Goal: Task Accomplishment & Management: Manage account settings

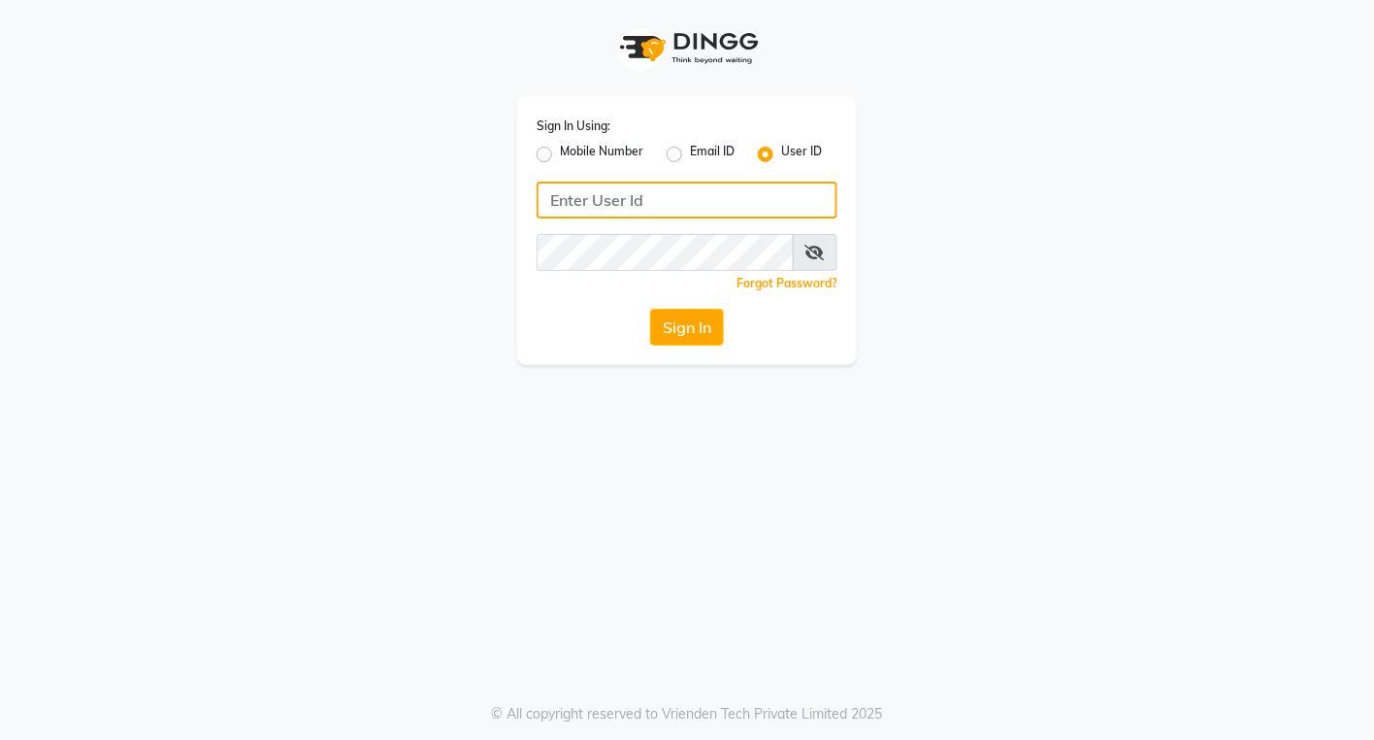
type input "Dedios123"
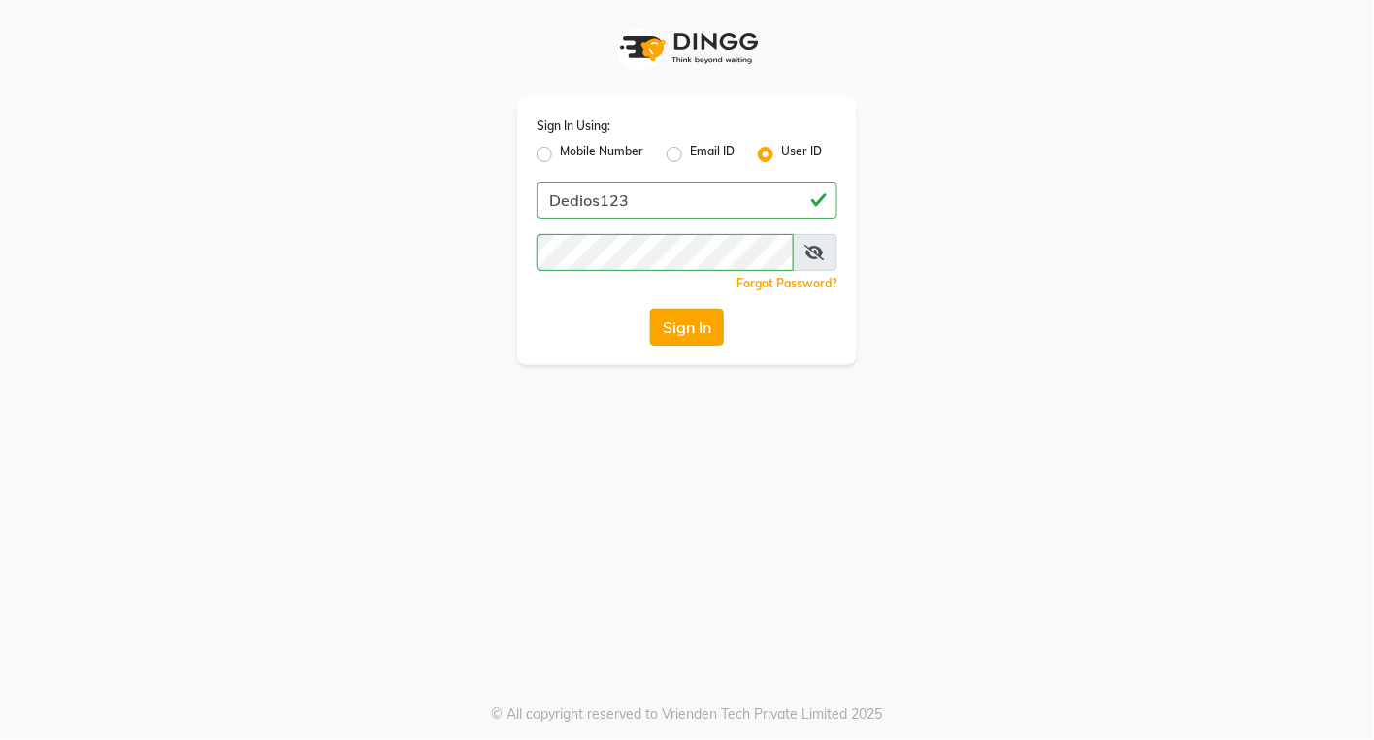
click at [692, 323] on button "Sign In" at bounding box center [687, 327] width 74 height 37
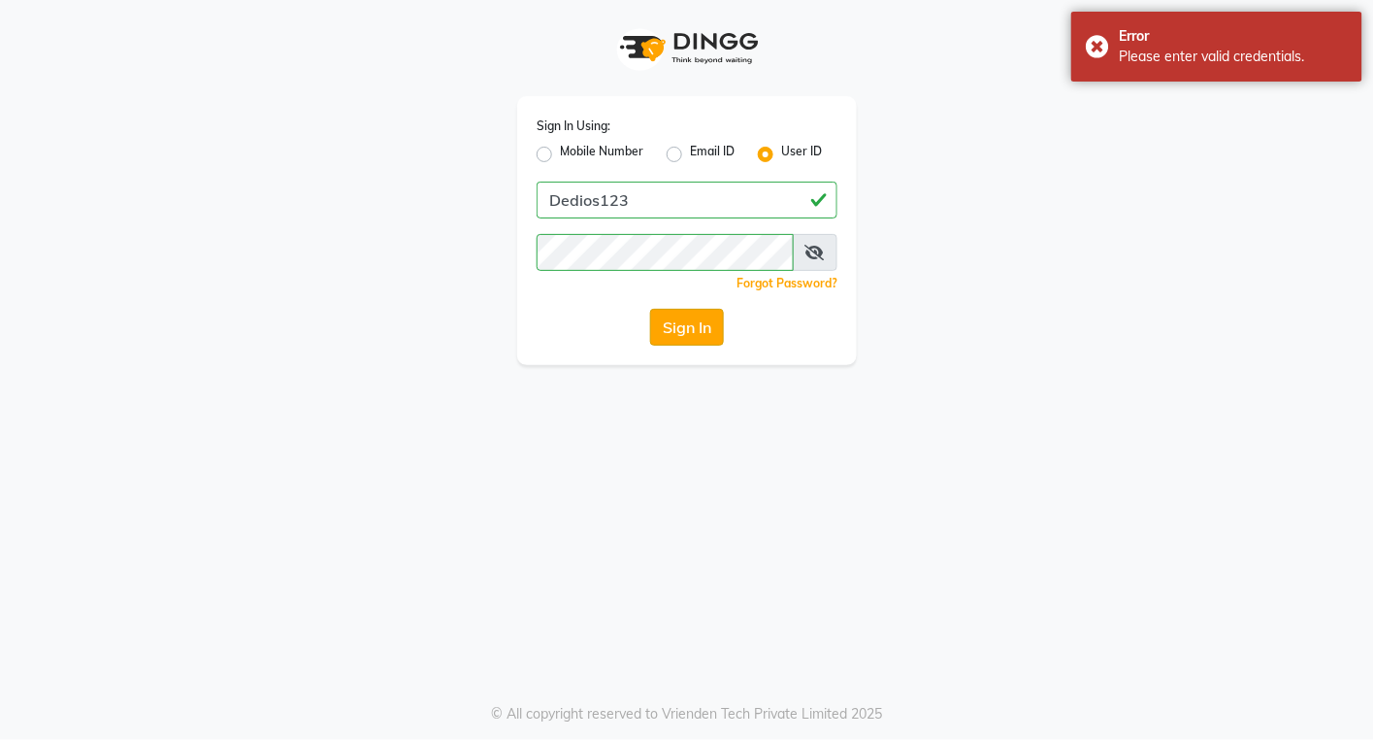
click at [692, 323] on button "Sign In" at bounding box center [687, 327] width 74 height 37
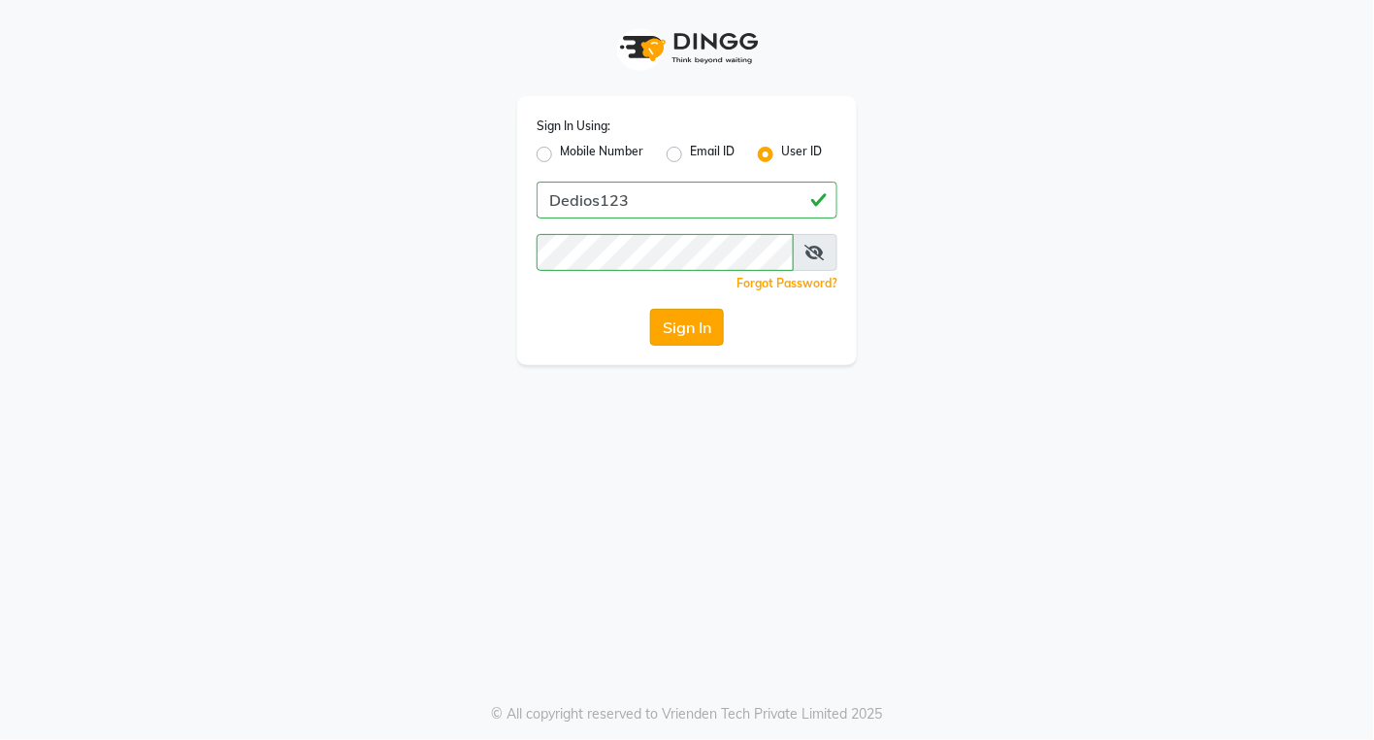
click at [700, 327] on button "Sign In" at bounding box center [687, 327] width 74 height 37
click at [700, 327] on div "Sign In" at bounding box center [687, 327] width 301 height 37
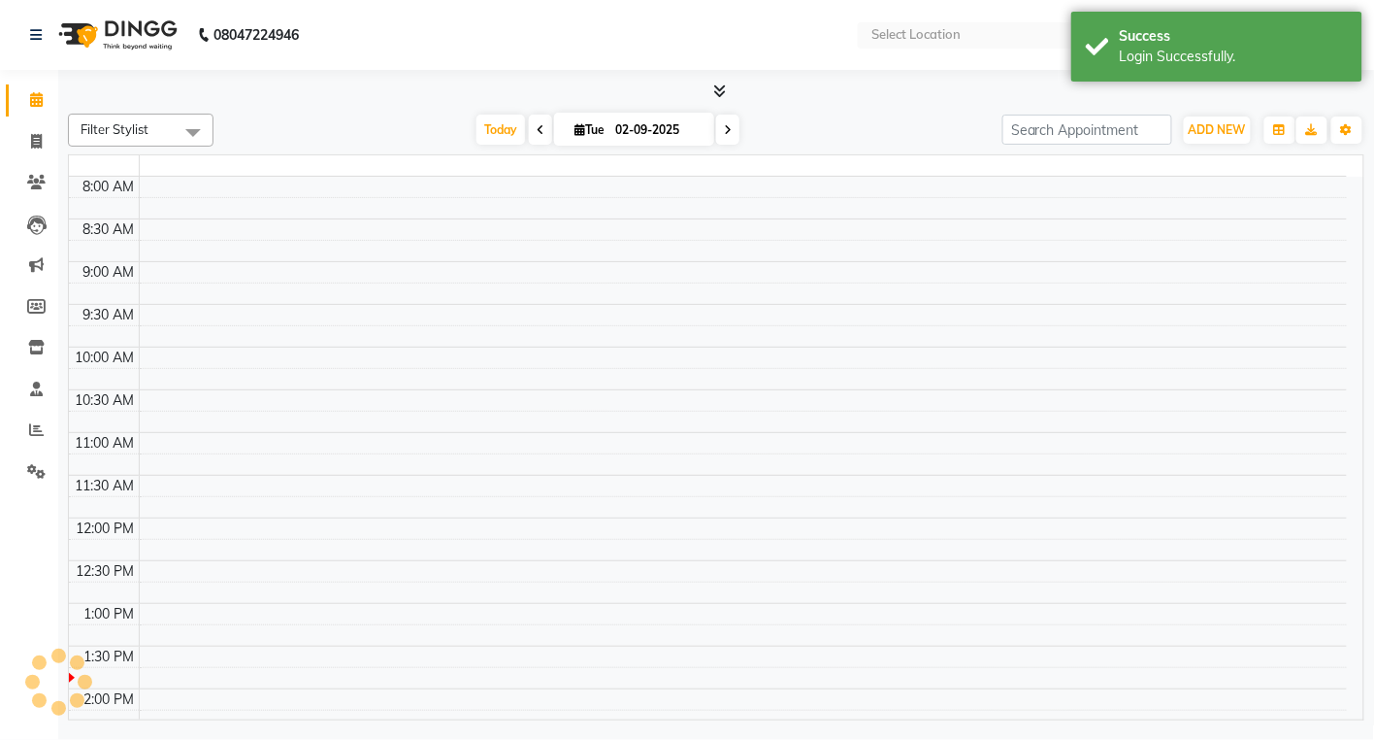
select select "en"
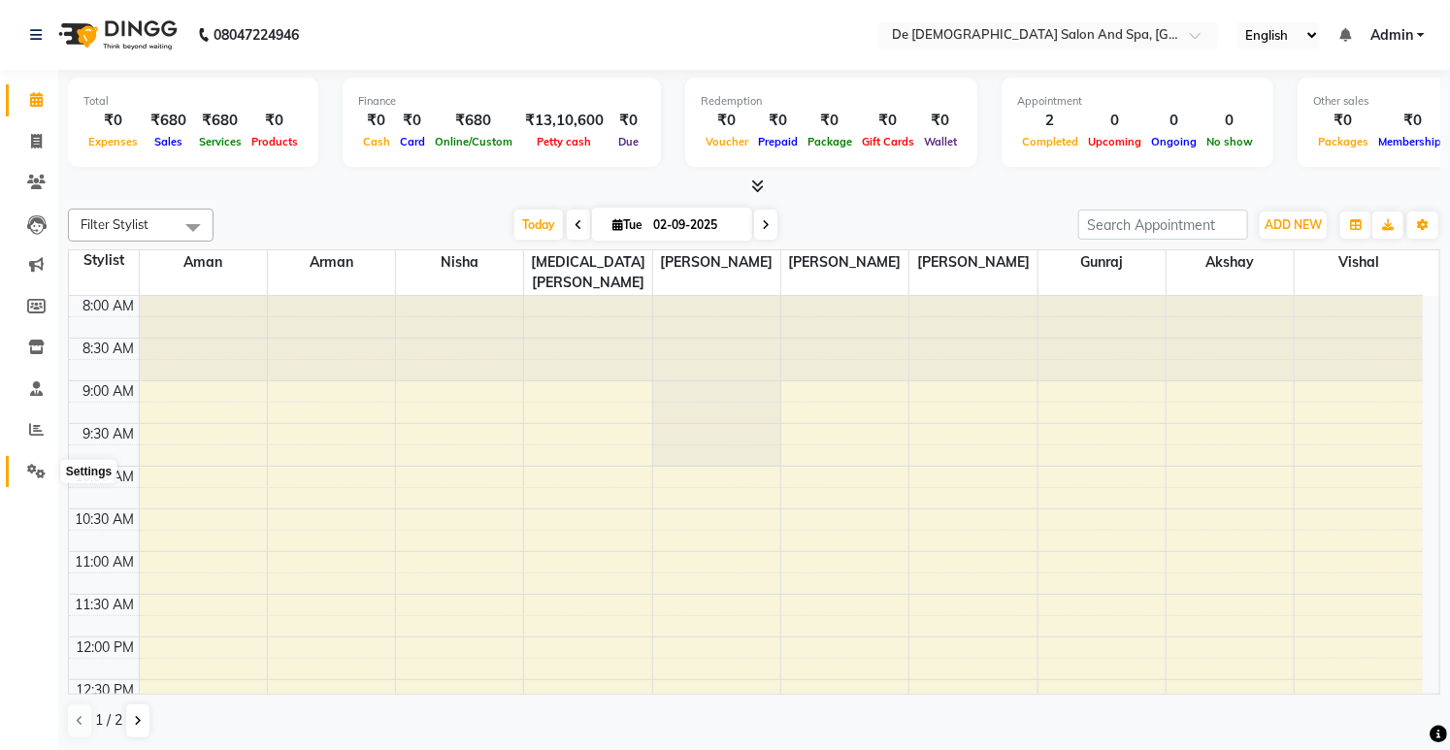
click at [29, 474] on icon at bounding box center [36, 471] width 18 height 15
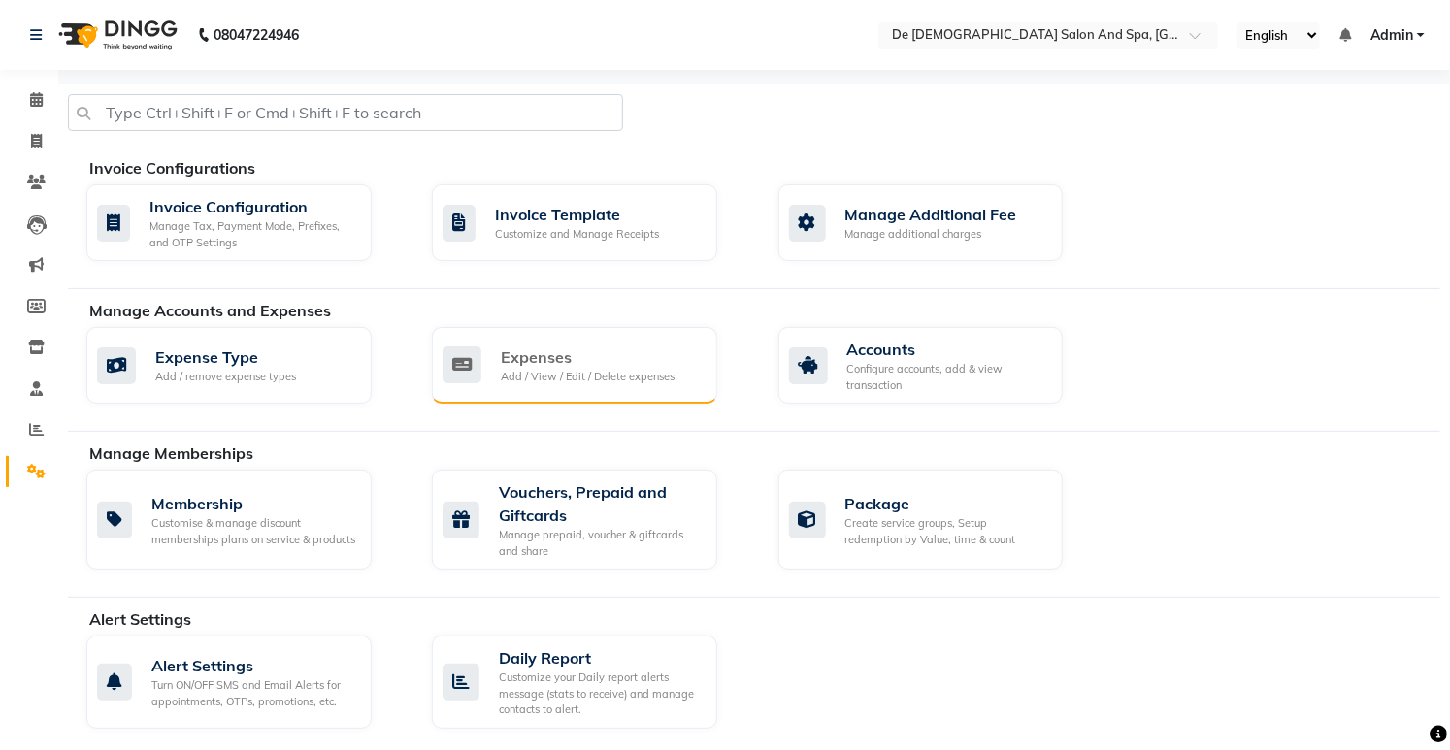
click at [570, 390] on div "Expenses Add / View / Edit / Delete expenses" at bounding box center [574, 365] width 285 height 77
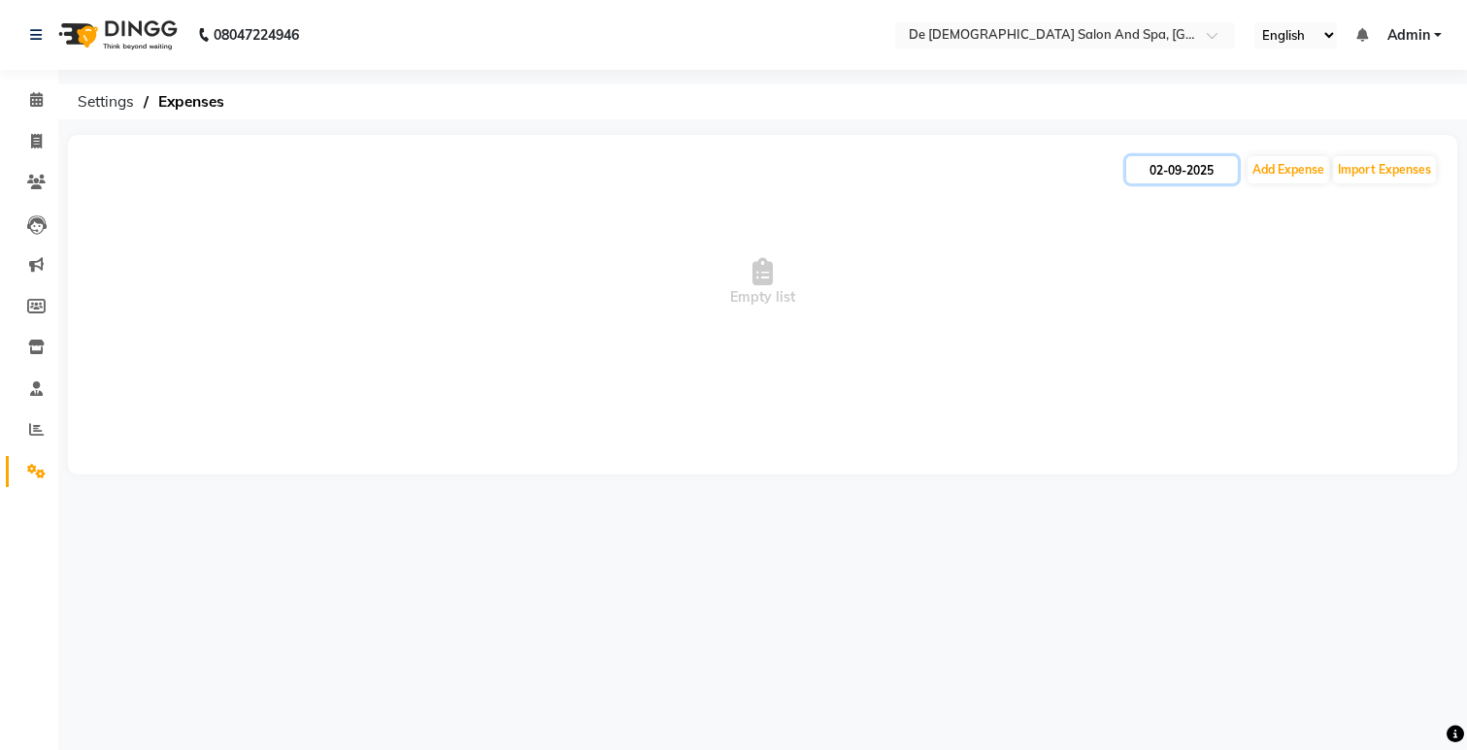
click at [1213, 177] on input "02-09-2025" at bounding box center [1182, 169] width 112 height 27
select select "9"
select select "2025"
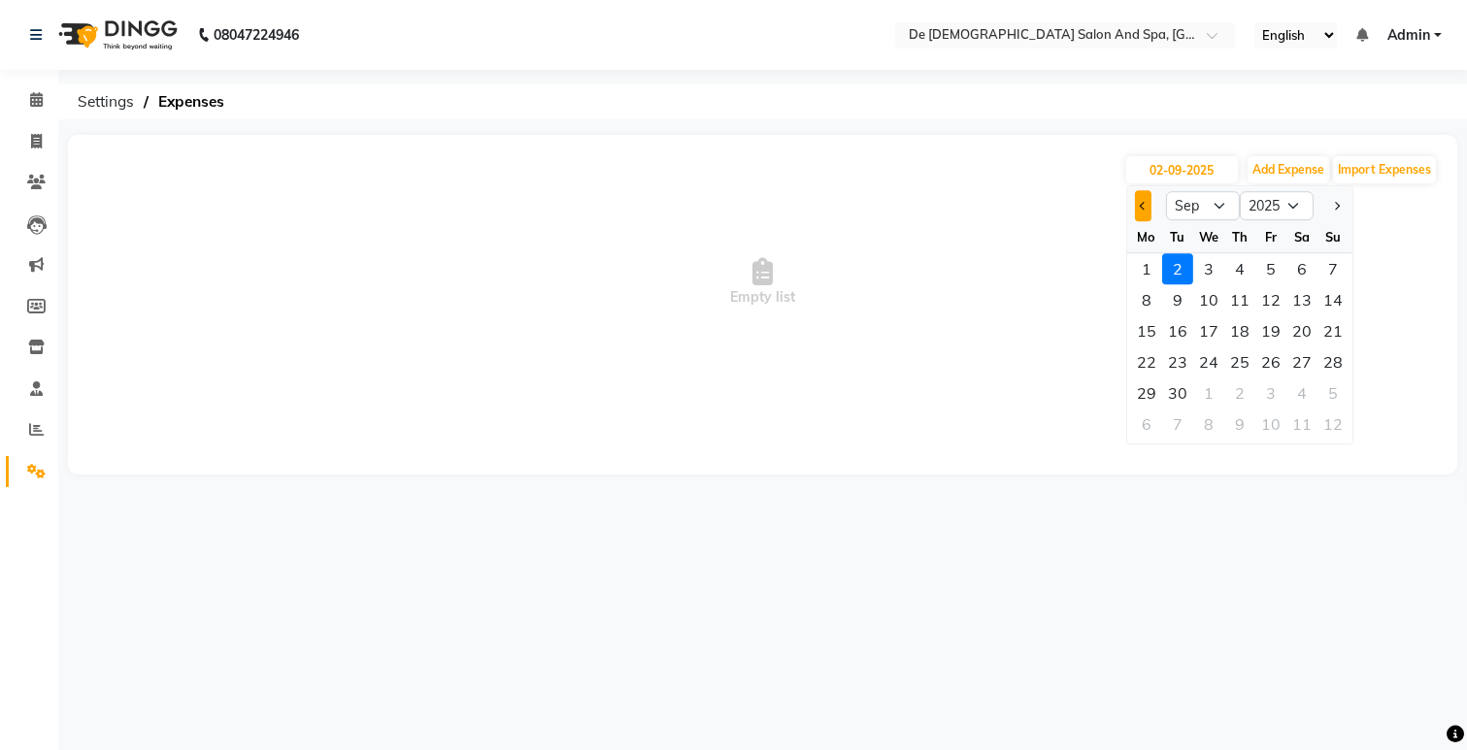
click at [1139, 209] on button "Previous month" at bounding box center [1143, 205] width 17 height 31
select select "8"
click at [1260, 294] on div "8" at bounding box center [1270, 299] width 31 height 31
type input "08-08-2025"
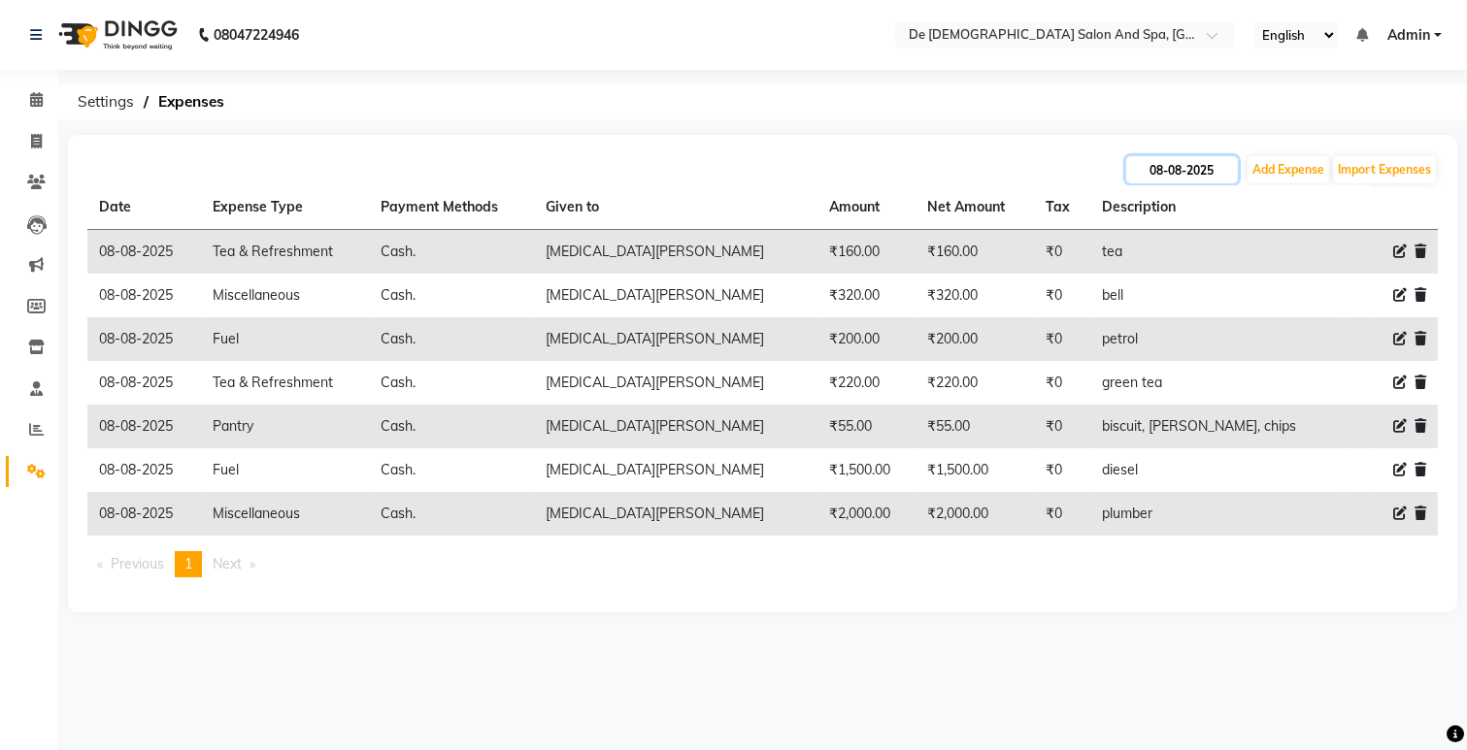
click at [1175, 169] on input "08-08-2025" at bounding box center [1182, 169] width 112 height 27
select select "8"
select select "2025"
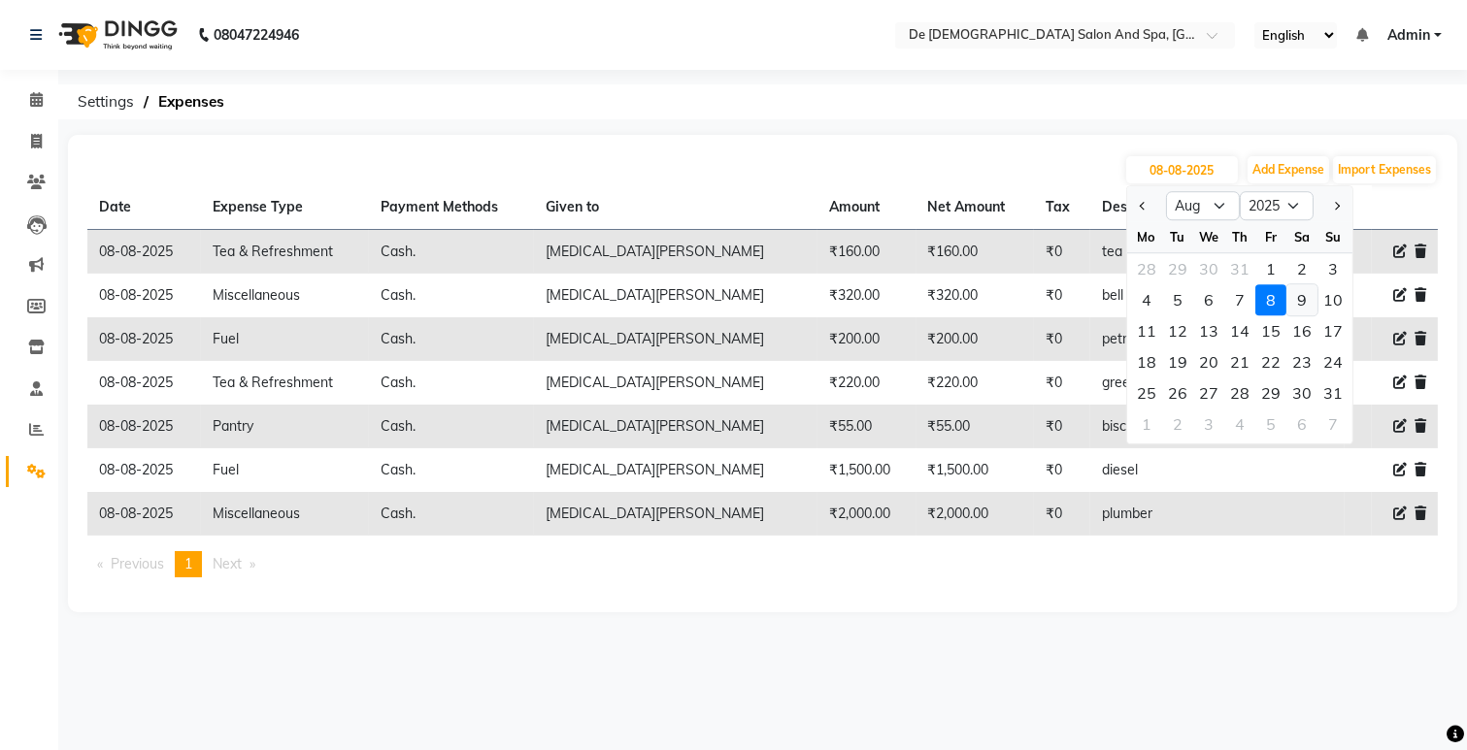
click at [1305, 295] on div "9" at bounding box center [1301, 299] width 31 height 31
type input "[DATE]"
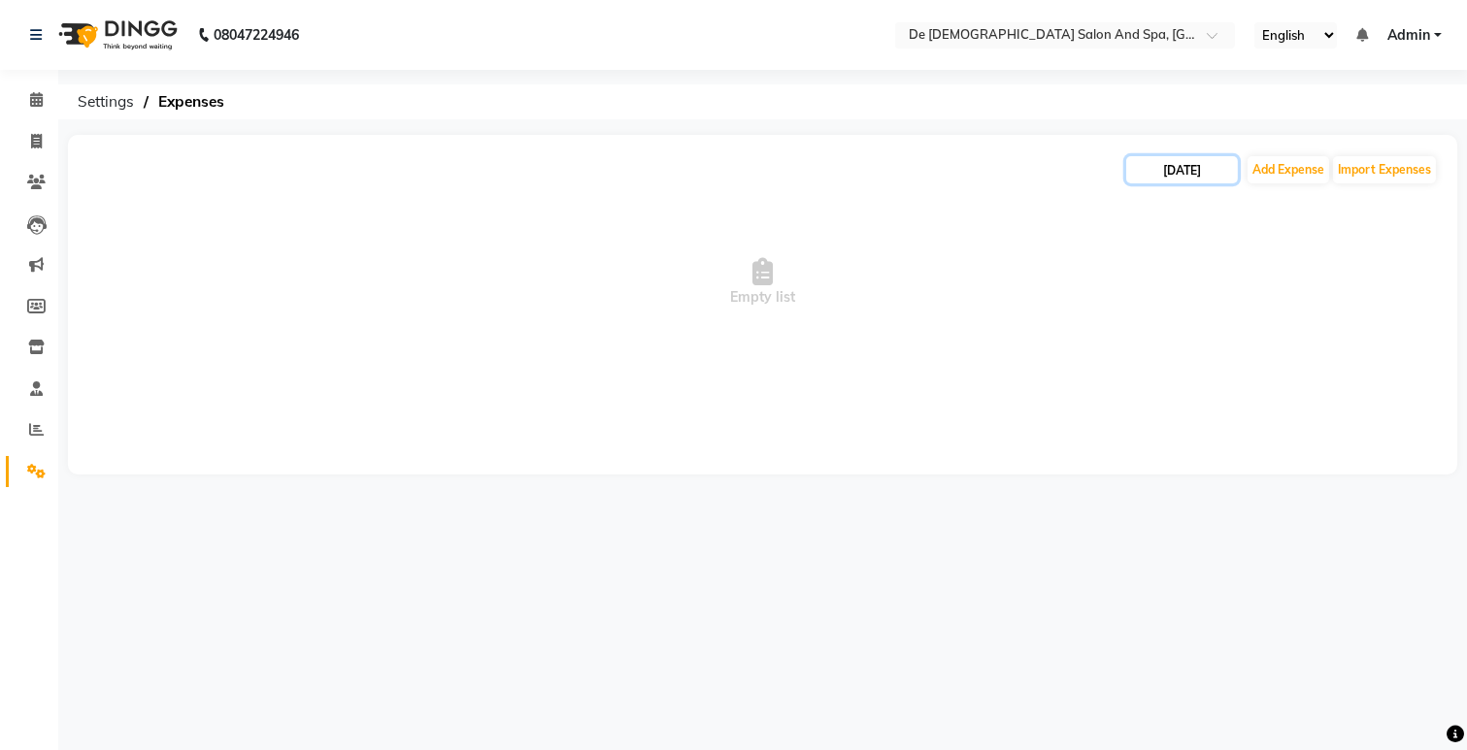
click at [1171, 171] on input "[DATE]" at bounding box center [1182, 169] width 112 height 27
select select "8"
select select "2025"
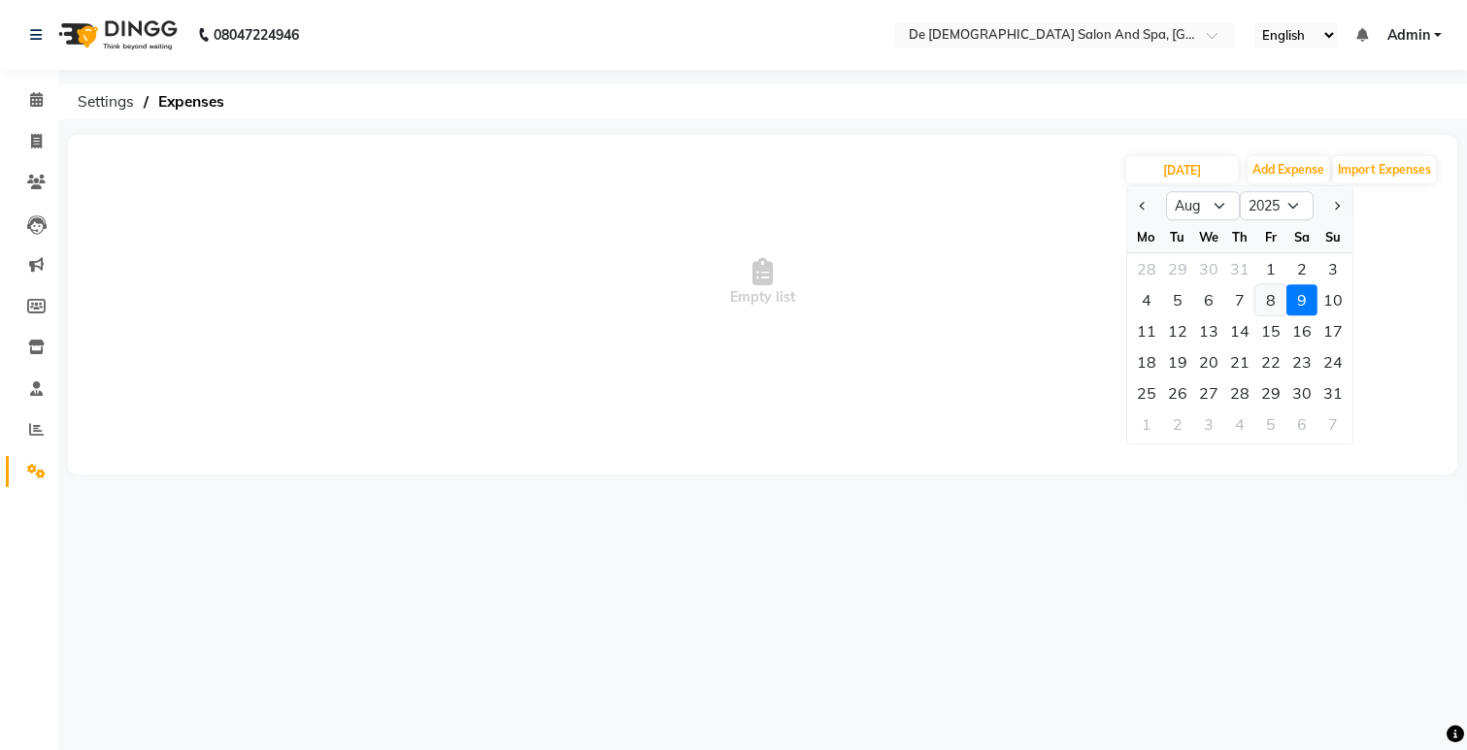
click at [1276, 305] on div "8" at bounding box center [1270, 299] width 31 height 31
type input "08-08-2025"
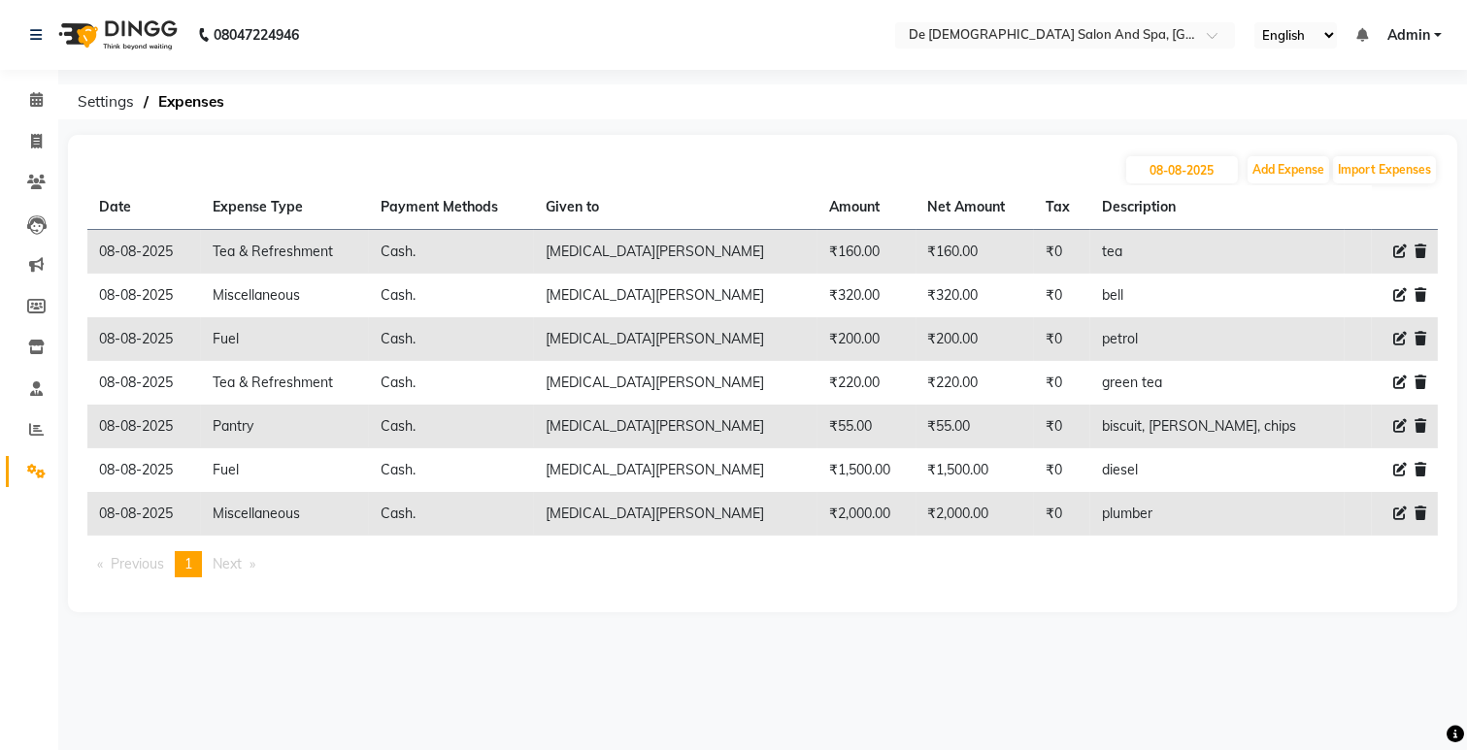
click at [1005, 103] on ol "Settings Expenses" at bounding box center [759, 101] width 1382 height 35
click at [1283, 167] on button "Add Expense" at bounding box center [1288, 169] width 82 height 27
select select "5448"
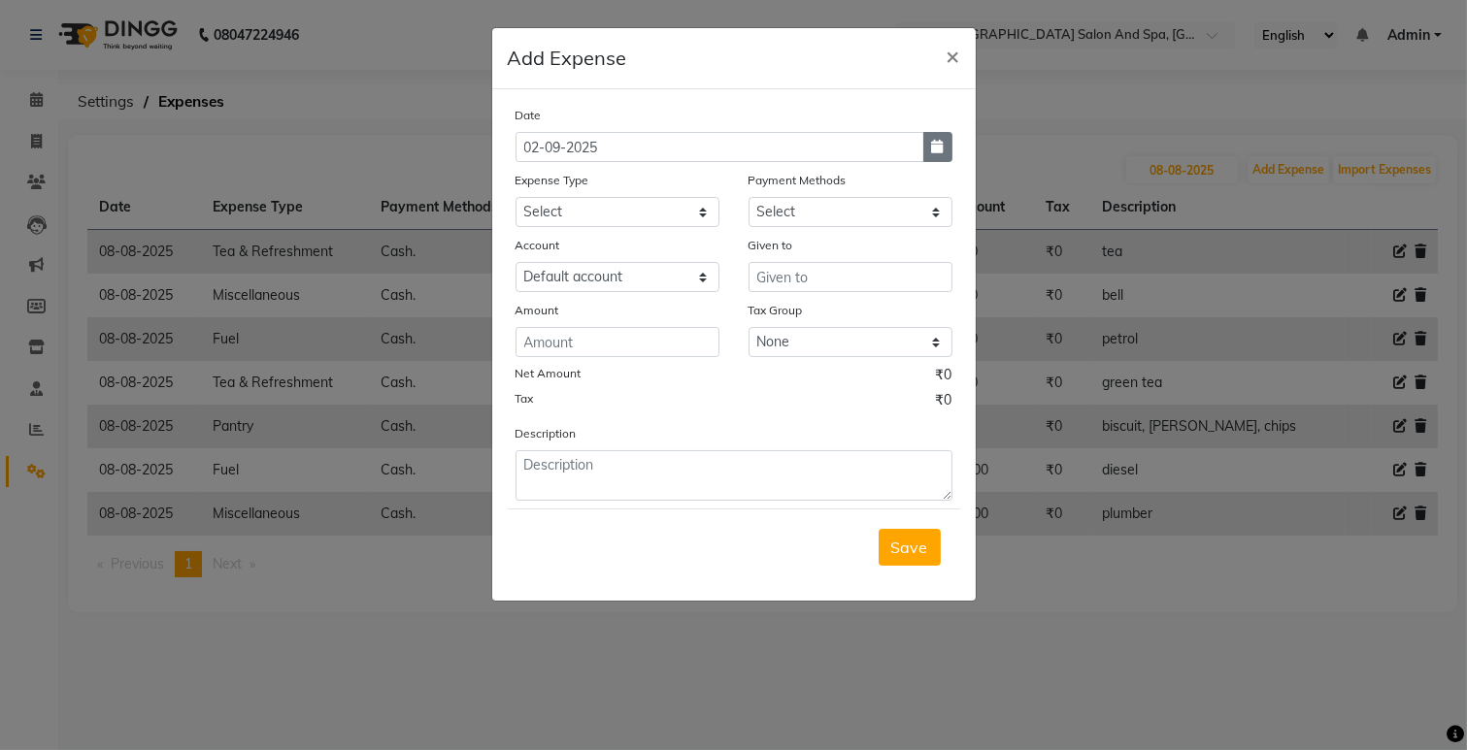
click at [923, 148] on button "button" at bounding box center [937, 147] width 29 height 30
select select "9"
select select "2025"
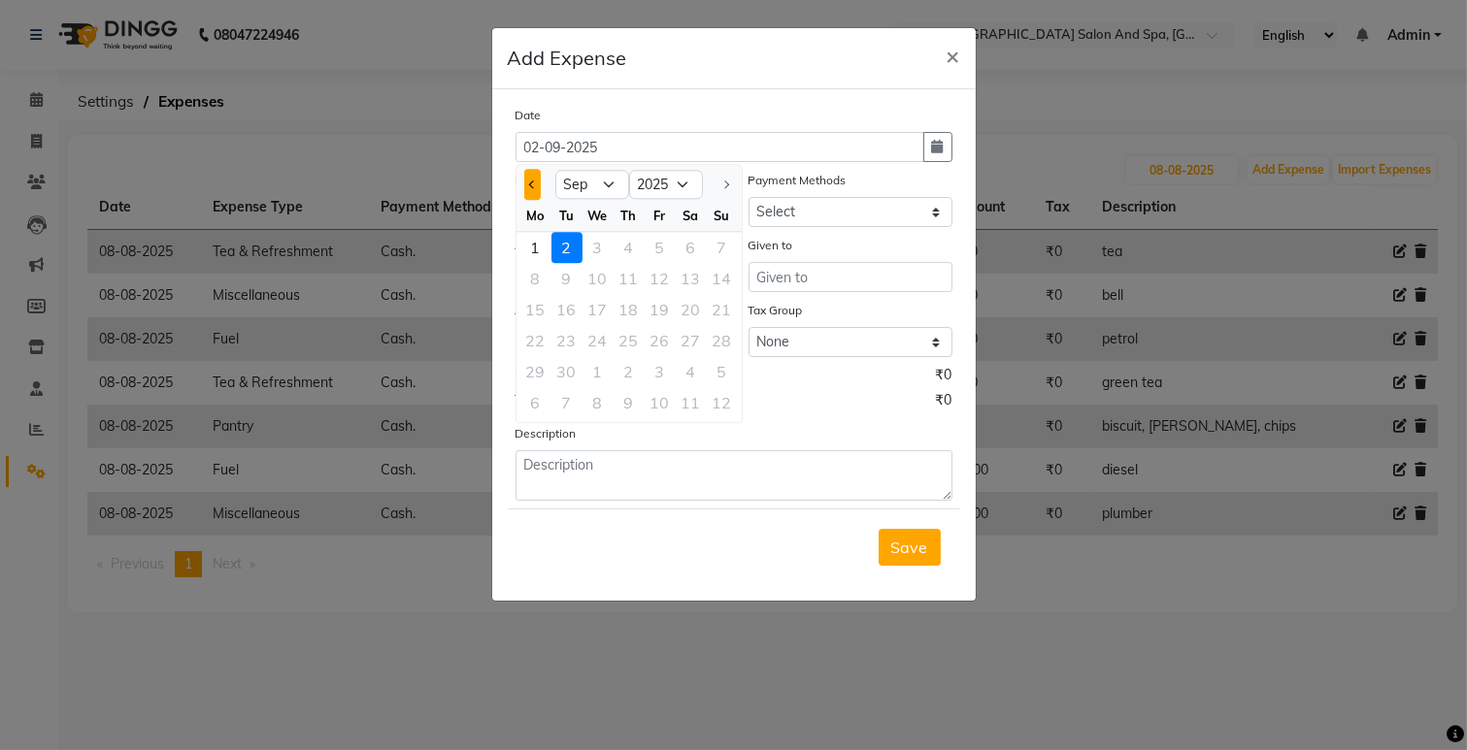
click at [537, 173] on button "Previous month" at bounding box center [532, 184] width 17 height 31
select select "8"
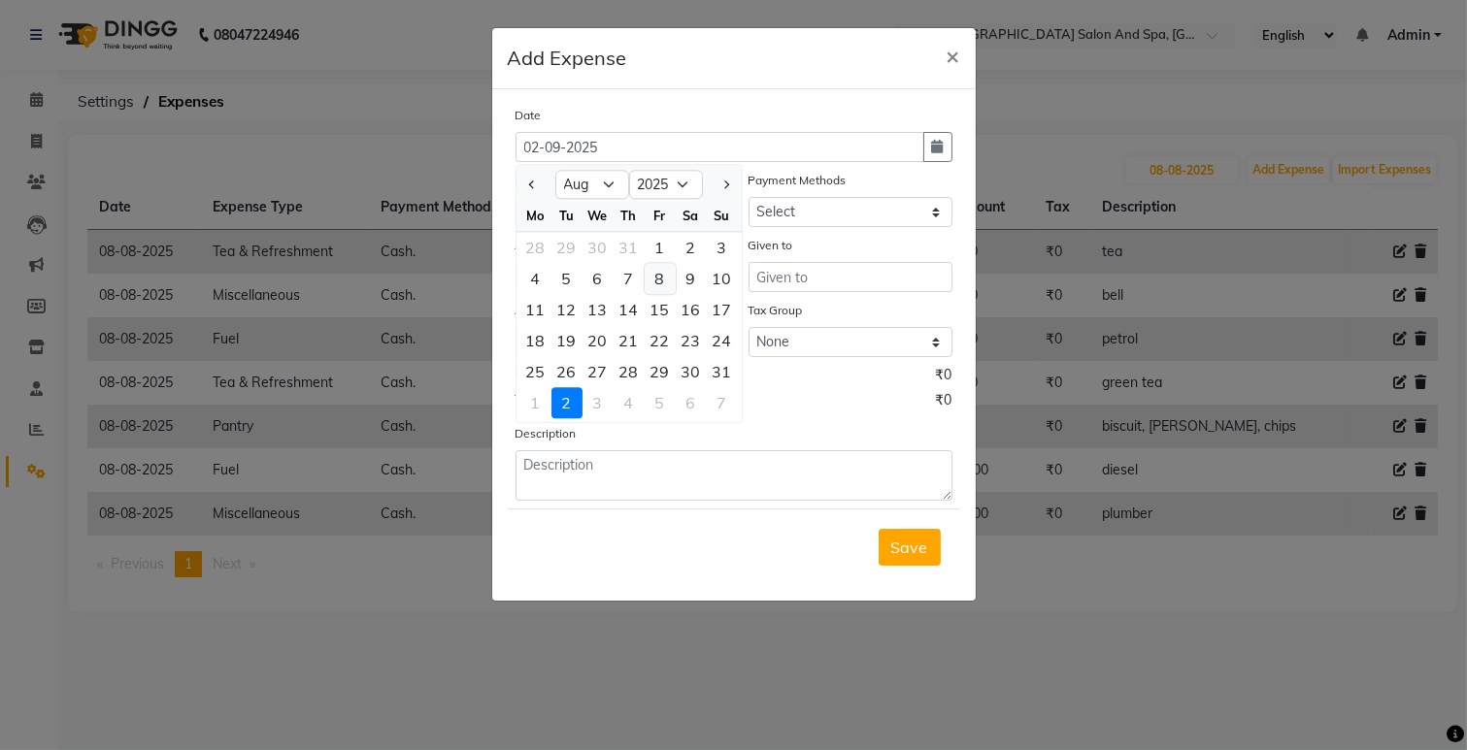
click at [665, 272] on div "8" at bounding box center [660, 278] width 31 height 31
type input "08-08-2025"
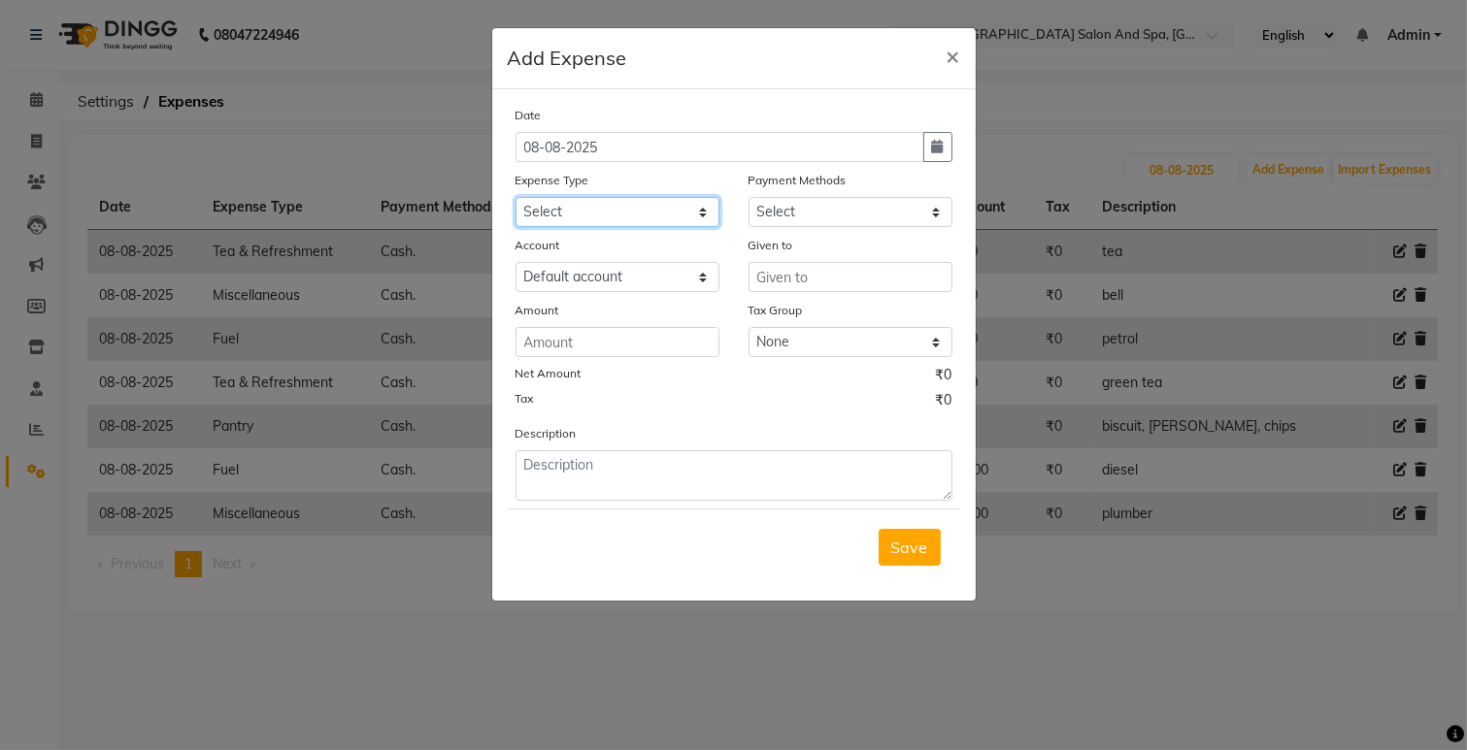
click at [638, 211] on select "Select Advance Salary Bank charges Car maintenance Cash transfer to bank Cash t…" at bounding box center [617, 212] width 204 height 30
select select "9"
click at [515, 197] on select "Select Advance Salary Bank charges Car maintenance Cash transfer to bank Cash t…" at bounding box center [617, 212] width 204 height 30
click at [789, 206] on select "Select Cash. Voucher CARD Wallet GPay" at bounding box center [850, 212] width 204 height 30
select select "116"
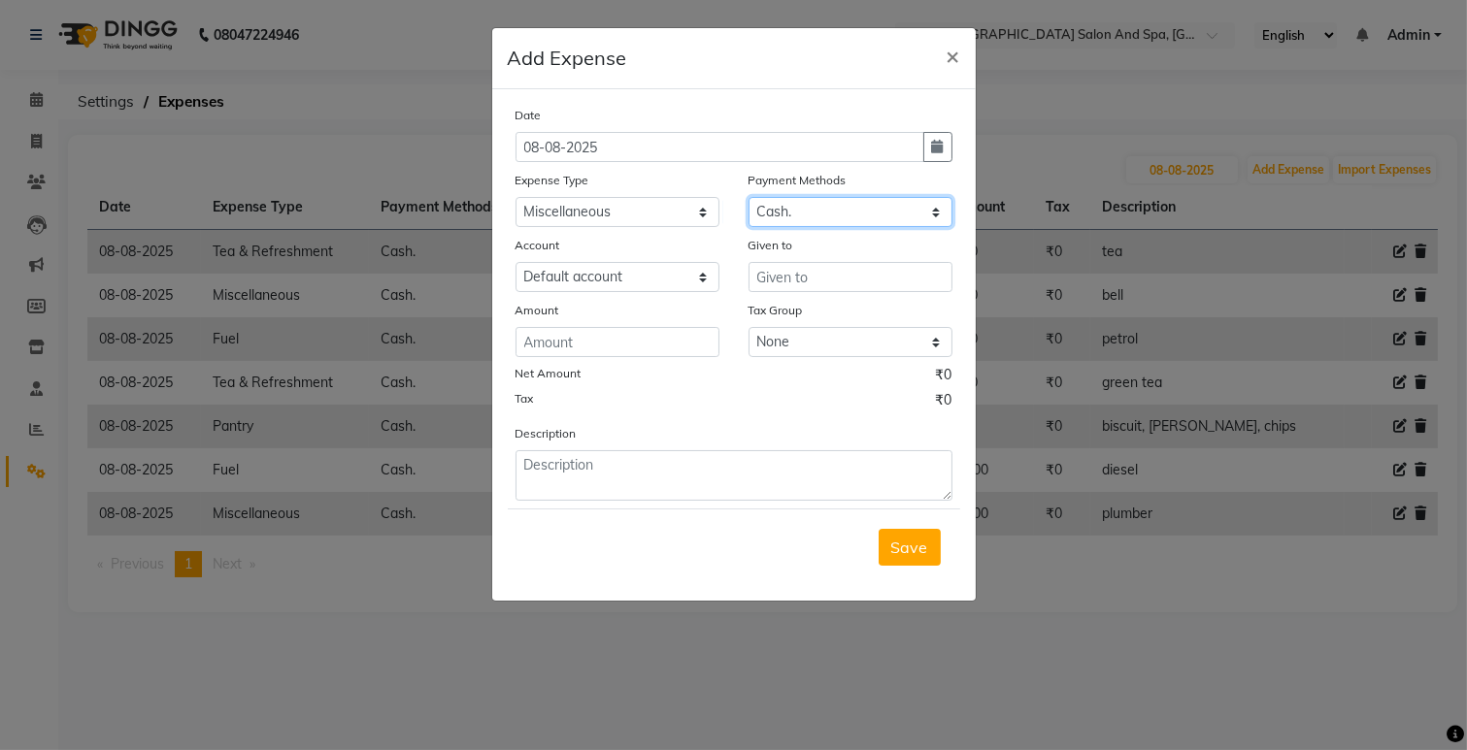
click at [748, 197] on select "Select Cash. Voucher CARD Wallet GPay" at bounding box center [850, 212] width 204 height 30
click at [794, 291] on input "text" at bounding box center [850, 277] width 204 height 30
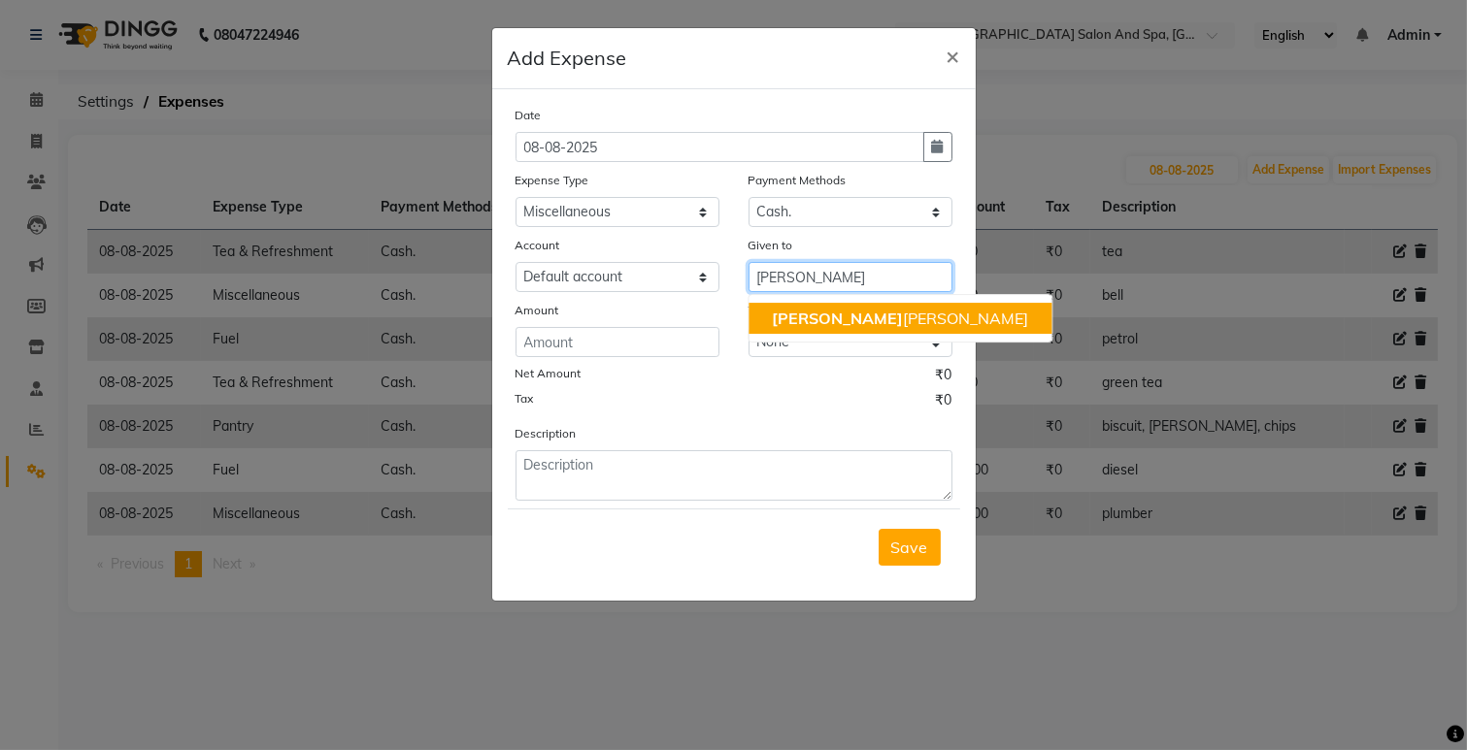
click at [800, 318] on ngb-highlight "[PERSON_NAME] [PERSON_NAME]" at bounding box center [900, 318] width 256 height 19
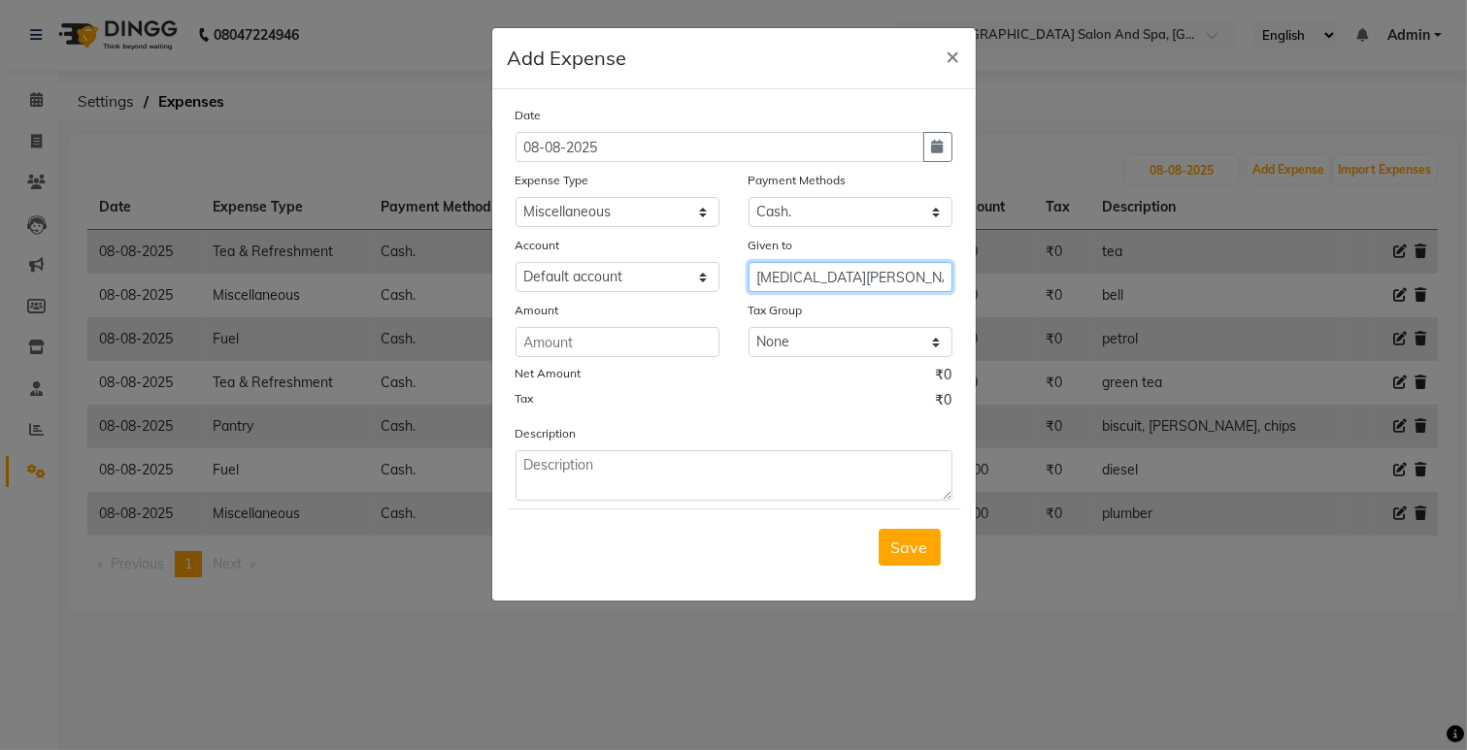
type input "[MEDICAL_DATA][PERSON_NAME]"
click at [580, 350] on input "number" at bounding box center [617, 342] width 204 height 30
type input "360"
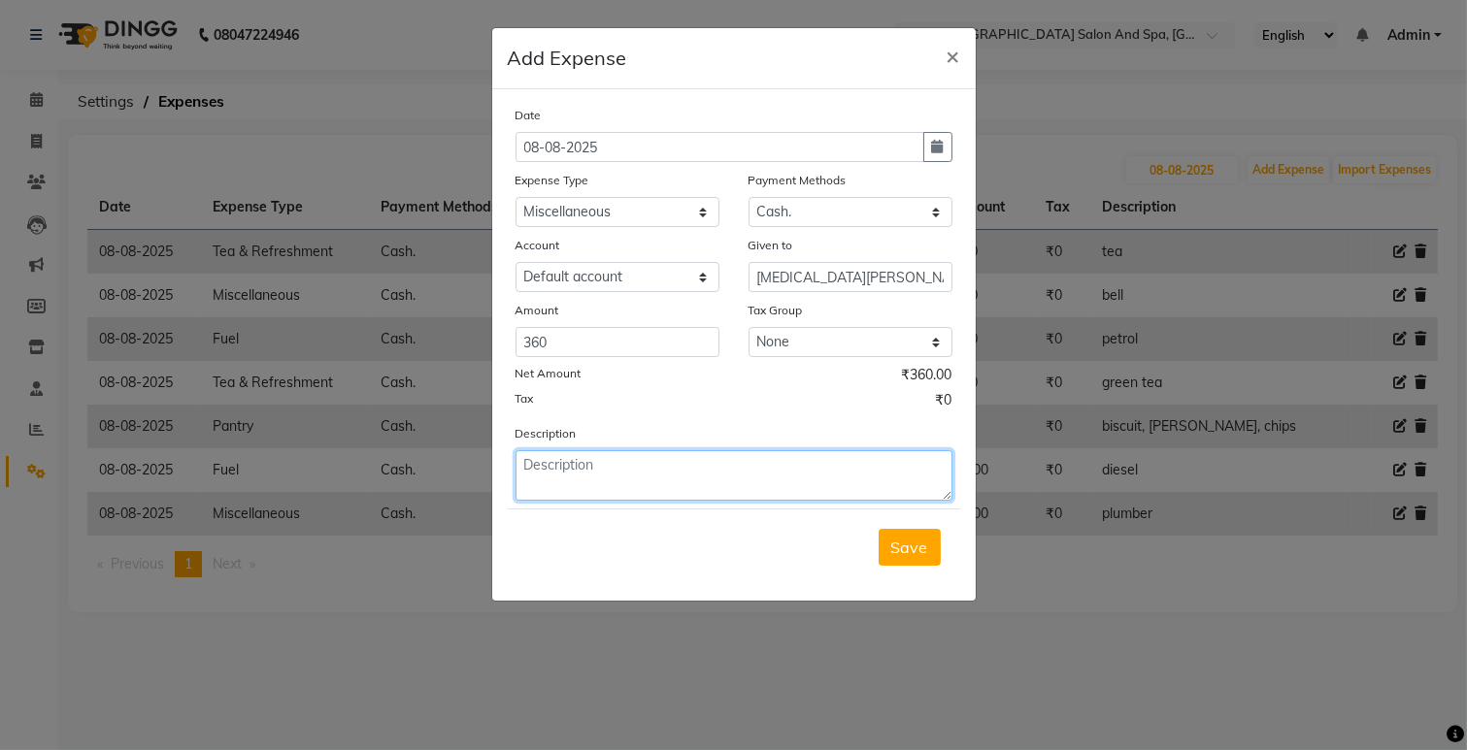
click at [610, 470] on textarea at bounding box center [733, 475] width 437 height 50
type textarea "mouse pad"
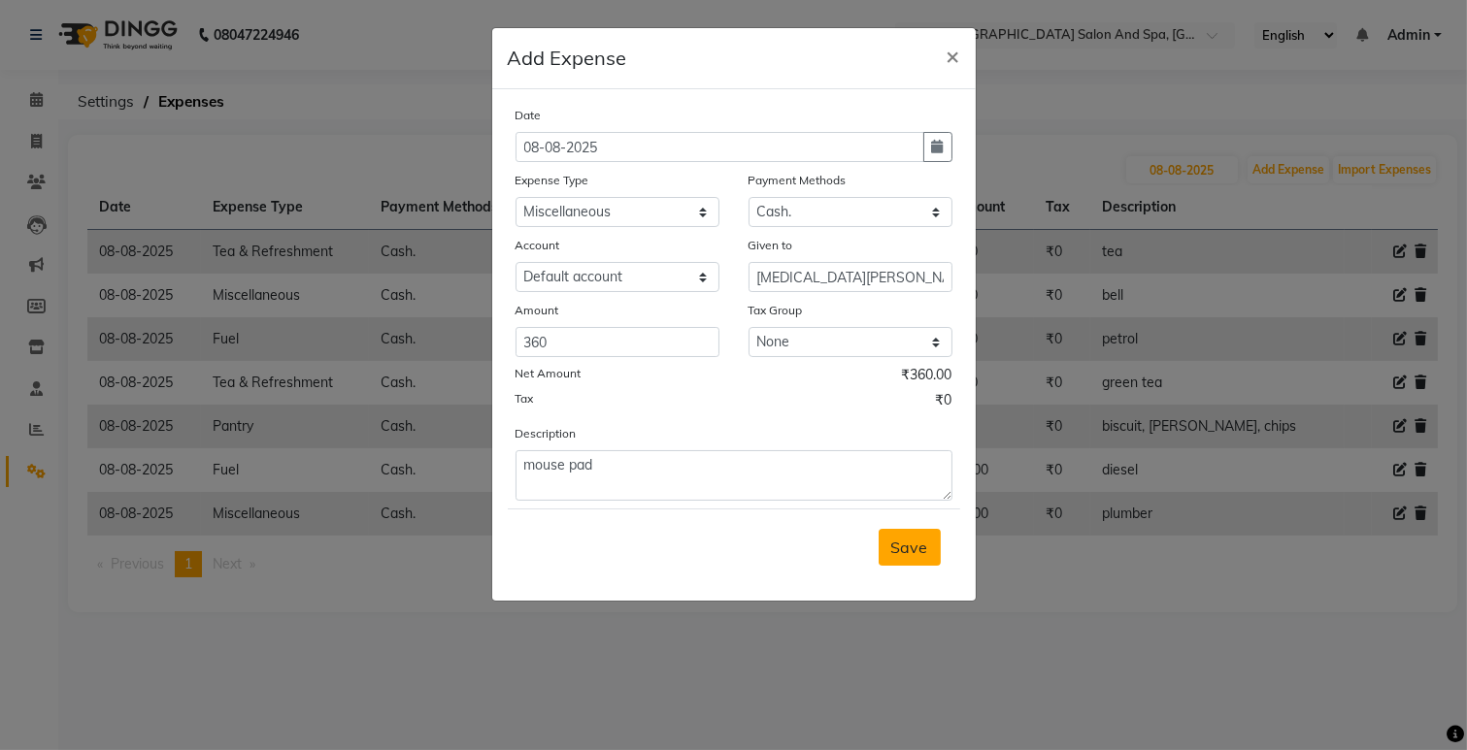
click at [891, 546] on span "Save" at bounding box center [909, 547] width 37 height 19
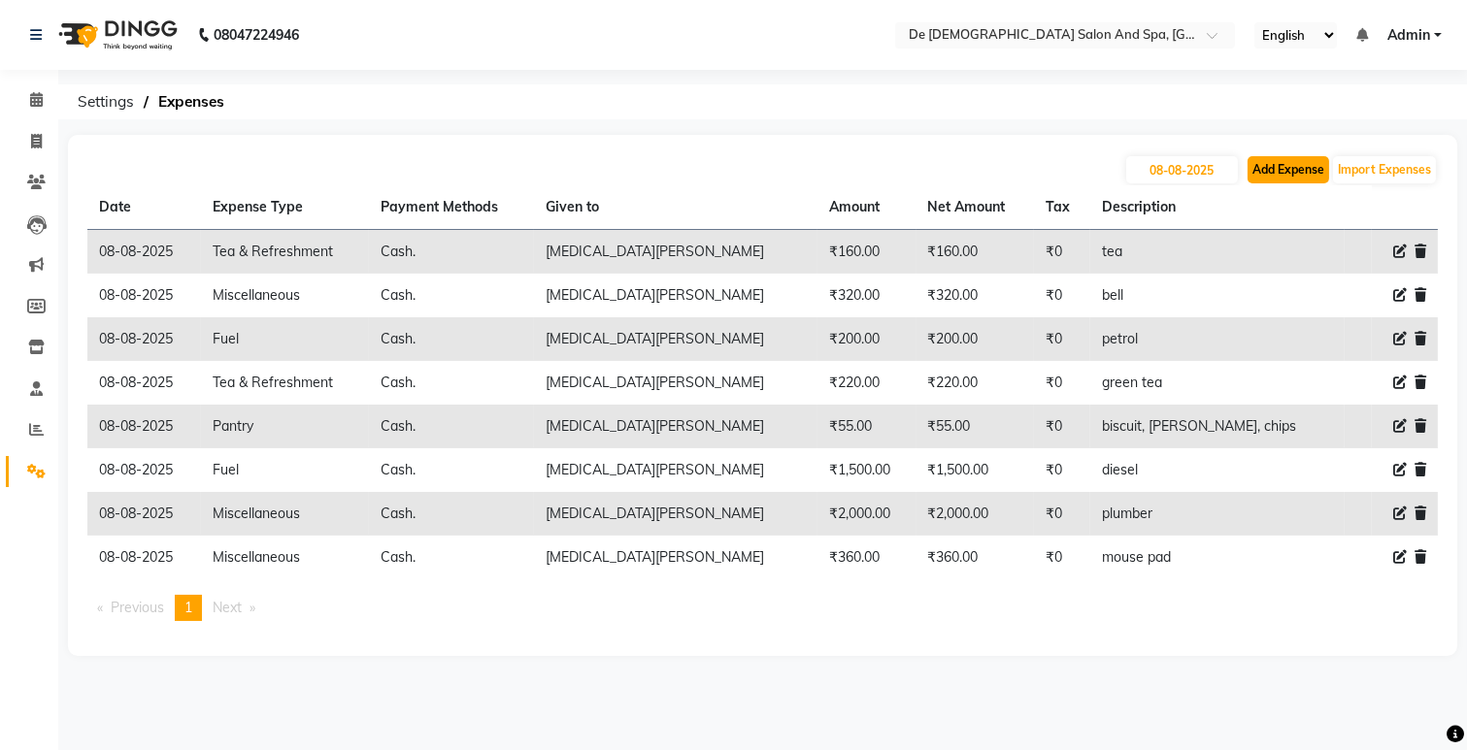
click at [1284, 178] on button "Add Expense" at bounding box center [1288, 169] width 82 height 27
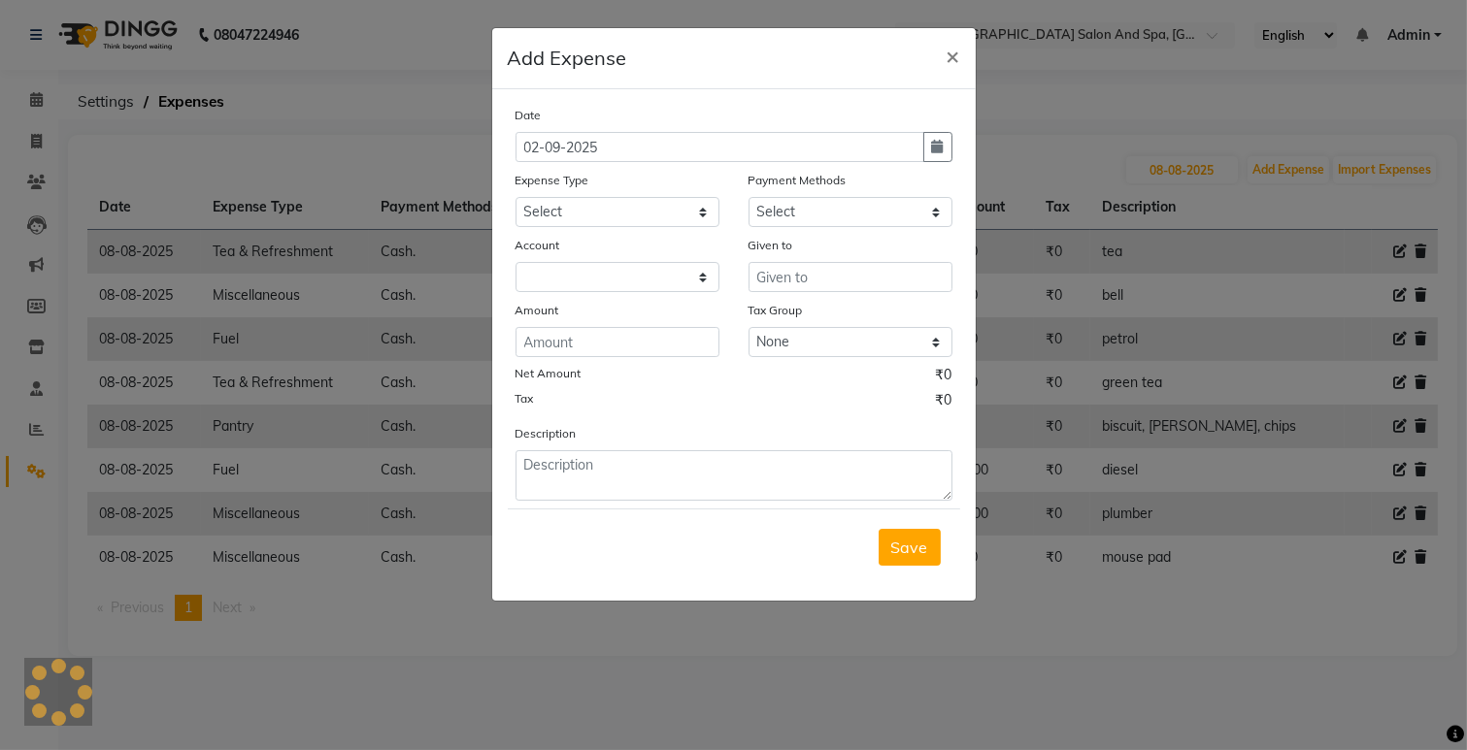
select select "5448"
click at [953, 157] on div "Date [DATE]" at bounding box center [734, 133] width 466 height 57
click at [946, 157] on button "button" at bounding box center [937, 147] width 29 height 30
select select "9"
select select "2025"
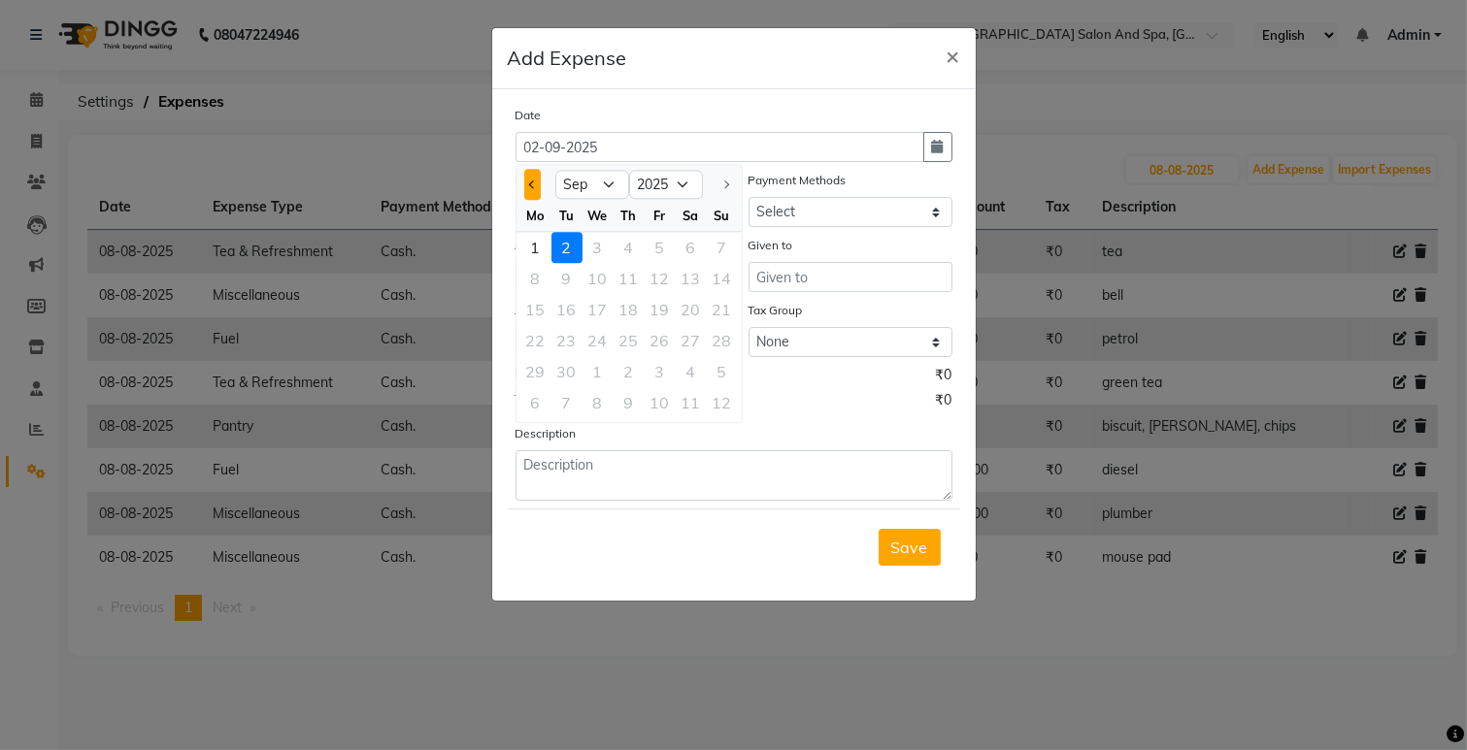
click at [528, 184] on span "Previous month" at bounding box center [532, 185] width 8 height 8
select select "8"
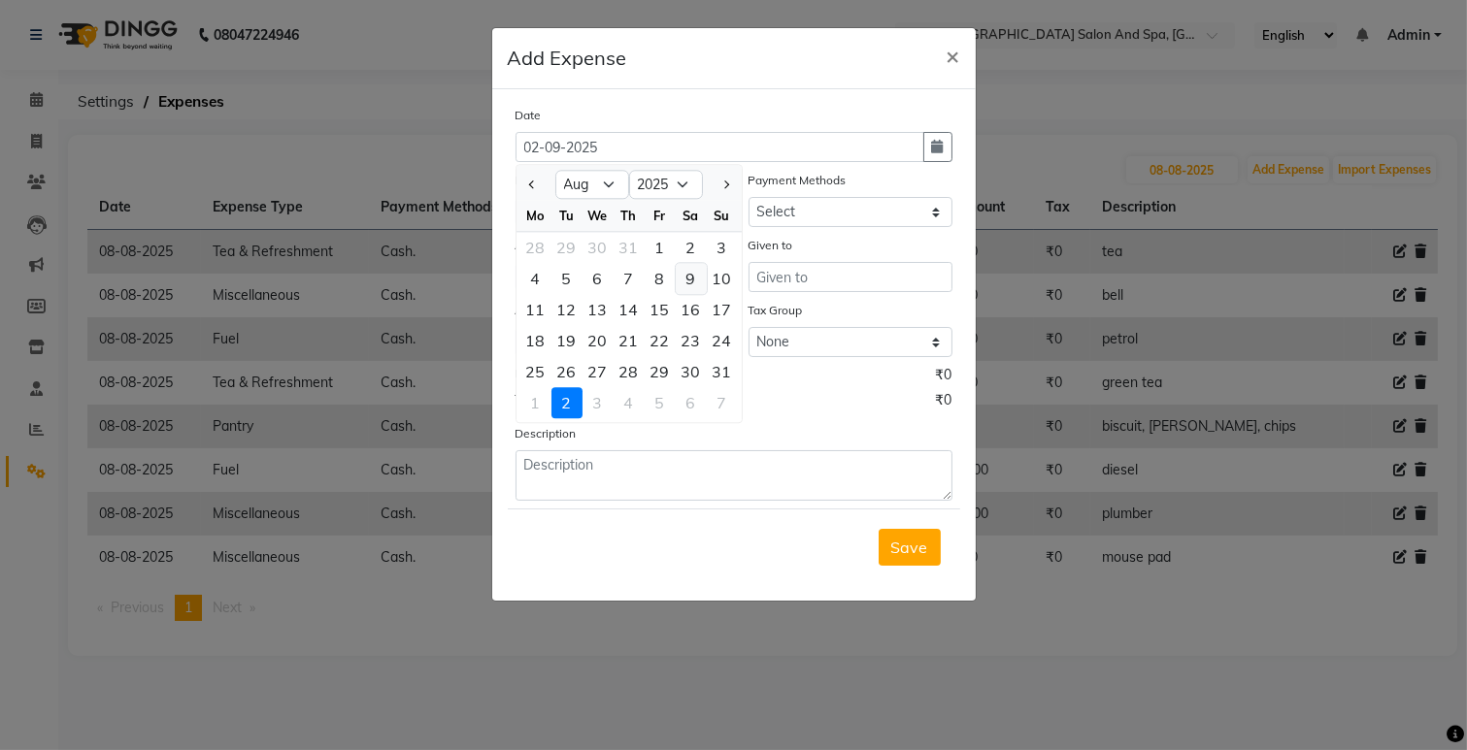
click at [693, 273] on div "9" at bounding box center [691, 278] width 31 height 31
type input "[DATE]"
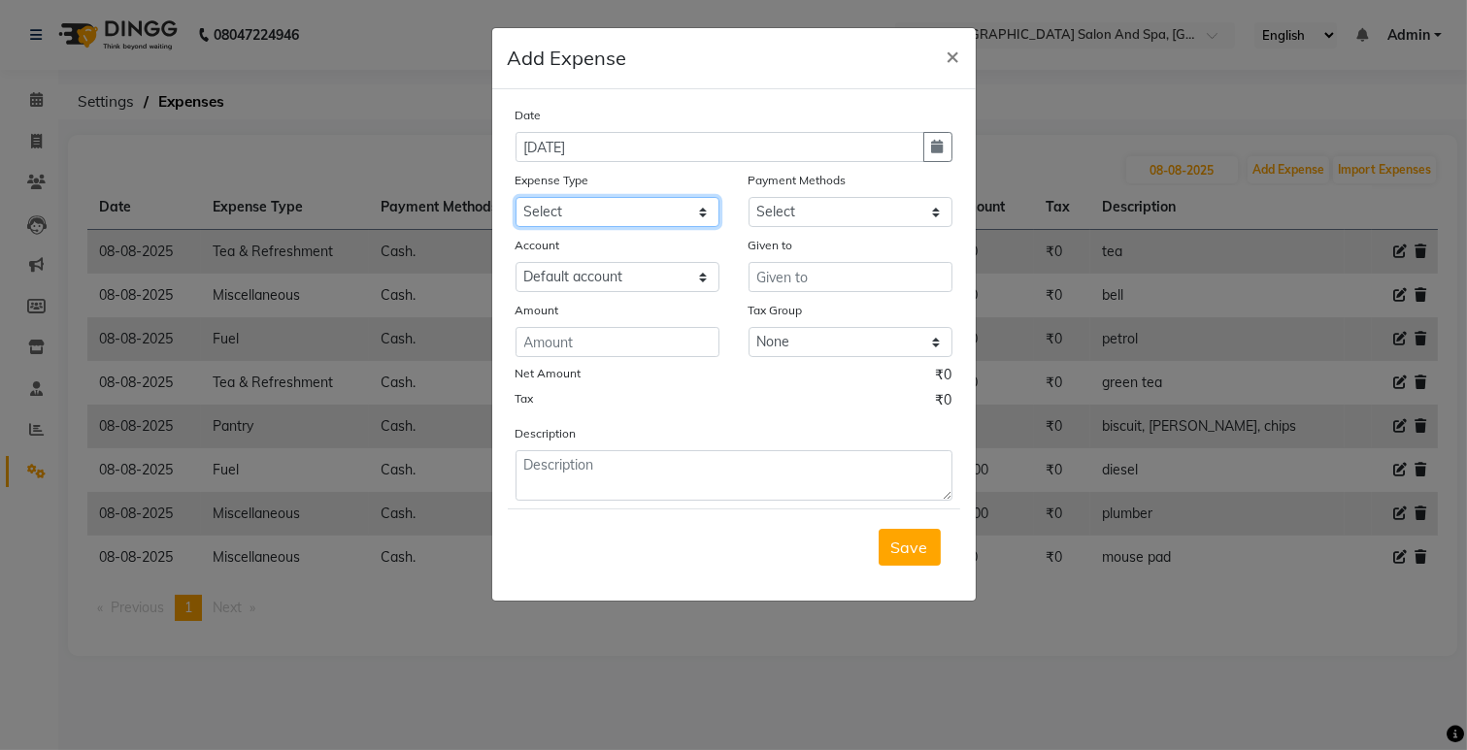
click at [583, 211] on select "Select Advance Salary Bank charges Car maintenance Cash transfer to bank Cash t…" at bounding box center [617, 212] width 204 height 30
select select "17"
click at [515, 197] on select "Select Advance Salary Bank charges Car maintenance Cash transfer to bank Cash t…" at bounding box center [617, 212] width 204 height 30
click at [769, 210] on select "Select Cash. Voucher CARD Wallet GPay" at bounding box center [850, 212] width 204 height 30
select select "116"
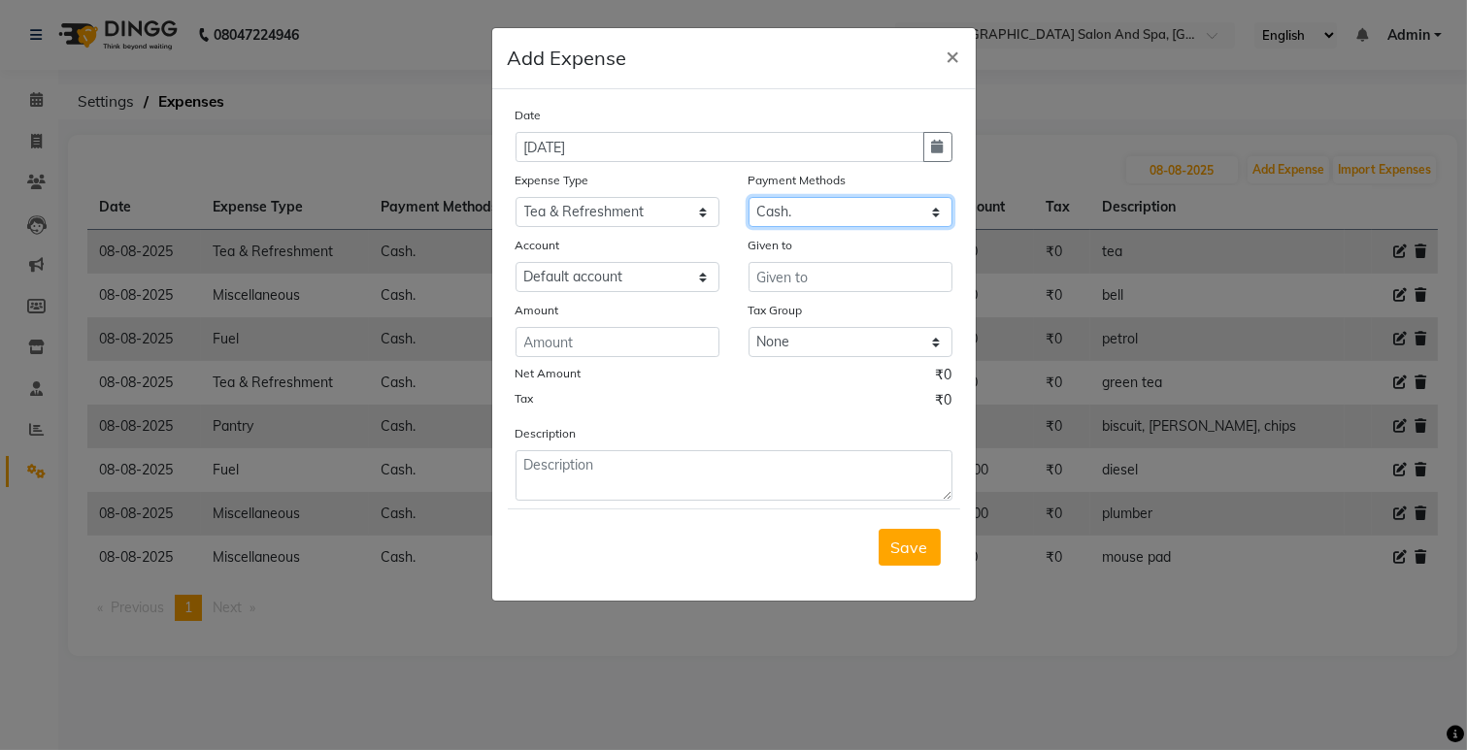
click at [748, 197] on select "Select Cash. Voucher CARD Wallet GPay" at bounding box center [850, 212] width 204 height 30
click at [816, 260] on div "Given to" at bounding box center [850, 248] width 204 height 27
click at [818, 265] on input "text" at bounding box center [850, 277] width 204 height 30
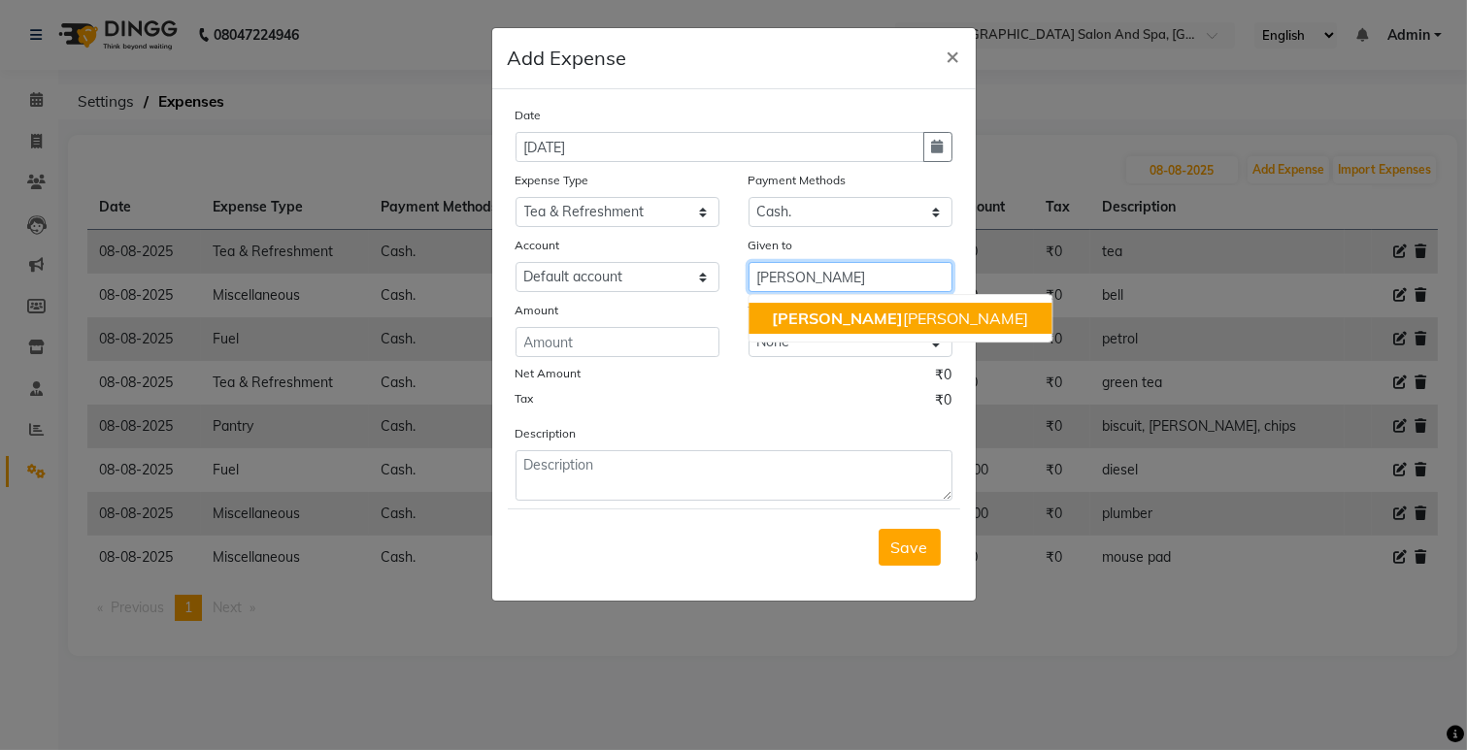
click at [813, 309] on ngb-highlight "[PERSON_NAME] [PERSON_NAME]" at bounding box center [900, 318] width 256 height 19
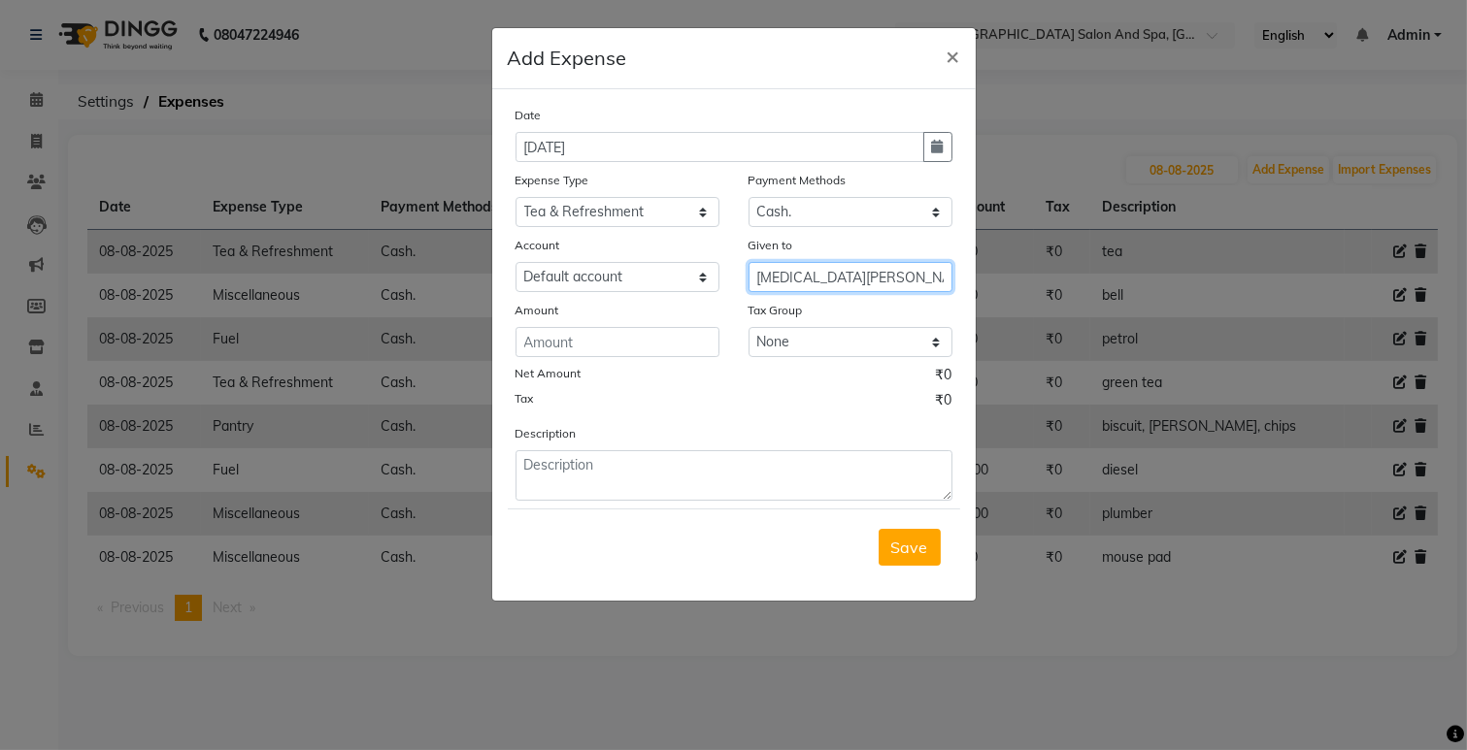
type input "[MEDICAL_DATA][PERSON_NAME]"
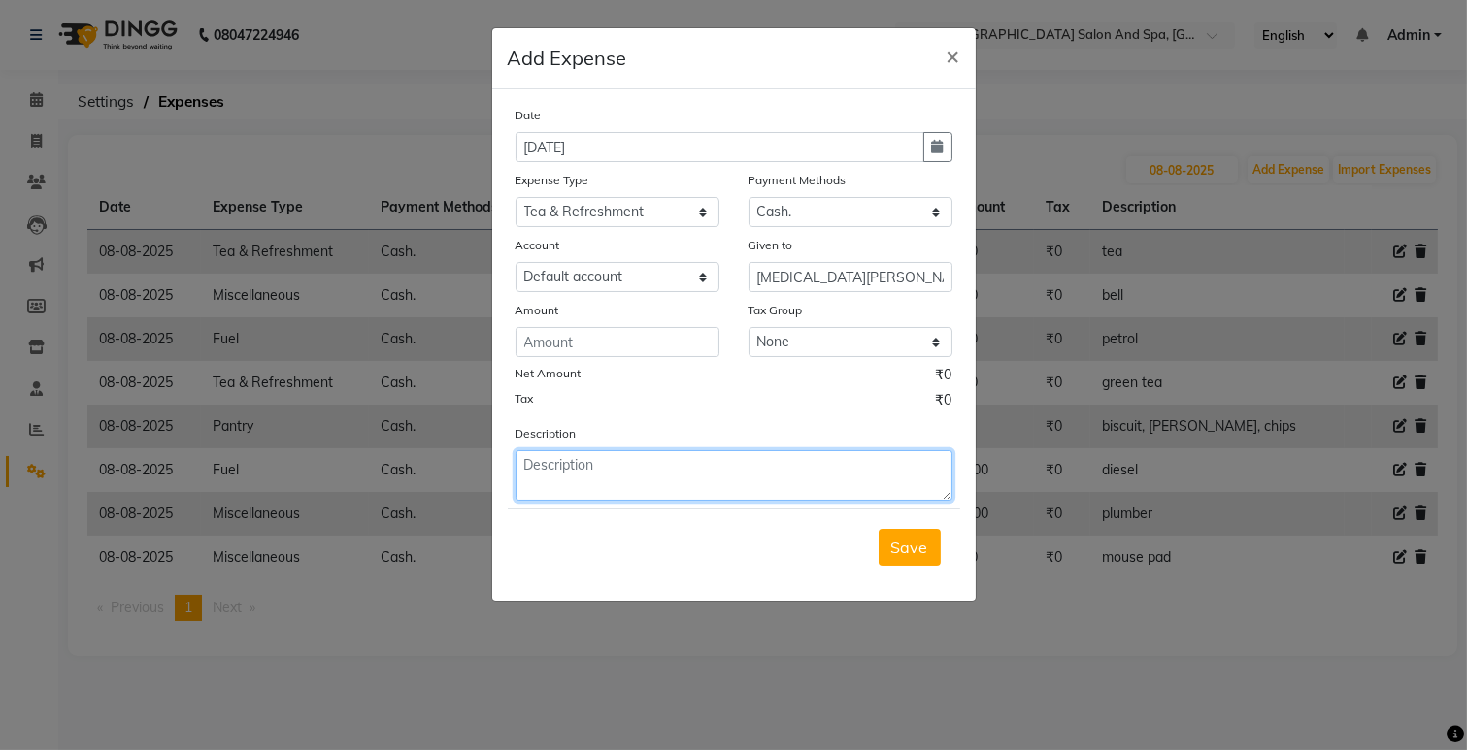
click at [578, 476] on textarea at bounding box center [733, 475] width 437 height 50
type textarea "tea"
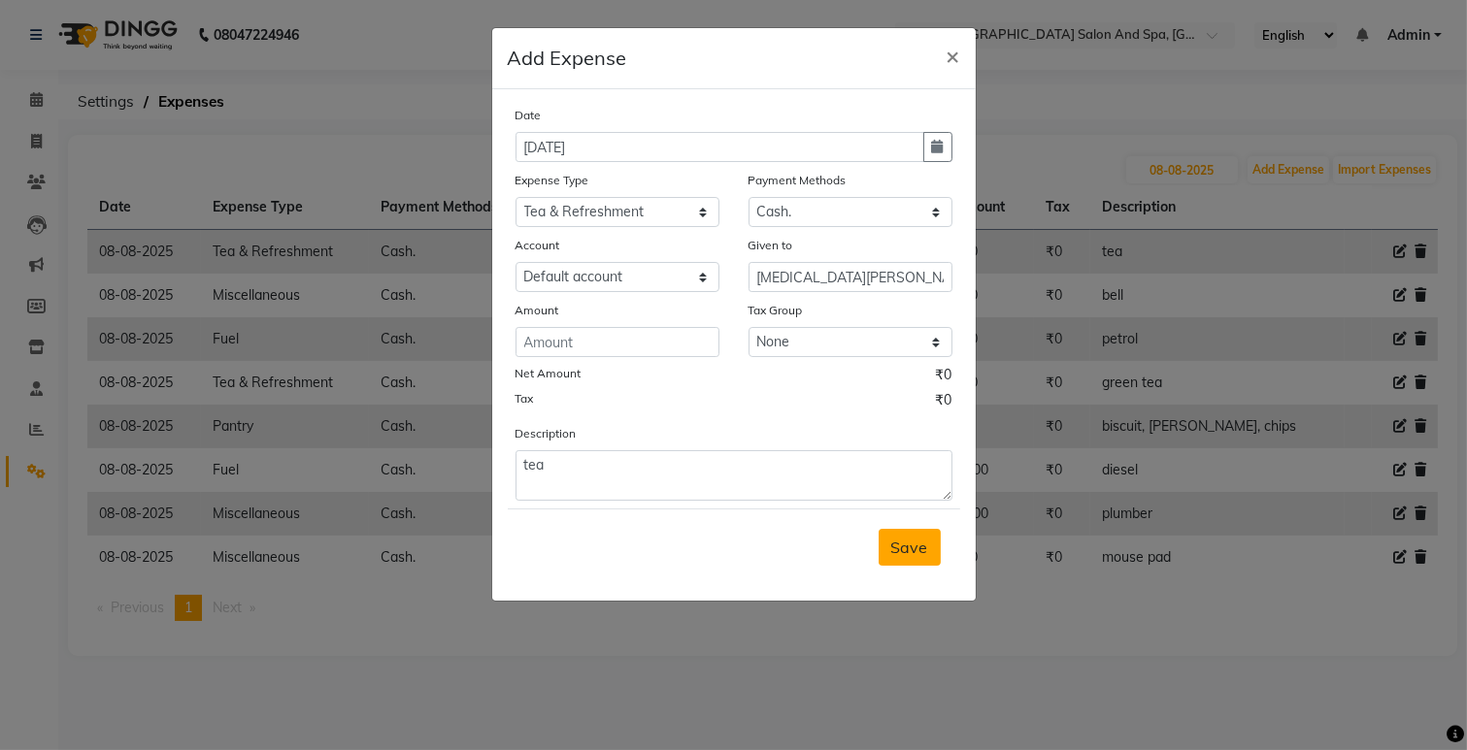
click at [925, 553] on span "Save" at bounding box center [909, 547] width 37 height 19
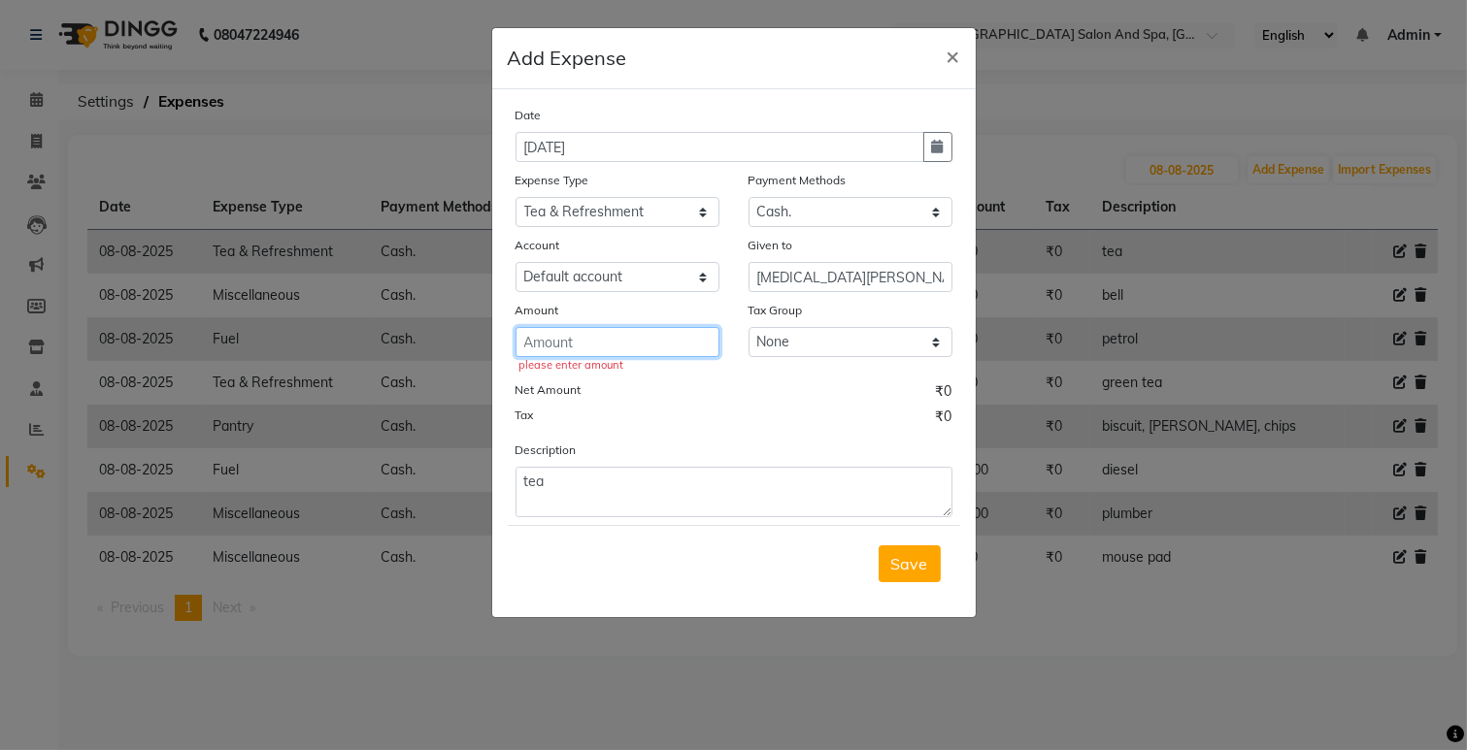
click at [577, 349] on input "number" at bounding box center [617, 342] width 204 height 30
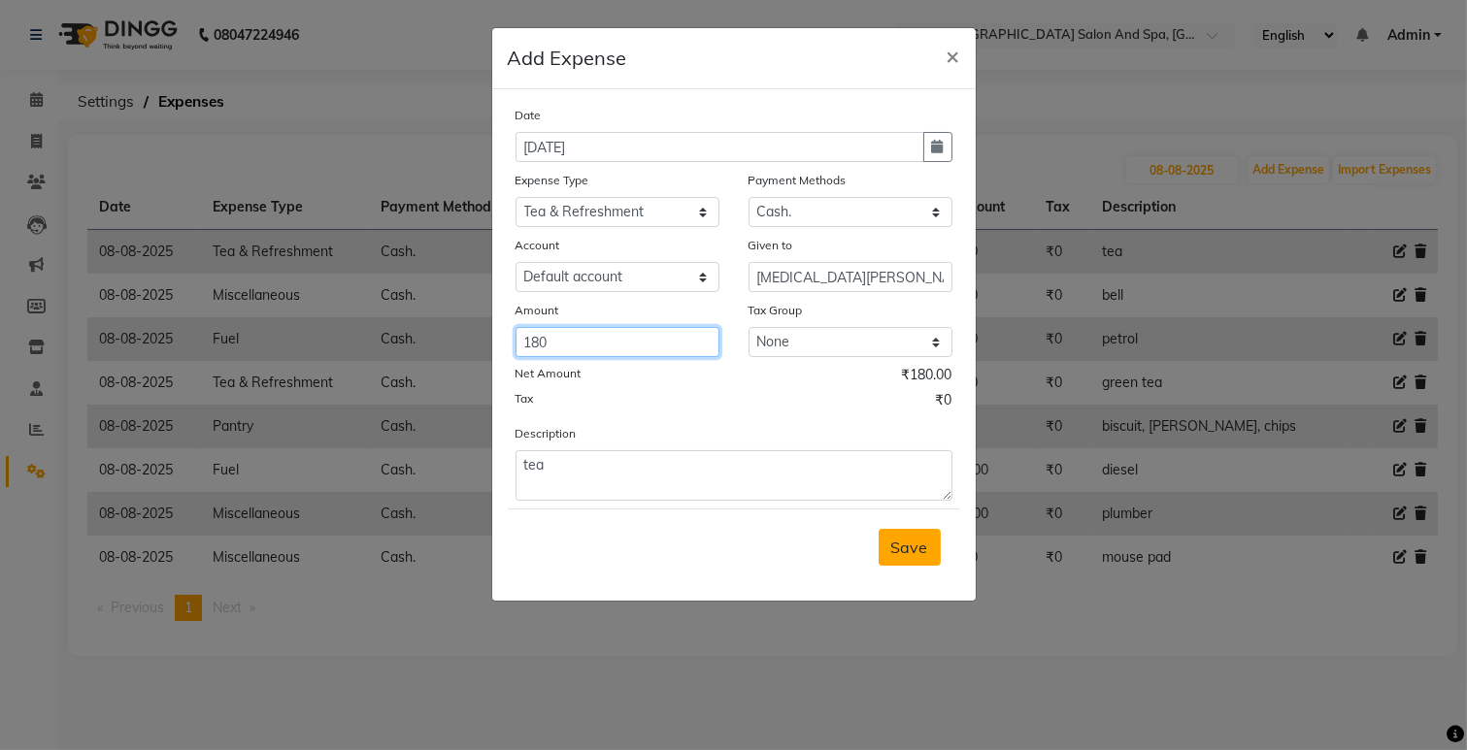
type input "180"
click at [926, 538] on span "Save" at bounding box center [909, 547] width 37 height 19
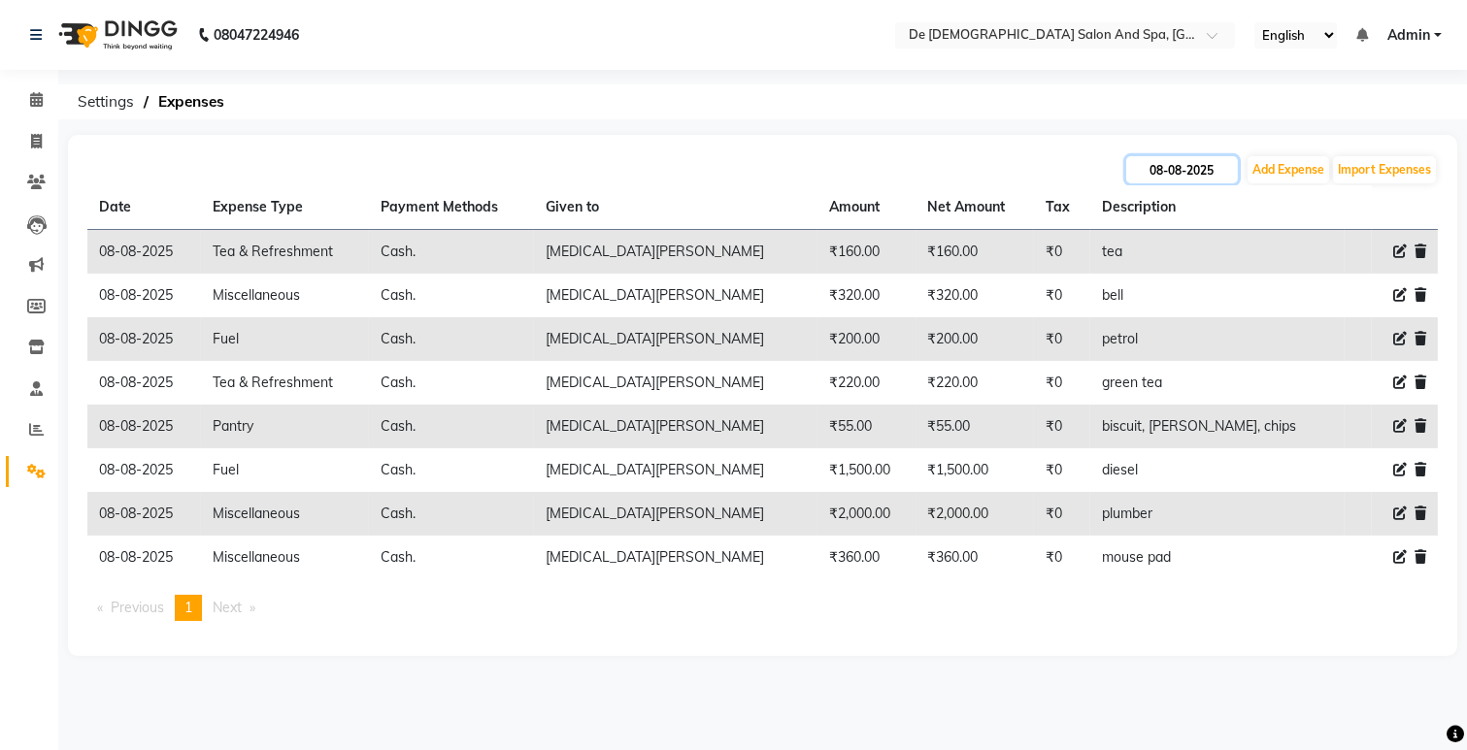
click at [1158, 171] on input "08-08-2025" at bounding box center [1182, 169] width 112 height 27
select select "8"
select select "2025"
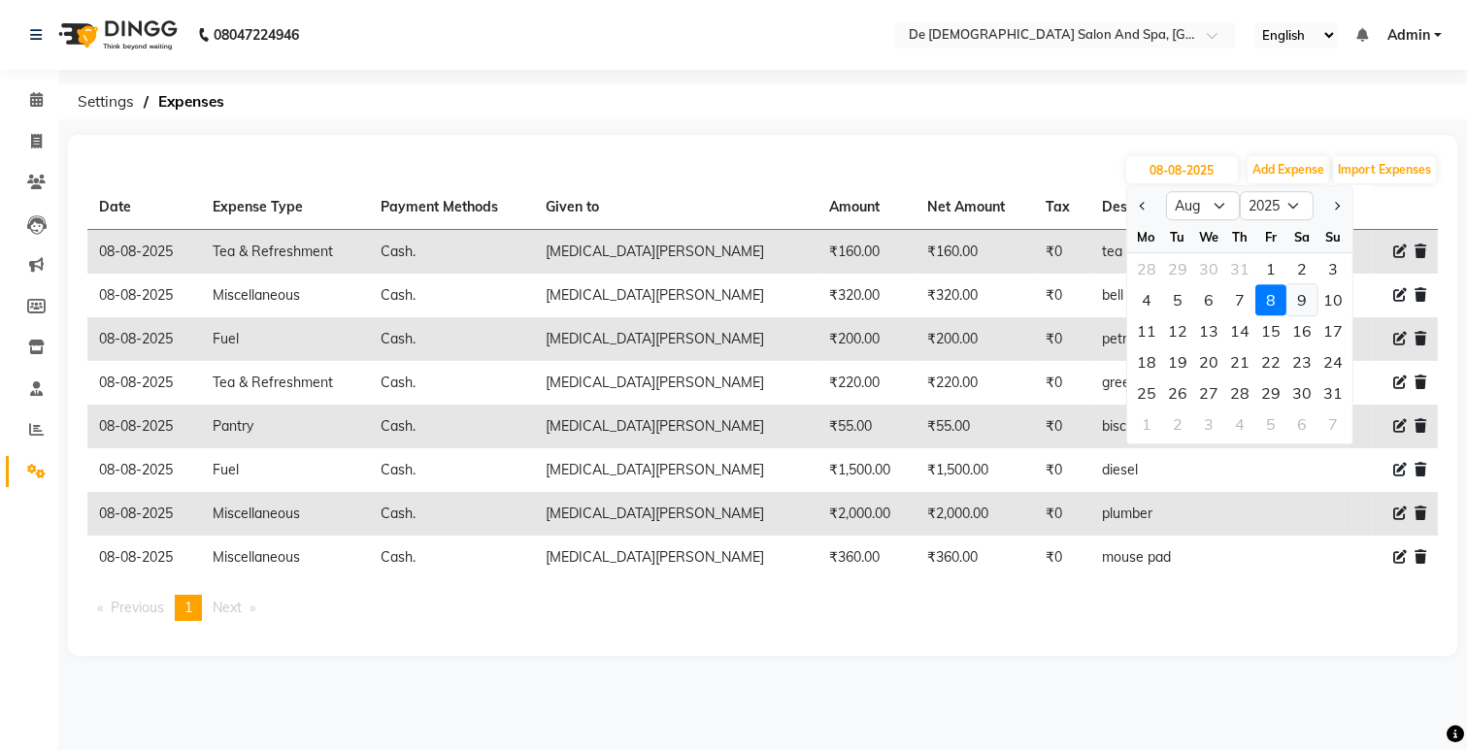
click at [1305, 302] on div "9" at bounding box center [1301, 299] width 31 height 31
type input "[DATE]"
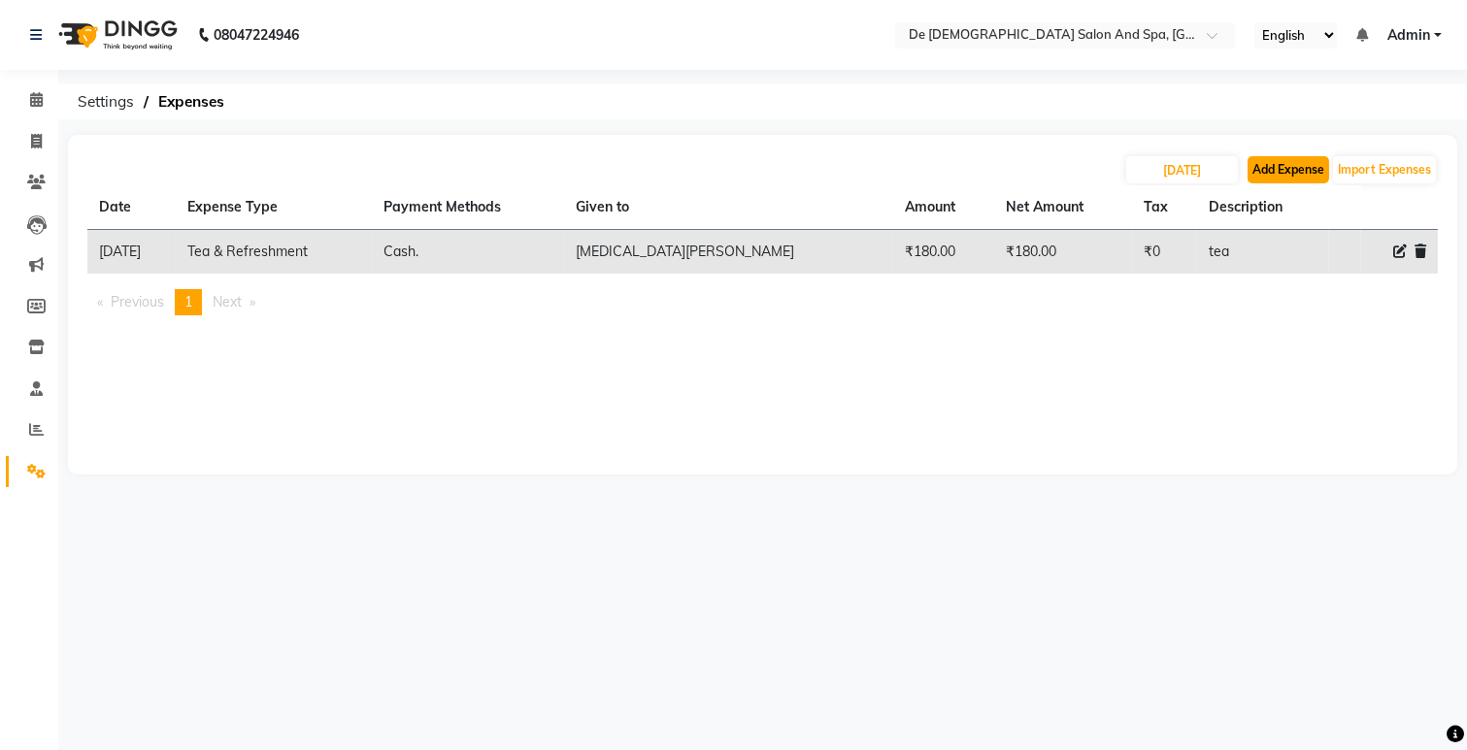
click at [1292, 175] on button "Add Expense" at bounding box center [1288, 169] width 82 height 27
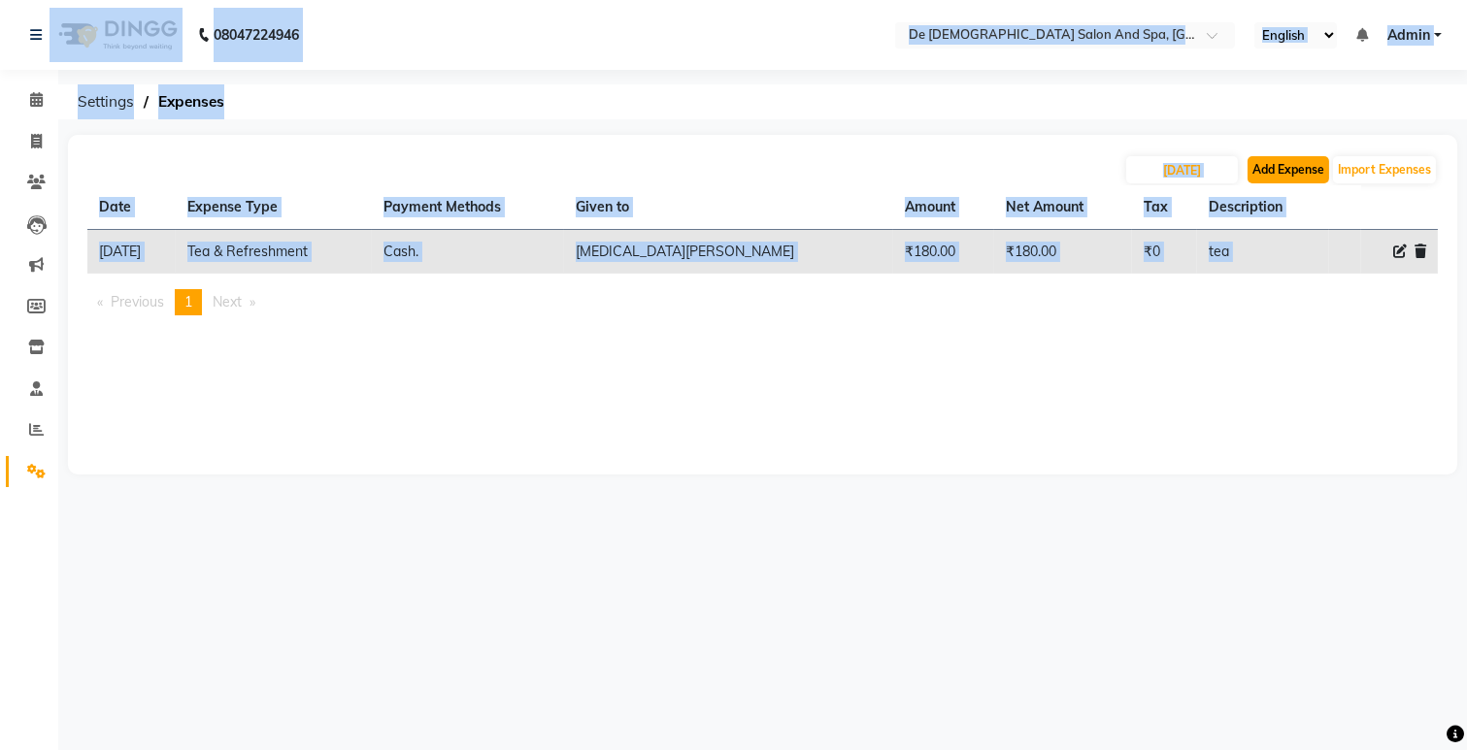
click at [1270, 175] on button "Add Expense" at bounding box center [1288, 169] width 82 height 27
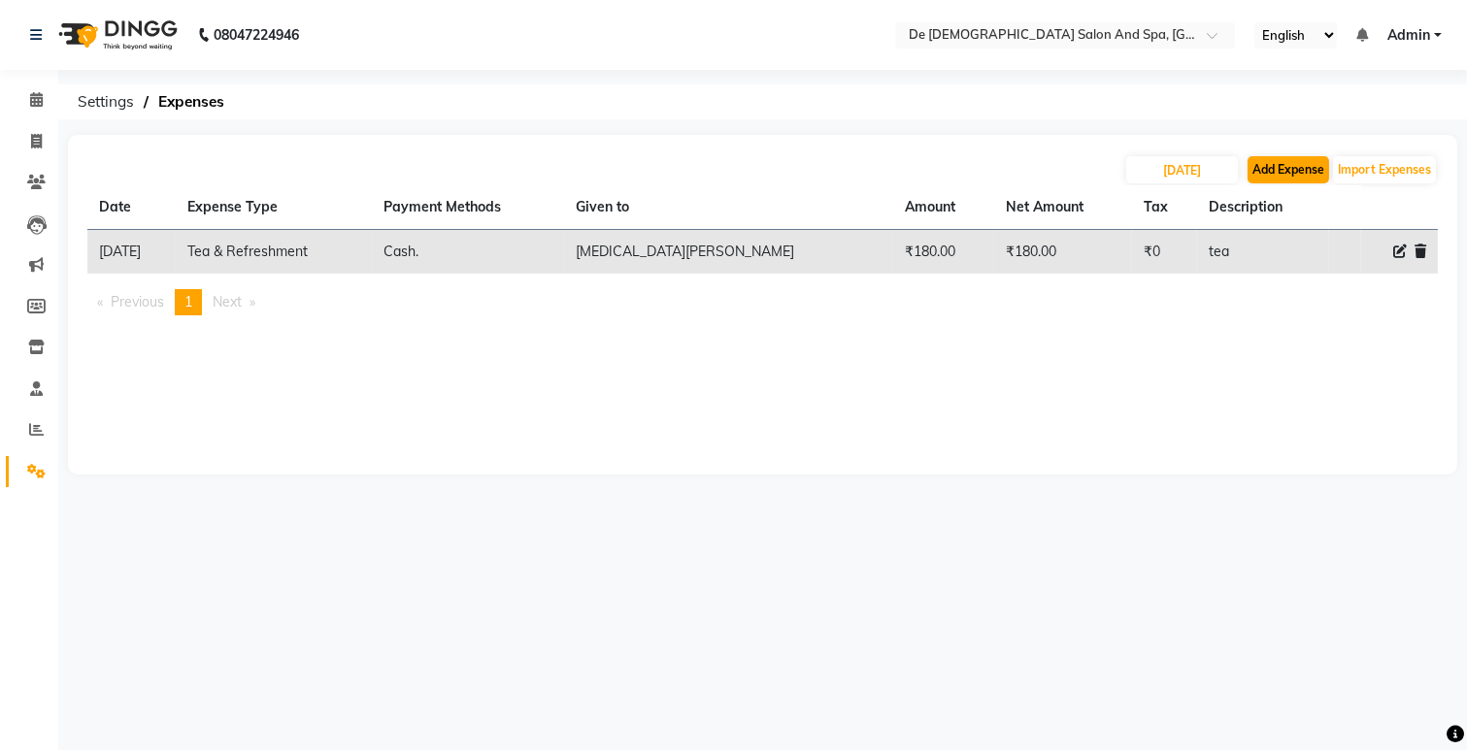
select select "5448"
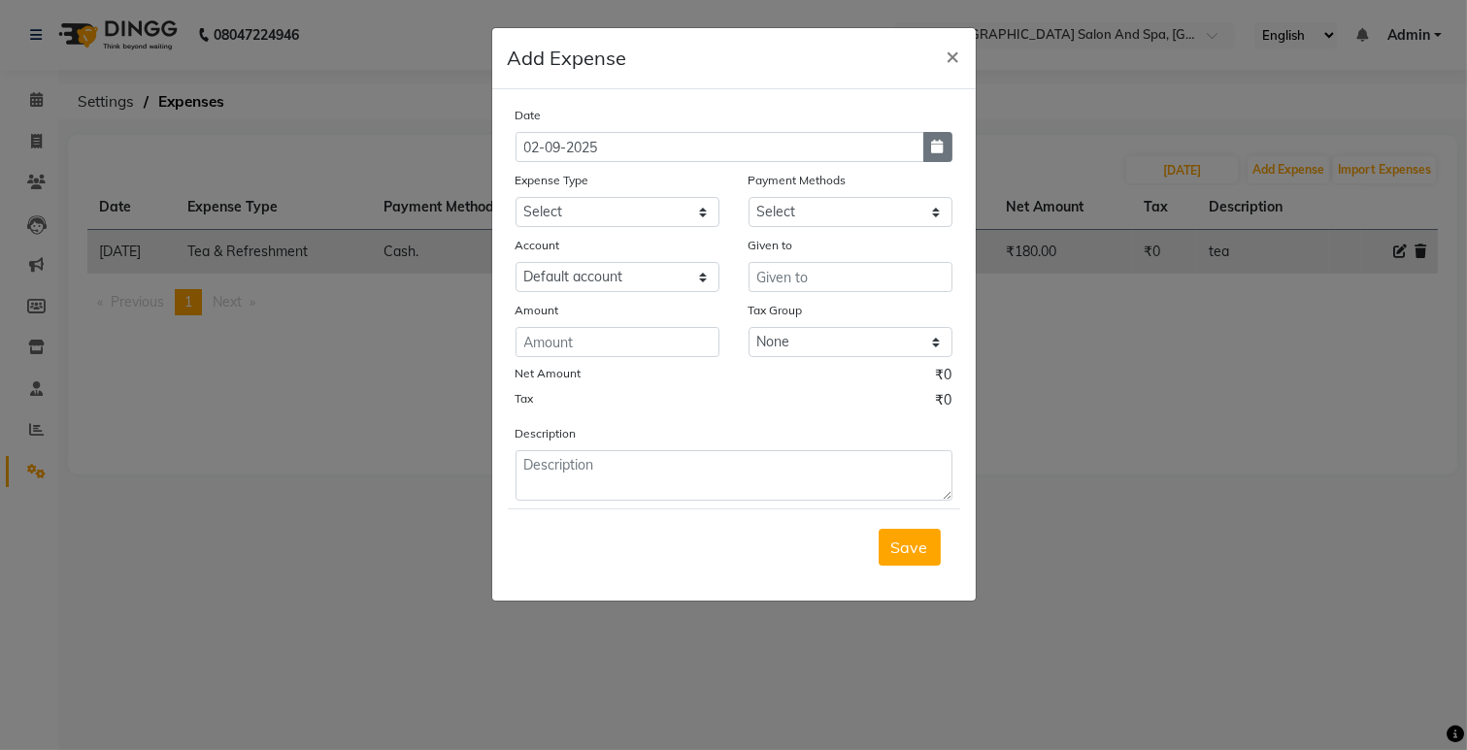
click at [944, 152] on button "button" at bounding box center [937, 147] width 29 height 30
select select "9"
select select "2025"
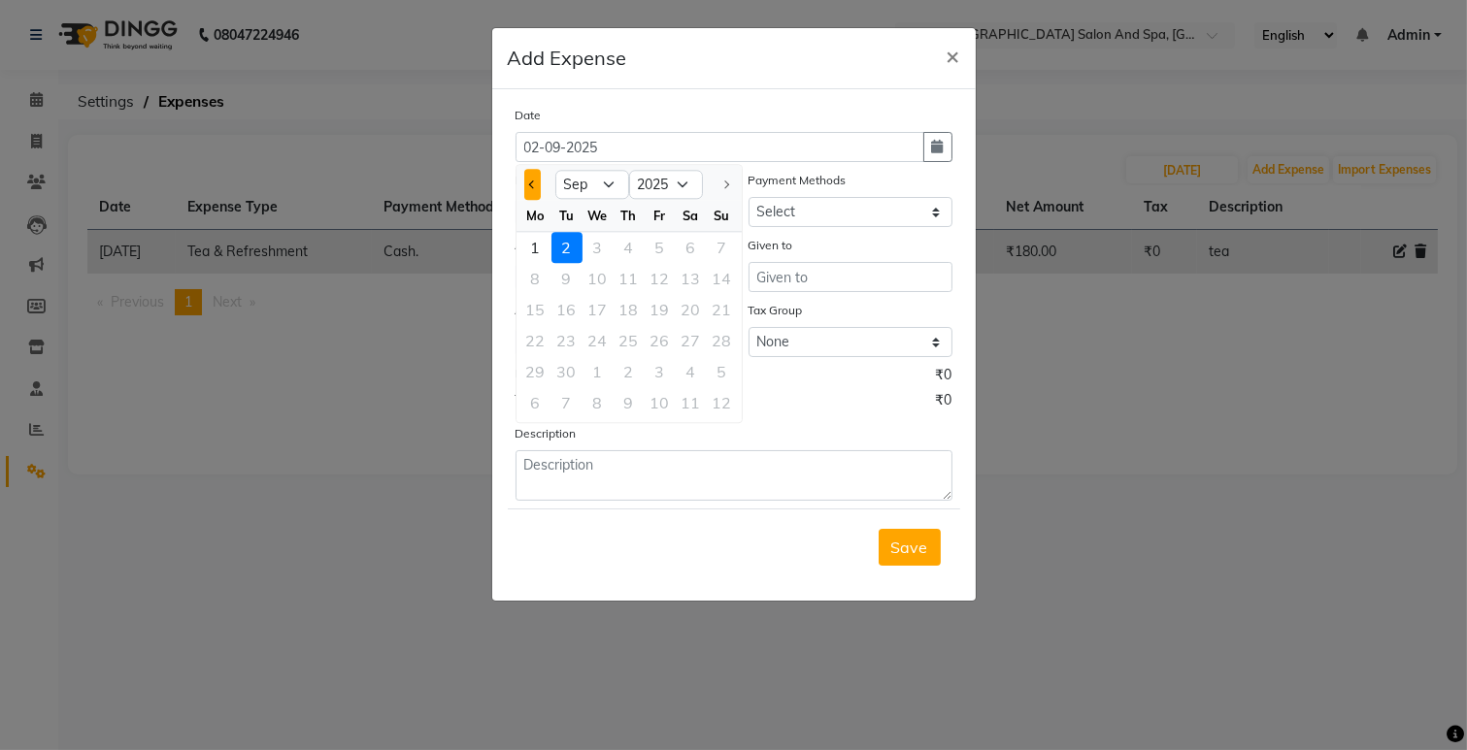
click at [540, 181] on button "Previous month" at bounding box center [532, 184] width 17 height 31
select select "8"
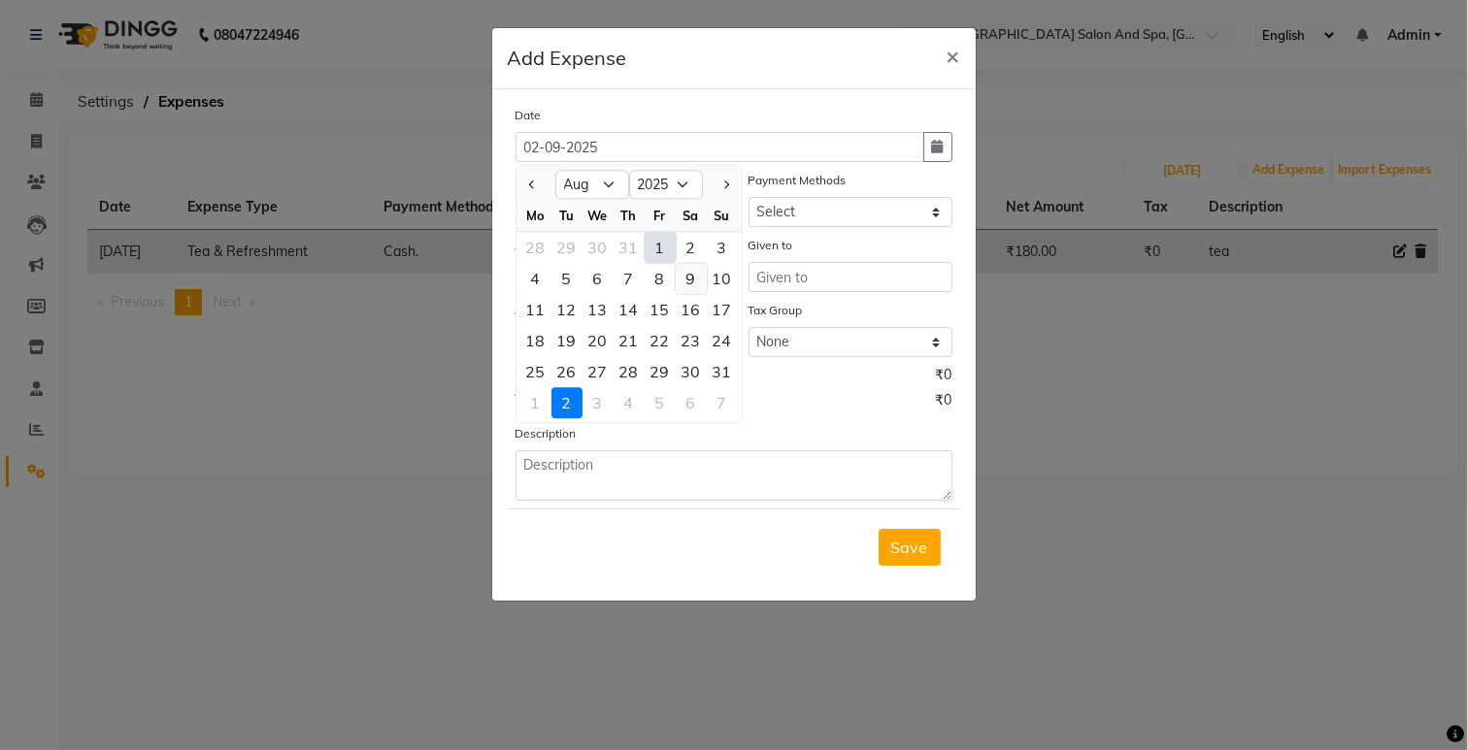
click at [689, 283] on div "9" at bounding box center [691, 278] width 31 height 31
type input "[DATE]"
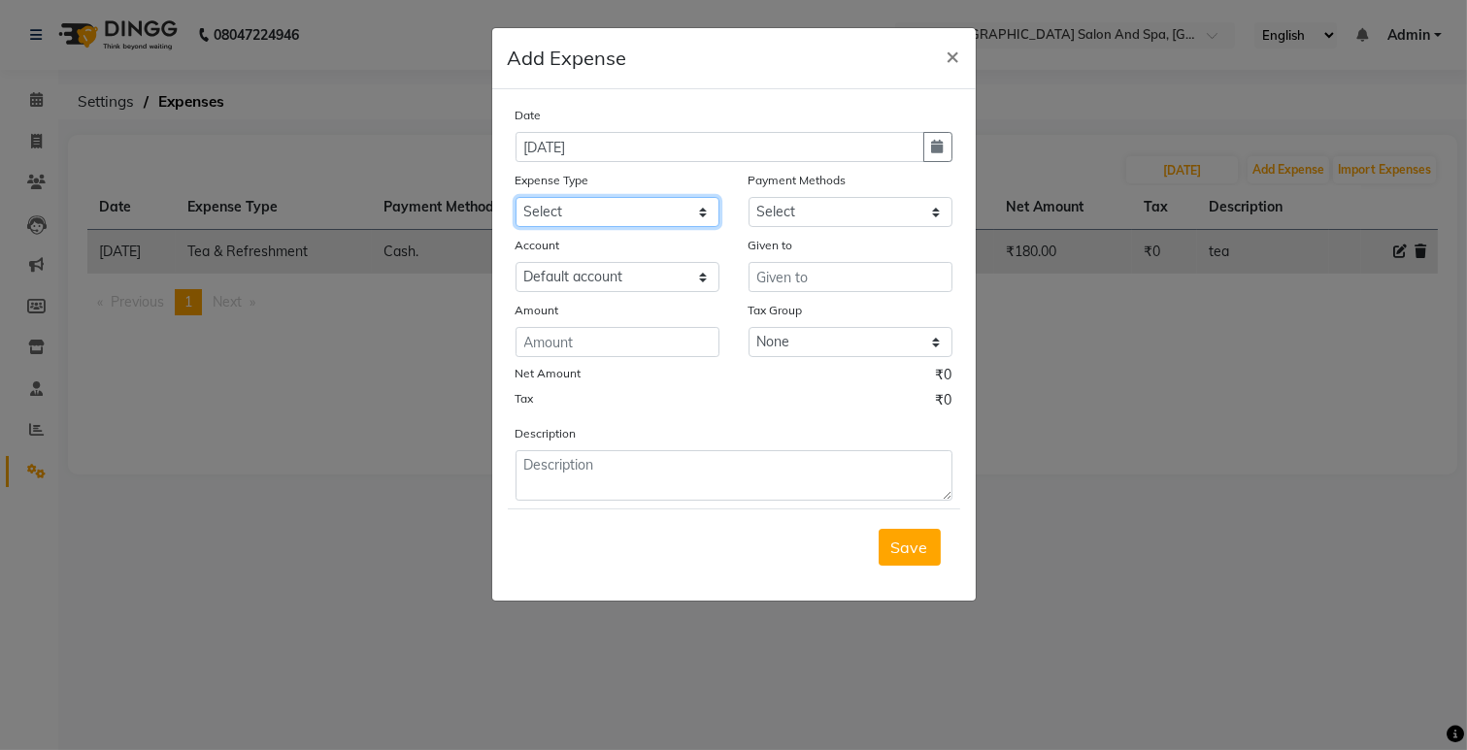
click at [658, 217] on select "Select Advance Salary Bank charges Car maintenance Cash transfer to bank Cash t…" at bounding box center [617, 212] width 204 height 30
select select "26"
click at [515, 197] on select "Select Advance Salary Bank charges Car maintenance Cash transfer to bank Cash t…" at bounding box center [617, 212] width 204 height 30
click at [959, 49] on button "×" at bounding box center [953, 55] width 45 height 54
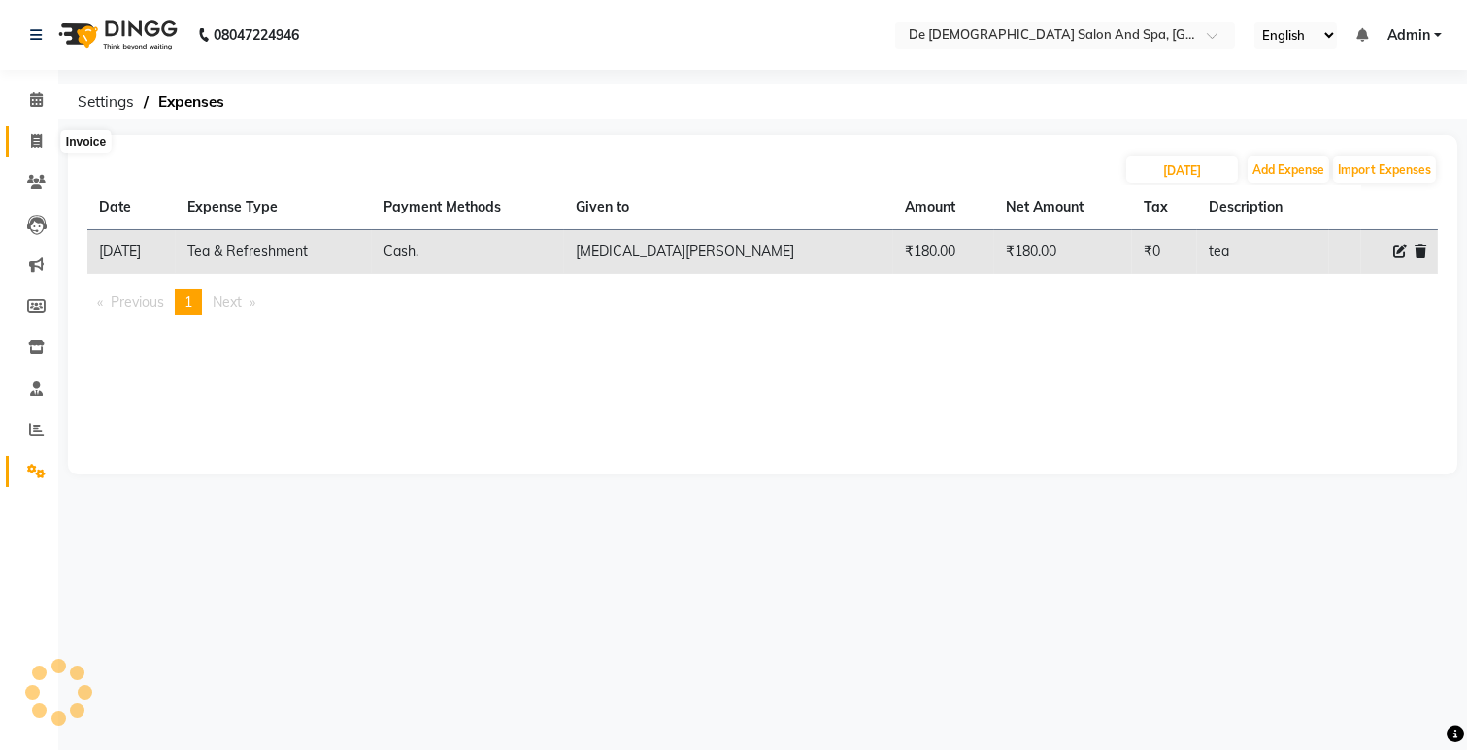
click at [31, 148] on icon at bounding box center [36, 141] width 11 height 15
select select "service"
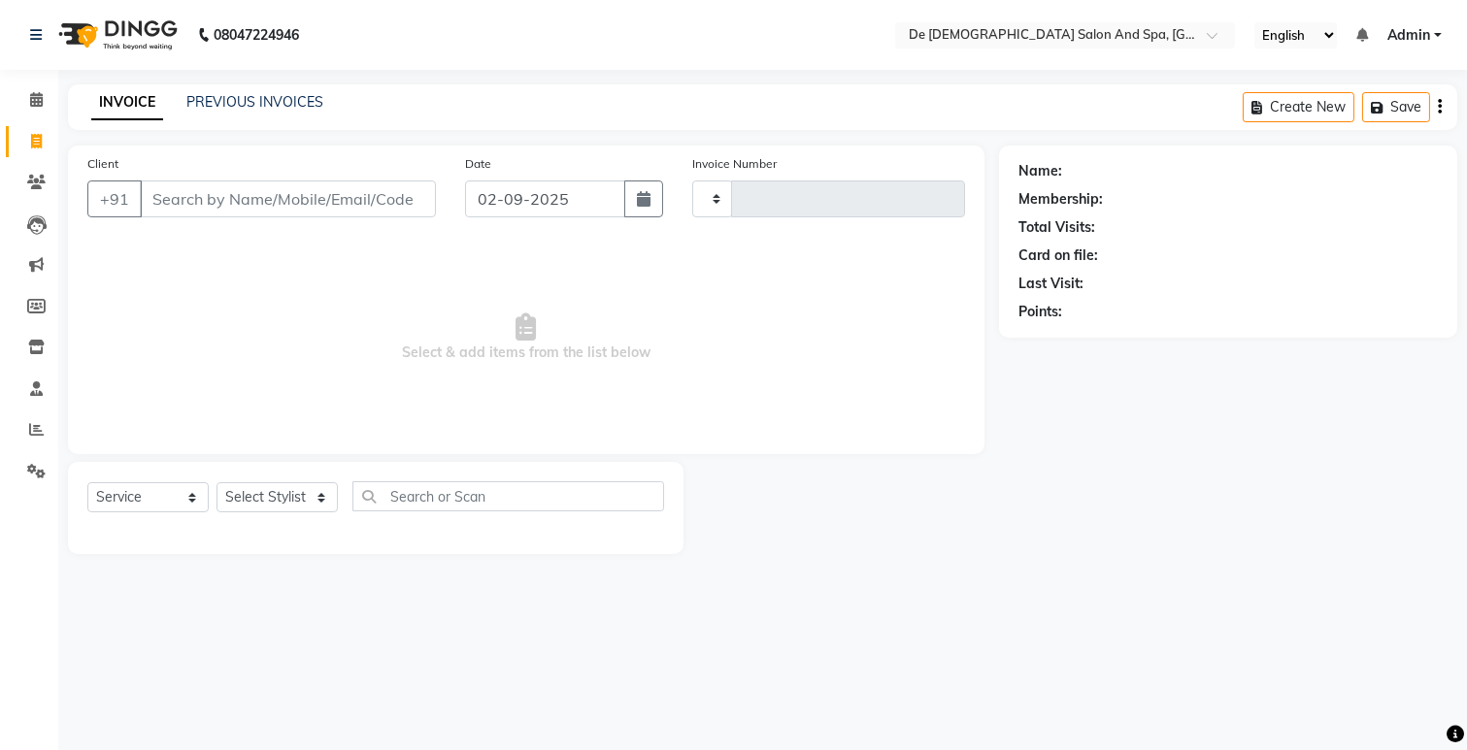
type input "2522"
click at [190, 196] on input "Client" at bounding box center [288, 199] width 296 height 37
select select "6431"
click at [241, 500] on select "Select Stylist akshay aman [PERSON_NAME] [PERSON_NAME] [MEDICAL_DATA][PERSON_NA…" at bounding box center [282, 497] width 133 height 30
select select "61511"
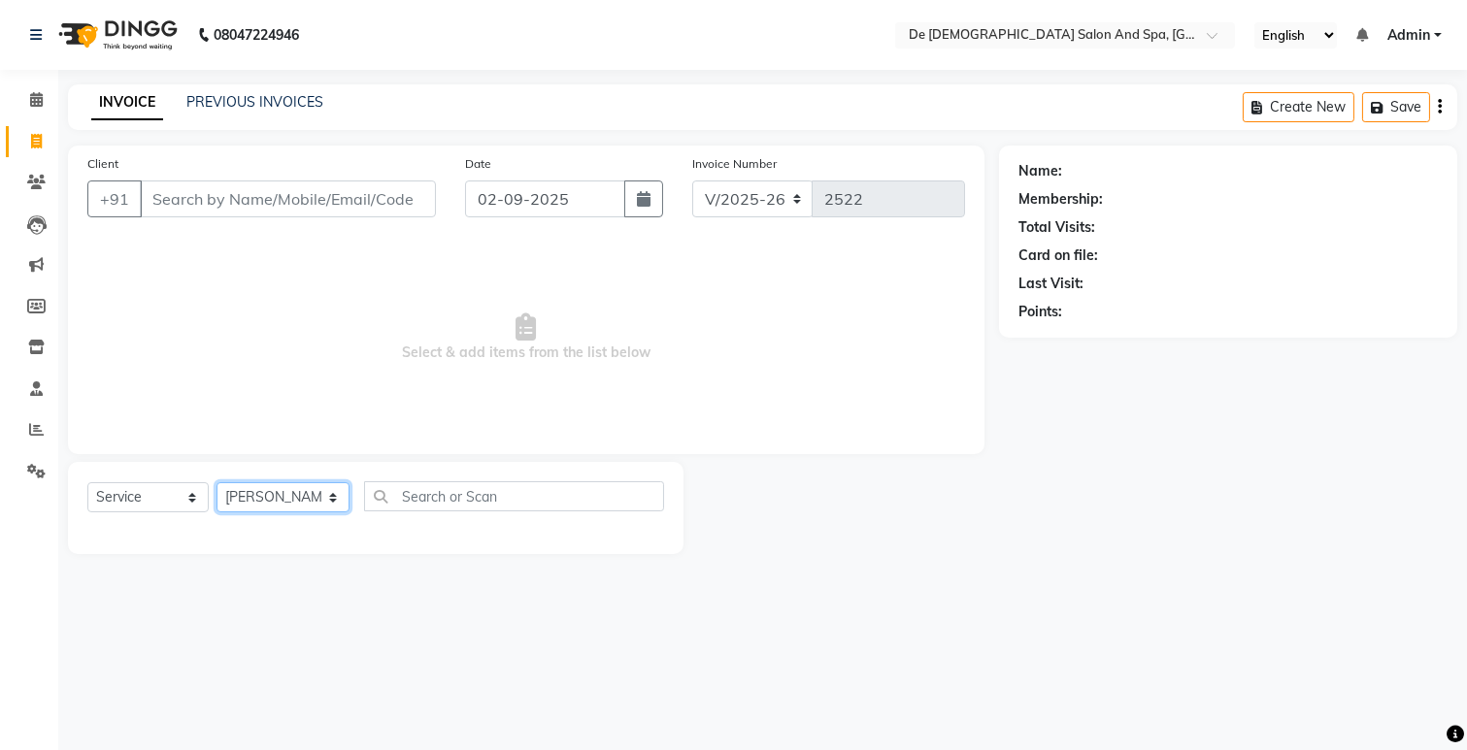
click at [216, 483] on select "Select Stylist akshay aman [PERSON_NAME] [PERSON_NAME] [MEDICAL_DATA][PERSON_NA…" at bounding box center [282, 497] width 133 height 30
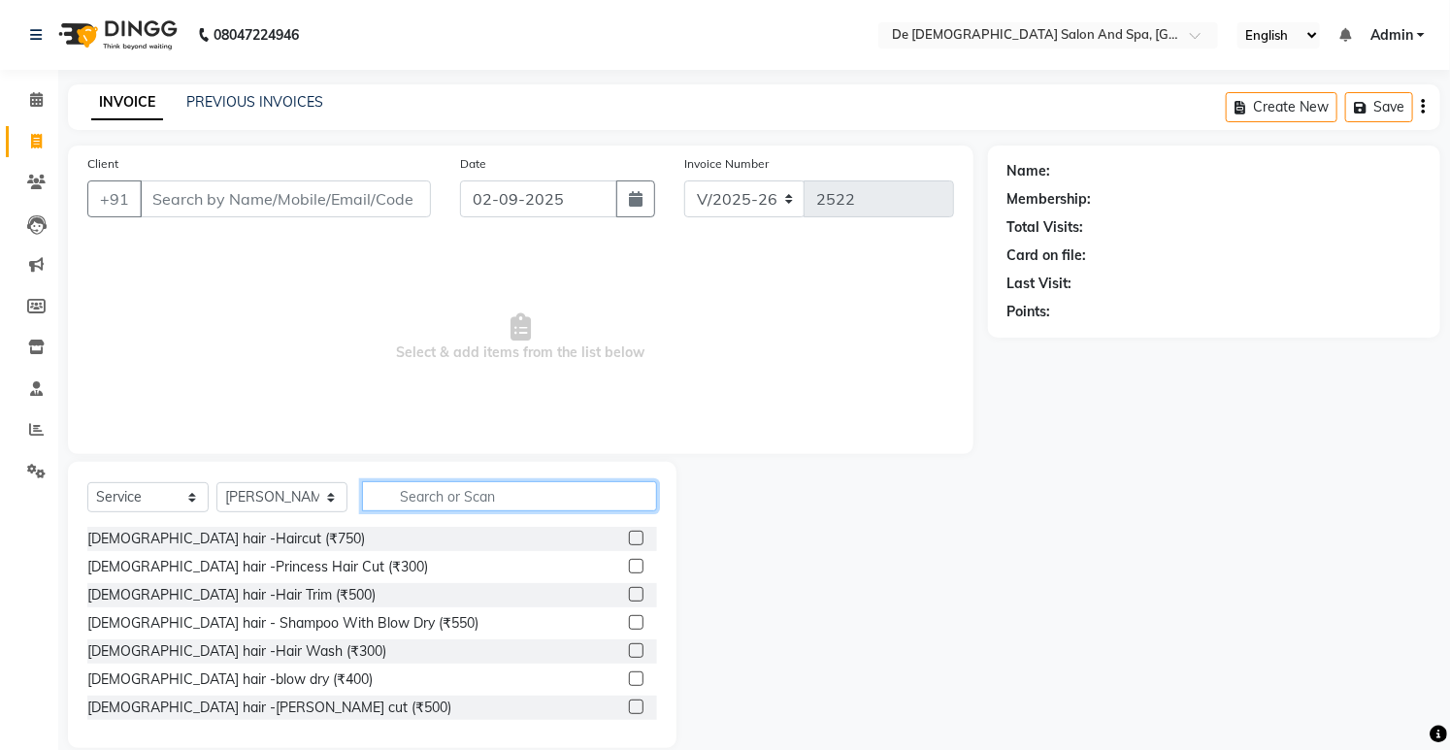
click at [421, 496] on input "text" at bounding box center [509, 496] width 294 height 30
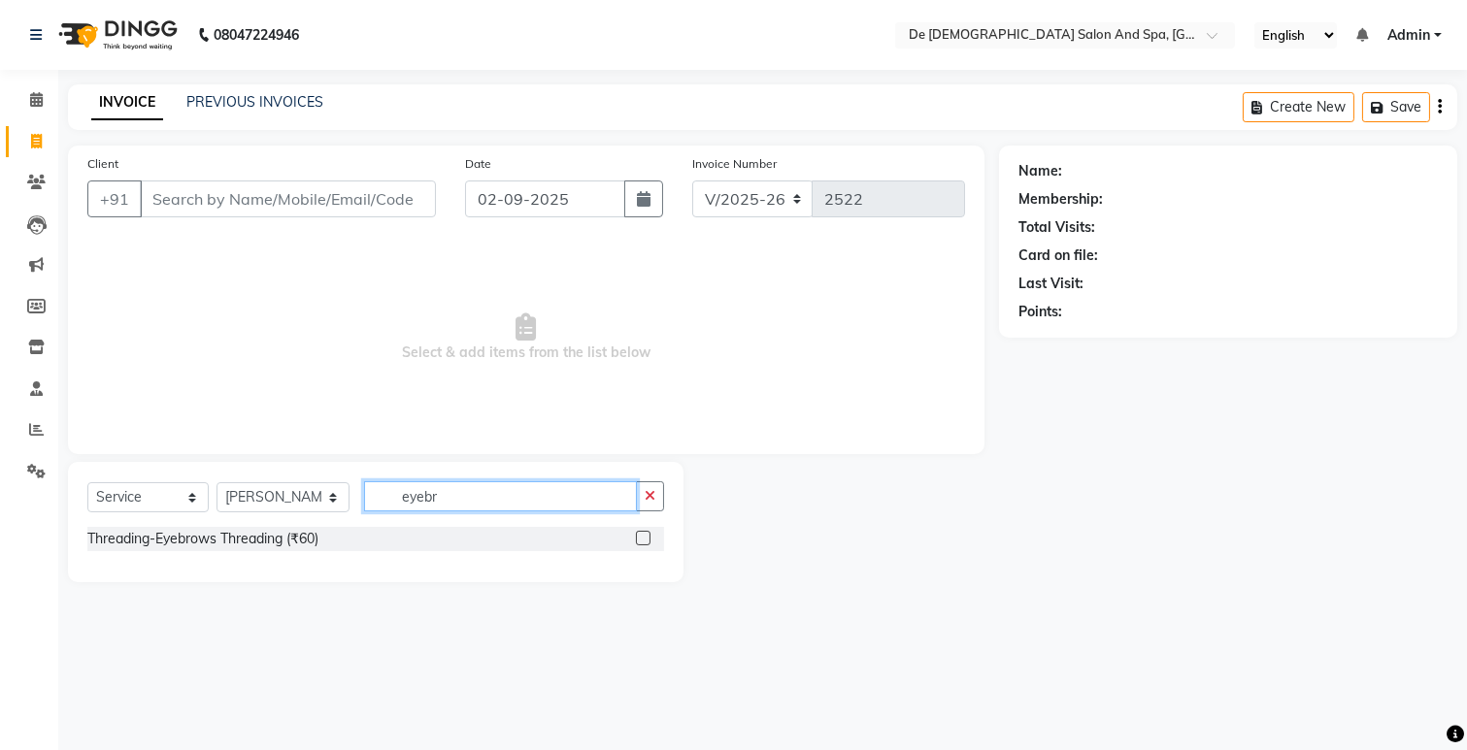
type input "eyebr"
click at [238, 558] on div "Threading-Eyebrows Threading (₹60)" at bounding box center [375, 545] width 577 height 36
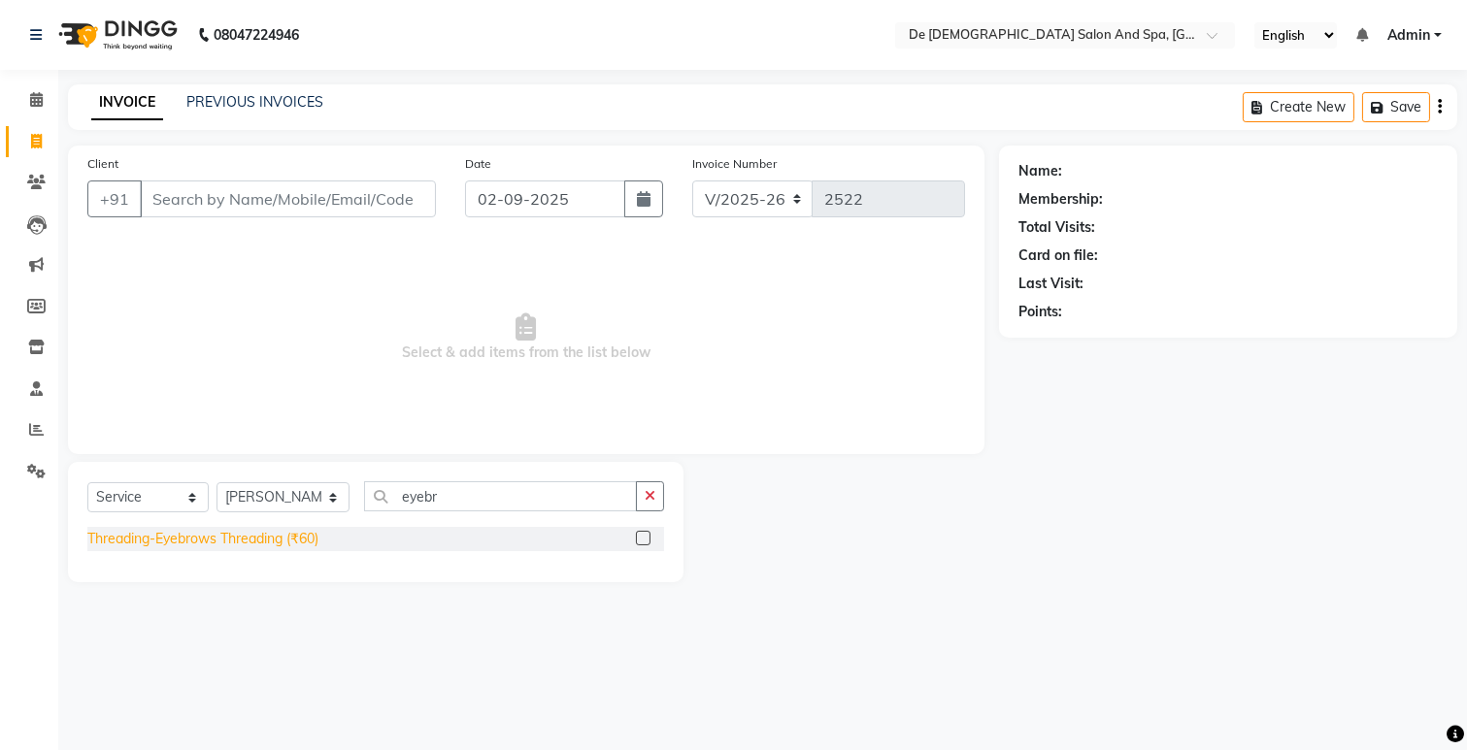
click at [247, 529] on div "Threading-Eyebrows Threading (₹60)" at bounding box center [202, 539] width 231 height 20
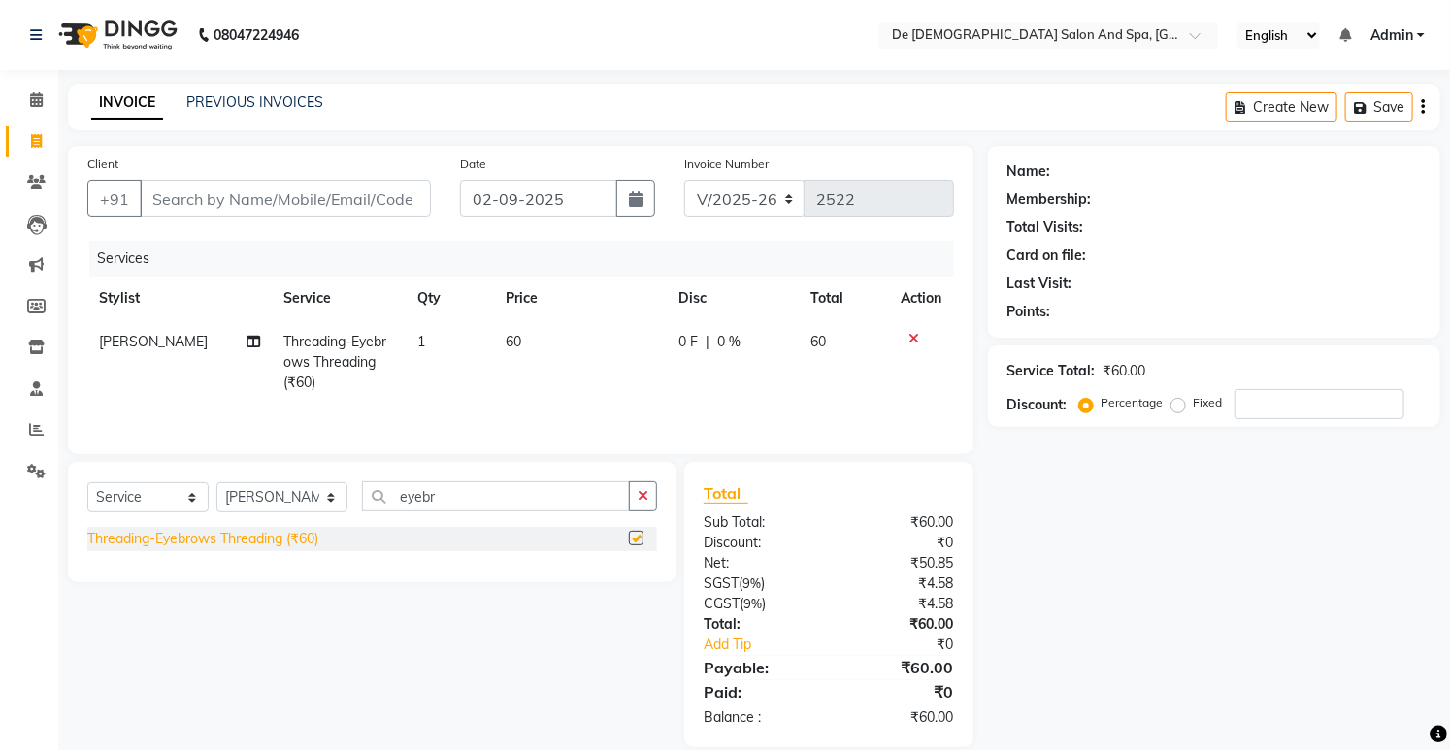
checkbox input "false"
click at [190, 185] on input "Client" at bounding box center [285, 199] width 291 height 37
type input "9"
type input "0"
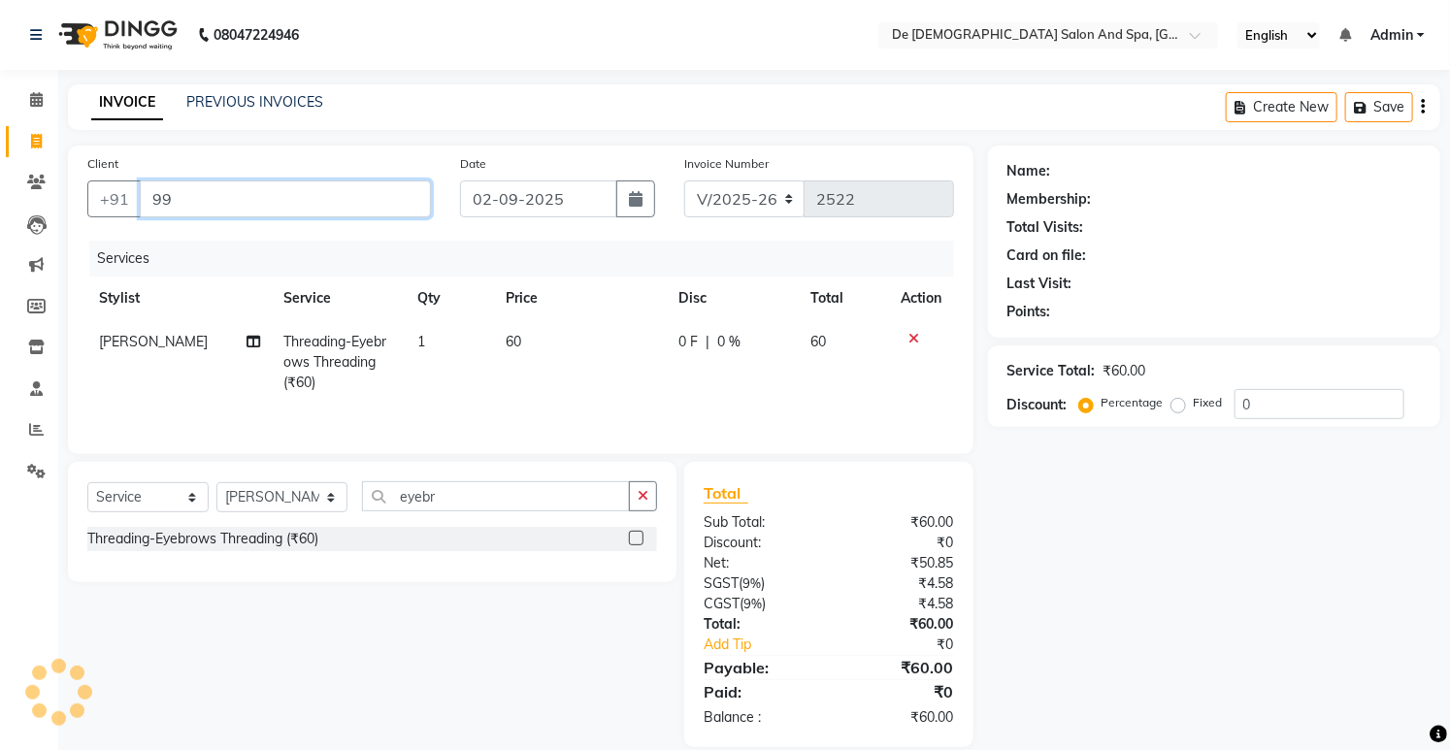
type input "9"
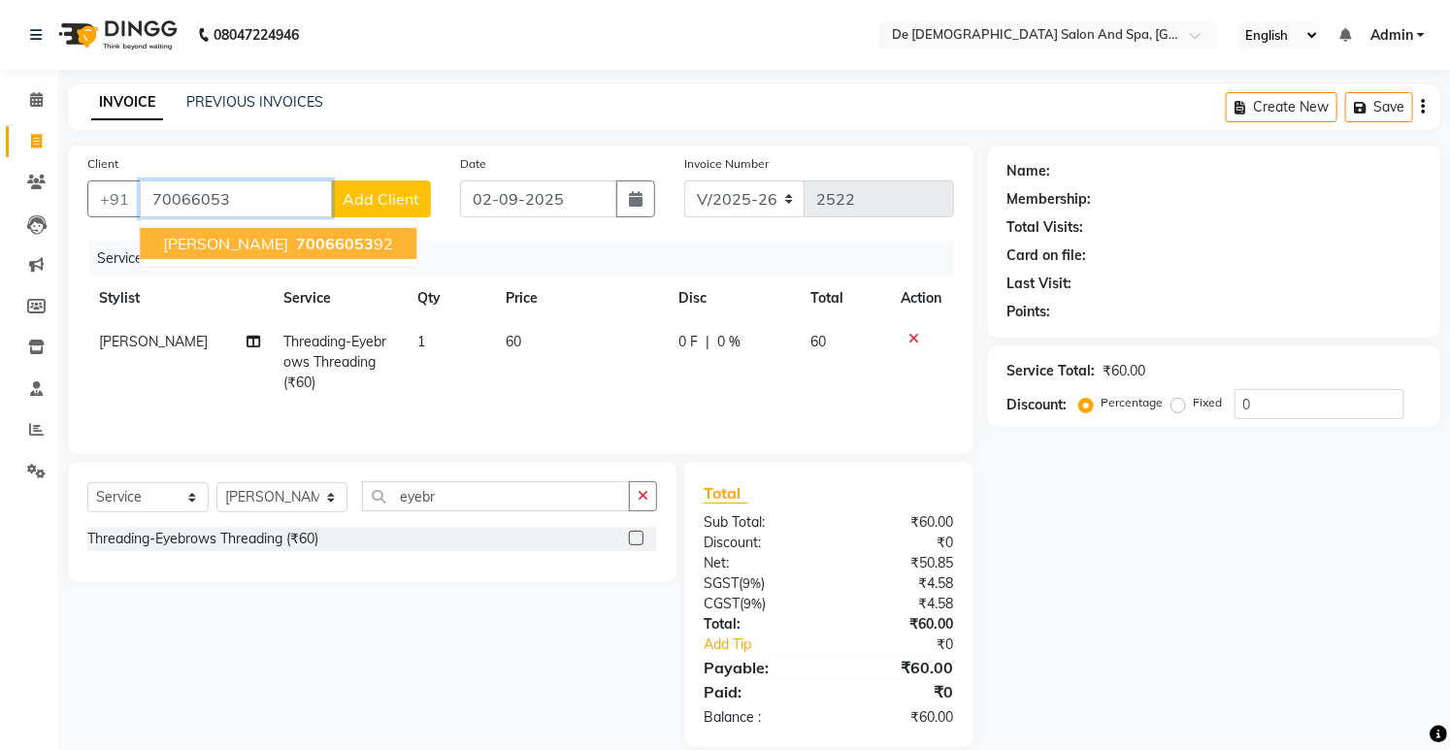
click at [204, 228] on button "[PERSON_NAME] 70066053 92" at bounding box center [278, 243] width 277 height 31
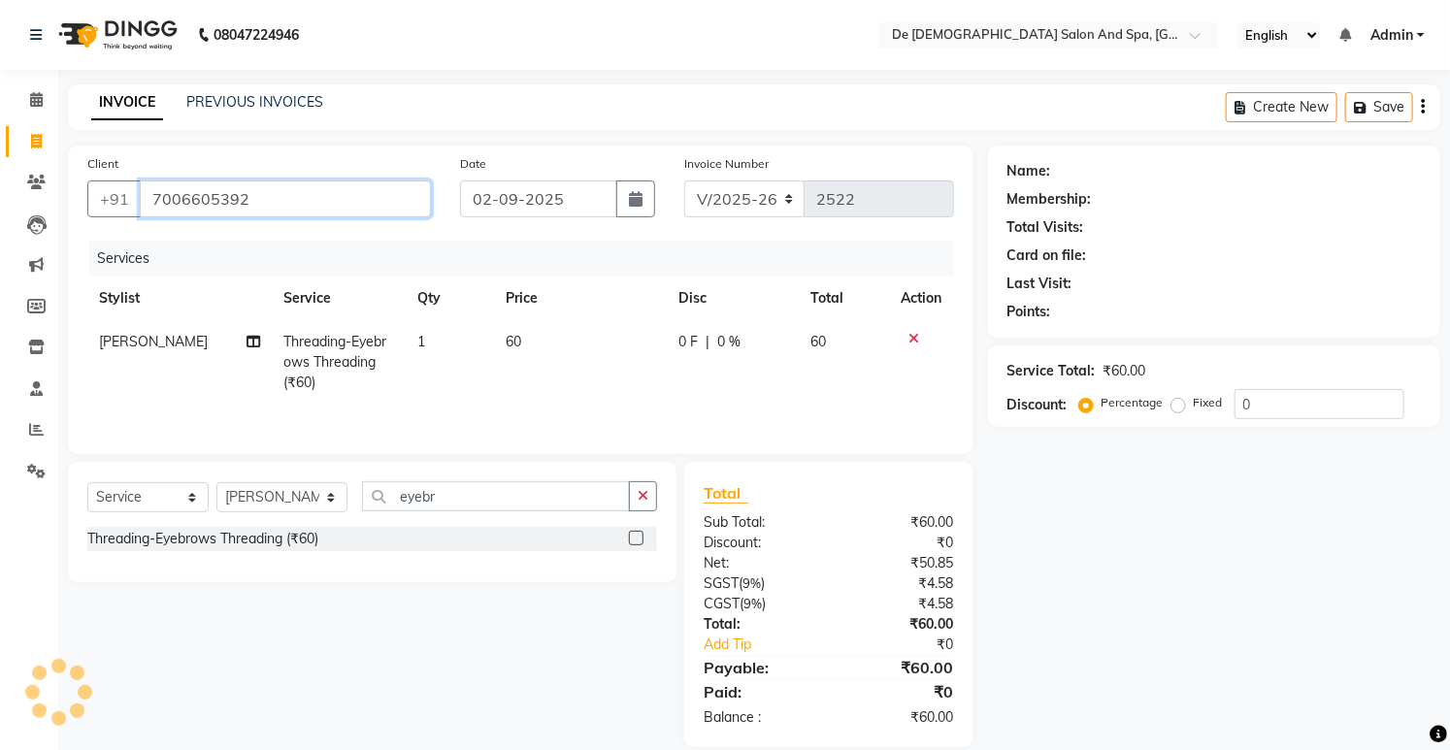
type input "7006605392"
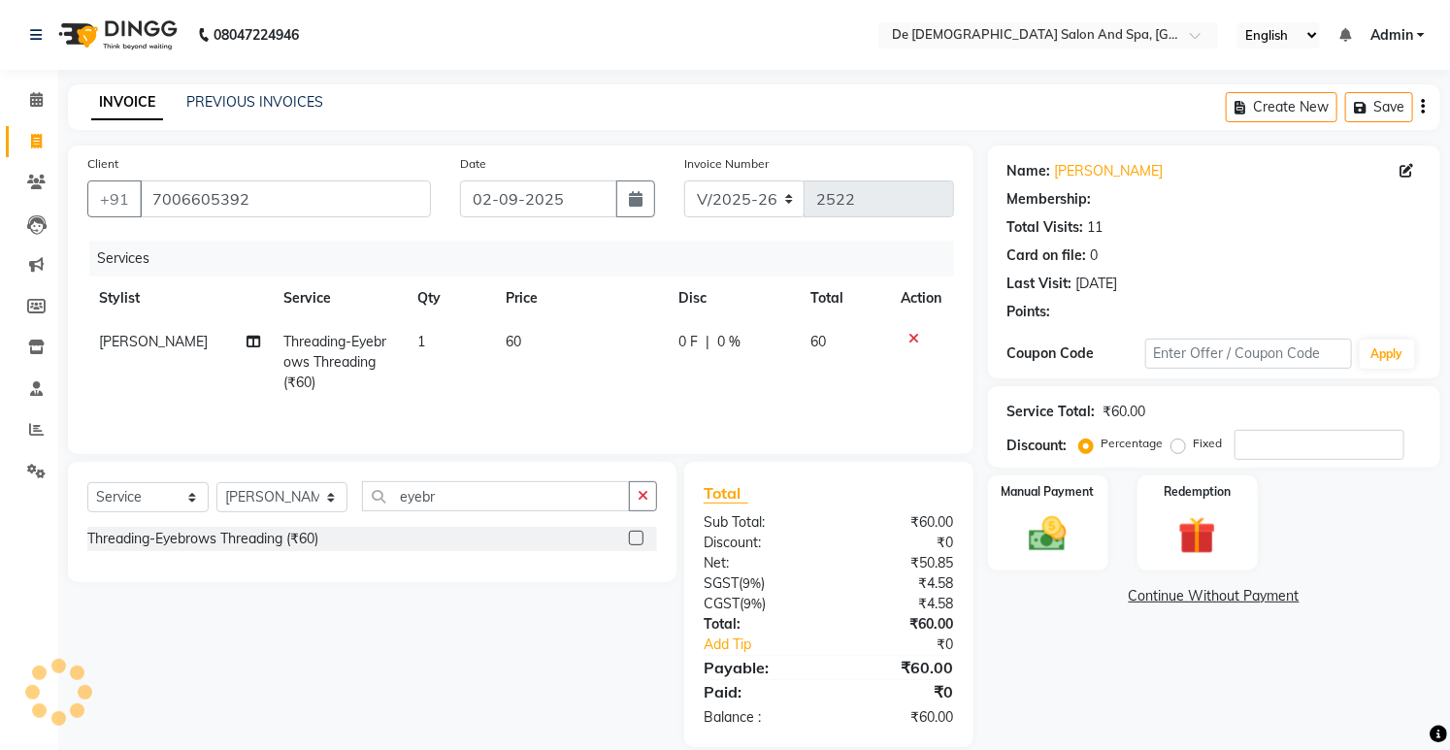
select select "1: Object"
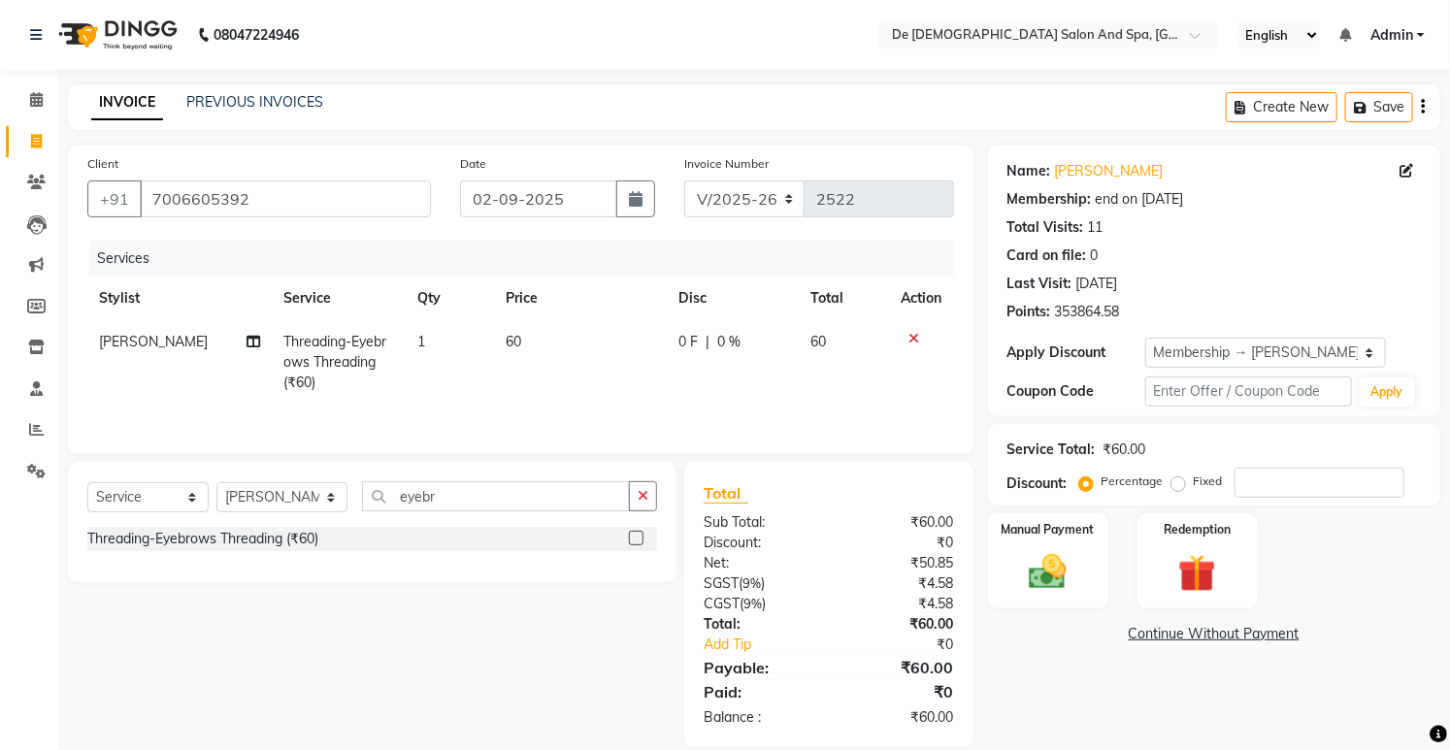
scroll to position [27, 0]
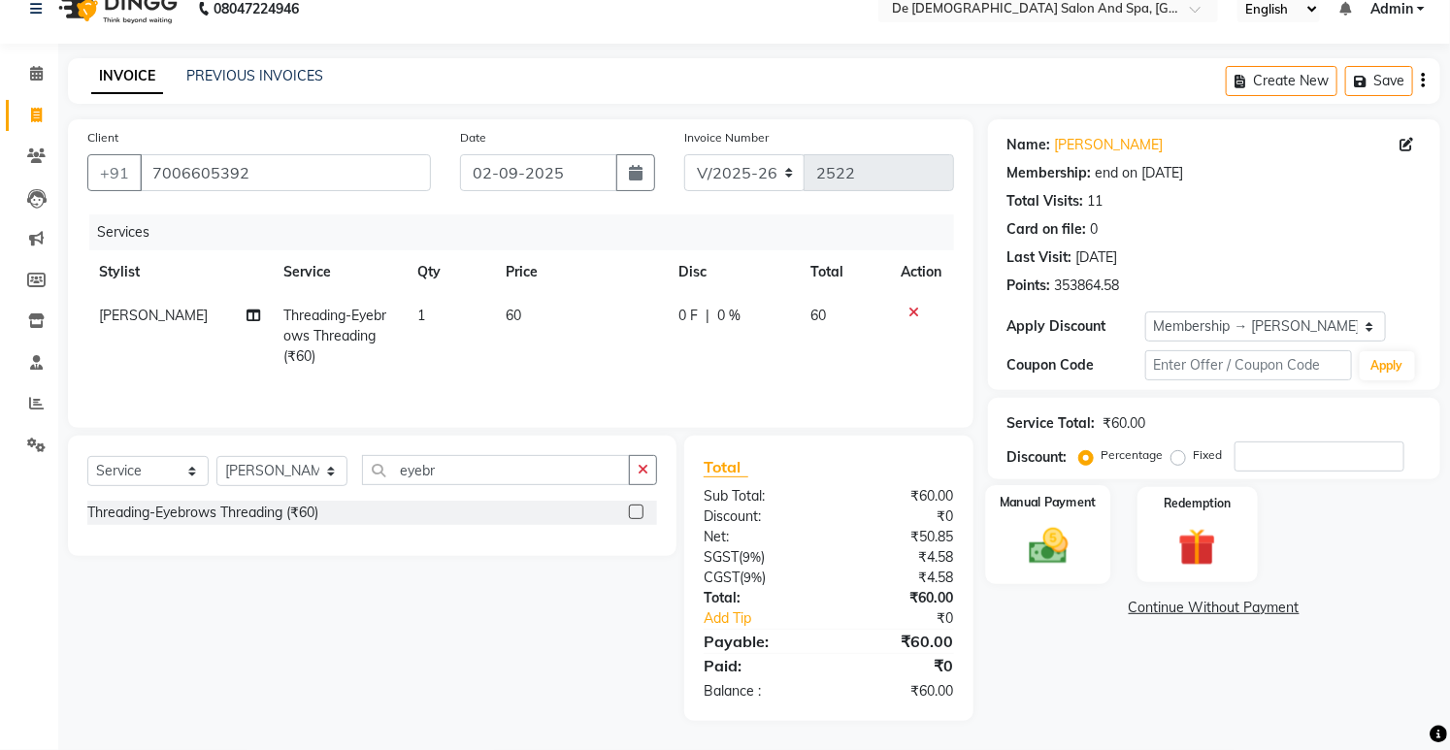
click at [1035, 539] on img at bounding box center [1048, 546] width 64 height 45
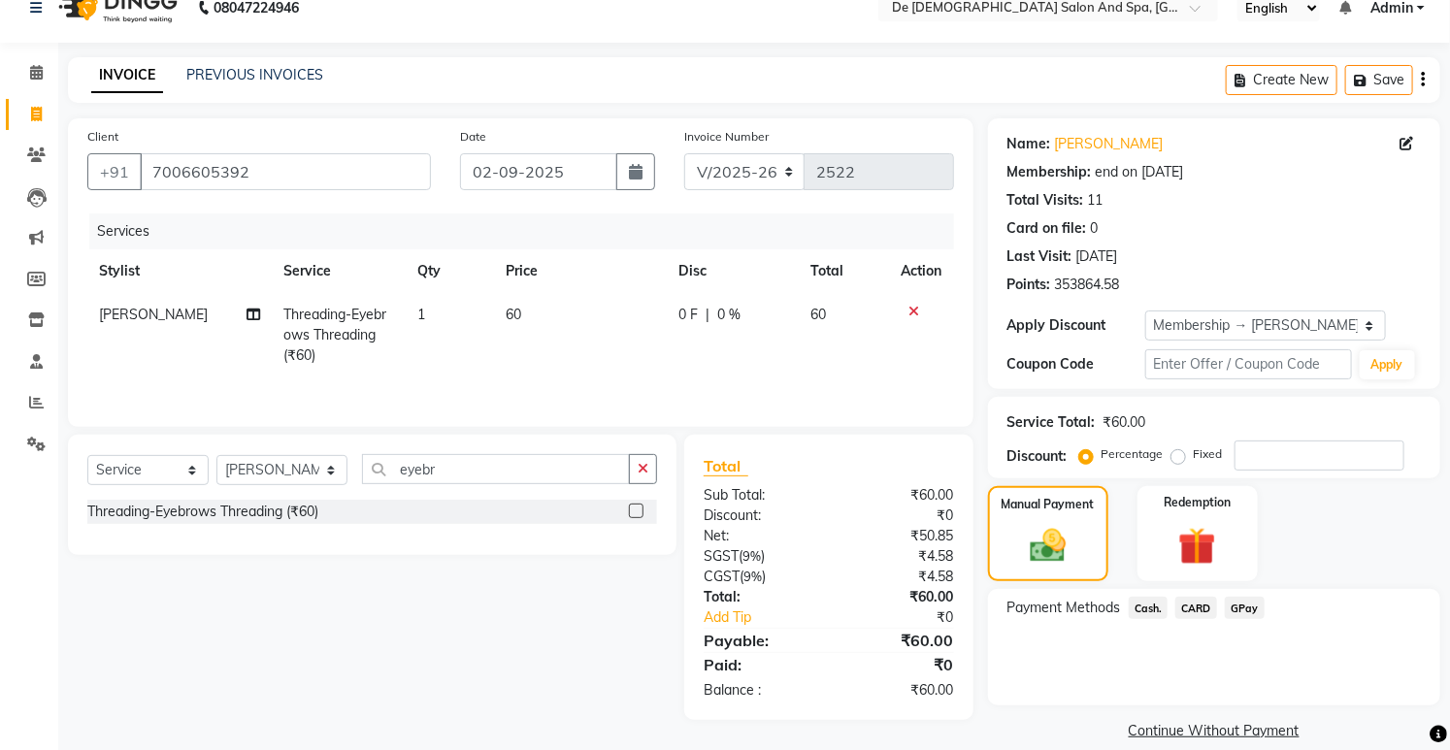
click at [1247, 613] on span "GPay" at bounding box center [1245, 608] width 40 height 22
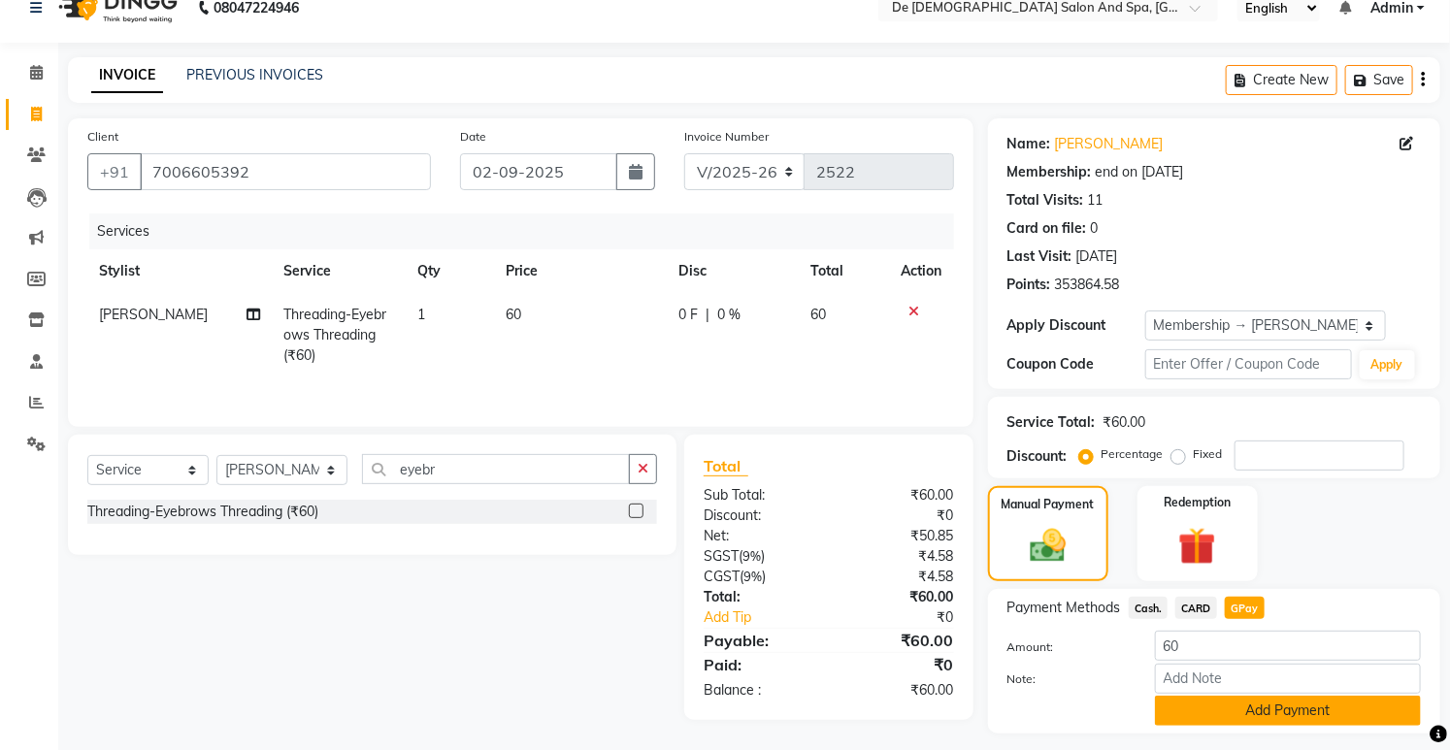
click at [1253, 711] on button "Add Payment" at bounding box center [1288, 711] width 266 height 30
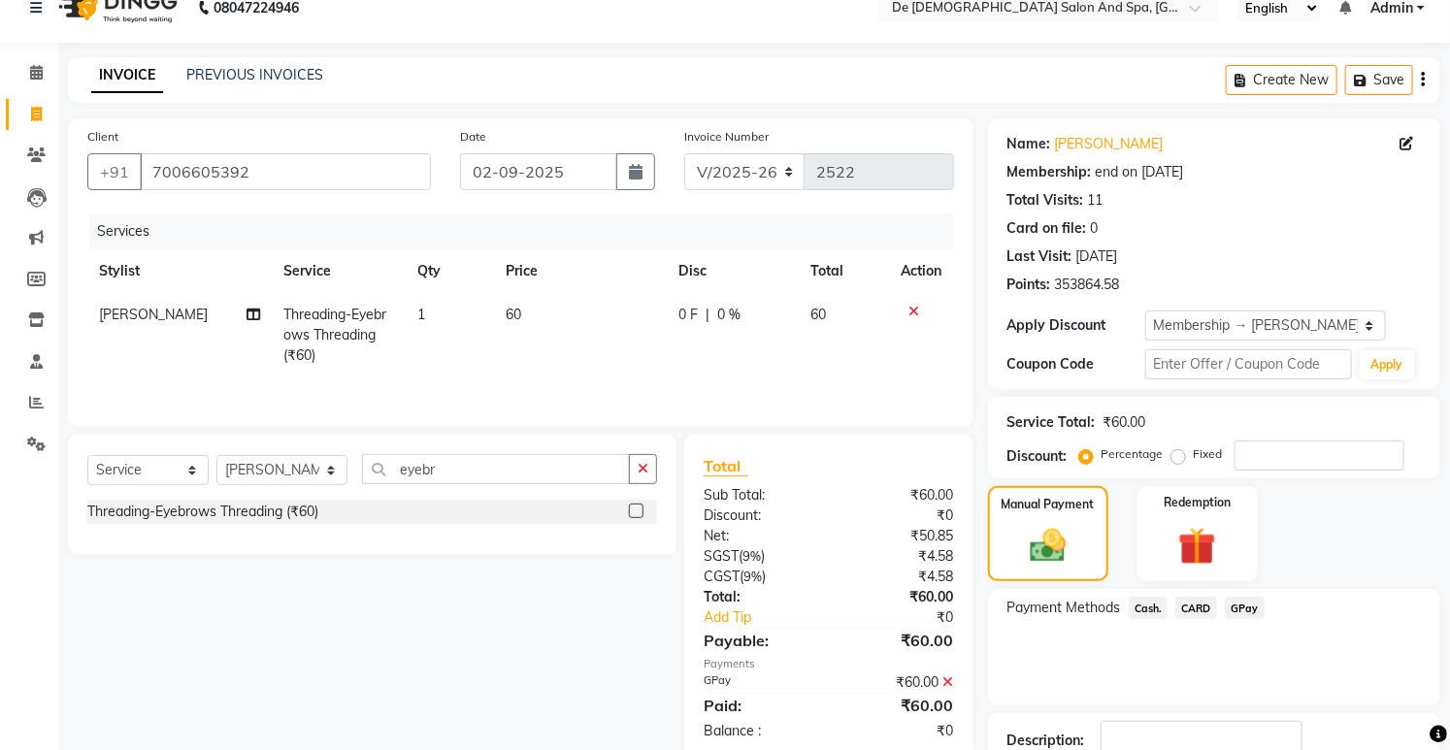
scroll to position [185, 0]
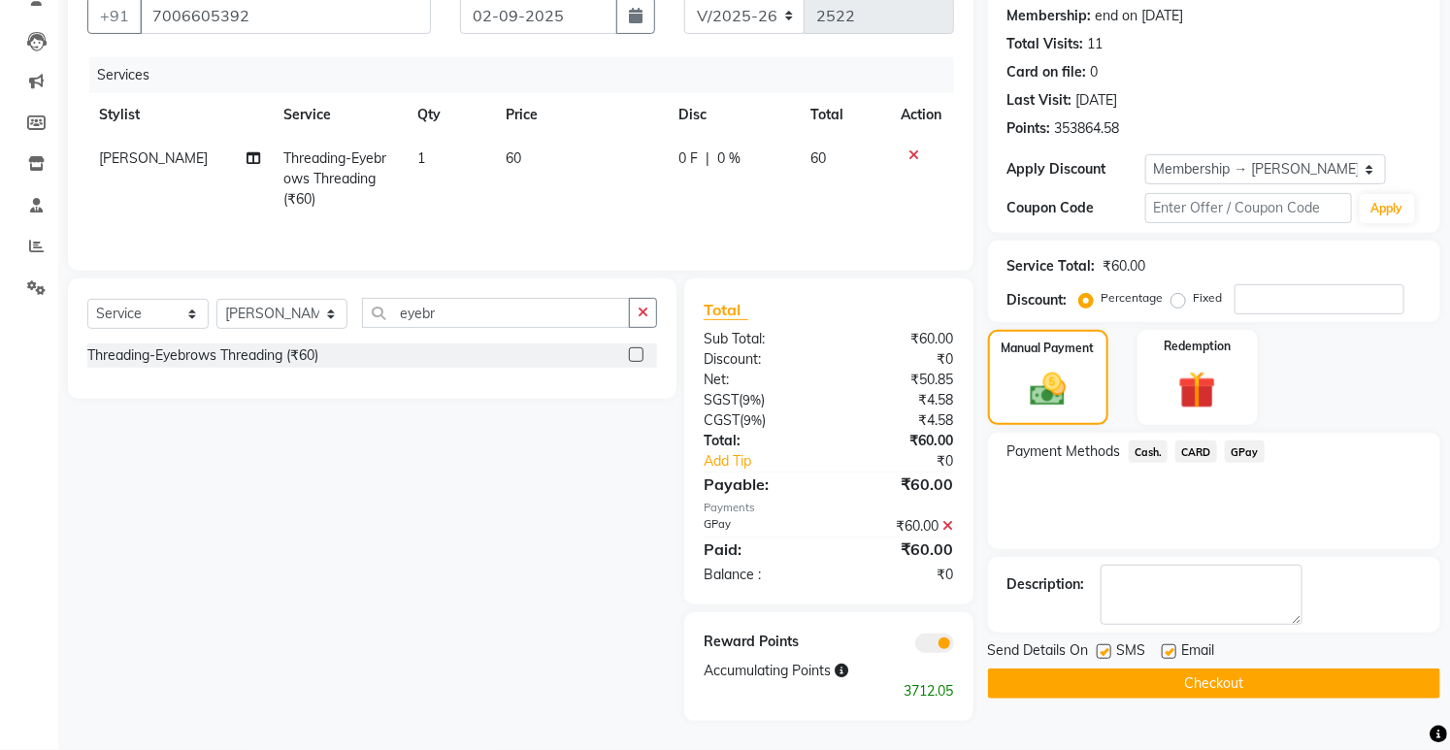
click at [1069, 687] on button "Checkout" at bounding box center [1214, 684] width 452 height 30
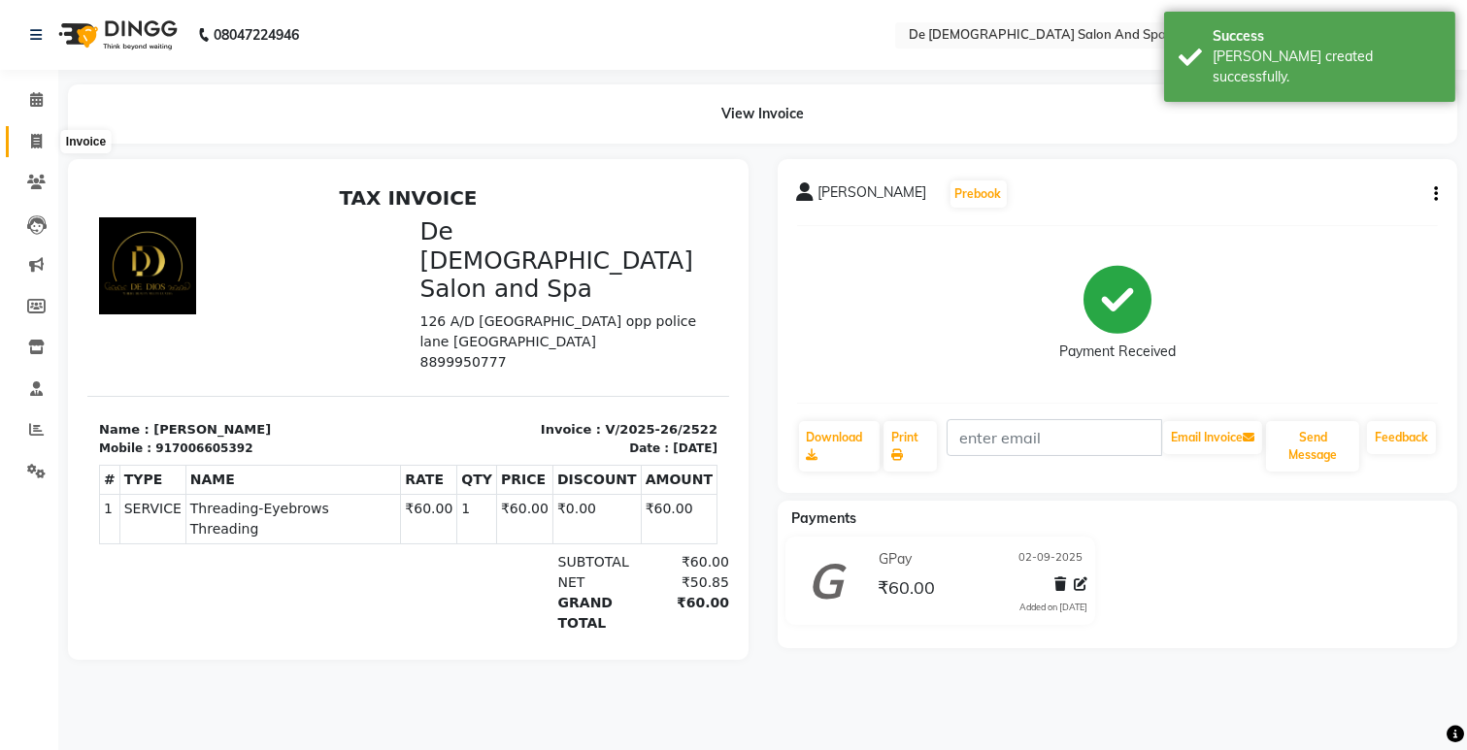
click at [26, 149] on span at bounding box center [36, 142] width 34 height 22
select select "service"
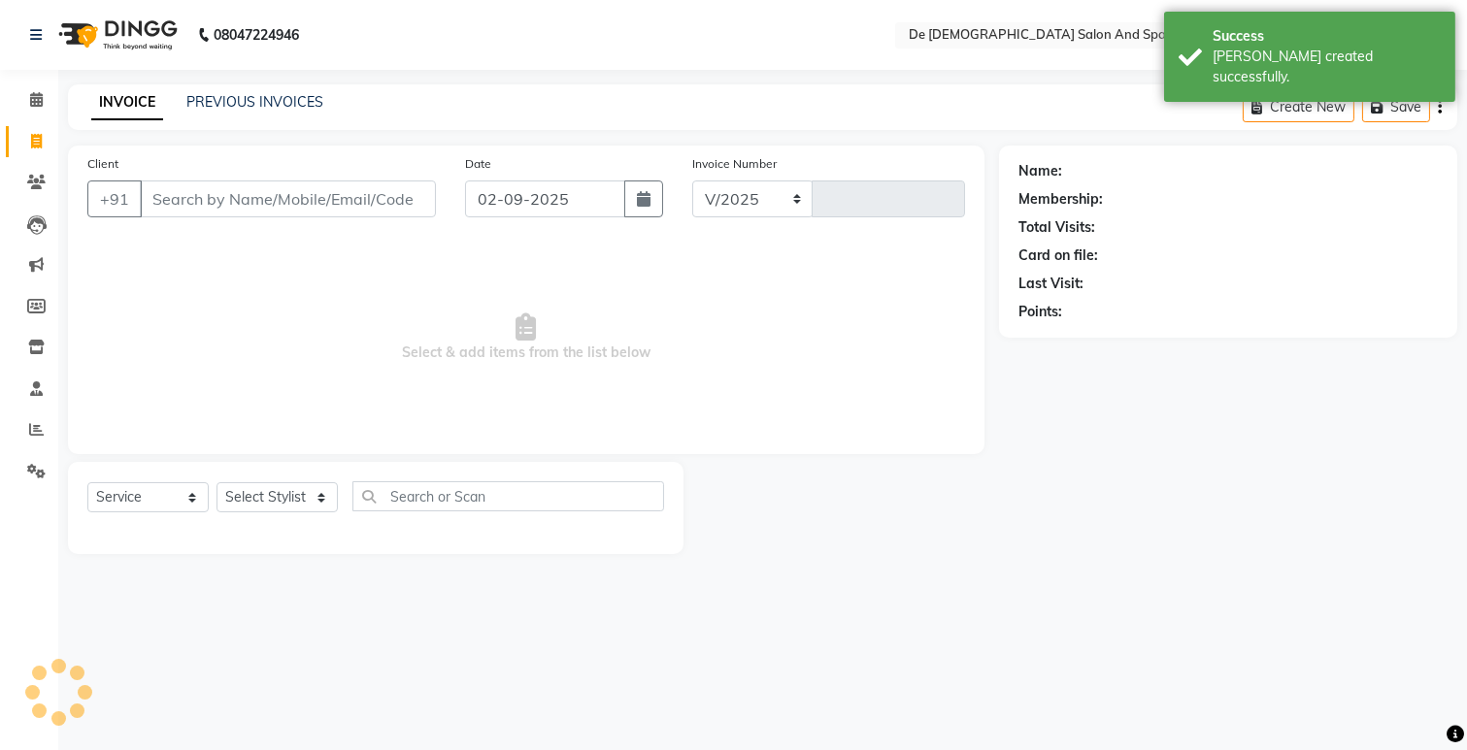
select select "6431"
type input "2523"
click at [219, 208] on input "Client" at bounding box center [288, 199] width 296 height 37
click at [235, 97] on link "PREVIOUS INVOICES" at bounding box center [254, 101] width 137 height 17
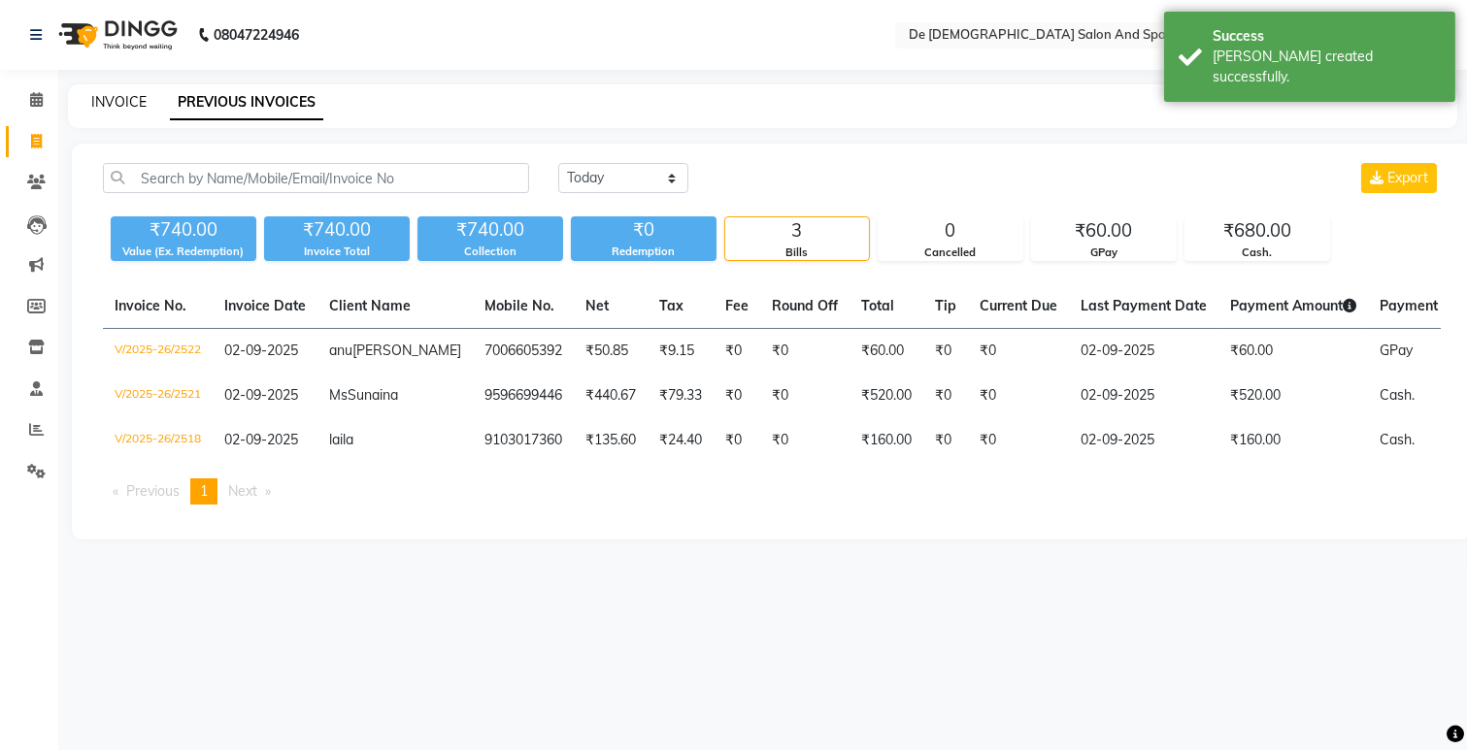
click at [143, 94] on link "INVOICE" at bounding box center [118, 101] width 55 height 17
select select "6431"
select select "service"
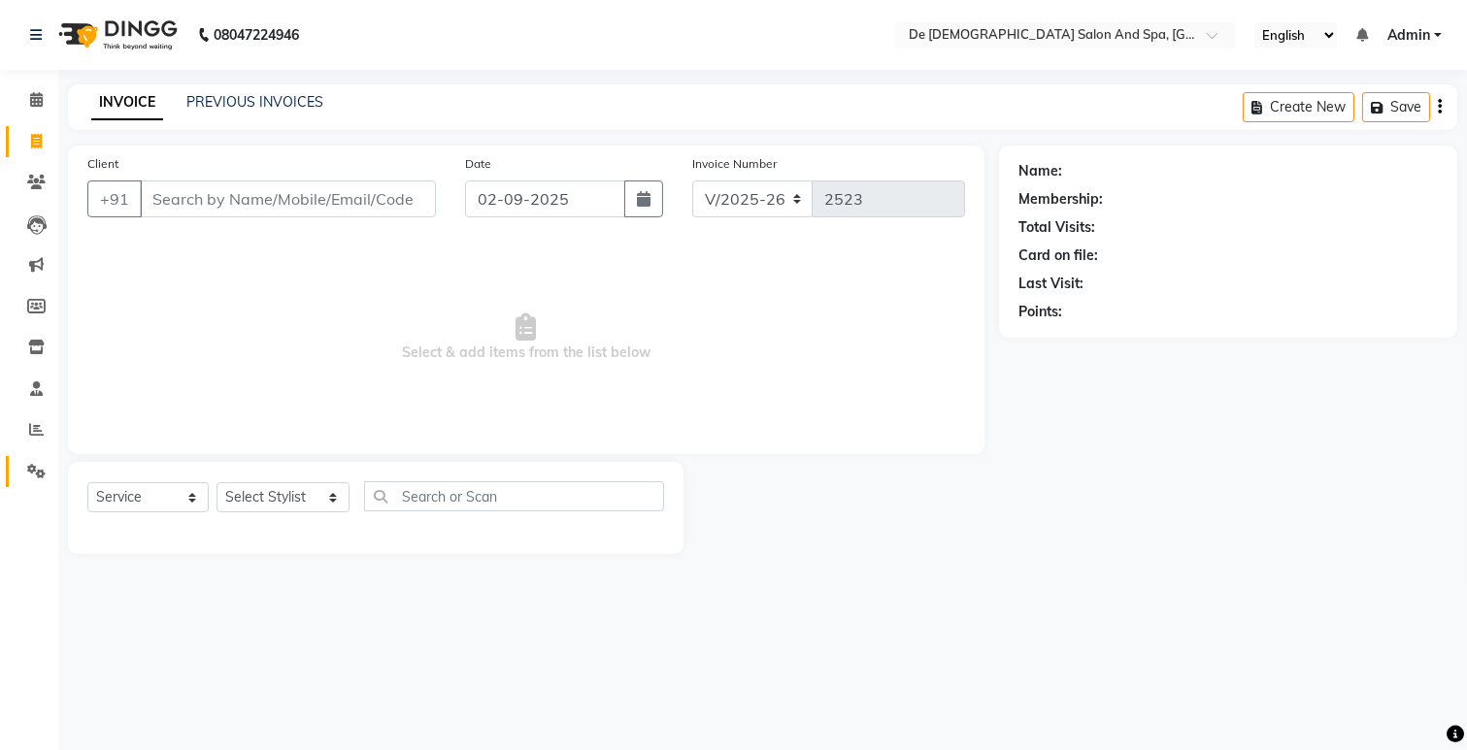
click at [35, 457] on link "Settings" at bounding box center [29, 472] width 47 height 32
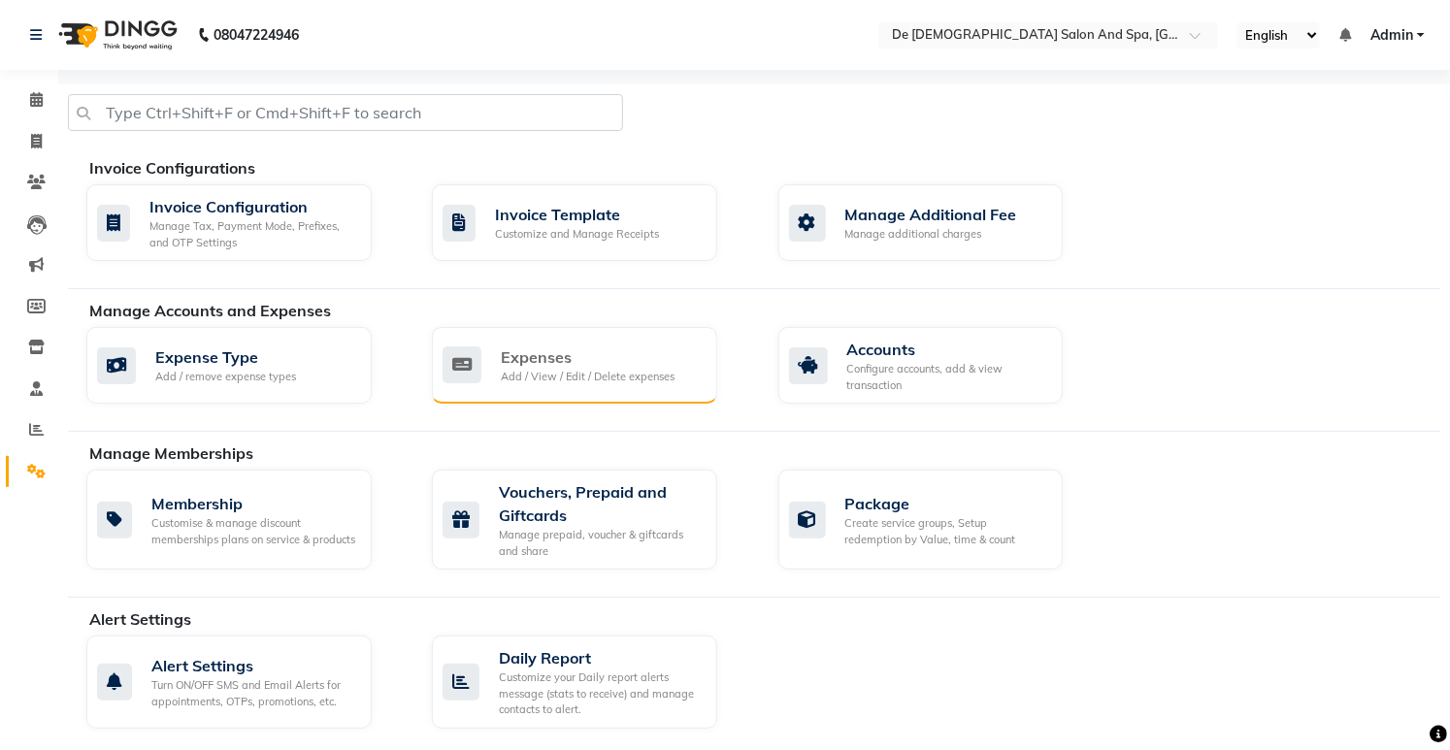
click at [469, 370] on icon at bounding box center [462, 365] width 39 height 37
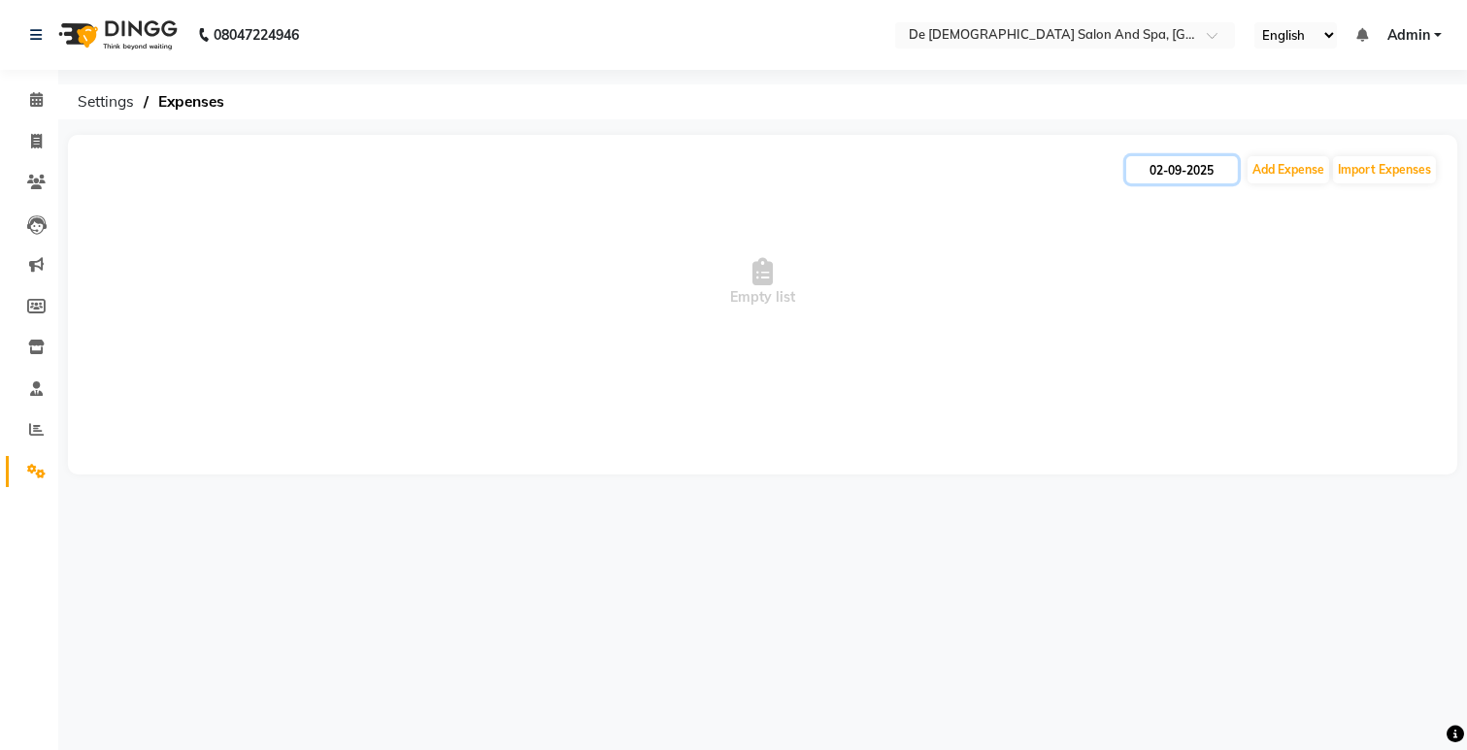
click at [1198, 168] on input "02-09-2025" at bounding box center [1182, 169] width 112 height 27
select select "9"
select select "2025"
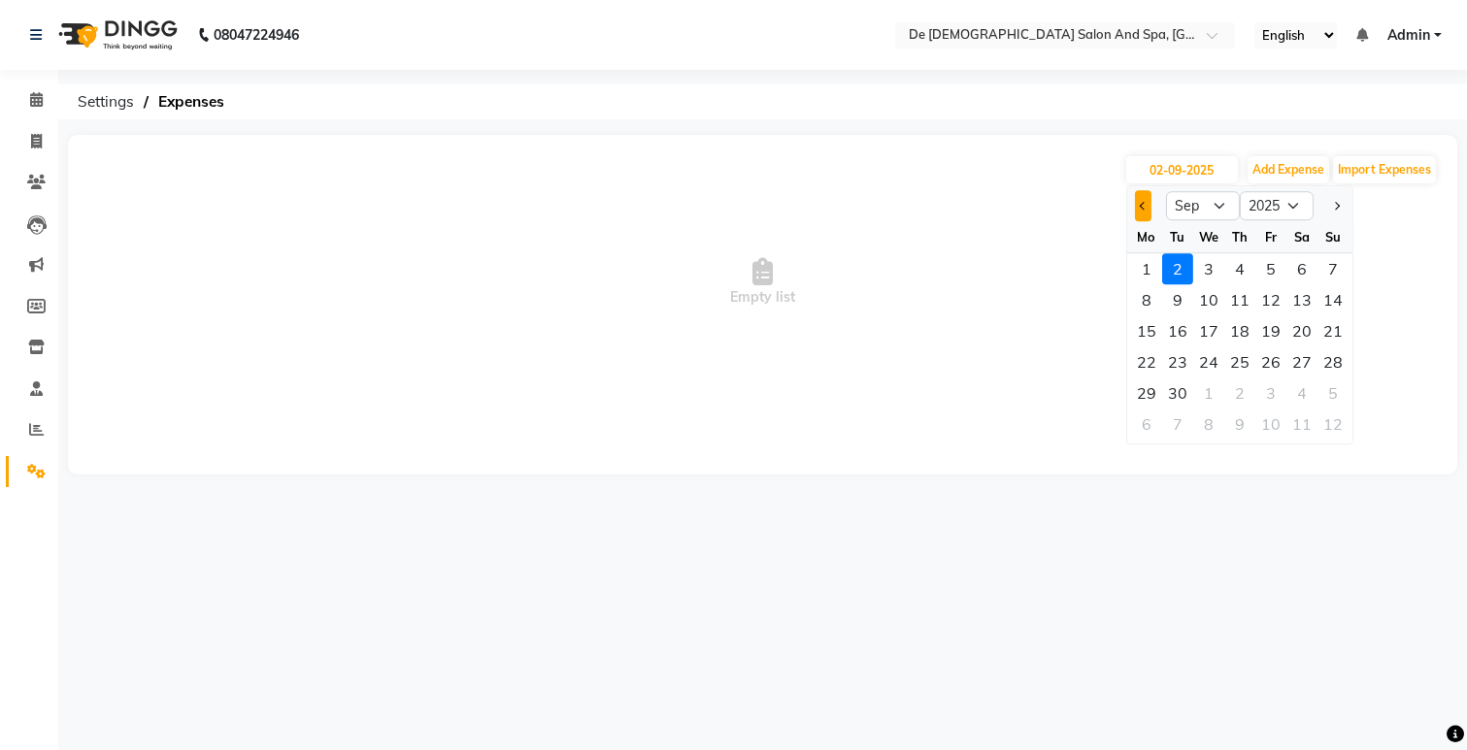
click at [1139, 209] on button "Previous month" at bounding box center [1143, 205] width 17 height 31
select select "8"
click at [1298, 297] on div "9" at bounding box center [1301, 299] width 31 height 31
type input "[DATE]"
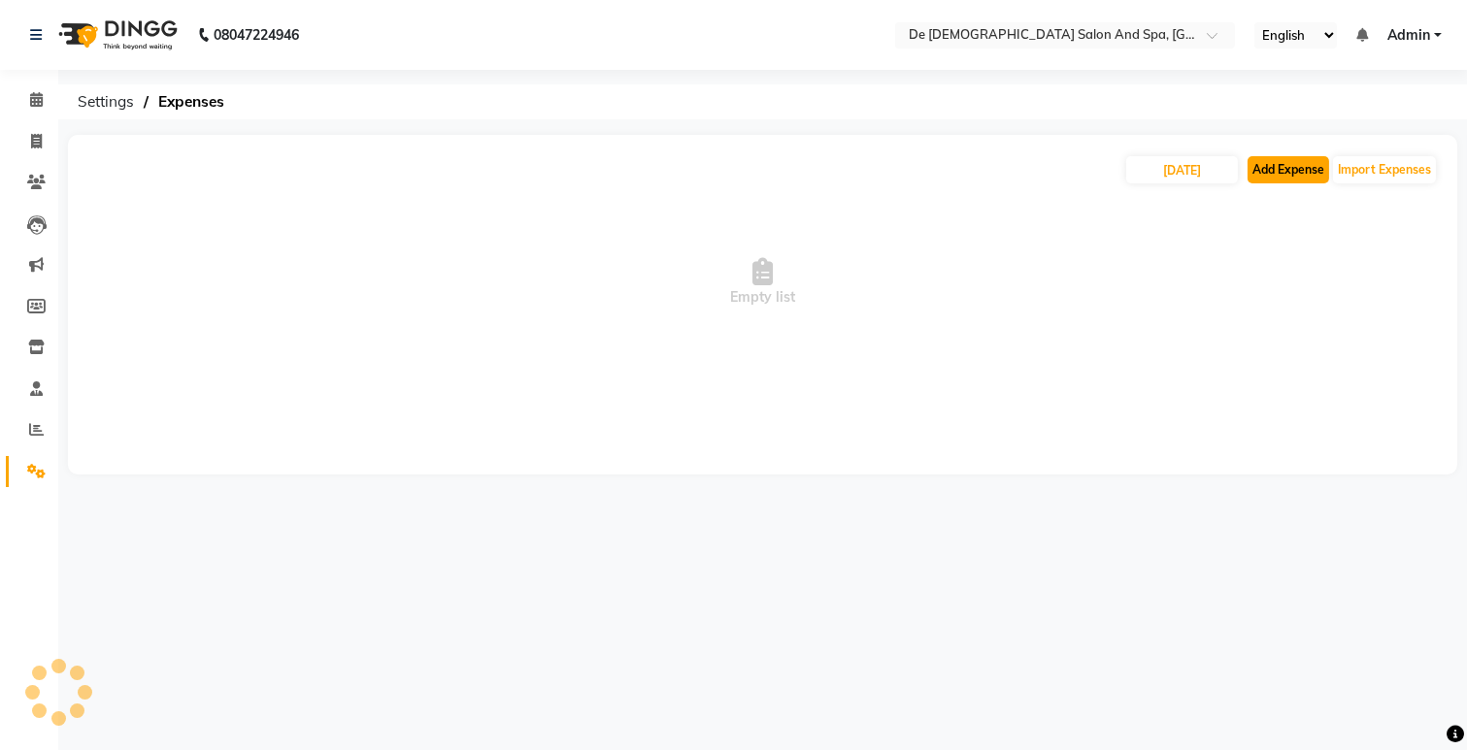
click at [1301, 161] on button "Add Expense" at bounding box center [1288, 169] width 82 height 27
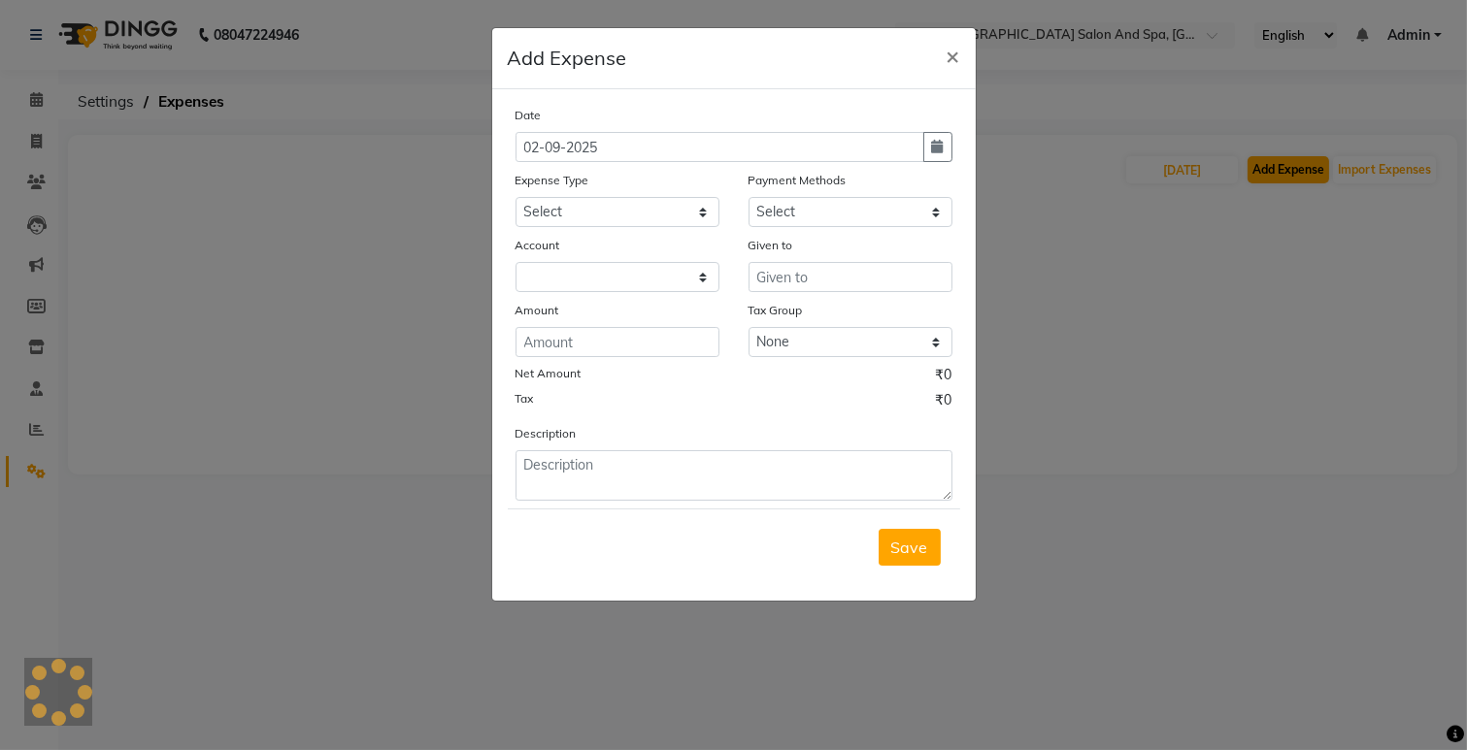
select select "5448"
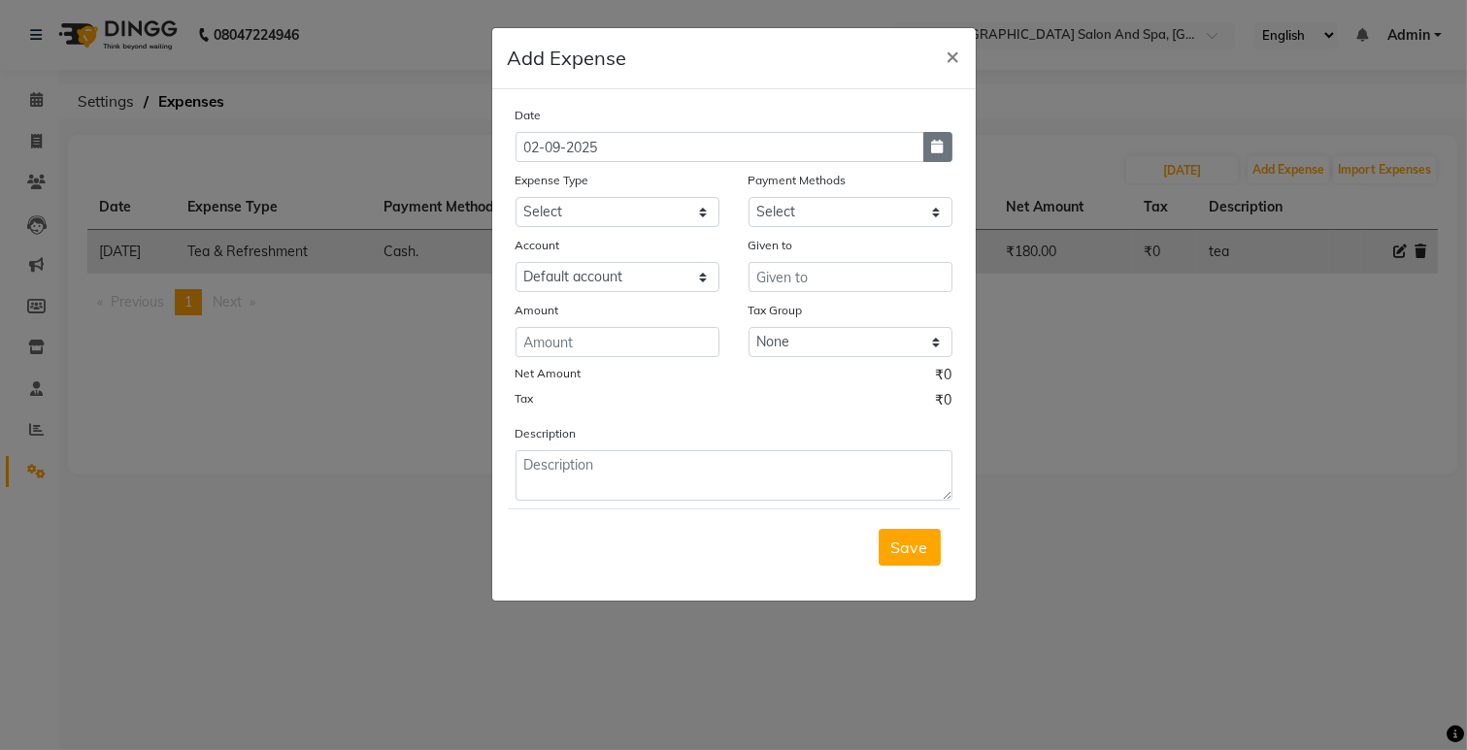
click at [947, 137] on button "button" at bounding box center [937, 147] width 29 height 30
select select "9"
select select "2025"
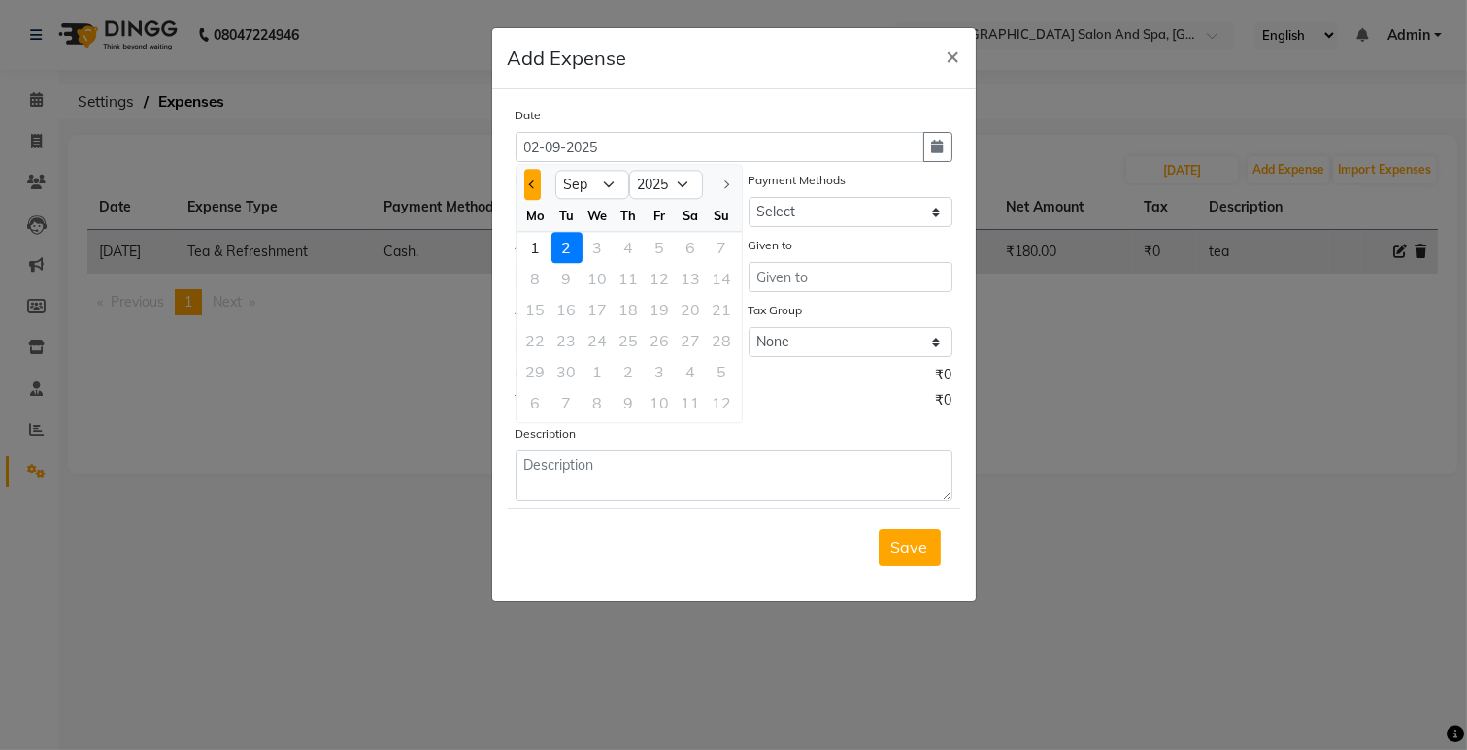
click at [530, 189] on button "Previous month" at bounding box center [532, 184] width 17 height 31
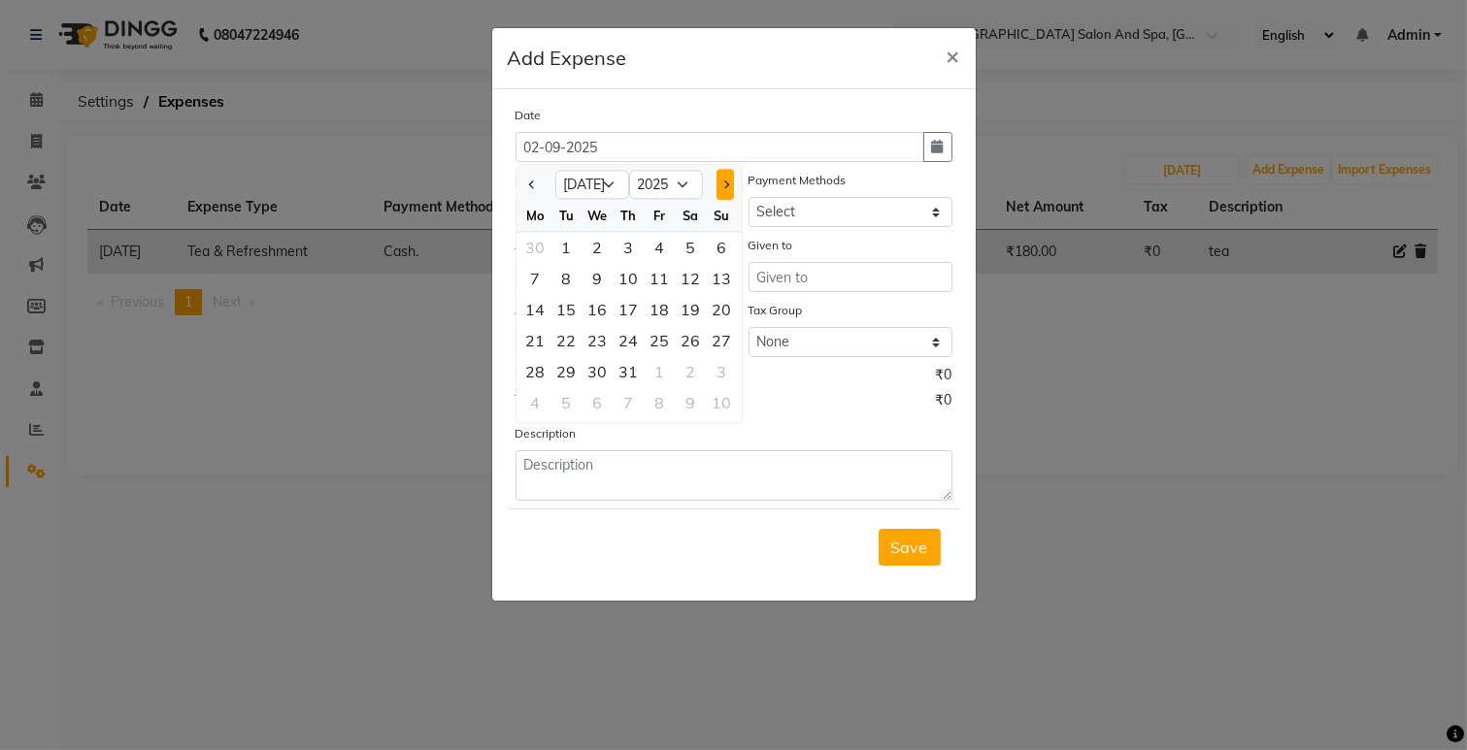
click at [729, 179] on button "Next month" at bounding box center [724, 184] width 17 height 31
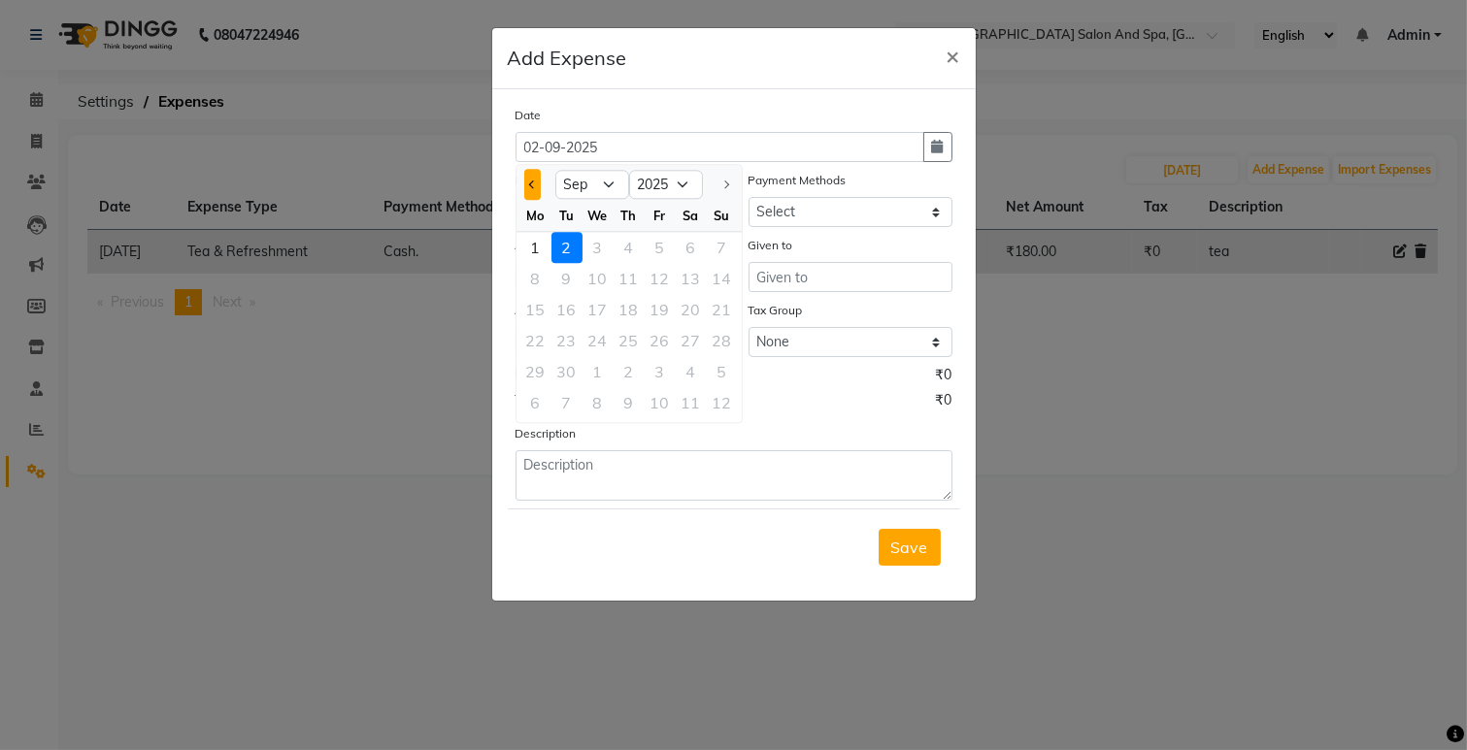
click at [536, 187] on button "Previous month" at bounding box center [532, 184] width 17 height 31
select select "7"
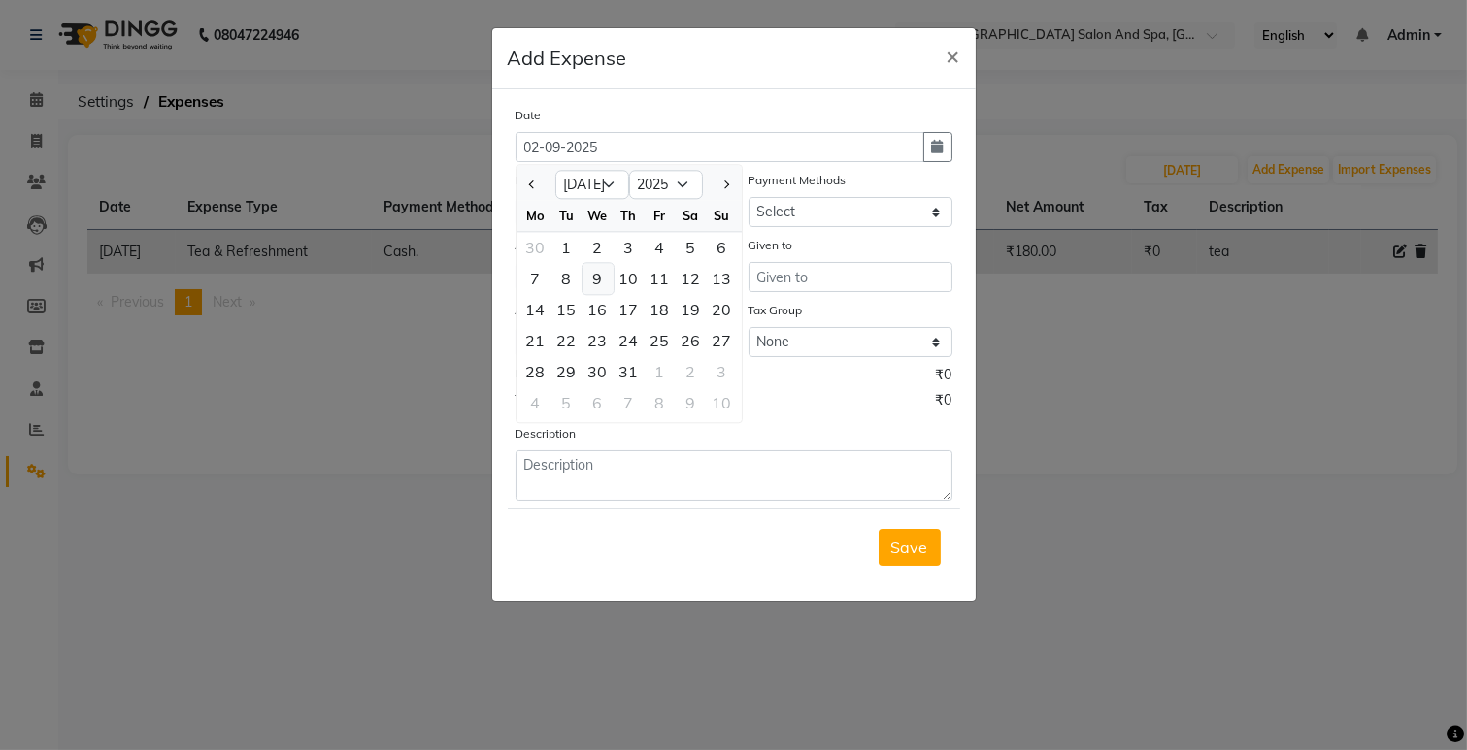
click at [608, 275] on div "9" at bounding box center [597, 278] width 31 height 31
type input "[DATE]"
click at [608, 275] on select "Select Default account" at bounding box center [617, 277] width 204 height 30
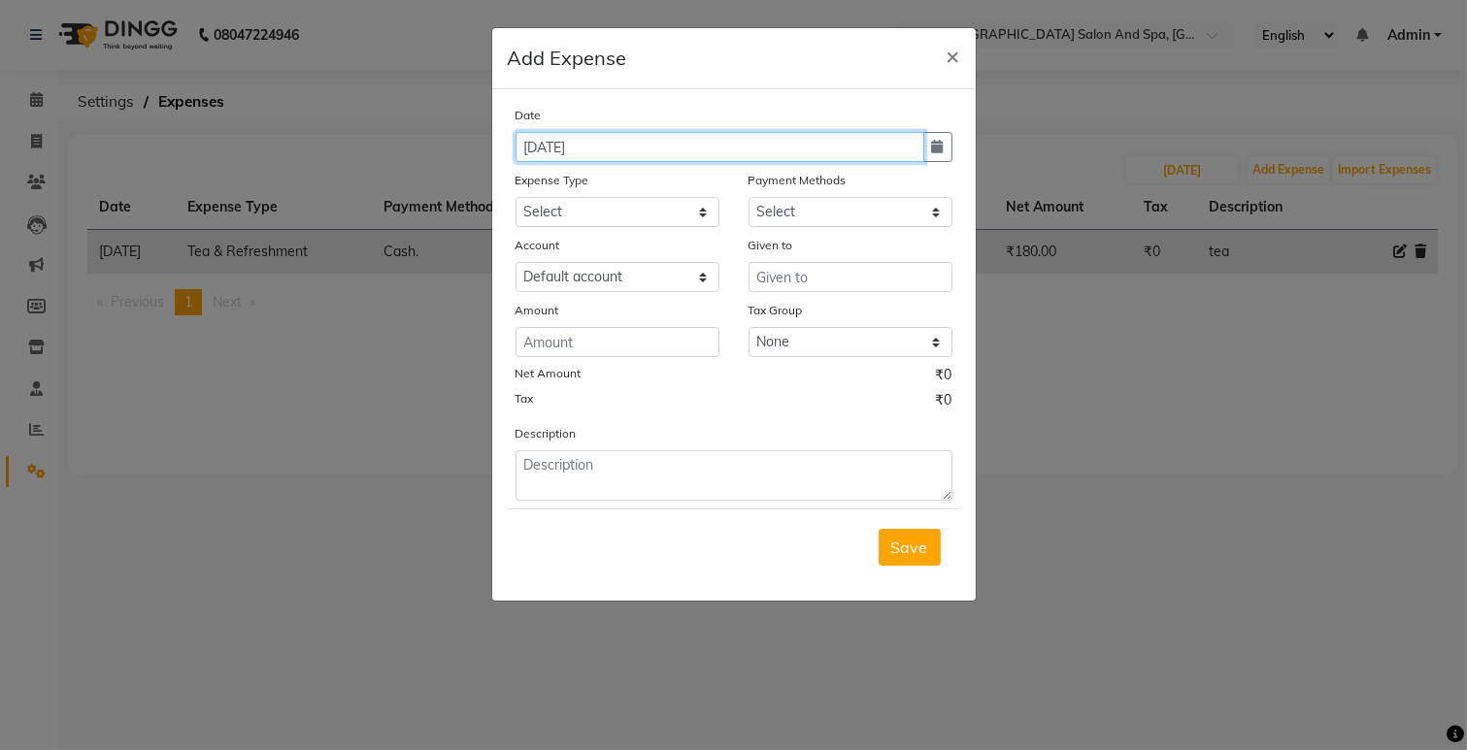
click at [919, 149] on input "[DATE]" at bounding box center [719, 147] width 409 height 30
click at [934, 156] on button "button" at bounding box center [937, 147] width 29 height 30
select select "7"
select select "2025"
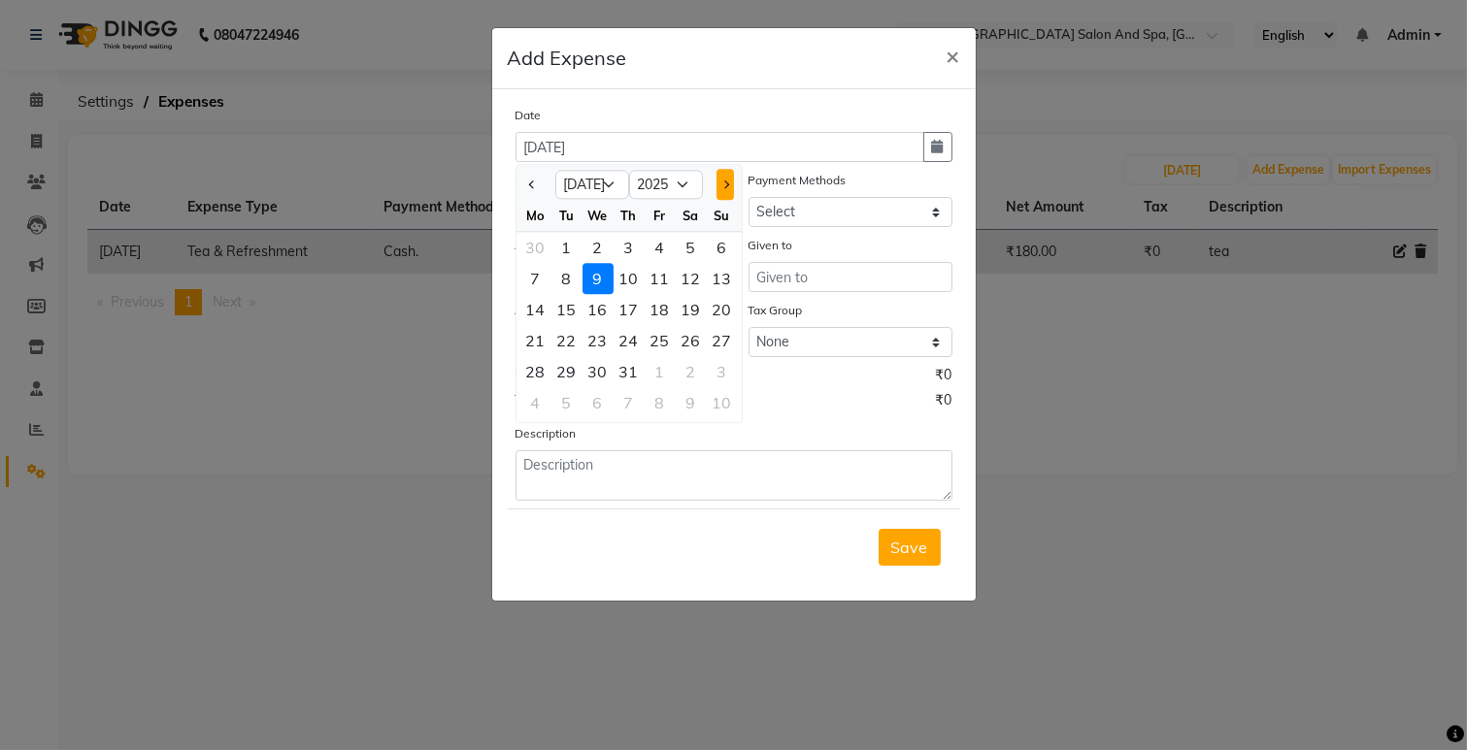
click at [732, 182] on button "Next month" at bounding box center [724, 184] width 17 height 31
select select "8"
click at [694, 275] on div "9" at bounding box center [691, 278] width 31 height 31
type input "[DATE]"
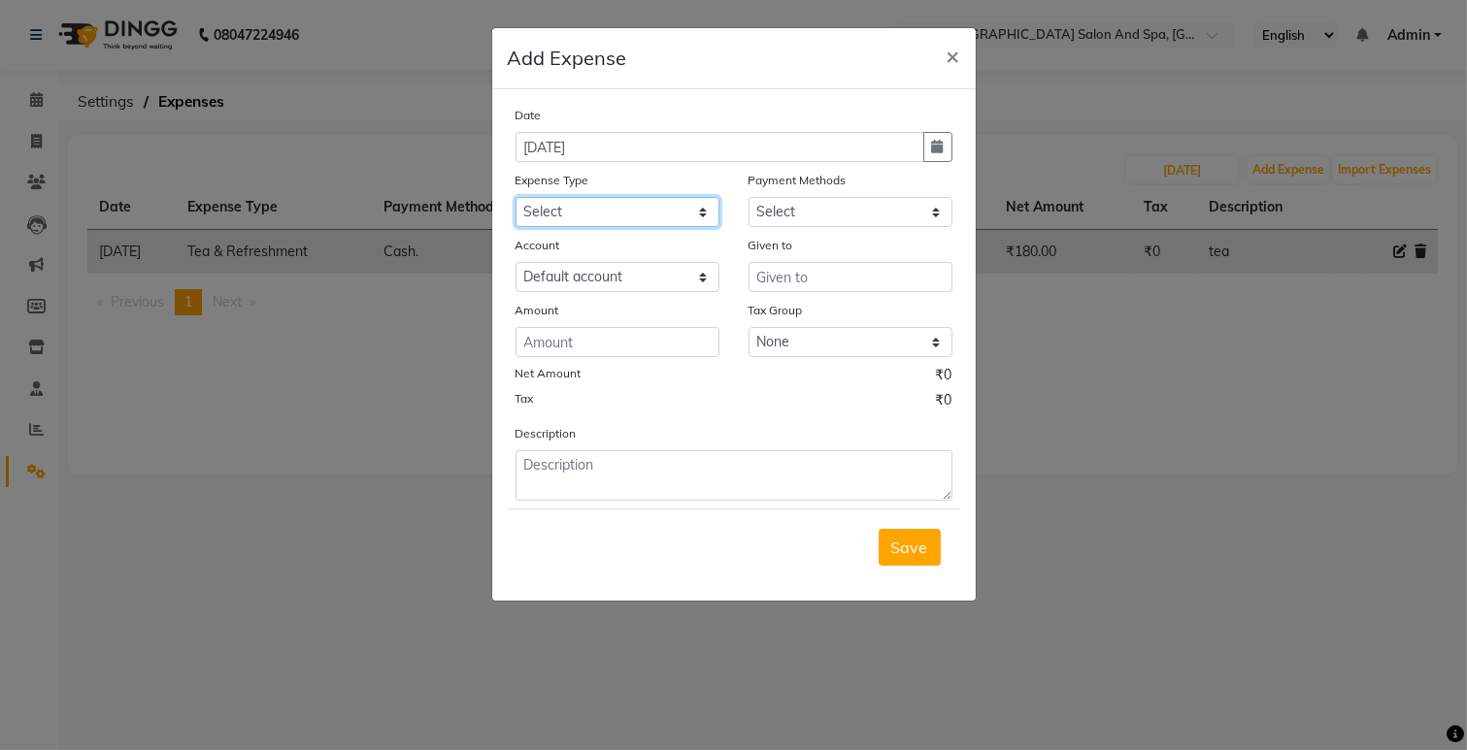
click at [661, 212] on select "Select Advance Salary Bank charges Car maintenance Cash transfer to bank Cash t…" at bounding box center [617, 212] width 204 height 30
click at [654, 212] on select "Select Advance Salary Bank charges Car maintenance Cash transfer to bank Cash t…" at bounding box center [617, 212] width 204 height 30
click at [655, 212] on select "Select Advance Salary Bank charges Car maintenance Cash transfer to bank Cash t…" at bounding box center [617, 212] width 204 height 30
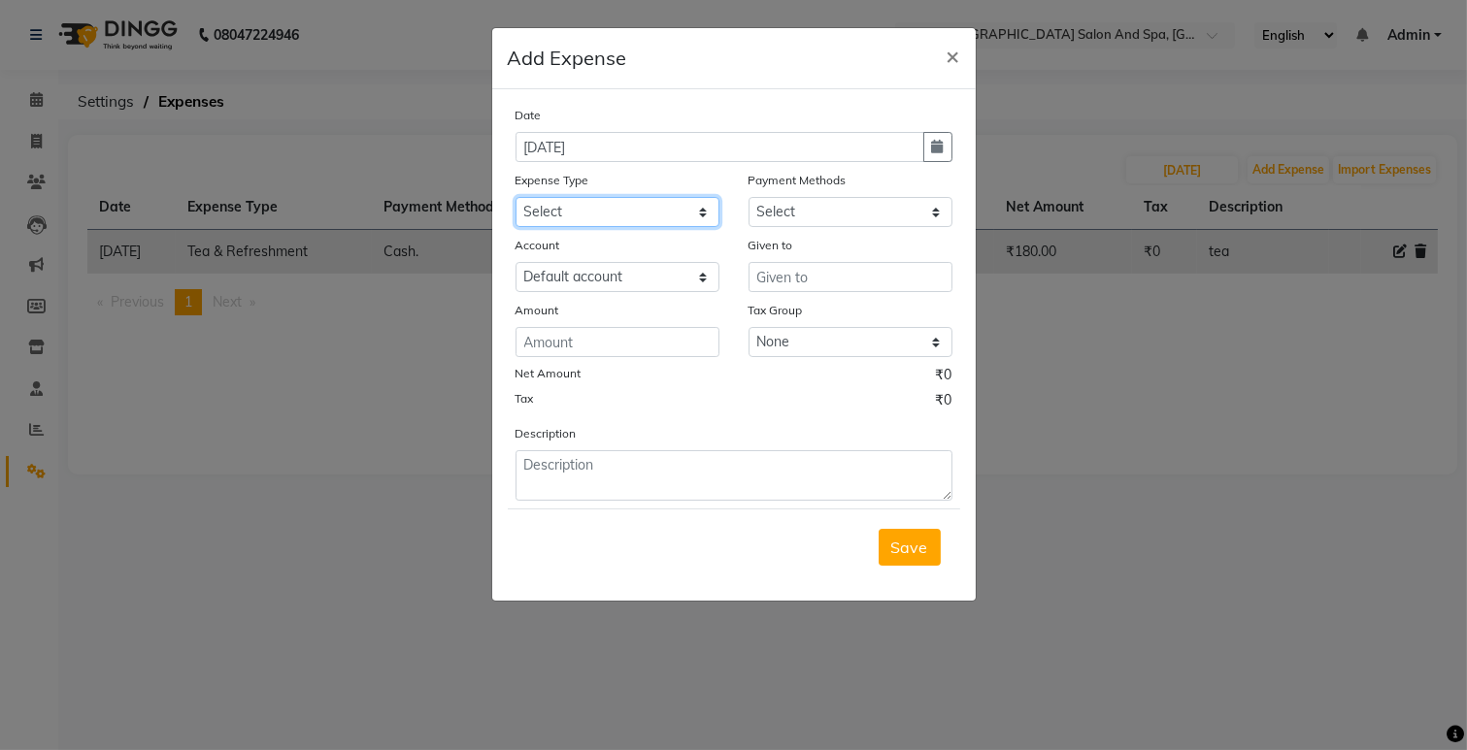
select select "26"
click at [515, 197] on select "Select Advance Salary Bank charges Car maintenance Cash transfer to bank Cash t…" at bounding box center [617, 212] width 204 height 30
click at [761, 221] on select "Select Cash. Voucher CARD Wallet GPay" at bounding box center [850, 212] width 204 height 30
click at [770, 208] on select "Select Cash. Voucher CARD Wallet GPay" at bounding box center [850, 212] width 204 height 30
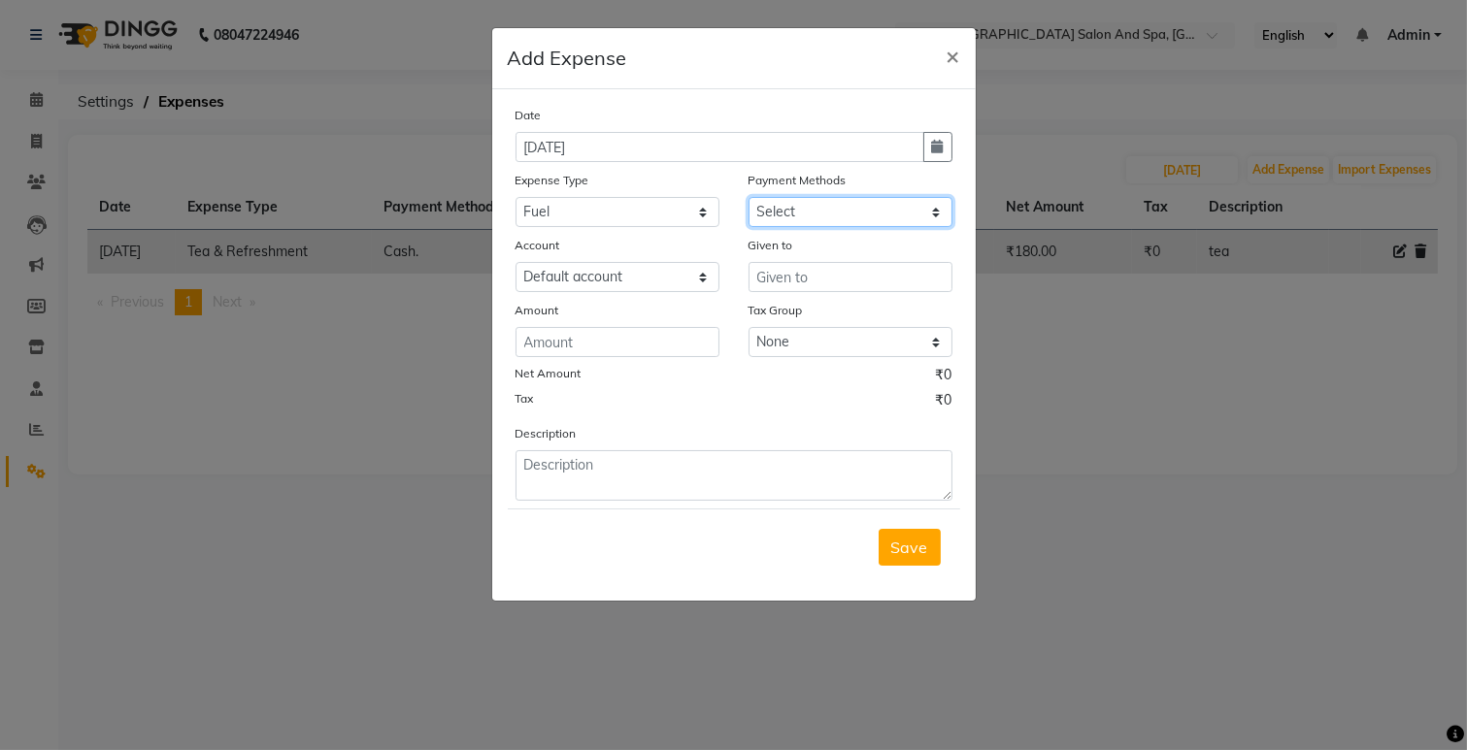
select select "116"
click at [748, 197] on select "Select Cash. Voucher CARD Wallet GPay" at bounding box center [850, 212] width 204 height 30
click at [818, 269] on input "text" at bounding box center [850, 277] width 204 height 30
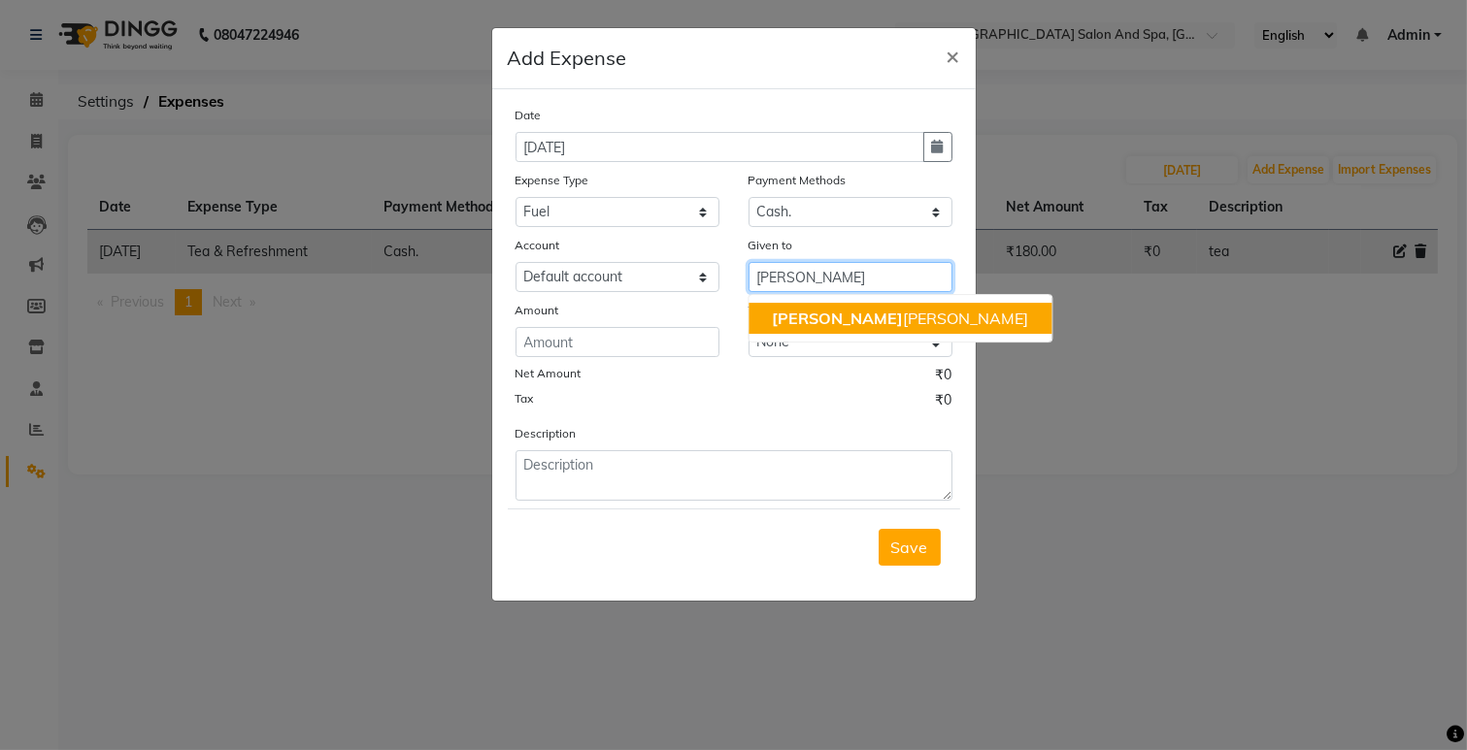
click at [803, 309] on ngb-highlight "[PERSON_NAME] [PERSON_NAME]" at bounding box center [900, 318] width 256 height 19
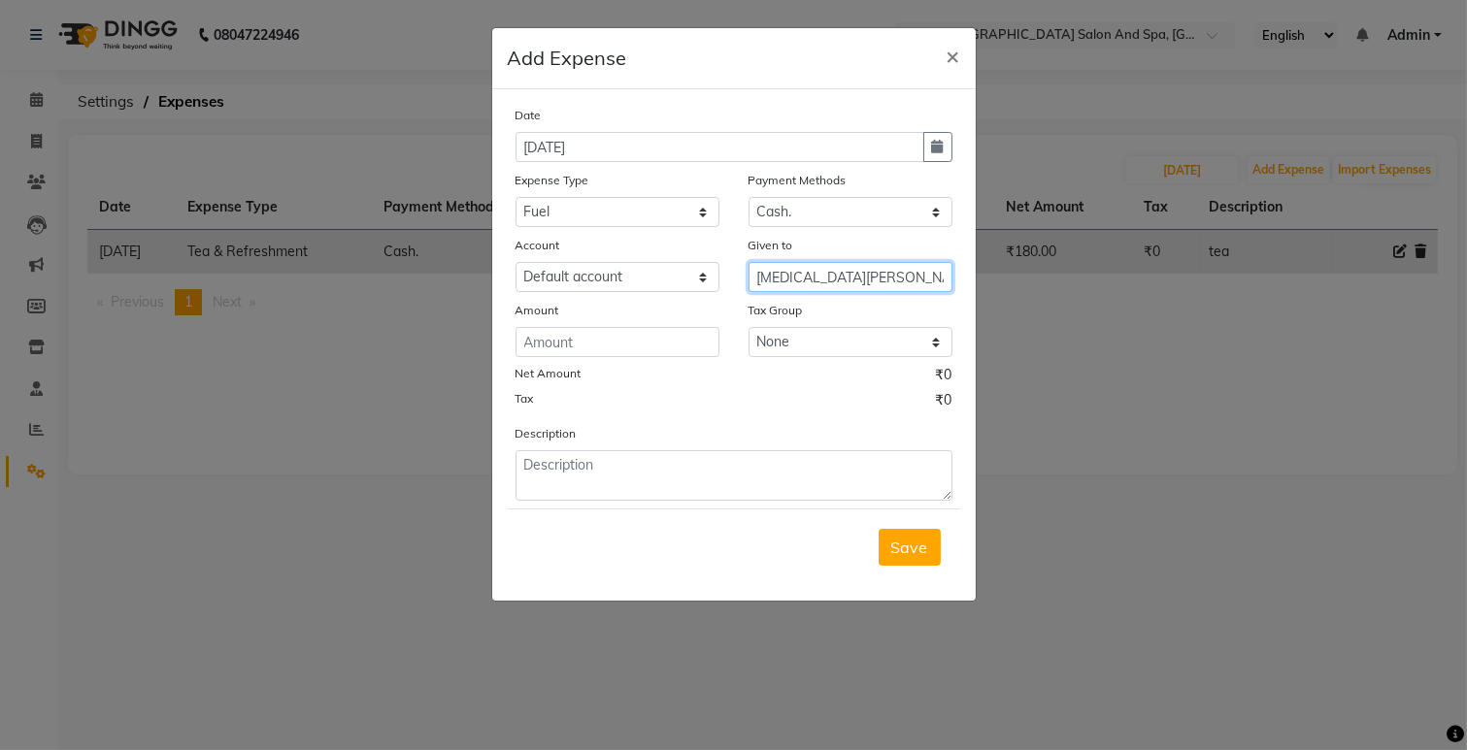
type input "[MEDICAL_DATA][PERSON_NAME]"
click at [664, 344] on input "number" at bounding box center [617, 342] width 204 height 30
type input "1500"
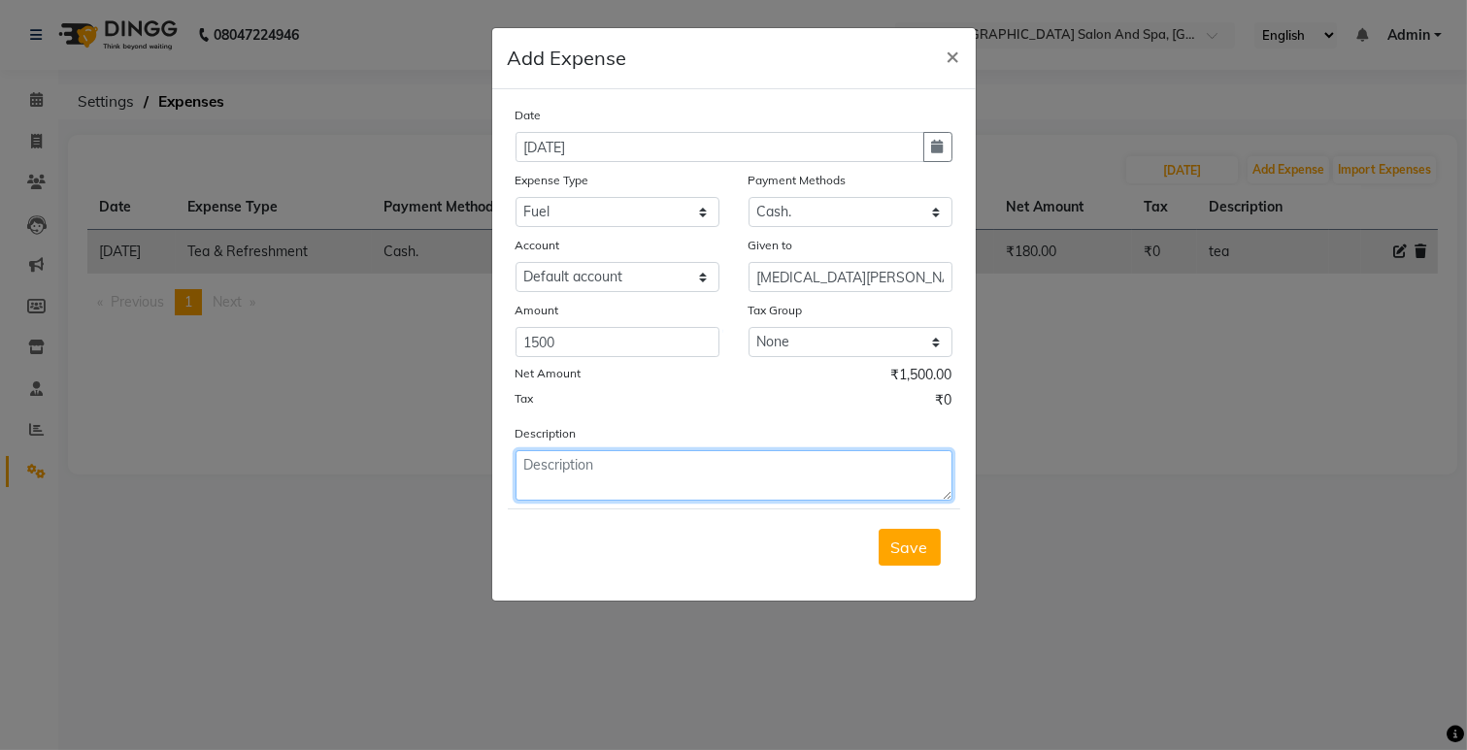
click at [594, 471] on textarea at bounding box center [733, 475] width 437 height 50
type textarea "diesel"
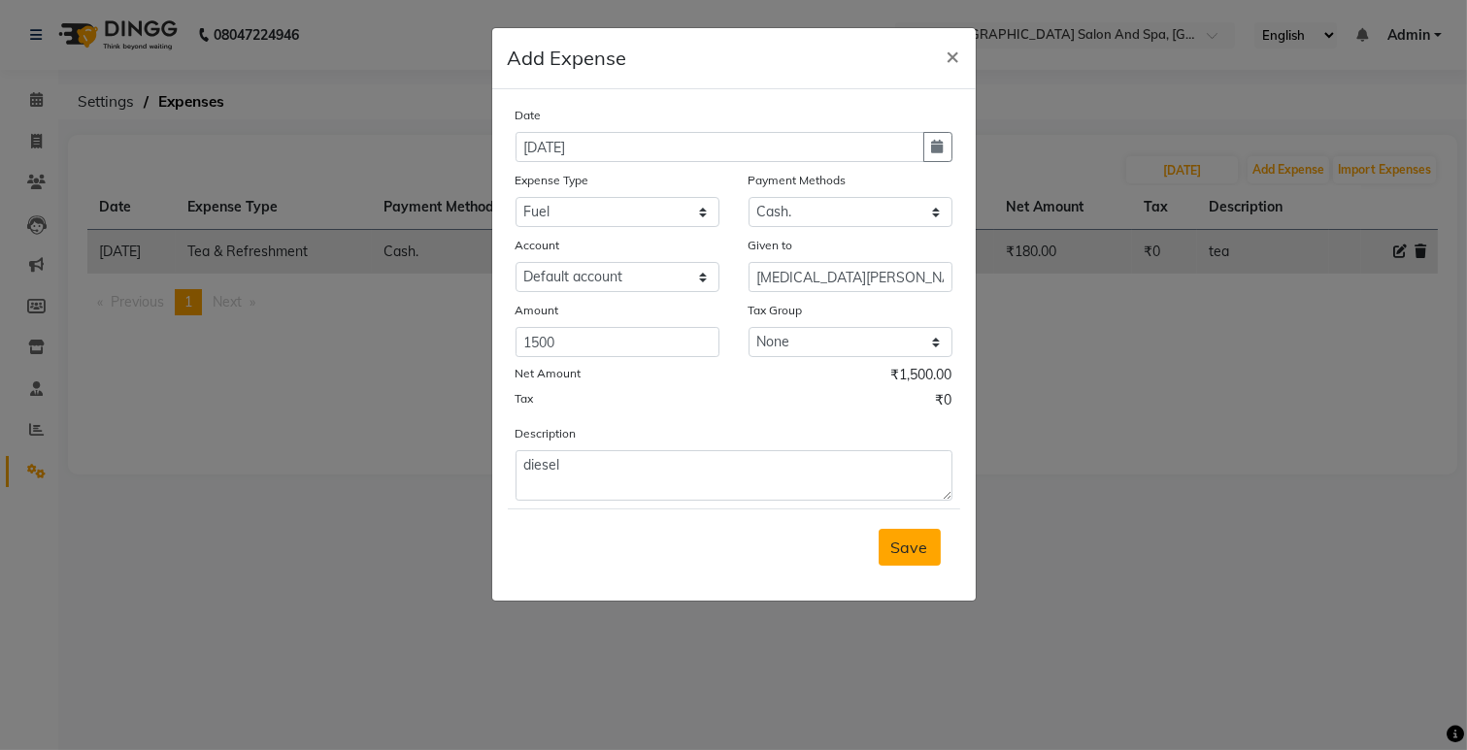
click at [907, 546] on span "Save" at bounding box center [909, 547] width 37 height 19
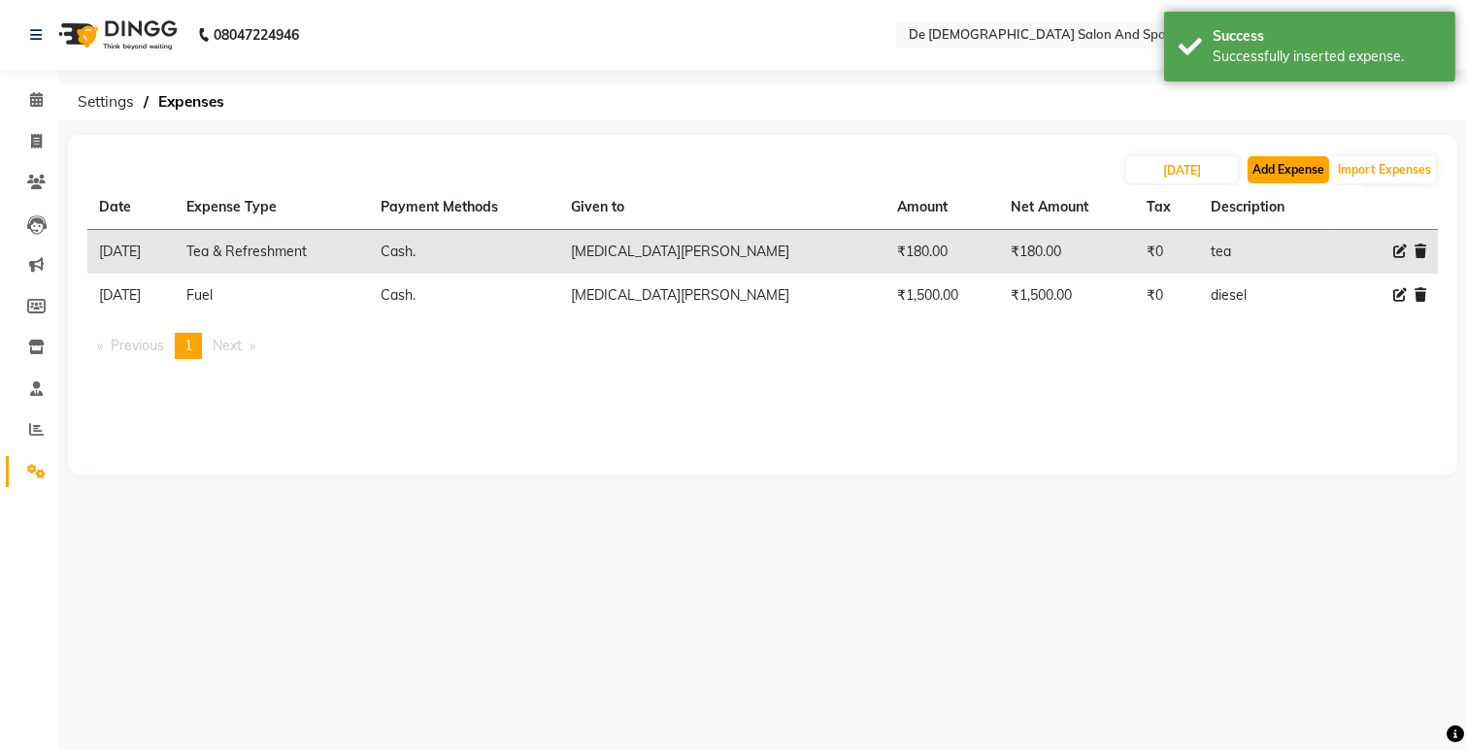
click at [1277, 181] on button "Add Expense" at bounding box center [1288, 169] width 82 height 27
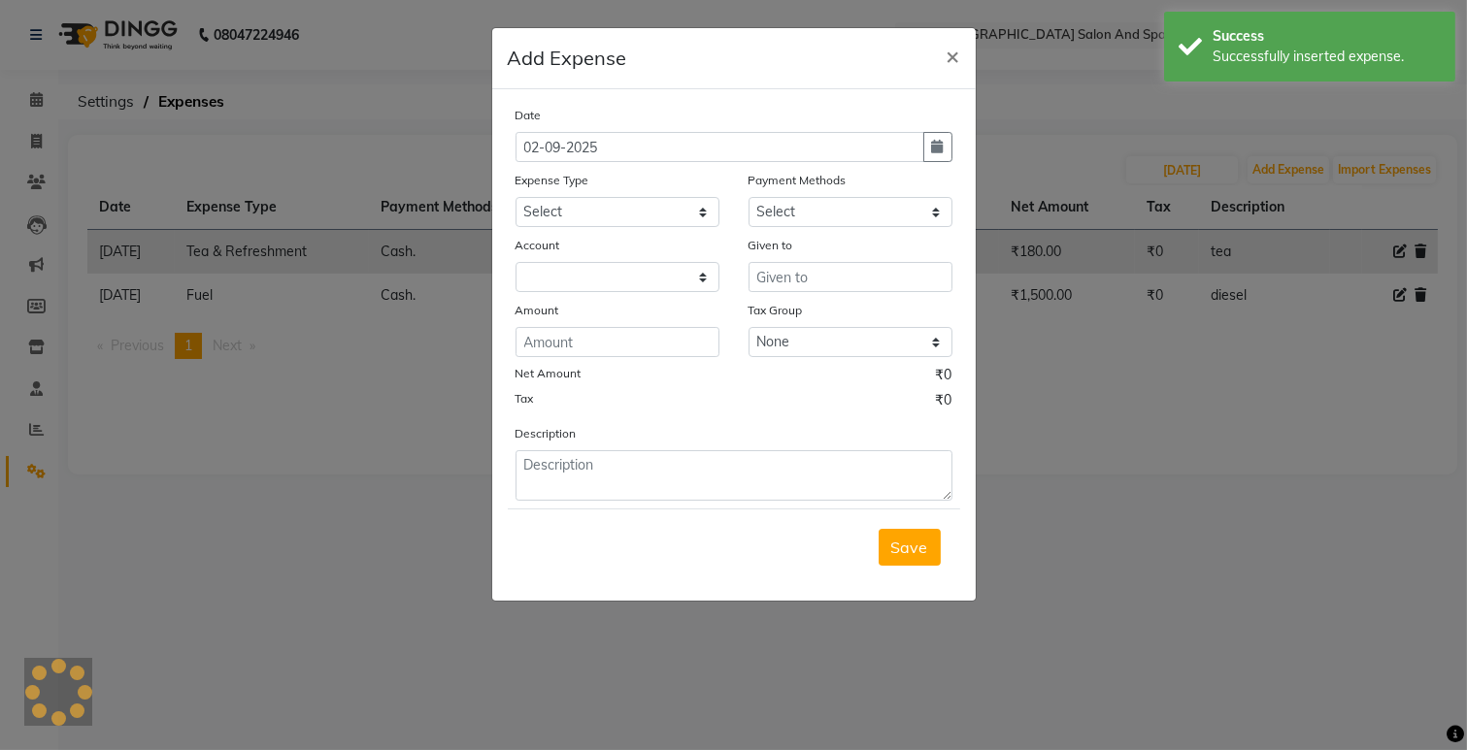
select select "5448"
click at [940, 152] on icon "button" at bounding box center [938, 147] width 12 height 14
select select "9"
select select "2025"
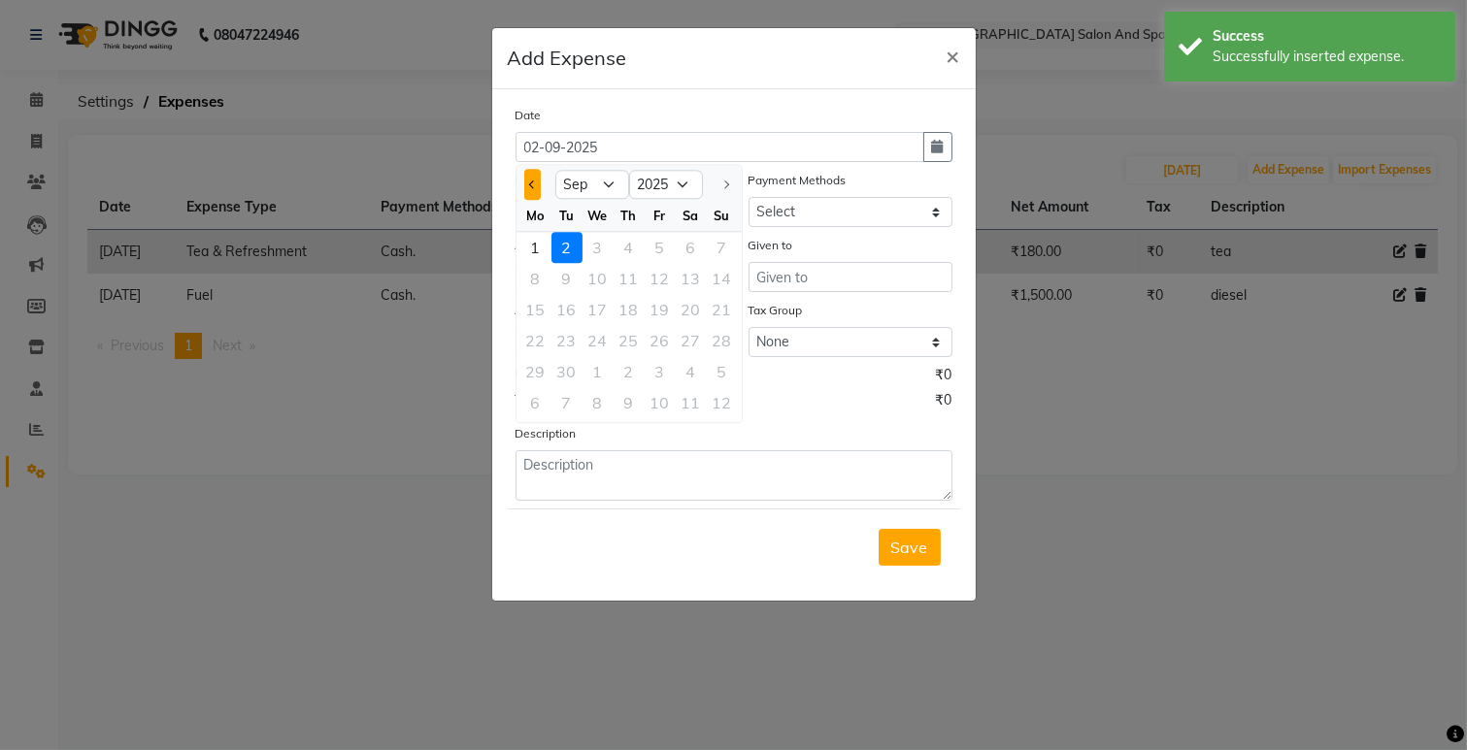
click at [531, 182] on span "Previous month" at bounding box center [532, 185] width 8 height 8
select select "8"
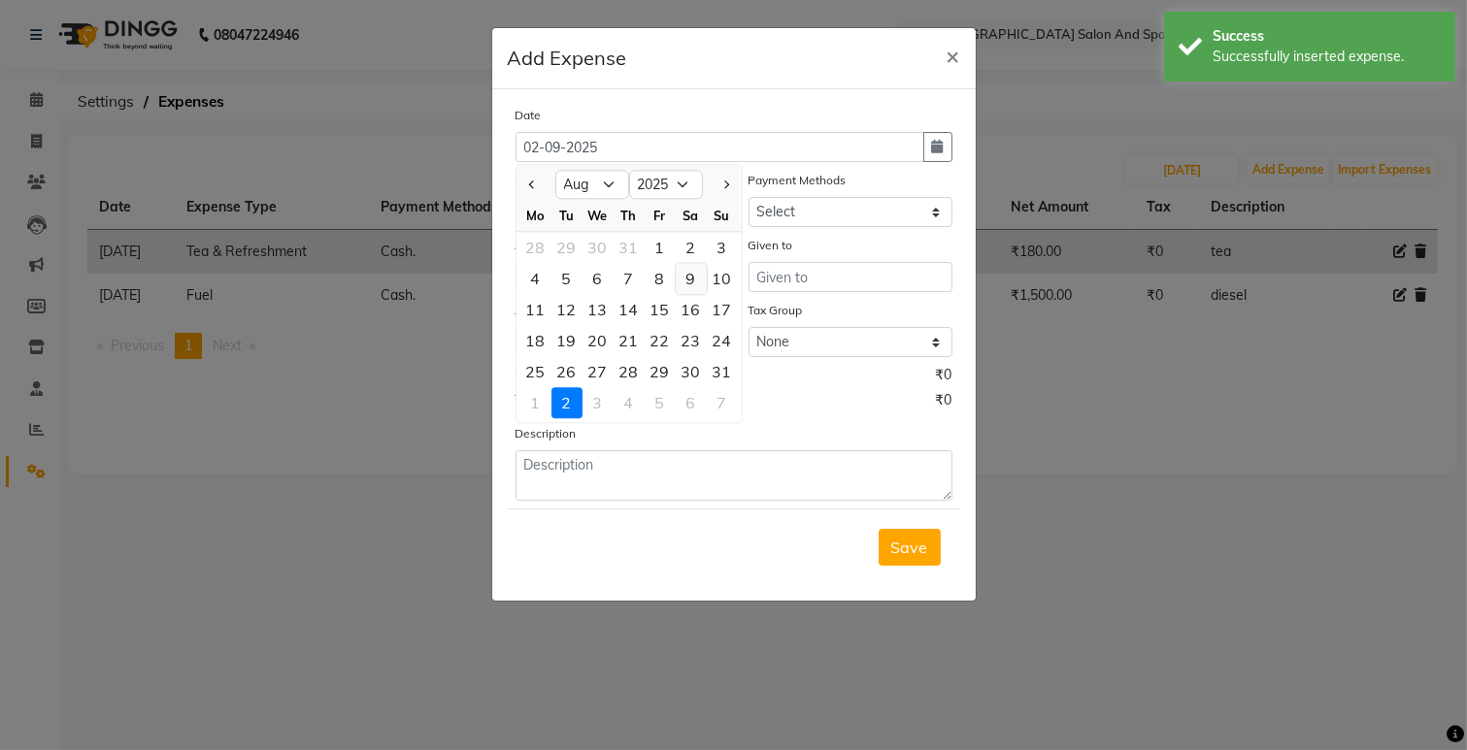
click at [693, 276] on div "9" at bounding box center [691, 278] width 31 height 31
type input "[DATE]"
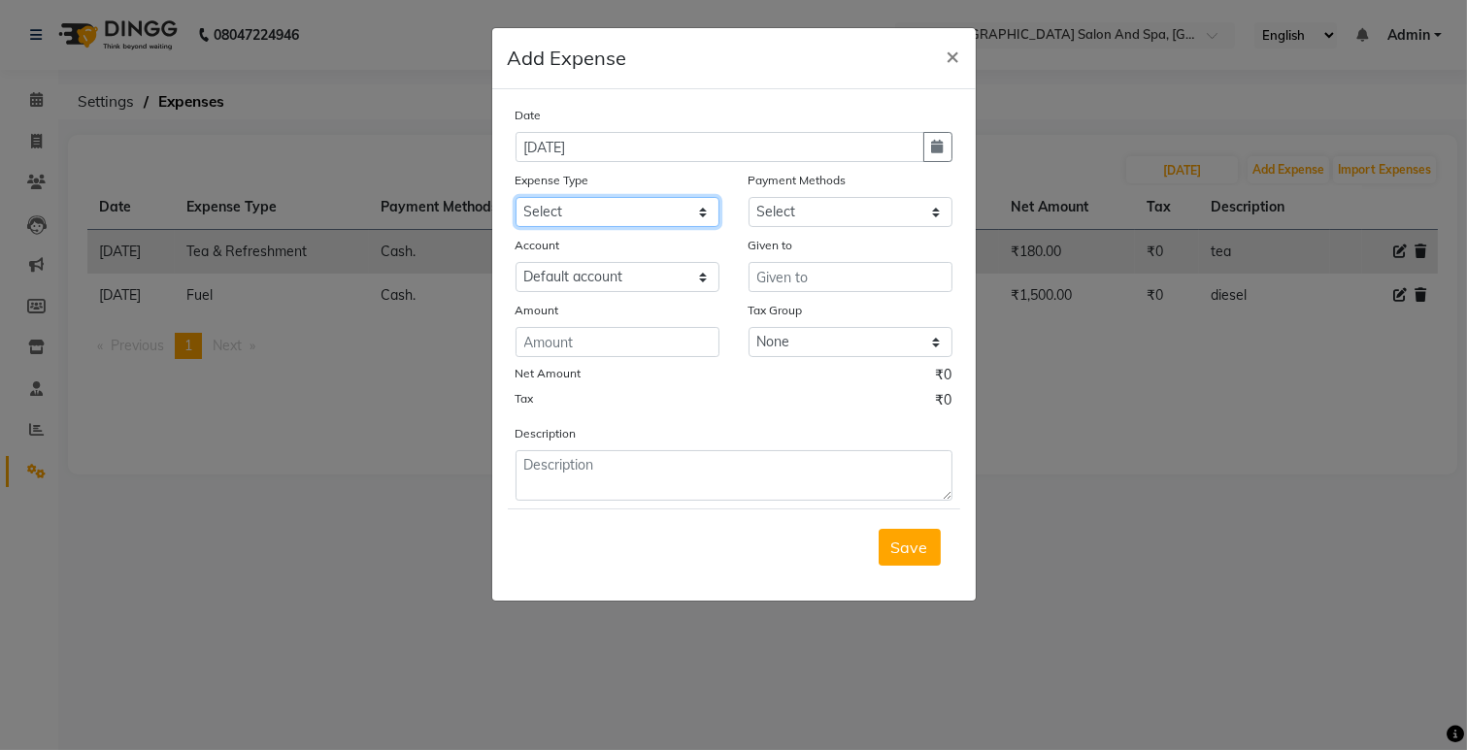
click at [650, 220] on select "Select Advance Salary Bank charges Car maintenance Cash transfer to bank Cash t…" at bounding box center [617, 212] width 204 height 30
select select "26"
click at [515, 197] on select "Select Advance Salary Bank charges Car maintenance Cash transfer to bank Cash t…" at bounding box center [617, 212] width 204 height 30
click at [774, 286] on input "text" at bounding box center [850, 277] width 204 height 30
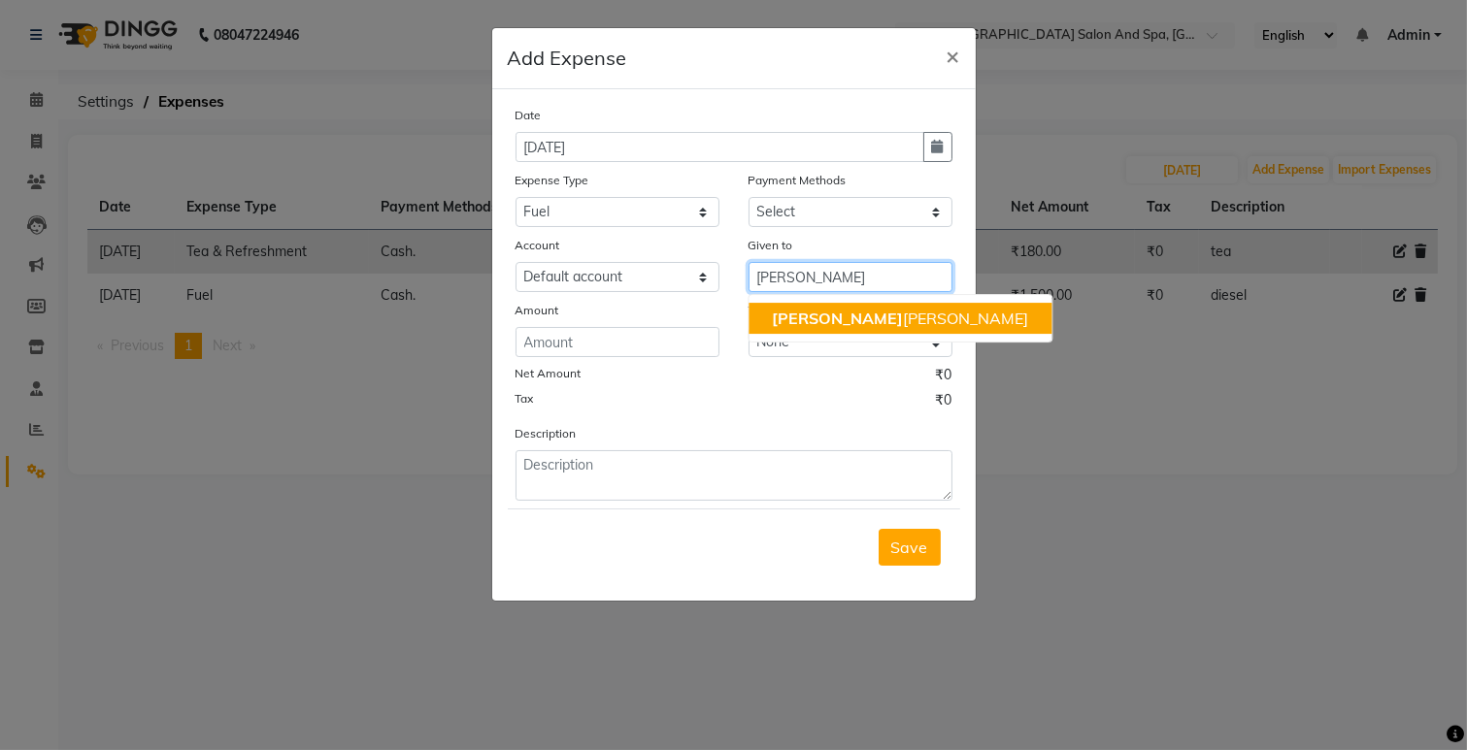
click at [792, 320] on span "[PERSON_NAME]" at bounding box center [837, 318] width 131 height 19
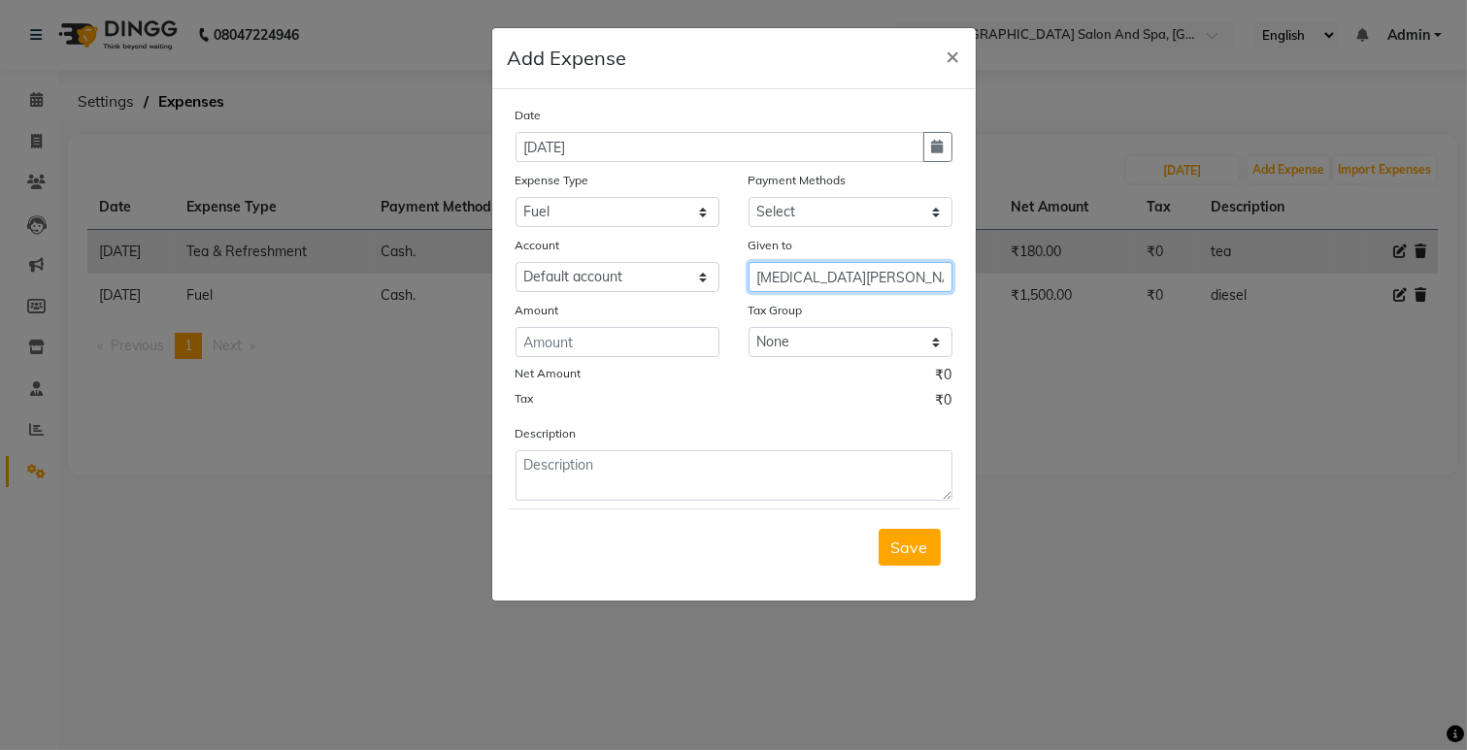
type input "[MEDICAL_DATA][PERSON_NAME]"
click at [570, 341] on input "number" at bounding box center [617, 342] width 204 height 30
type input "3"
type input "200"
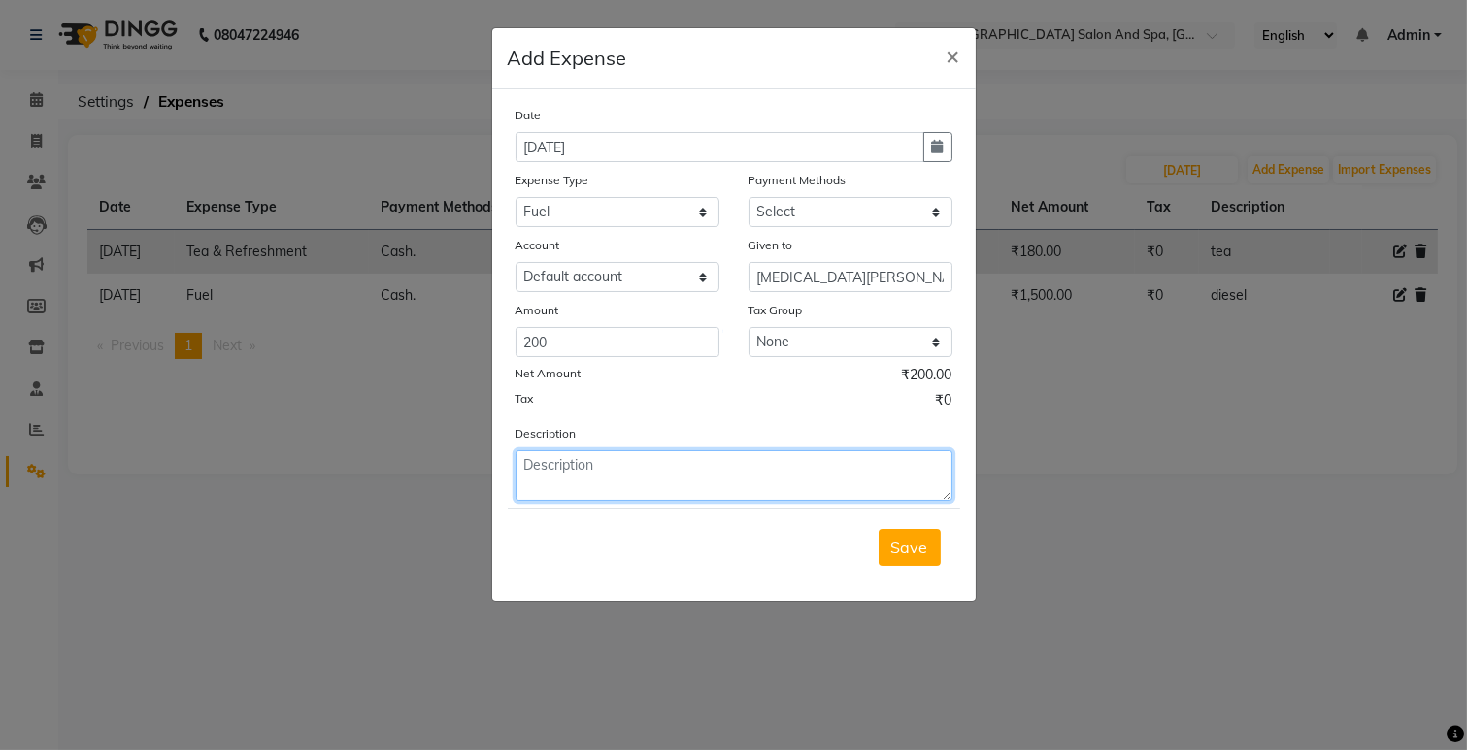
click at [556, 478] on textarea at bounding box center [733, 475] width 437 height 50
type textarea "petrol"
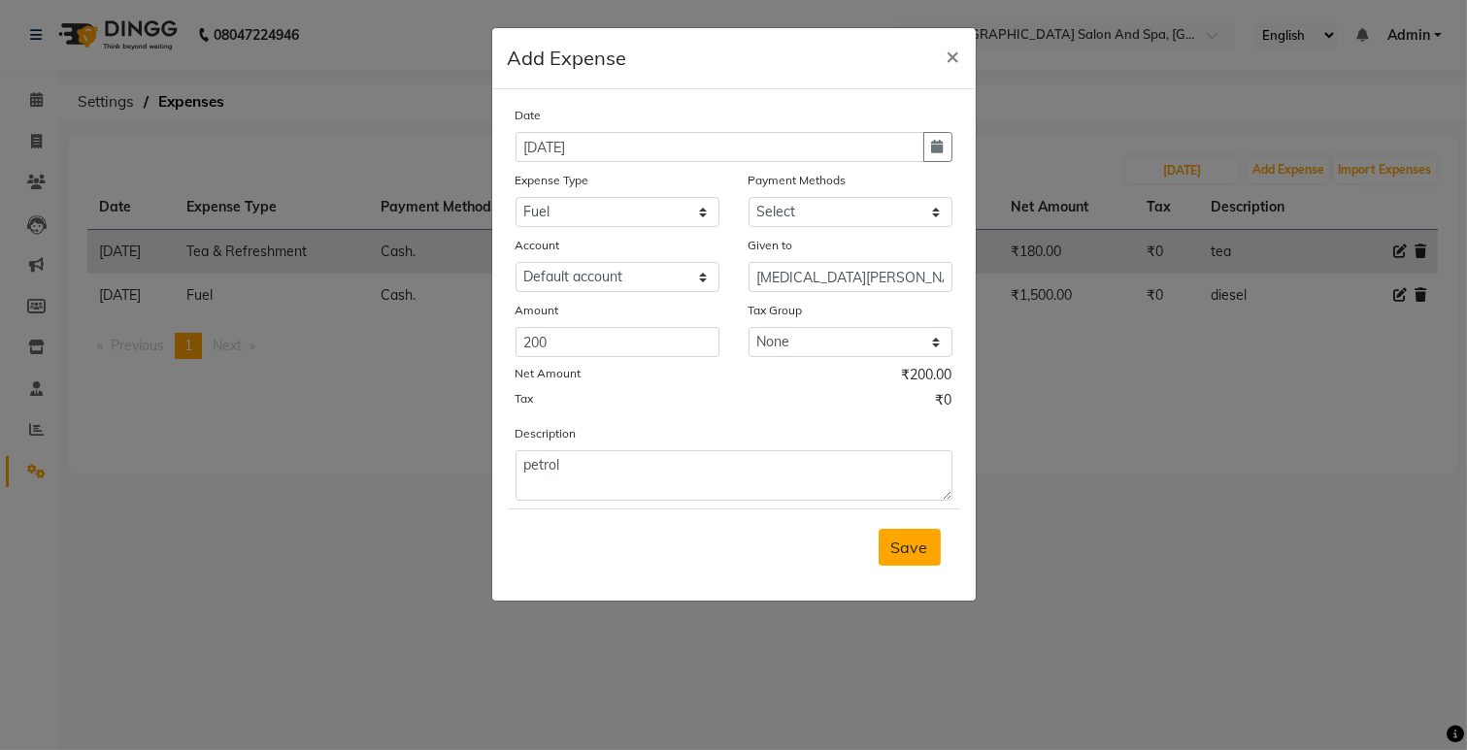
click at [906, 554] on span "Save" at bounding box center [909, 547] width 37 height 19
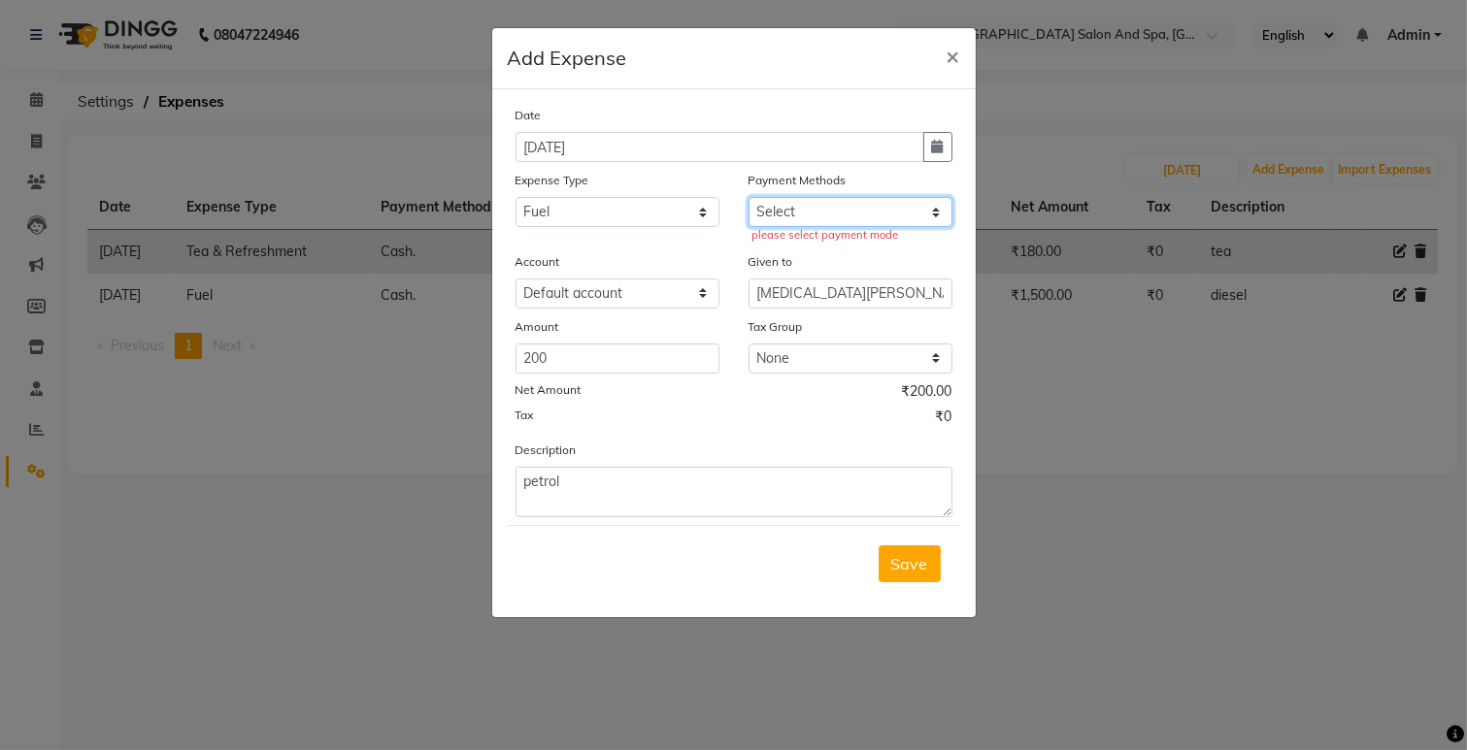
click at [796, 217] on select "Select Cash. Voucher CARD Wallet GPay" at bounding box center [850, 212] width 204 height 30
select select "116"
click at [748, 197] on select "Select Cash. Voucher CARD Wallet GPay" at bounding box center [850, 212] width 204 height 30
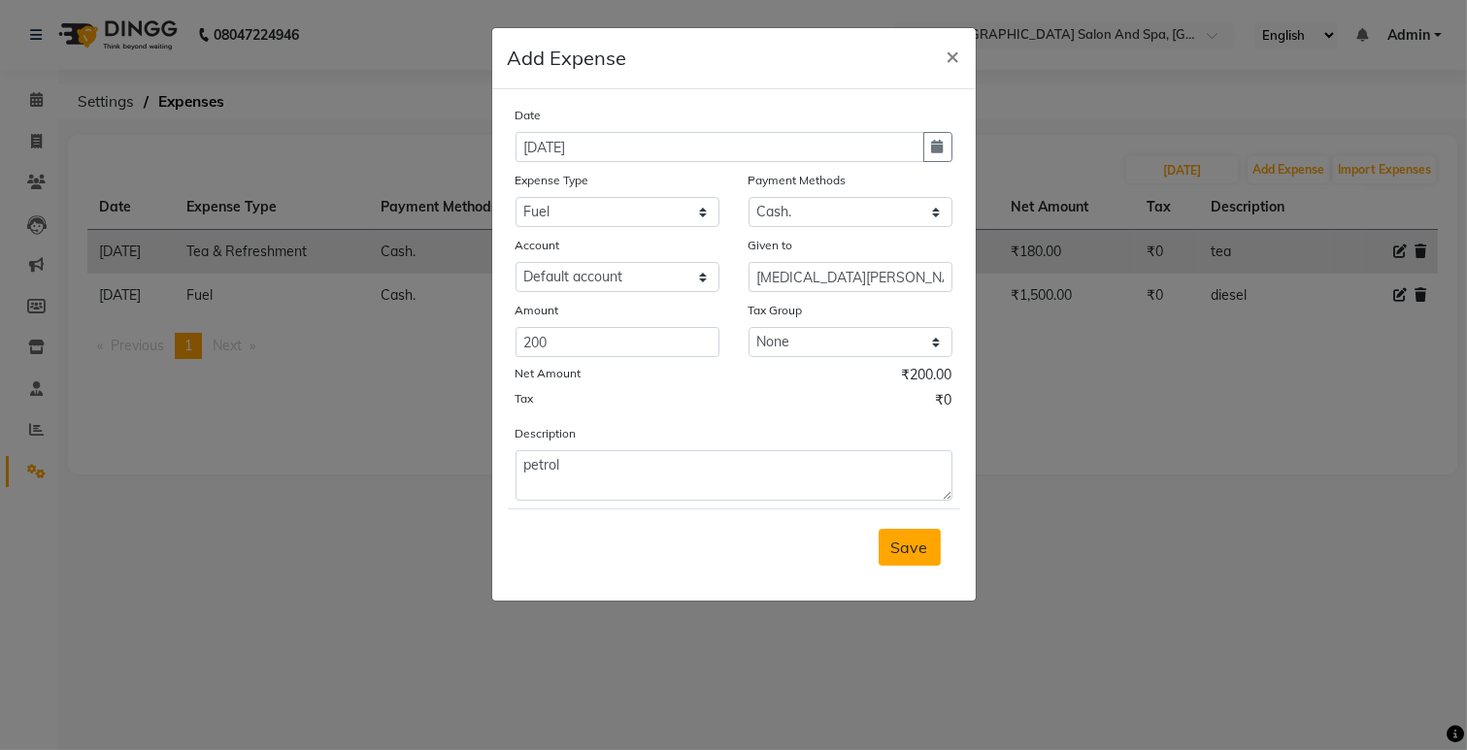
click at [930, 548] on button "Save" at bounding box center [909, 547] width 62 height 37
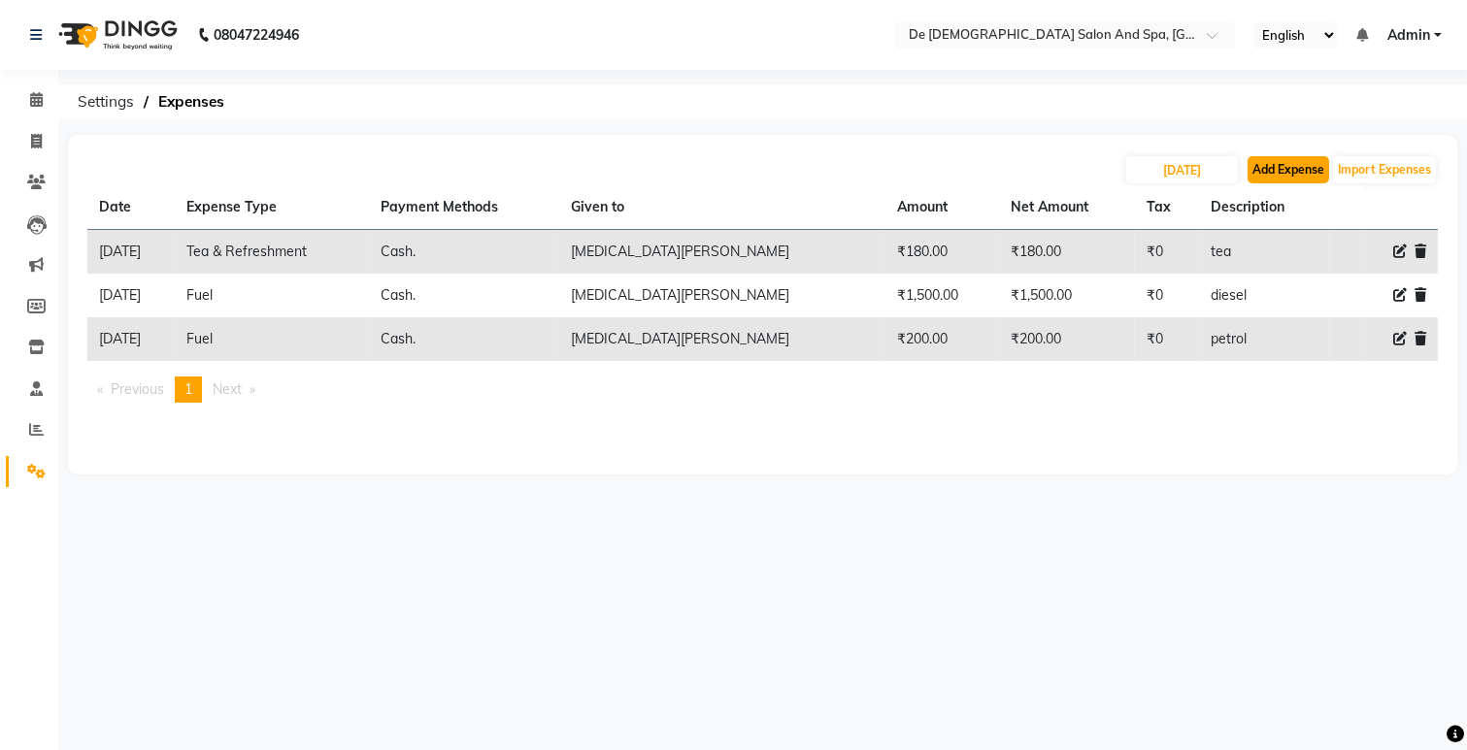
click at [1277, 177] on button "Add Expense" at bounding box center [1288, 169] width 82 height 27
select select "5448"
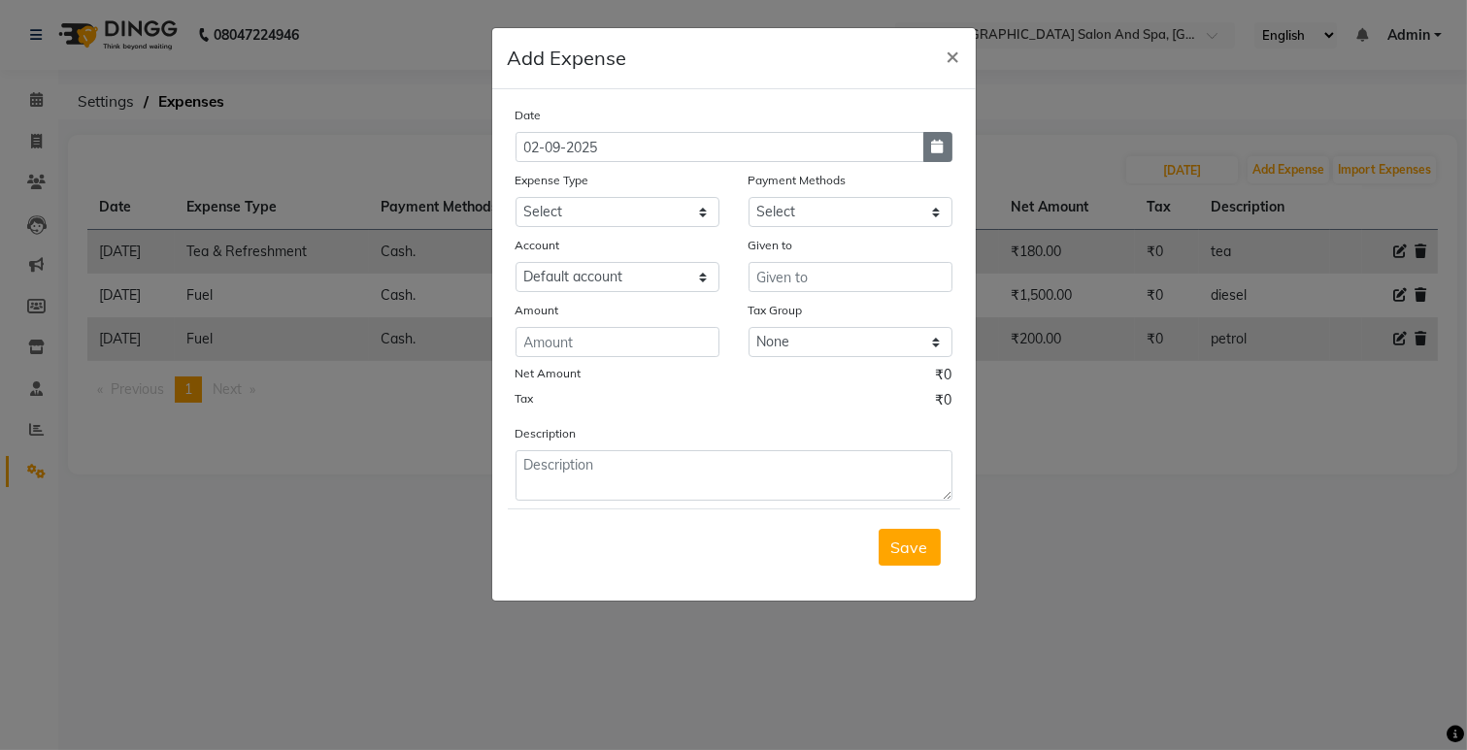
click at [939, 147] on icon "button" at bounding box center [938, 147] width 12 height 14
select select "9"
select select "2025"
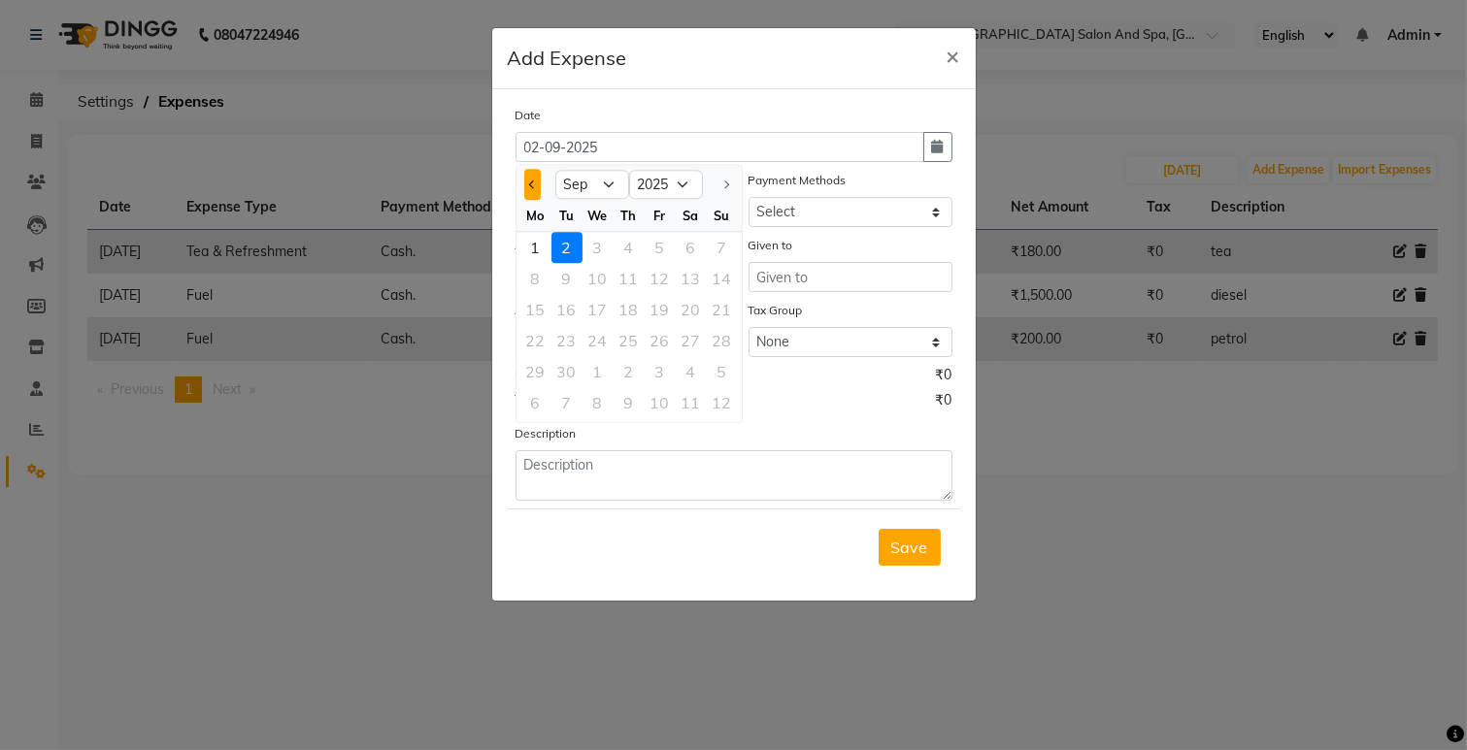
click at [539, 184] on button "Previous month" at bounding box center [532, 184] width 17 height 31
select select "8"
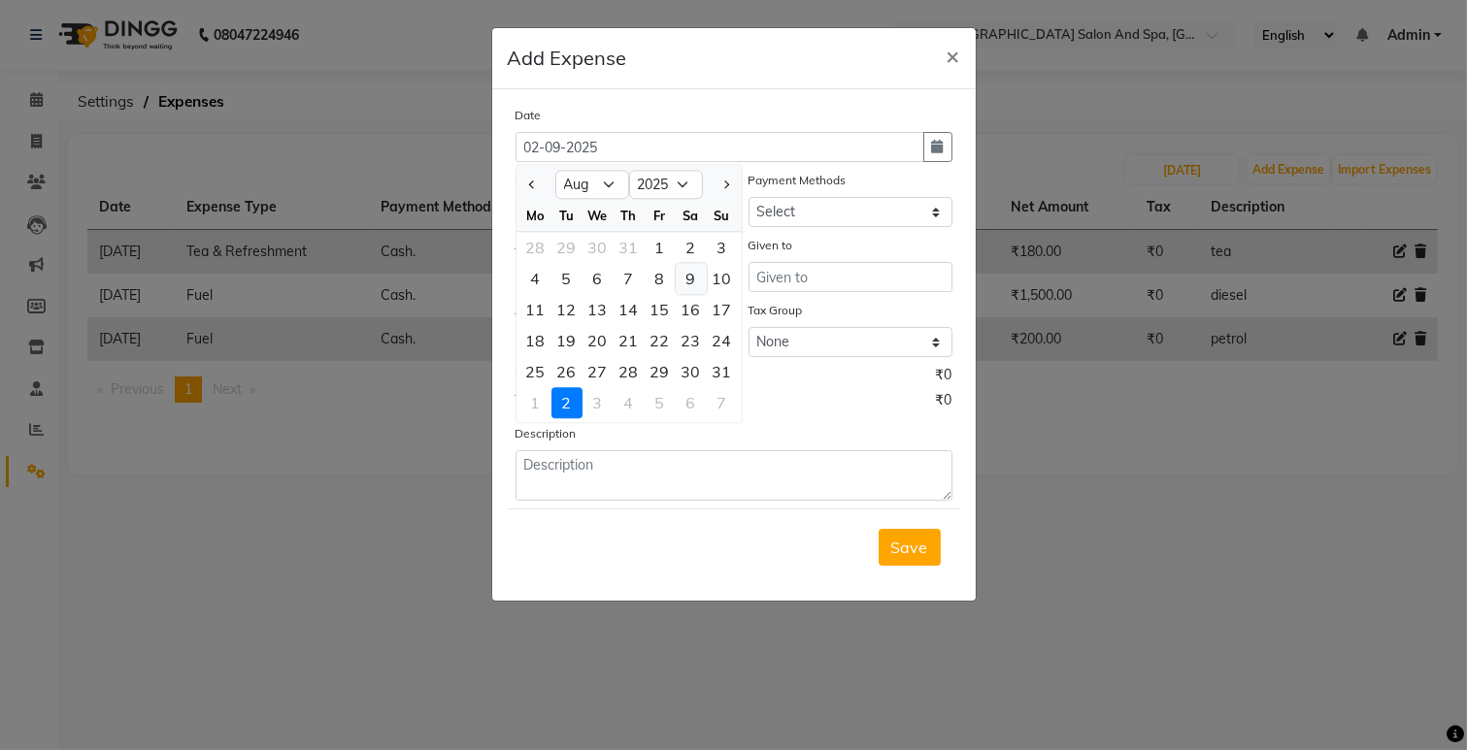
click at [699, 276] on div "9" at bounding box center [691, 278] width 31 height 31
type input "[DATE]"
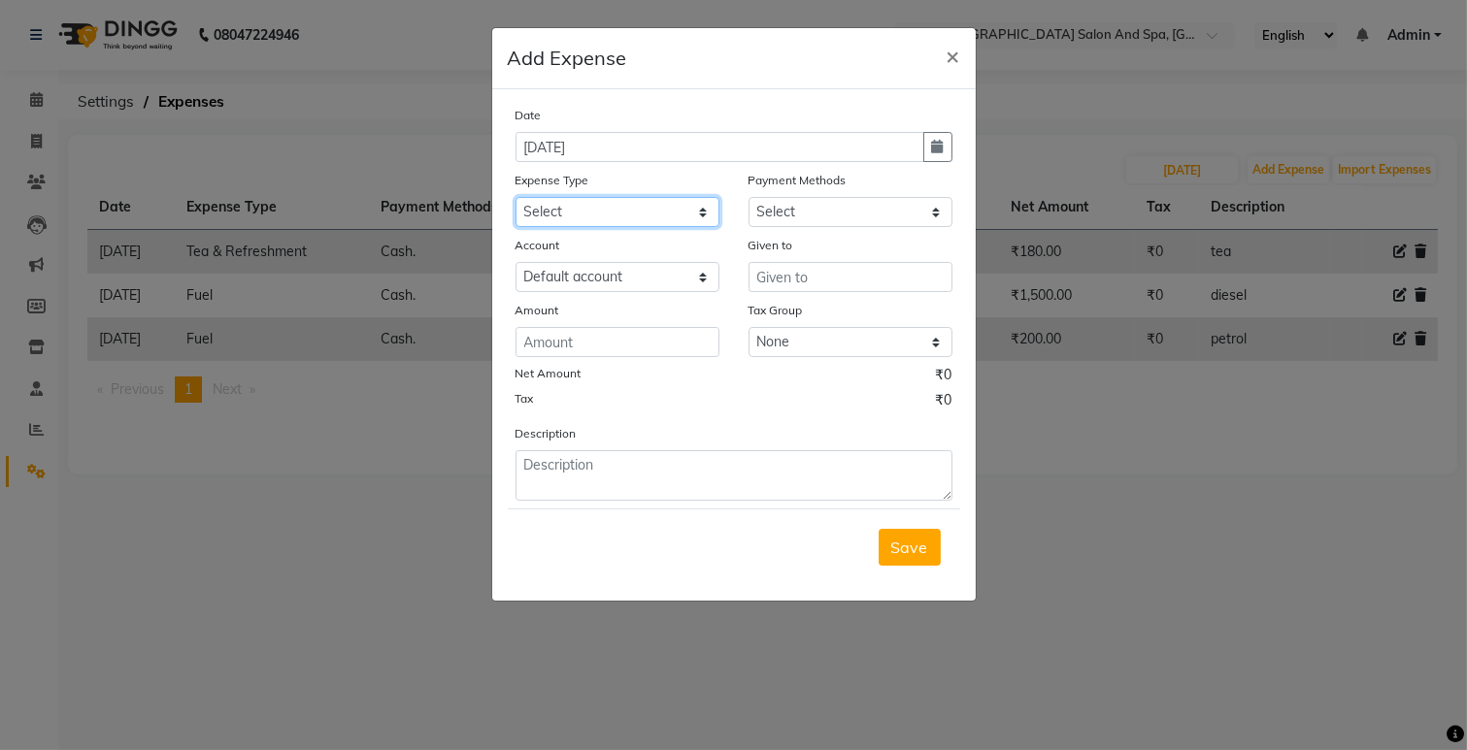
click at [679, 223] on select "Select Advance Salary Bank charges Car maintenance Cash transfer to bank Cash t…" at bounding box center [617, 212] width 204 height 30
select select "17"
click at [515, 197] on select "Select Advance Salary Bank charges Car maintenance Cash transfer to bank Cash t…" at bounding box center [617, 212] width 204 height 30
click at [891, 217] on select "Select Cash. Voucher CARD Wallet GPay" at bounding box center [850, 212] width 204 height 30
select select "116"
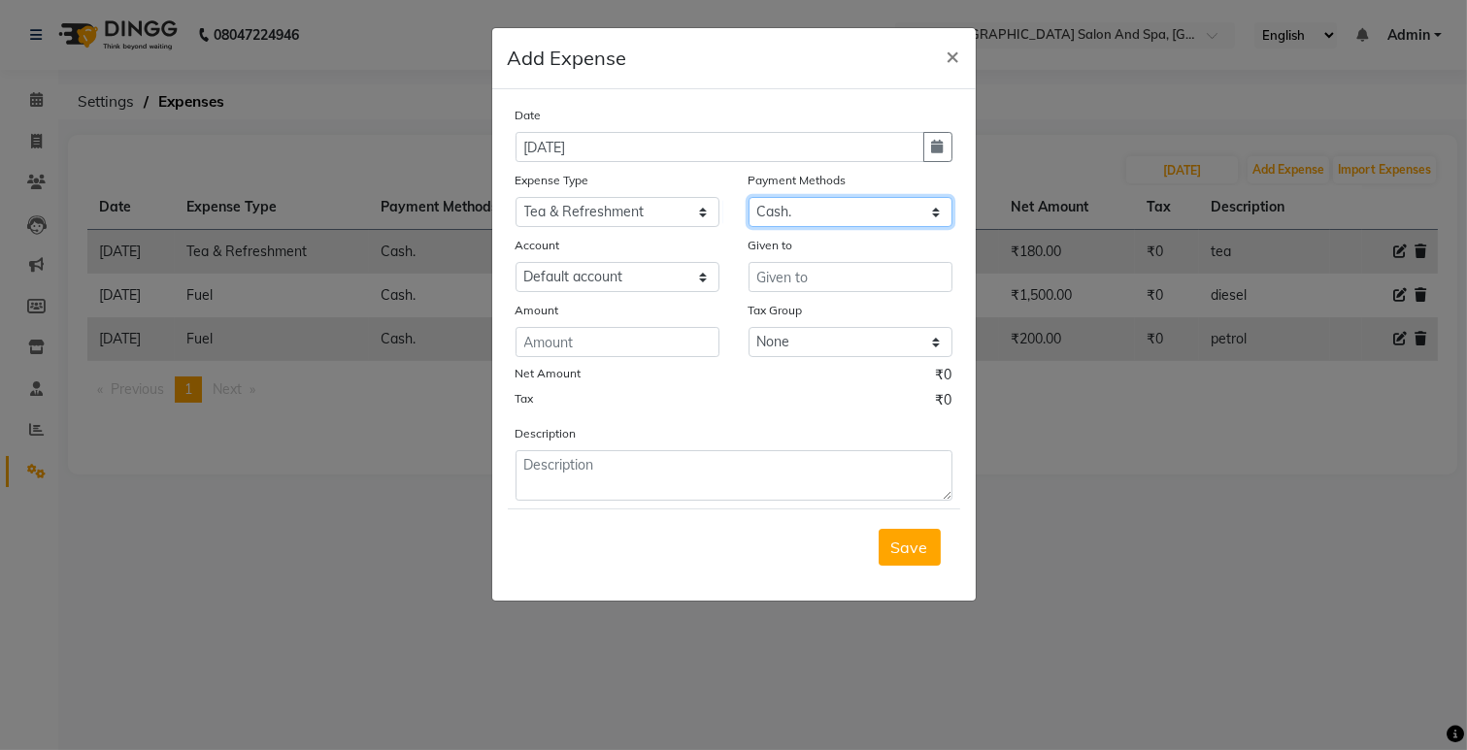
click at [748, 197] on select "Select Cash. Voucher CARD Wallet GPay" at bounding box center [850, 212] width 204 height 30
click at [782, 266] on input "text" at bounding box center [850, 277] width 204 height 30
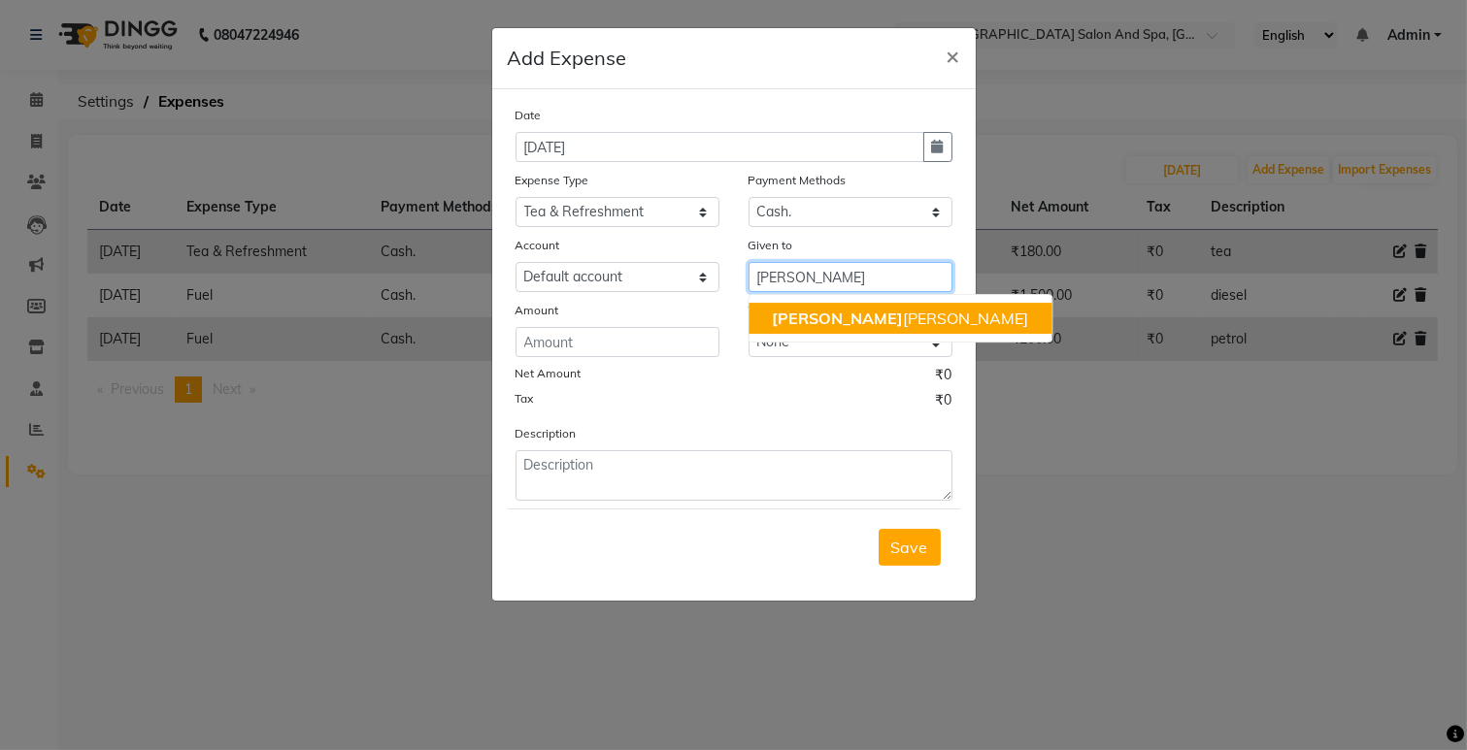
click at [826, 318] on ngb-highlight "[PERSON_NAME] [PERSON_NAME]" at bounding box center [900, 318] width 256 height 19
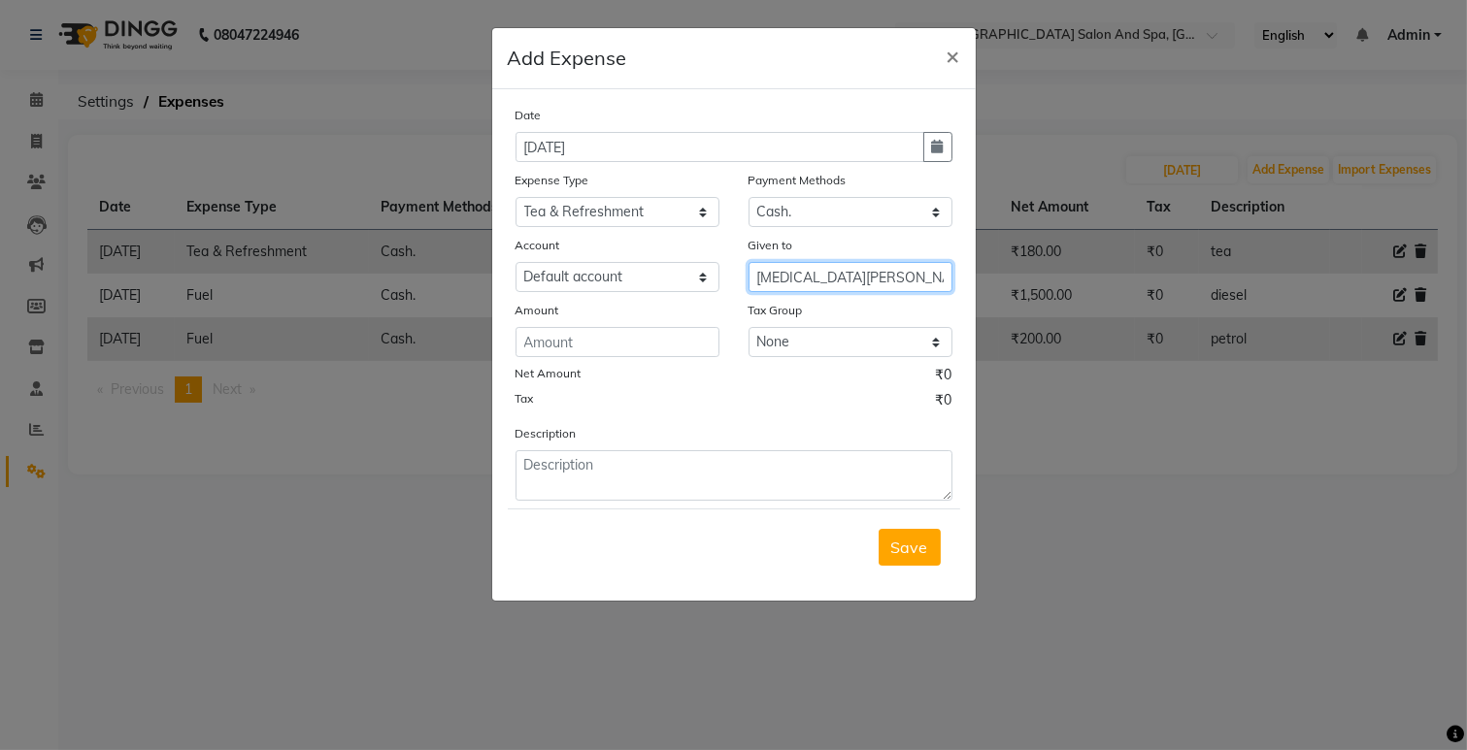
type input "[MEDICAL_DATA][PERSON_NAME]"
click at [599, 353] on input "number" at bounding box center [617, 342] width 204 height 30
type input "240"
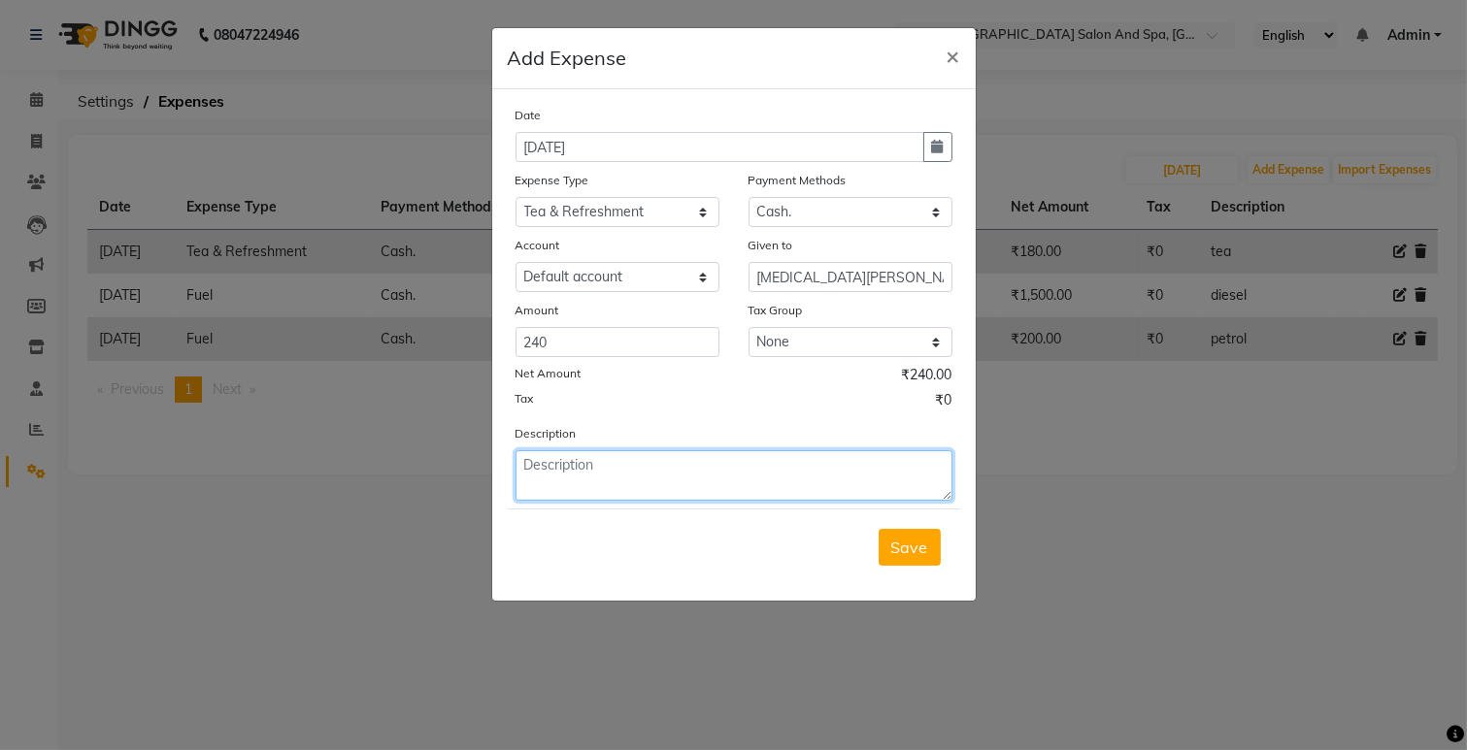
click at [534, 460] on textarea at bounding box center [733, 475] width 437 height 50
type textarea "green tea"
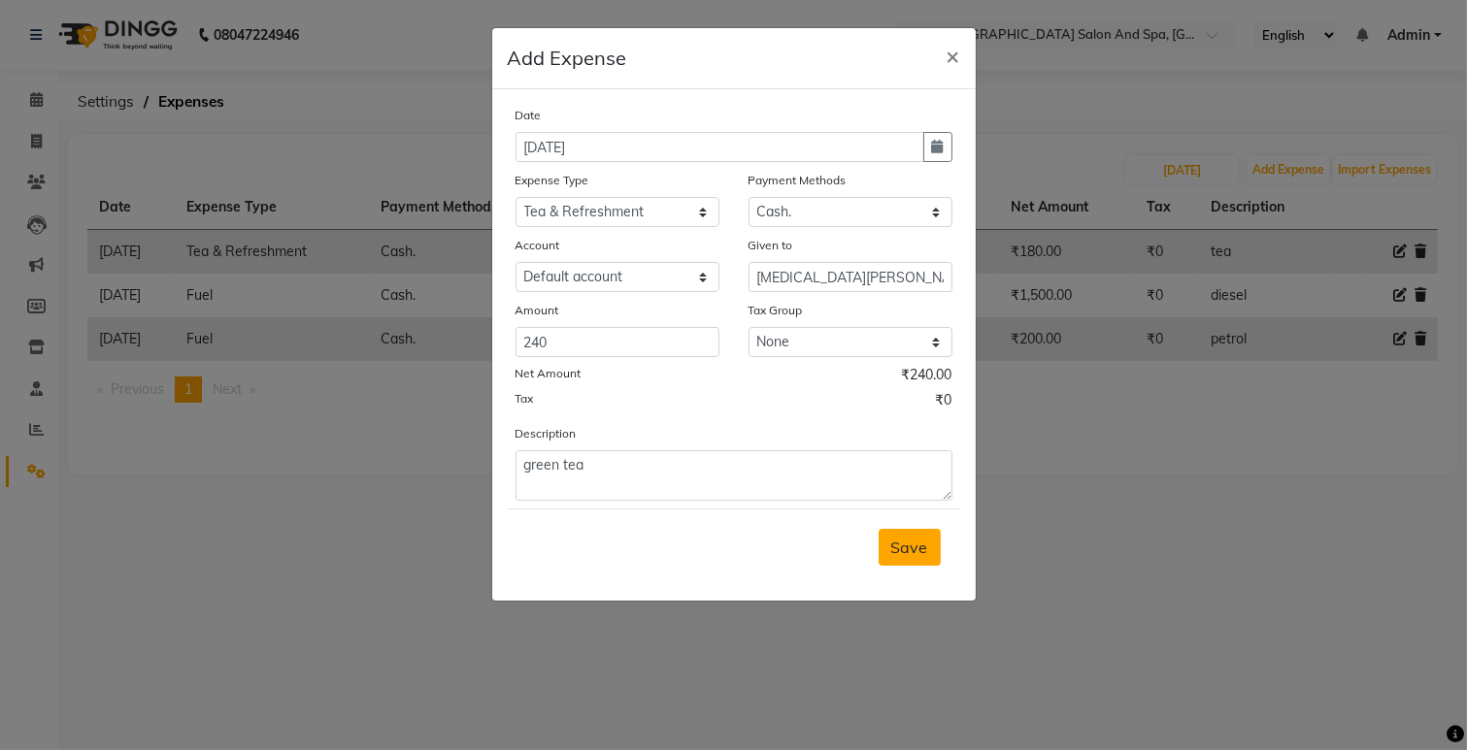
click at [912, 535] on button "Save" at bounding box center [909, 547] width 62 height 37
click at [912, 535] on div "Save" at bounding box center [734, 547] width 452 height 77
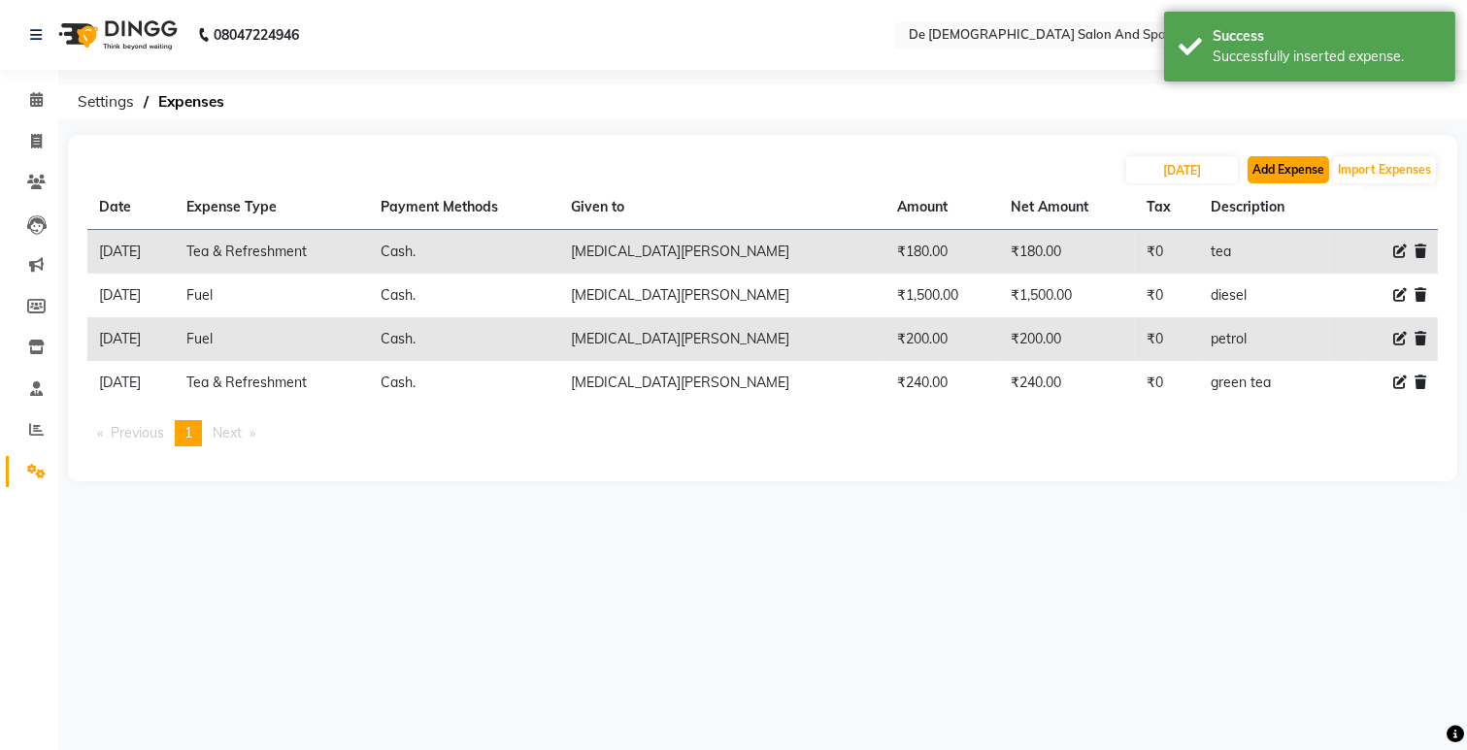
click at [1274, 159] on button "Add Expense" at bounding box center [1288, 169] width 82 height 27
select select "5448"
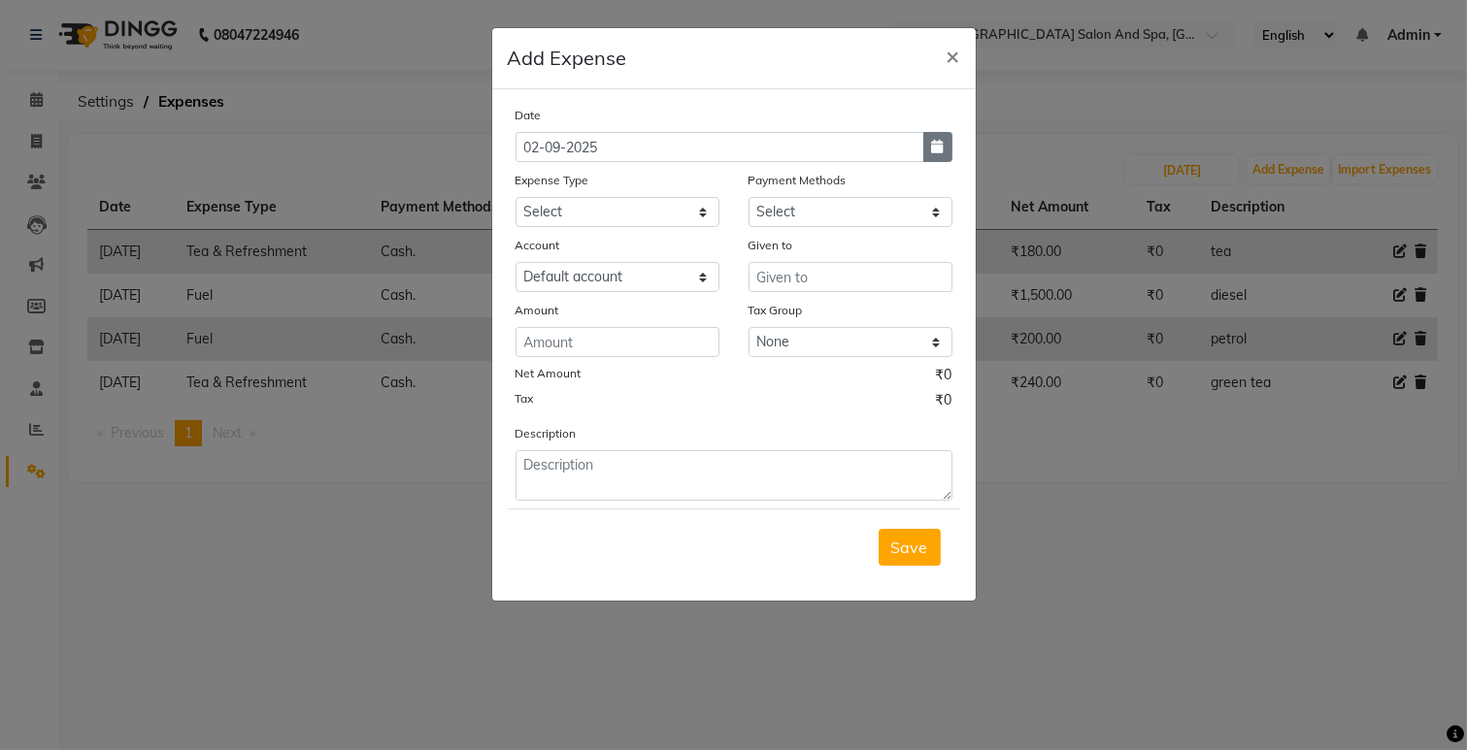
click at [939, 153] on icon "button" at bounding box center [938, 147] width 12 height 14
select select "9"
select select "2025"
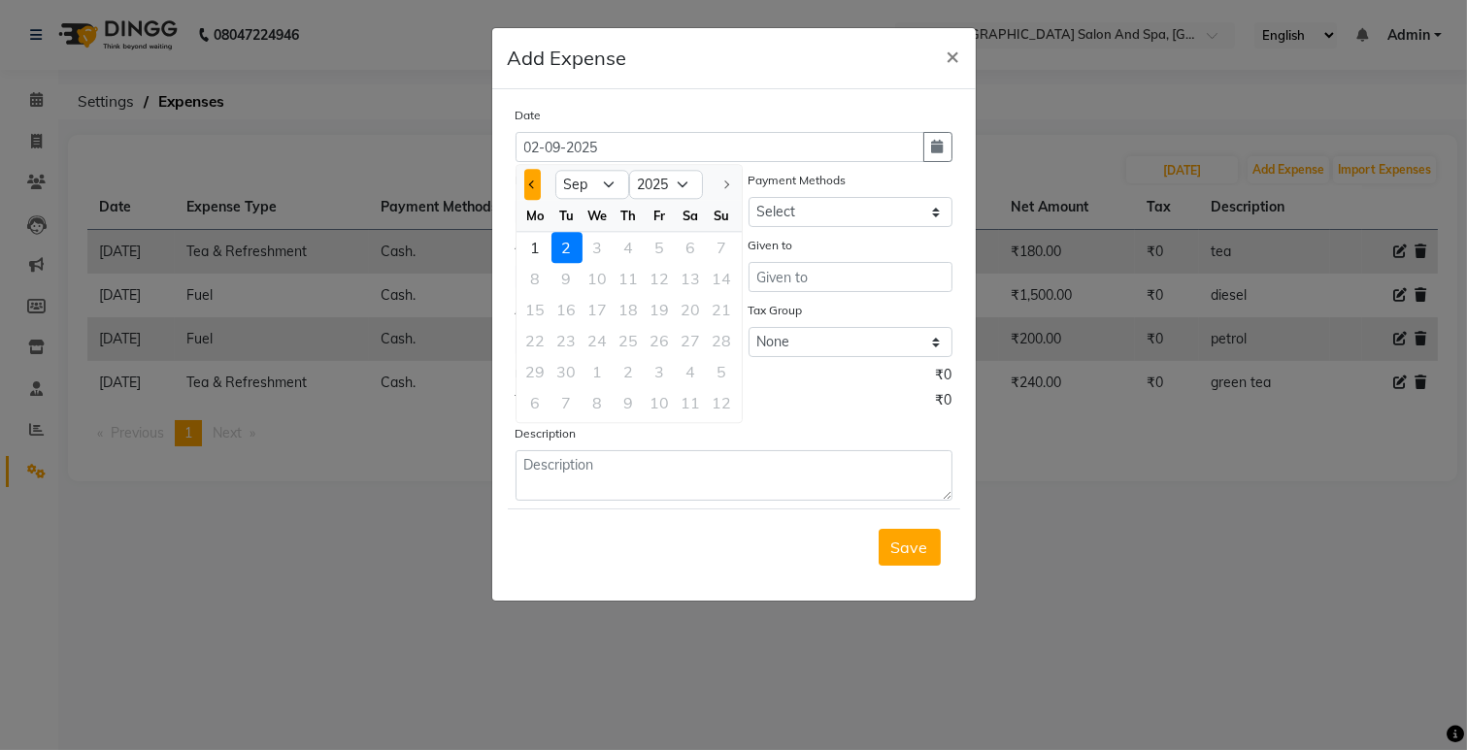
click at [535, 190] on button "Previous month" at bounding box center [532, 184] width 17 height 31
select select "8"
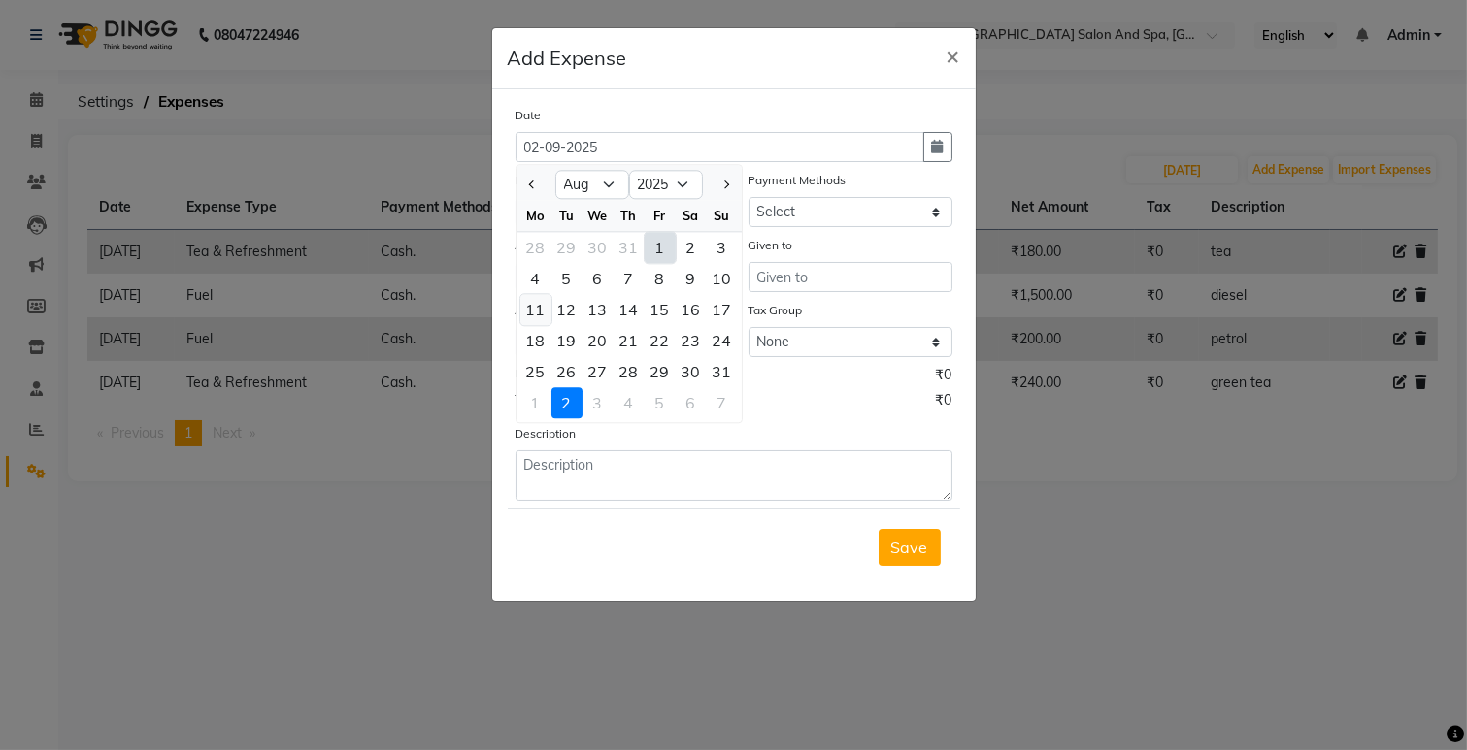
click at [532, 312] on div "11" at bounding box center [535, 309] width 31 height 31
type input "[DATE]"
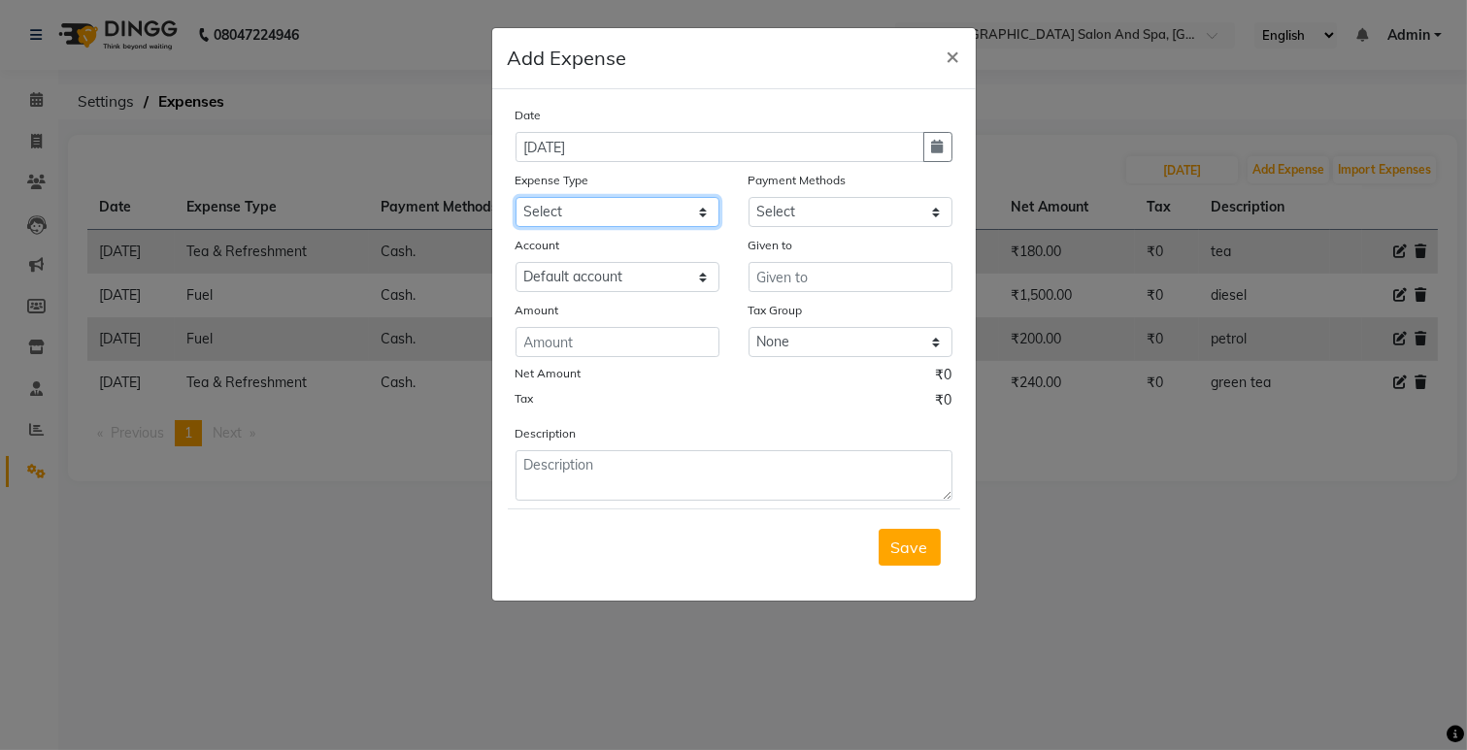
click at [585, 214] on select "Select Advance Salary Bank charges Car maintenance Cash transfer to bank Cash t…" at bounding box center [617, 212] width 204 height 30
select select "17"
click at [515, 197] on select "Select Advance Salary Bank charges Car maintenance Cash transfer to bank Cash t…" at bounding box center [617, 212] width 204 height 30
click at [788, 201] on select "Select Cash. Voucher CARD Wallet GPay" at bounding box center [850, 212] width 204 height 30
select select "116"
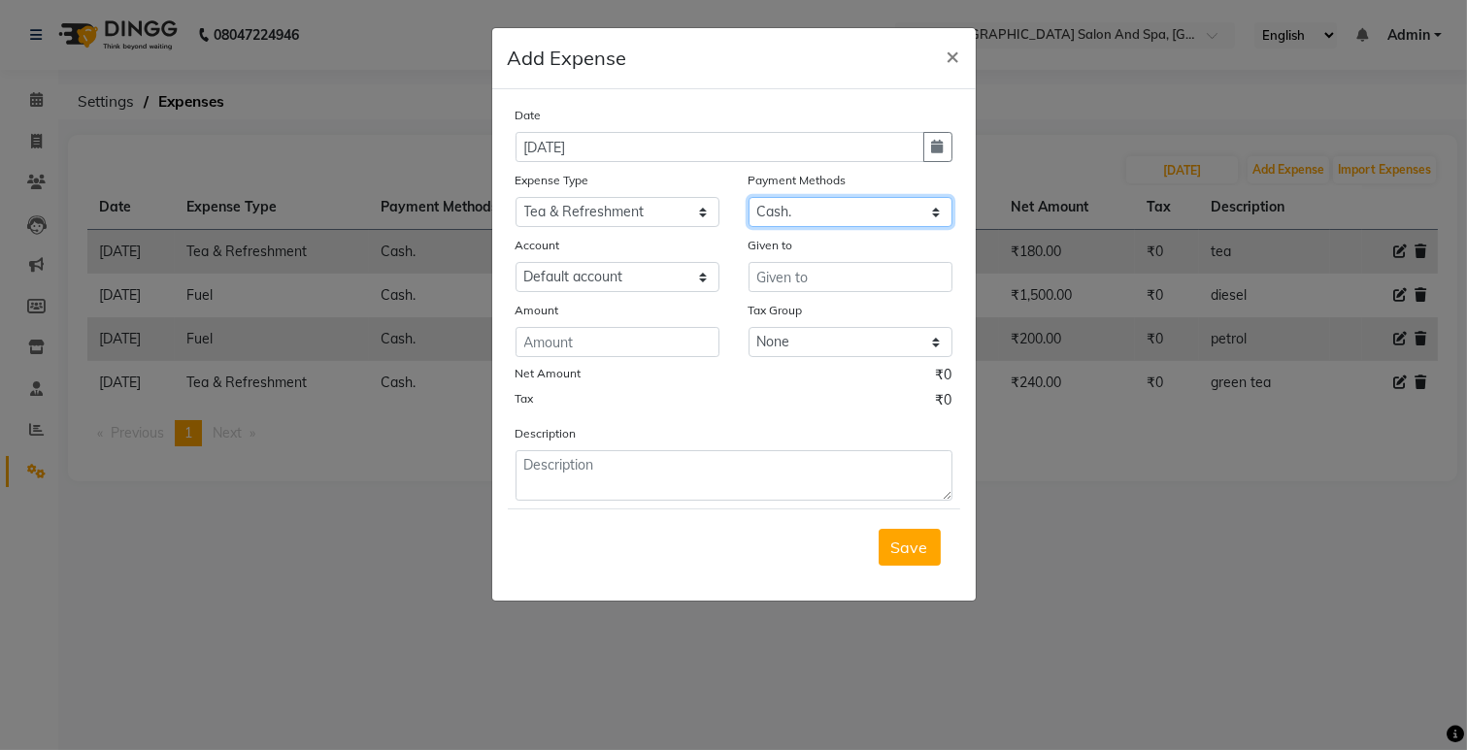
click at [748, 197] on select "Select Cash. Voucher CARD Wallet GPay" at bounding box center [850, 212] width 204 height 30
click at [771, 285] on input "text" at bounding box center [850, 277] width 204 height 30
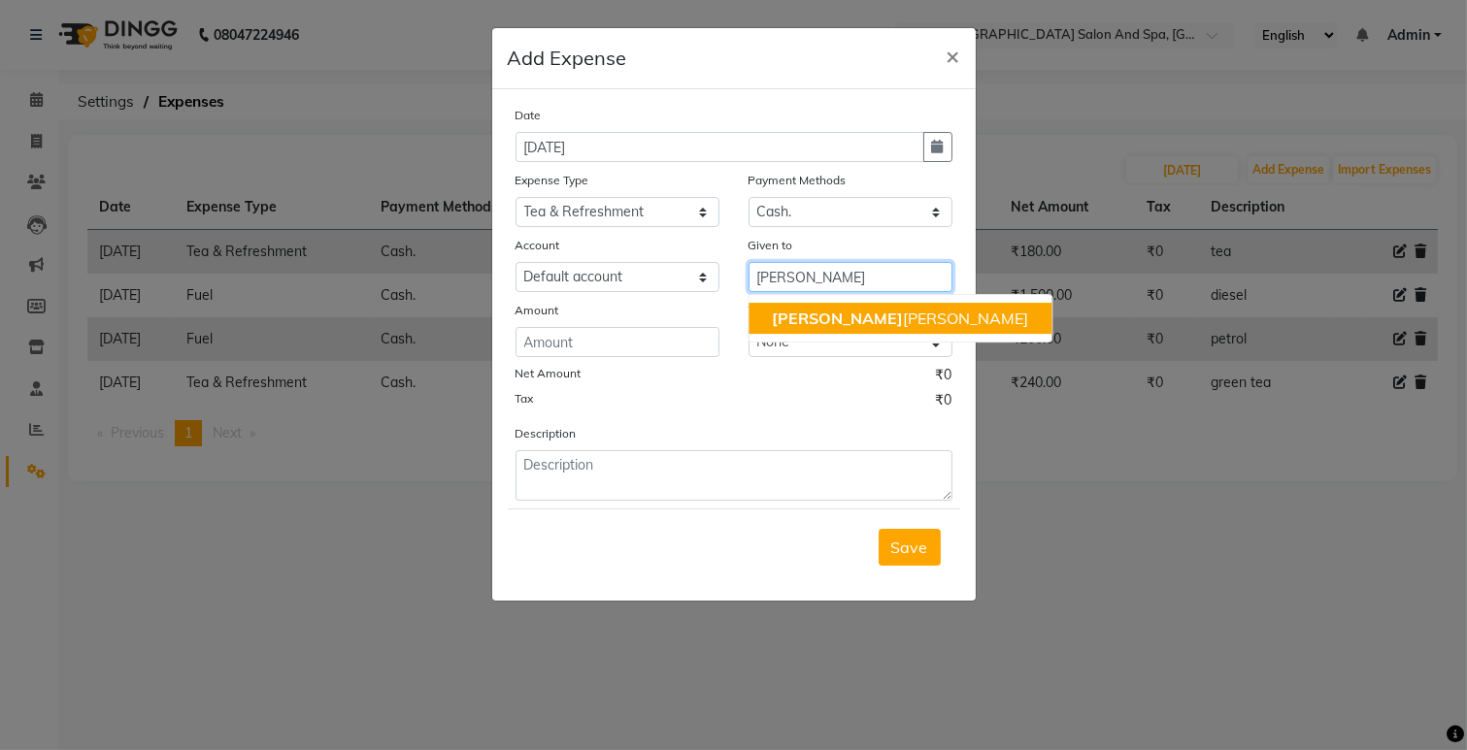
click at [786, 316] on span "[PERSON_NAME]" at bounding box center [837, 318] width 131 height 19
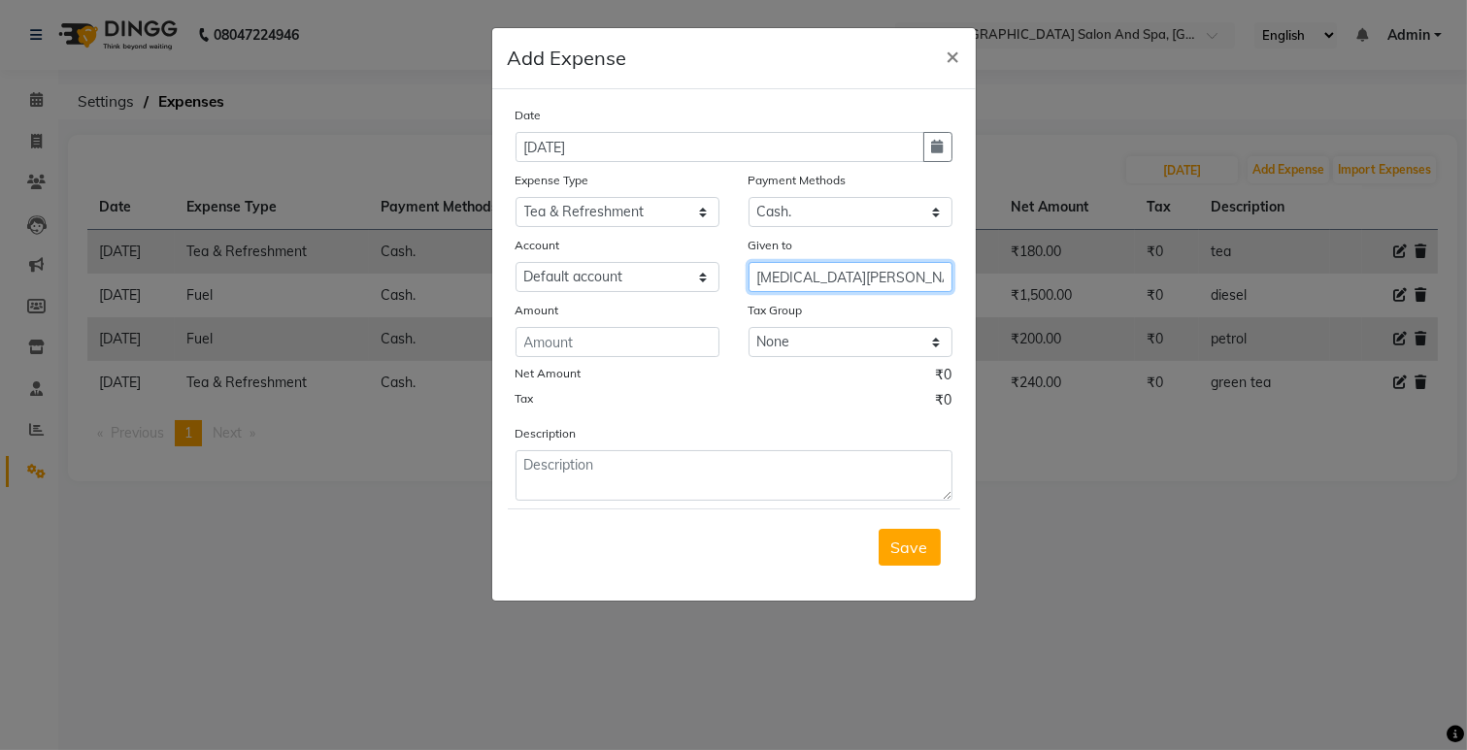
type input "[MEDICAL_DATA][PERSON_NAME]"
click at [691, 353] on input "number" at bounding box center [617, 342] width 204 height 30
type input "160"
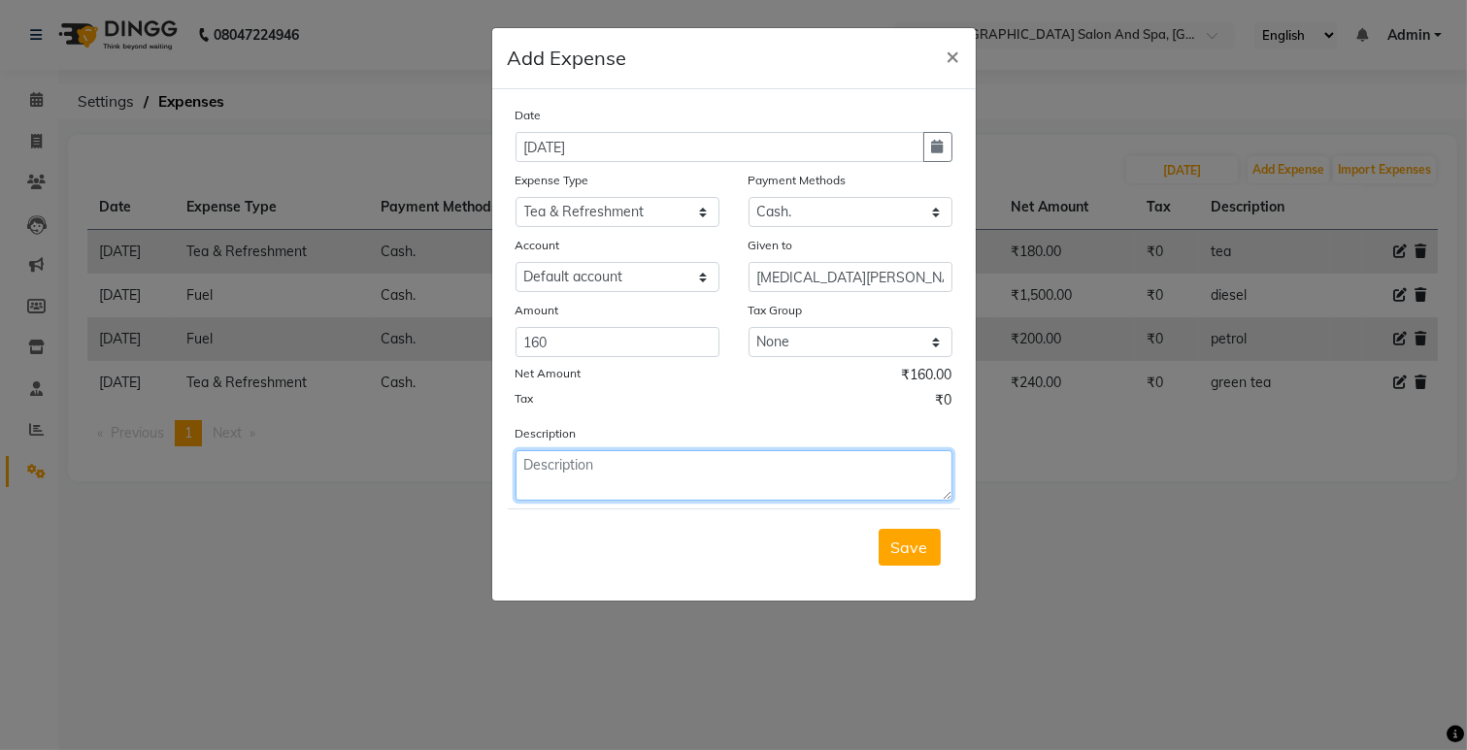
click at [606, 486] on textarea at bounding box center [733, 475] width 437 height 50
type textarea "tea"
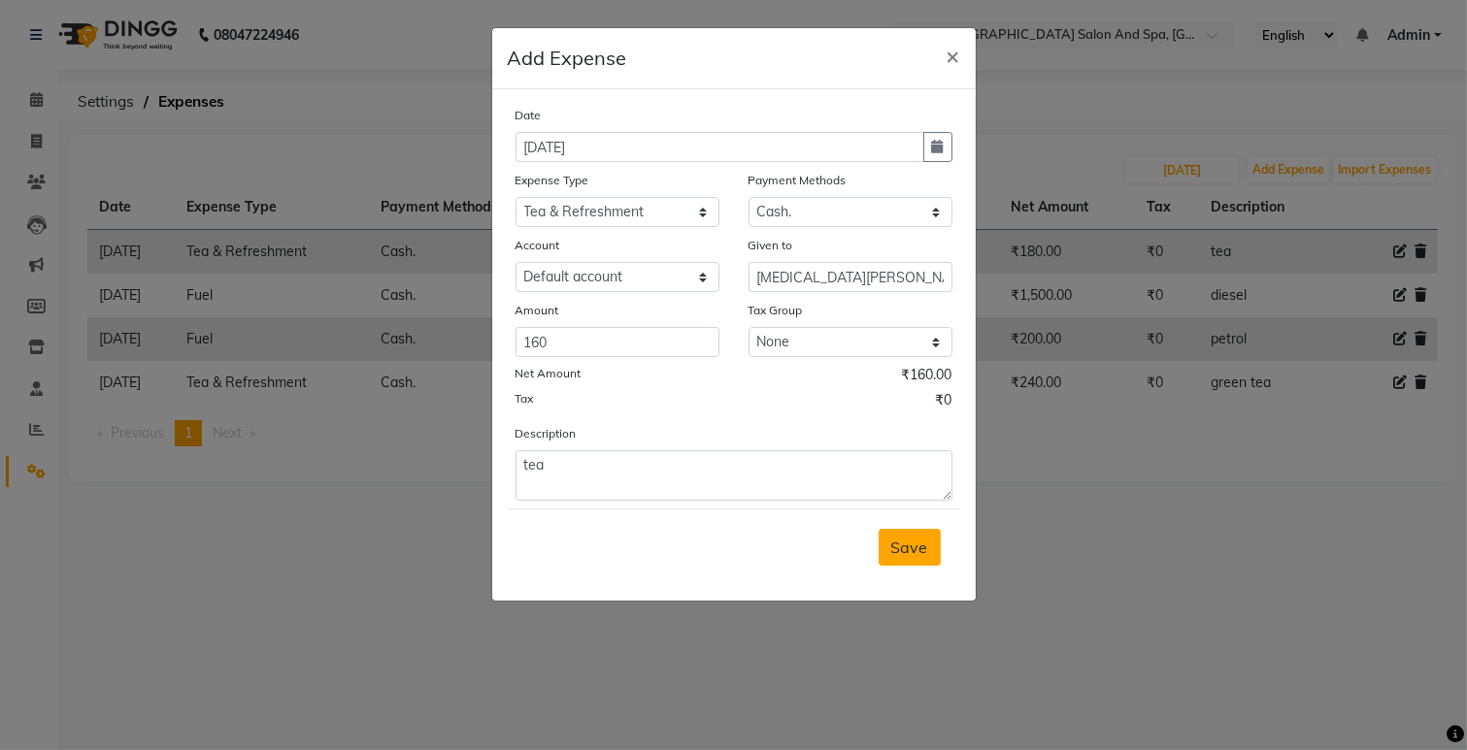
click at [900, 554] on span "Save" at bounding box center [909, 547] width 37 height 19
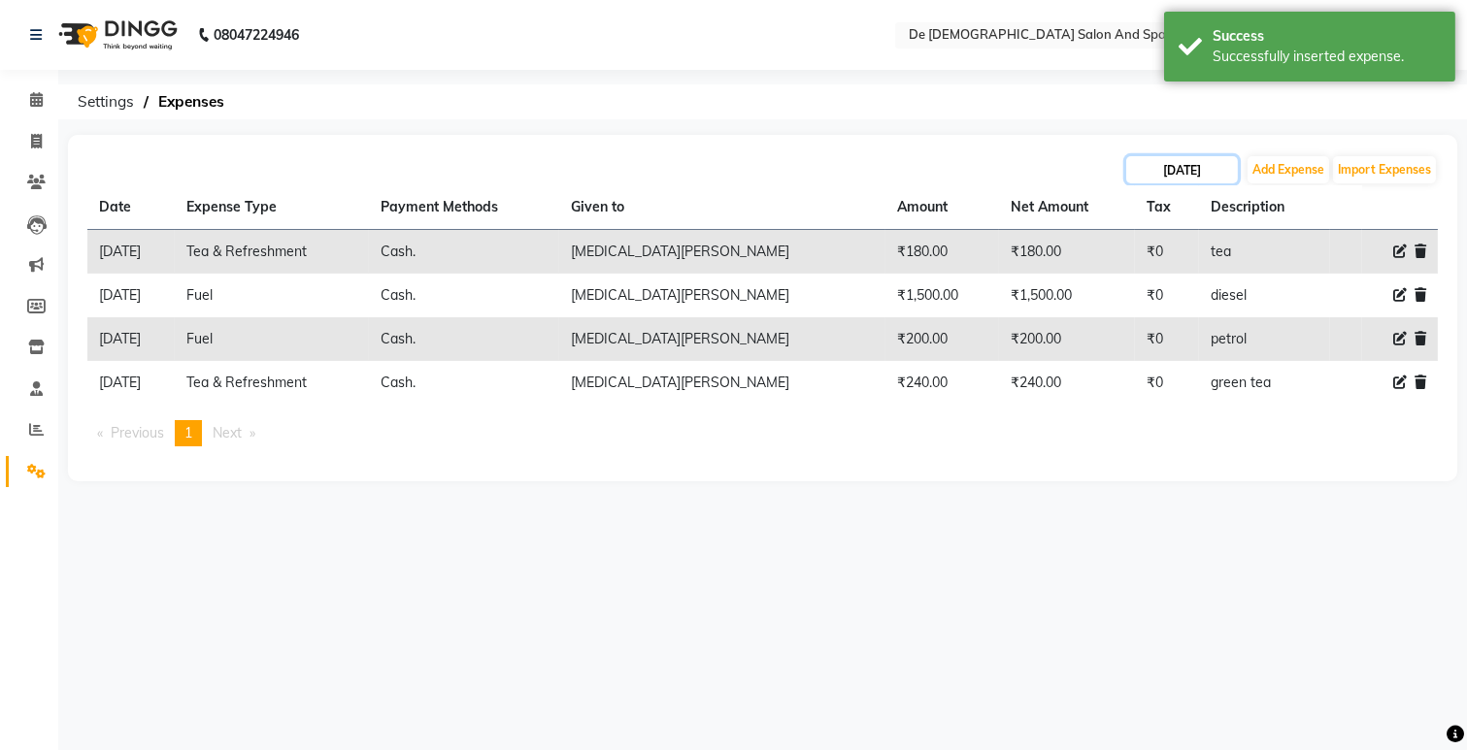
click at [1207, 160] on input "[DATE]" at bounding box center [1182, 169] width 112 height 27
select select "8"
select select "2025"
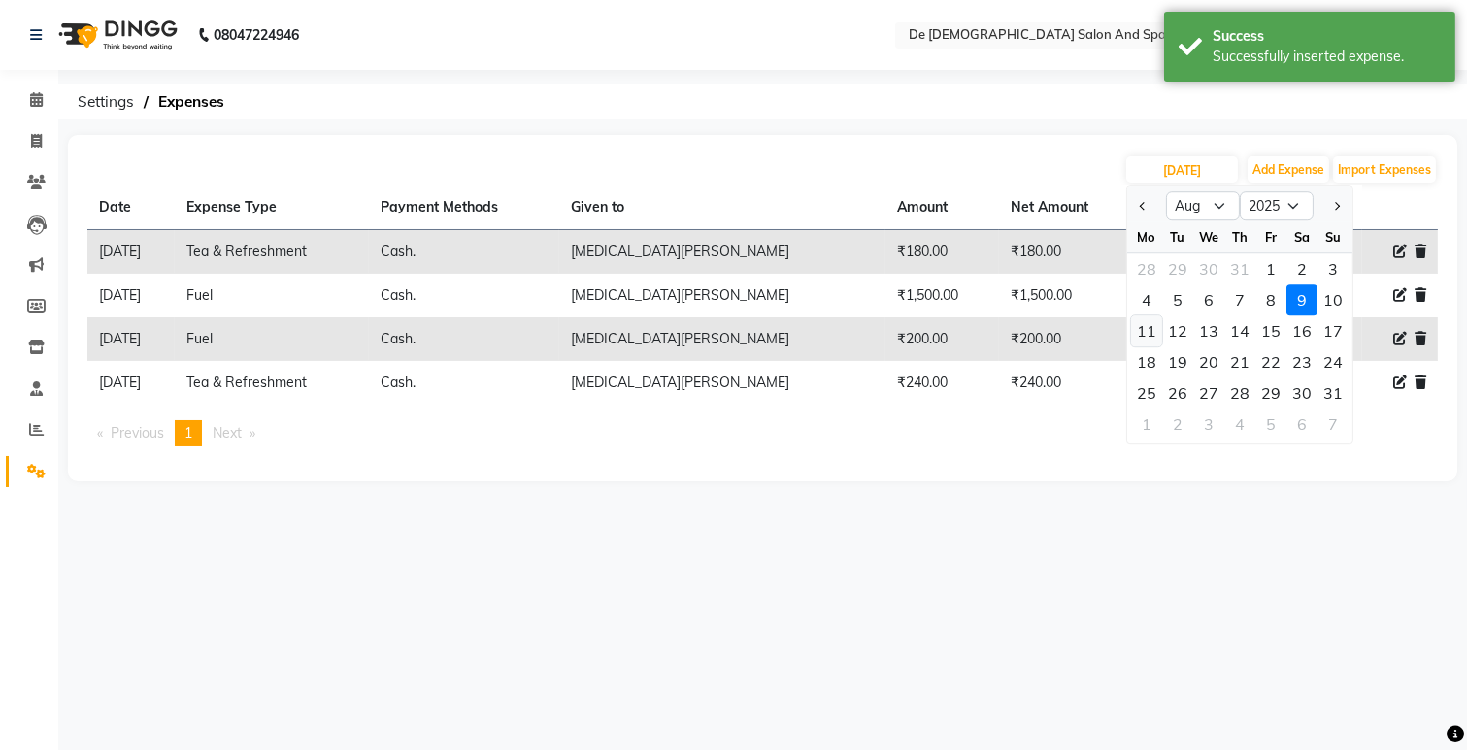
click at [1145, 324] on div "11" at bounding box center [1146, 330] width 31 height 31
type input "[DATE]"
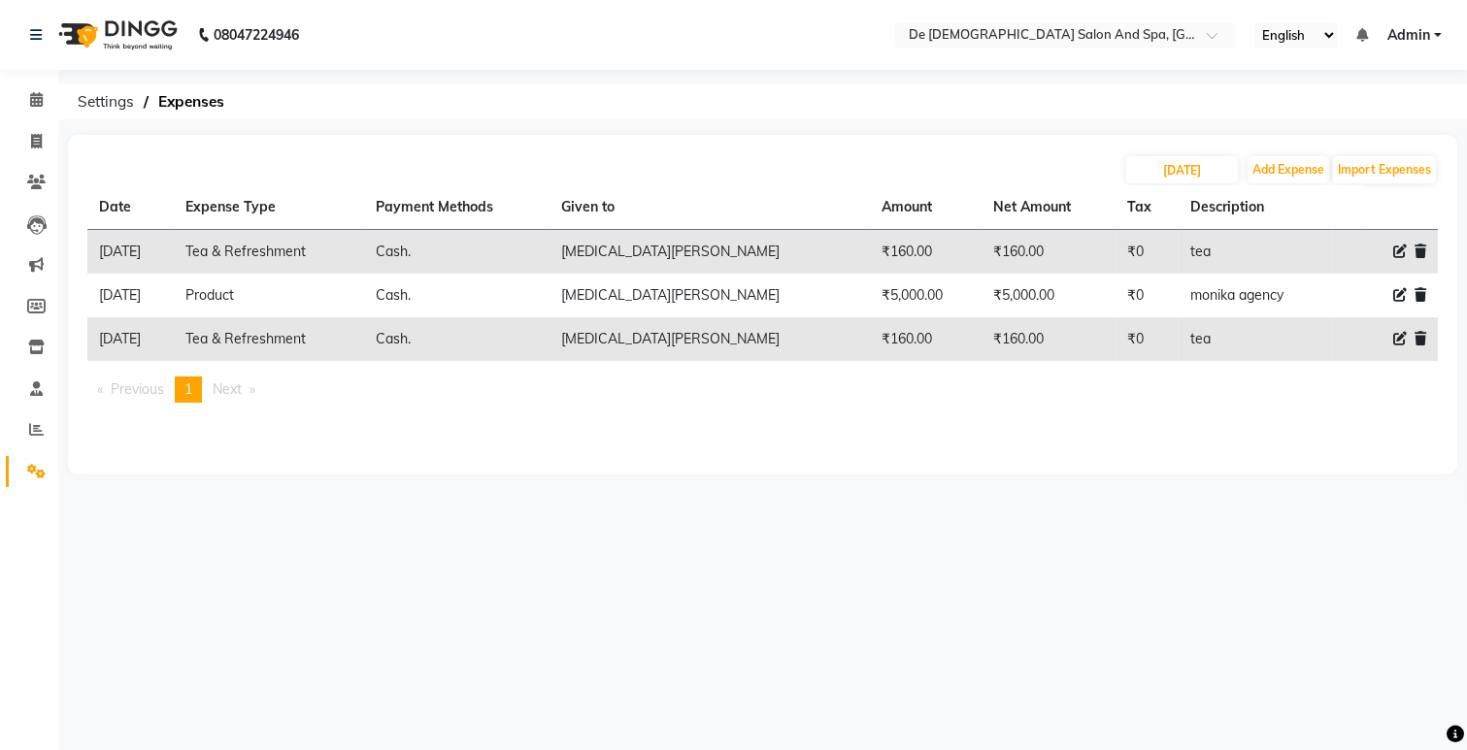
click at [1373, 342] on icon at bounding box center [1420, 339] width 12 height 14
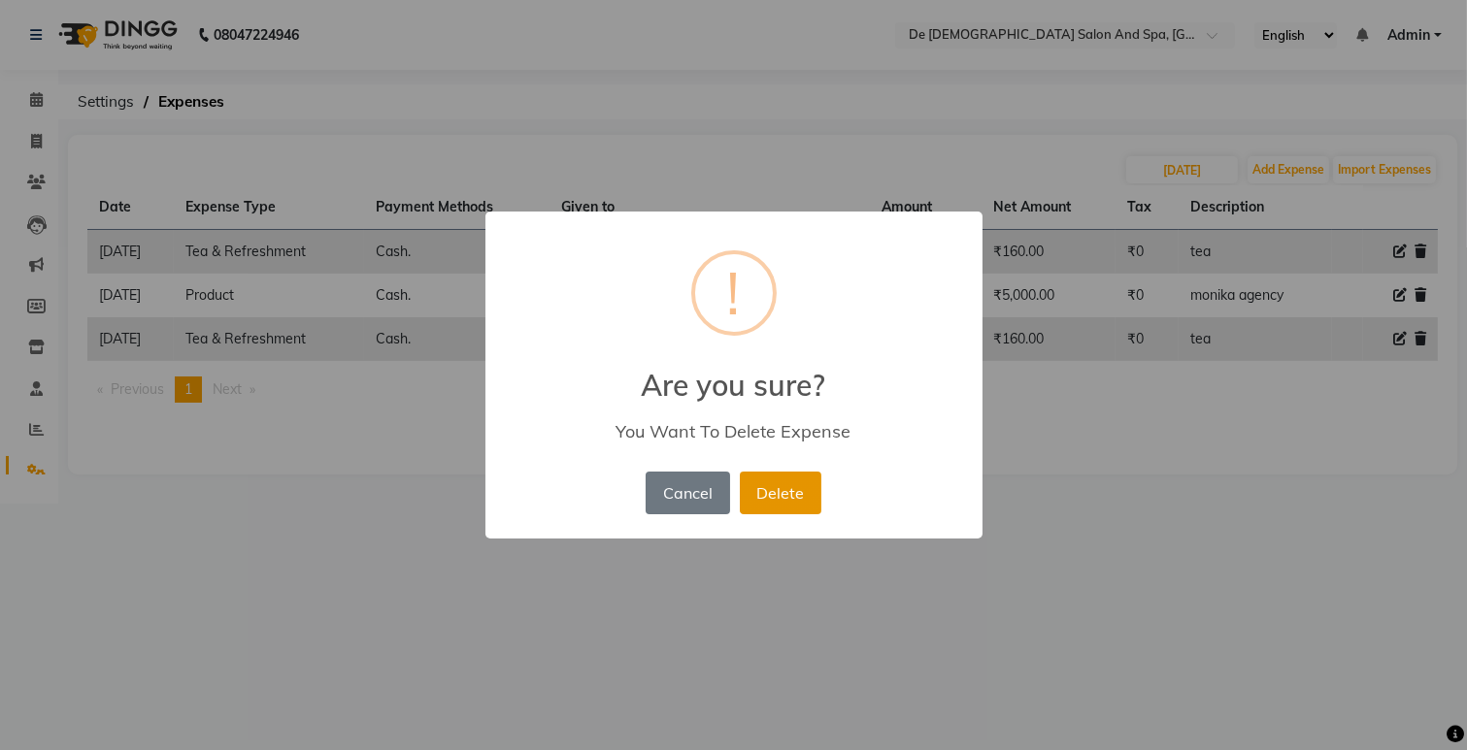
click at [801, 496] on button "Delete" at bounding box center [781, 493] width 82 height 43
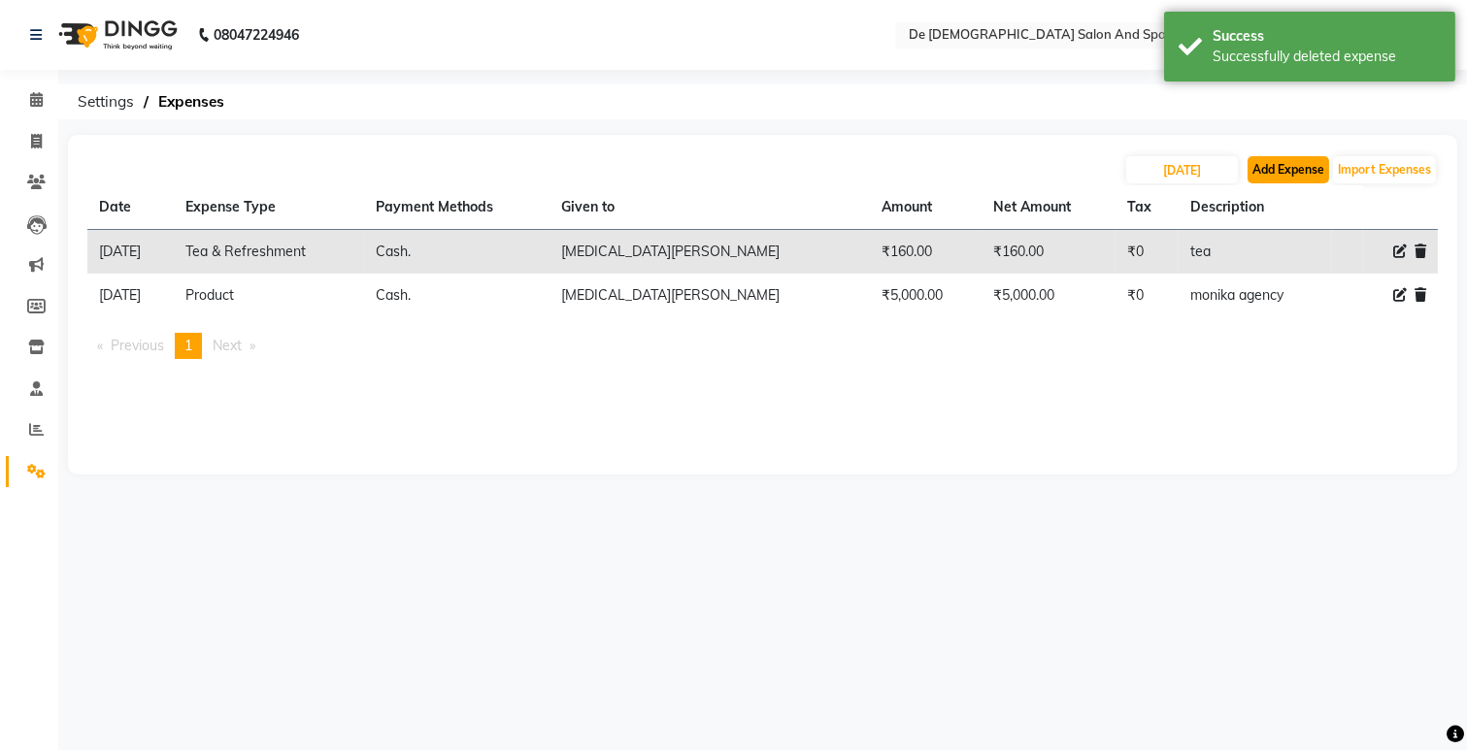
click at [1275, 166] on button "Add Expense" at bounding box center [1288, 169] width 82 height 27
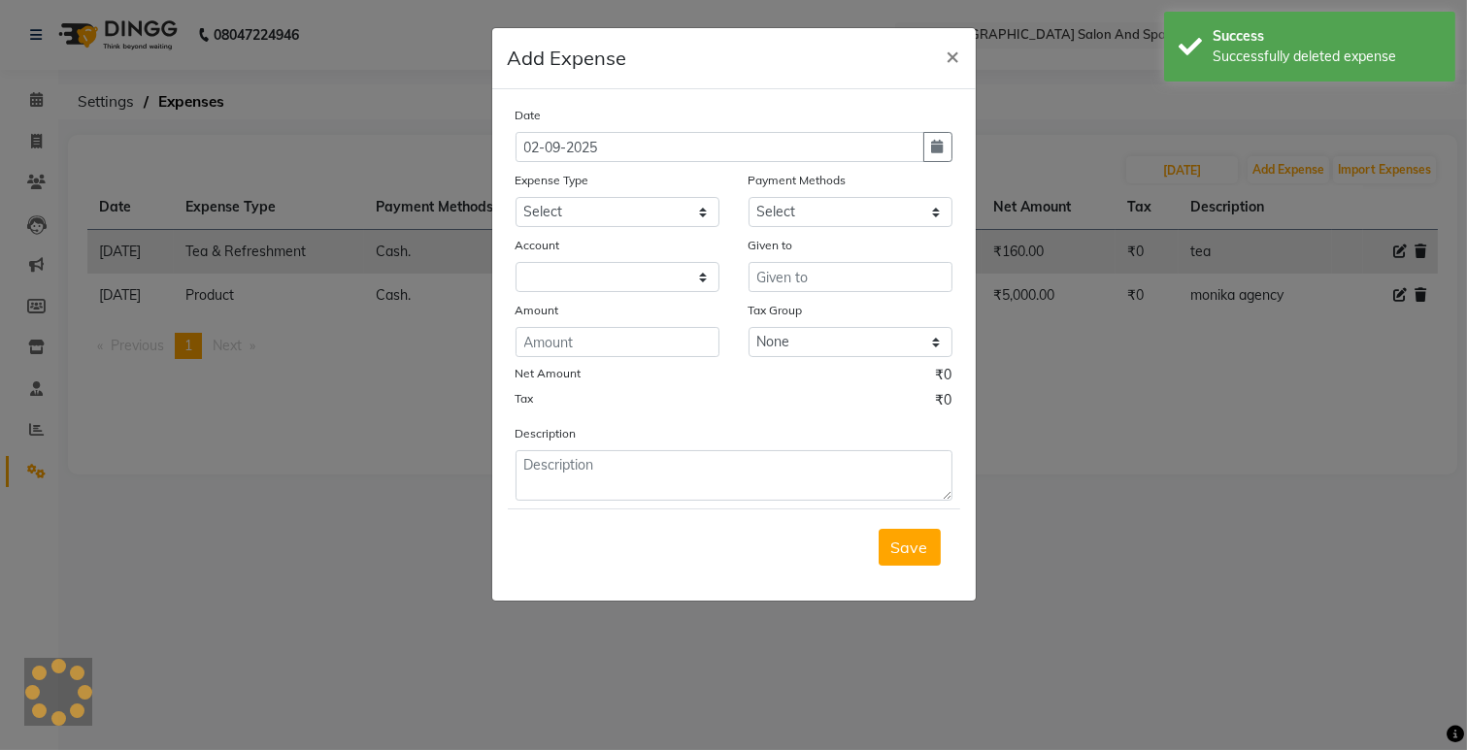
select select "5448"
click at [940, 148] on icon "button" at bounding box center [938, 147] width 12 height 14
select select "9"
select select "2025"
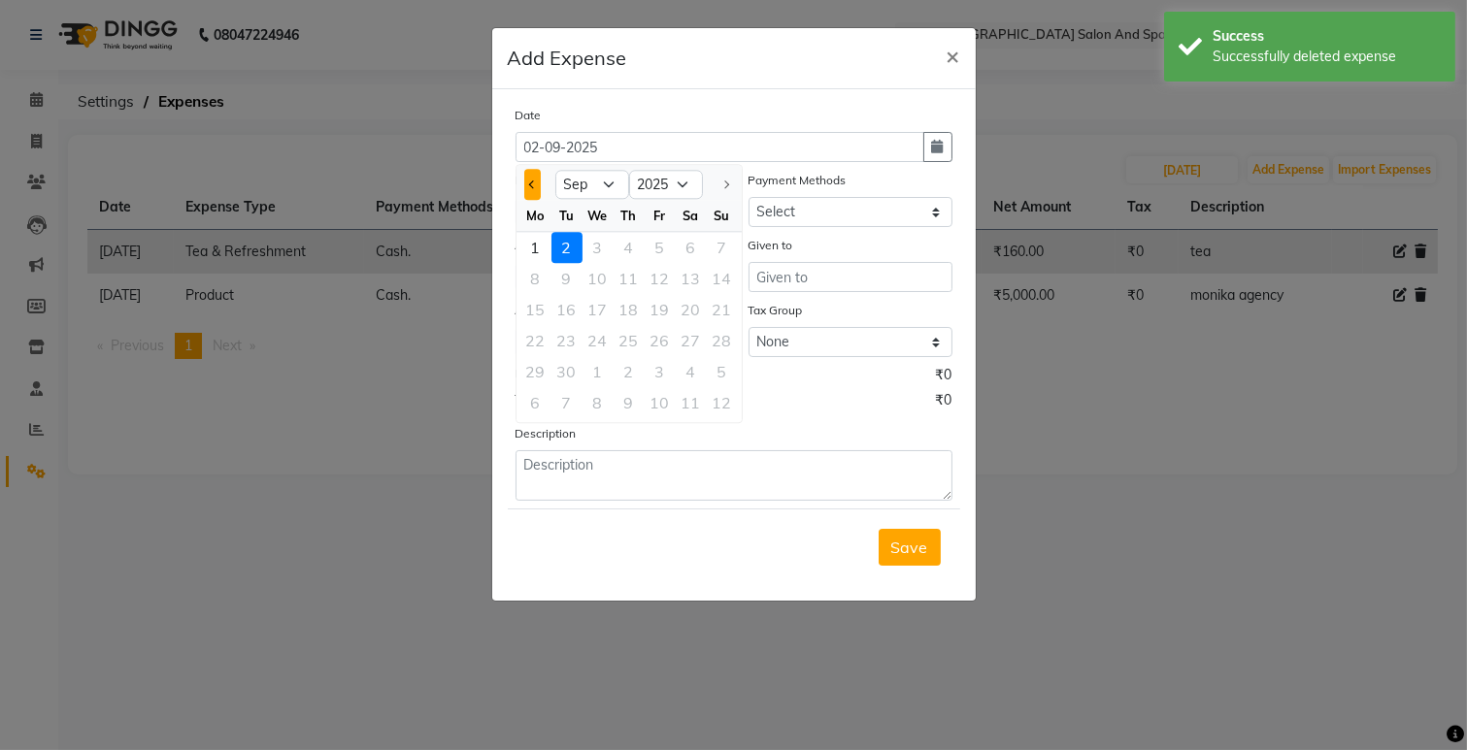
click at [534, 186] on span "Previous month" at bounding box center [532, 185] width 8 height 8
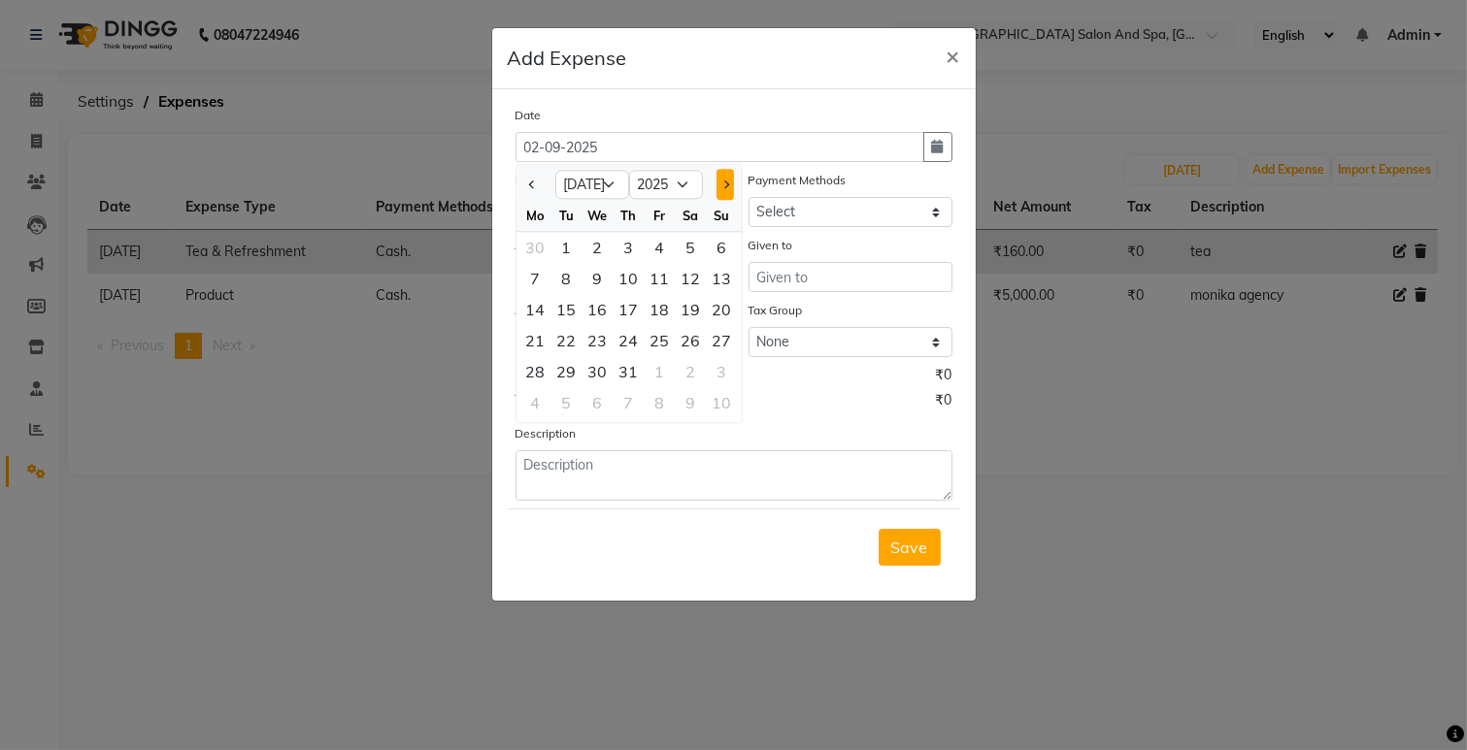
click at [721, 184] on span "Next month" at bounding box center [724, 185] width 8 height 8
select select "8"
click at [536, 314] on div "11" at bounding box center [535, 309] width 31 height 31
type input "[DATE]"
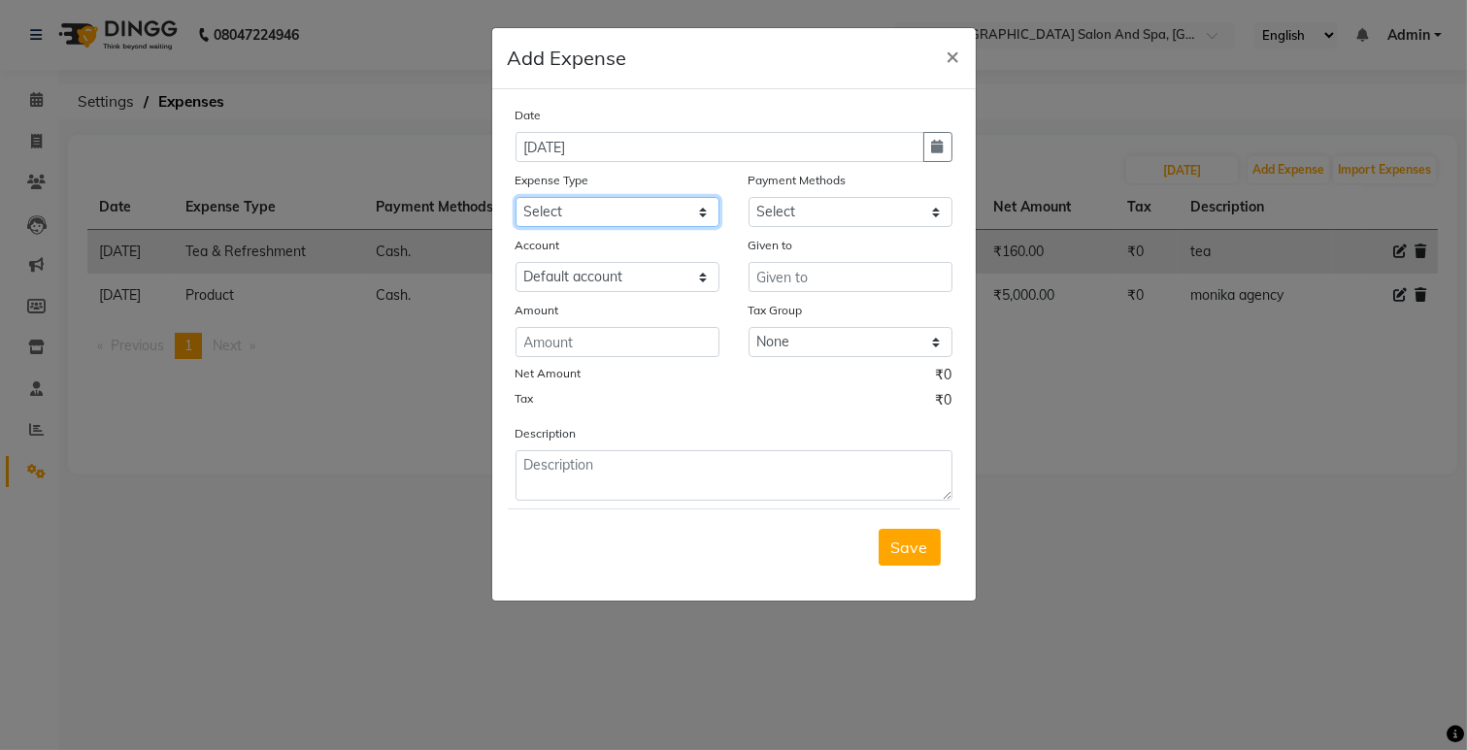
click at [603, 206] on select "Select Advance Salary Bank charges Car maintenance Cash transfer to bank Cash t…" at bounding box center [617, 212] width 204 height 30
select select "26"
click at [515, 197] on select "Select Advance Salary Bank charges Car maintenance Cash transfer to bank Cash t…" at bounding box center [617, 212] width 204 height 30
click at [612, 343] on input "number" at bounding box center [617, 342] width 204 height 30
type input "100"
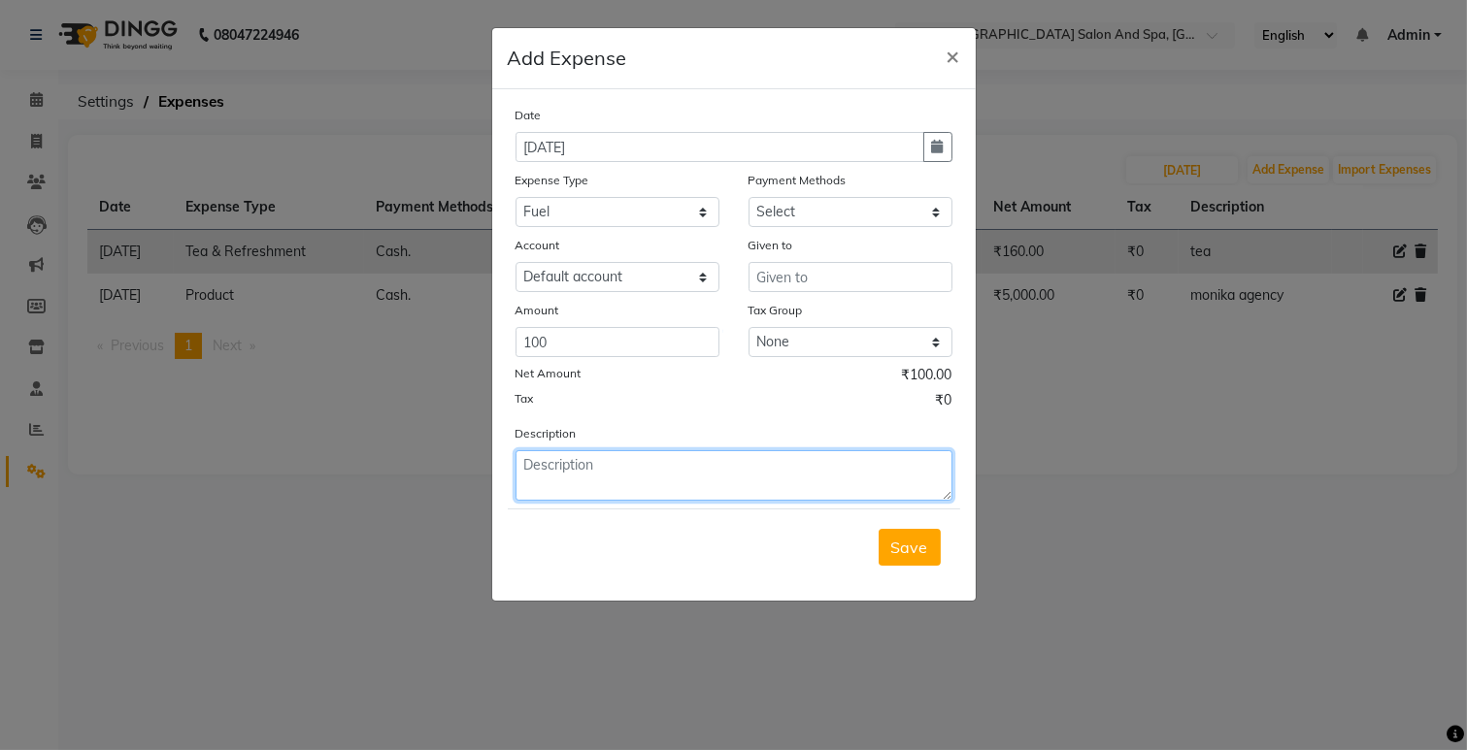
click at [615, 479] on textarea at bounding box center [733, 475] width 437 height 50
type textarea "petrol"
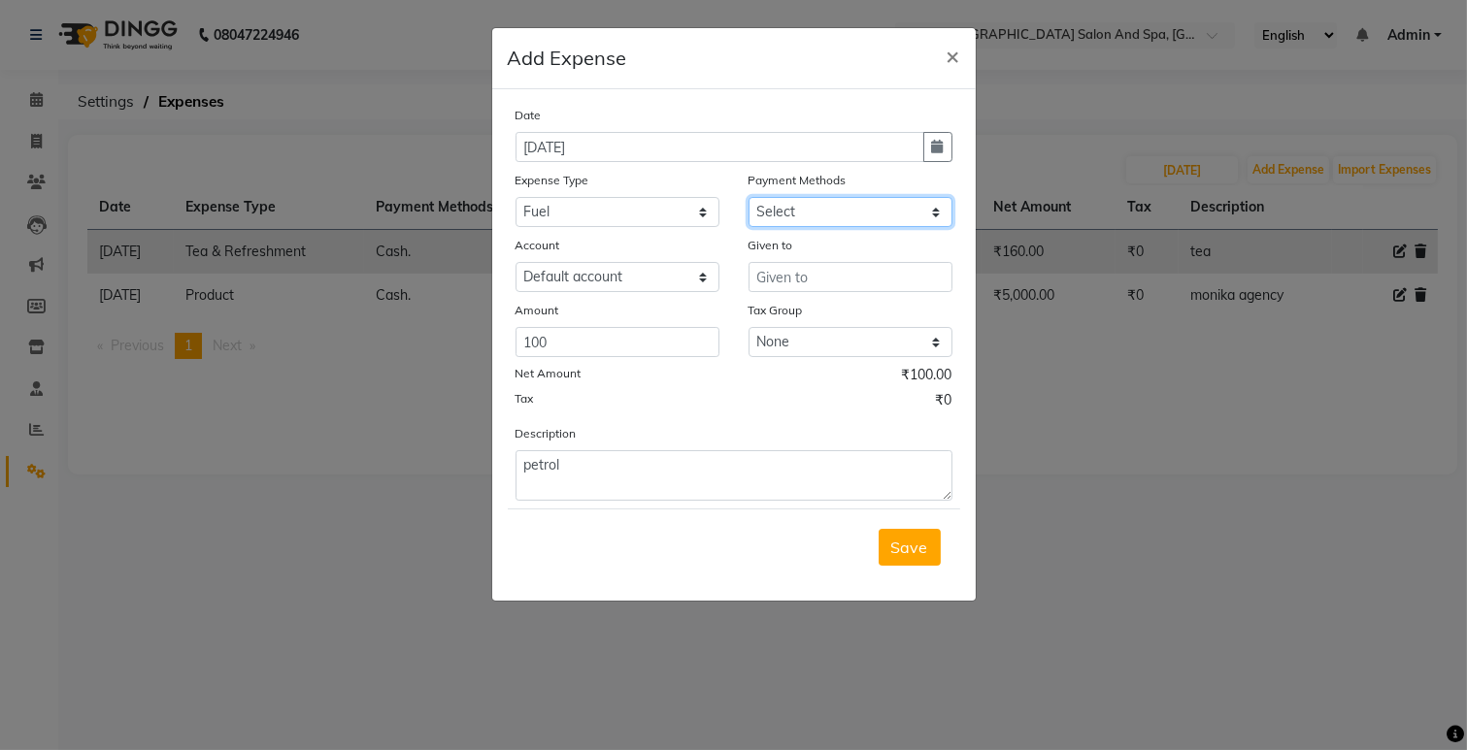
click at [851, 211] on select "Select Cash. Voucher CARD Wallet GPay" at bounding box center [850, 212] width 204 height 30
select select "116"
click at [748, 197] on select "Select Cash. Voucher CARD Wallet GPay" at bounding box center [850, 212] width 204 height 30
click at [803, 279] on input "text" at bounding box center [850, 277] width 204 height 30
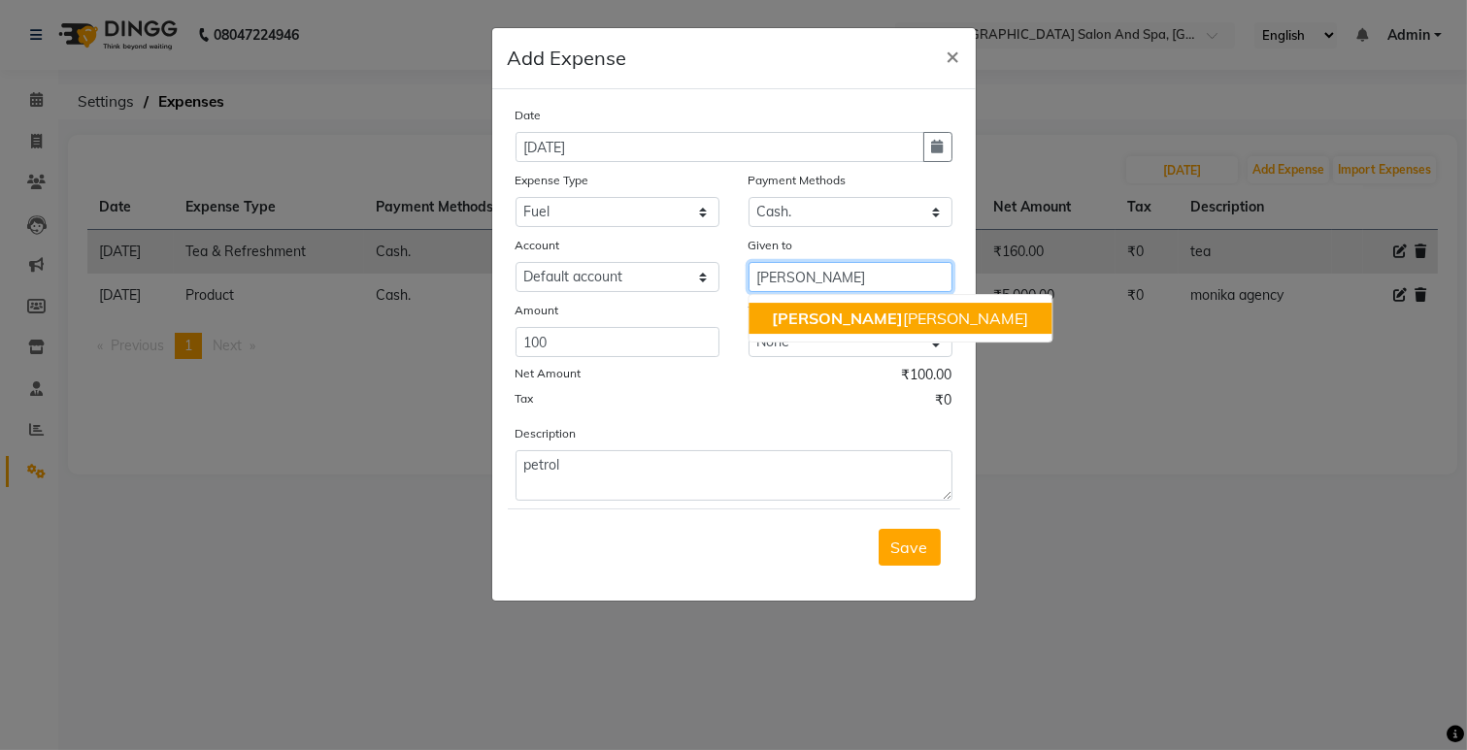
click at [786, 314] on span "[PERSON_NAME]" at bounding box center [837, 318] width 131 height 19
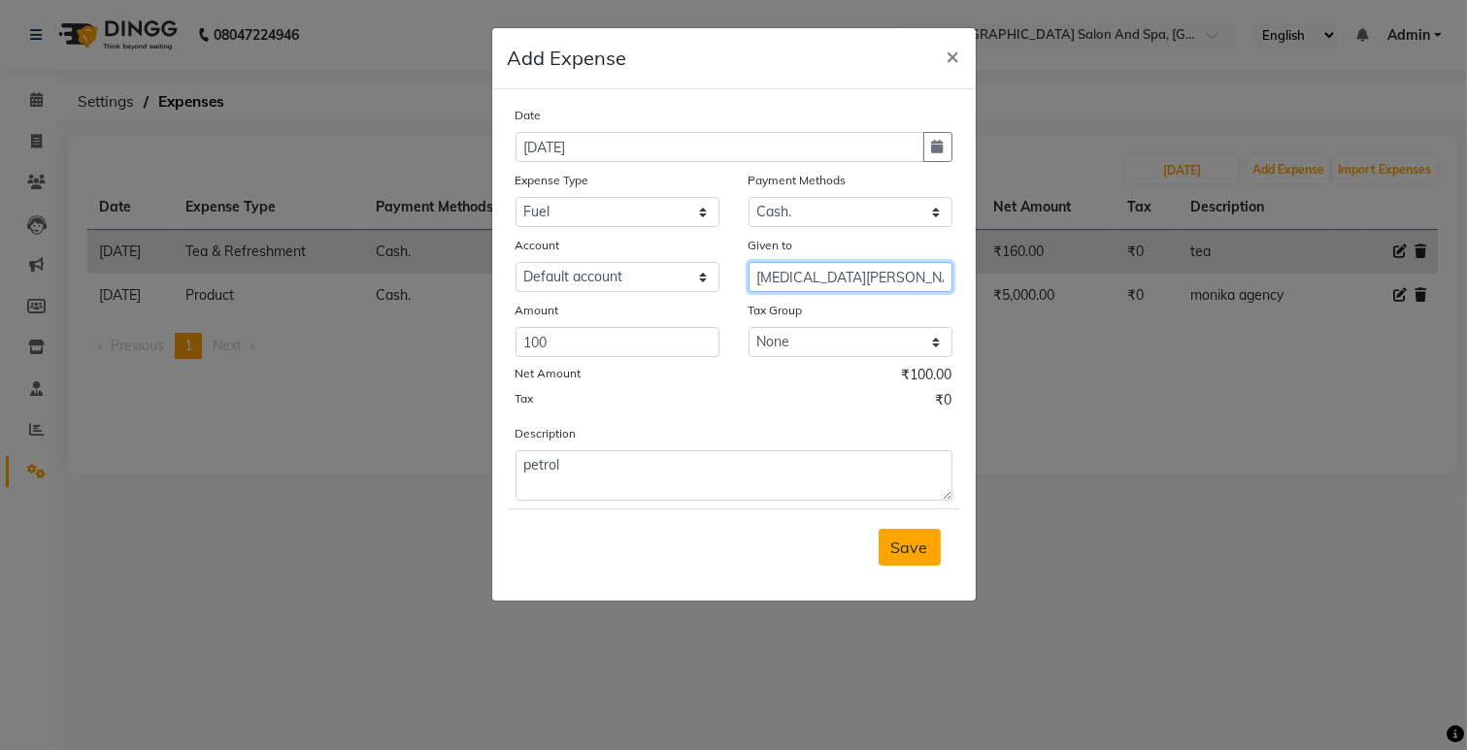
type input "[MEDICAL_DATA][PERSON_NAME]"
click at [905, 546] on span "Save" at bounding box center [909, 547] width 37 height 19
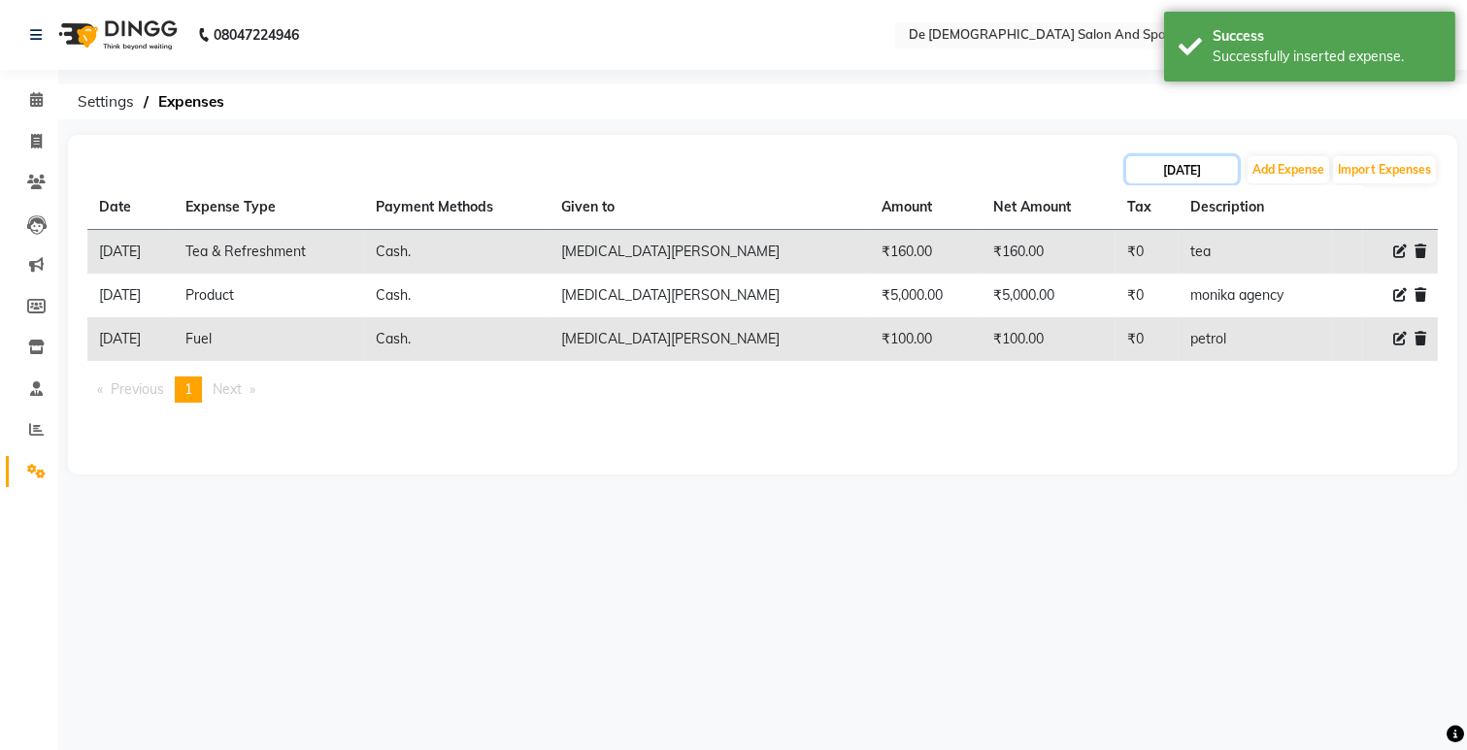
click at [1184, 172] on input "[DATE]" at bounding box center [1182, 169] width 112 height 27
select select "8"
select select "2025"
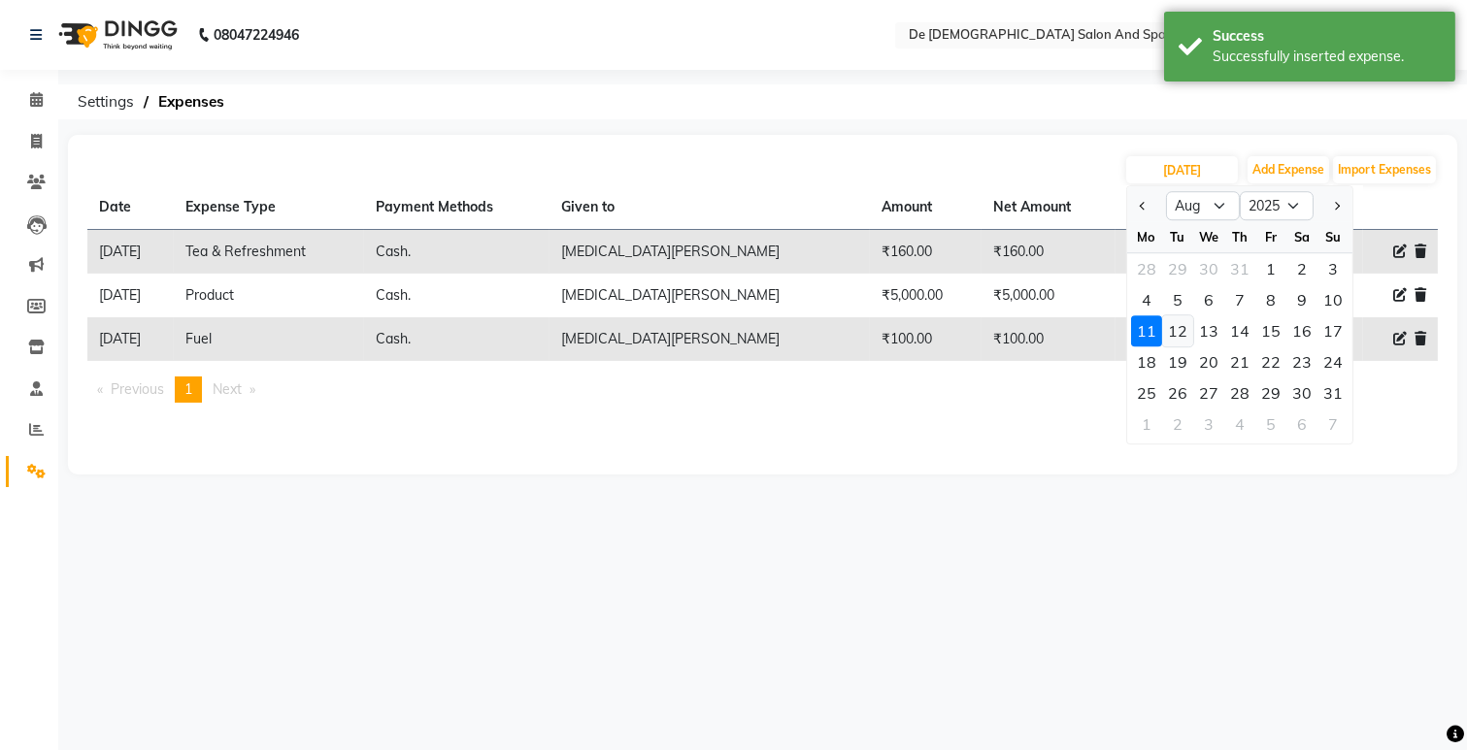
click at [1184, 330] on div "12" at bounding box center [1177, 330] width 31 height 31
type input "[DATE]"
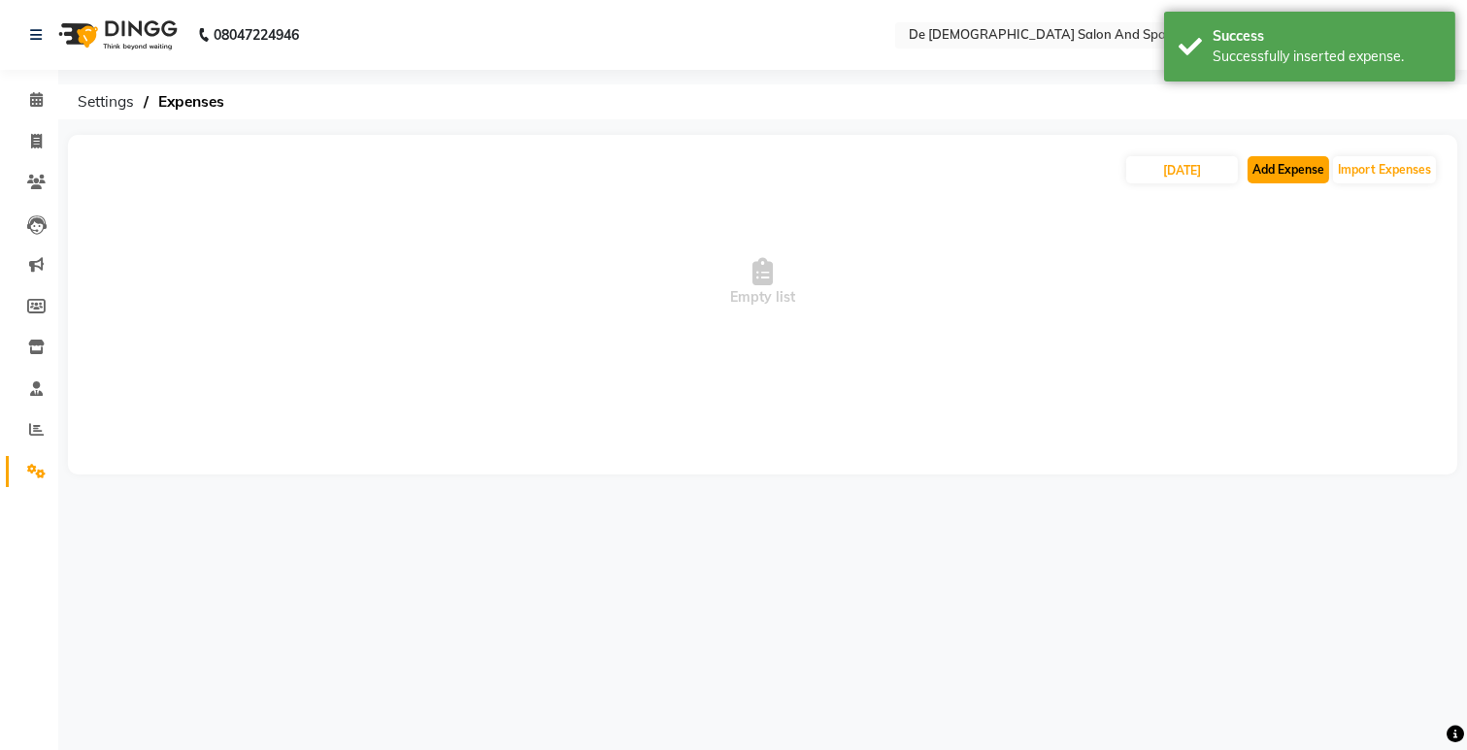
click at [1270, 180] on button "Add Expense" at bounding box center [1288, 169] width 82 height 27
select select "5448"
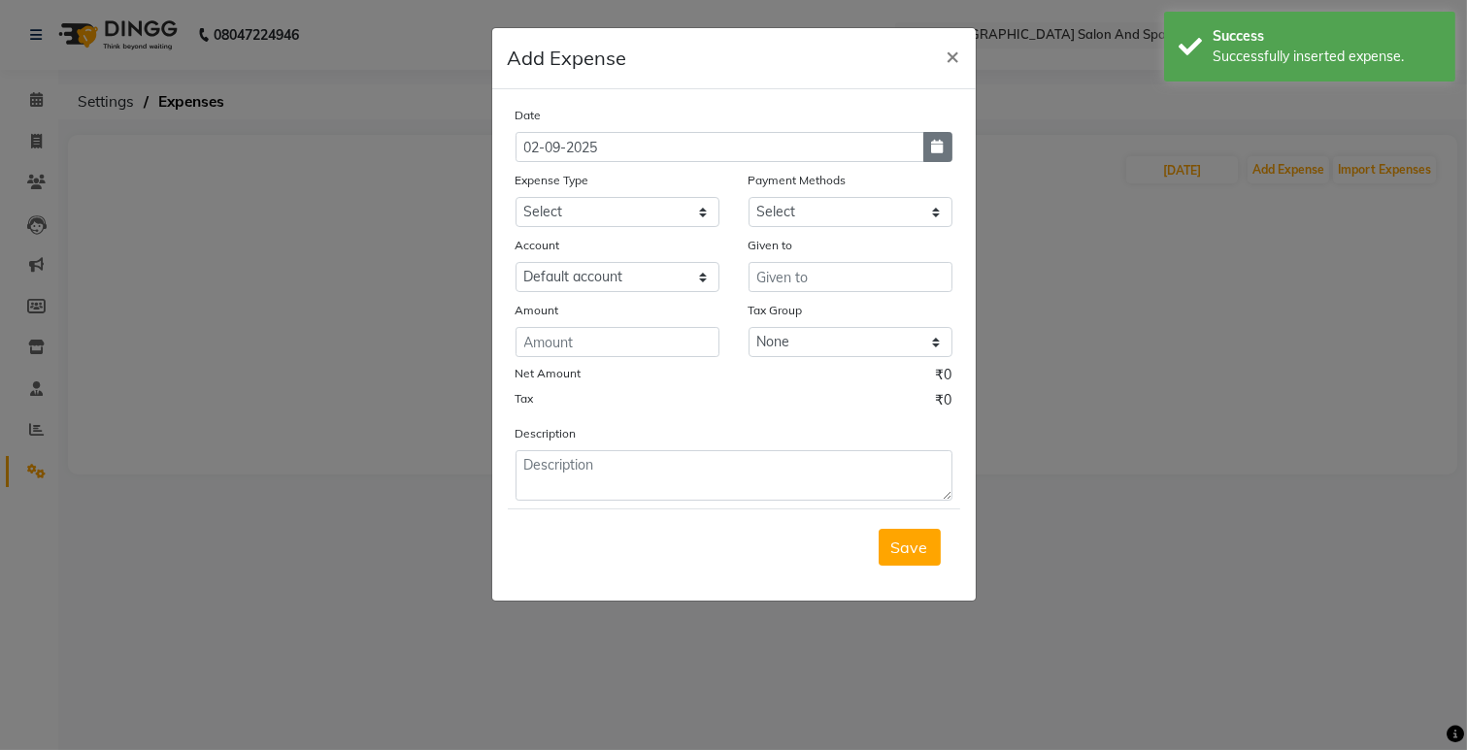
click at [932, 149] on icon "button" at bounding box center [938, 147] width 12 height 14
click at [937, 148] on icon "button" at bounding box center [938, 147] width 12 height 14
select select "9"
select select "2025"
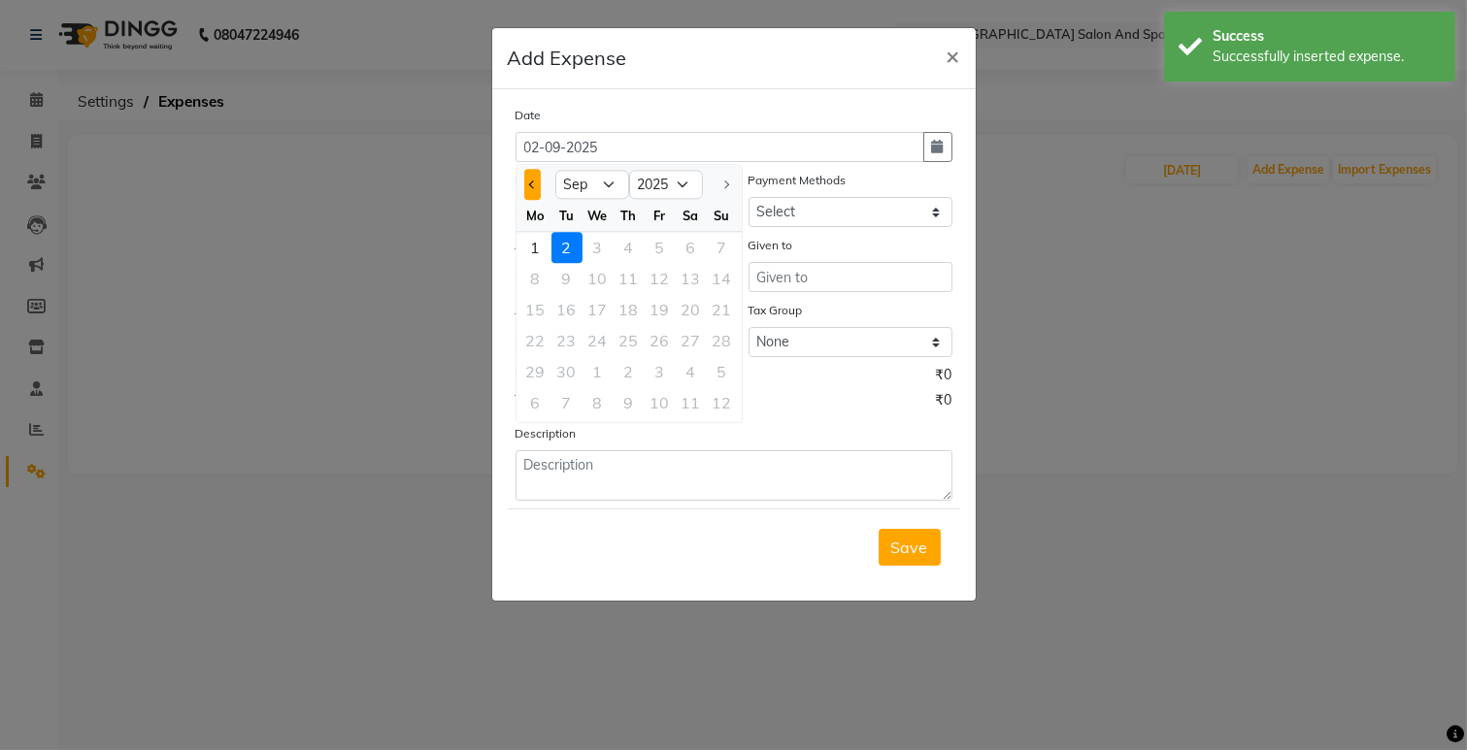
click at [527, 190] on button "Previous month" at bounding box center [532, 184] width 17 height 31
select select "8"
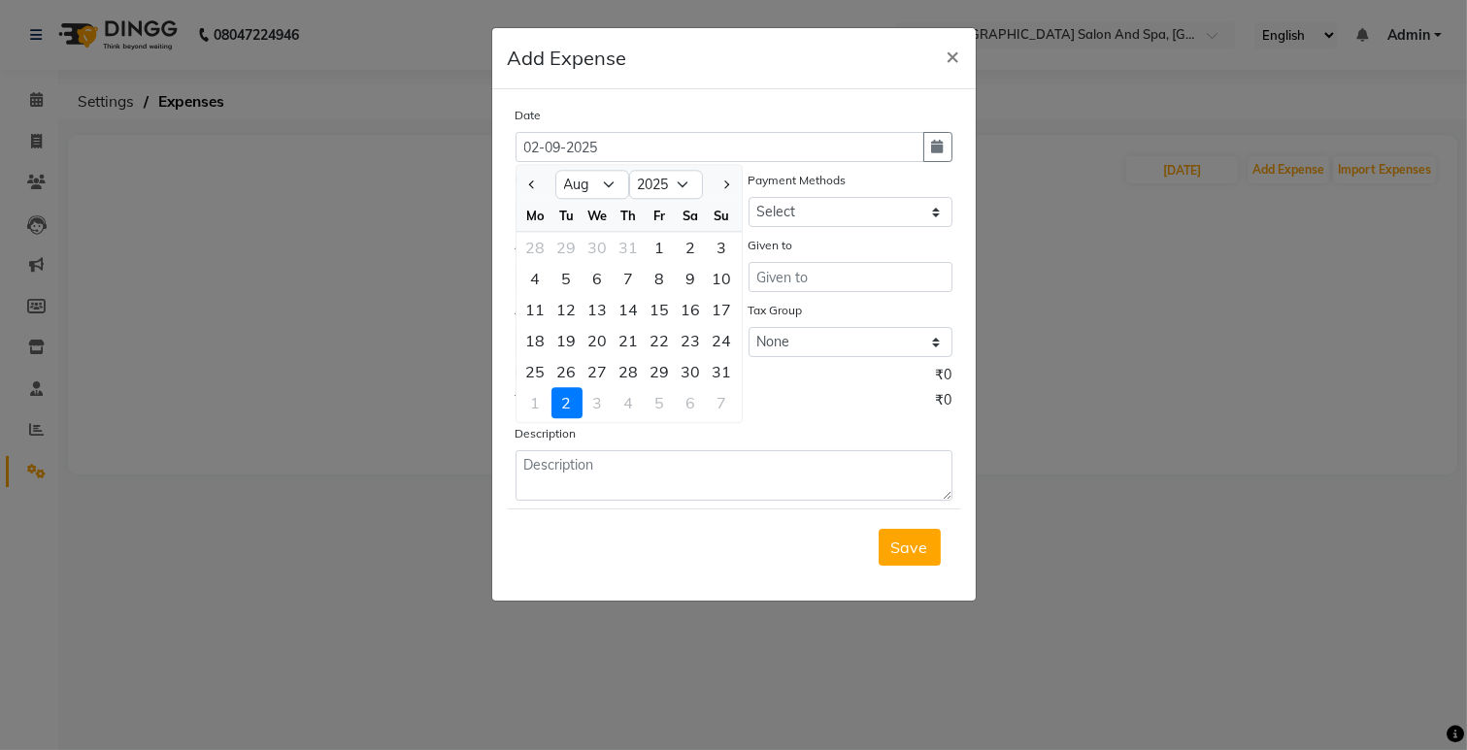
click at [579, 305] on div "12" at bounding box center [566, 309] width 31 height 31
type input "[DATE]"
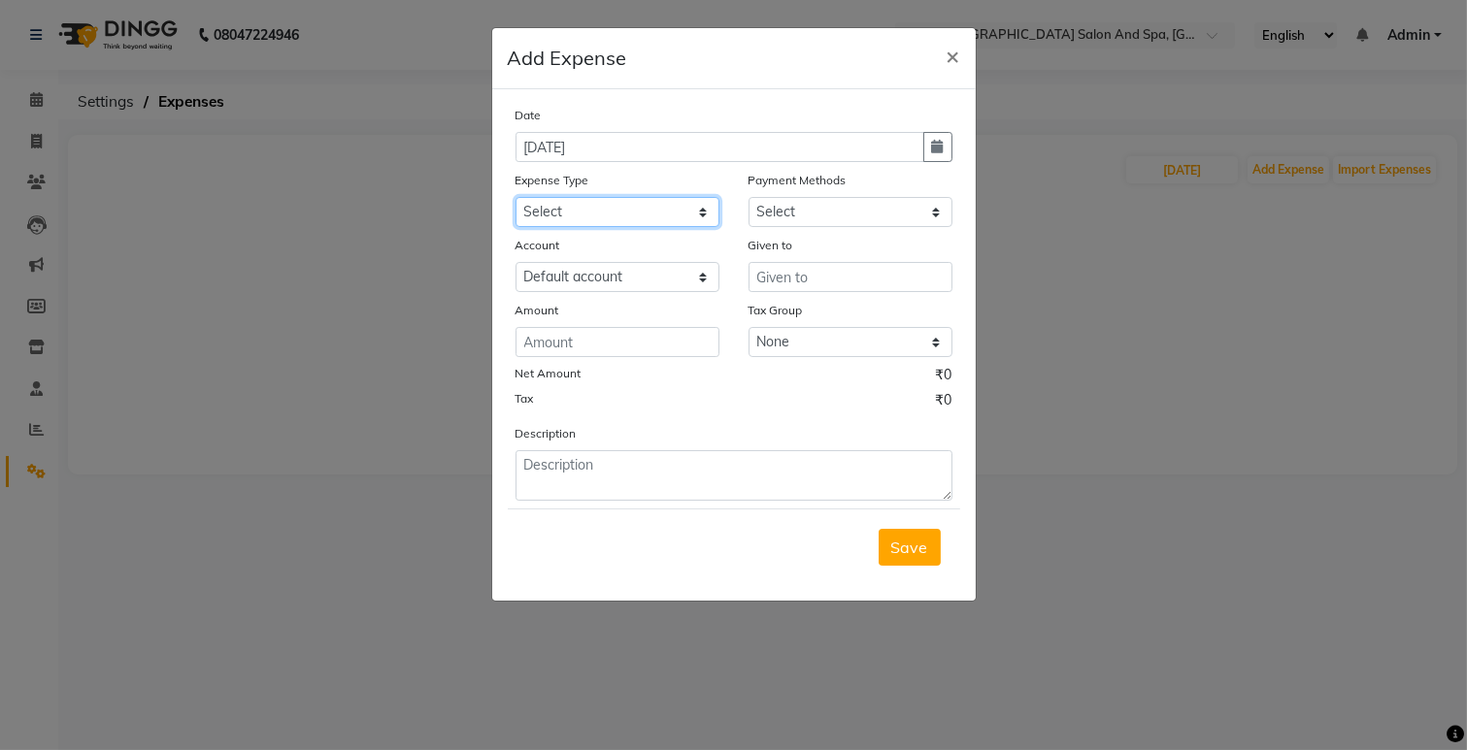
click at [636, 212] on select "Select Advance Salary Bank charges Car maintenance Cash transfer to bank Cash t…" at bounding box center [617, 212] width 204 height 30
click at [1288, 274] on ngb-modal-window "Add Expense × Date [DATE] Expense Type Select Advance Salary Bank charges Car m…" at bounding box center [733, 375] width 1467 height 750
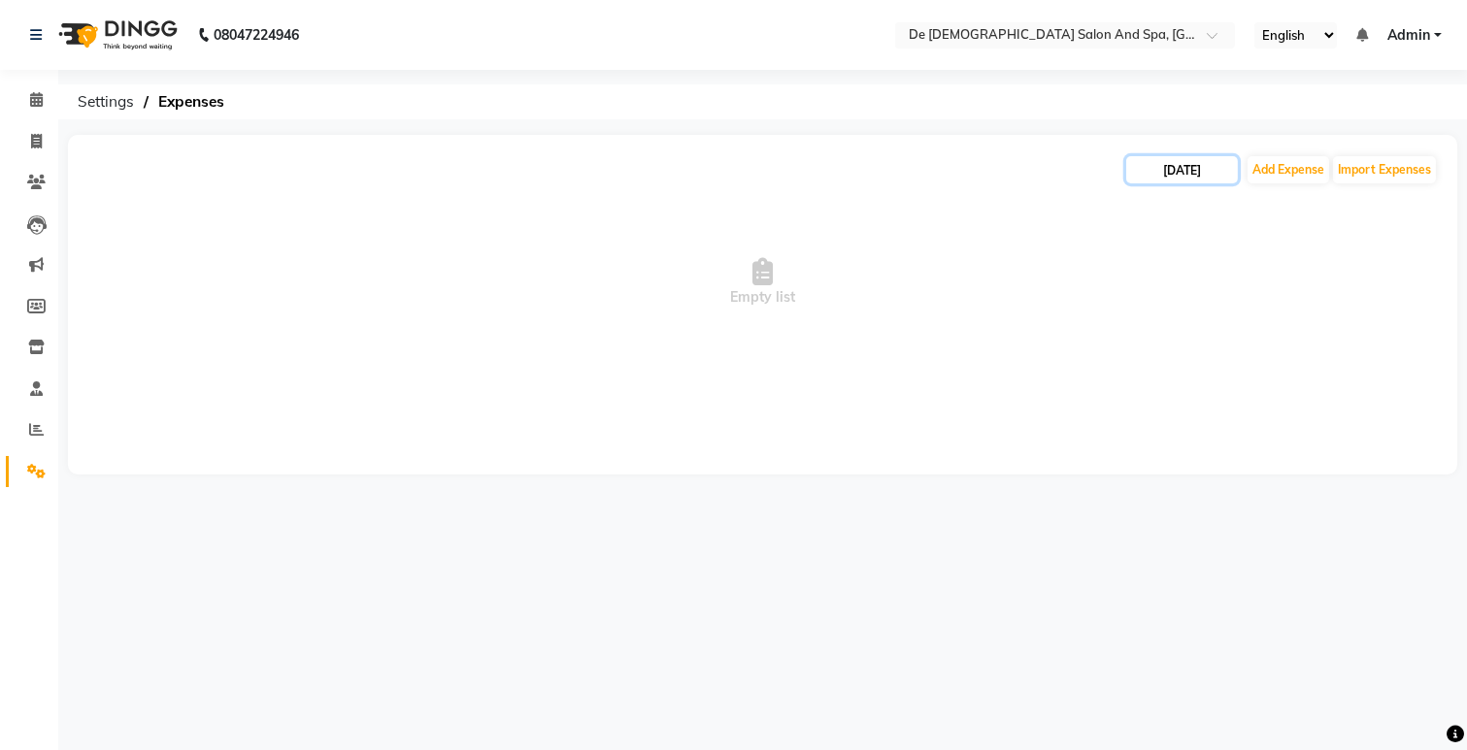
click at [1180, 172] on input "[DATE]" at bounding box center [1182, 169] width 112 height 27
select select "8"
select select "2025"
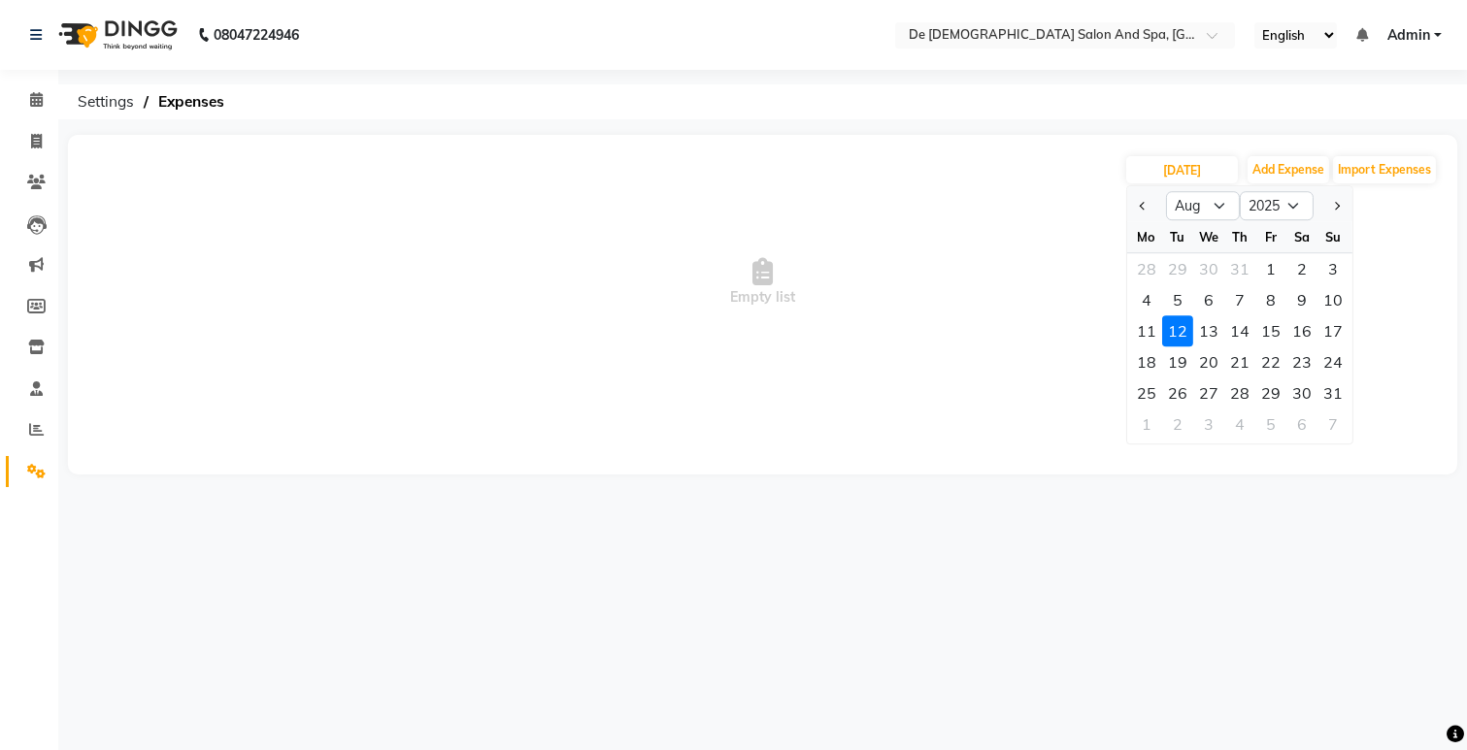
click at [1148, 324] on div "11" at bounding box center [1146, 330] width 31 height 31
type input "[DATE]"
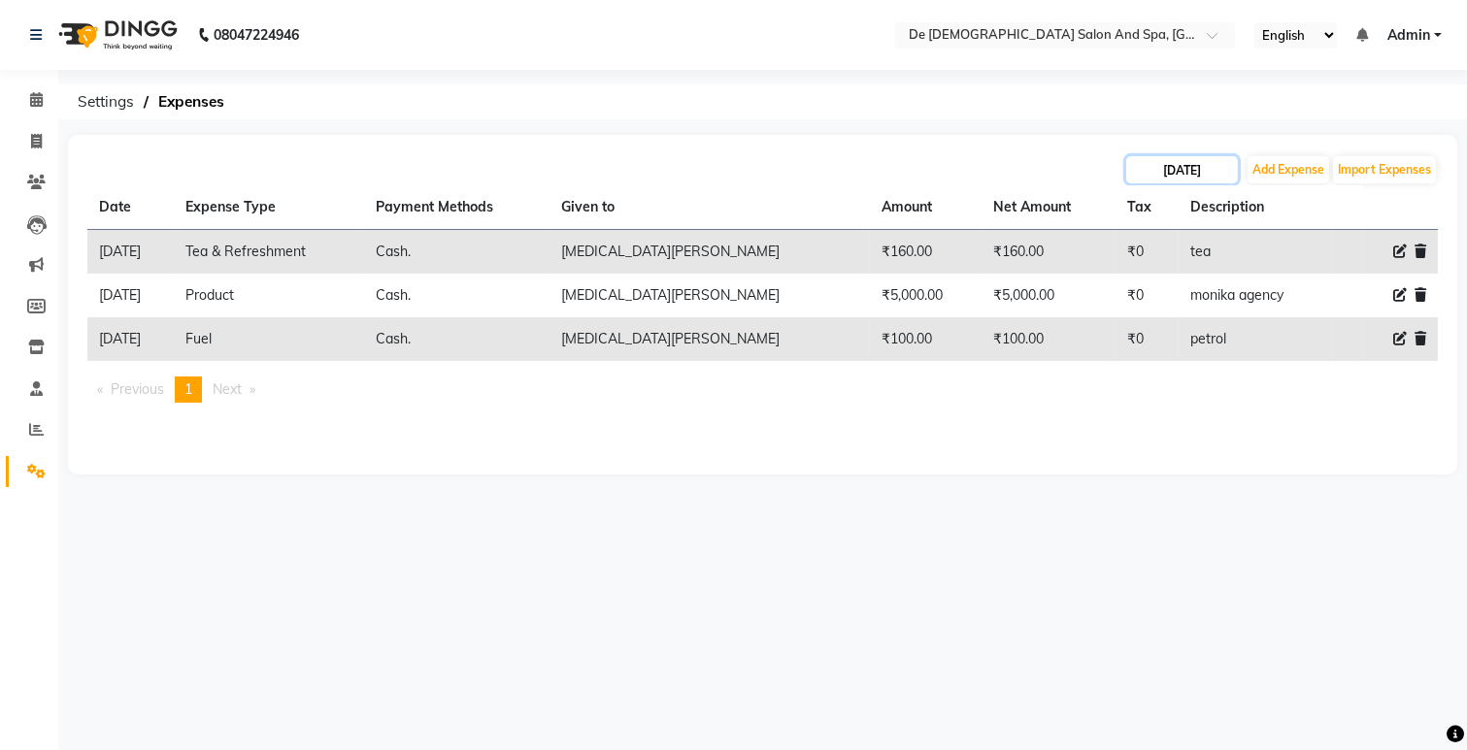
click at [1192, 177] on input "[DATE]" at bounding box center [1182, 169] width 112 height 27
select select "8"
select select "2025"
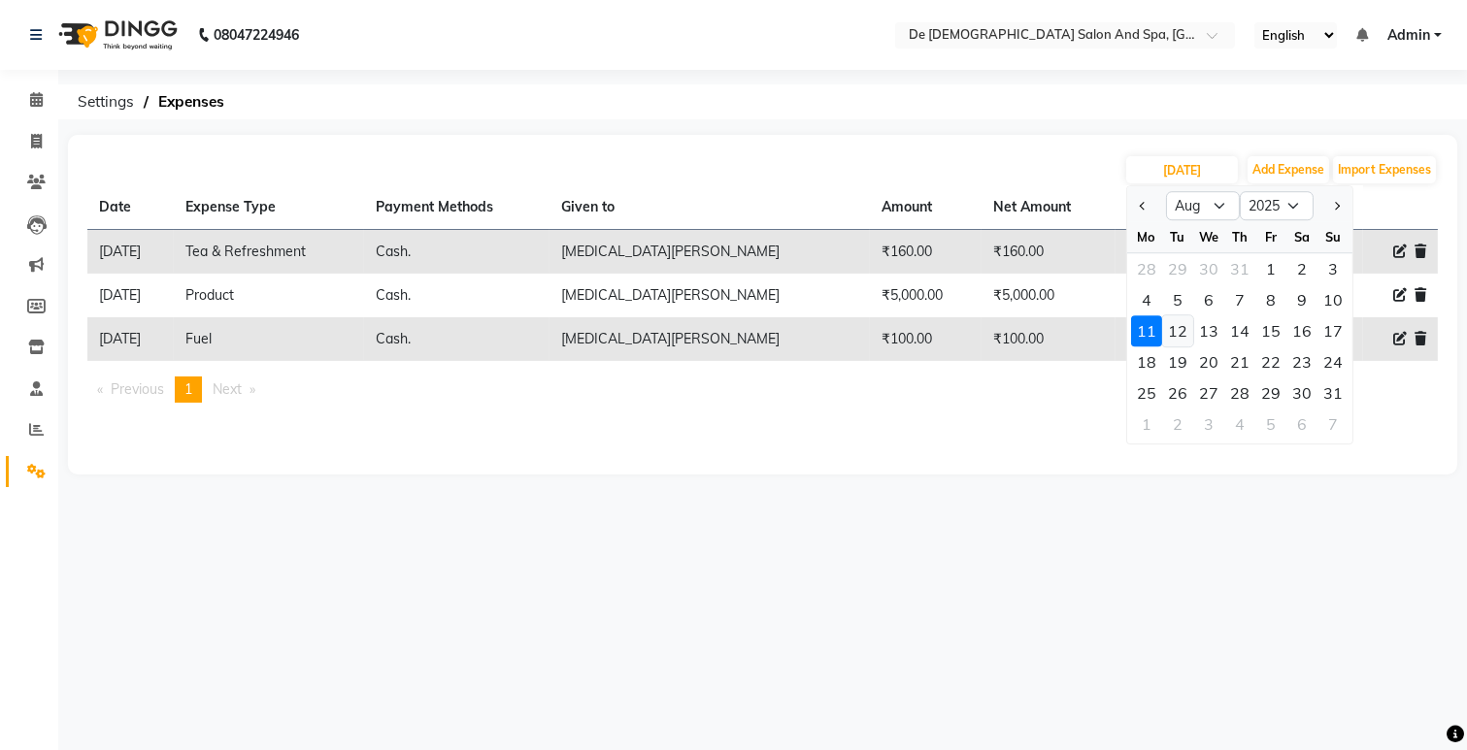
click at [1176, 328] on div "12" at bounding box center [1177, 330] width 31 height 31
type input "[DATE]"
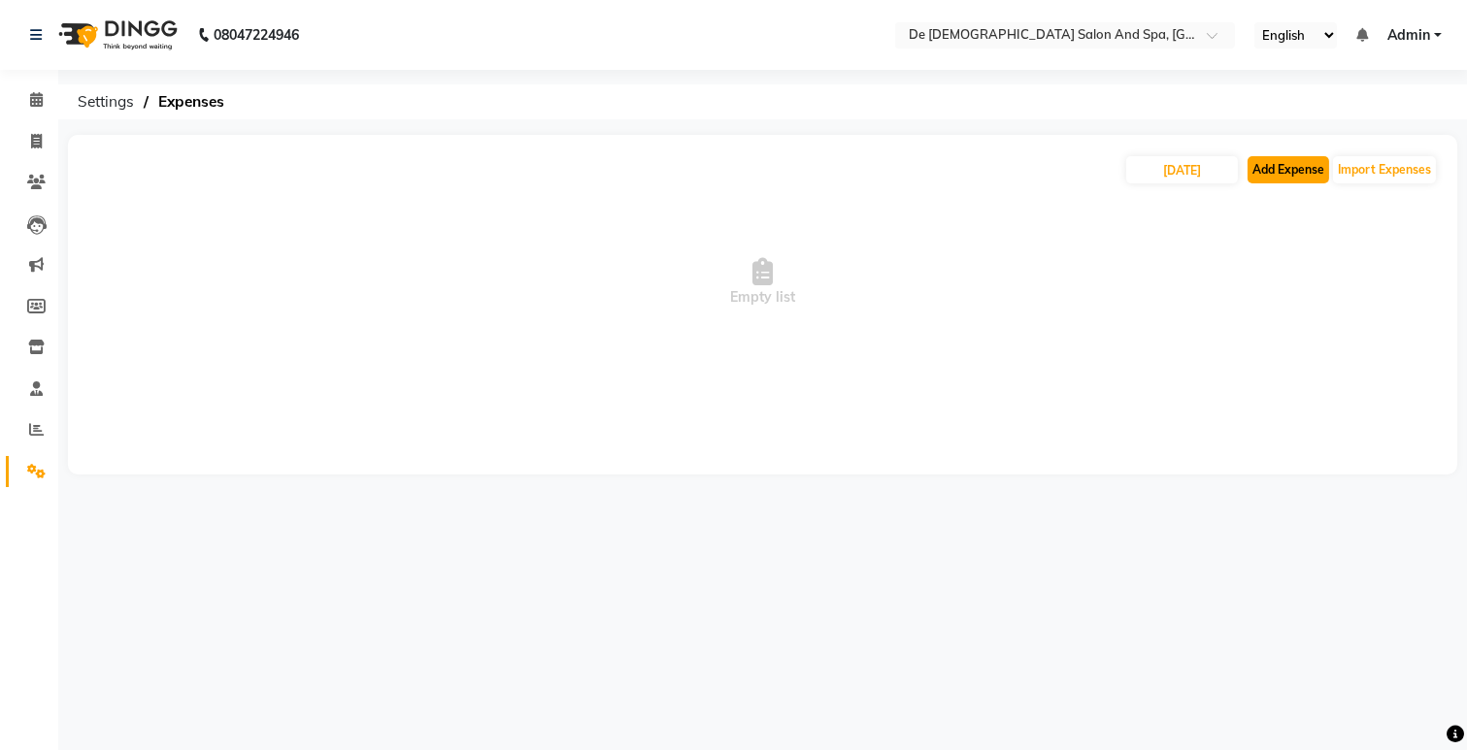
click at [1296, 170] on button "Add Expense" at bounding box center [1288, 169] width 82 height 27
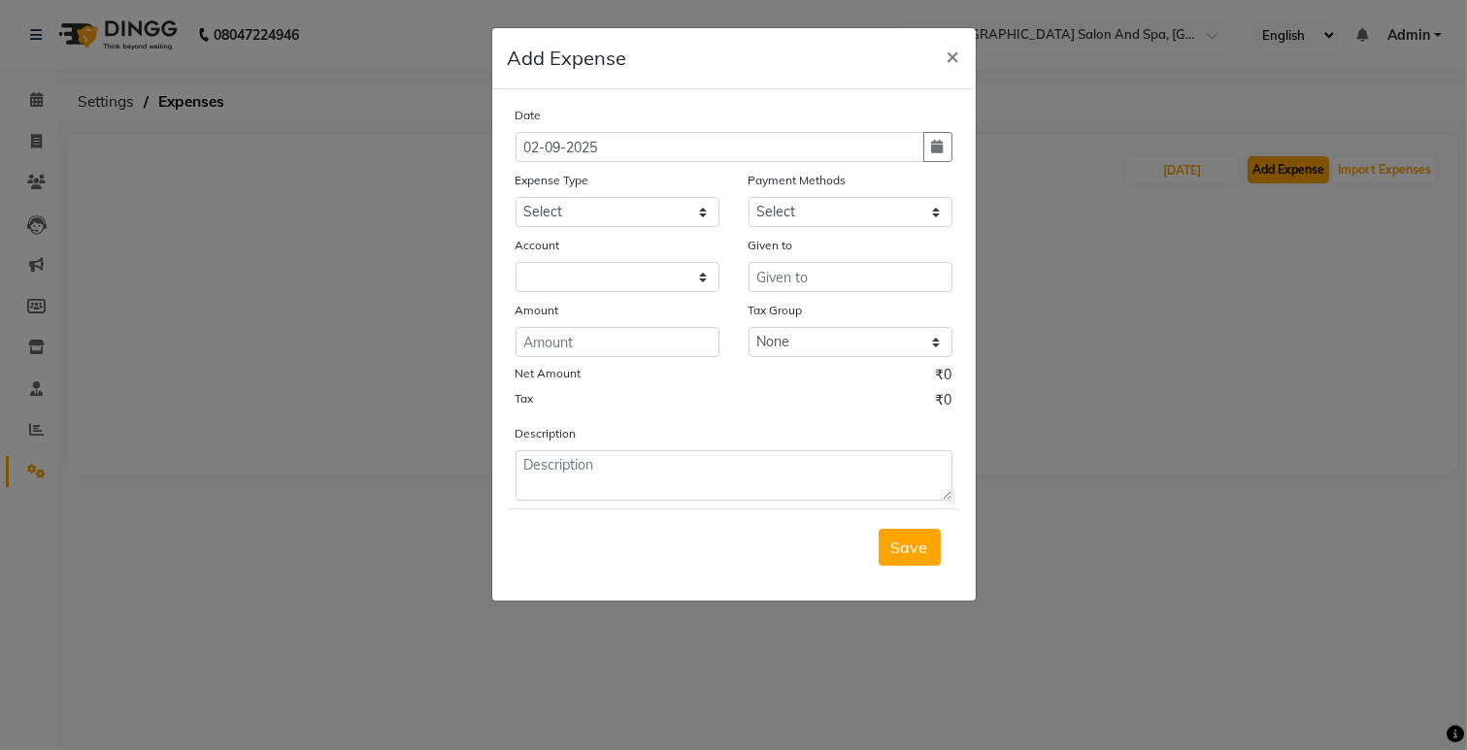
select select "5448"
click at [575, 205] on select "Select Advance Salary Bank charges Car maintenance Cash transfer to bank Cash t…" at bounding box center [617, 212] width 204 height 30
click at [939, 149] on icon "button" at bounding box center [938, 147] width 12 height 14
click at [924, 153] on button "button" at bounding box center [937, 147] width 29 height 30
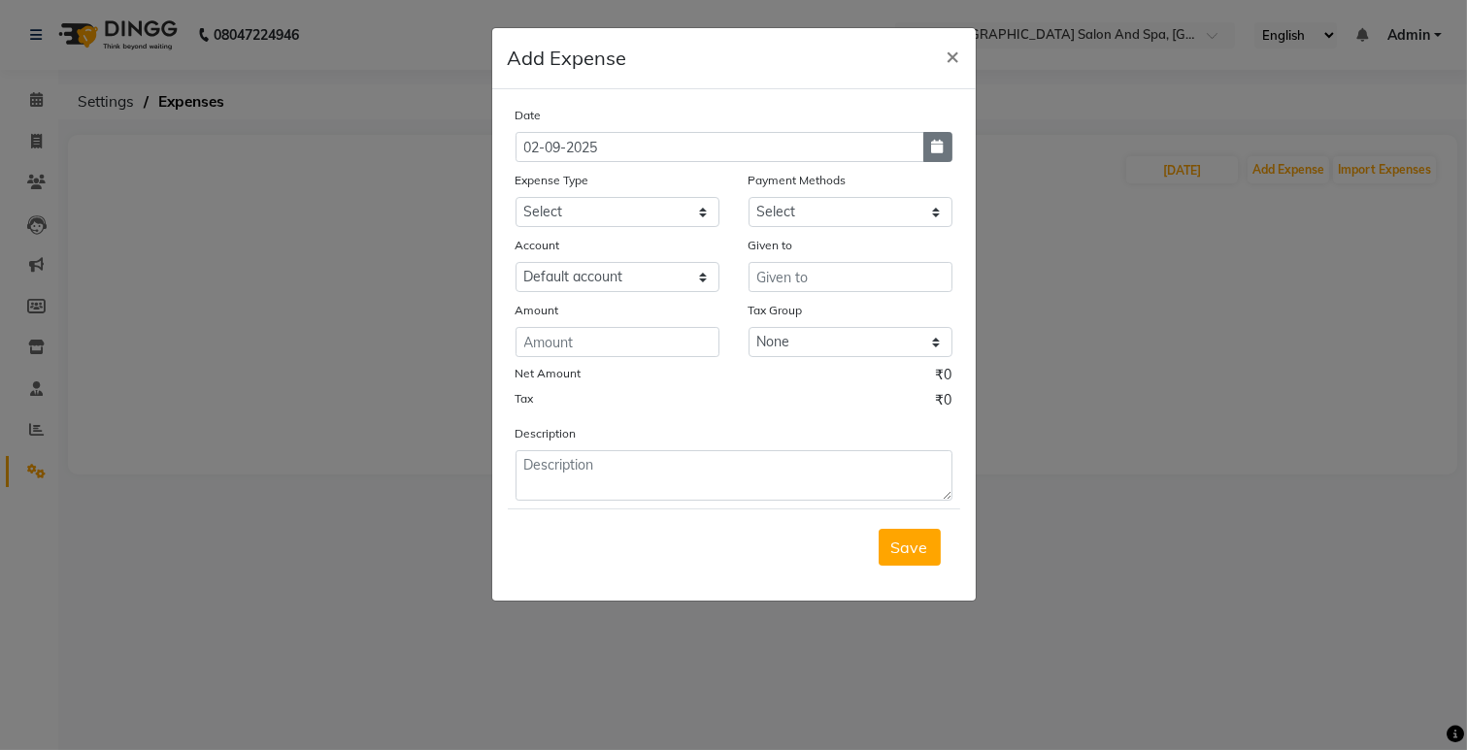
select select "9"
select select "2025"
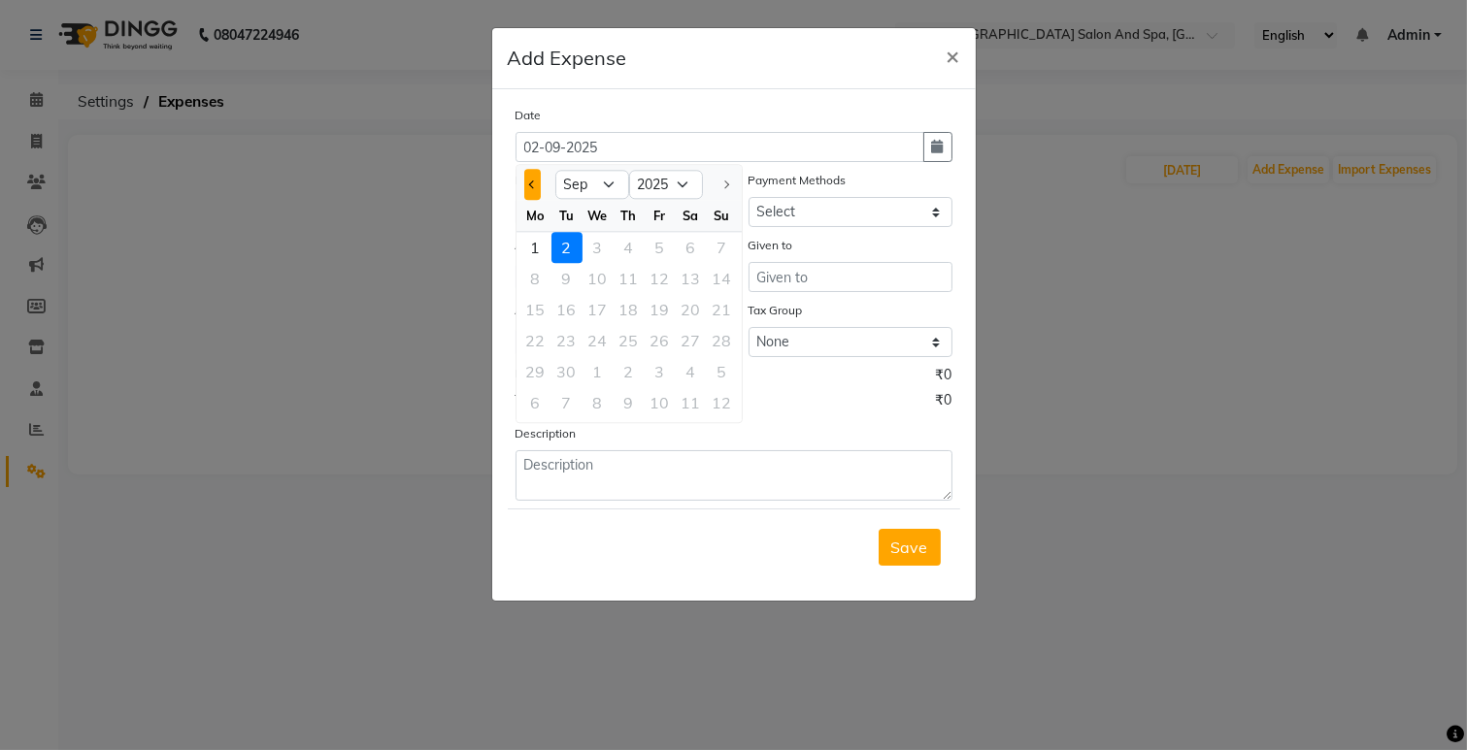
click at [527, 182] on button "Previous month" at bounding box center [532, 184] width 17 height 31
select select "8"
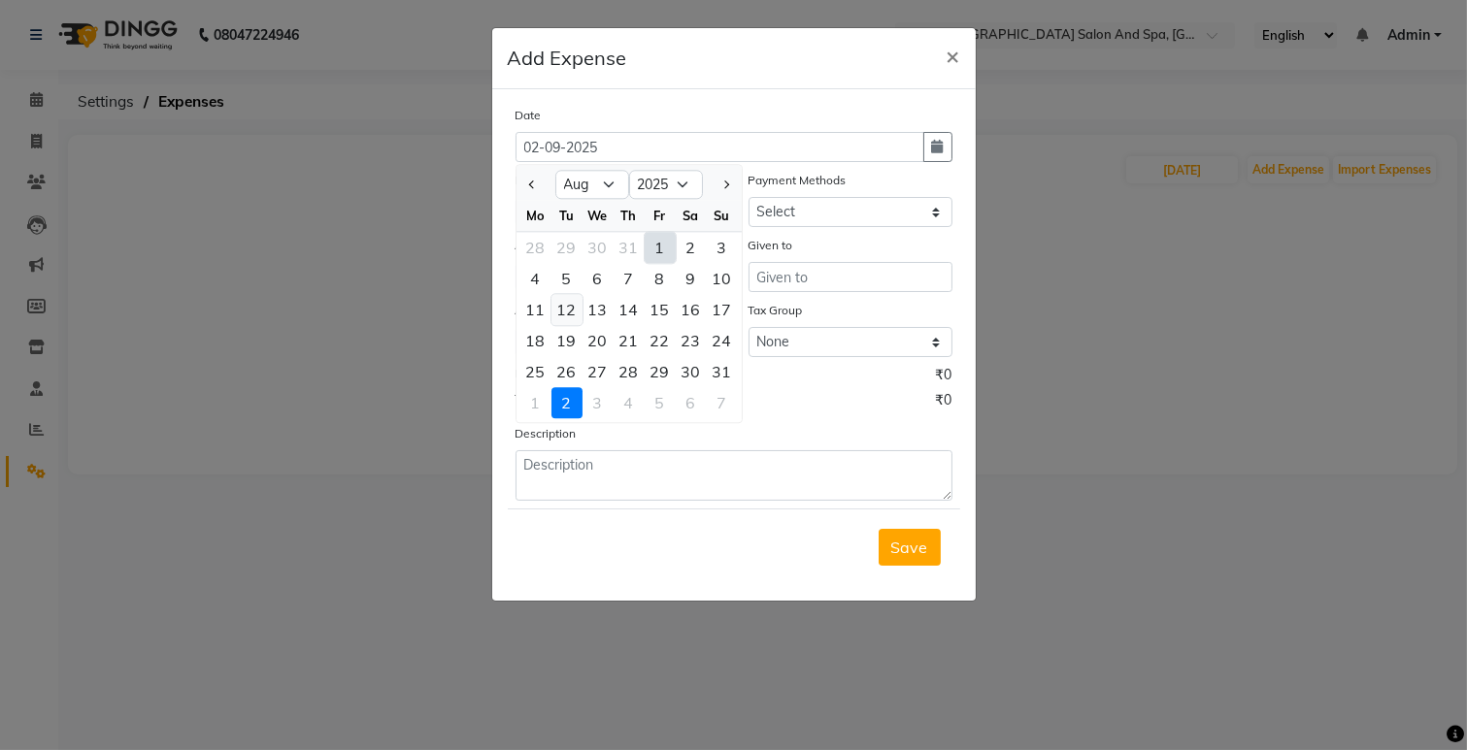
click at [564, 312] on div "12" at bounding box center [566, 309] width 31 height 31
type input "[DATE]"
click at [564, 312] on div "Amount" at bounding box center [617, 313] width 204 height 27
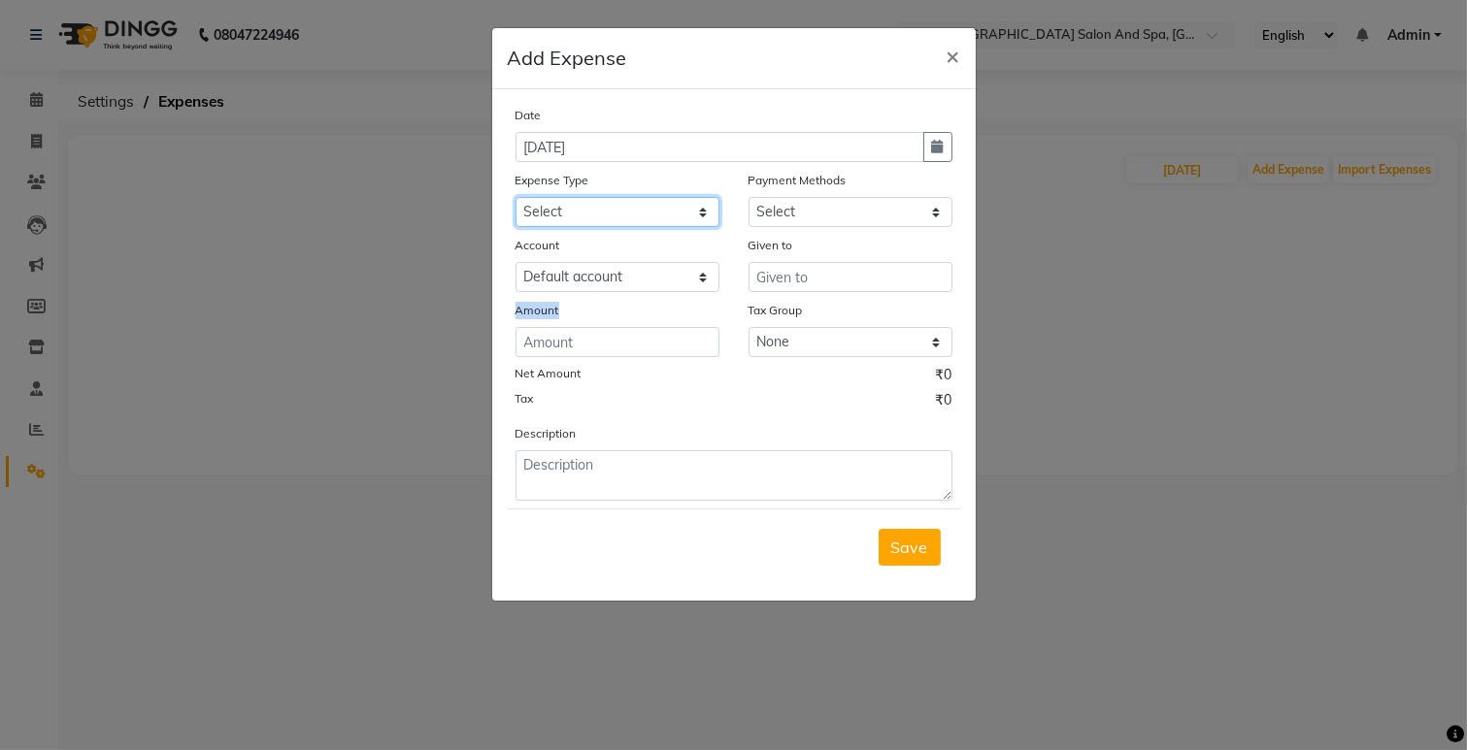
click at [612, 217] on select "Select Advance Salary Bank charges Car maintenance Cash transfer to bank Cash t…" at bounding box center [617, 212] width 204 height 30
click at [793, 412] on div "Tax ₹0" at bounding box center [733, 402] width 437 height 25
click at [615, 209] on select "Select Advance Salary Bank charges Car maintenance Cash transfer to bank Cash t…" at bounding box center [617, 212] width 204 height 30
select select "17"
click at [515, 197] on select "Select Advance Salary Bank charges Car maintenance Cash transfer to bank Cash t…" at bounding box center [617, 212] width 204 height 30
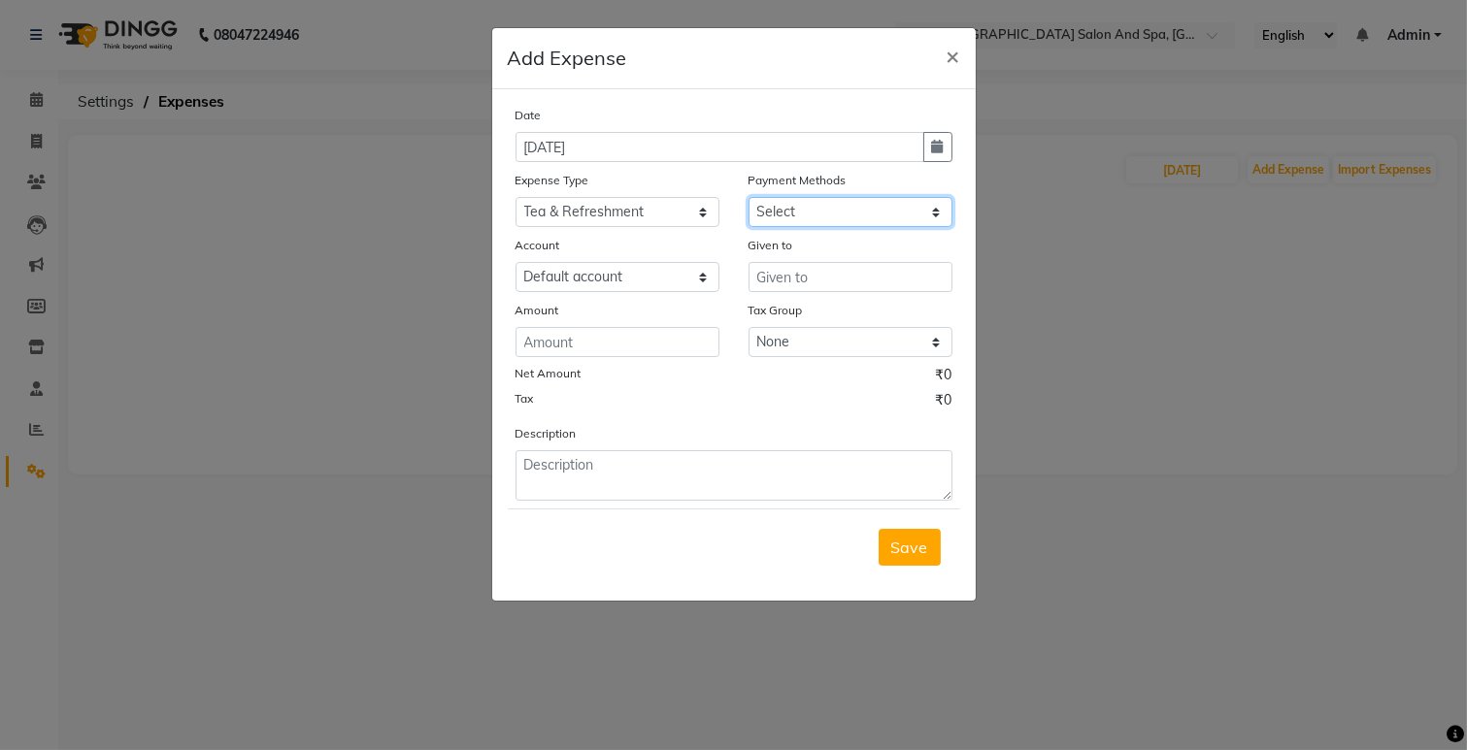
click at [803, 223] on select "Select Cash. Voucher CARD Wallet GPay" at bounding box center [850, 212] width 204 height 30
select select "116"
click at [748, 197] on select "Select Cash. Voucher CARD Wallet GPay" at bounding box center [850, 212] width 204 height 30
click at [779, 274] on input "text" at bounding box center [850, 277] width 204 height 30
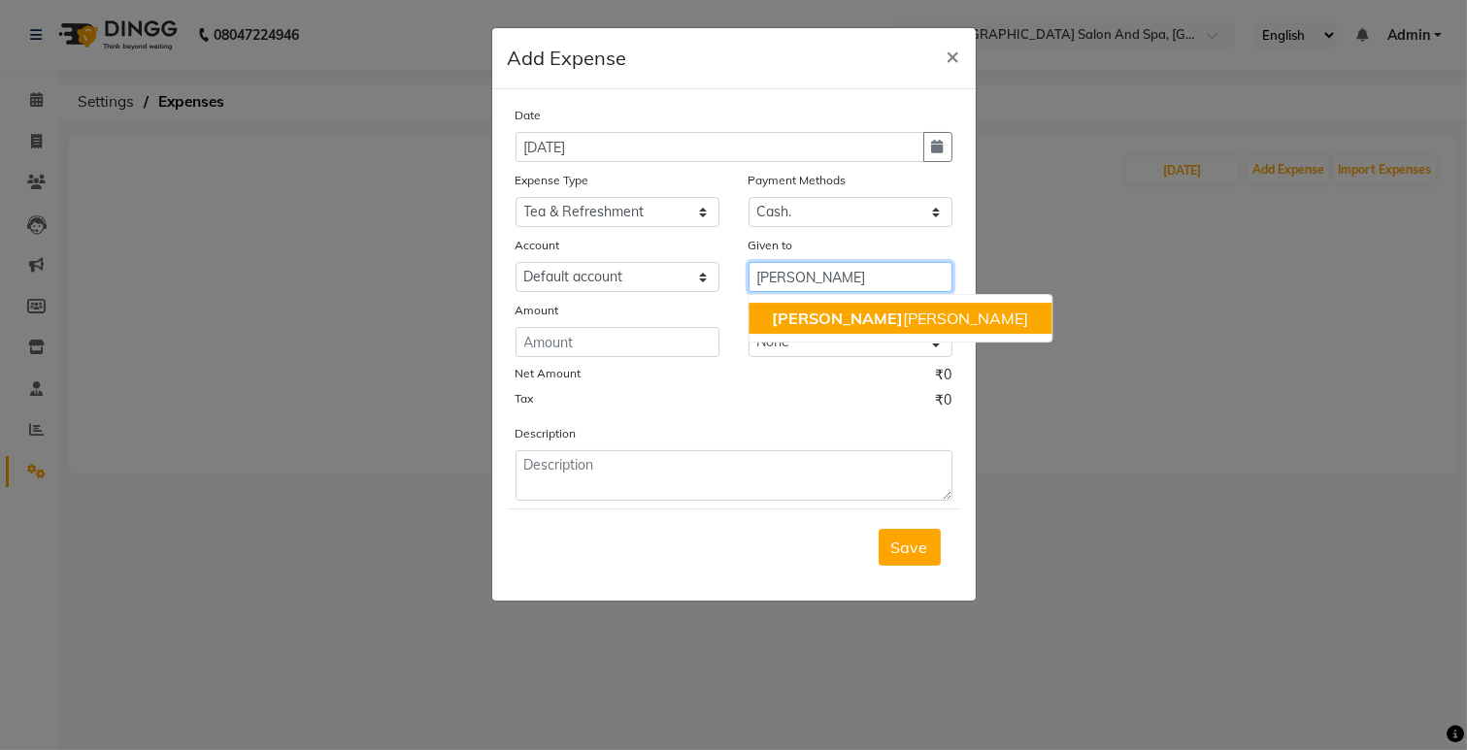
click at [808, 318] on ngb-highlight "[PERSON_NAME] [PERSON_NAME]" at bounding box center [900, 318] width 256 height 19
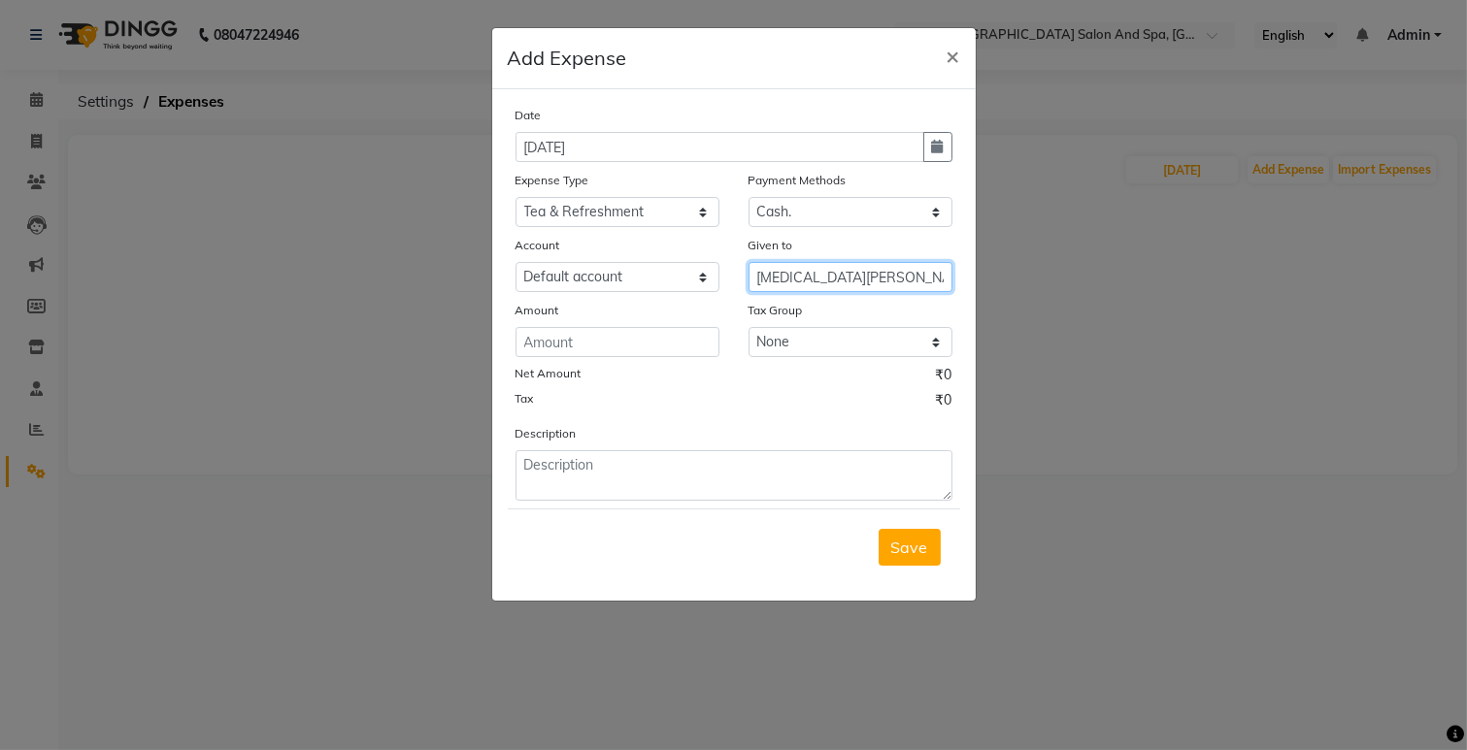
type input "[MEDICAL_DATA][PERSON_NAME]"
click at [656, 359] on div "Date [DATE] Expense Type Select Advance Salary Bank charges Car maintenance Cas…" at bounding box center [733, 303] width 437 height 396
click at [639, 335] on input "number" at bounding box center [617, 342] width 204 height 30
type input "100"
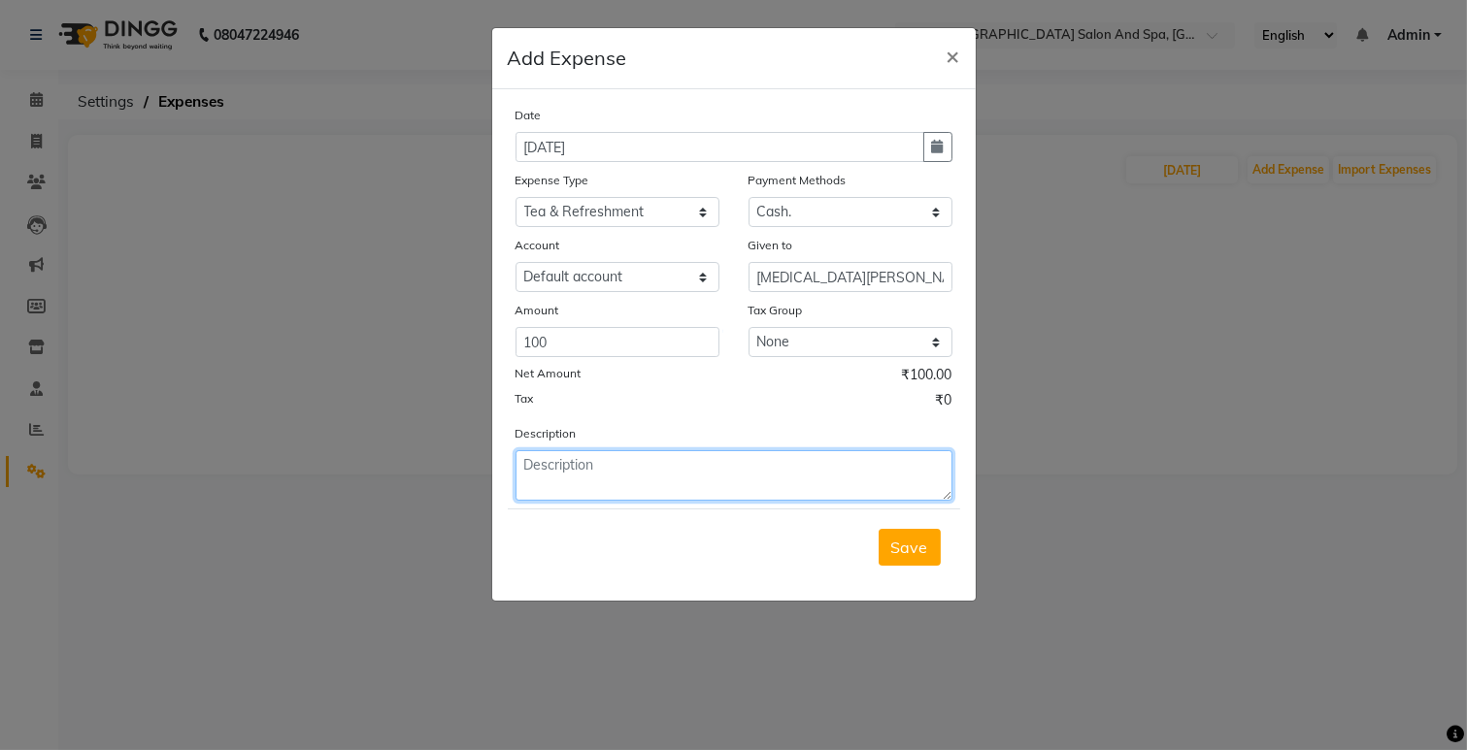
click at [579, 476] on textarea at bounding box center [733, 475] width 437 height 50
type textarea "tea"
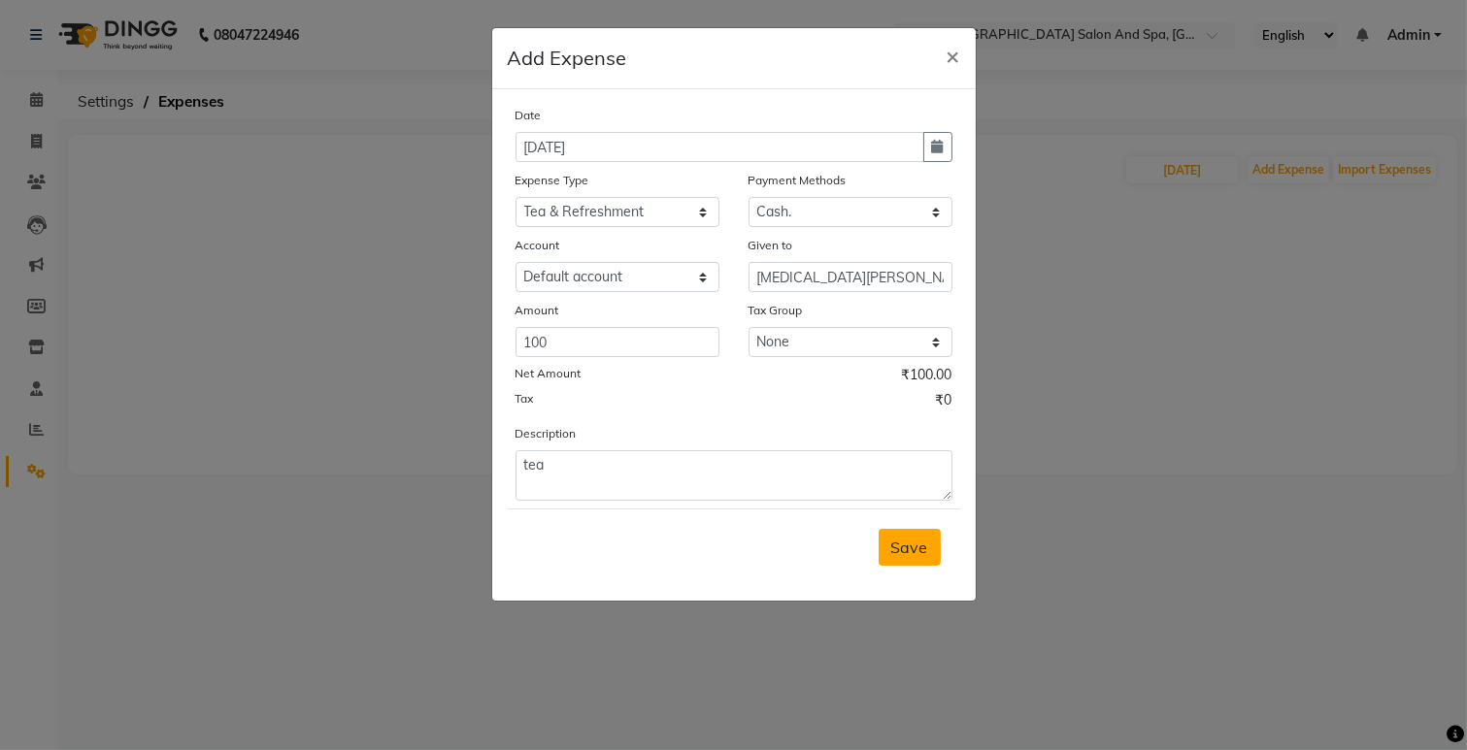
click at [934, 535] on button "Save" at bounding box center [909, 547] width 62 height 37
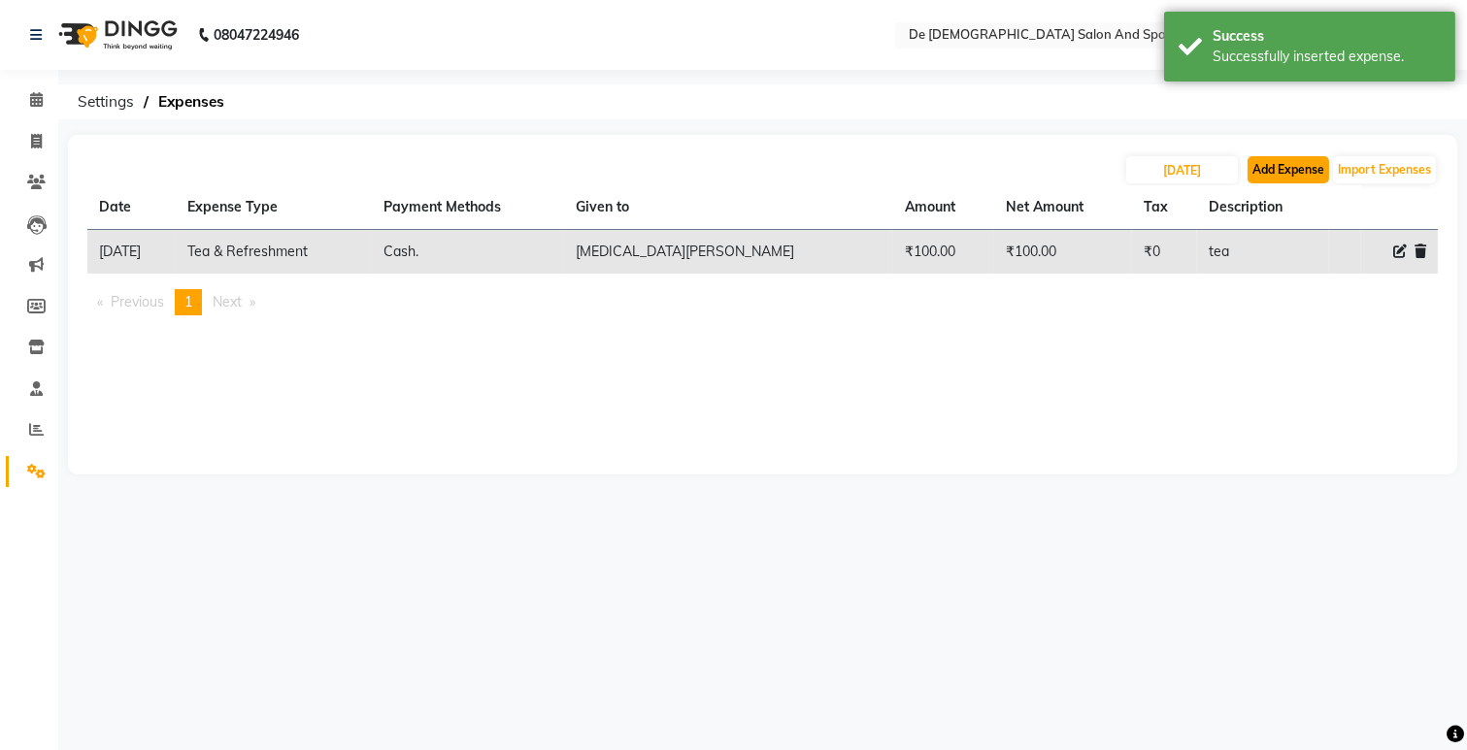
click at [1262, 161] on button "Add Expense" at bounding box center [1288, 169] width 82 height 27
select select "5448"
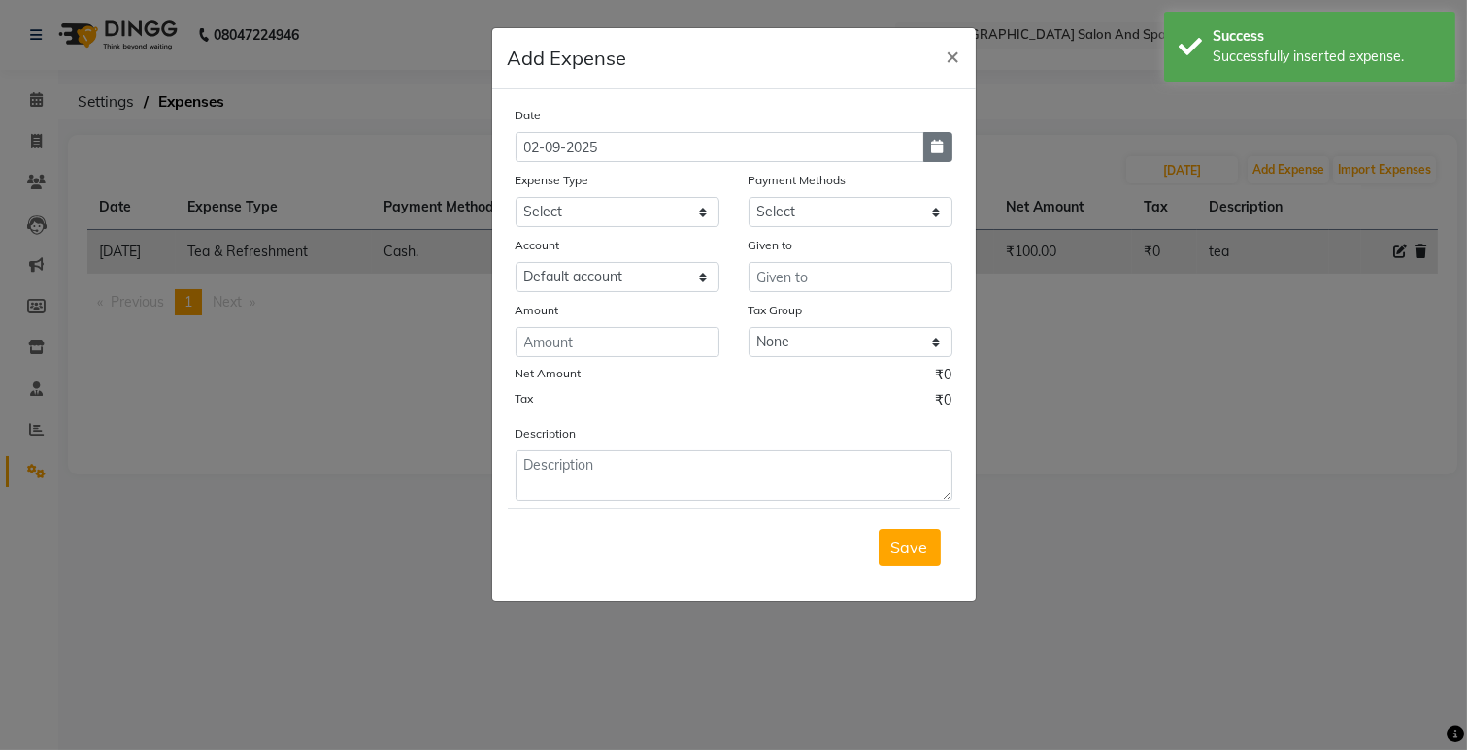
click at [944, 158] on button "button" at bounding box center [937, 147] width 29 height 30
select select "9"
select select "2025"
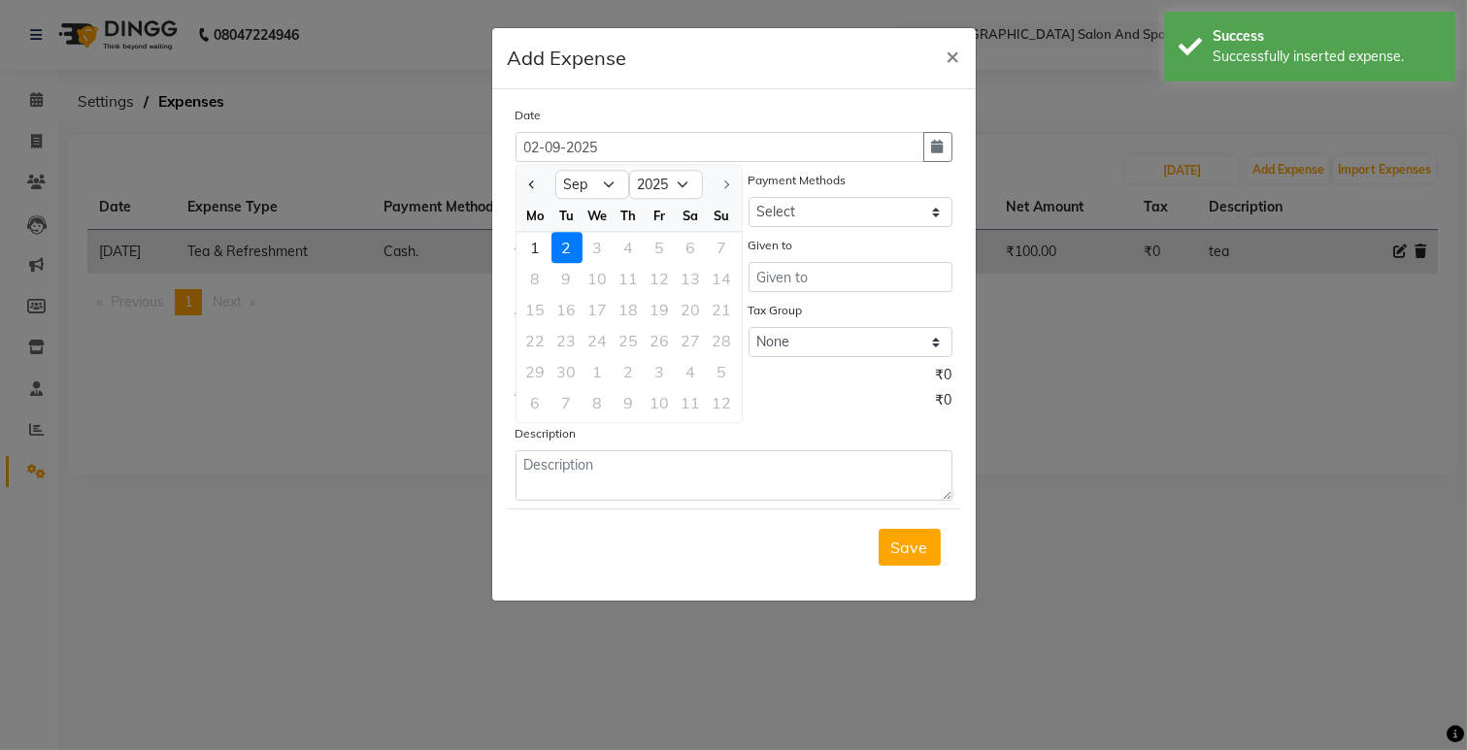
click at [521, 182] on div at bounding box center [535, 184] width 39 height 31
click at [528, 184] on span "Previous month" at bounding box center [532, 185] width 8 height 8
select select "8"
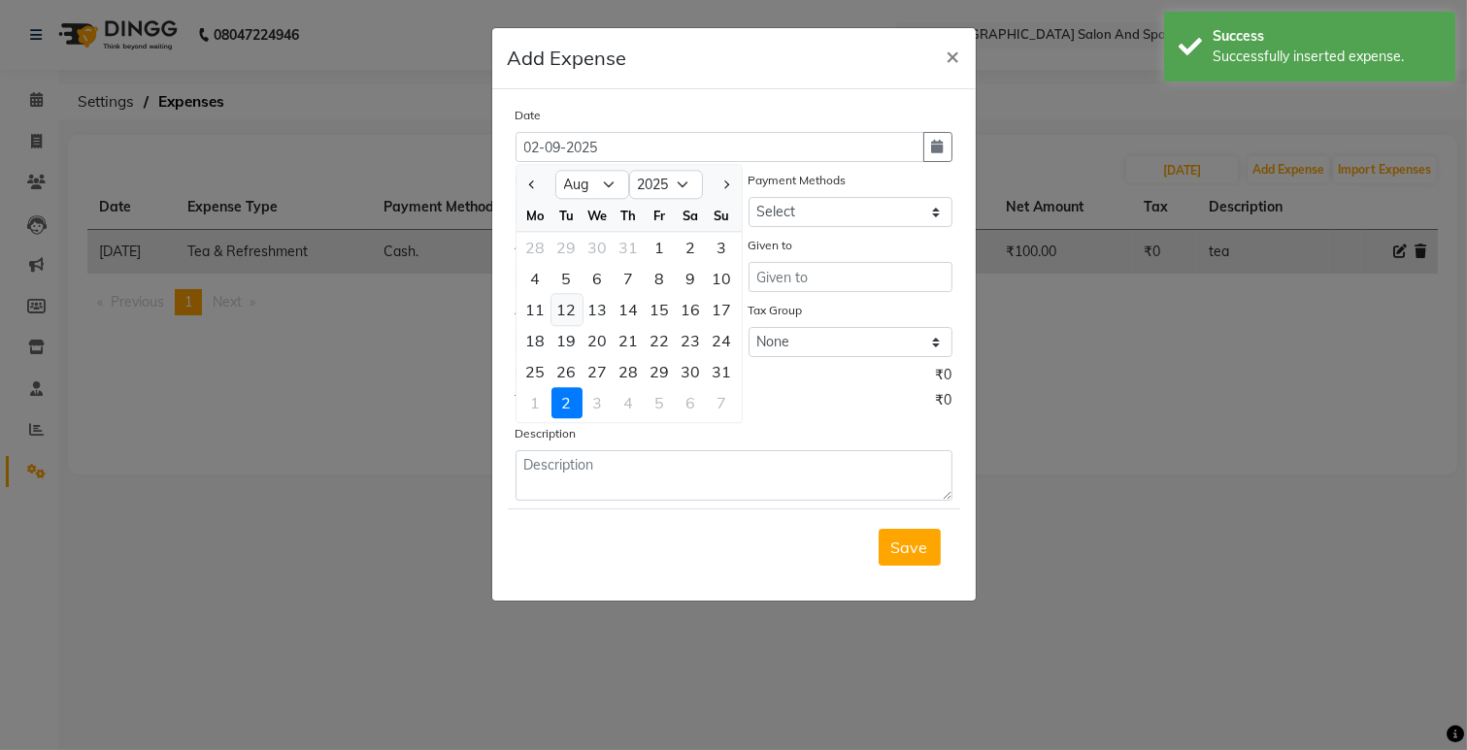
click at [567, 313] on div "12" at bounding box center [566, 309] width 31 height 31
type input "[DATE]"
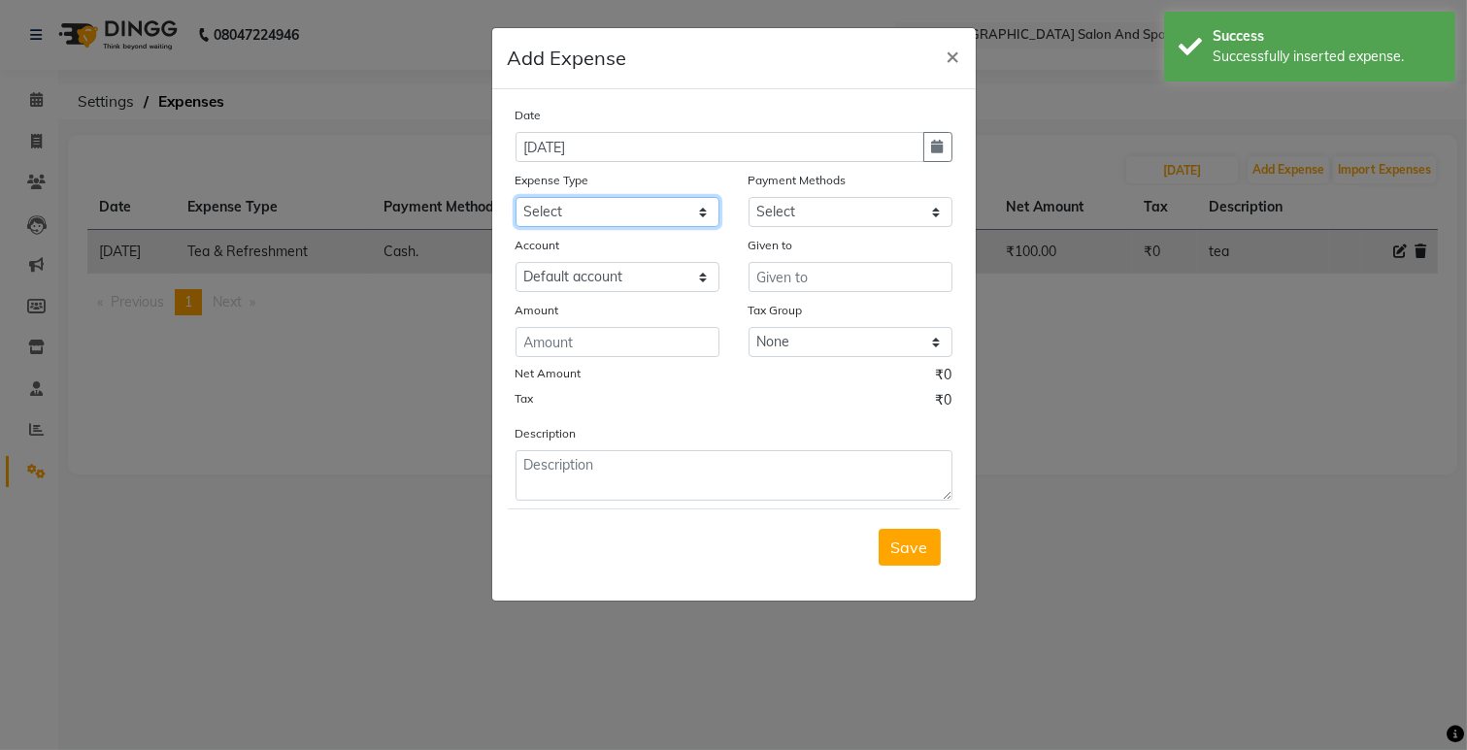
click at [631, 208] on select "Select Advance Salary Bank charges Car maintenance Cash transfer to bank Cash t…" at bounding box center [617, 212] width 204 height 30
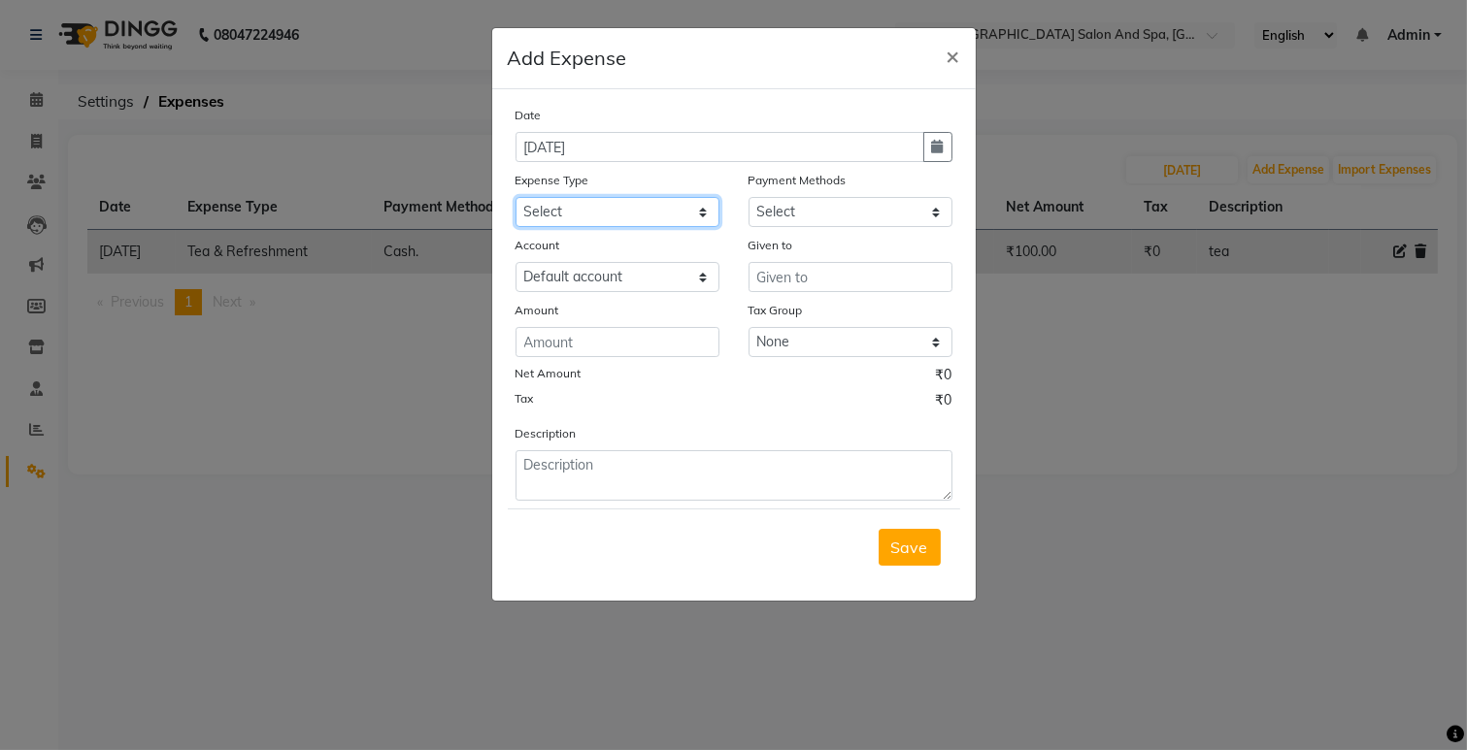
select select "26"
click at [515, 197] on select "Select Advance Salary Bank charges Car maintenance Cash transfer to bank Cash t…" at bounding box center [617, 212] width 204 height 30
click at [813, 211] on select "Select Cash. Voucher CARD Wallet GPay" at bounding box center [850, 212] width 204 height 30
select select "116"
click at [748, 197] on select "Select Cash. Voucher CARD Wallet GPay" at bounding box center [850, 212] width 204 height 30
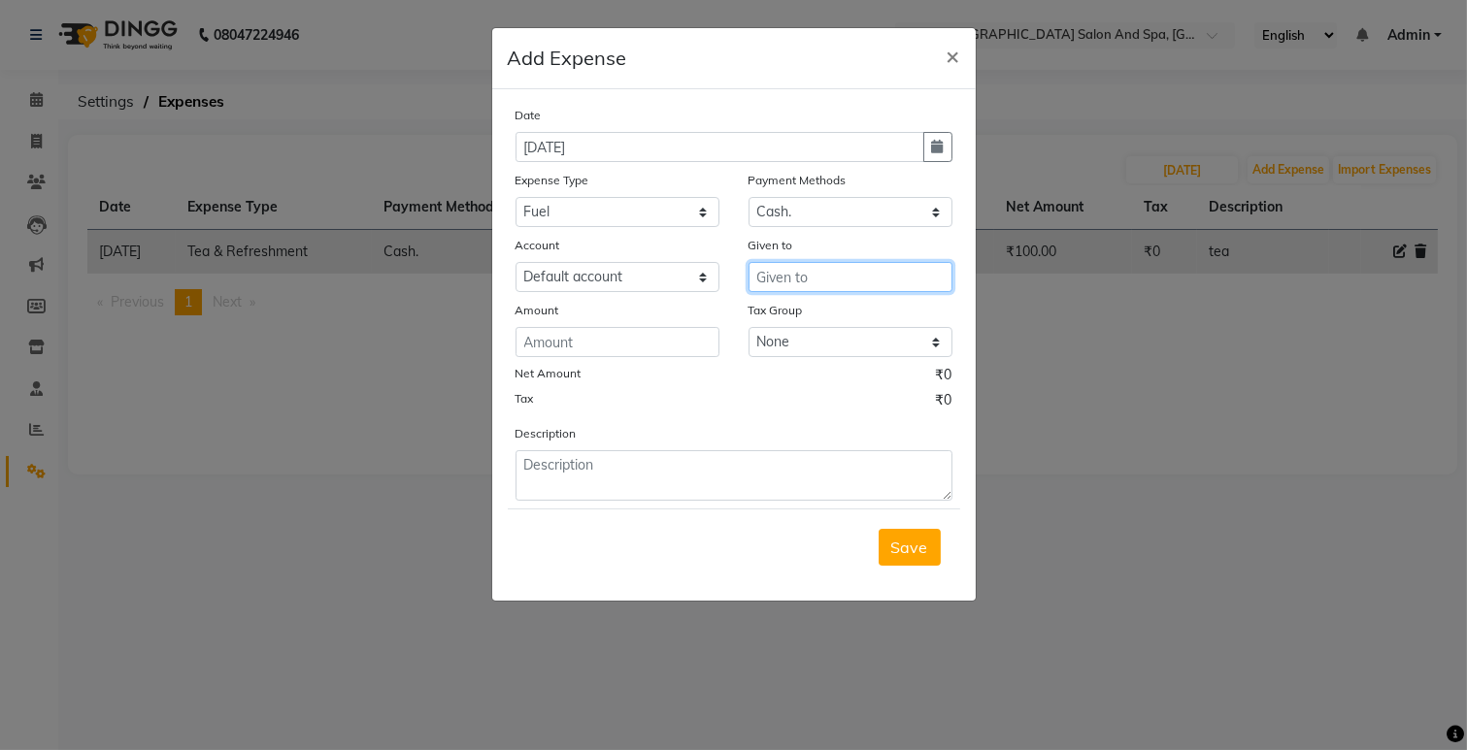
click at [809, 273] on input "text" at bounding box center [850, 277] width 204 height 30
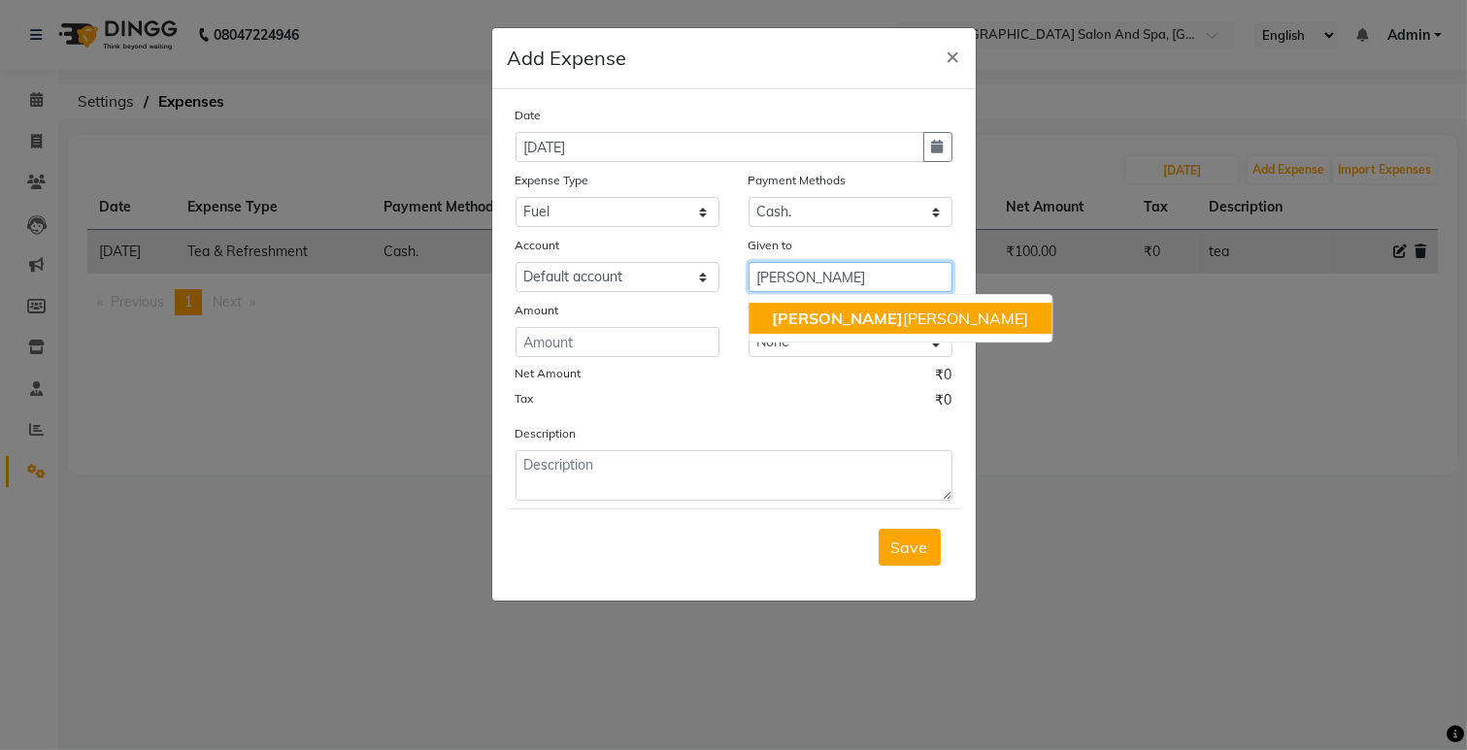
click at [808, 321] on ngb-highlight "[PERSON_NAME] [PERSON_NAME]" at bounding box center [900, 318] width 256 height 19
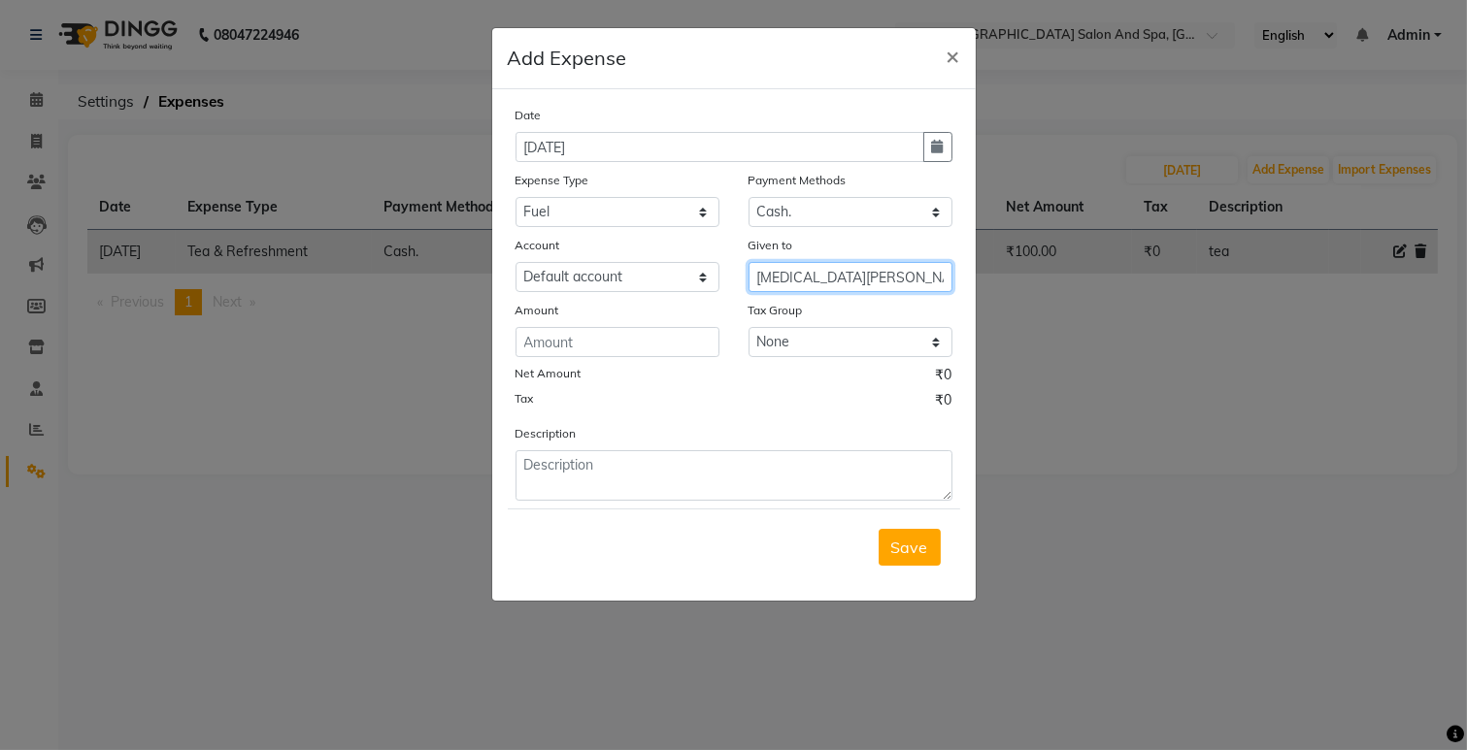
type input "[MEDICAL_DATA][PERSON_NAME]"
click at [525, 345] on input "number" at bounding box center [617, 342] width 204 height 30
type input "1500"
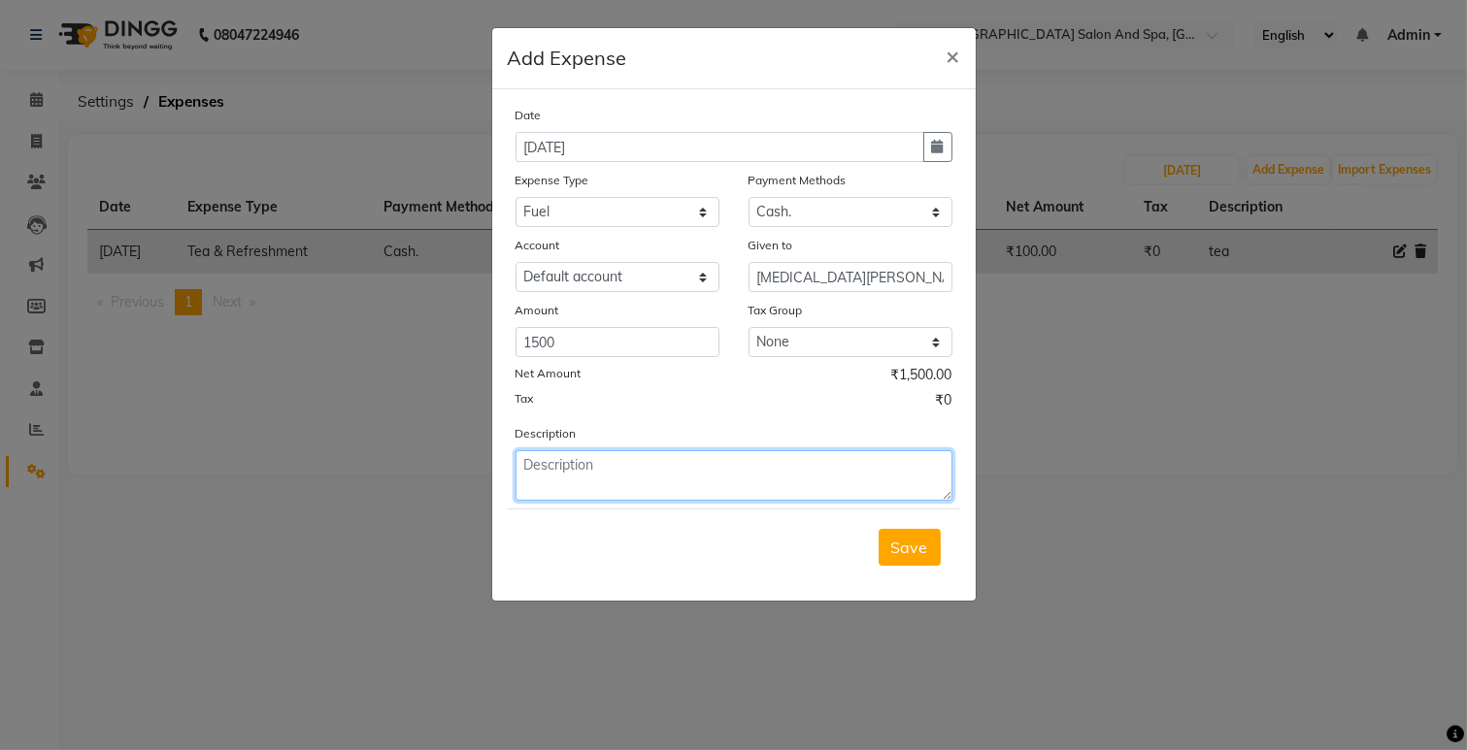
click at [609, 478] on textarea at bounding box center [733, 475] width 437 height 50
type textarea "diesel"
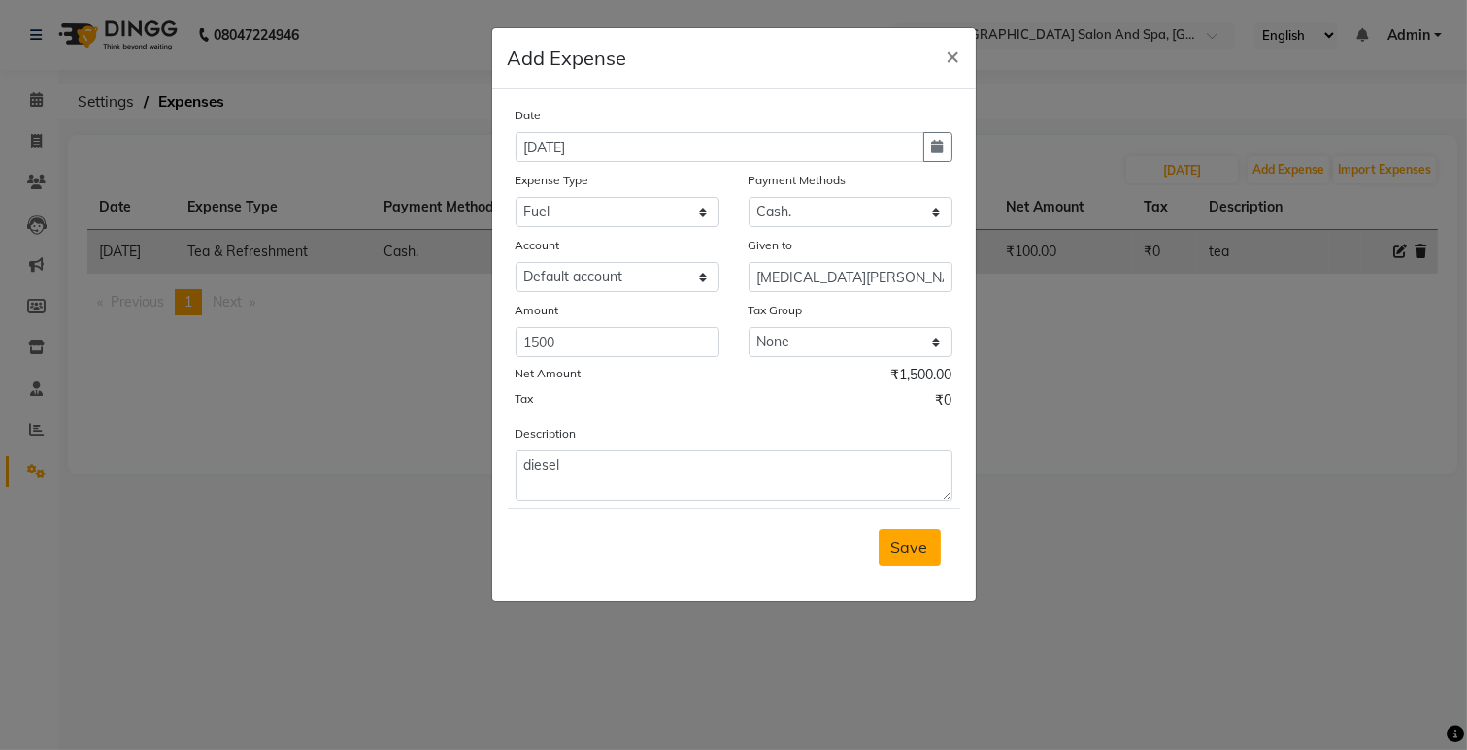
click at [891, 540] on span "Save" at bounding box center [909, 547] width 37 height 19
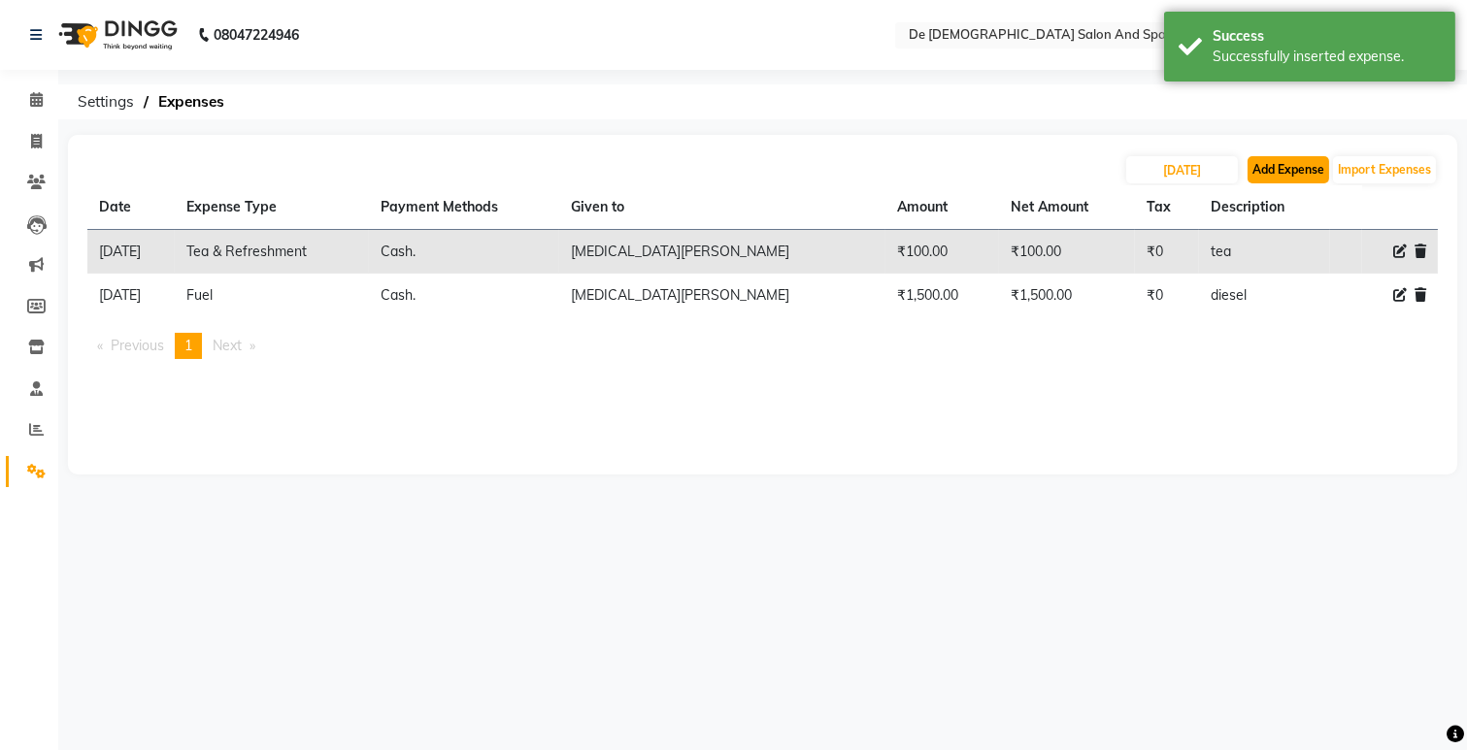
click at [1308, 178] on button "Add Expense" at bounding box center [1288, 169] width 82 height 27
select select "5448"
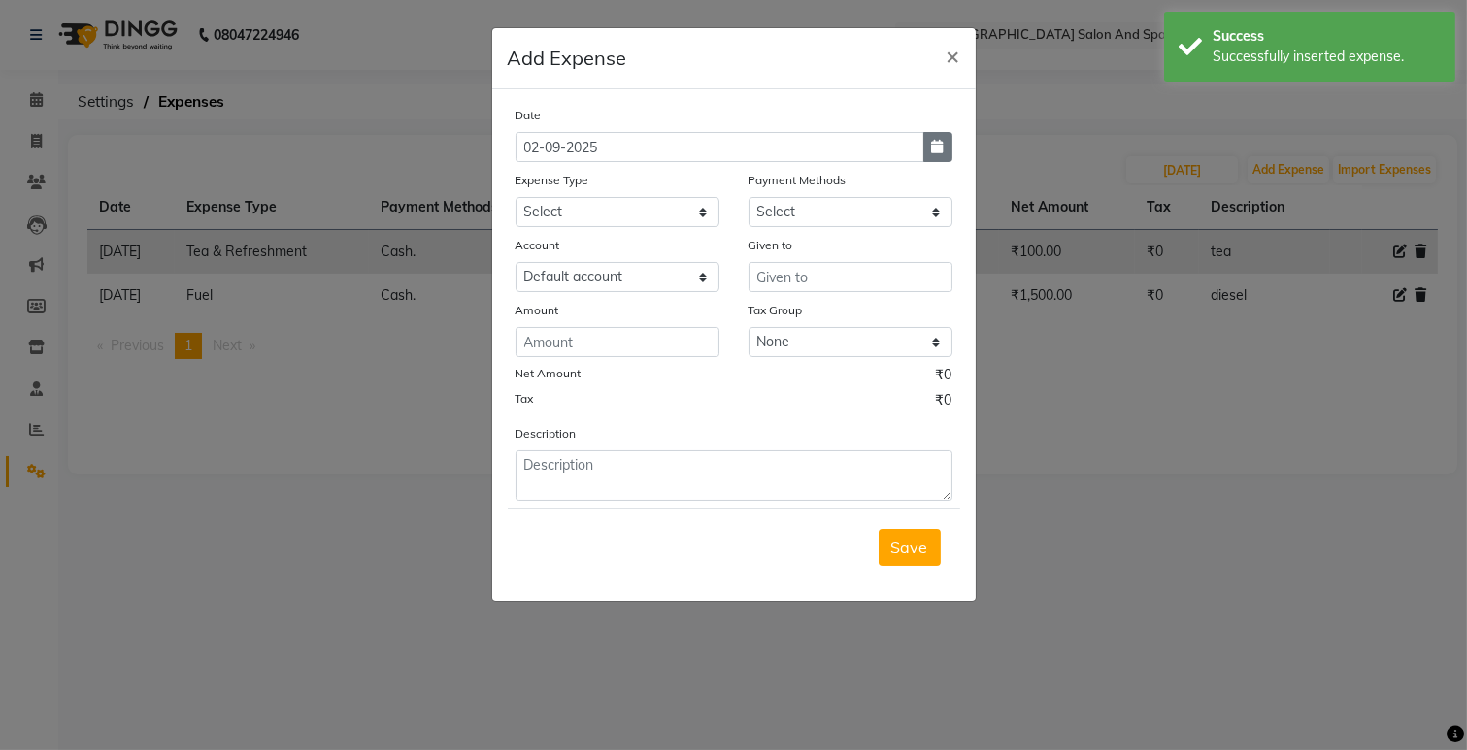
click at [943, 146] on button "button" at bounding box center [937, 147] width 29 height 30
select select "9"
select select "2025"
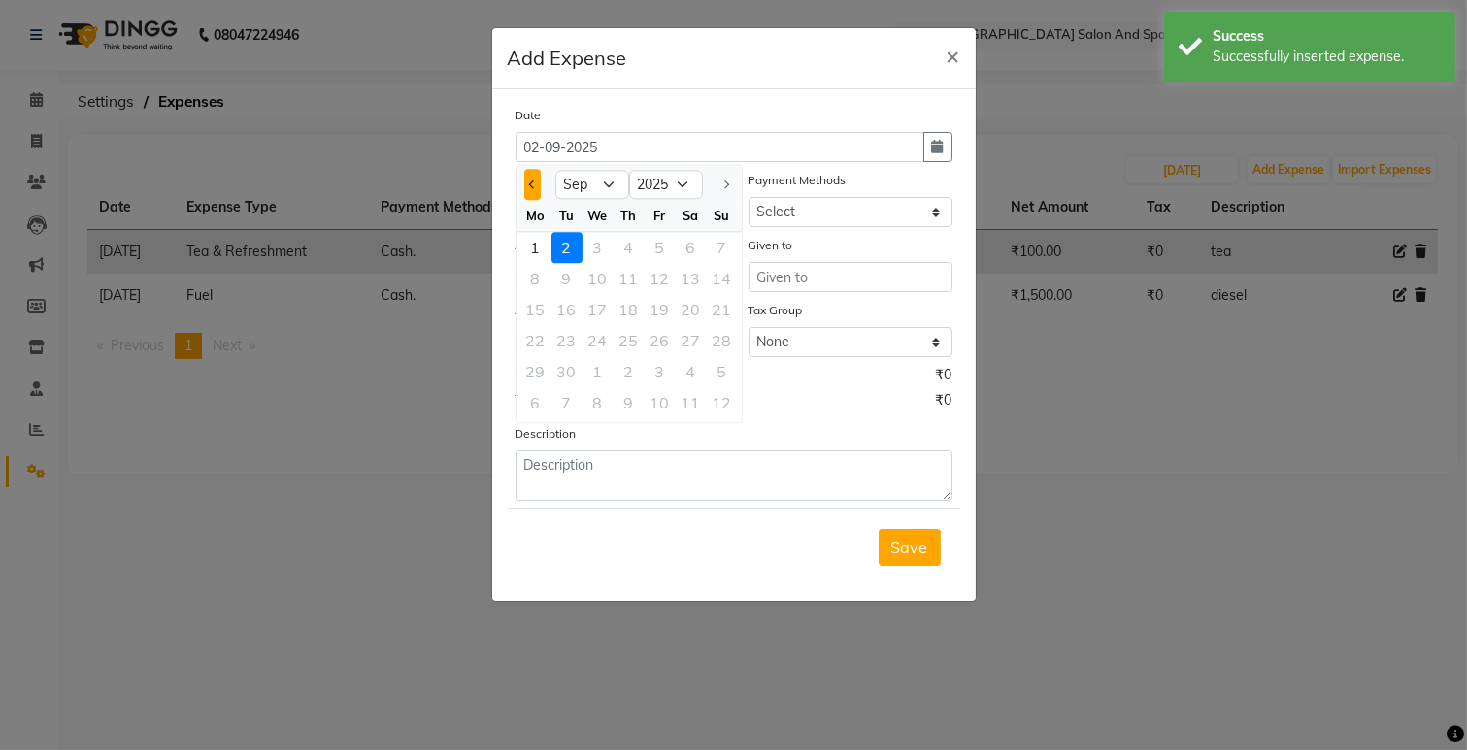
click at [529, 180] on button "Previous month" at bounding box center [532, 184] width 17 height 31
select select "8"
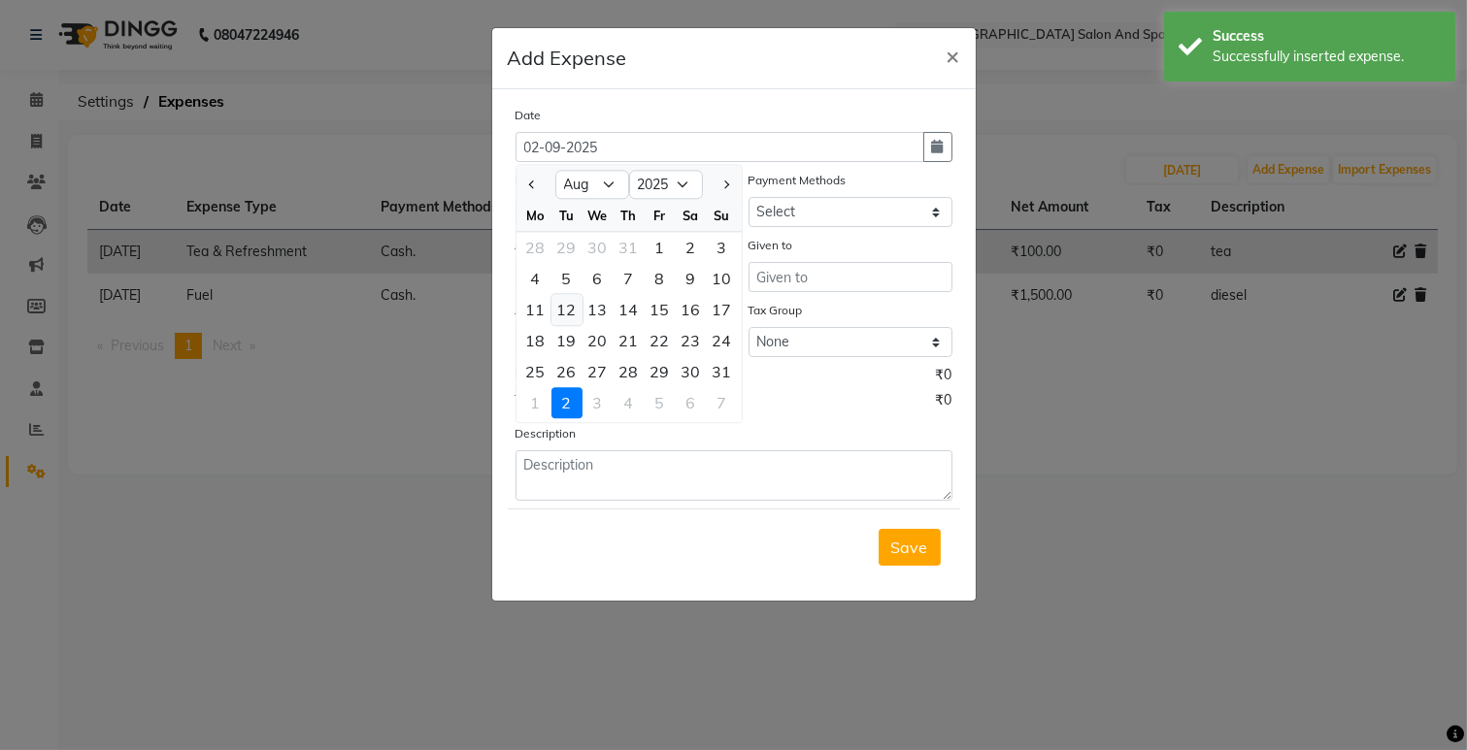
click at [575, 316] on div "12" at bounding box center [566, 309] width 31 height 31
type input "[DATE]"
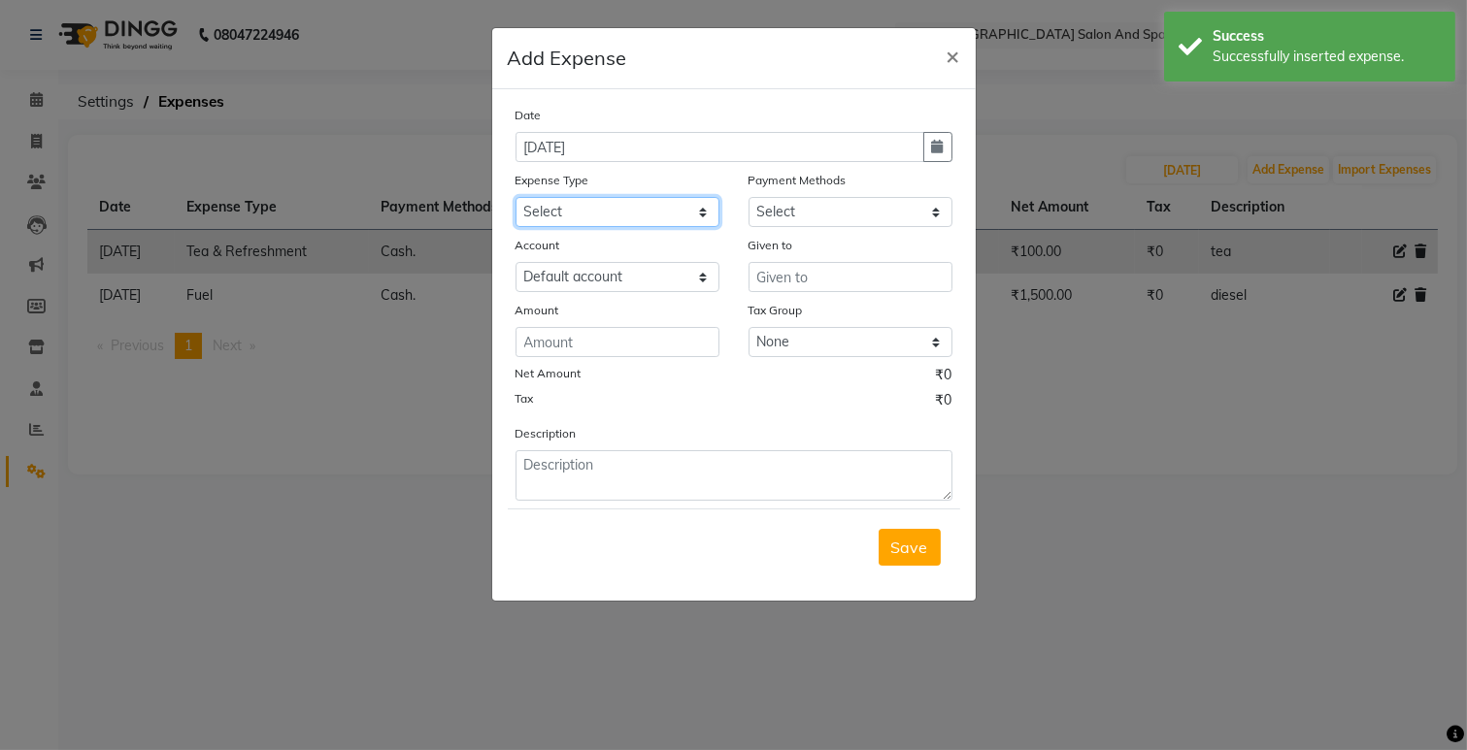
click at [660, 209] on select "Select Advance Salary Bank charges Car maintenance Cash transfer to bank Cash t…" at bounding box center [617, 212] width 204 height 30
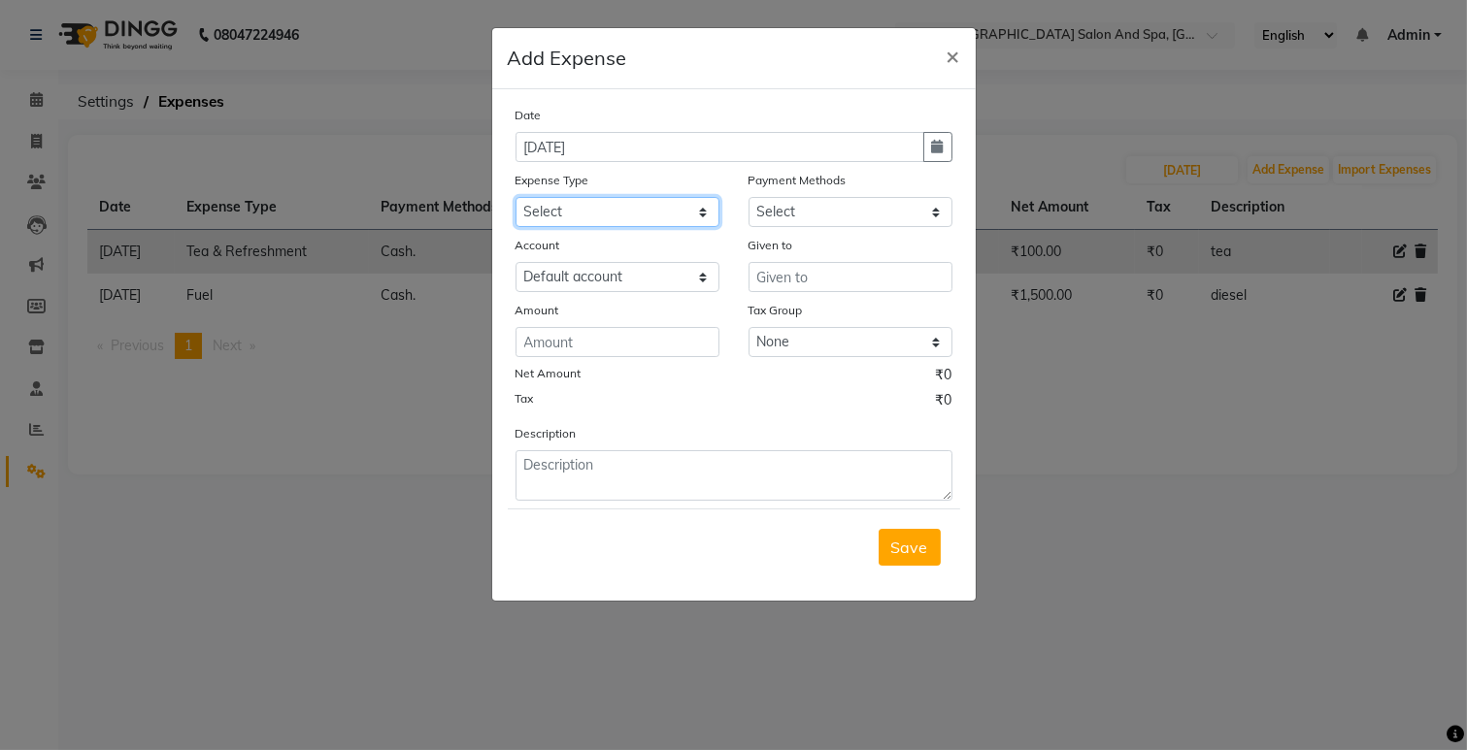
select select "9"
click at [515, 197] on select "Select Advance Salary Bank charges Car maintenance Cash transfer to bank Cash t…" at bounding box center [617, 212] width 204 height 30
click at [804, 217] on select "Select Cash. Voucher CARD Wallet GPay" at bounding box center [850, 212] width 204 height 30
select select "116"
click at [748, 197] on select "Select Cash. Voucher CARD Wallet GPay" at bounding box center [850, 212] width 204 height 30
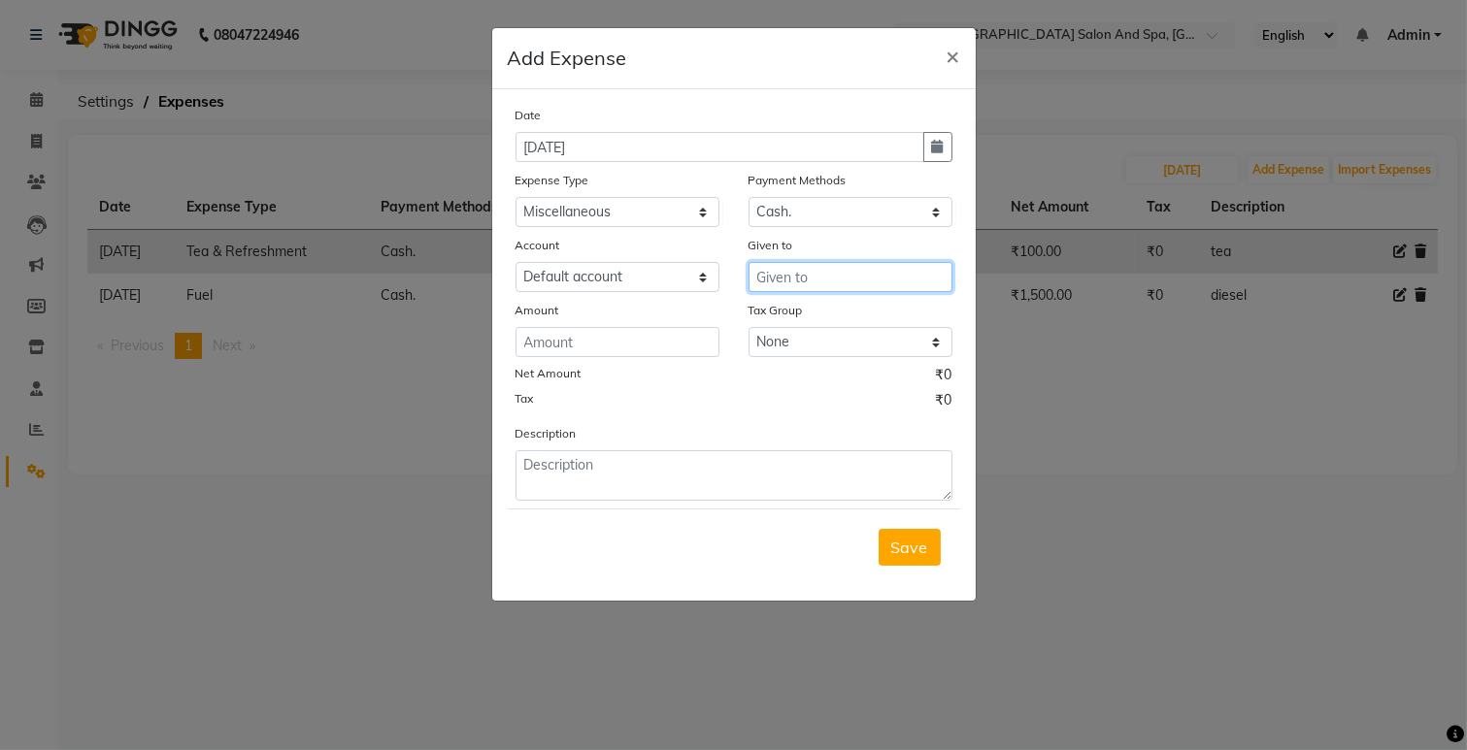
click at [781, 284] on input "text" at bounding box center [850, 277] width 204 height 30
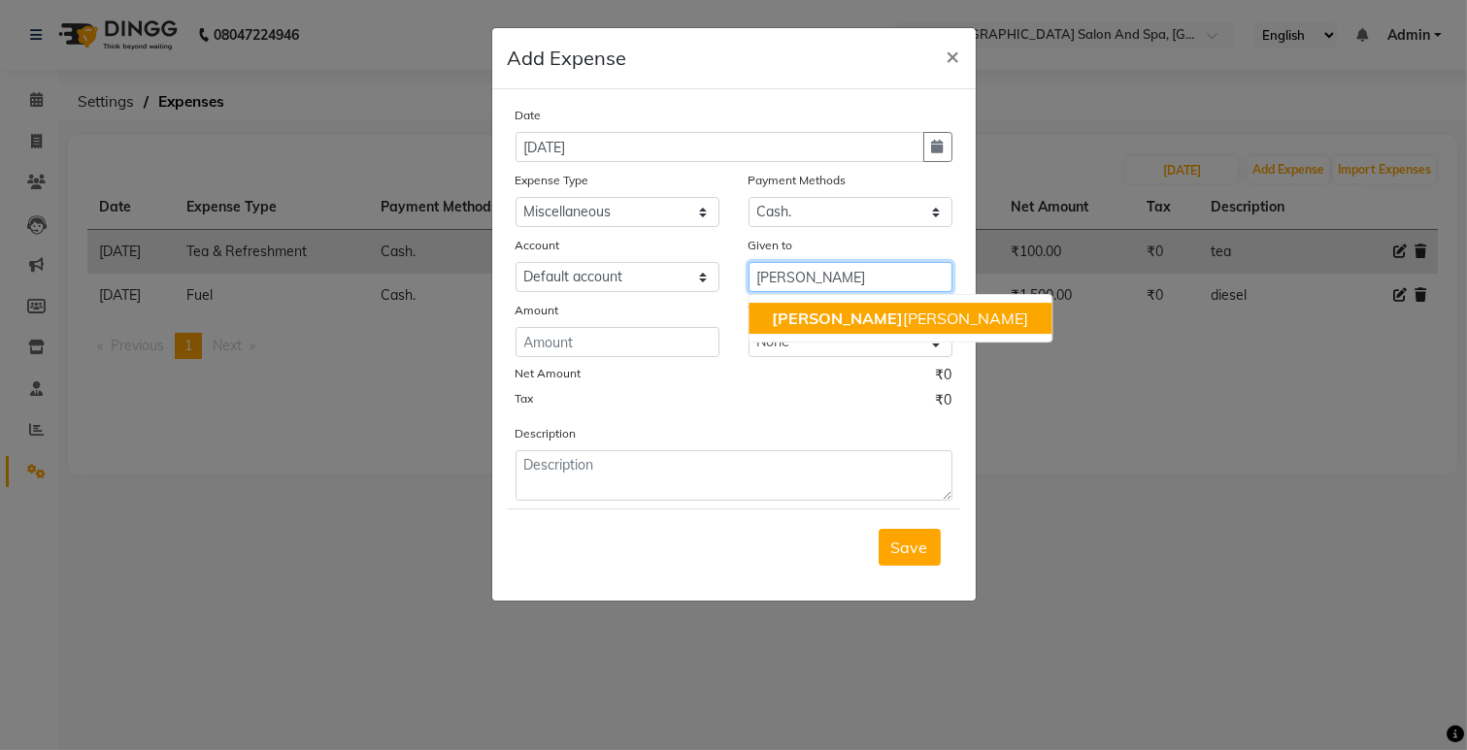
click at [773, 314] on span "[PERSON_NAME]" at bounding box center [837, 318] width 131 height 19
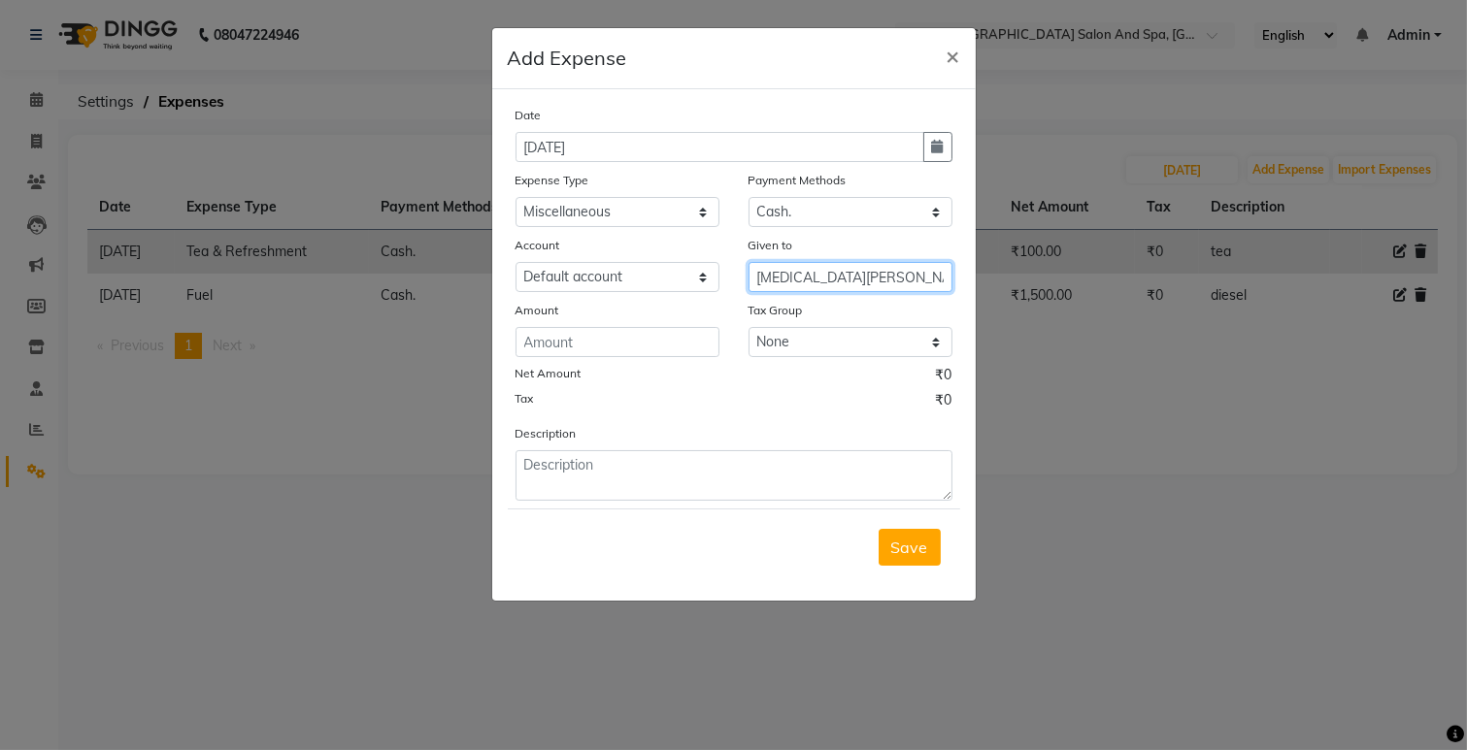
type input "[MEDICAL_DATA][PERSON_NAME]"
click at [612, 336] on input "number" at bounding box center [617, 342] width 204 height 30
type input "700"
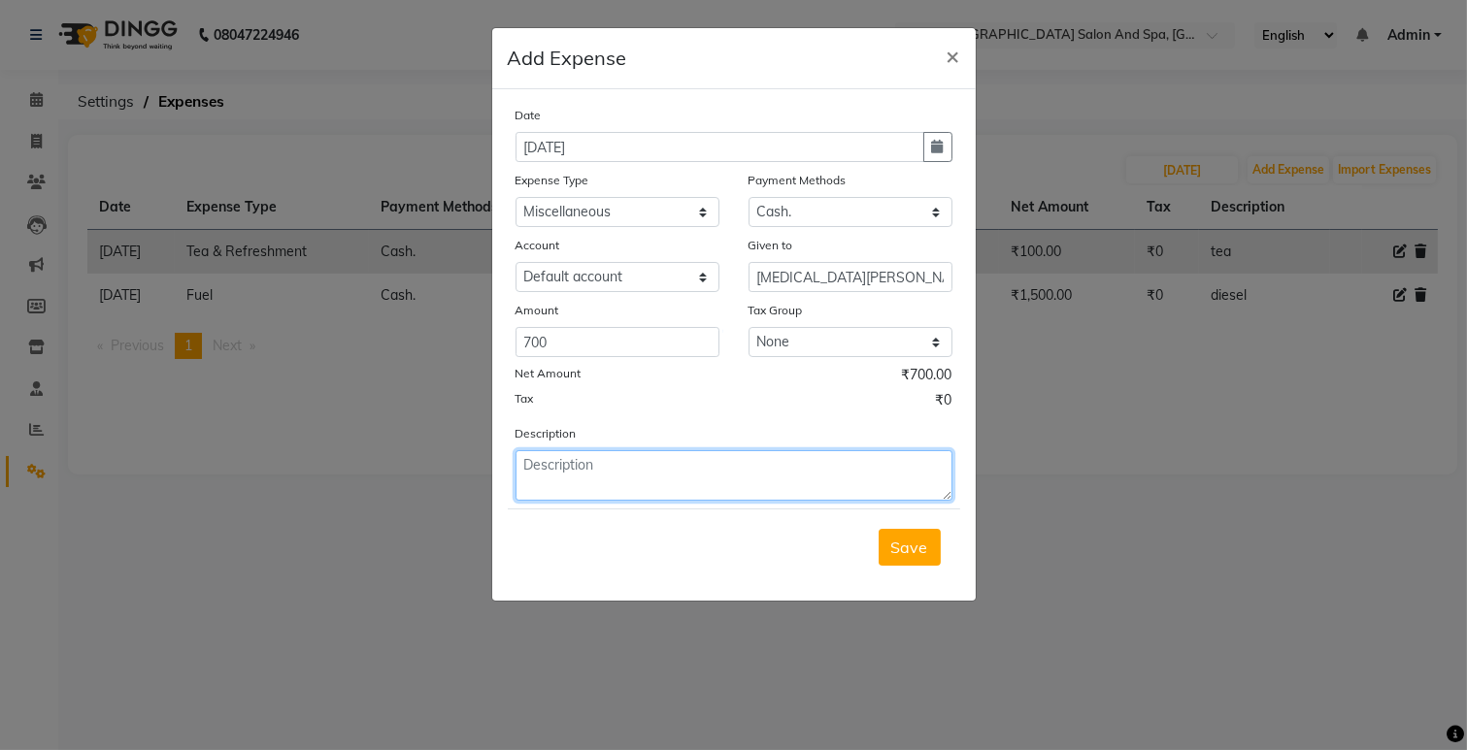
click at [583, 486] on textarea at bounding box center [733, 475] width 437 height 50
type textarea "cake"
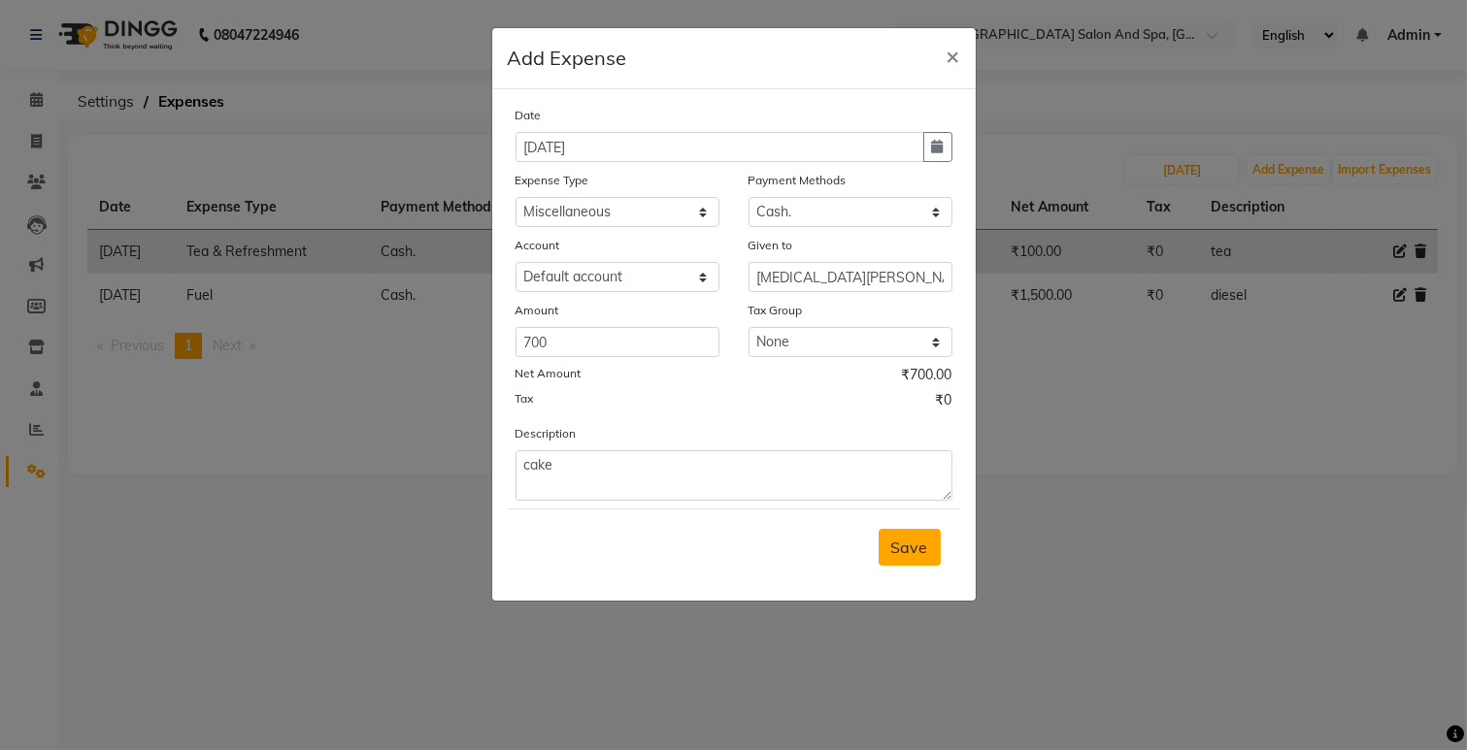
click at [925, 553] on span "Save" at bounding box center [909, 547] width 37 height 19
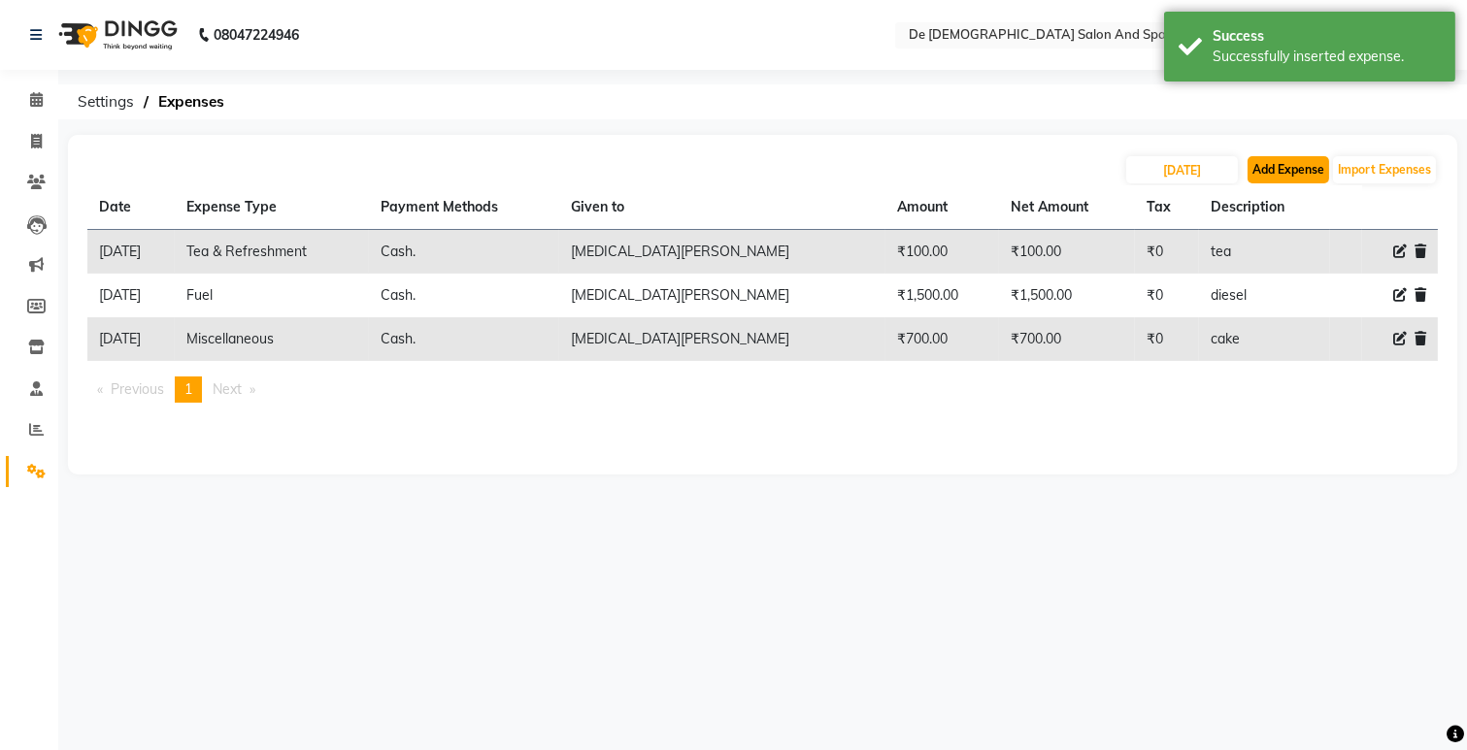
click at [1262, 170] on button "Add Expense" at bounding box center [1288, 169] width 82 height 27
select select "5448"
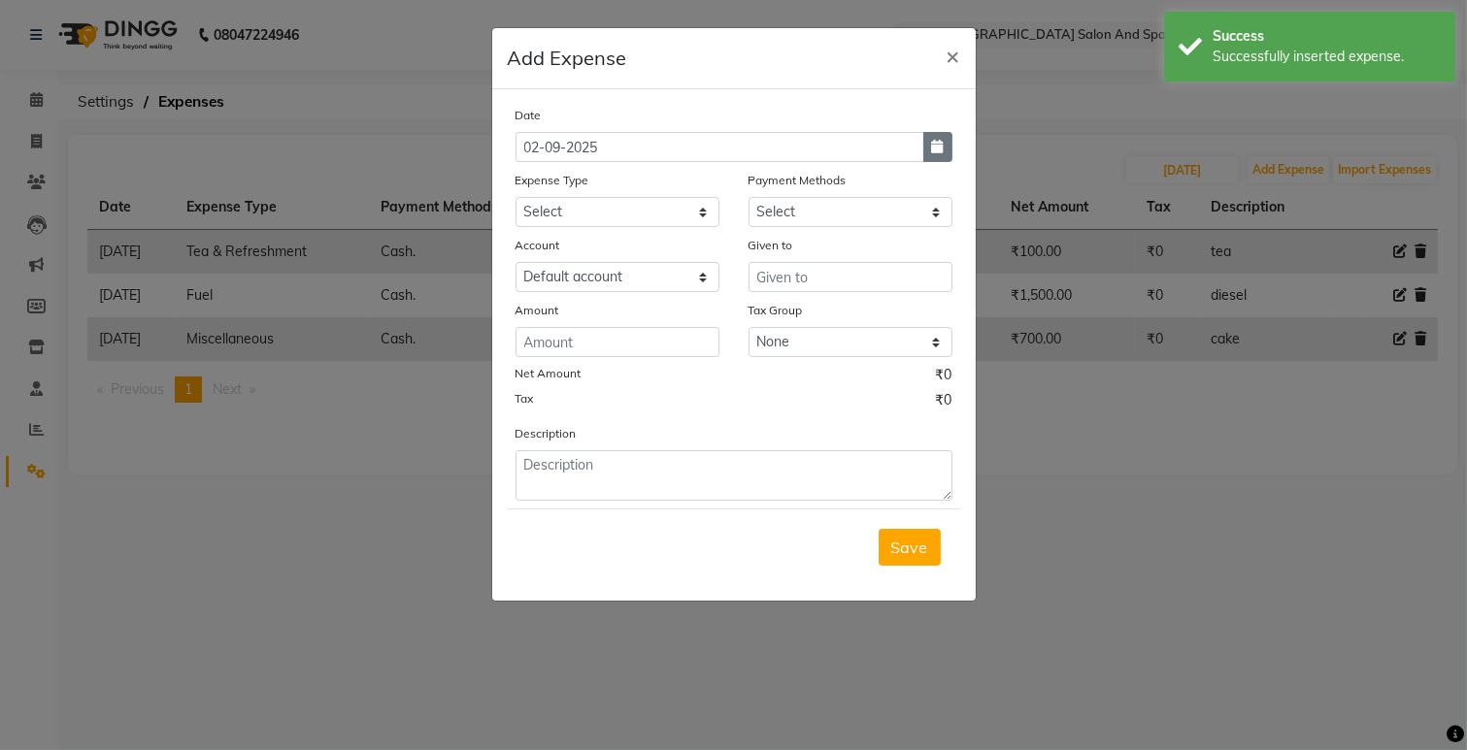
click at [946, 147] on button "button" at bounding box center [937, 147] width 29 height 30
select select "9"
select select "2025"
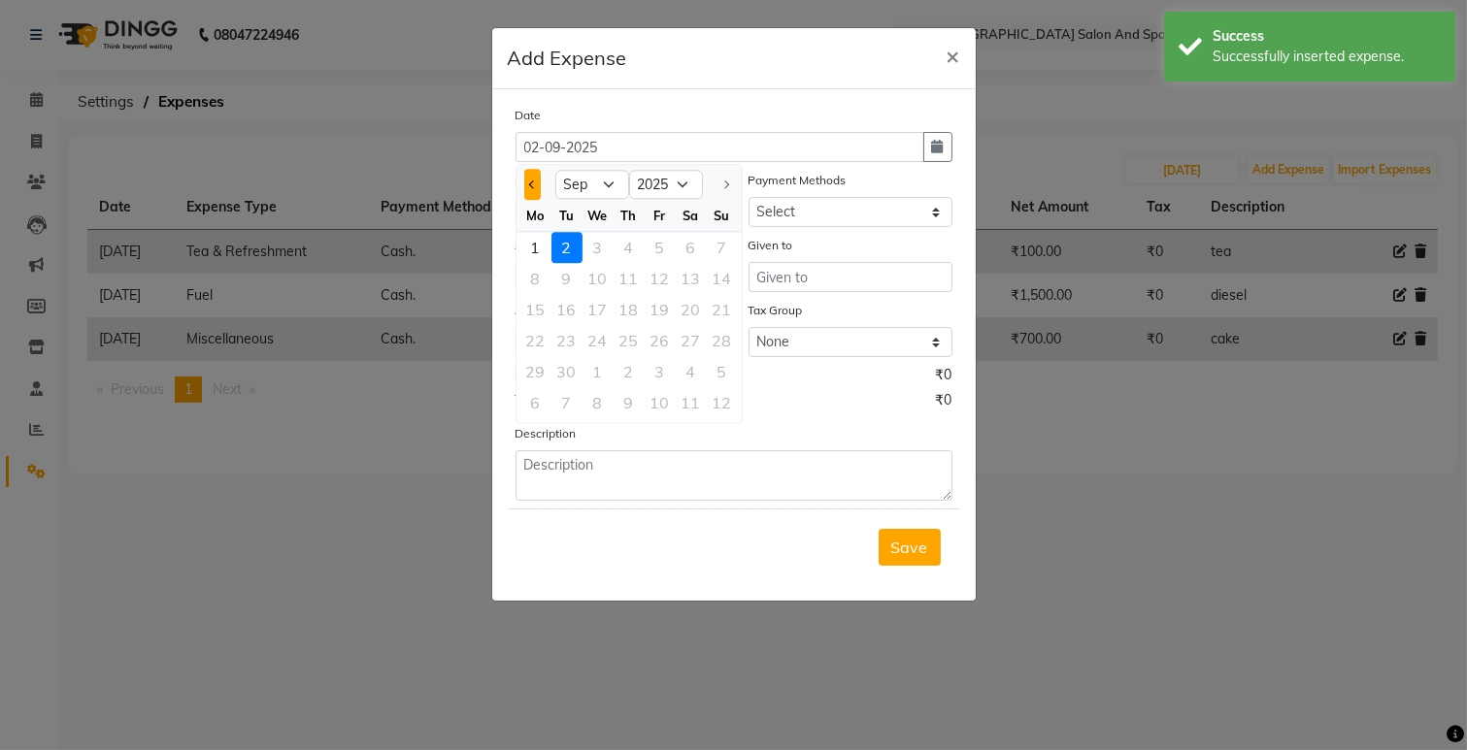
click at [528, 186] on button "Previous month" at bounding box center [532, 184] width 17 height 31
select select "8"
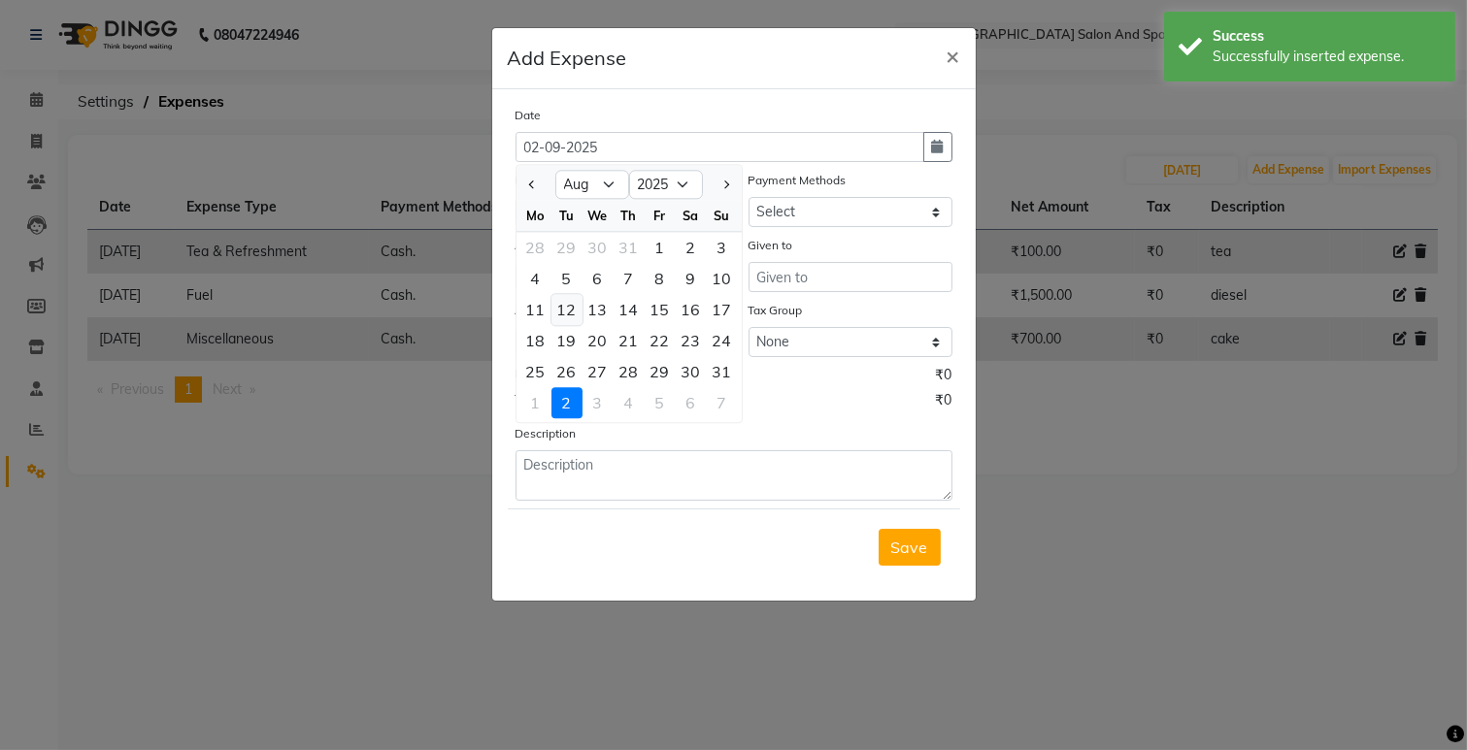
click at [576, 302] on div "12" at bounding box center [566, 309] width 31 height 31
type input "[DATE]"
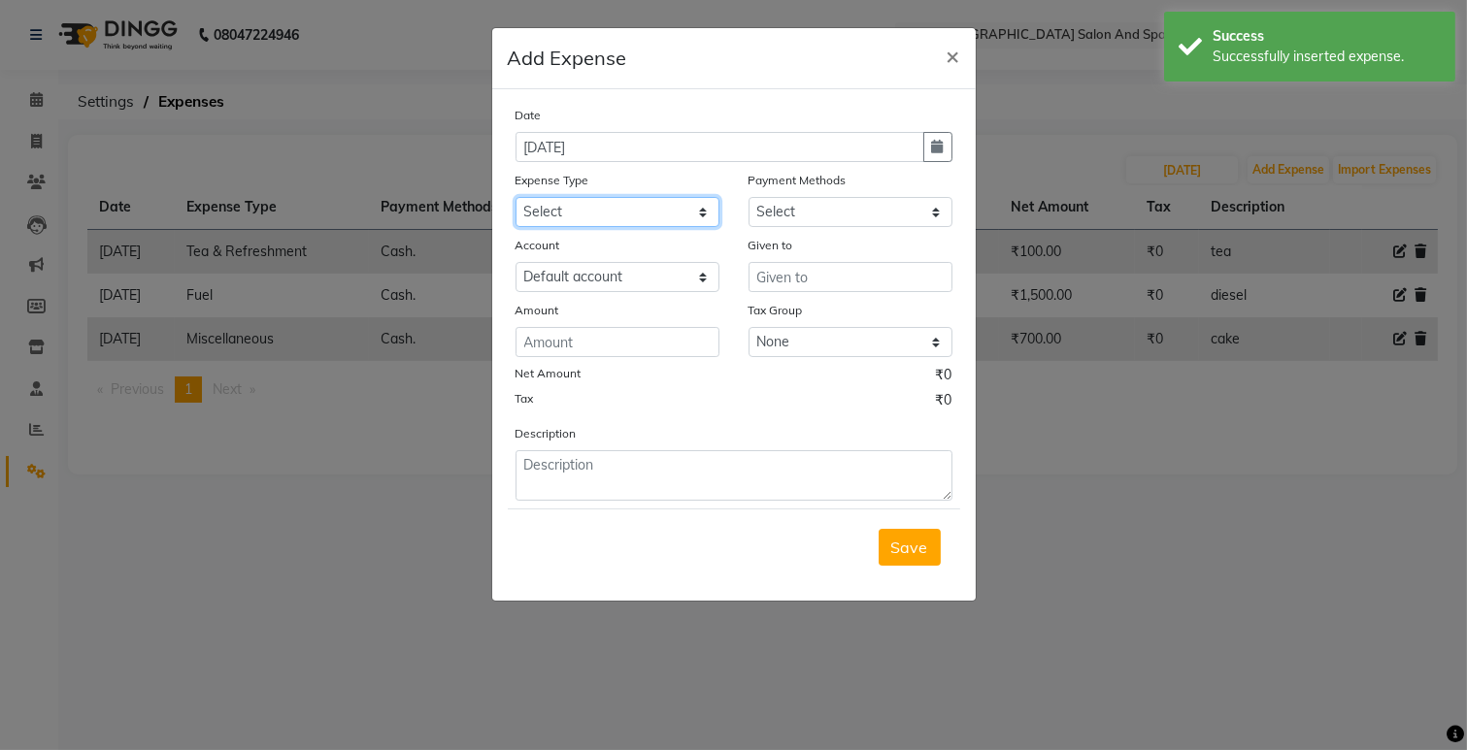
click at [658, 210] on select "Select Advance Salary Bank charges Car maintenance Cash transfer to bank Cash t…" at bounding box center [617, 212] width 204 height 30
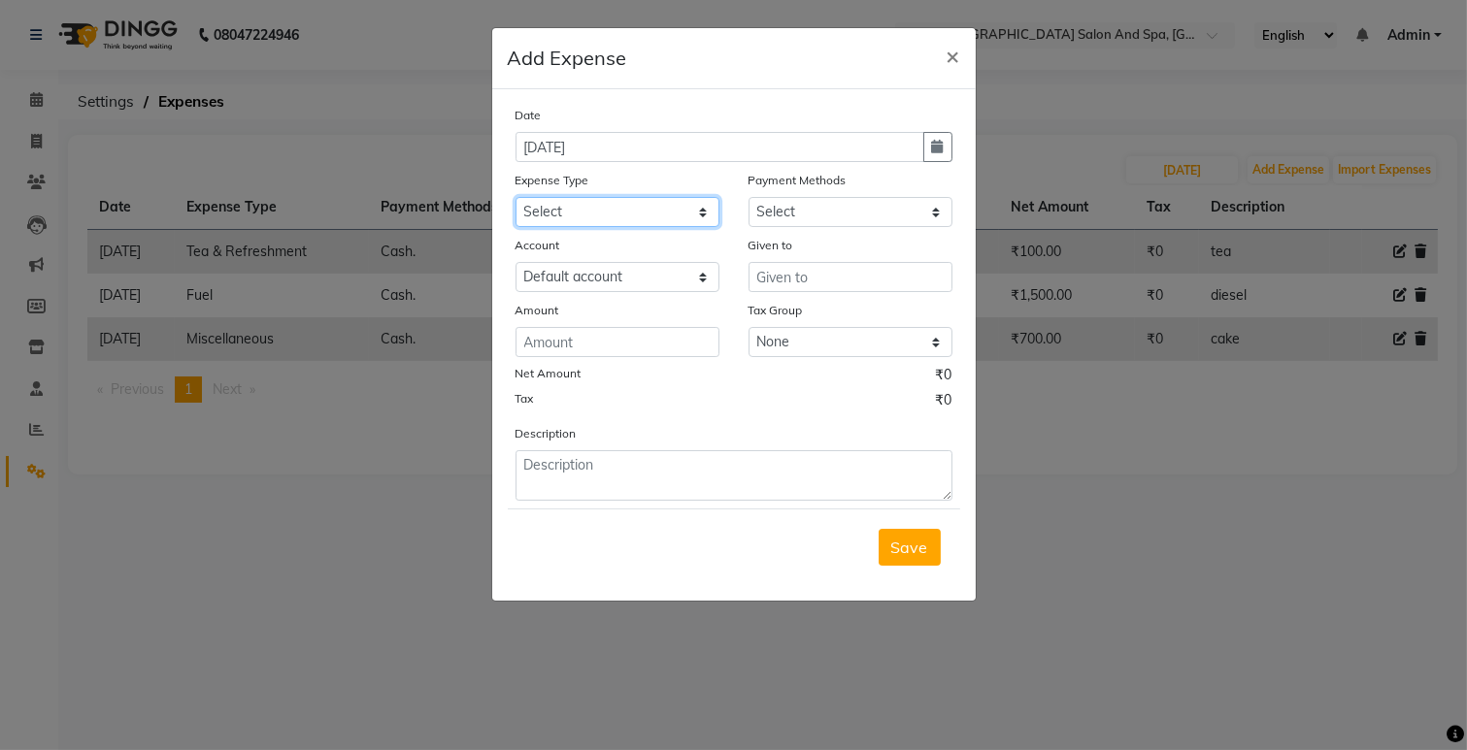
select select "9"
click at [515, 197] on select "Select Advance Salary Bank charges Car maintenance Cash transfer to bank Cash t…" at bounding box center [617, 212] width 204 height 30
click at [836, 211] on select "Select Cash. Voucher CARD Wallet GPay" at bounding box center [850, 212] width 204 height 30
select select "116"
click at [748, 197] on select "Select Cash. Voucher CARD Wallet GPay" at bounding box center [850, 212] width 204 height 30
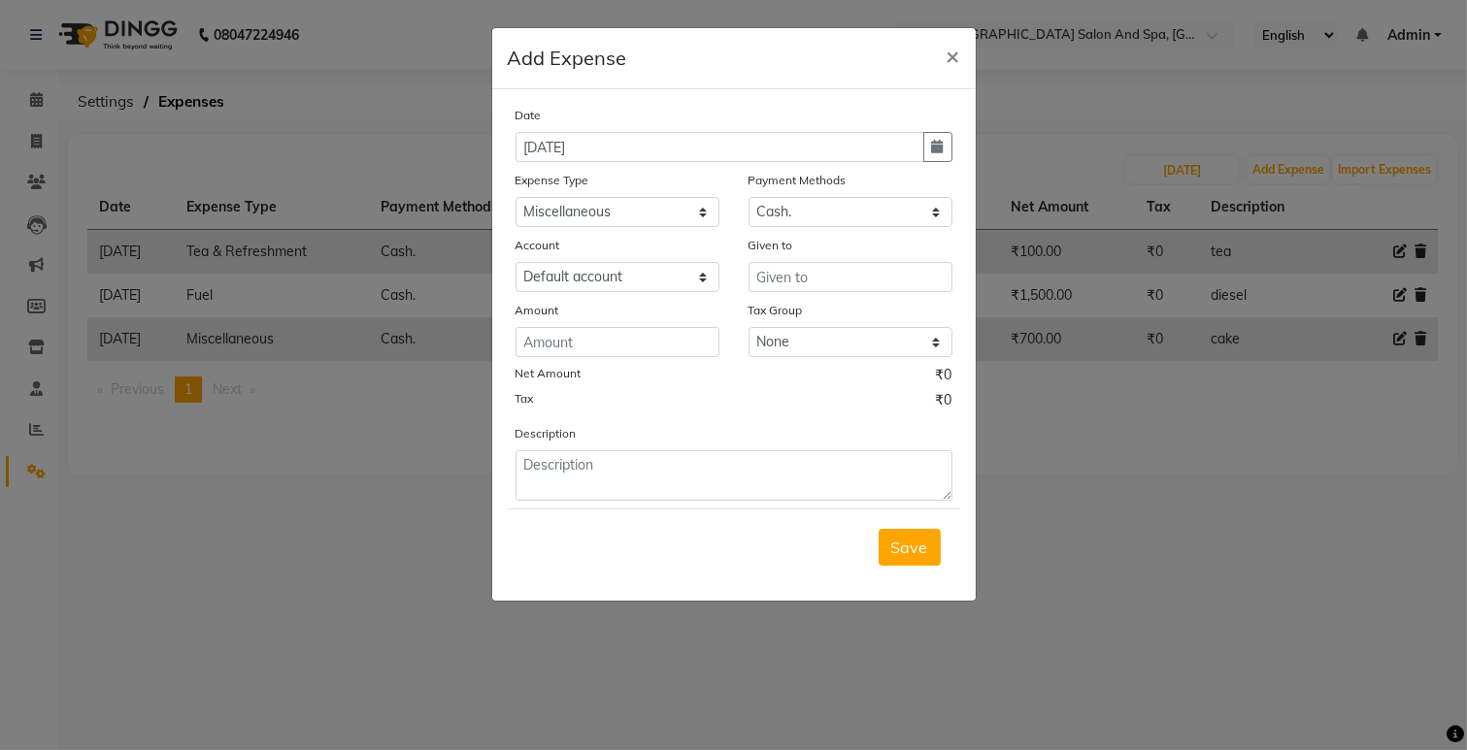
click at [736, 284] on div "Given to" at bounding box center [850, 263] width 233 height 57
click at [761, 275] on input "text" at bounding box center [850, 277] width 204 height 30
click at [761, 273] on input "text" at bounding box center [850, 277] width 204 height 30
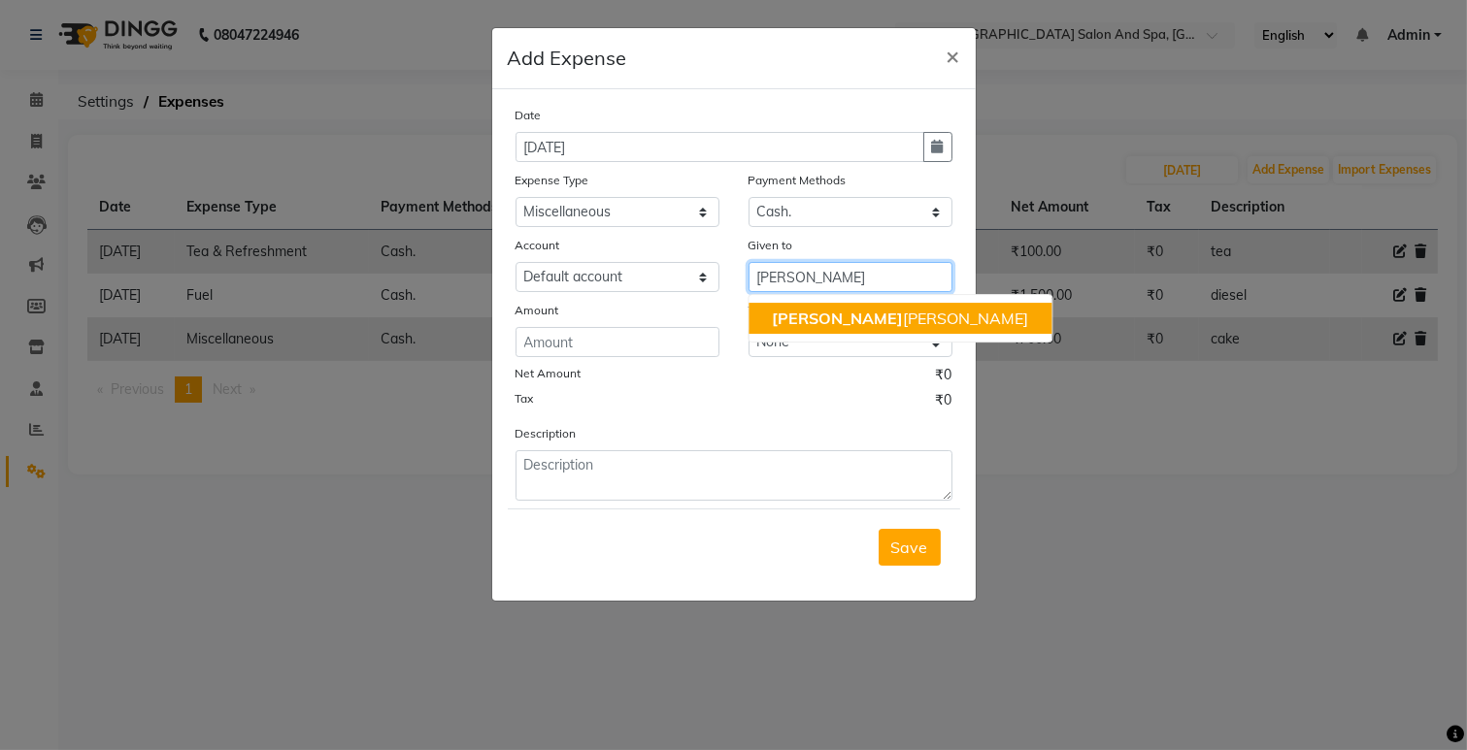
click at [793, 309] on span "[PERSON_NAME]" at bounding box center [837, 318] width 131 height 19
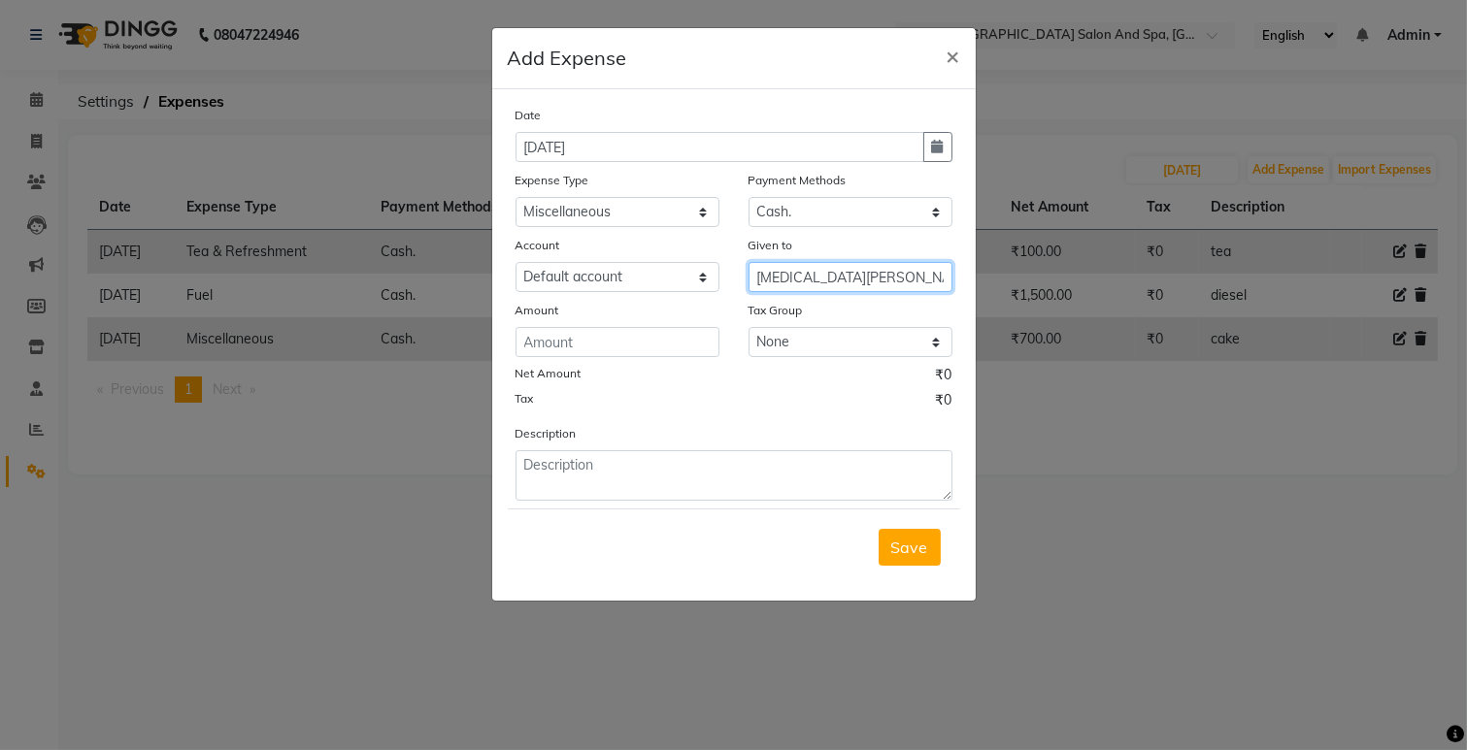
type input "[MEDICAL_DATA][PERSON_NAME]"
click at [644, 351] on input "number" at bounding box center [617, 342] width 204 height 30
click at [564, 353] on input "number" at bounding box center [617, 342] width 204 height 30
type input "530"
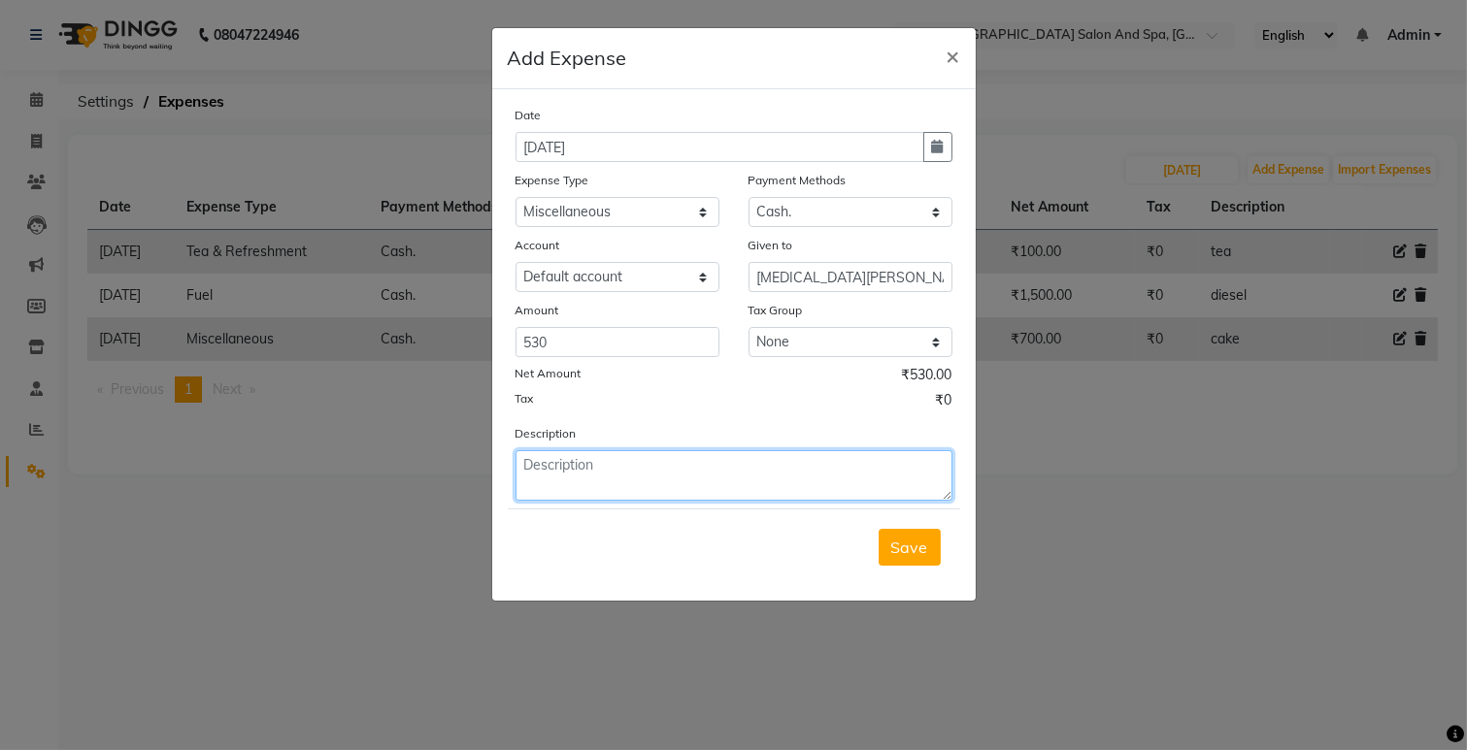
click at [538, 489] on textarea at bounding box center [733, 475] width 437 height 50
type textarea "airtel bill"
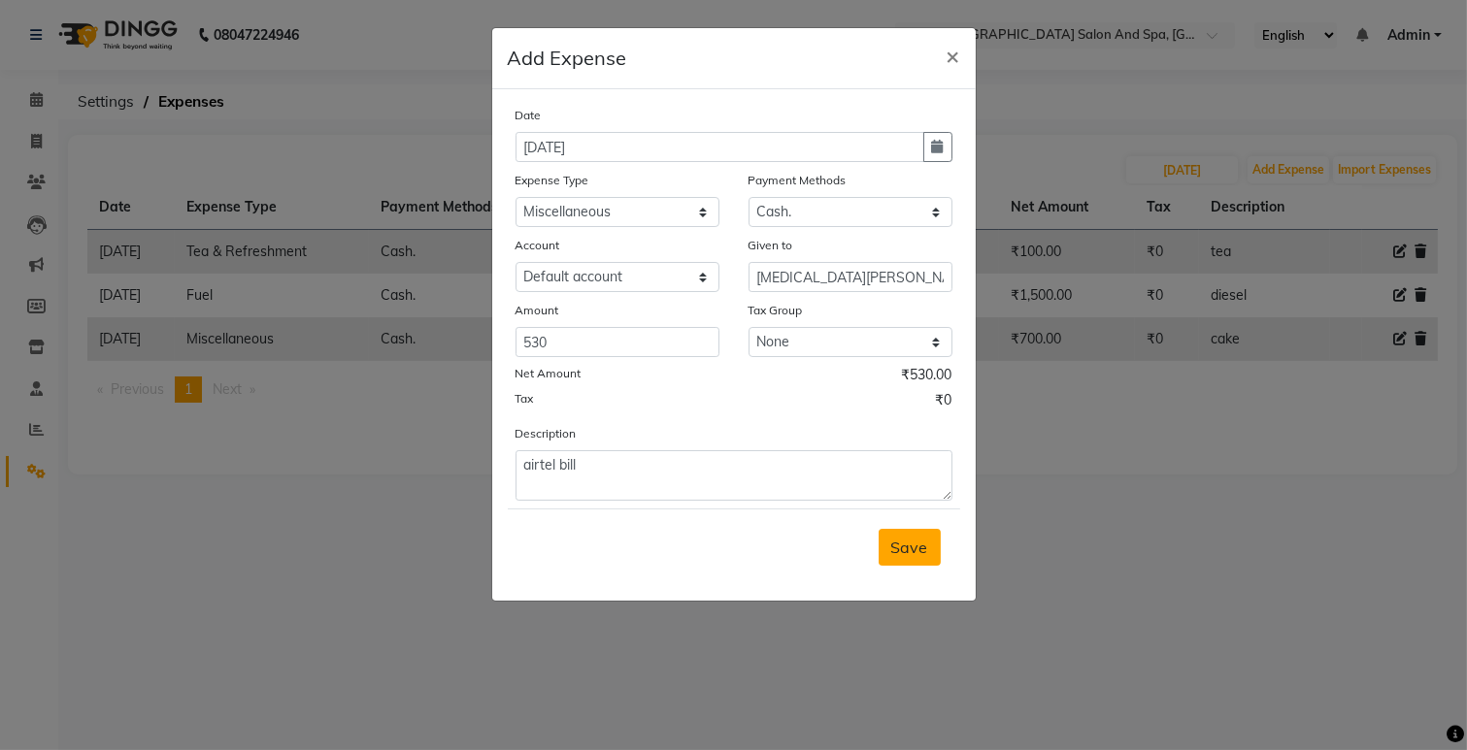
click at [917, 551] on span "Save" at bounding box center [909, 547] width 37 height 19
click at [917, 551] on div "Saving" at bounding box center [734, 547] width 452 height 77
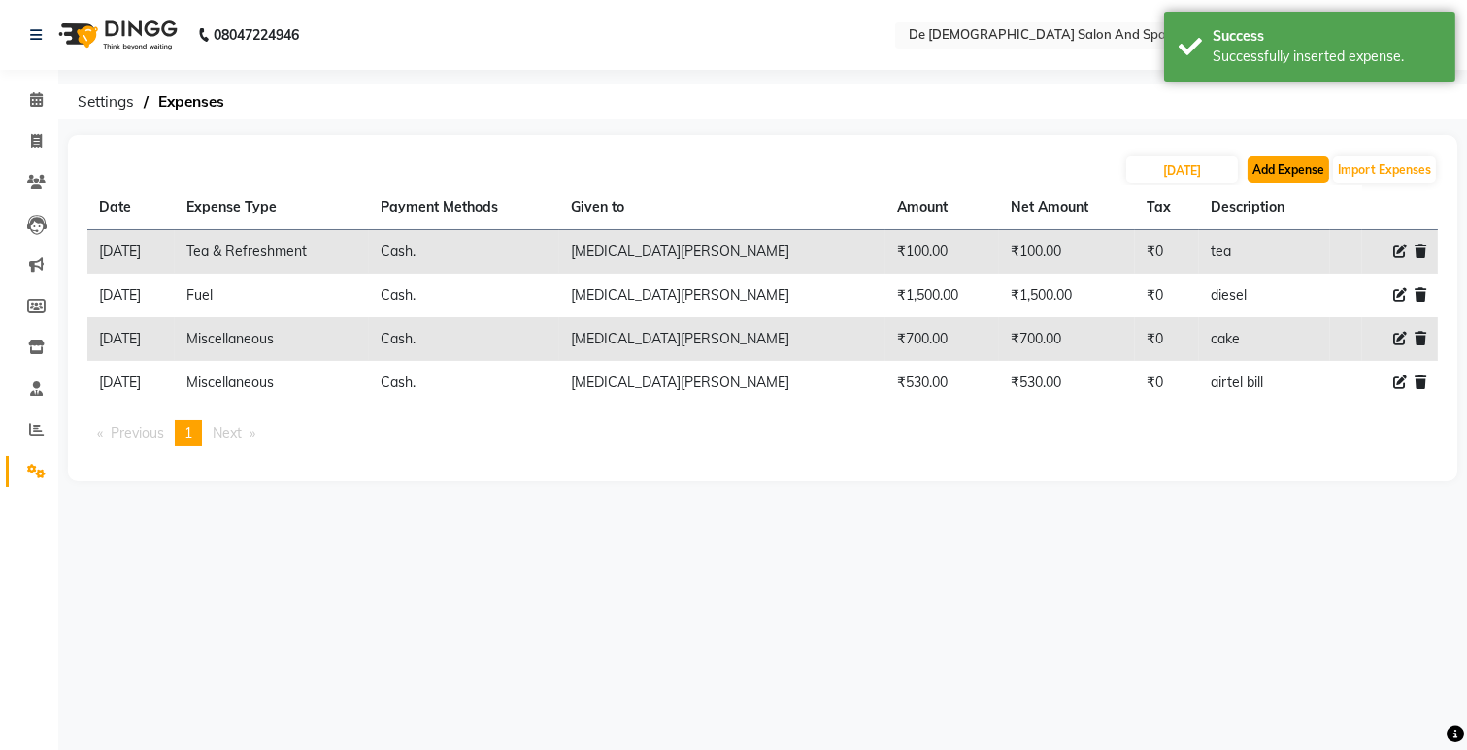
click at [1252, 166] on button "Add Expense" at bounding box center [1288, 169] width 82 height 27
select select "5448"
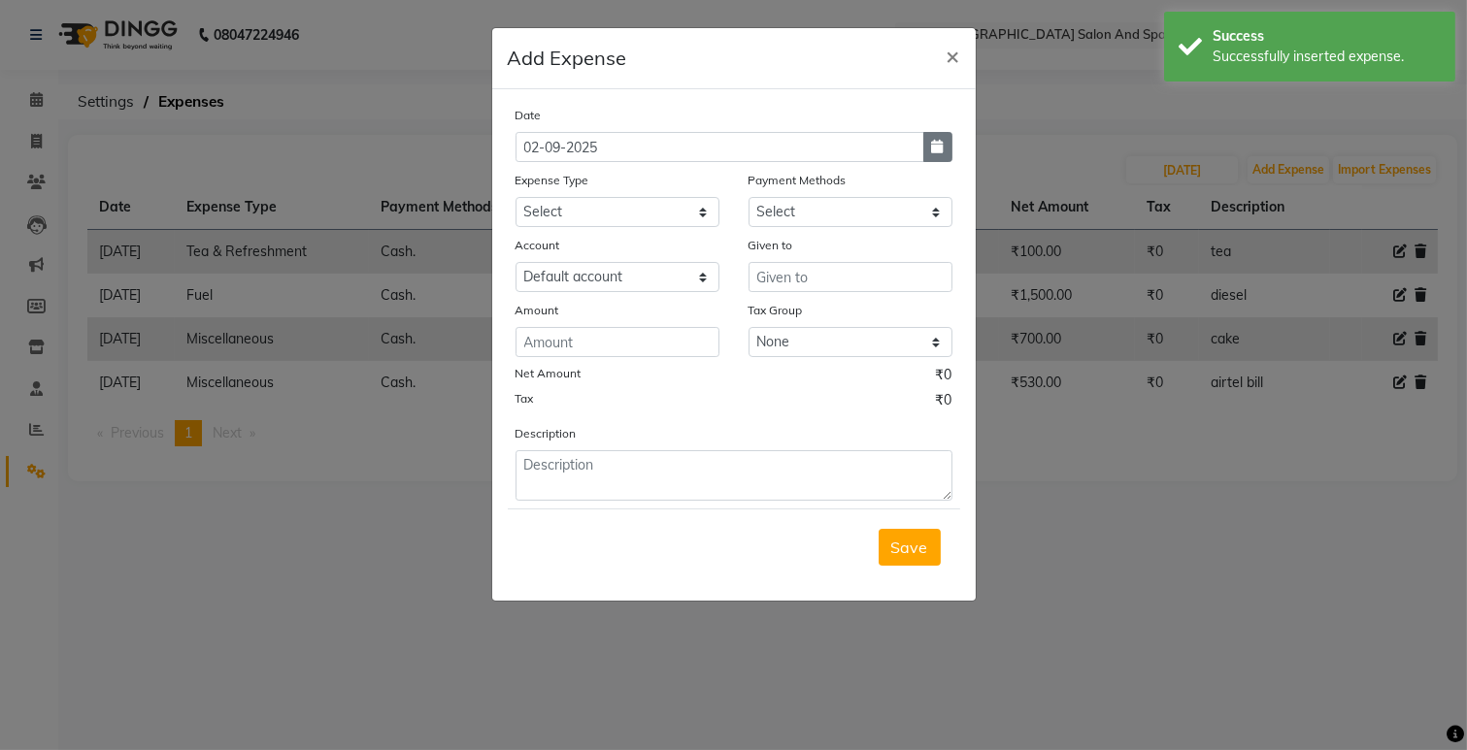
click at [937, 151] on icon "button" at bounding box center [938, 147] width 12 height 14
select select "9"
select select "2025"
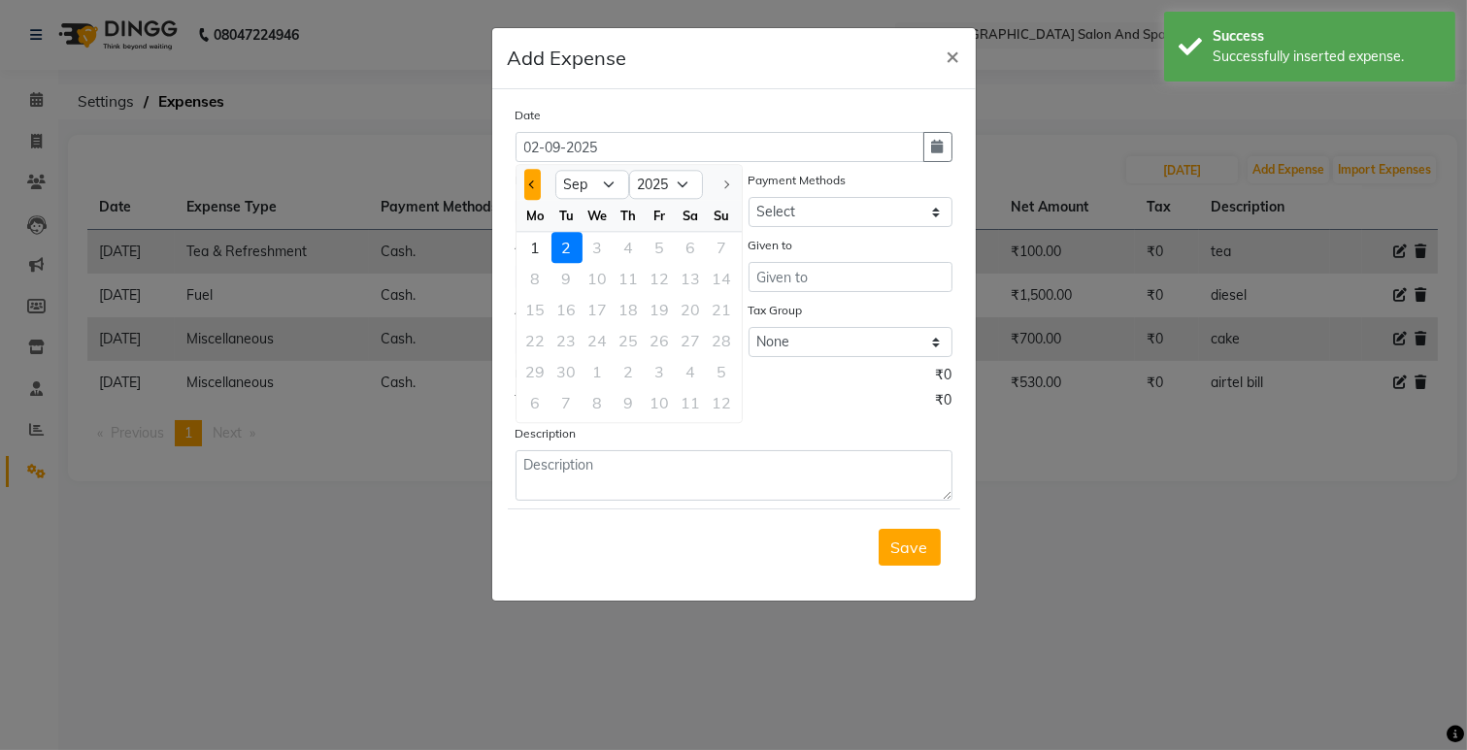
click at [536, 191] on button "Previous month" at bounding box center [532, 184] width 17 height 31
select select "8"
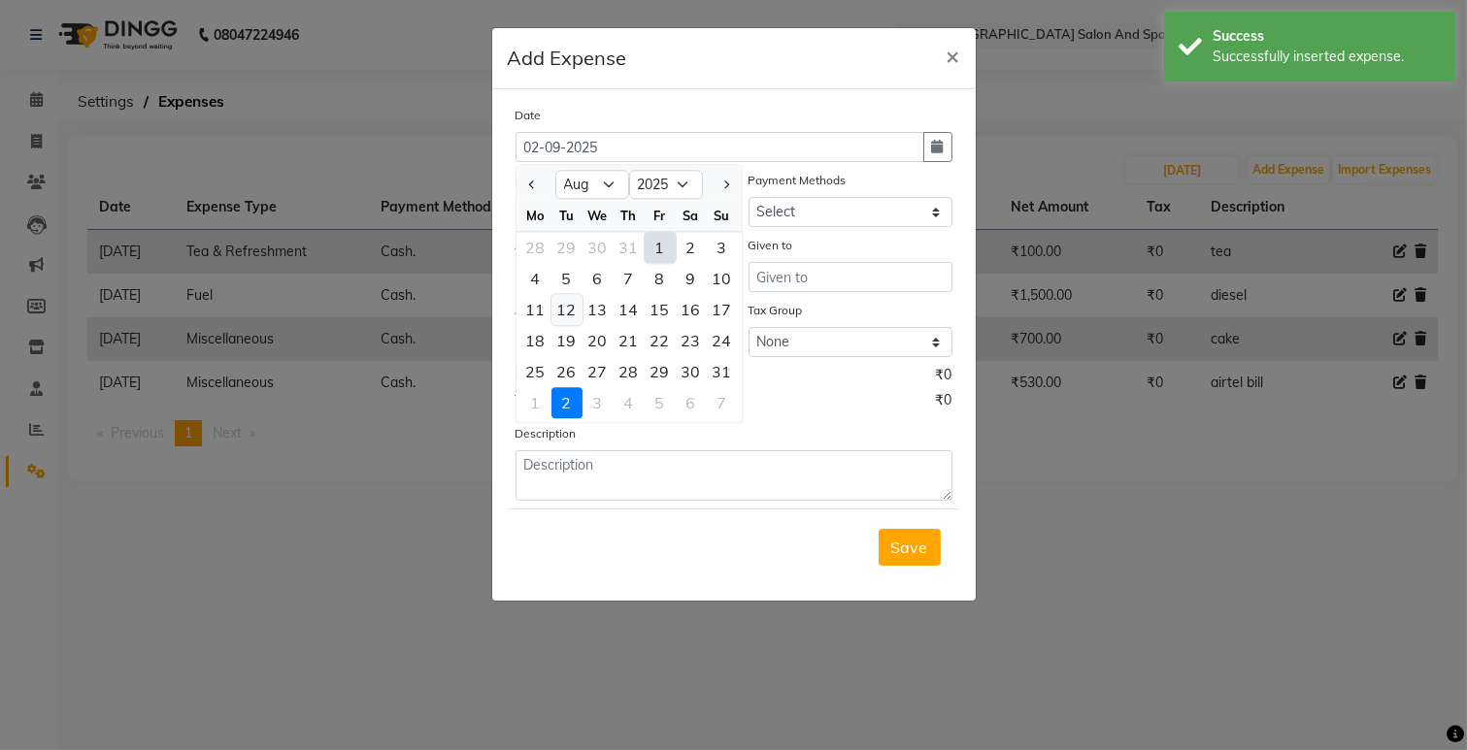
click at [575, 318] on div "12" at bounding box center [566, 309] width 31 height 31
type input "[DATE]"
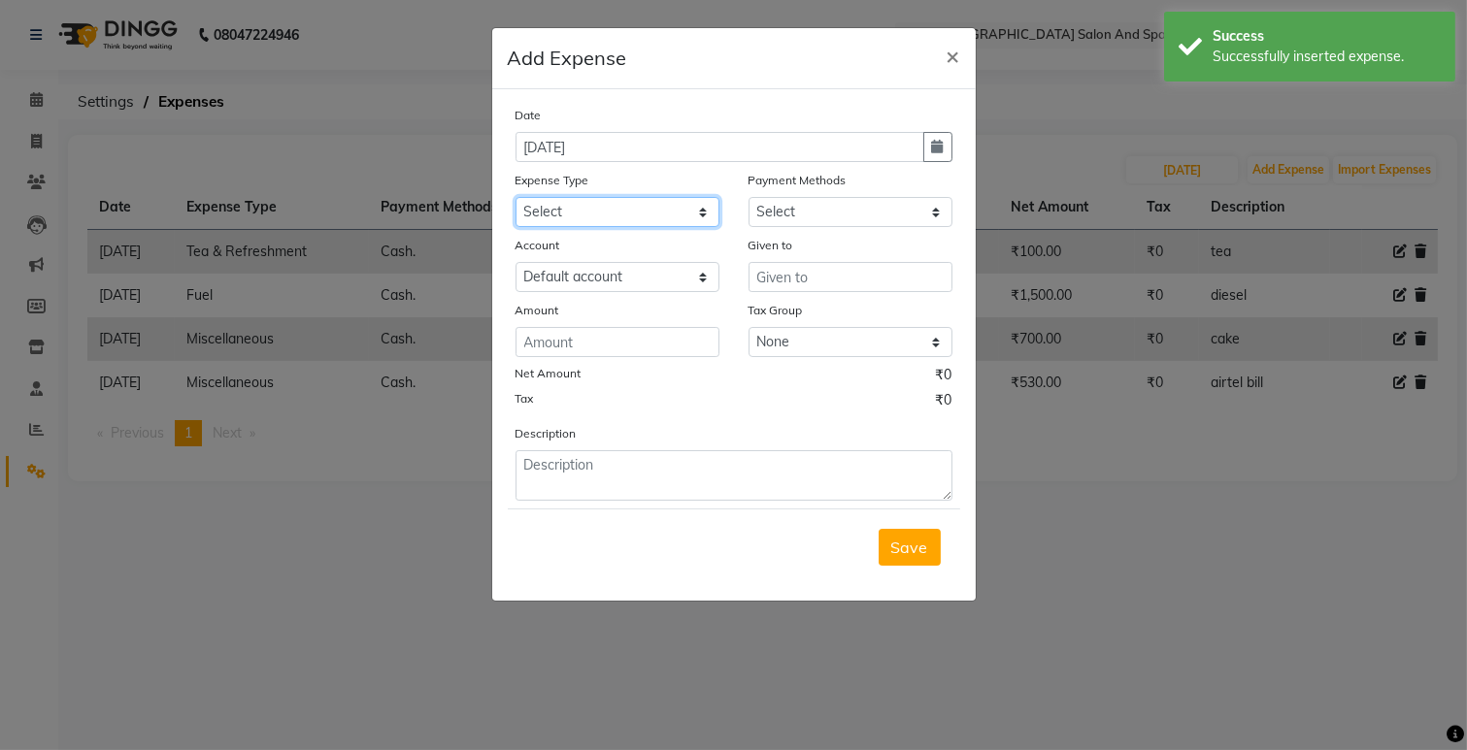
click at [644, 214] on select "Select Advance Salary Bank charges Car maintenance Cash transfer to bank Cash t…" at bounding box center [617, 212] width 204 height 30
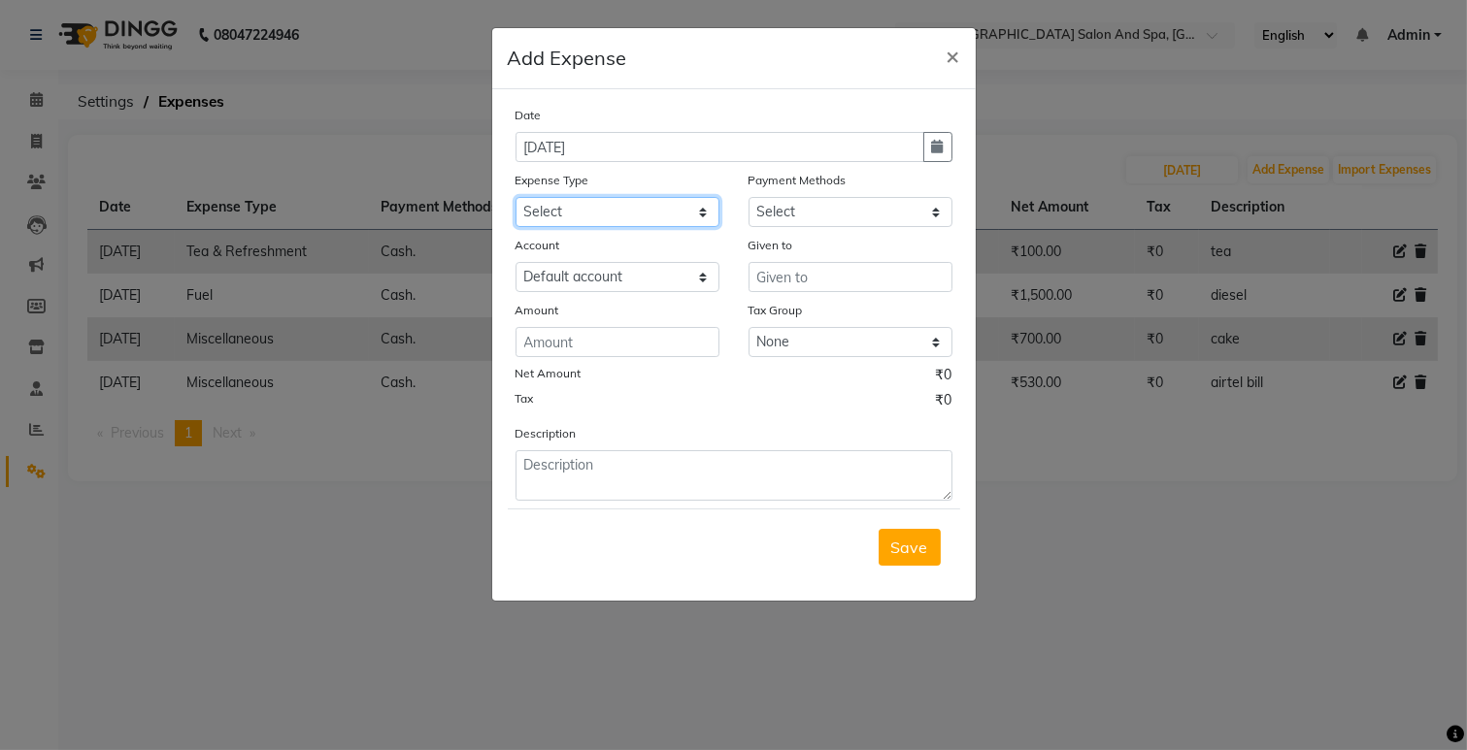
select select "8"
click at [515, 197] on select "Select Advance Salary Bank charges Car maintenance Cash transfer to bank Cash t…" at bounding box center [617, 212] width 204 height 30
click at [840, 214] on select "Select Cash. Voucher CARD Wallet GPay" at bounding box center [850, 212] width 204 height 30
select select "116"
click at [748, 197] on select "Select Cash. Voucher CARD Wallet GPay" at bounding box center [850, 212] width 204 height 30
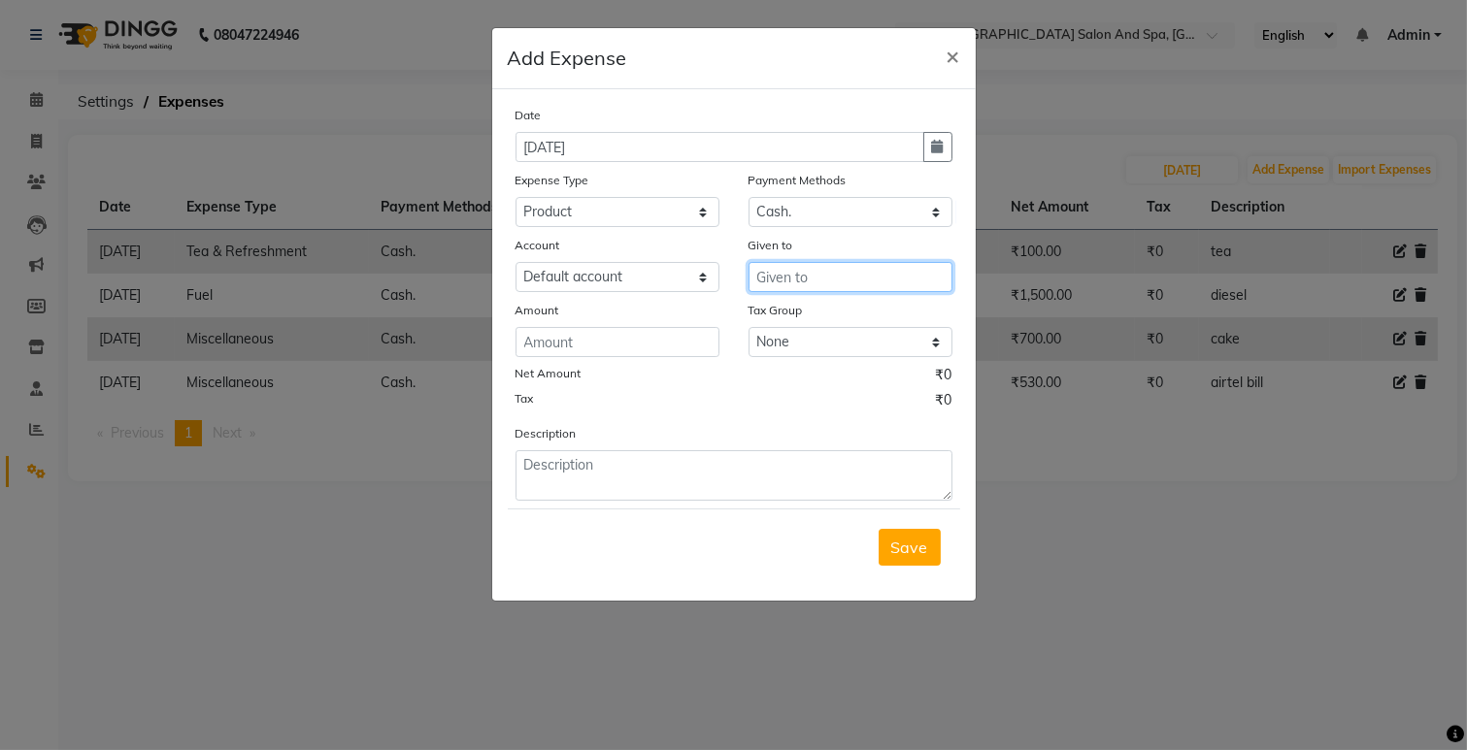
click at [809, 265] on input "text" at bounding box center [850, 277] width 204 height 30
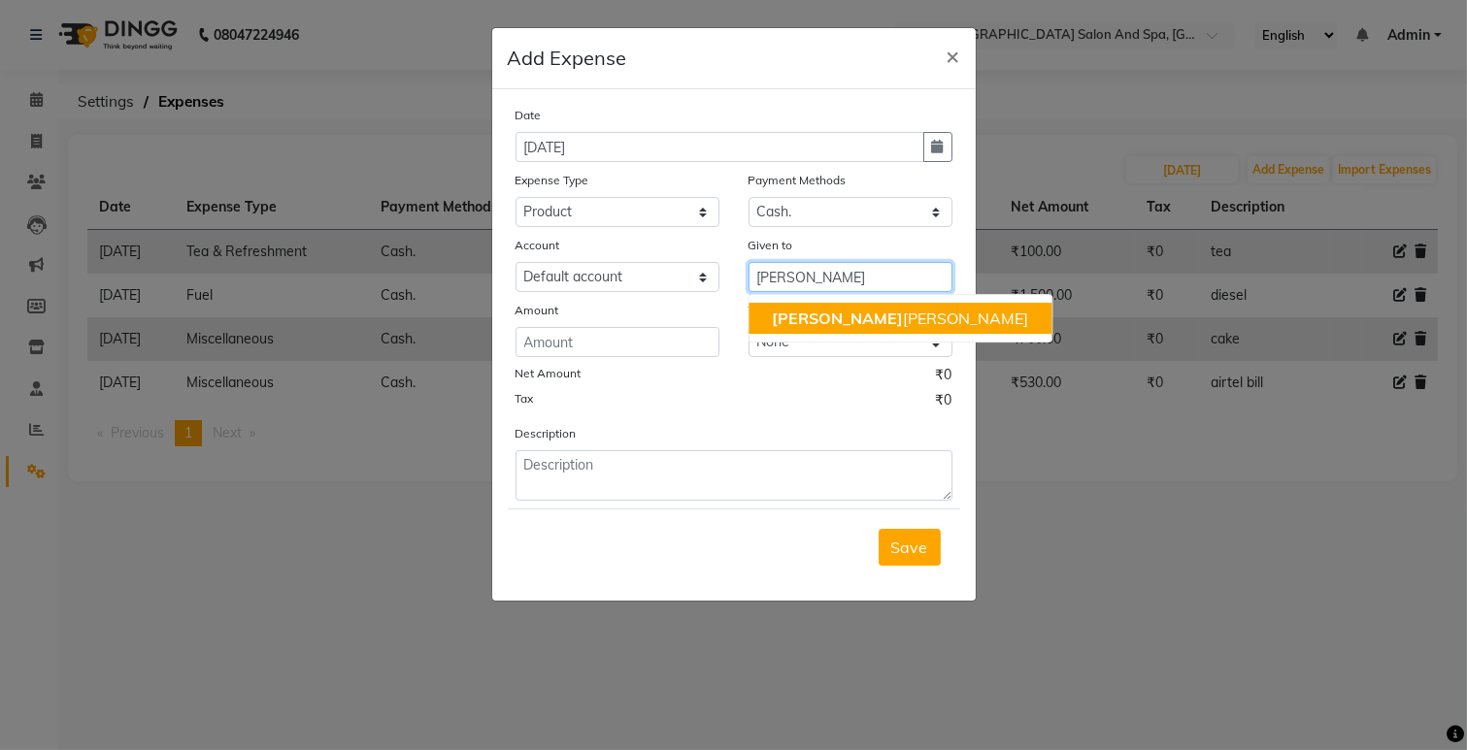
click at [840, 321] on ngb-highlight "[PERSON_NAME] [PERSON_NAME]" at bounding box center [900, 318] width 256 height 19
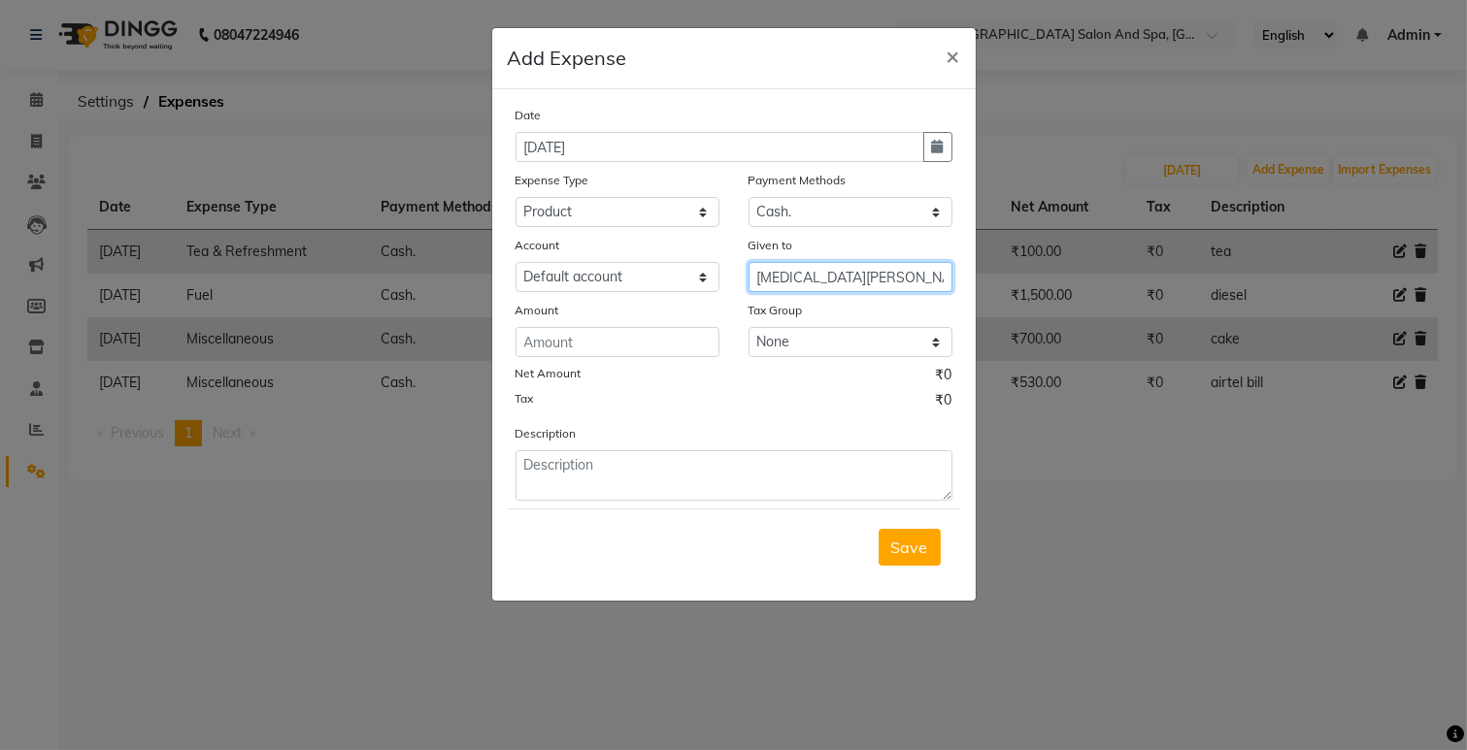
type input "[MEDICAL_DATA][PERSON_NAME]"
click at [643, 350] on input "number" at bounding box center [617, 342] width 204 height 30
type input "565"
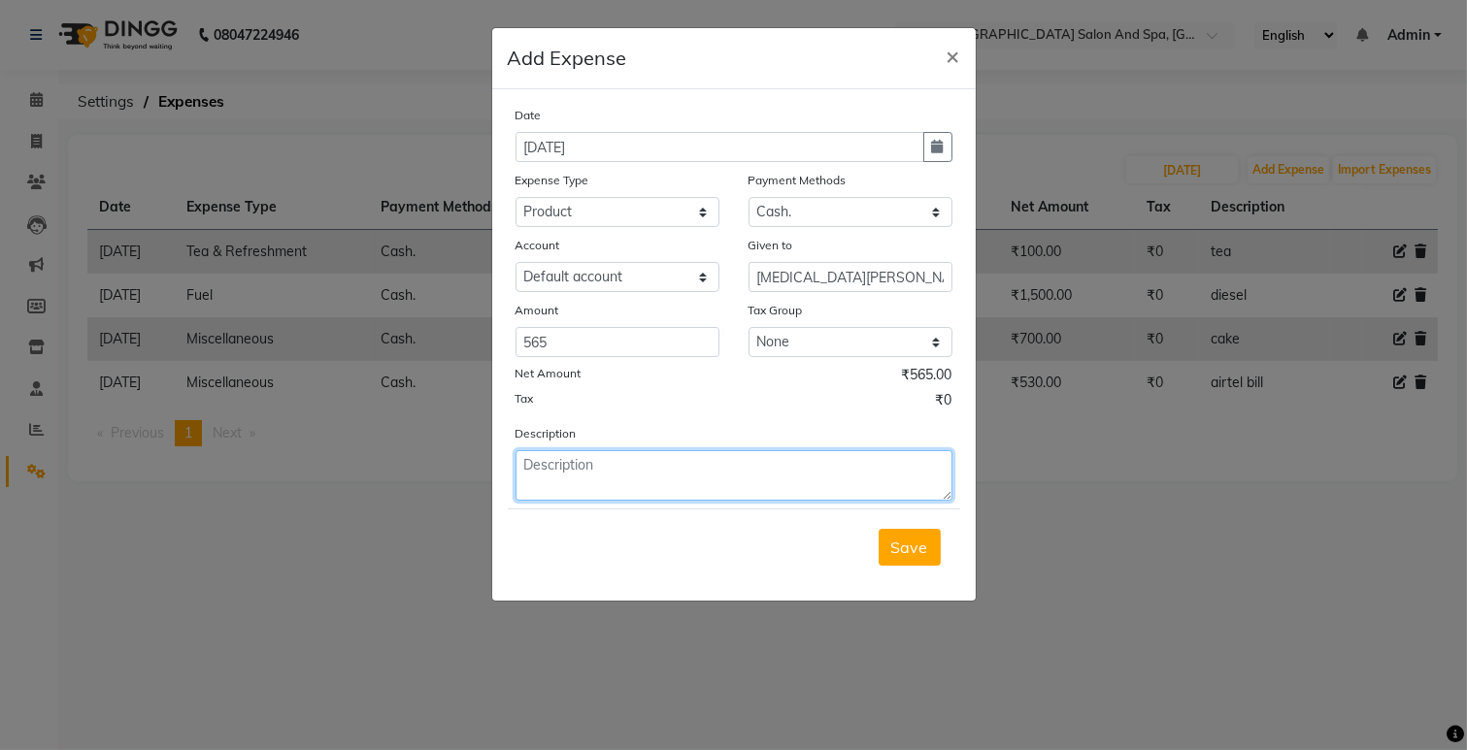
click at [590, 481] on textarea at bounding box center [733, 475] width 437 height 50
type textarea "colortube"
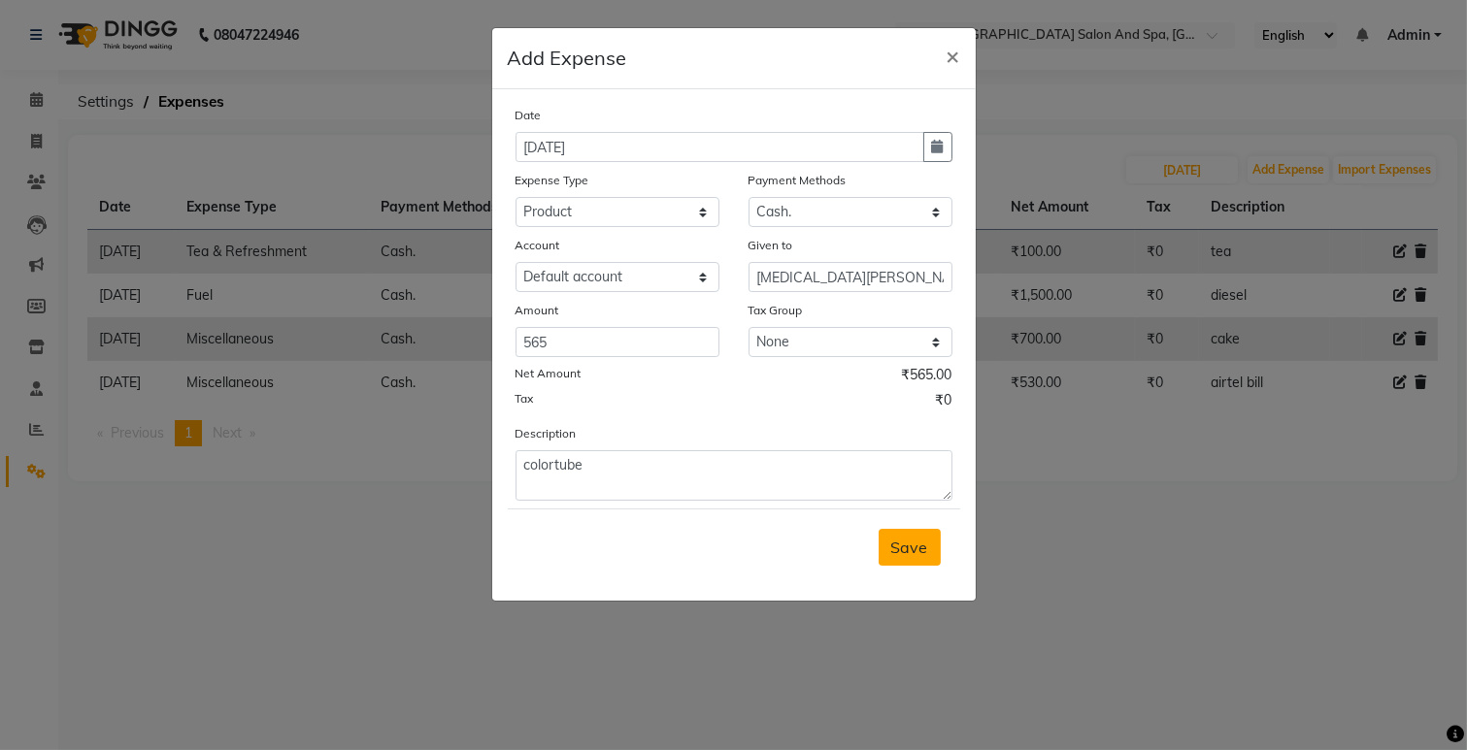
click at [891, 550] on span "Save" at bounding box center [909, 547] width 37 height 19
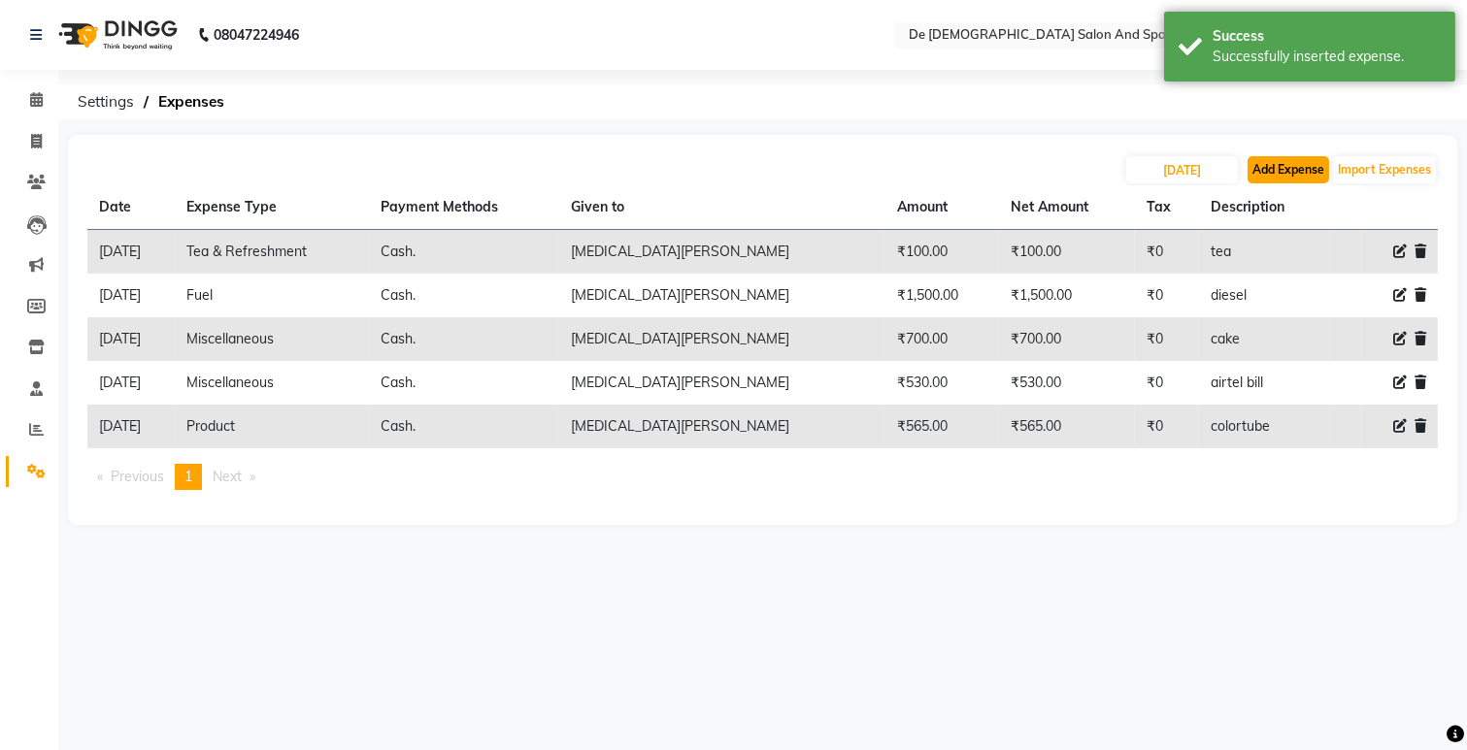
click at [1276, 166] on button "Add Expense" at bounding box center [1288, 169] width 82 height 27
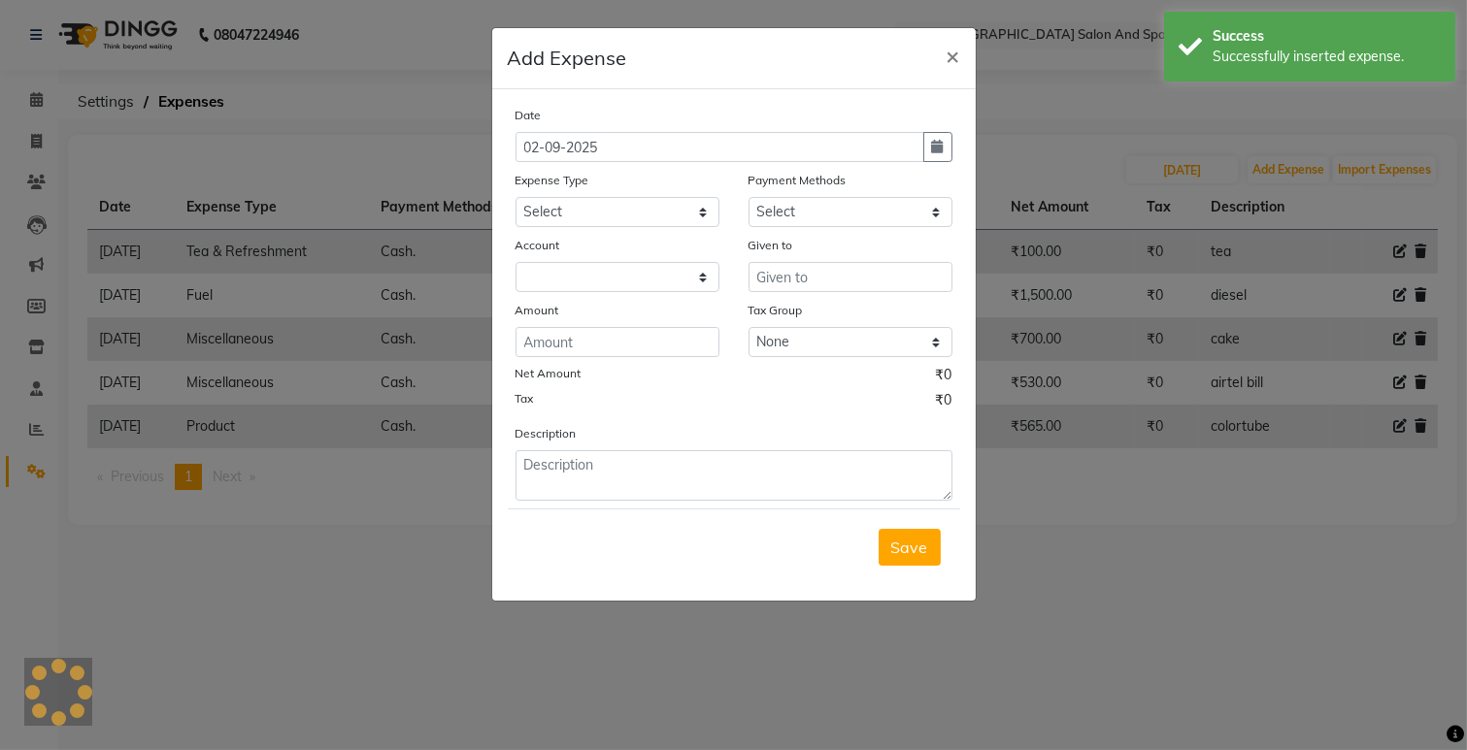
select select "5448"
click at [936, 157] on button "button" at bounding box center [937, 147] width 29 height 30
select select "9"
select select "2025"
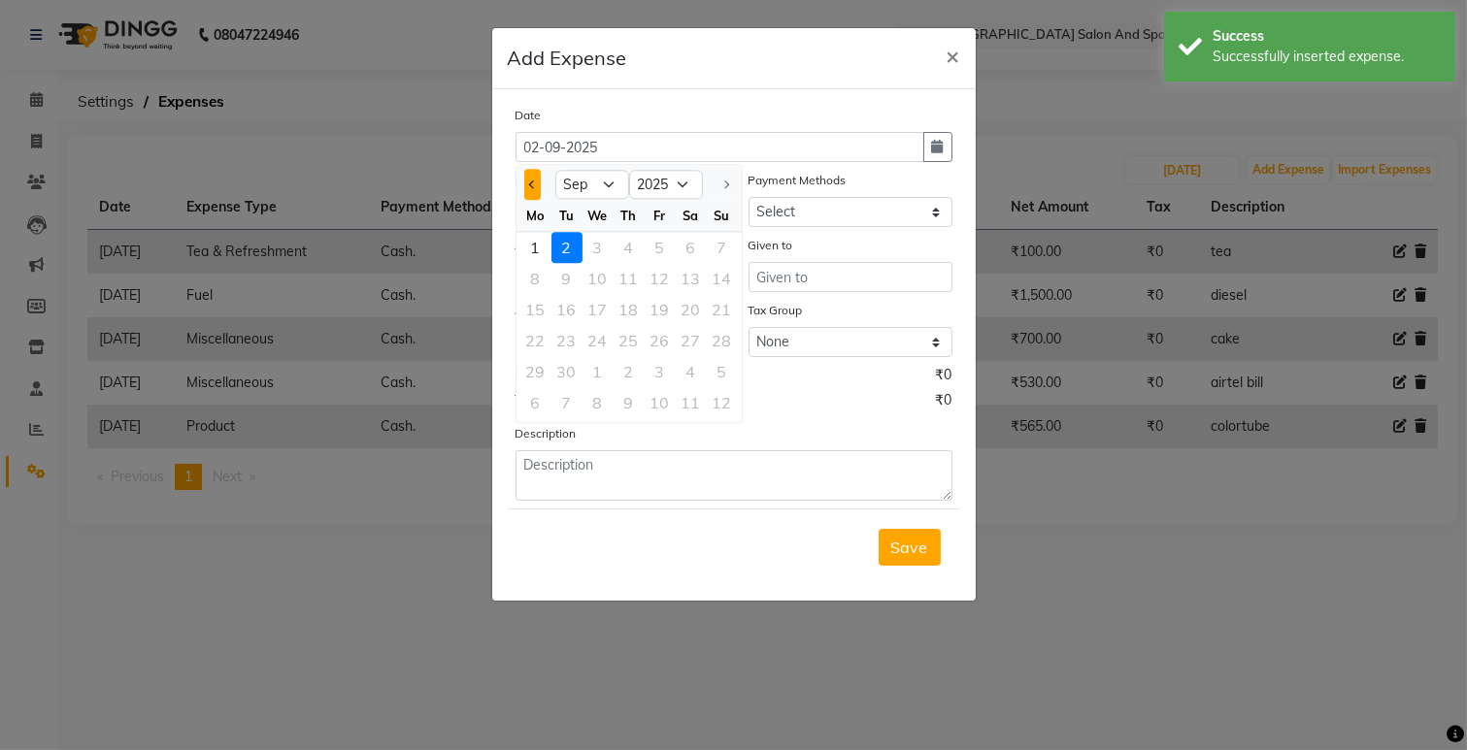
click at [534, 195] on button "Previous month" at bounding box center [532, 184] width 17 height 31
select select "8"
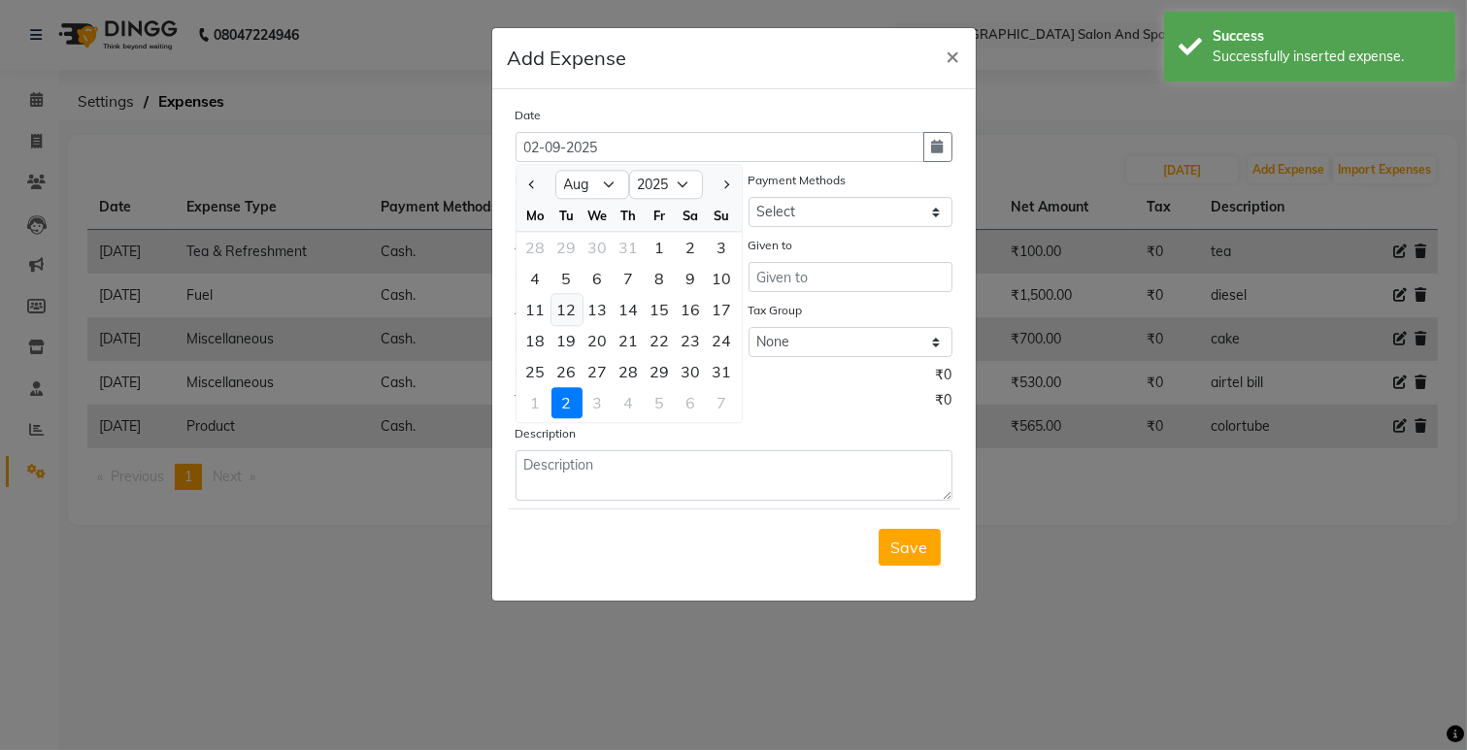
click at [577, 304] on div "12" at bounding box center [566, 309] width 31 height 31
type input "[DATE]"
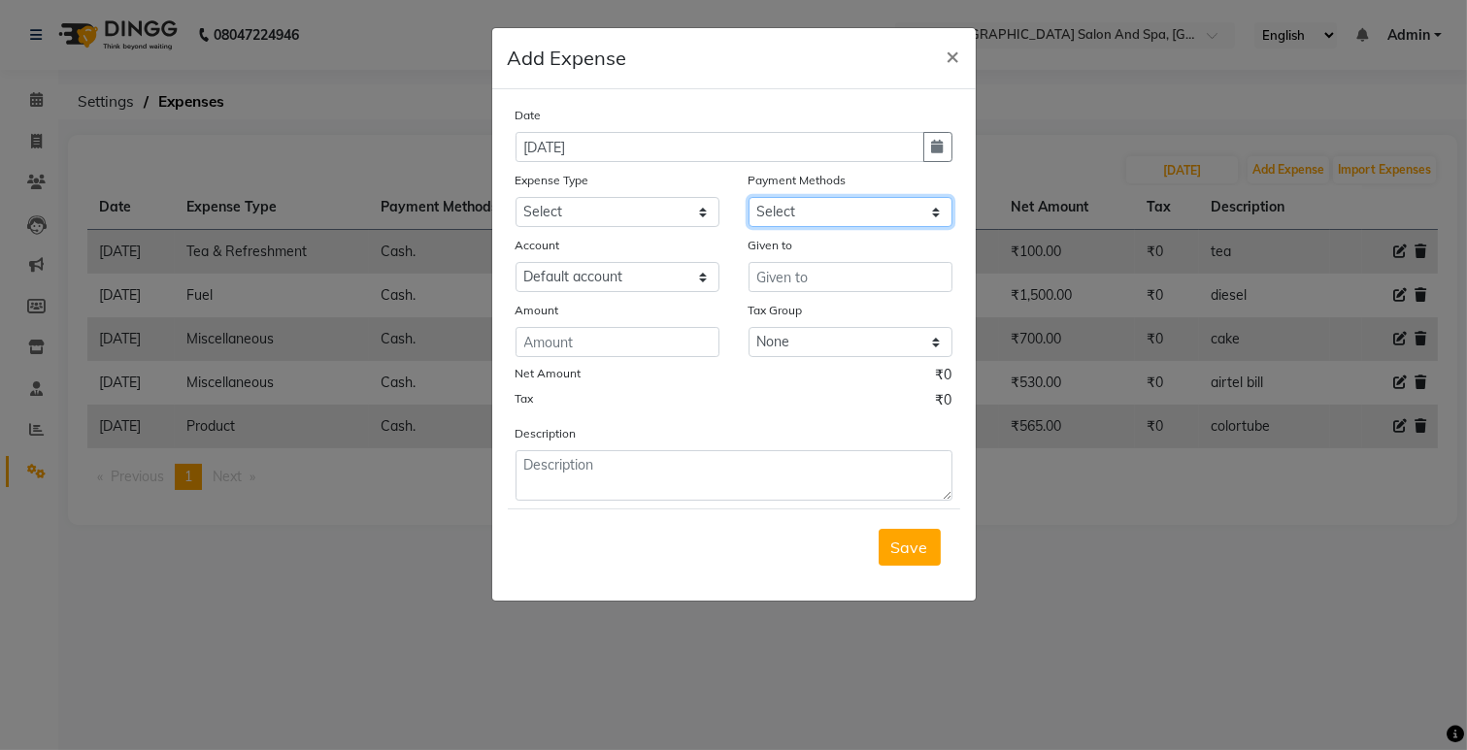
click at [811, 215] on select "Select Cash. Voucher CARD Wallet GPay" at bounding box center [850, 212] width 204 height 30
select select "116"
click at [748, 197] on select "Select Cash. Voucher CARD Wallet GPay" at bounding box center [850, 212] width 204 height 30
click at [637, 202] on select "Select Advance Salary Bank charges Car maintenance Cash transfer to bank Cash t…" at bounding box center [617, 212] width 204 height 30
select select "9"
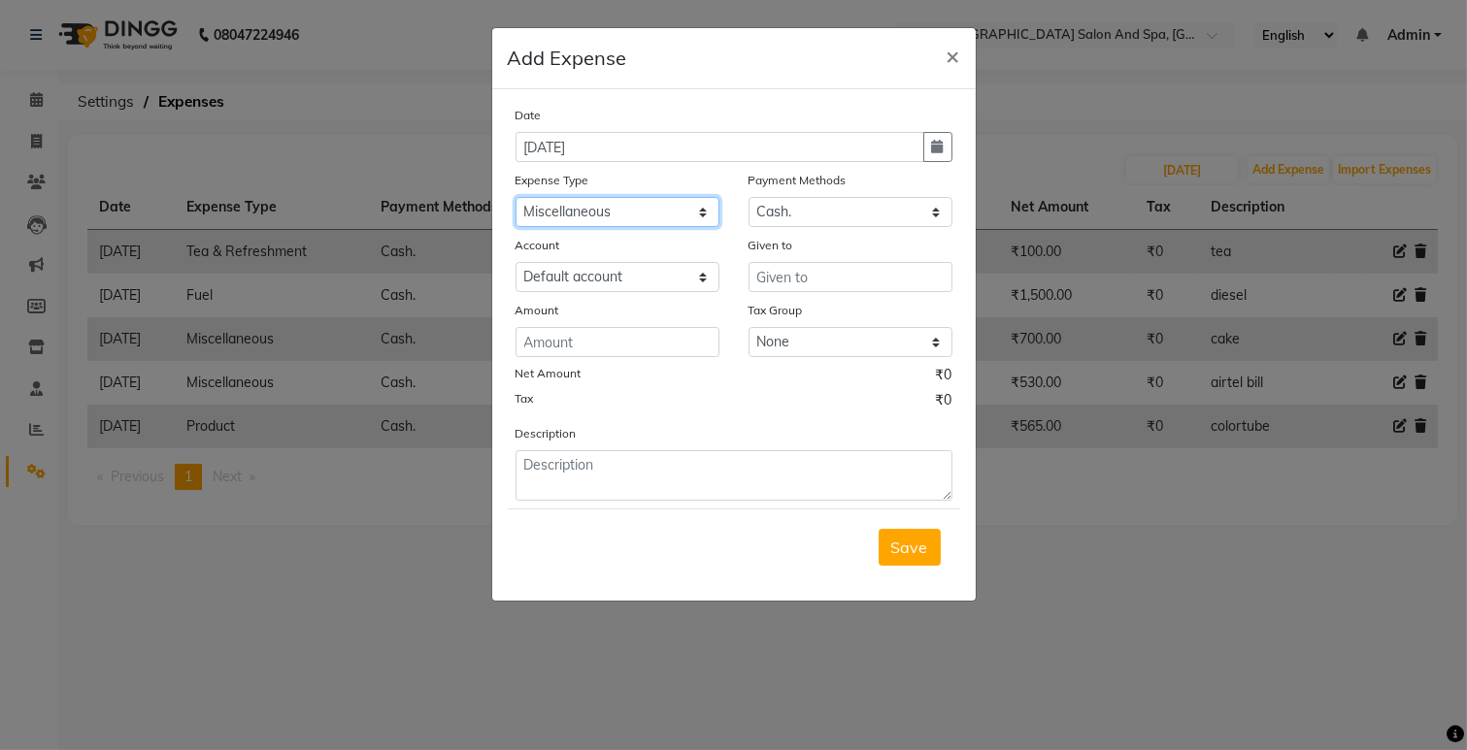
click at [515, 197] on select "Select Advance Salary Bank charges Car maintenance Cash transfer to bank Cash t…" at bounding box center [617, 212] width 204 height 30
click at [772, 274] on input "text" at bounding box center [850, 277] width 204 height 30
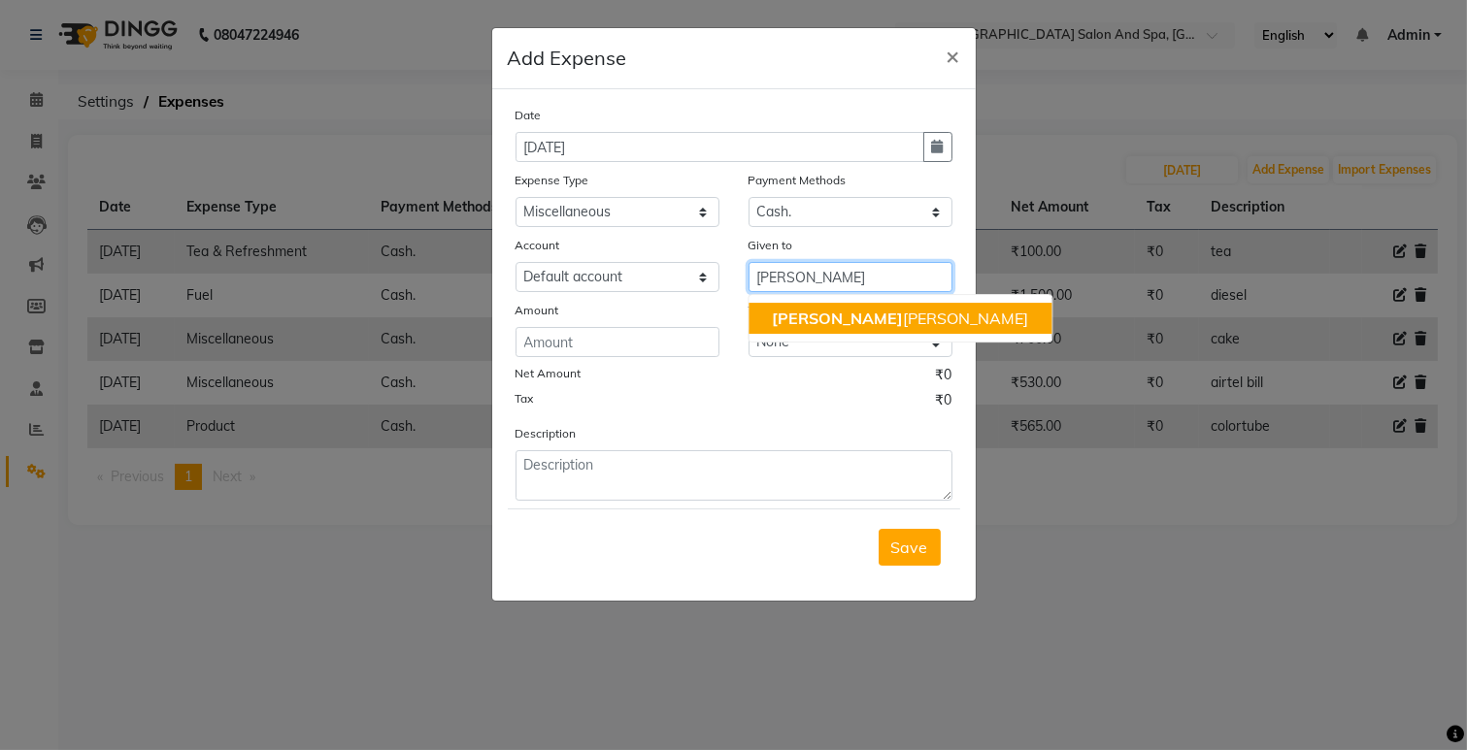
click at [803, 317] on ngb-highlight "[PERSON_NAME] [PERSON_NAME]" at bounding box center [900, 318] width 256 height 19
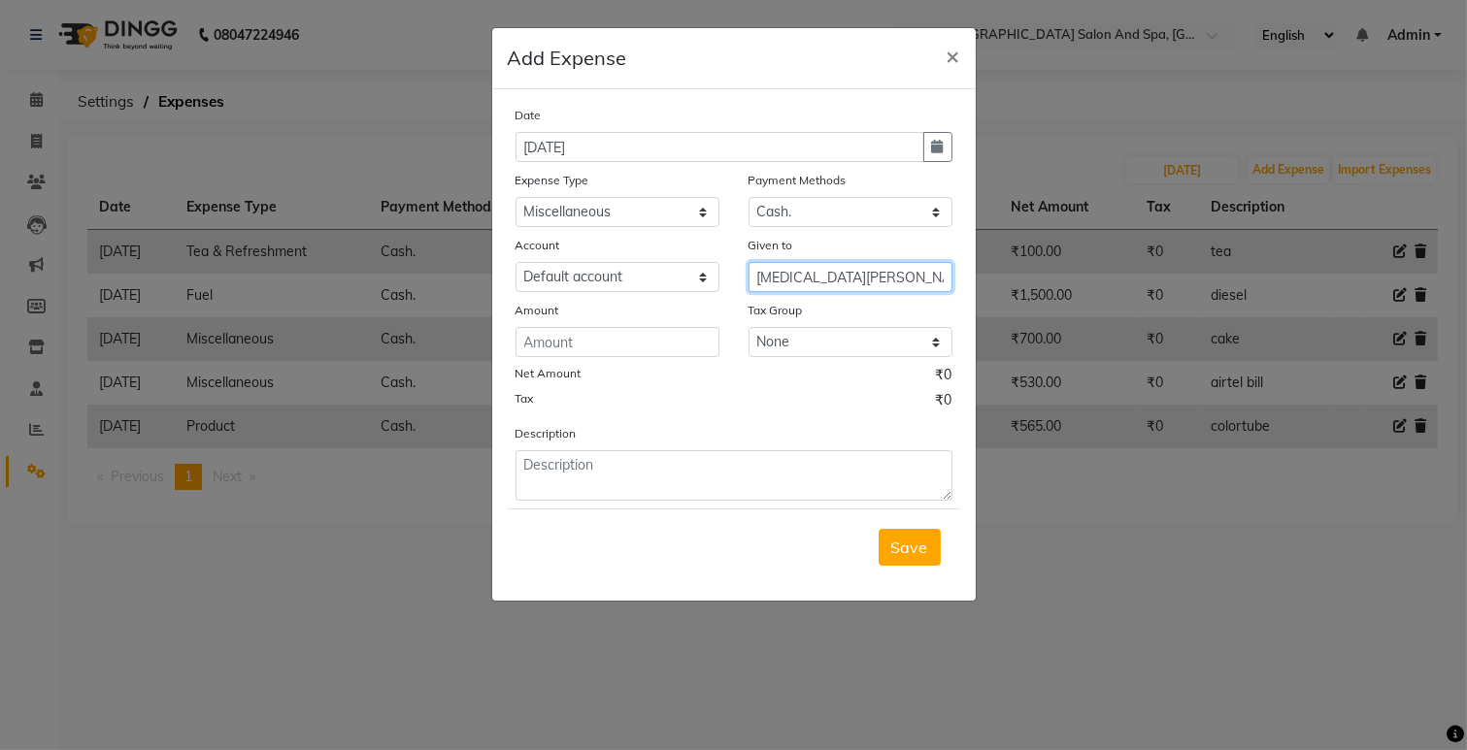
type input "[MEDICAL_DATA][PERSON_NAME]"
click at [656, 359] on div "Date [DATE] Expense Type Select Advance Salary Bank charges Car maintenance Cas…" at bounding box center [733, 303] width 437 height 396
click at [645, 346] on input "number" at bounding box center [617, 342] width 204 height 30
type input "3370"
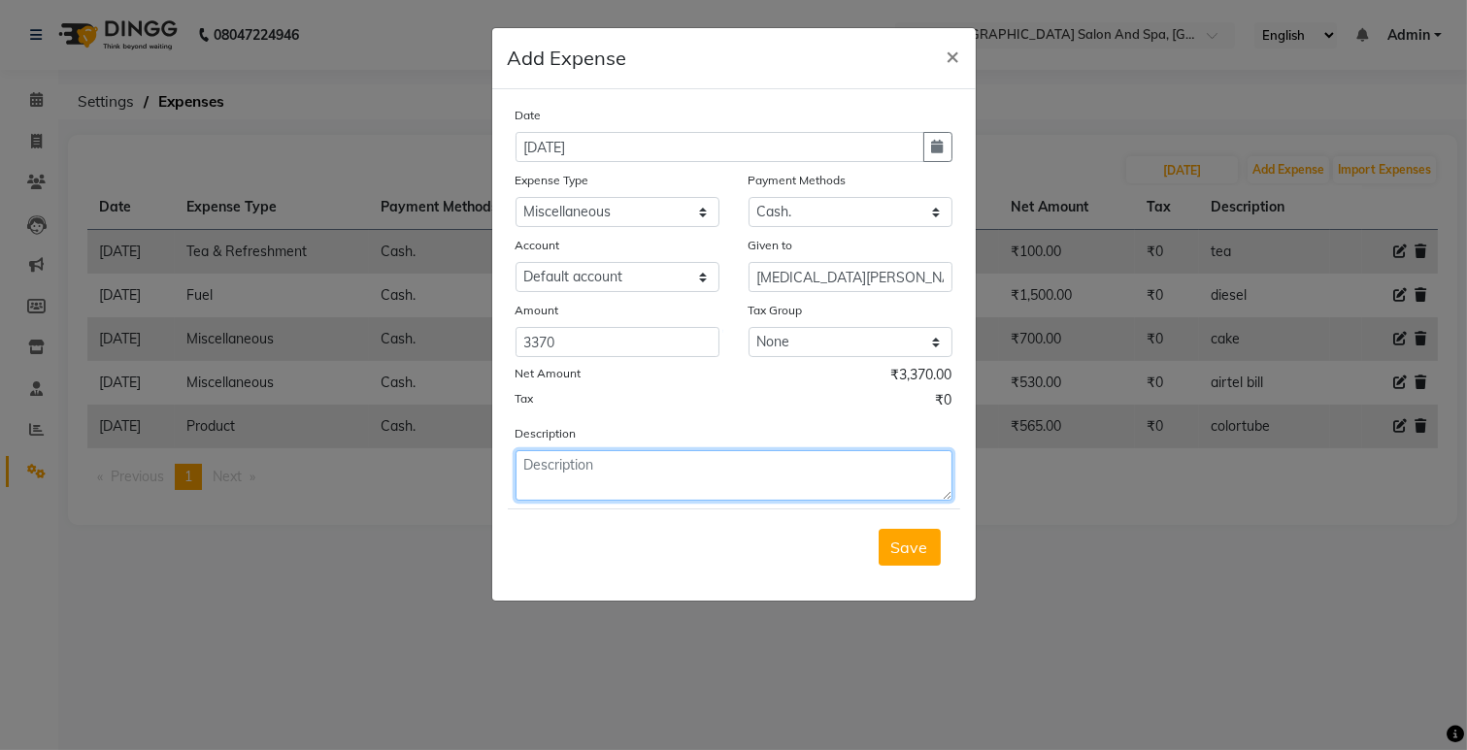
click at [642, 480] on textarea at bounding box center [733, 475] width 437 height 50
type textarea "towel wash"
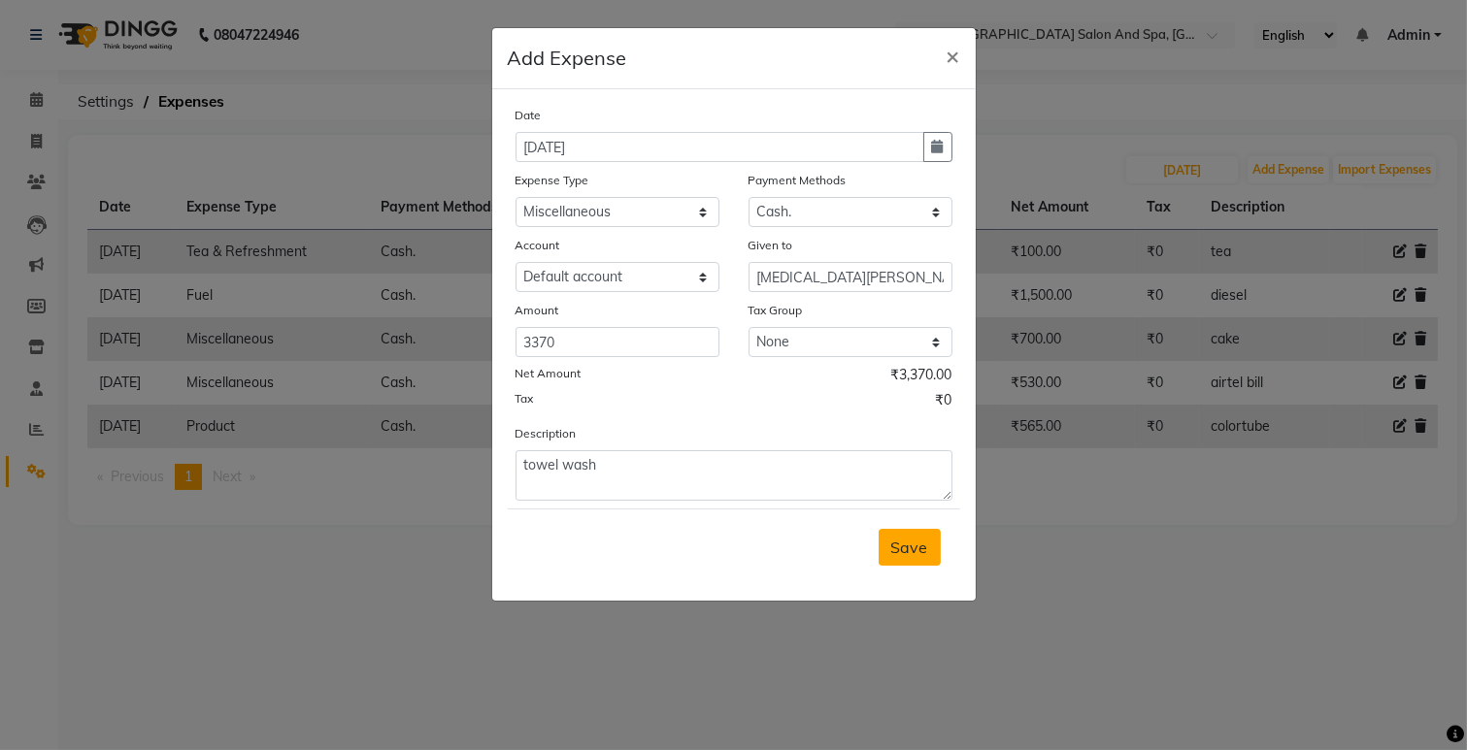
click at [927, 554] on button "Save" at bounding box center [909, 547] width 62 height 37
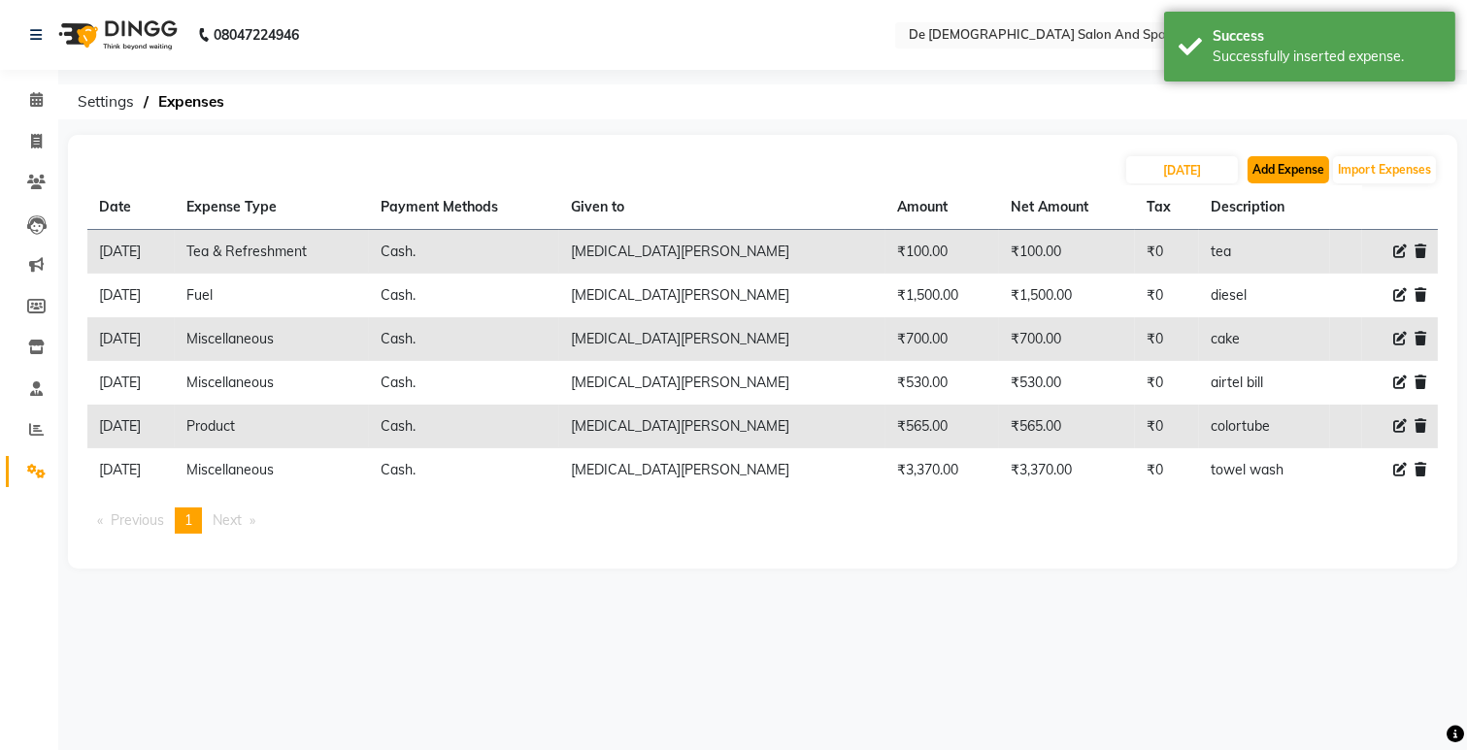
click at [1273, 165] on button "Add Expense" at bounding box center [1288, 169] width 82 height 27
select select "5448"
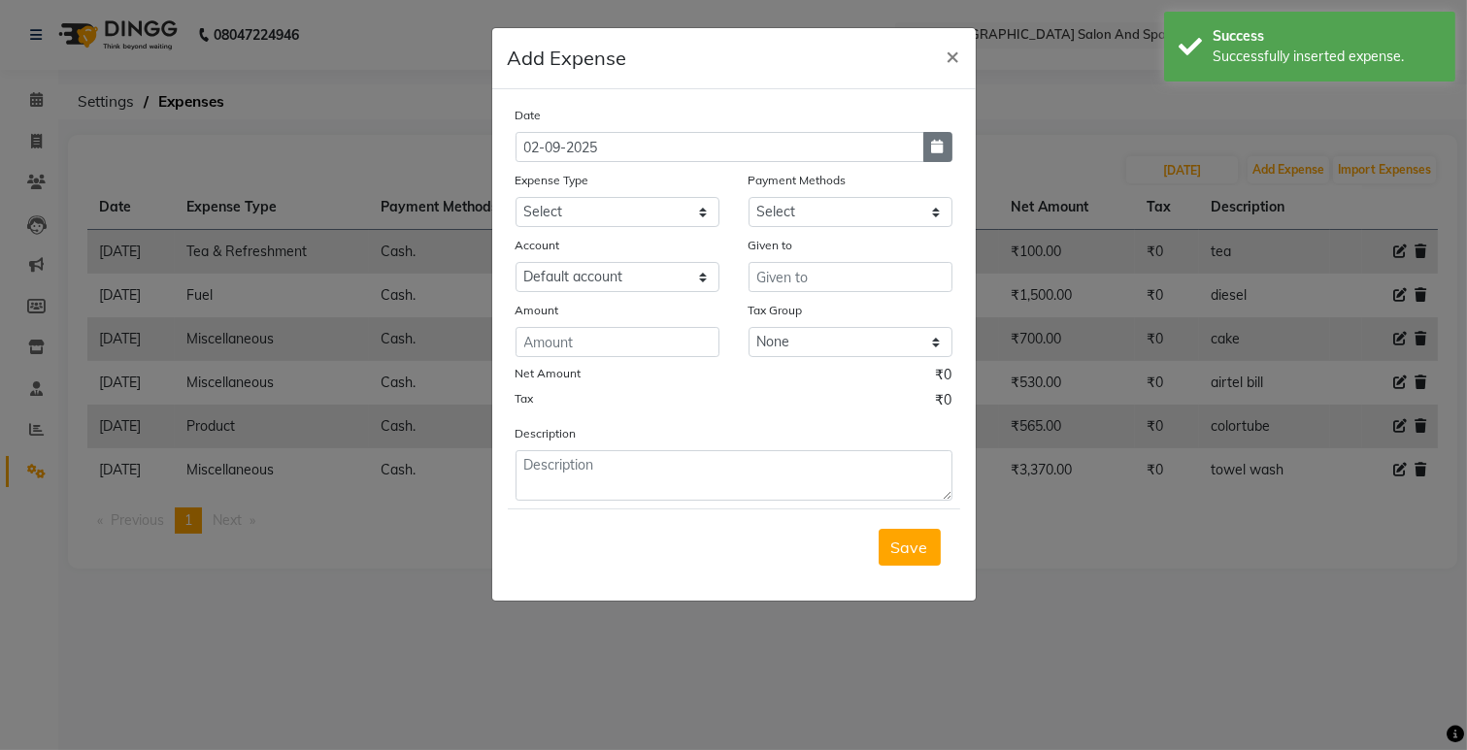
click at [939, 141] on icon "button" at bounding box center [938, 147] width 12 height 14
select select "9"
select select "2025"
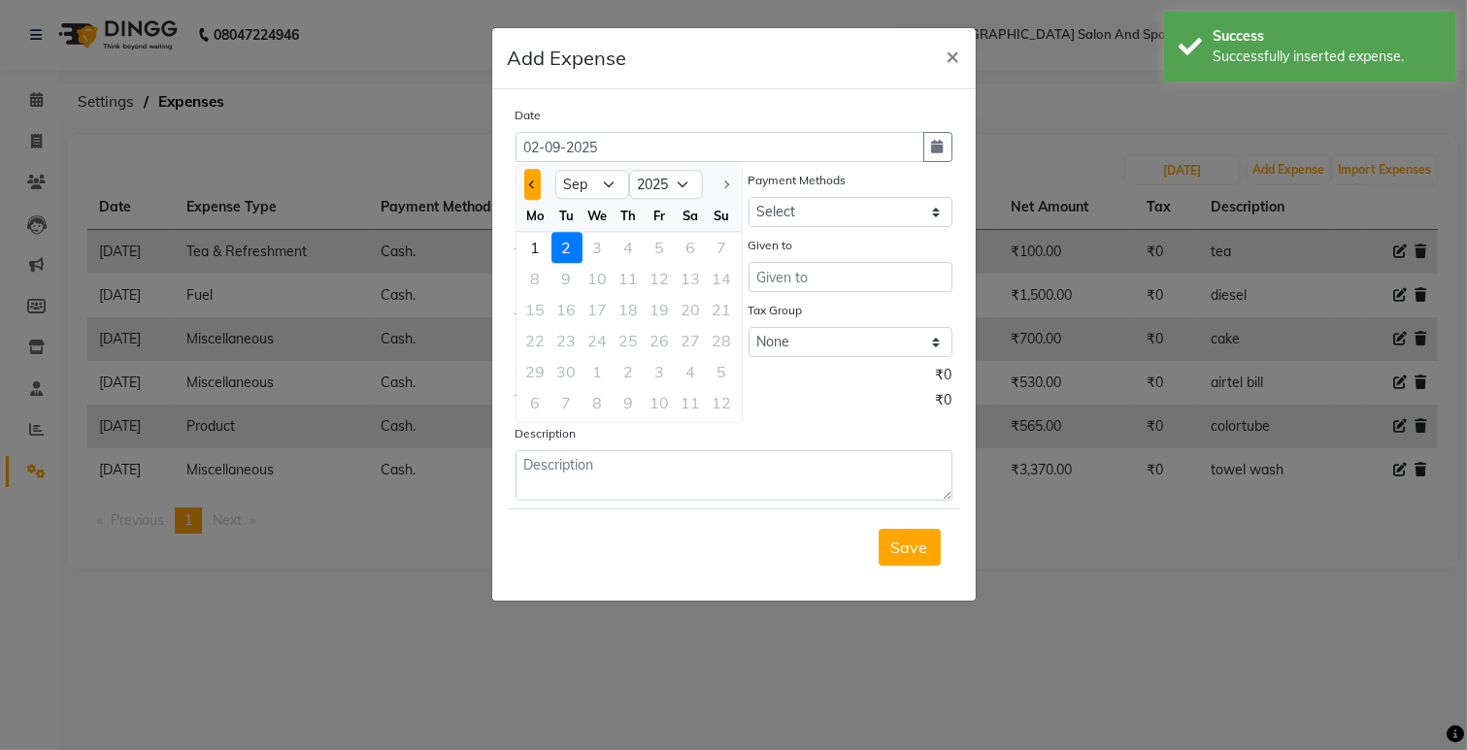
click at [534, 190] on button "Previous month" at bounding box center [532, 184] width 17 height 31
select select "8"
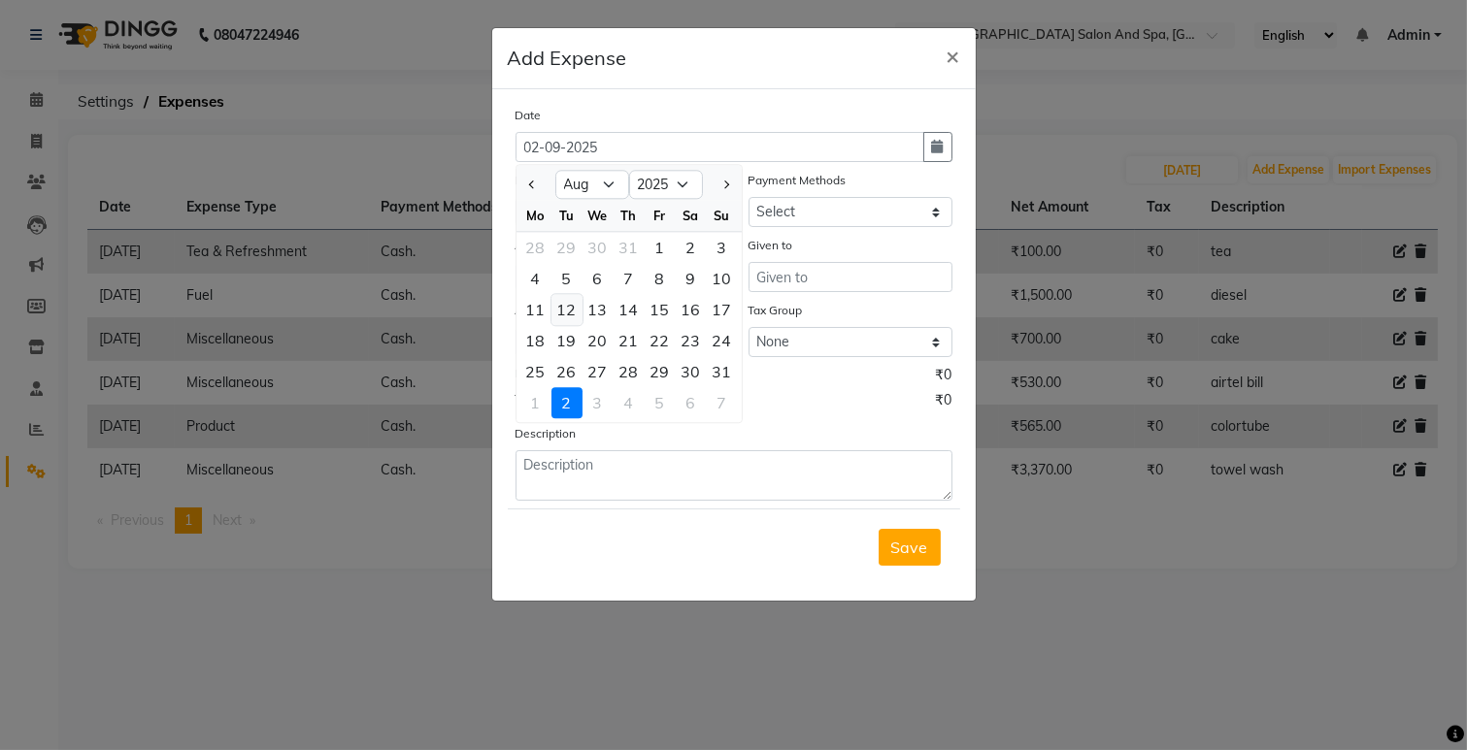
click at [571, 312] on div "12" at bounding box center [566, 309] width 31 height 31
type input "[DATE]"
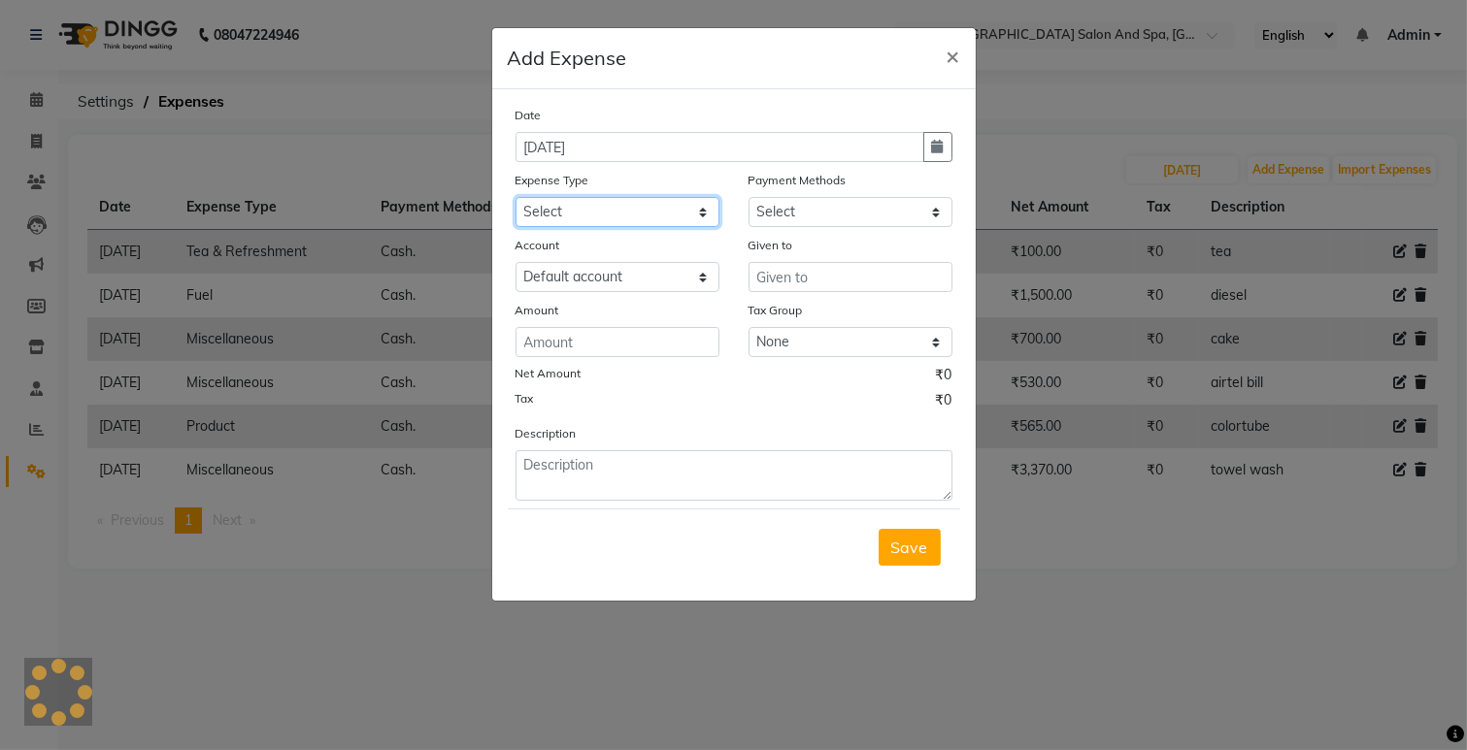
click at [691, 217] on select "Select Advance Salary Bank charges Car maintenance Cash transfer to bank Cash t…" at bounding box center [617, 212] width 204 height 30
select select "9"
click at [515, 197] on select "Select Advance Salary Bank charges Car maintenance Cash transfer to bank Cash t…" at bounding box center [617, 212] width 204 height 30
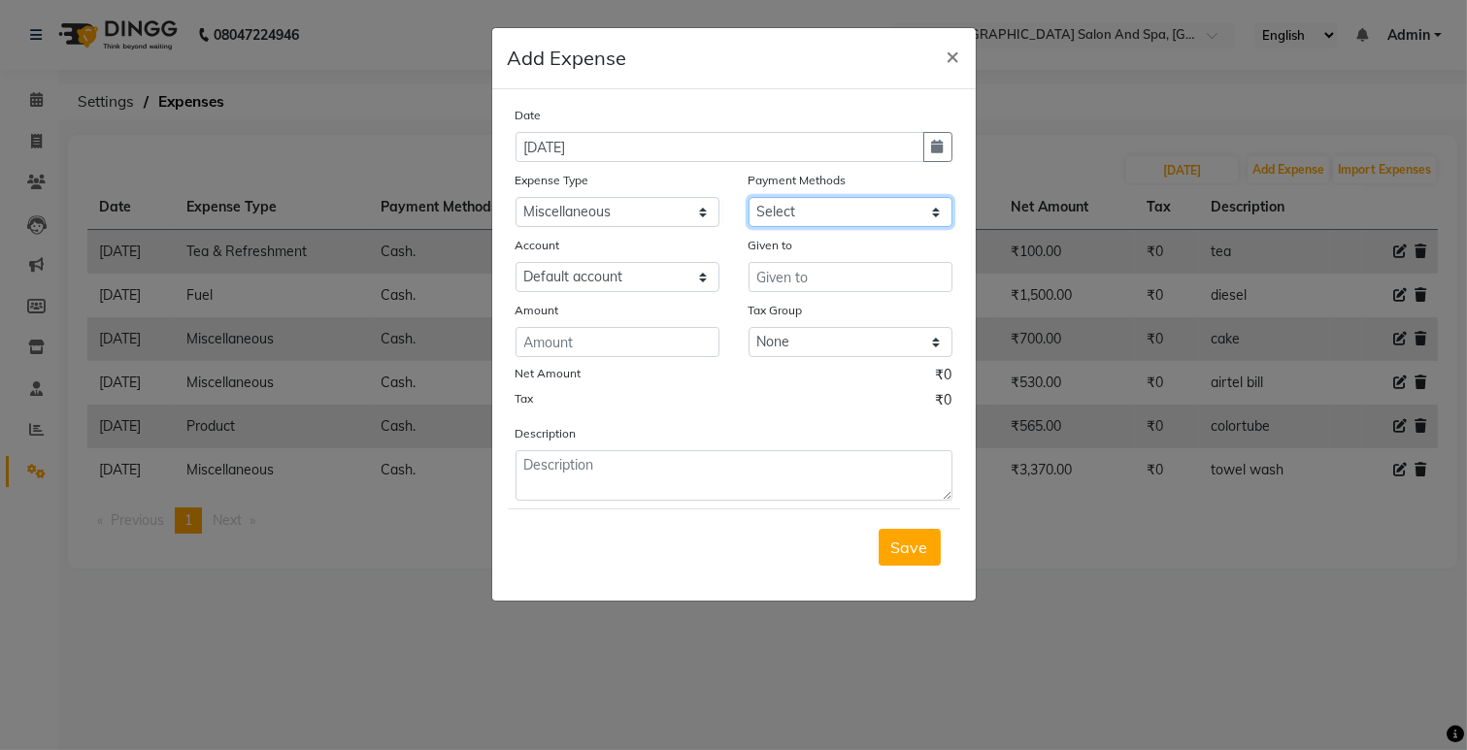
click at [812, 218] on select "Select Cash. Voucher CARD Wallet GPay" at bounding box center [850, 212] width 204 height 30
click at [748, 197] on select "Select Cash. Voucher CARD Wallet GPay" at bounding box center [850, 212] width 204 height 30
click at [778, 267] on input "text" at bounding box center [850, 277] width 204 height 30
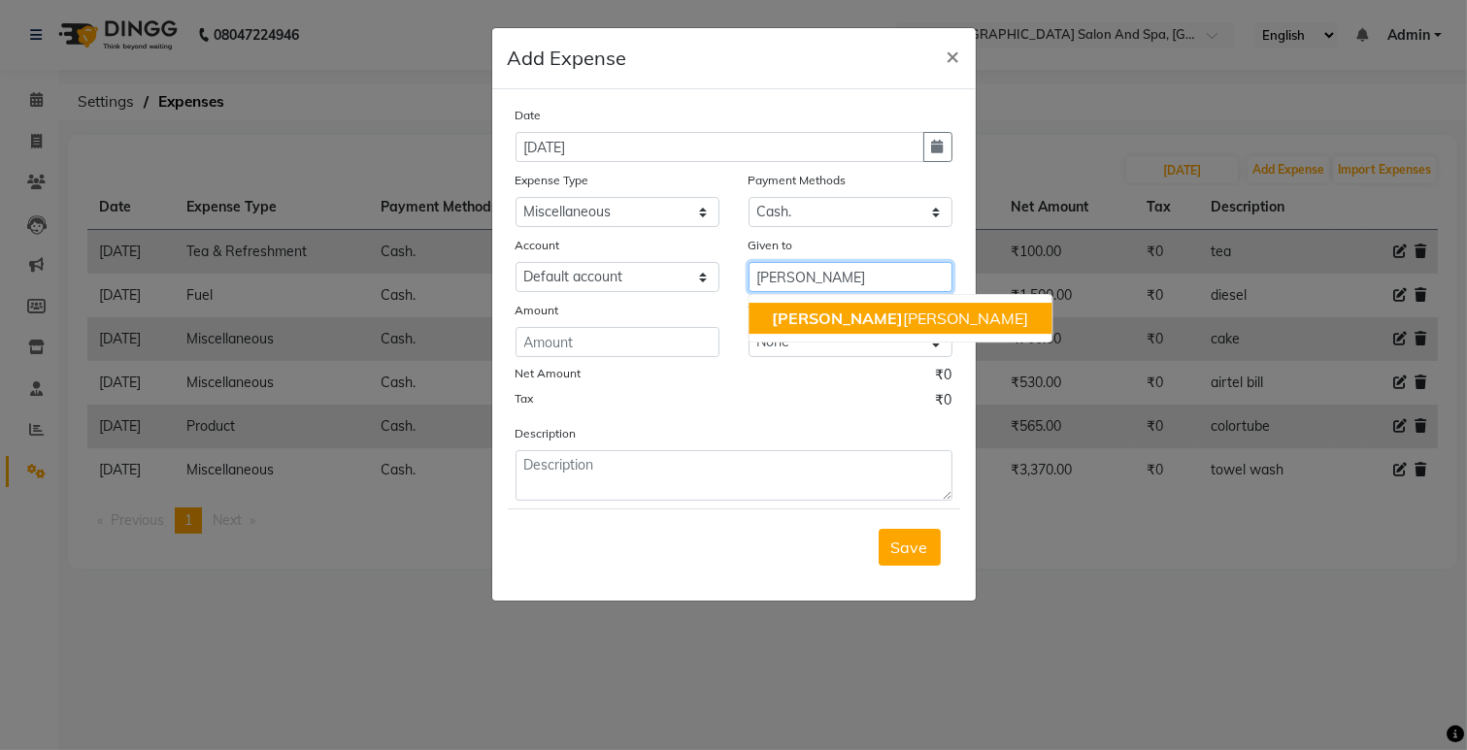
click at [799, 311] on ngb-highlight "[PERSON_NAME] [PERSON_NAME]" at bounding box center [900, 318] width 256 height 19
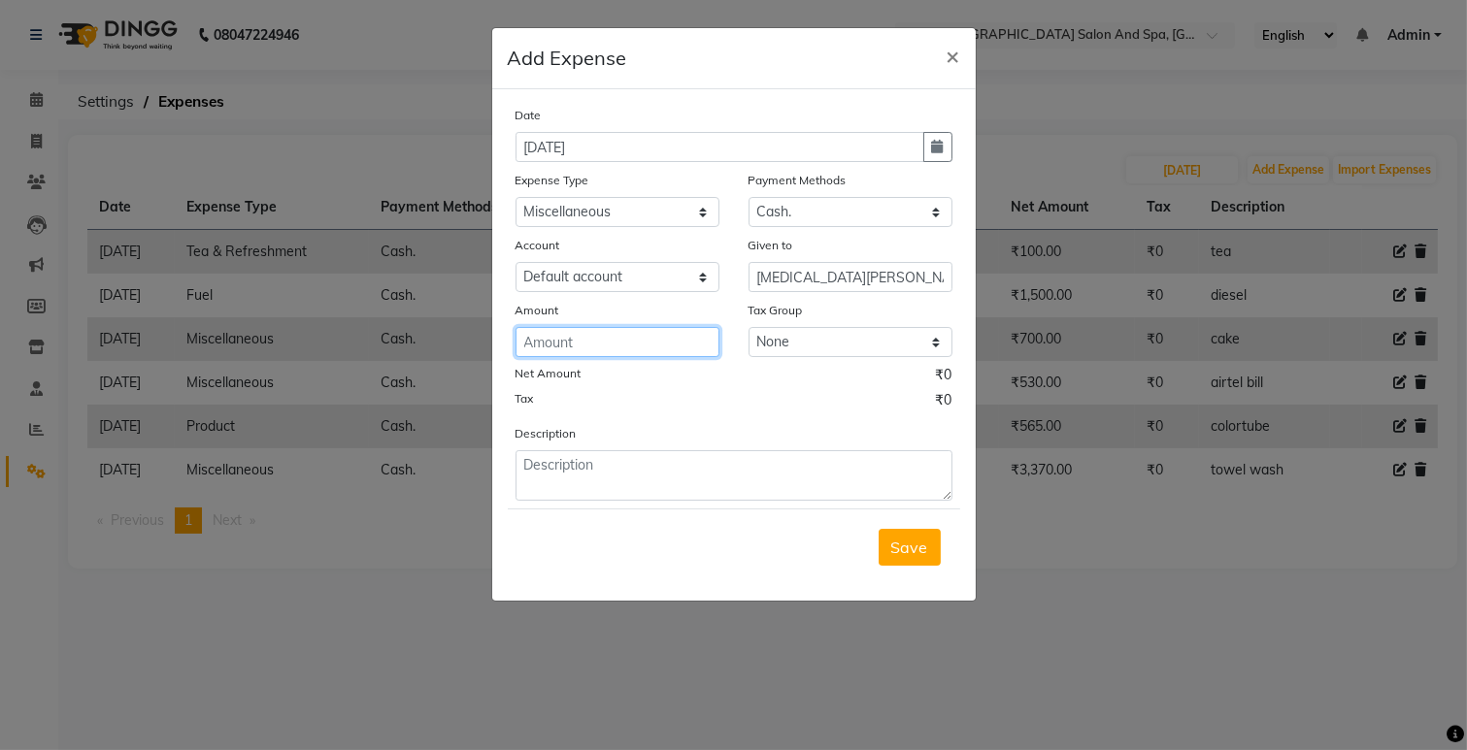
click at [636, 341] on input "number" at bounding box center [617, 342] width 204 height 30
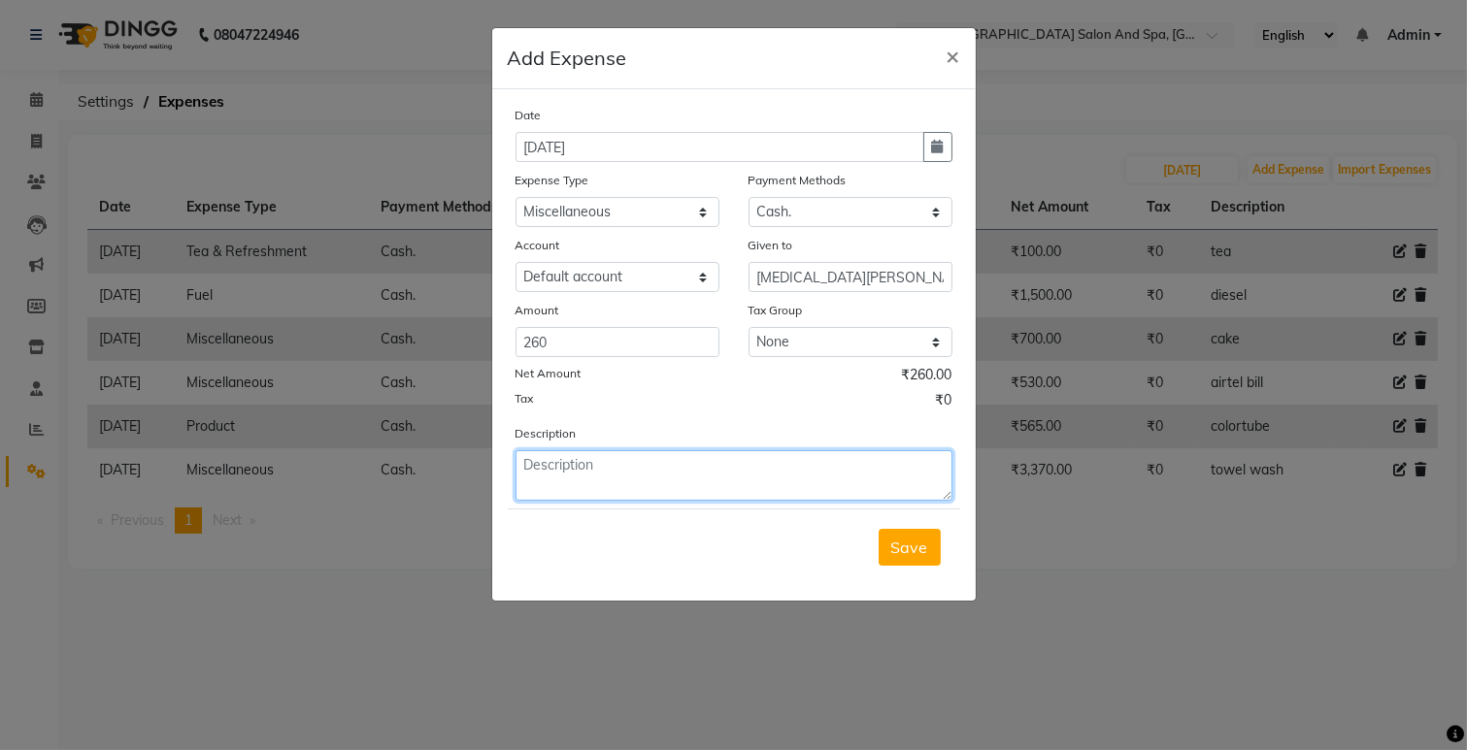
click at [645, 477] on textarea at bounding box center [733, 475] width 437 height 50
click at [917, 563] on button "Save" at bounding box center [909, 547] width 62 height 37
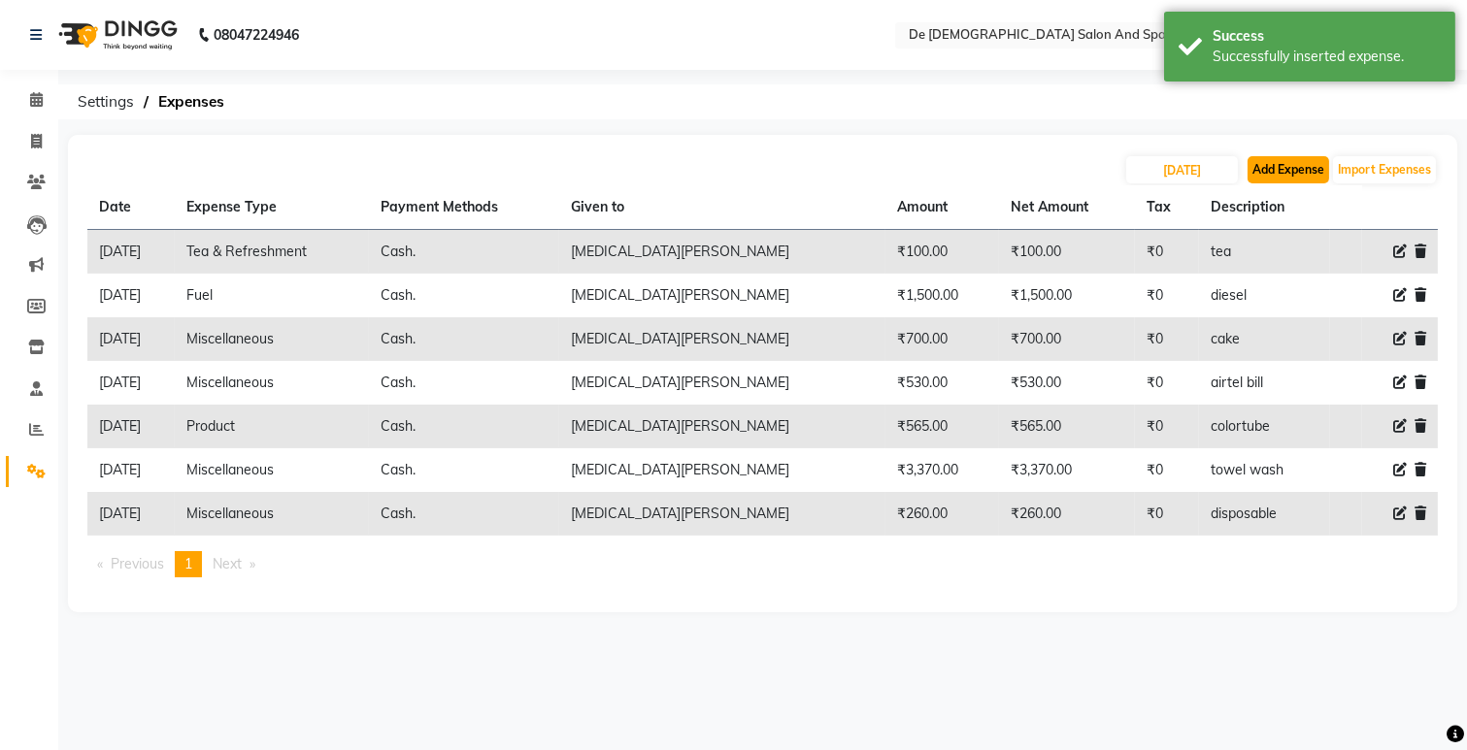
click at [1273, 176] on button "Add Expense" at bounding box center [1288, 169] width 82 height 27
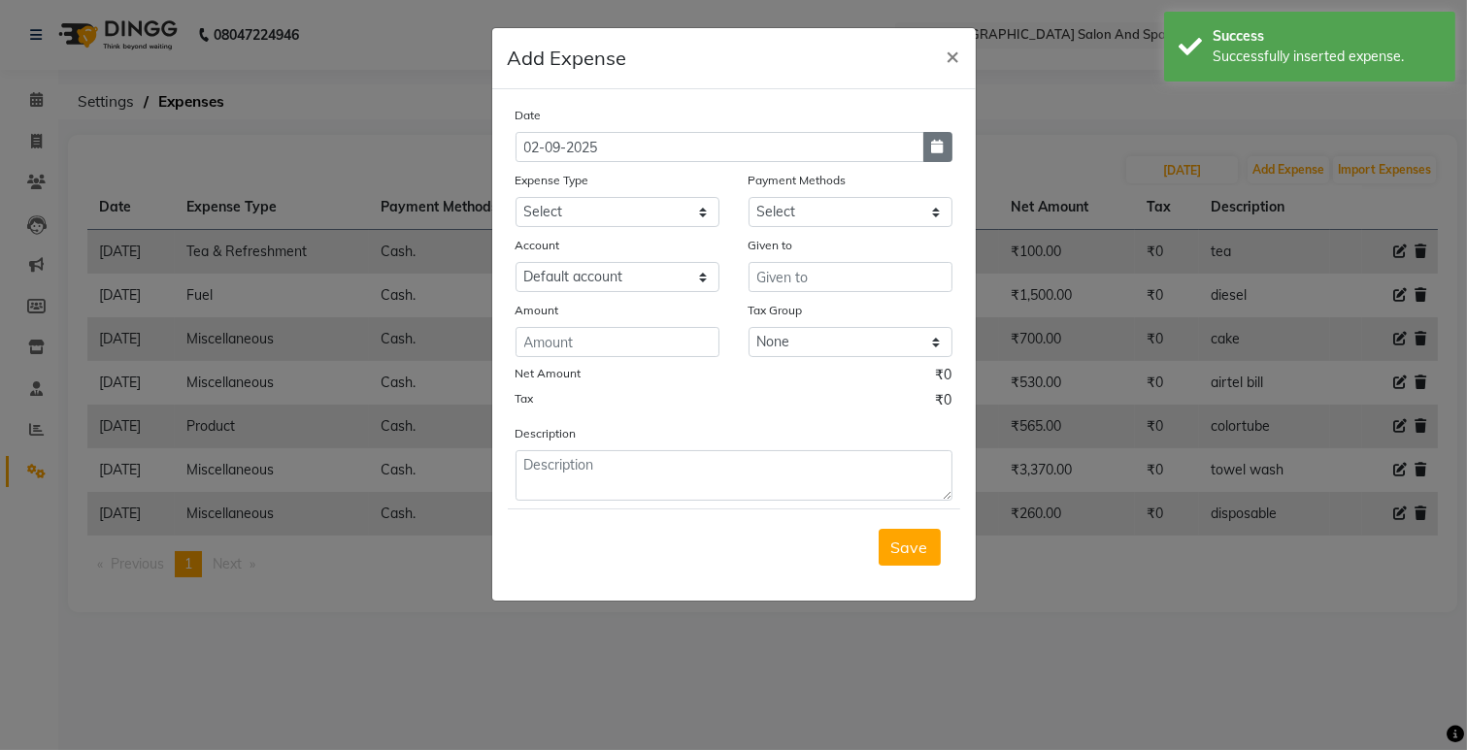
click at [932, 141] on icon "button" at bounding box center [938, 147] width 12 height 14
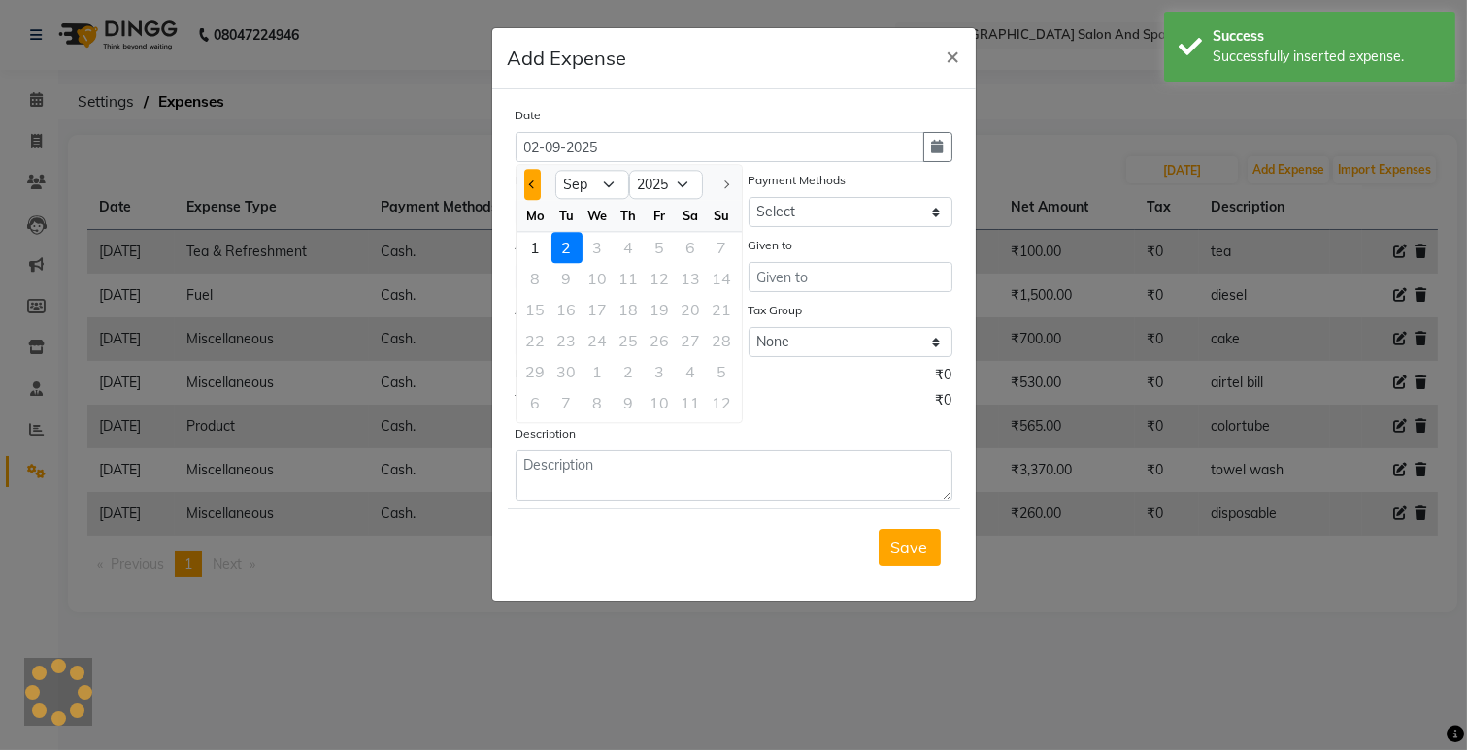
click at [531, 172] on button "Previous month" at bounding box center [532, 184] width 17 height 31
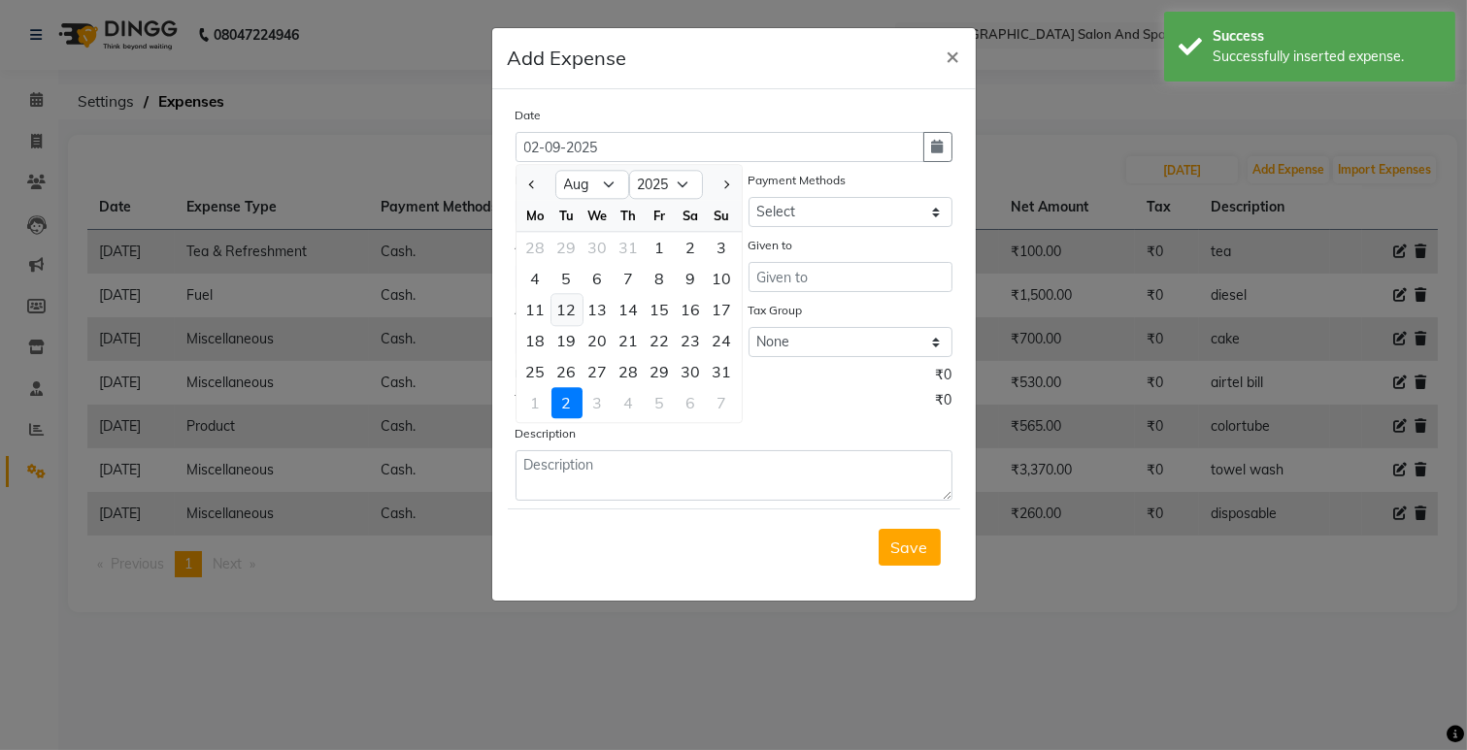
click at [575, 309] on div "12" at bounding box center [566, 309] width 31 height 31
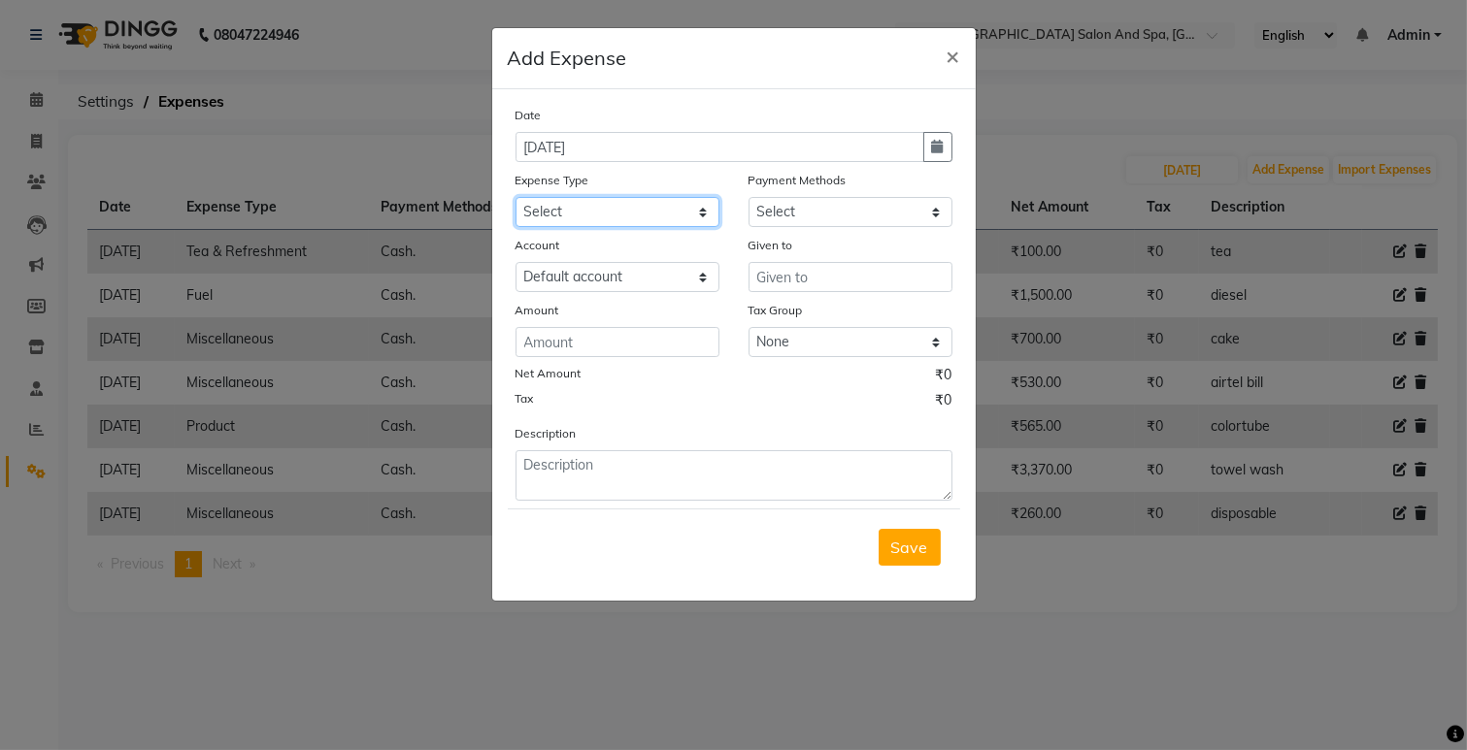
click at [592, 202] on select "Select Advance Salary Bank charges Car maintenance Cash transfer to bank Cash t…" at bounding box center [617, 212] width 204 height 30
click at [515, 197] on select "Select Advance Salary Bank charges Car maintenance Cash transfer to bank Cash t…" at bounding box center [617, 212] width 204 height 30
click at [774, 212] on select "Select Cash. Voucher CARD Wallet GPay" at bounding box center [850, 212] width 204 height 30
click at [748, 197] on select "Select Cash. Voucher CARD Wallet GPay" at bounding box center [850, 212] width 204 height 30
drag, startPoint x: 770, startPoint y: 279, endPoint x: 775, endPoint y: 259, distance: 20.0
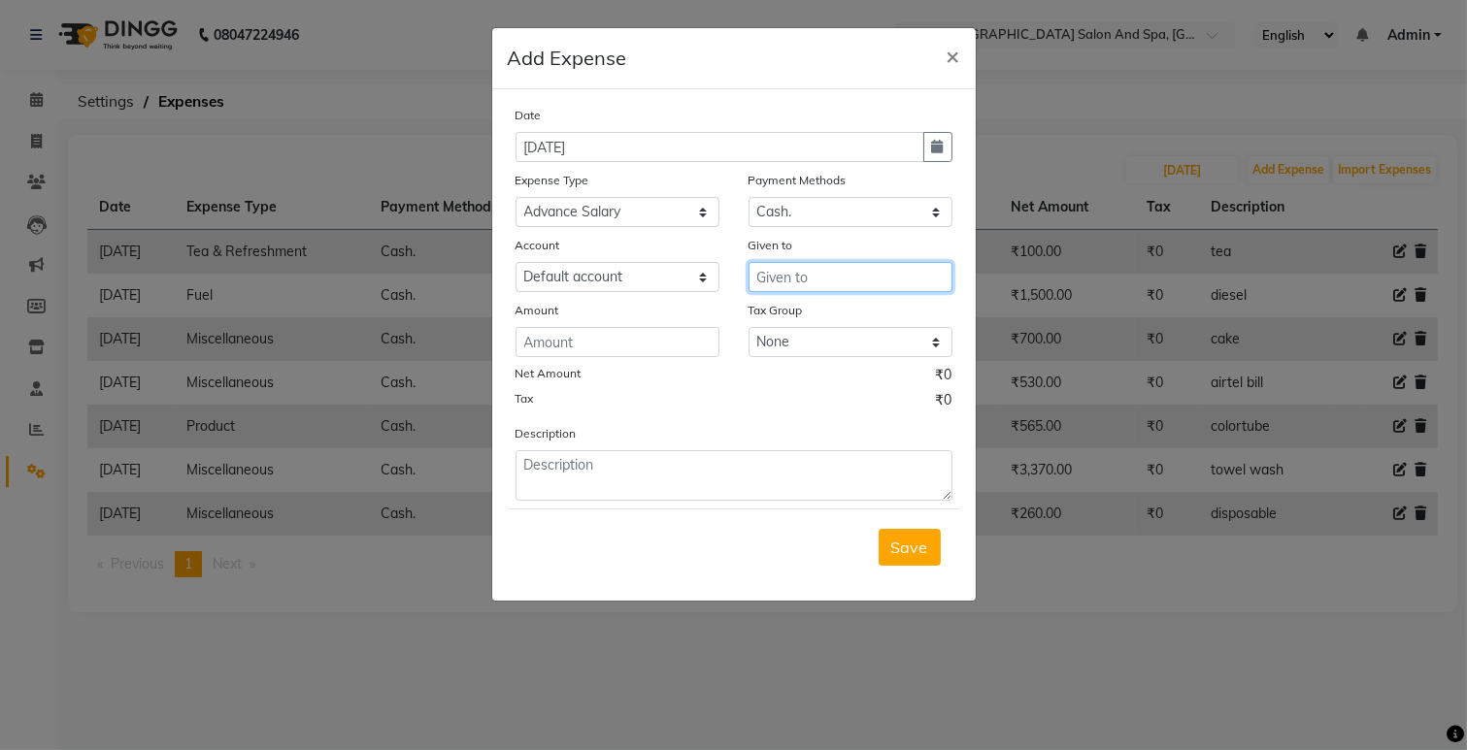
click at [771, 279] on input "text" at bounding box center [850, 277] width 204 height 30
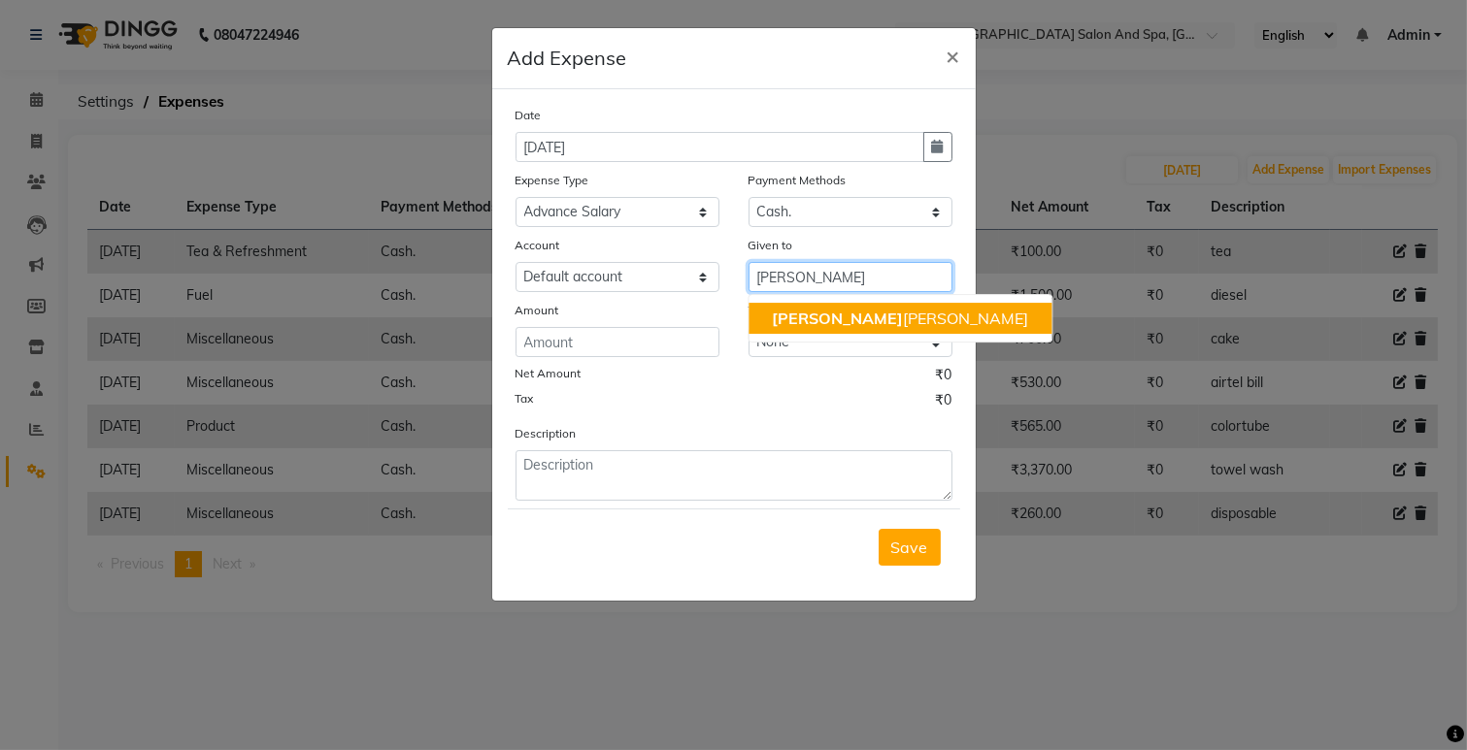
click at [791, 325] on span "[PERSON_NAME]" at bounding box center [837, 318] width 131 height 19
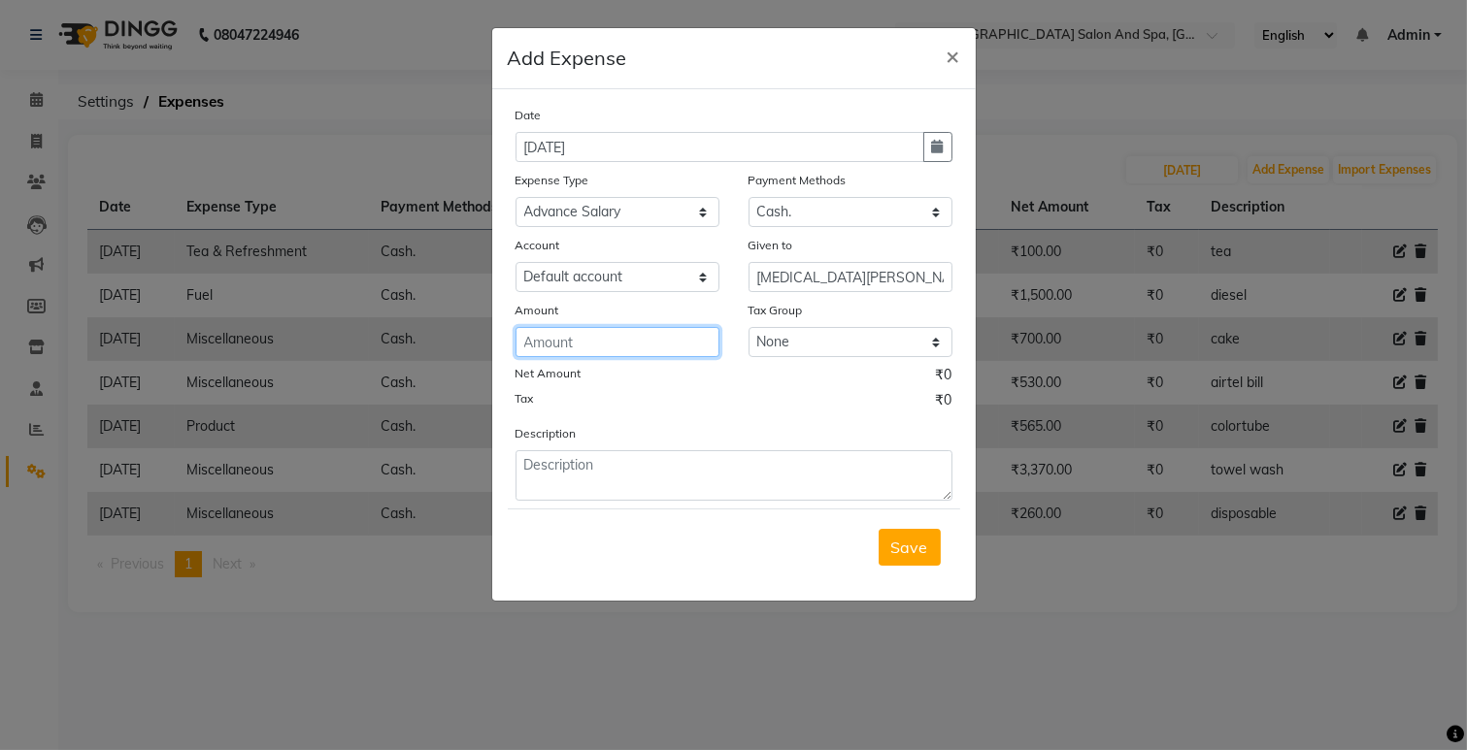
click at [599, 345] on input "number" at bounding box center [617, 342] width 204 height 30
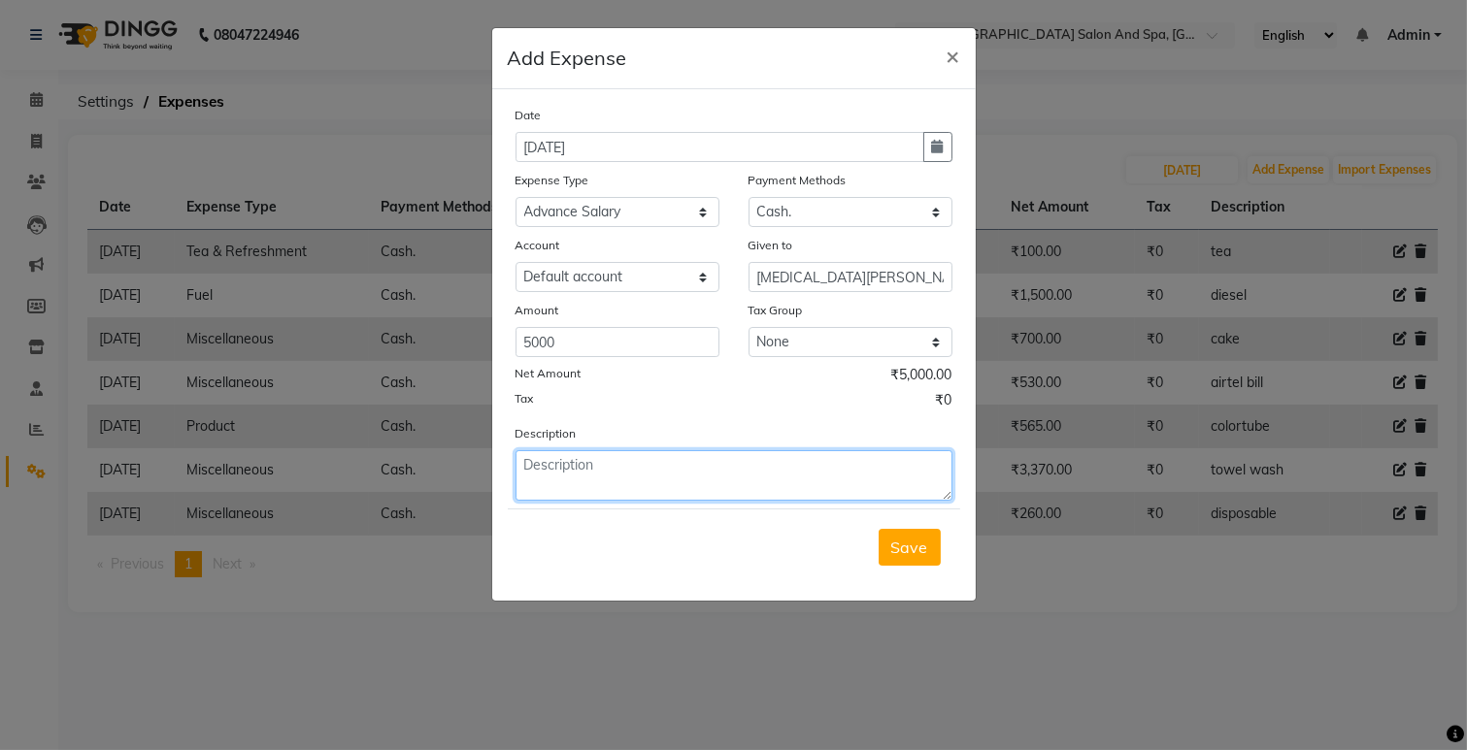
click at [604, 472] on textarea at bounding box center [733, 475] width 437 height 50
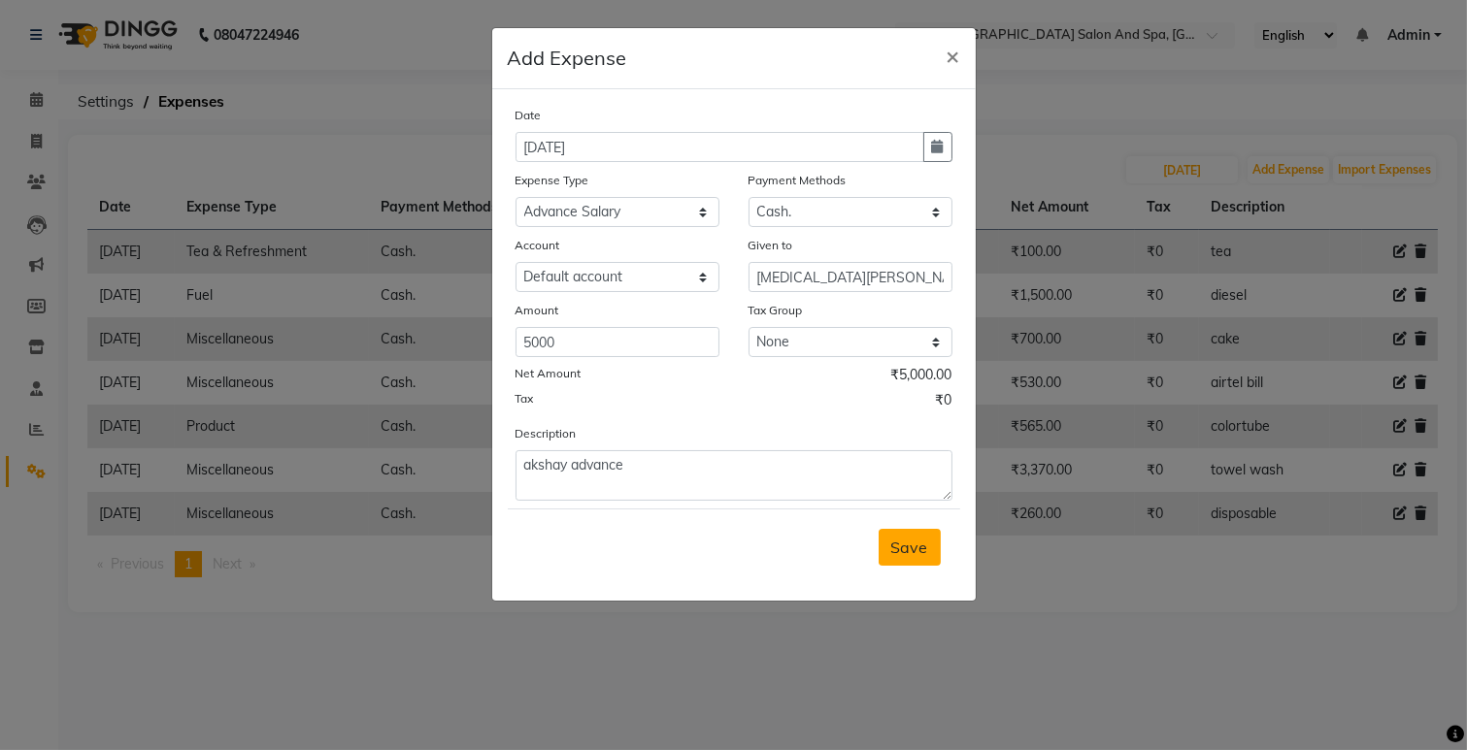
click at [918, 551] on span "Save" at bounding box center [909, 547] width 37 height 19
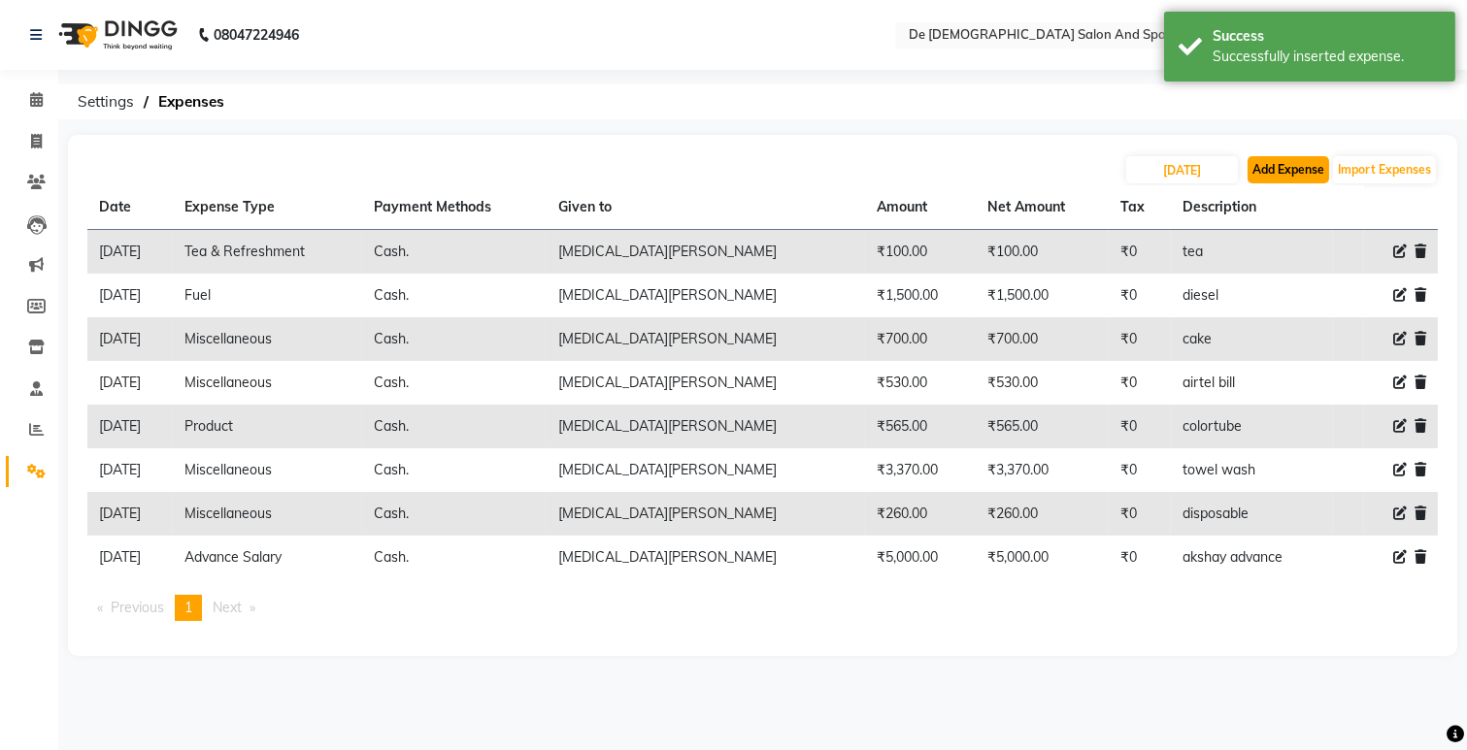
click at [1293, 171] on button "Add Expense" at bounding box center [1288, 169] width 82 height 27
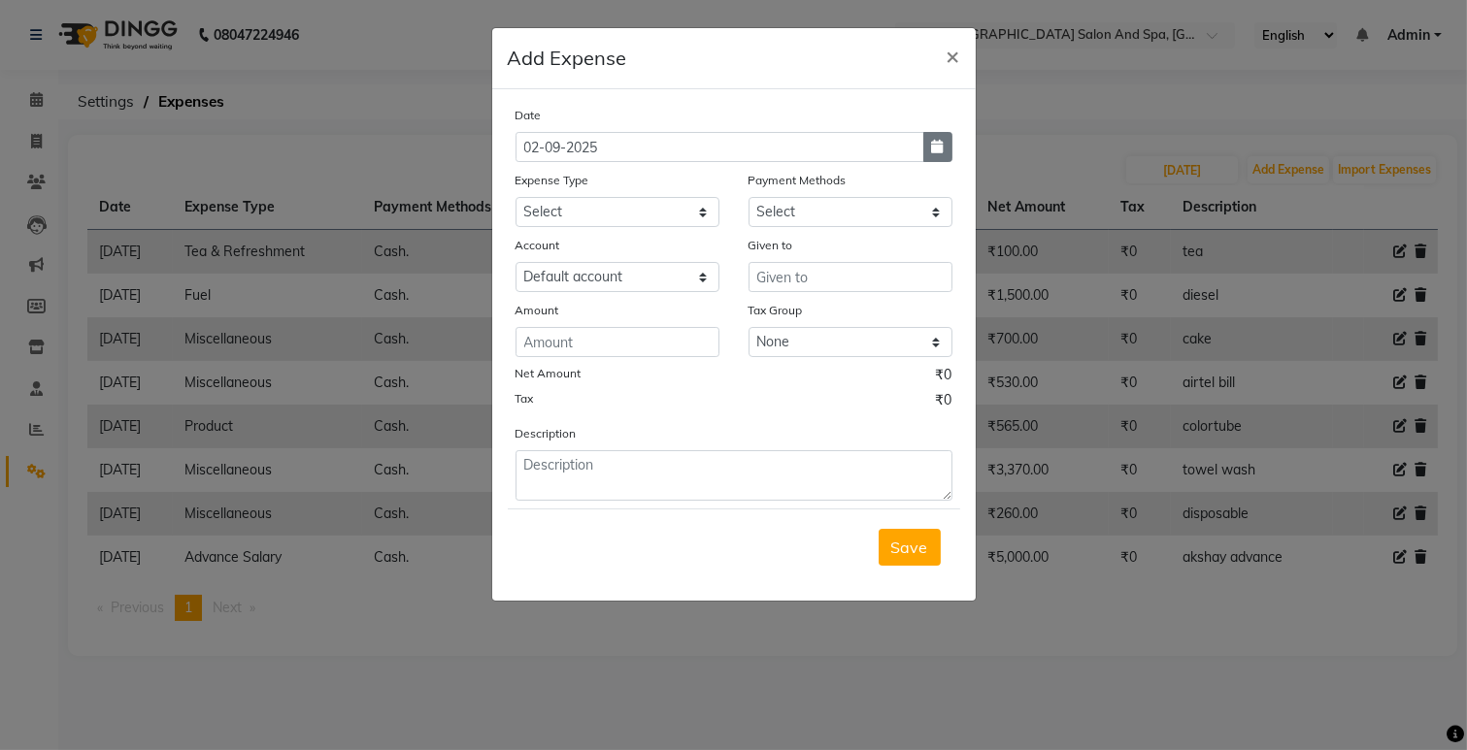
click at [924, 149] on button "button" at bounding box center [937, 147] width 29 height 30
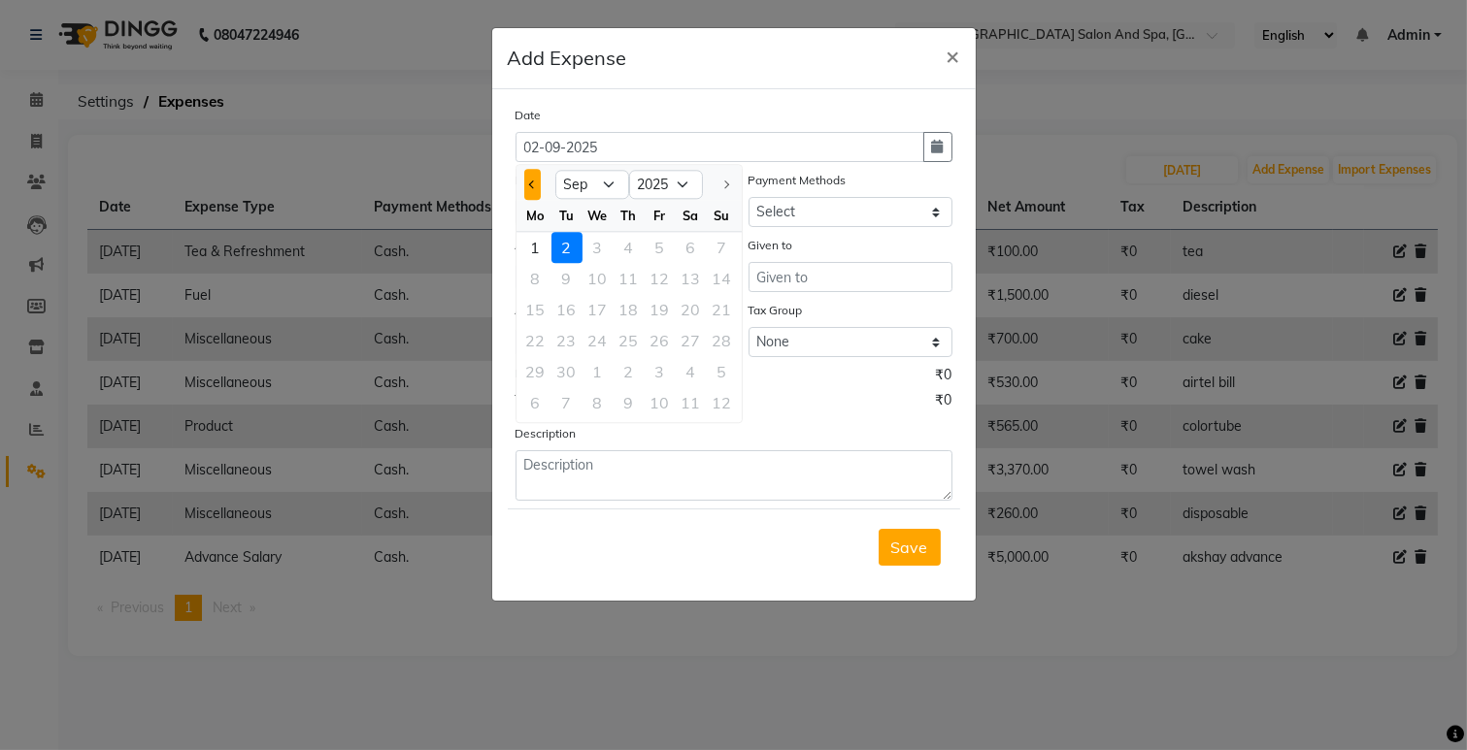
click at [536, 186] on button "Previous month" at bounding box center [532, 184] width 17 height 31
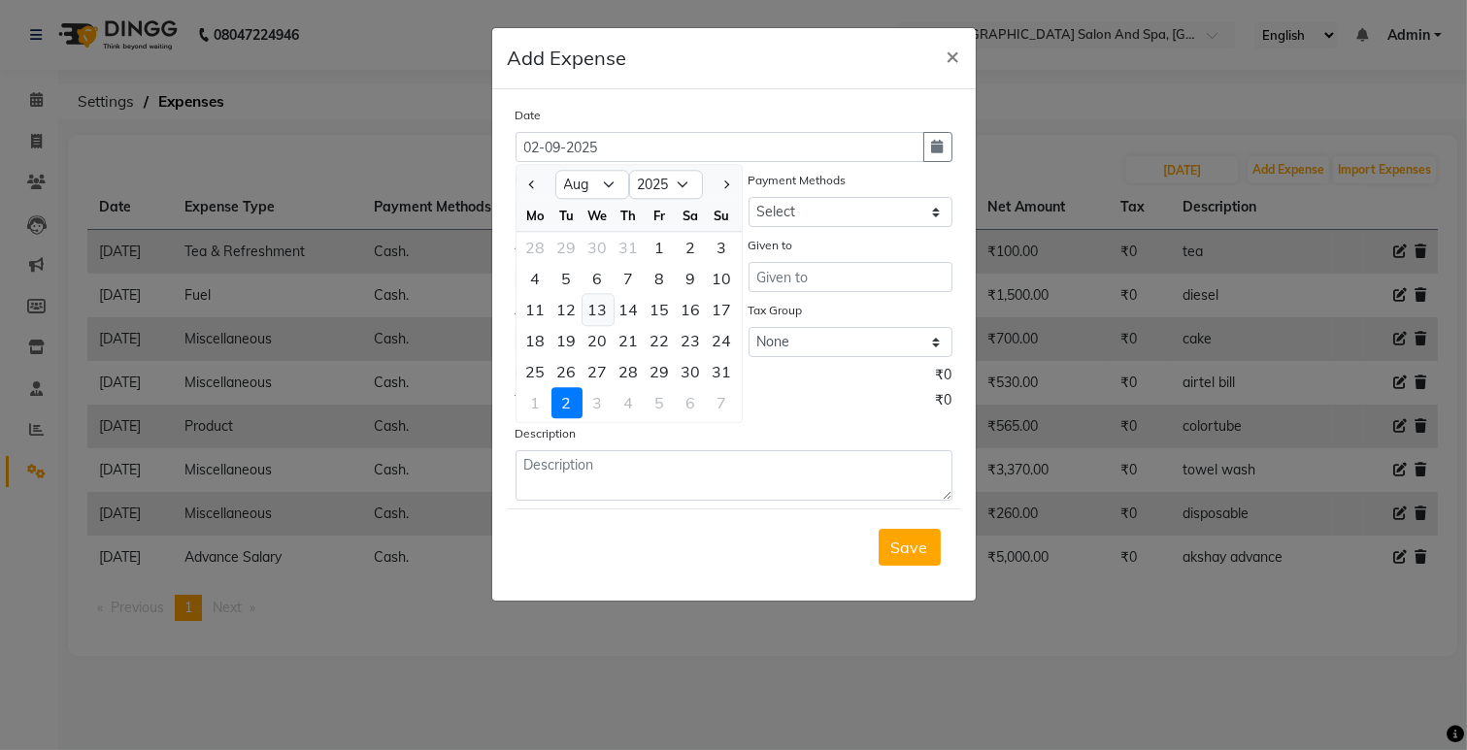
click at [606, 306] on div "13" at bounding box center [597, 309] width 31 height 31
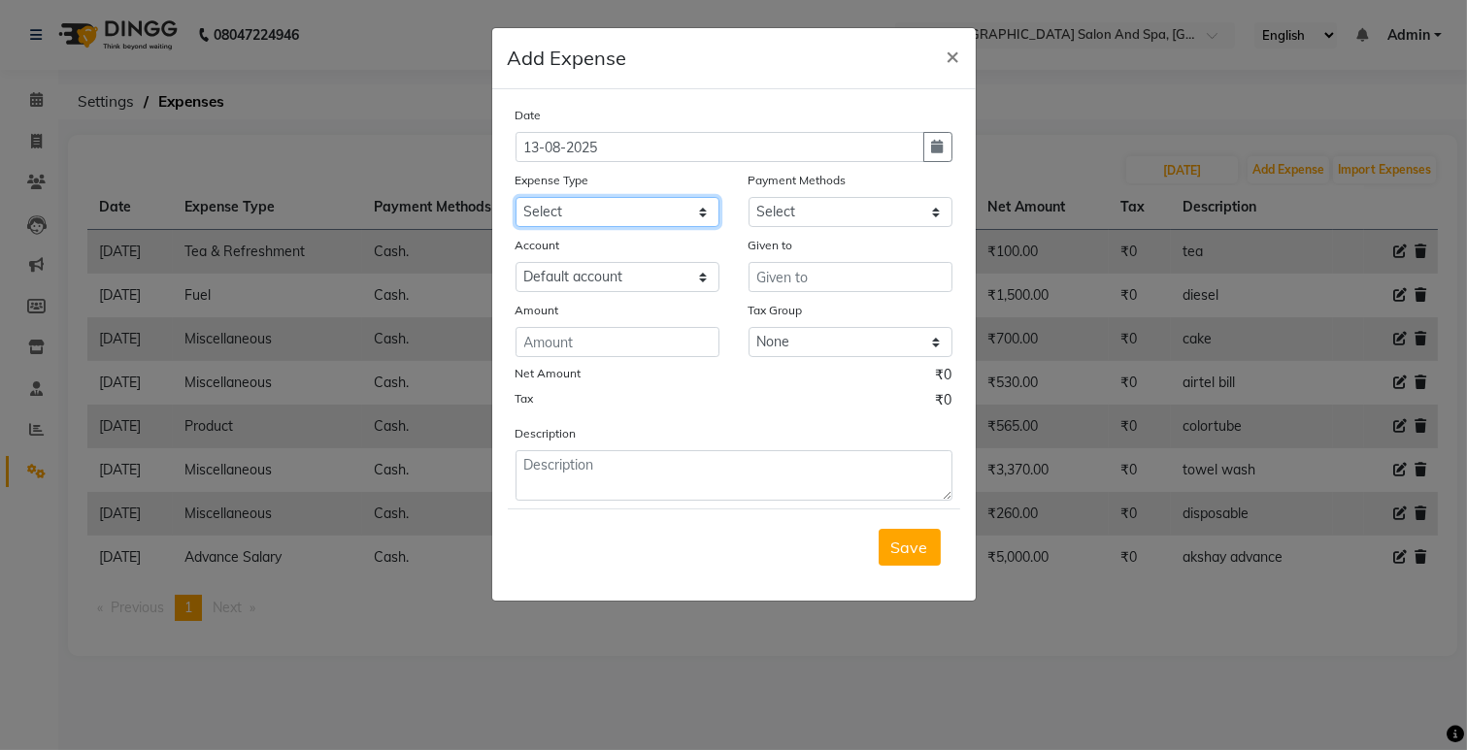
click at [706, 201] on select "Select Advance Salary Bank charges Car maintenance Cash transfer to bank Cash t…" at bounding box center [617, 212] width 204 height 30
click at [515, 197] on select "Select Advance Salary Bank charges Car maintenance Cash transfer to bank Cash t…" at bounding box center [617, 212] width 204 height 30
click at [801, 209] on select "Select Cash. Voucher CARD Wallet GPay" at bounding box center [850, 212] width 204 height 30
click at [748, 197] on select "Select Cash. Voucher CARD Wallet GPay" at bounding box center [850, 212] width 204 height 30
click at [808, 282] on input "text" at bounding box center [850, 277] width 204 height 30
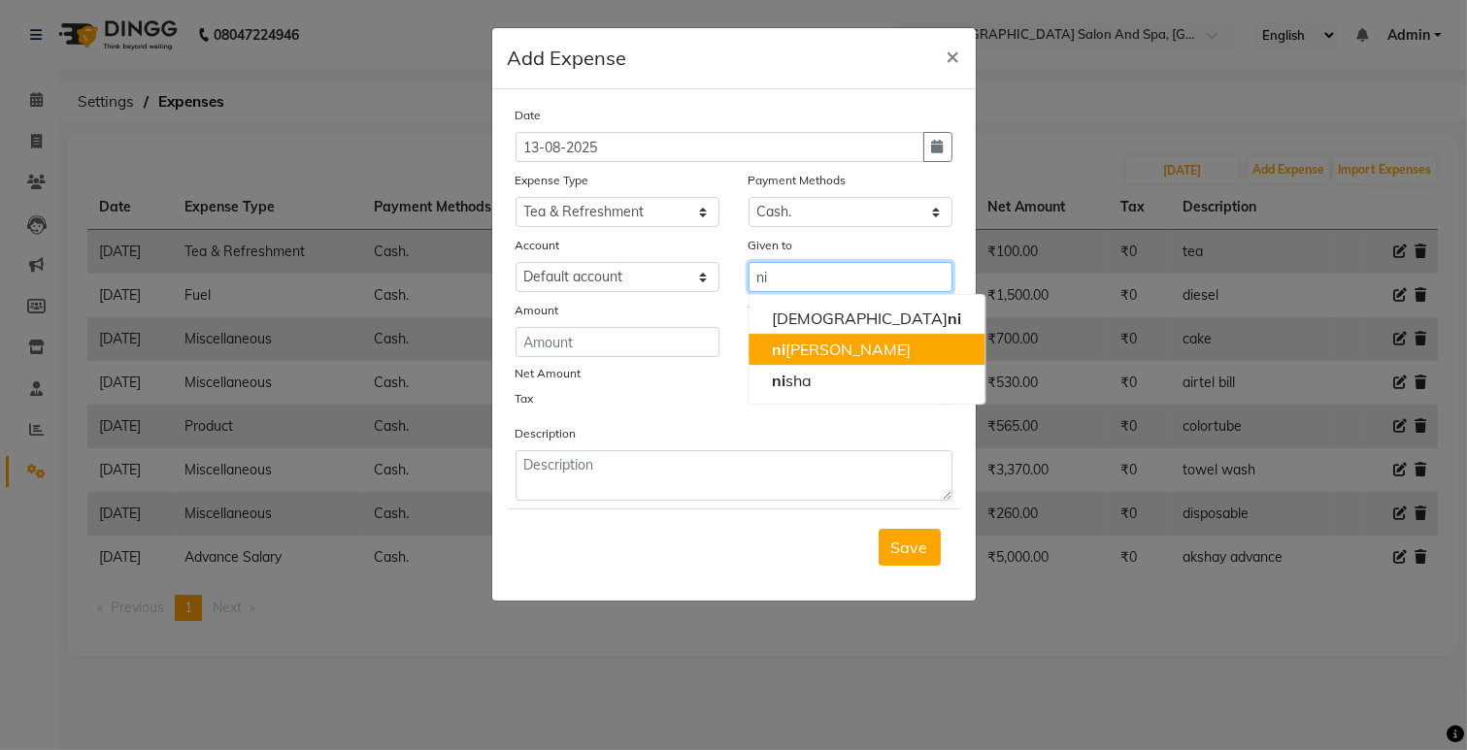
click at [786, 351] on ngb-highlight "ni [PERSON_NAME]" at bounding box center [841, 349] width 139 height 19
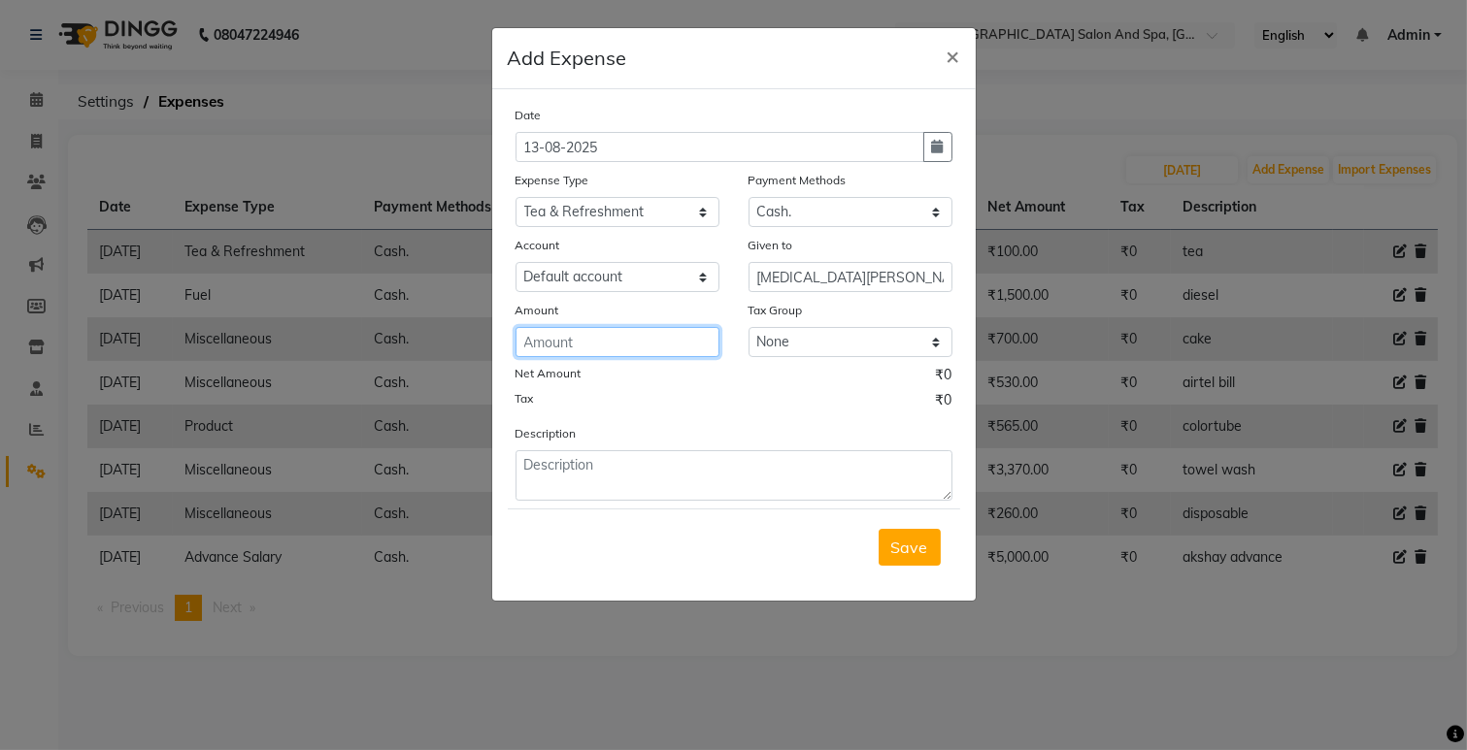
click at [579, 343] on input "number" at bounding box center [617, 342] width 204 height 30
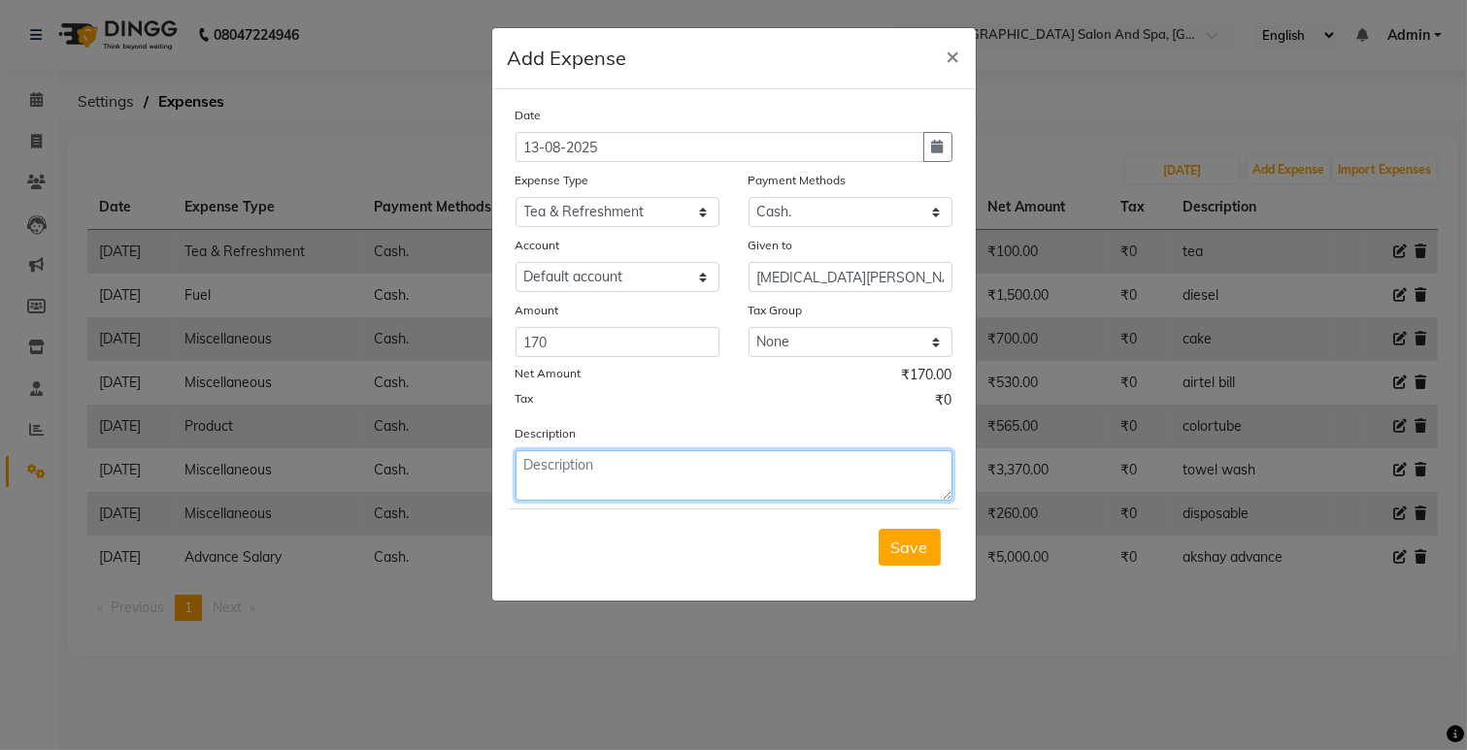
click at [578, 485] on textarea at bounding box center [733, 475] width 437 height 50
click at [924, 541] on span "Save" at bounding box center [909, 547] width 37 height 19
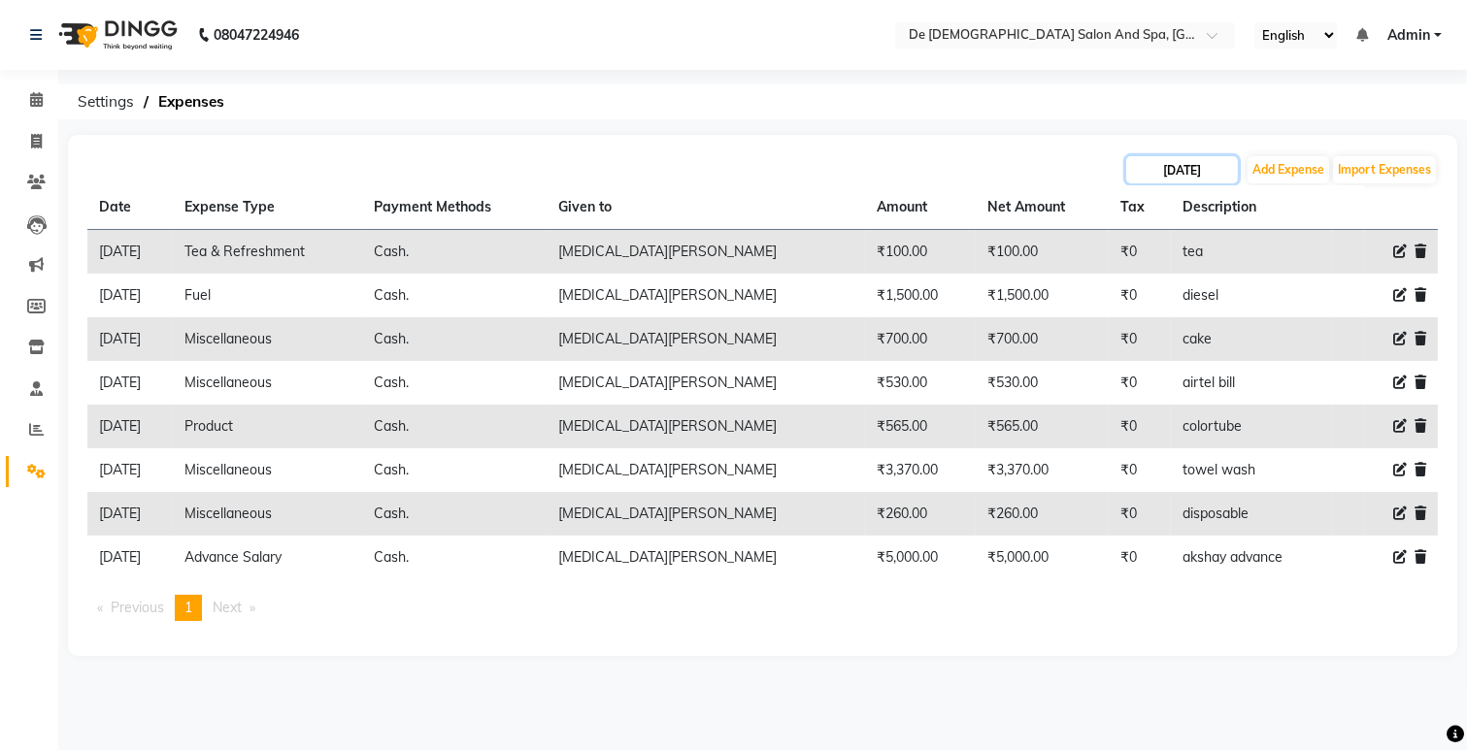
click at [1196, 162] on input "[DATE]" at bounding box center [1182, 169] width 112 height 27
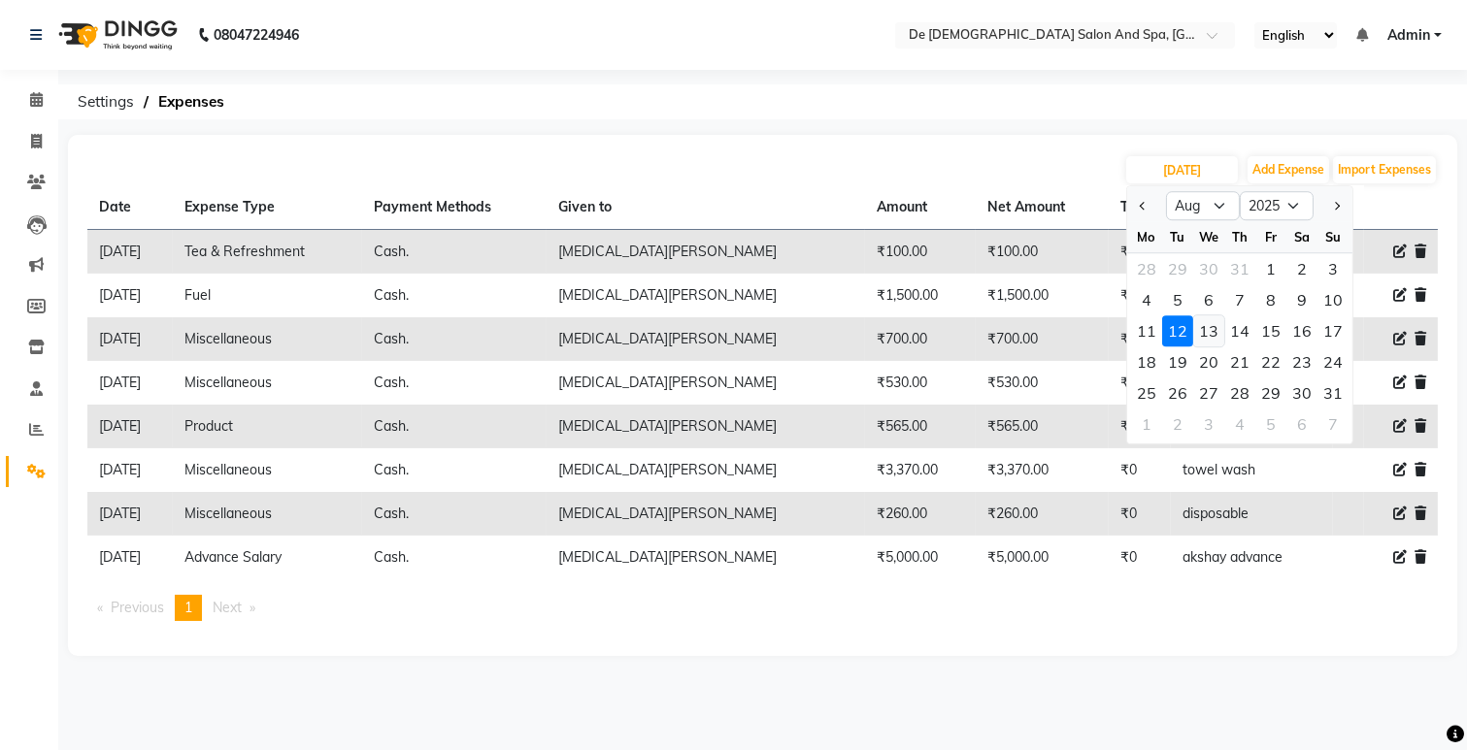
click at [1211, 330] on div "13" at bounding box center [1208, 330] width 31 height 31
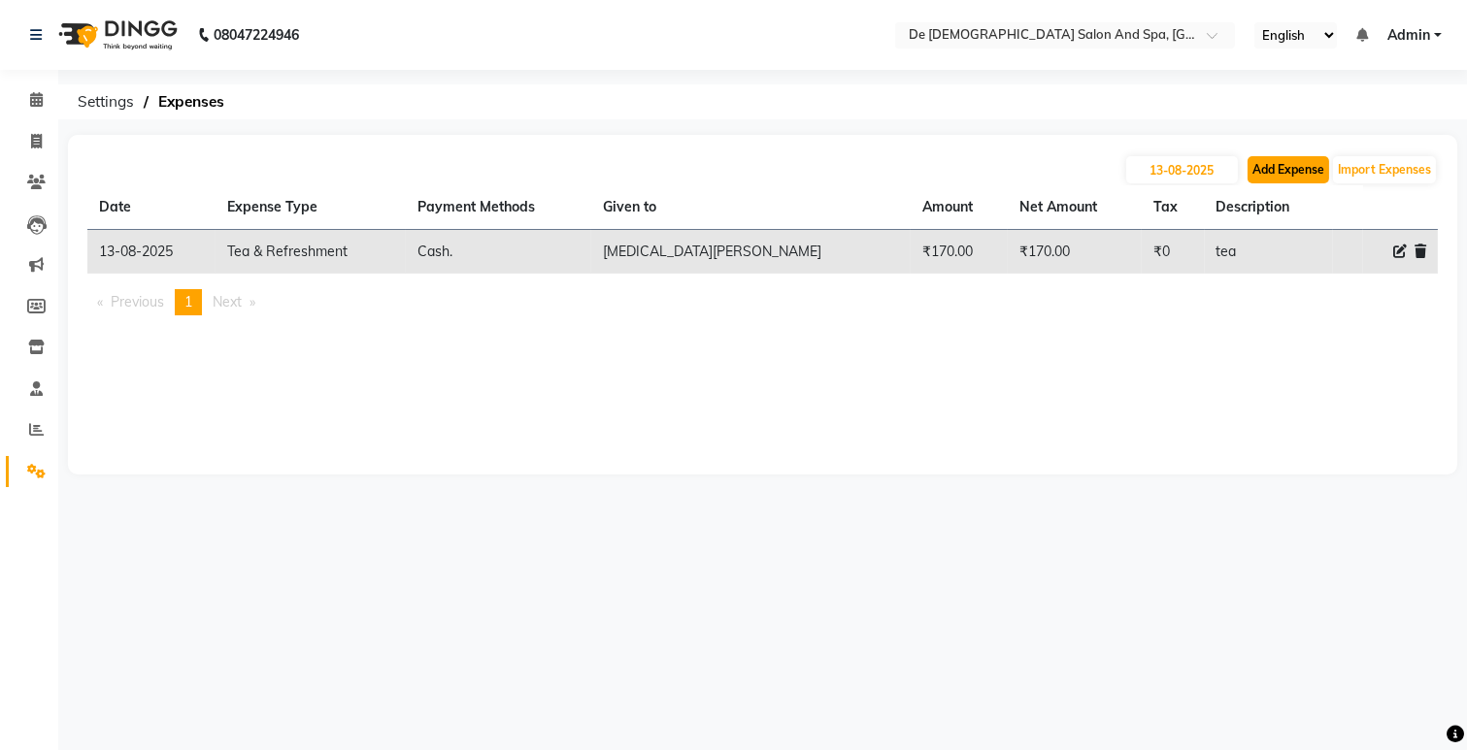
click at [1307, 181] on button "Add Expense" at bounding box center [1288, 169] width 82 height 27
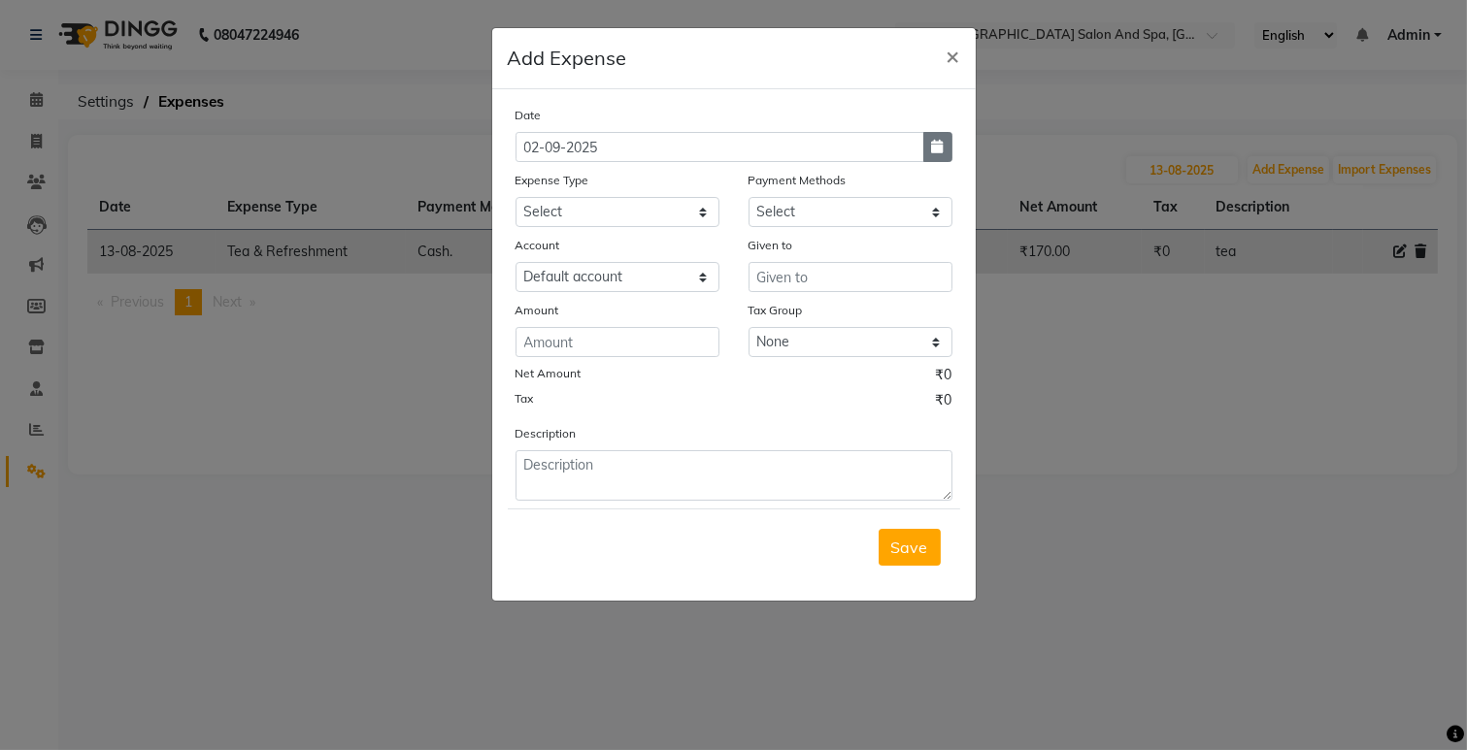
click at [939, 149] on icon "button" at bounding box center [938, 147] width 12 height 14
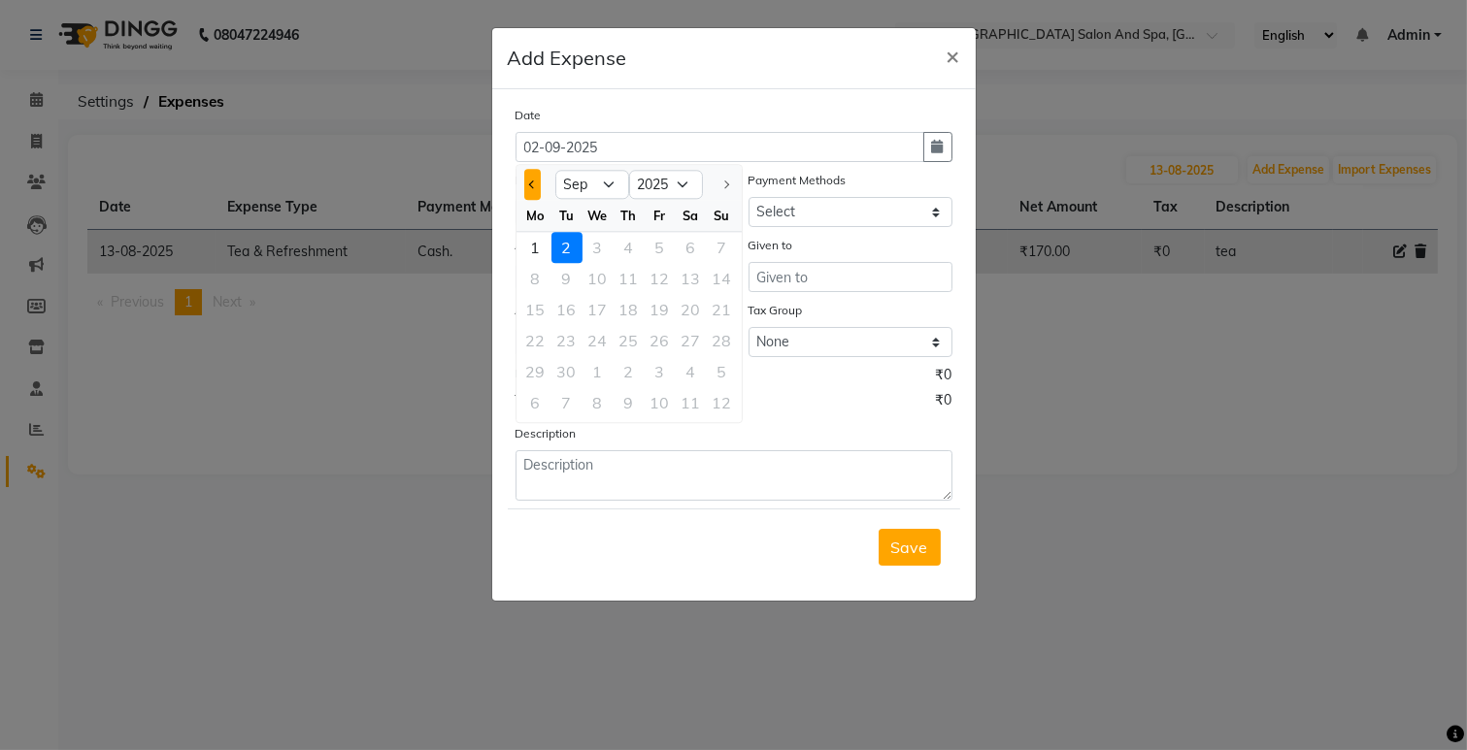
click at [528, 185] on button "Previous month" at bounding box center [532, 184] width 17 height 31
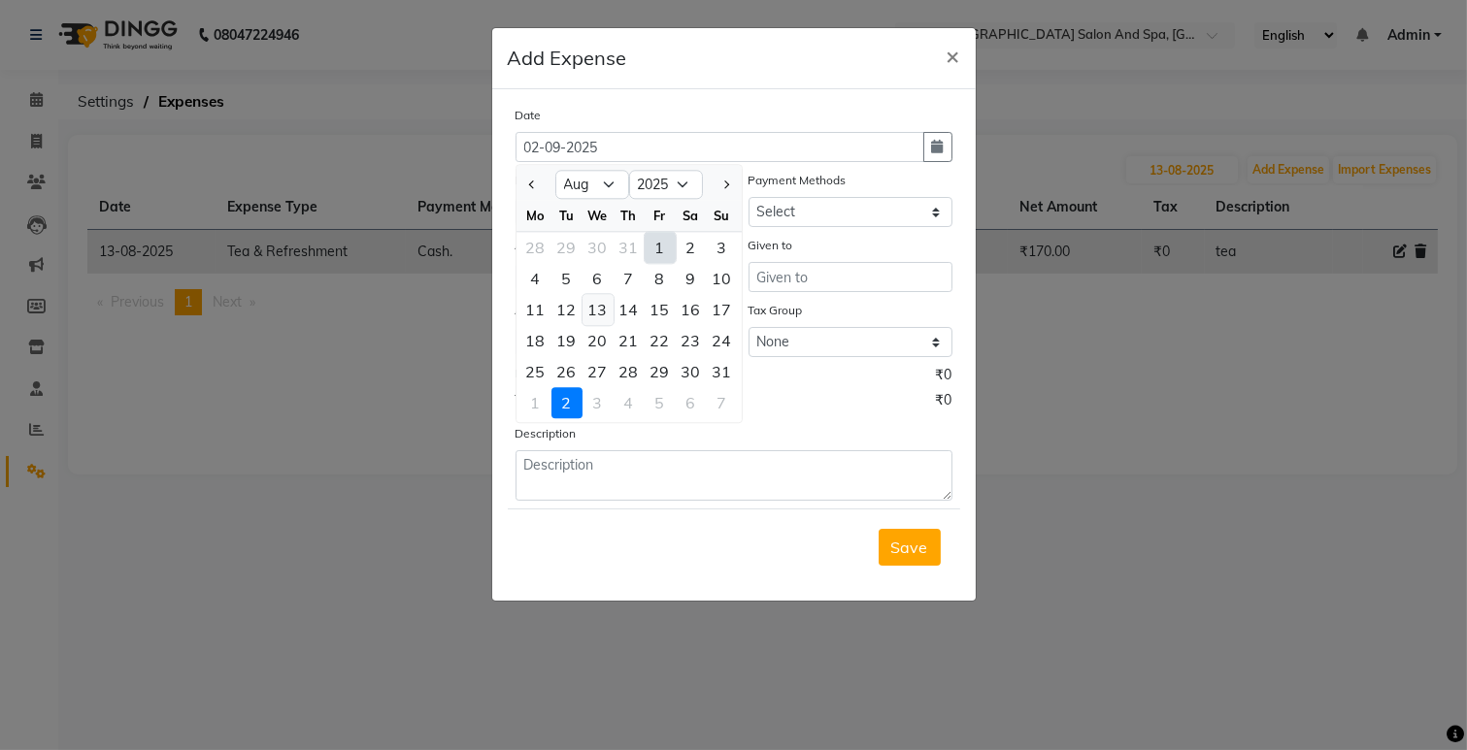
click at [607, 308] on div "13" at bounding box center [597, 309] width 31 height 31
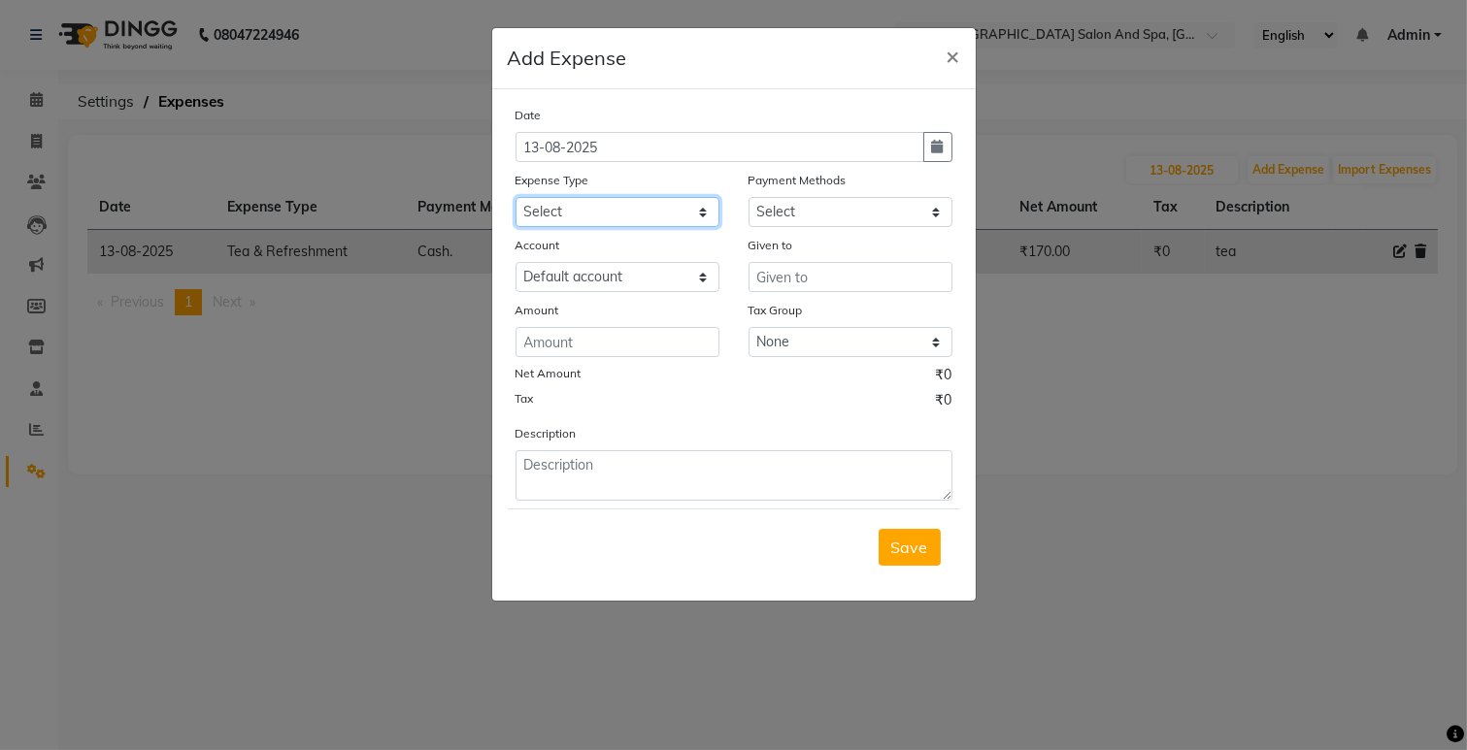
click at [681, 215] on select "Select Advance Salary Bank charges Car maintenance Cash transfer to bank Cash t…" at bounding box center [617, 212] width 204 height 30
click at [515, 197] on select "Select Advance Salary Bank charges Car maintenance Cash transfer to bank Cash t…" at bounding box center [617, 212] width 204 height 30
click at [845, 224] on select "Select Cash. Voucher CARD Wallet GPay" at bounding box center [850, 212] width 204 height 30
click at [748, 197] on select "Select Cash. Voucher CARD Wallet GPay" at bounding box center [850, 212] width 204 height 30
click at [812, 278] on input "text" at bounding box center [850, 277] width 204 height 30
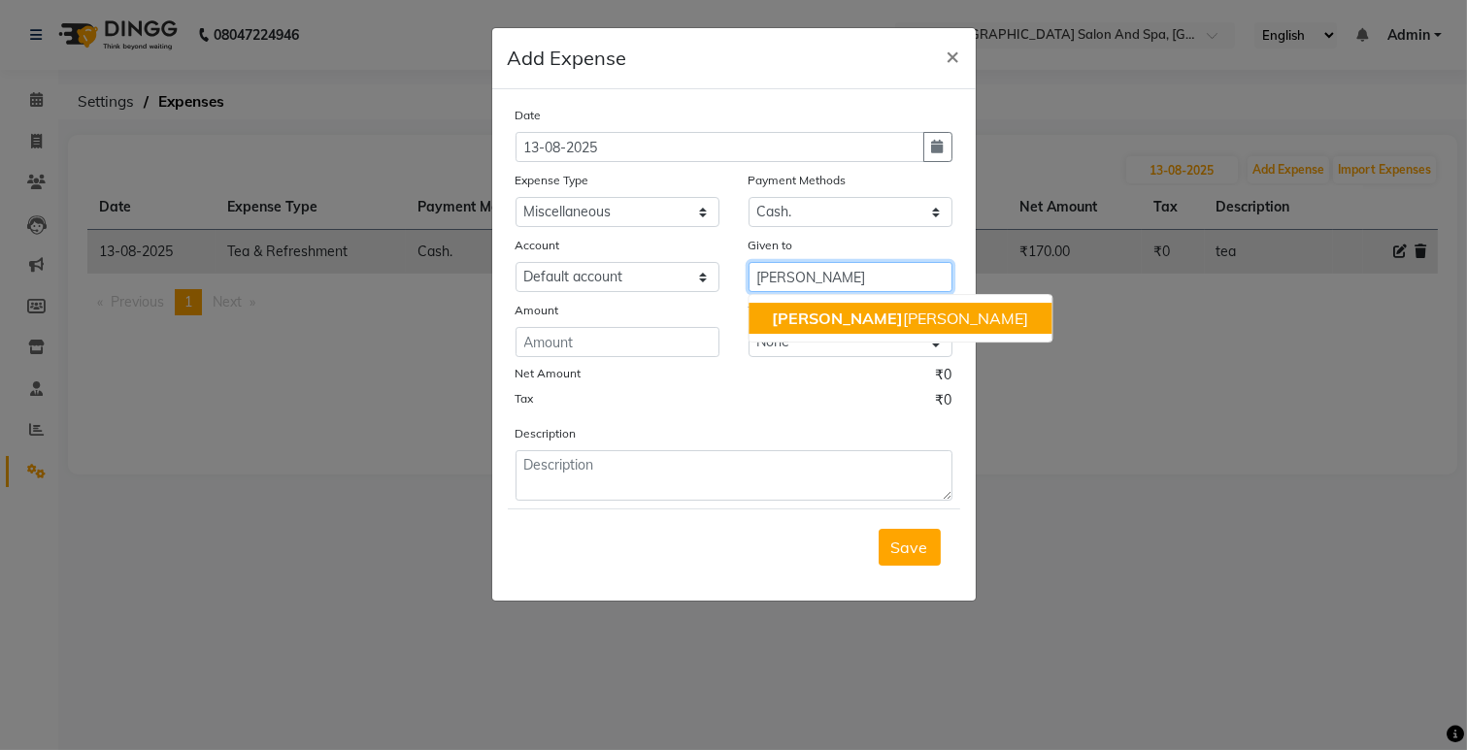
click at [758, 324] on button "[PERSON_NAME] [PERSON_NAME]" at bounding box center [899, 318] width 303 height 31
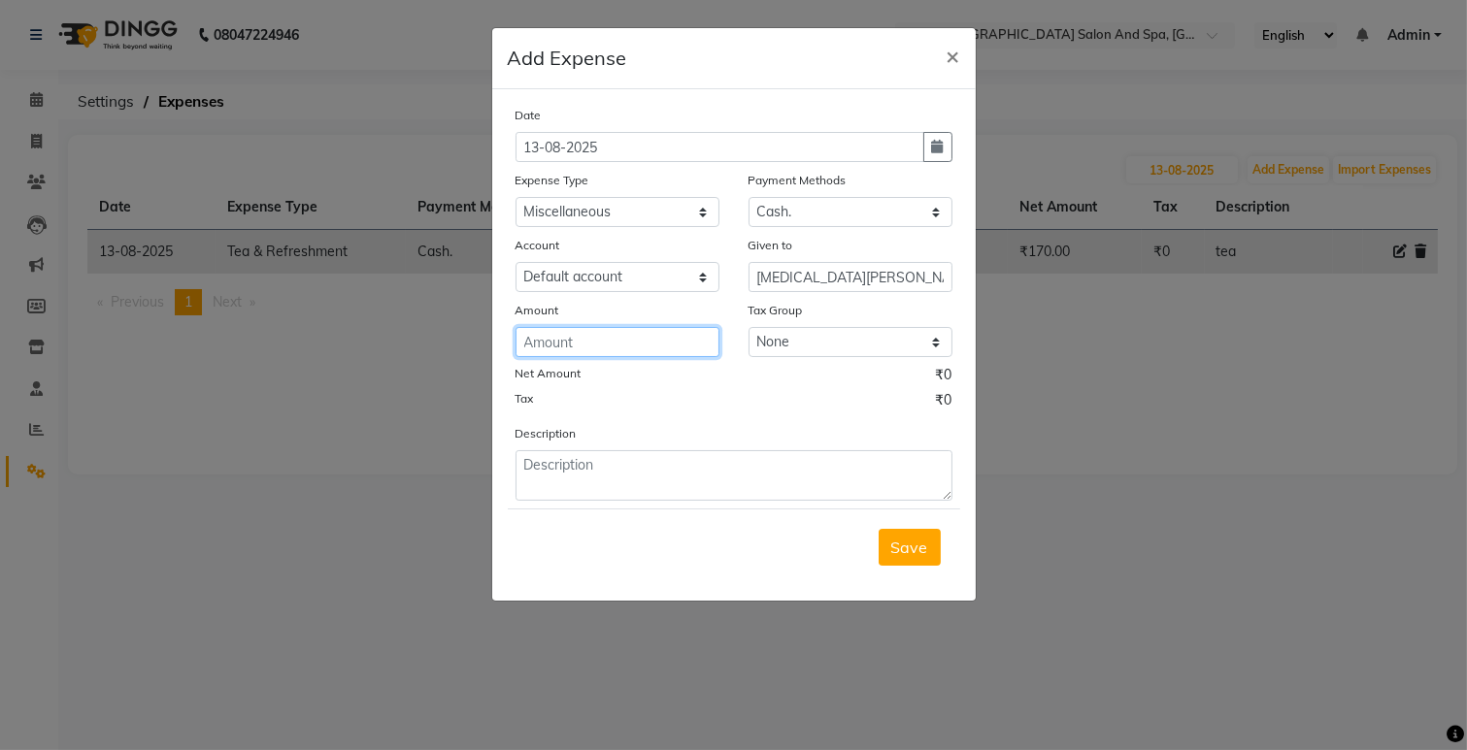
click at [616, 352] on input "number" at bounding box center [617, 342] width 204 height 30
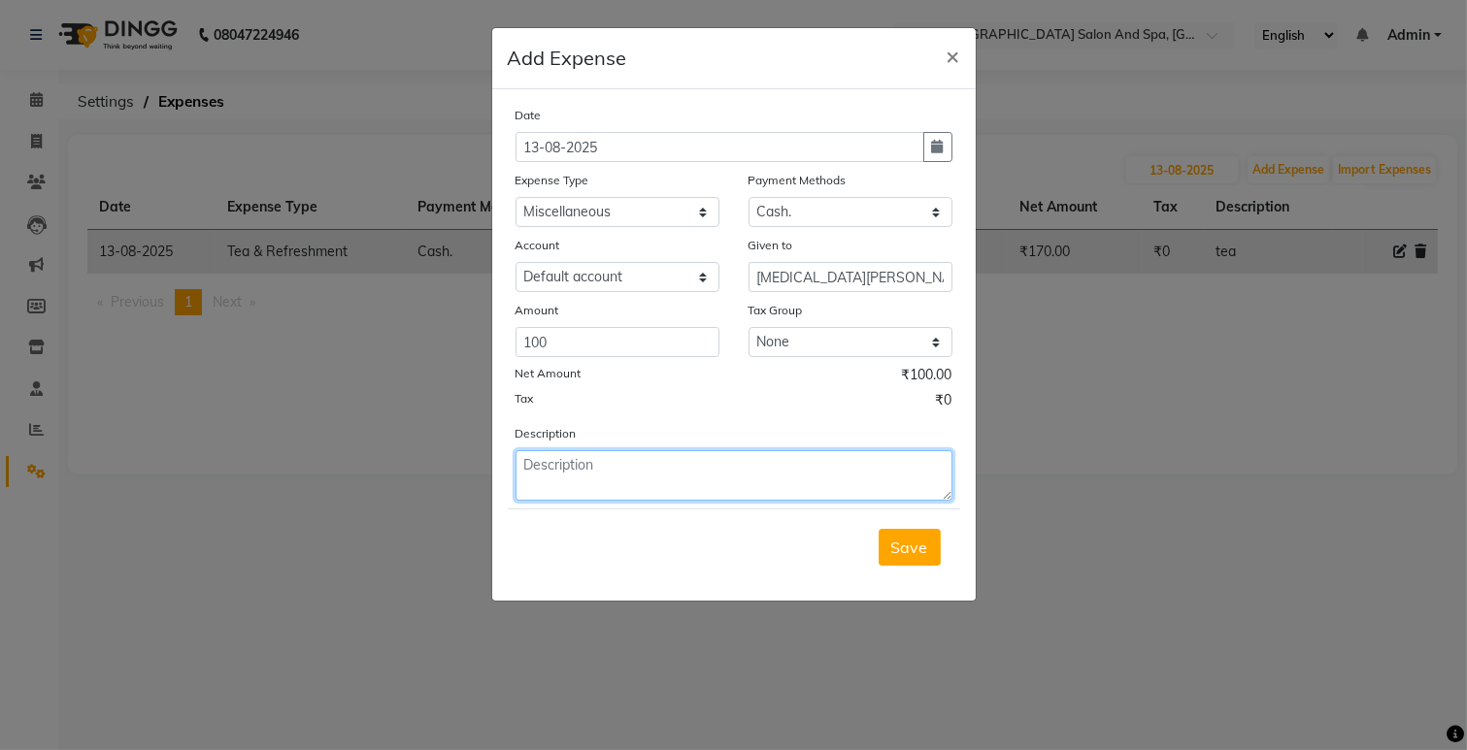
click at [579, 479] on textarea at bounding box center [733, 475] width 437 height 50
click at [910, 545] on span "Save" at bounding box center [909, 547] width 37 height 19
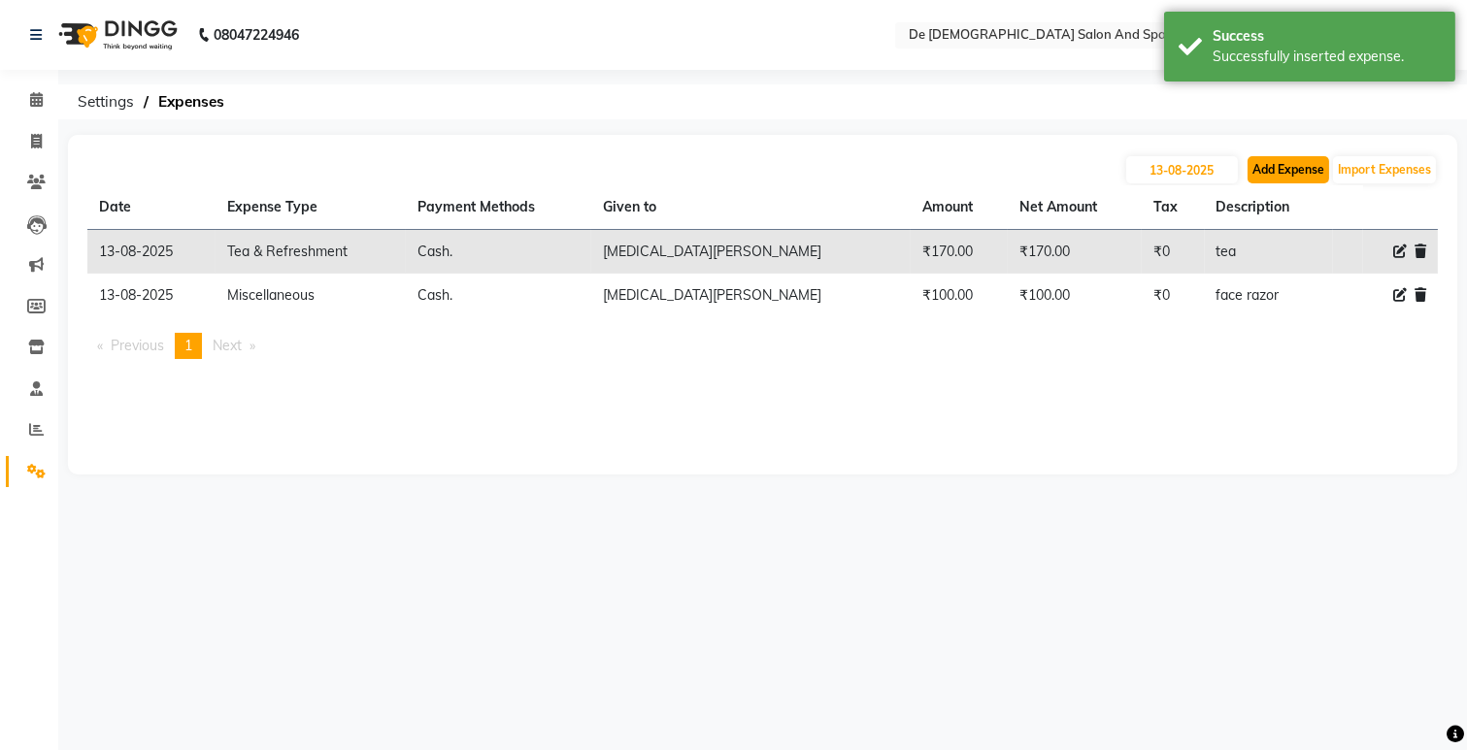
click at [1296, 158] on button "Add Expense" at bounding box center [1288, 169] width 82 height 27
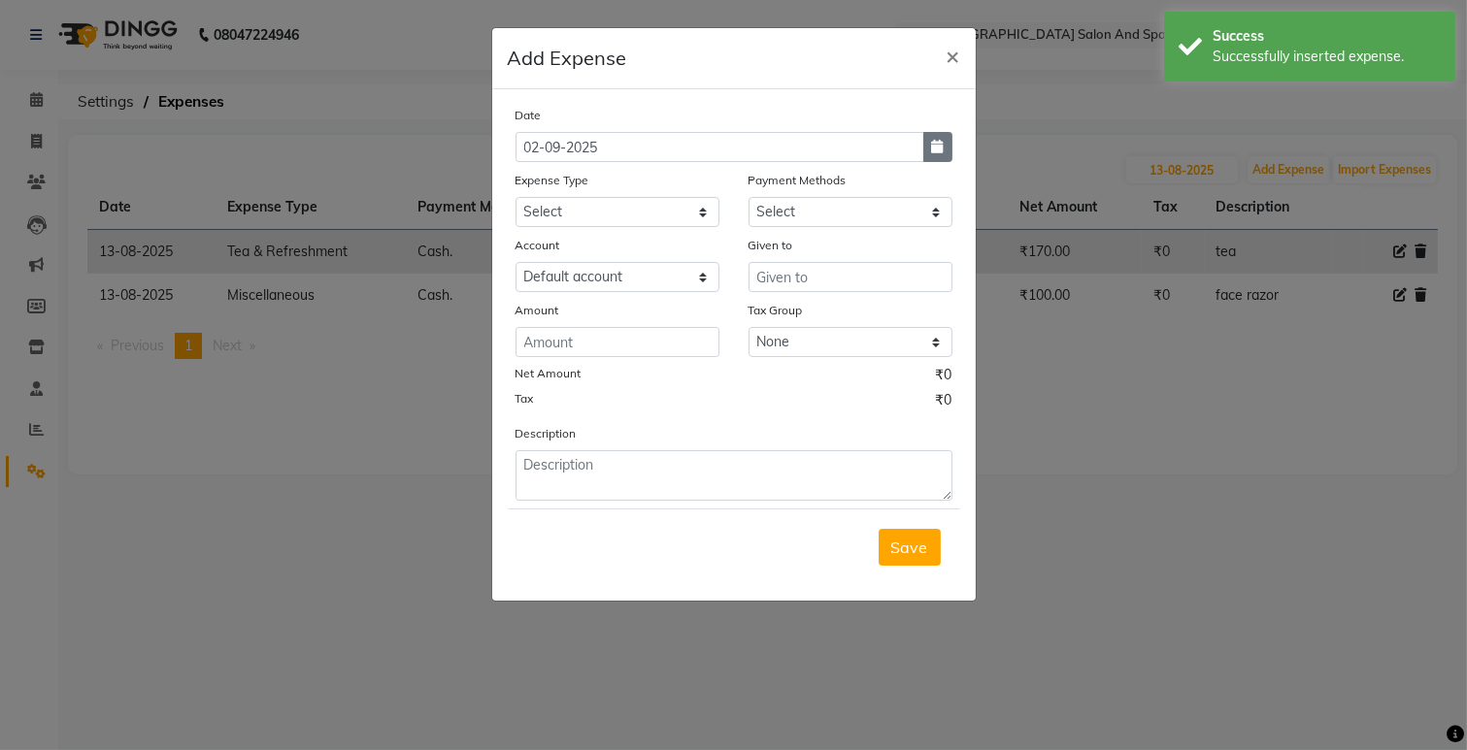
click at [943, 137] on button "button" at bounding box center [937, 147] width 29 height 30
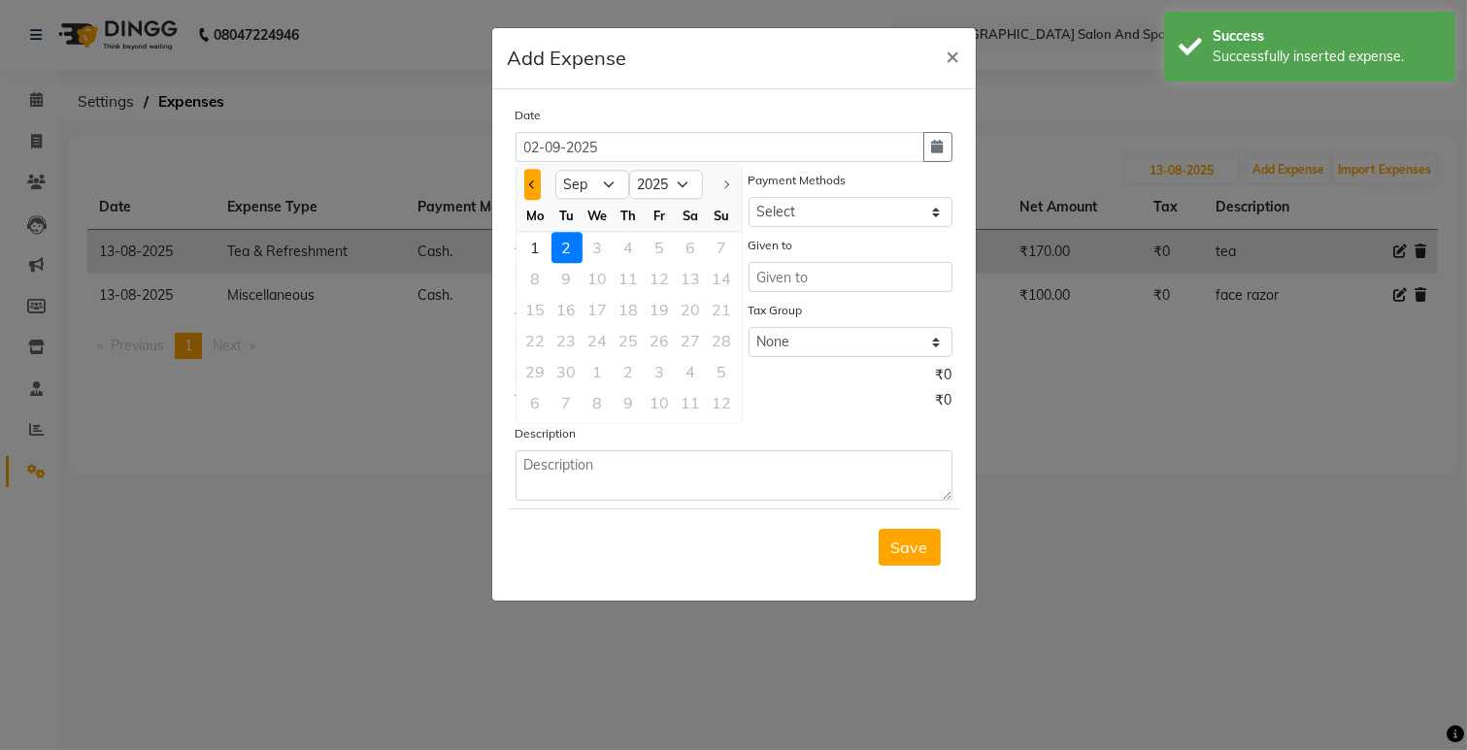
click at [525, 180] on button "Previous month" at bounding box center [532, 184] width 17 height 31
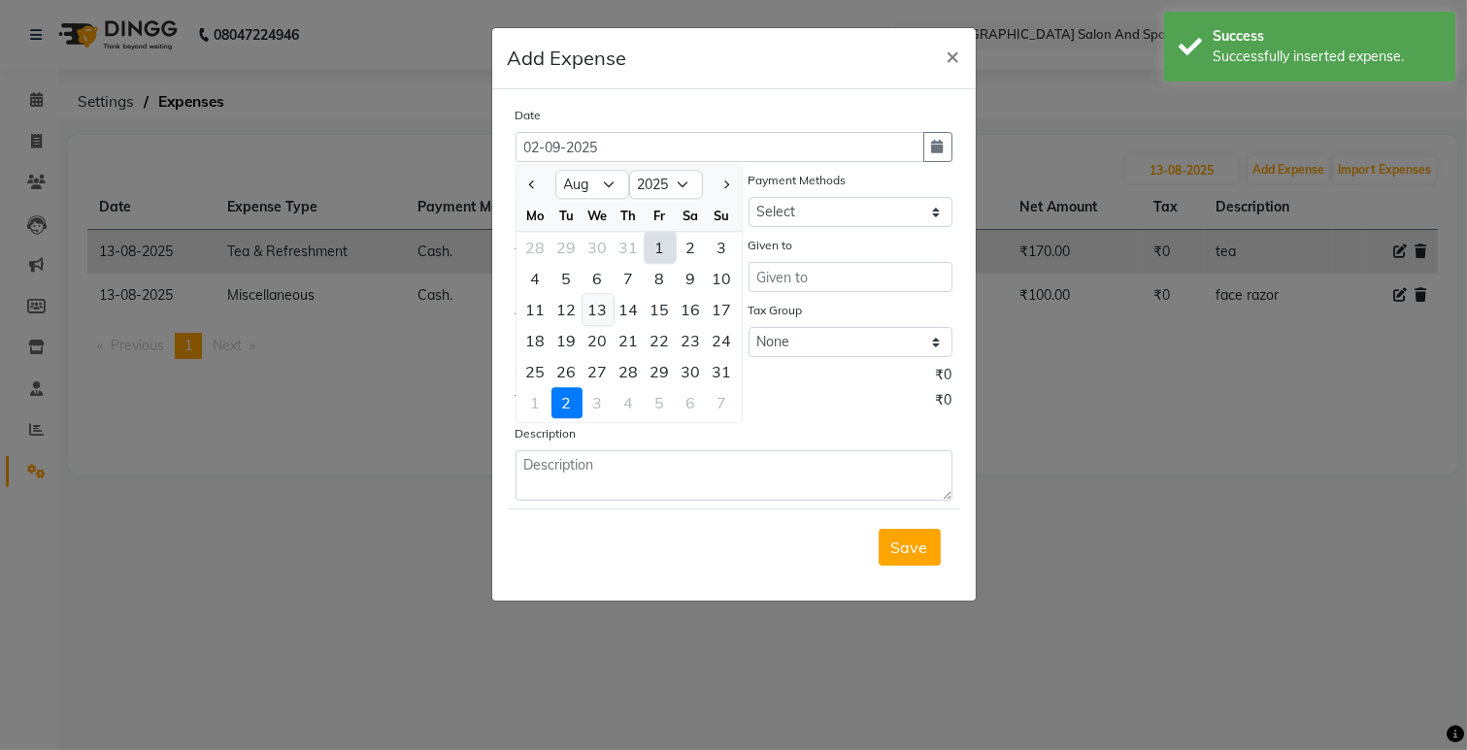
click at [600, 312] on div "13" at bounding box center [597, 309] width 31 height 31
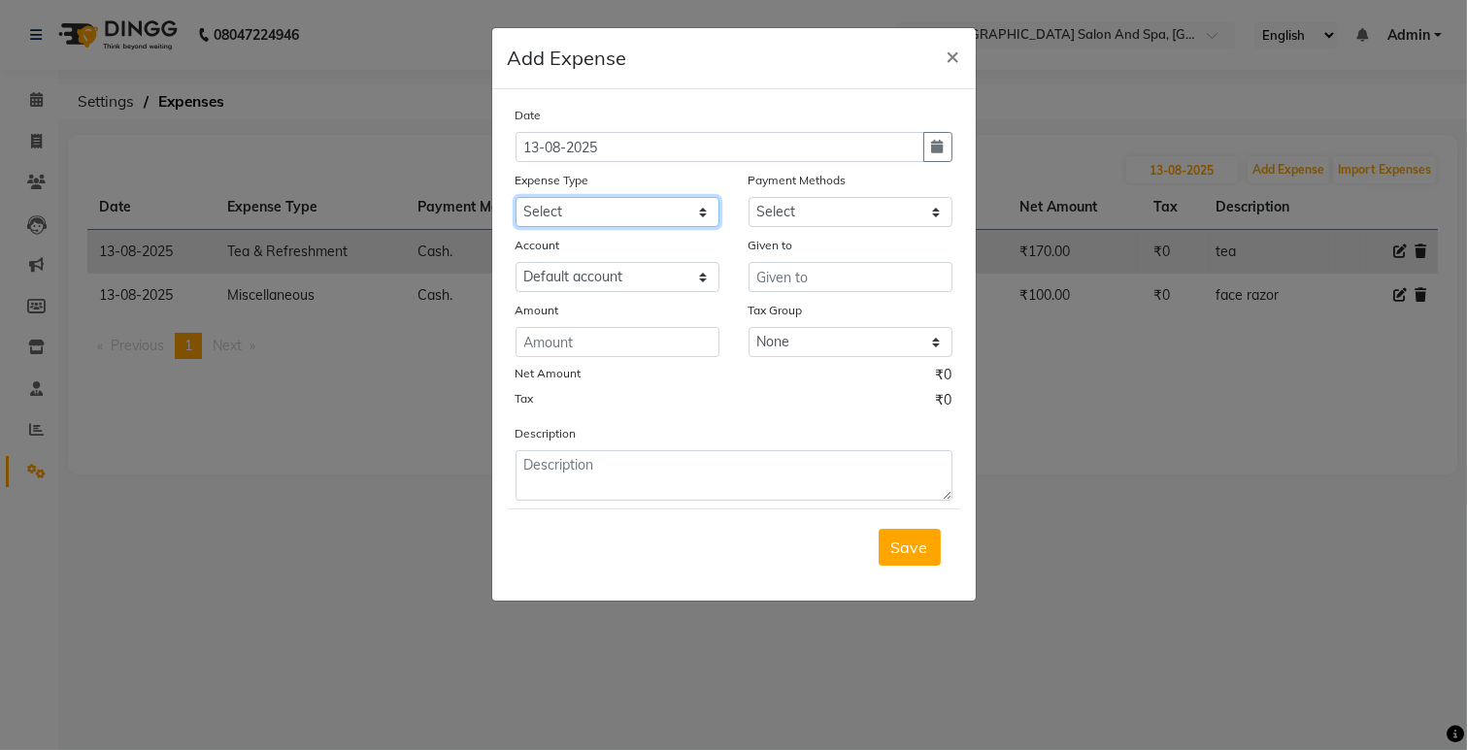
click at [652, 210] on select "Select Advance Salary Bank charges Car maintenance Cash transfer to bank Cash t…" at bounding box center [617, 212] width 204 height 30
click at [515, 197] on select "Select Advance Salary Bank charges Car maintenance Cash transfer to bank Cash t…" at bounding box center [617, 212] width 204 height 30
click at [610, 215] on select "Select Advance Salary Bank charges Car maintenance Cash transfer to bank Cash t…" at bounding box center [617, 212] width 204 height 30
click at [515, 197] on select "Select Advance Salary Bank charges Car maintenance Cash transfer to bank Cash t…" at bounding box center [617, 212] width 204 height 30
click at [867, 207] on select "Select Cash. Voucher CARD Wallet GPay" at bounding box center [850, 212] width 204 height 30
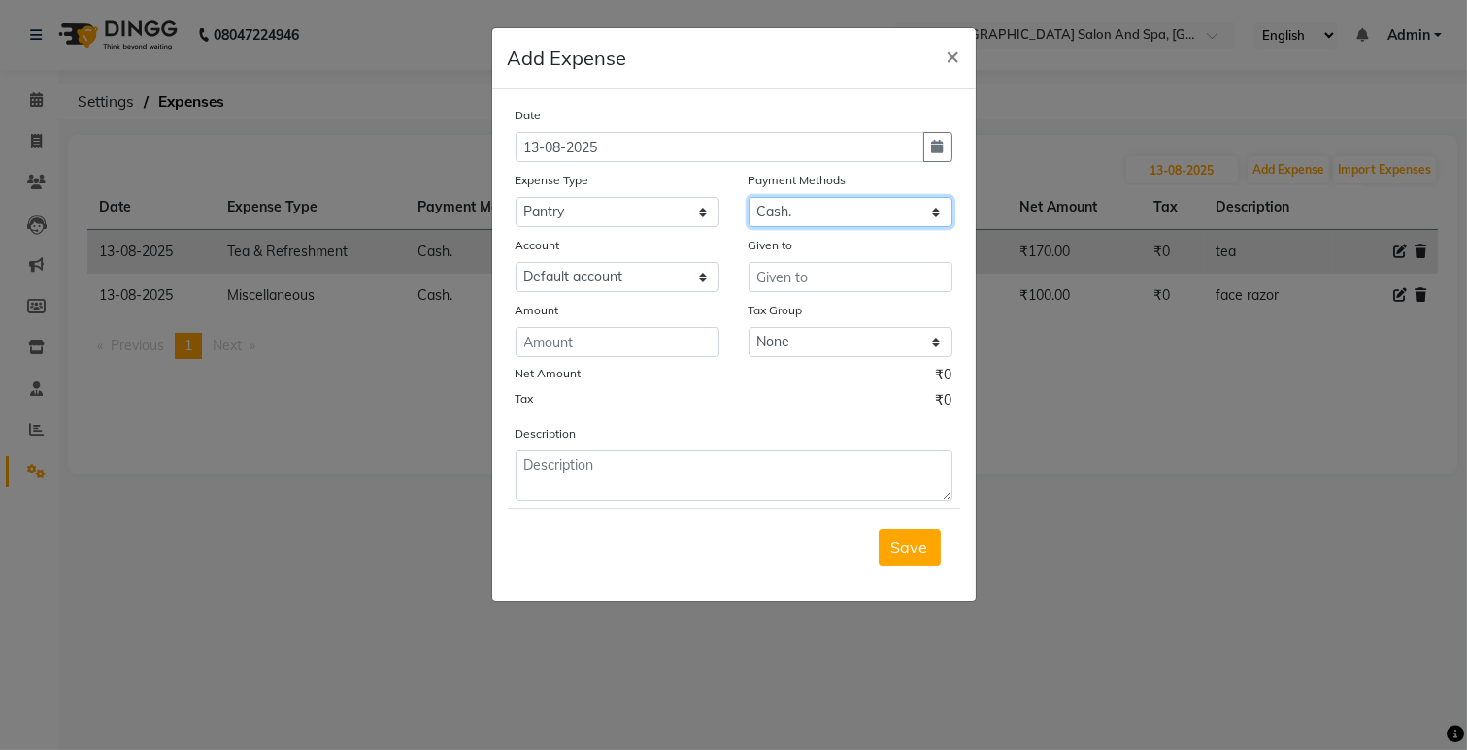
click at [748, 197] on select "Select Cash. Voucher CARD Wallet GPay" at bounding box center [850, 212] width 204 height 30
click at [828, 276] on input "text" at bounding box center [850, 277] width 204 height 30
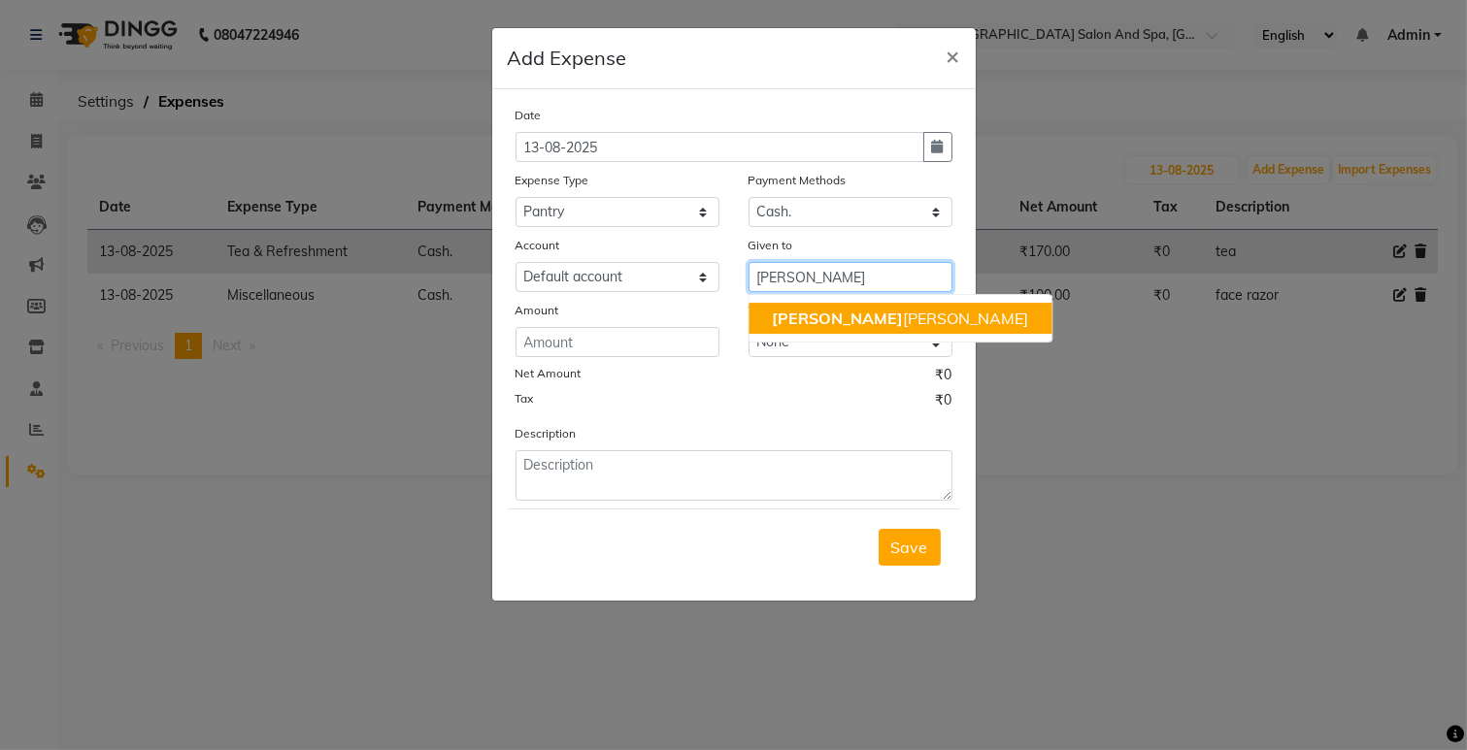
drag, startPoint x: 837, startPoint y: 317, endPoint x: 821, endPoint y: 326, distance: 17.8
click at [837, 317] on ngb-highlight "[PERSON_NAME] [PERSON_NAME]" at bounding box center [900, 318] width 256 height 19
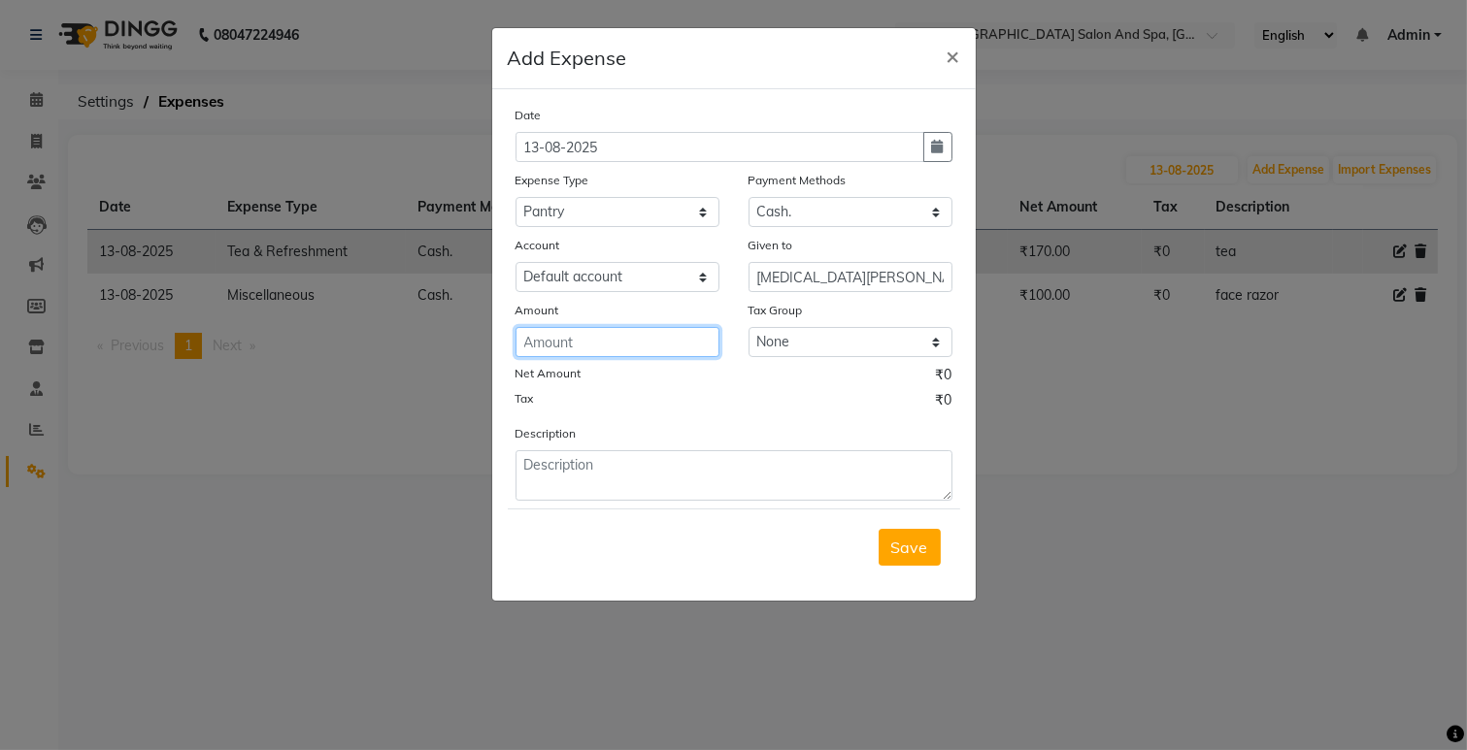
click at [584, 346] on input "number" at bounding box center [617, 342] width 204 height 30
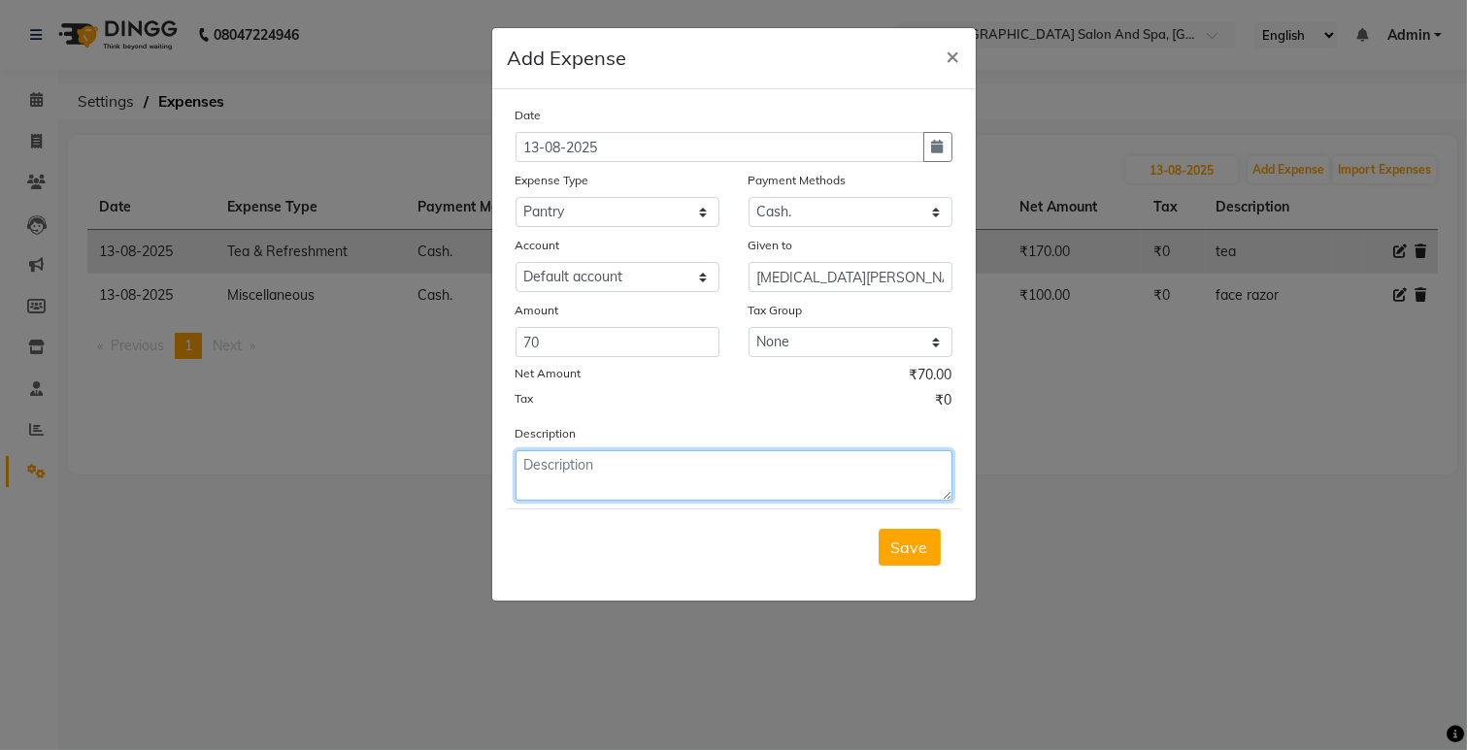
click at [534, 477] on textarea at bounding box center [733, 475] width 437 height 50
click at [583, 476] on textarea "sandwich drink" at bounding box center [733, 475] width 437 height 50
click at [646, 471] on textarea "sandwich , drink" at bounding box center [733, 475] width 437 height 50
click at [600, 483] on textarea "sandwich , drink" at bounding box center [733, 475] width 437 height 50
click at [639, 468] on textarea "sandwich , drink" at bounding box center [733, 475] width 437 height 50
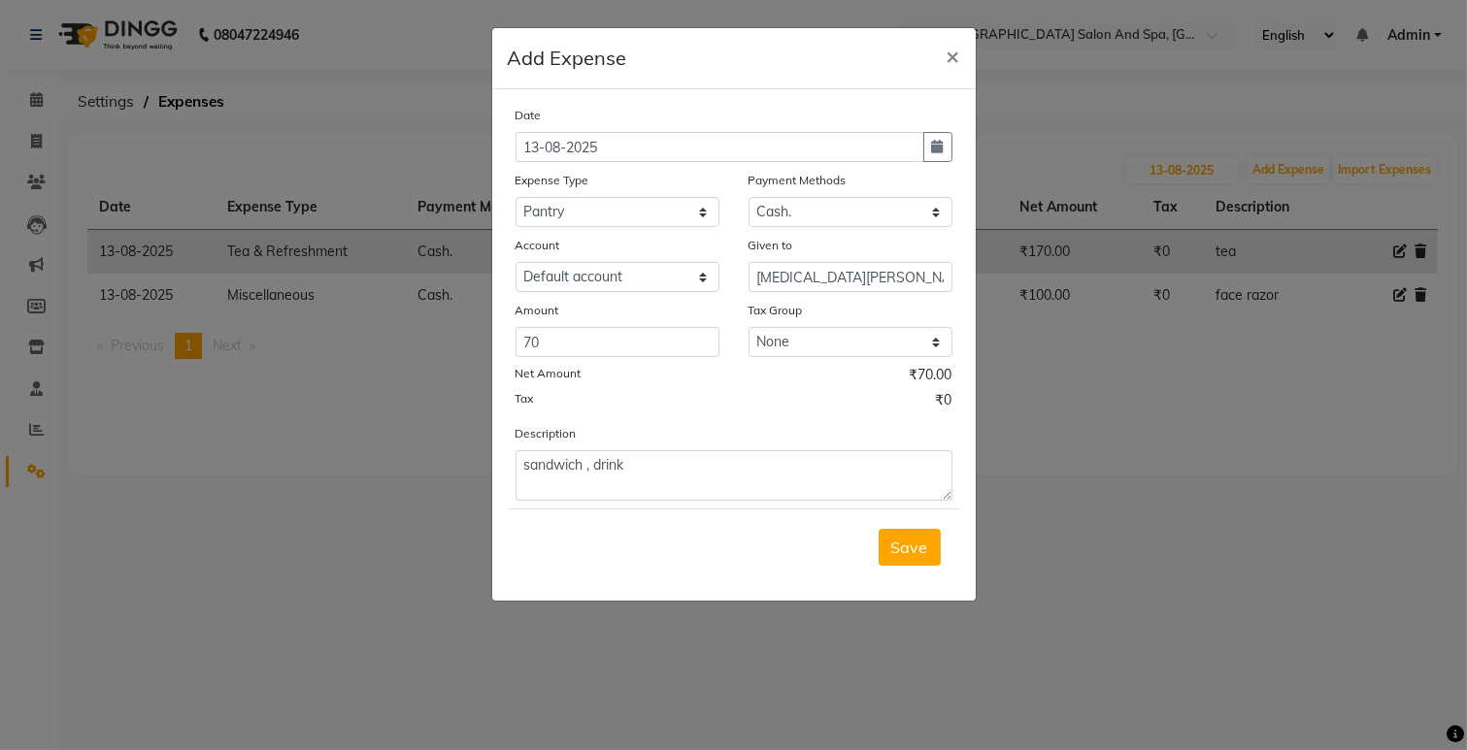
click at [391, 439] on ngb-modal-window "Add Expense × Date [DATE] Expense Type Select Advance Salary Bank charges Car m…" at bounding box center [733, 375] width 1467 height 750
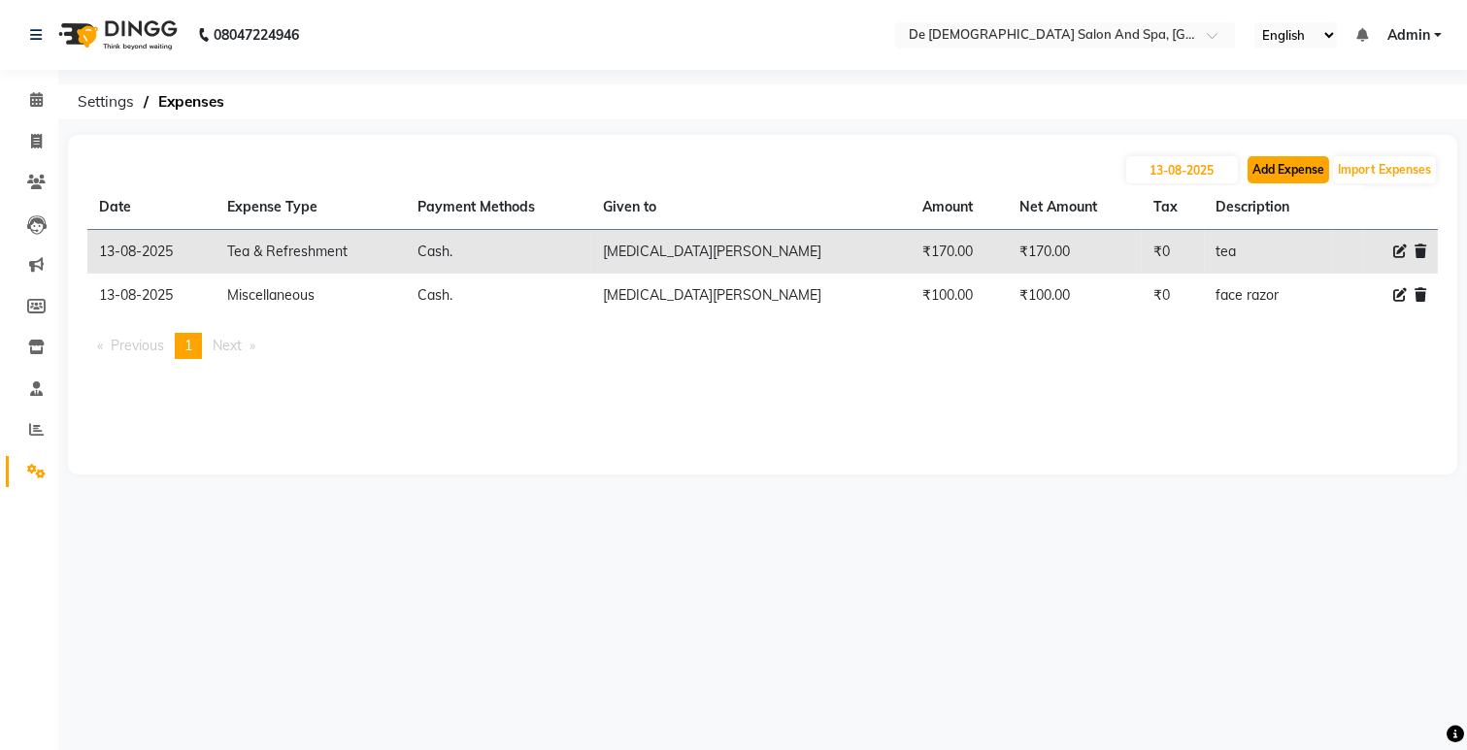
click at [1276, 169] on button "Add Expense" at bounding box center [1288, 169] width 82 height 27
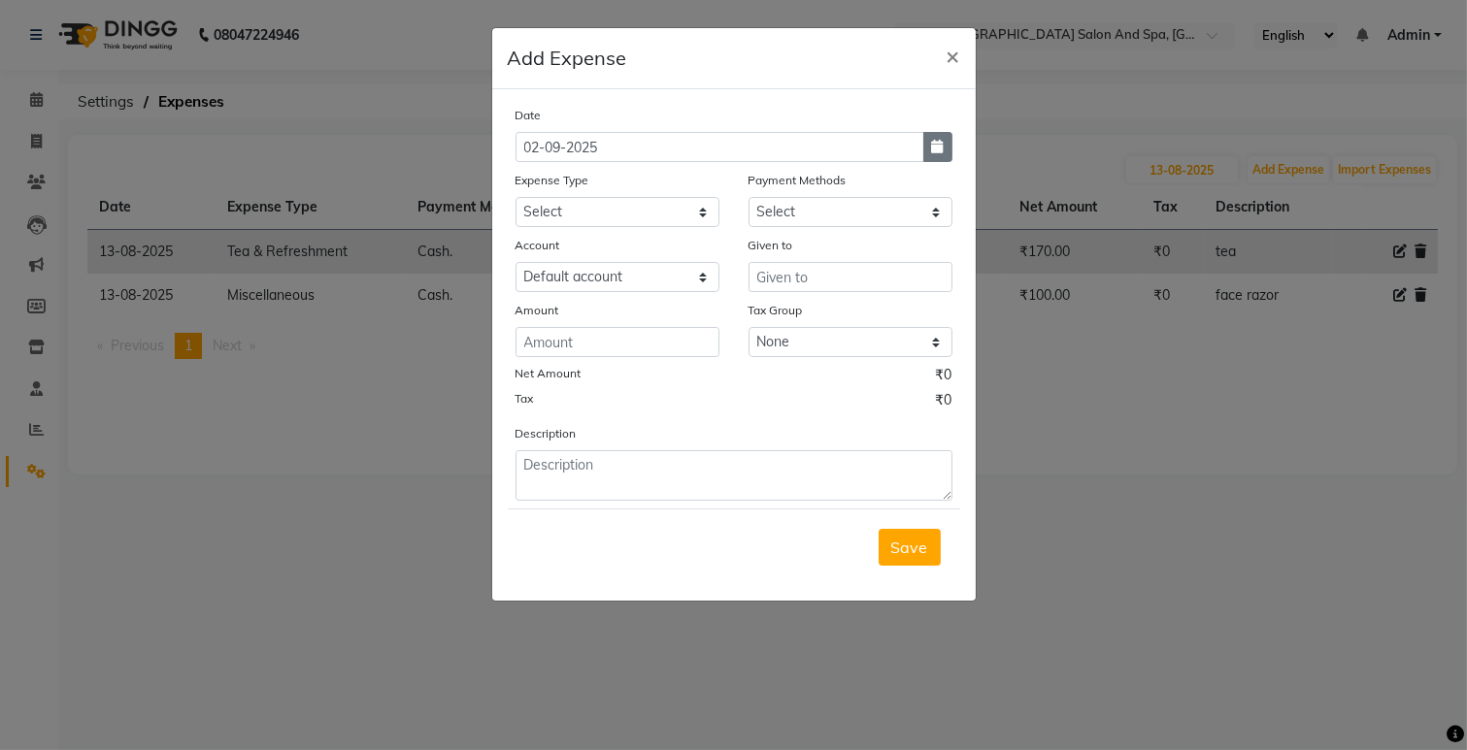
click at [945, 155] on button "button" at bounding box center [937, 147] width 29 height 30
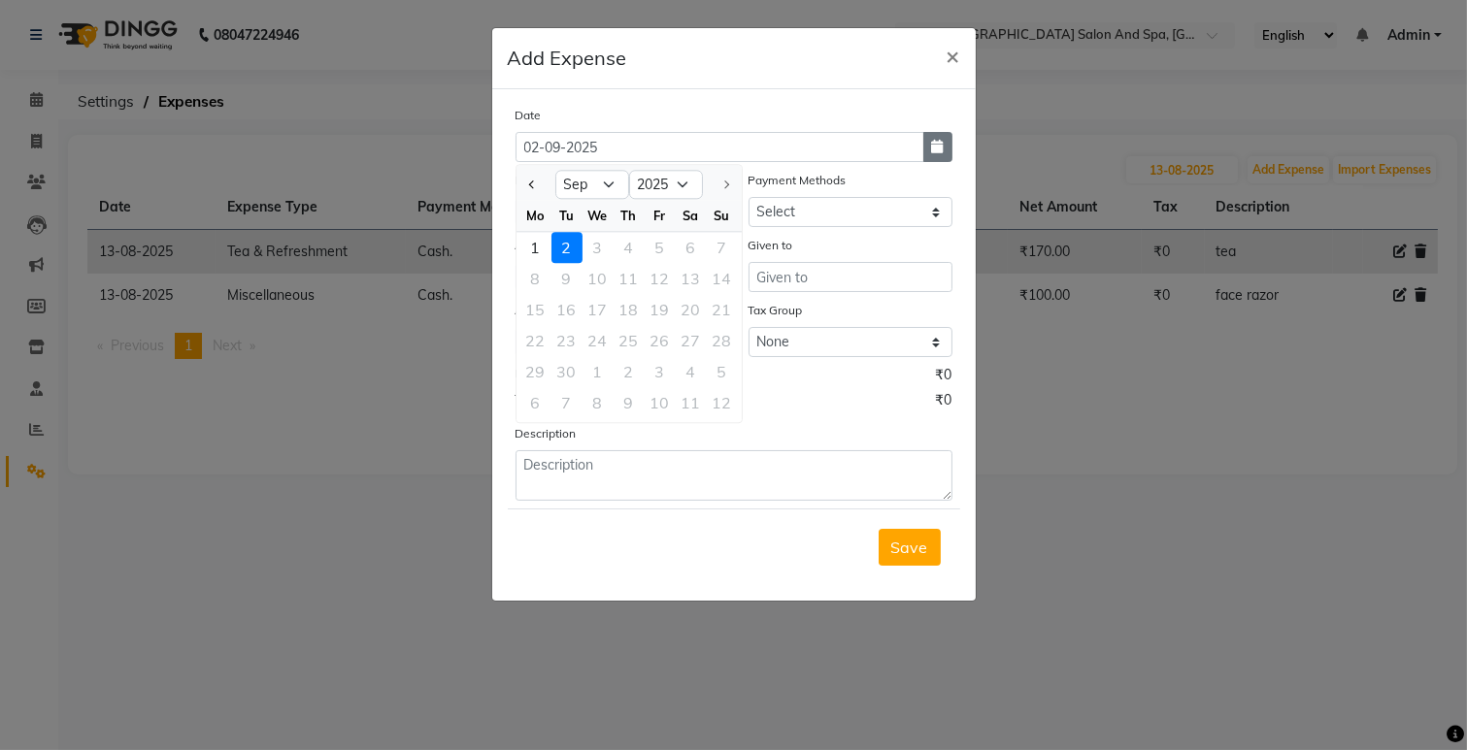
click at [940, 151] on icon "button" at bounding box center [938, 147] width 12 height 14
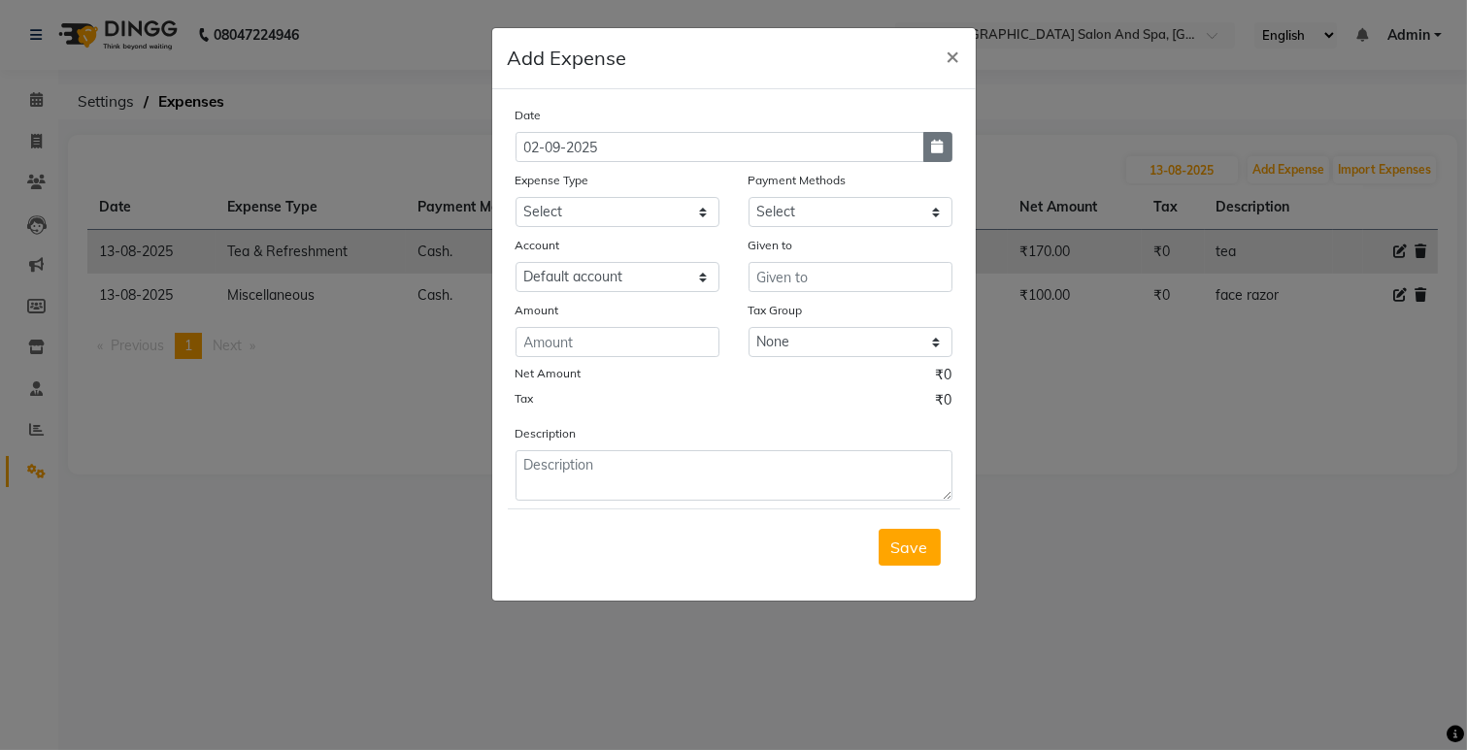
click at [942, 153] on icon "button" at bounding box center [938, 147] width 12 height 14
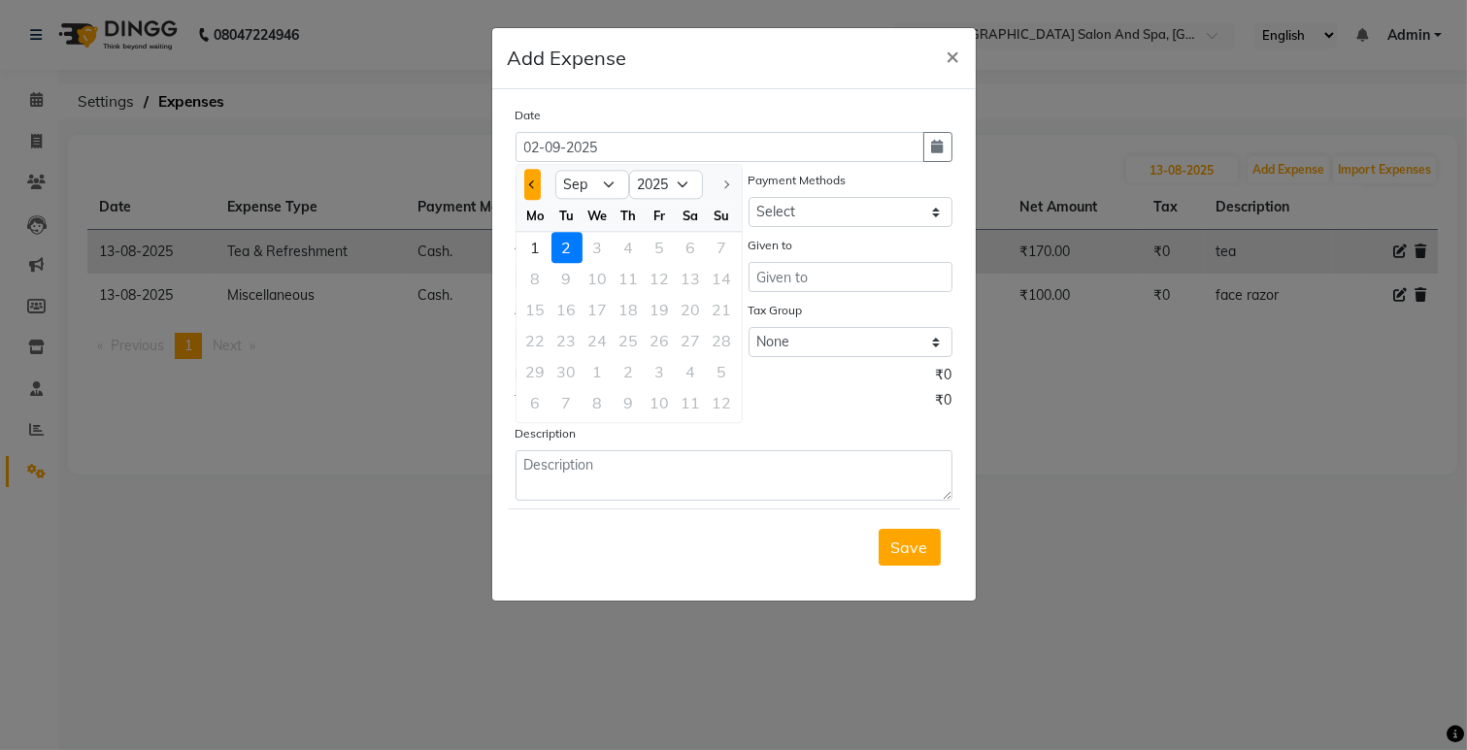
click at [536, 175] on button "Previous month" at bounding box center [532, 184] width 17 height 31
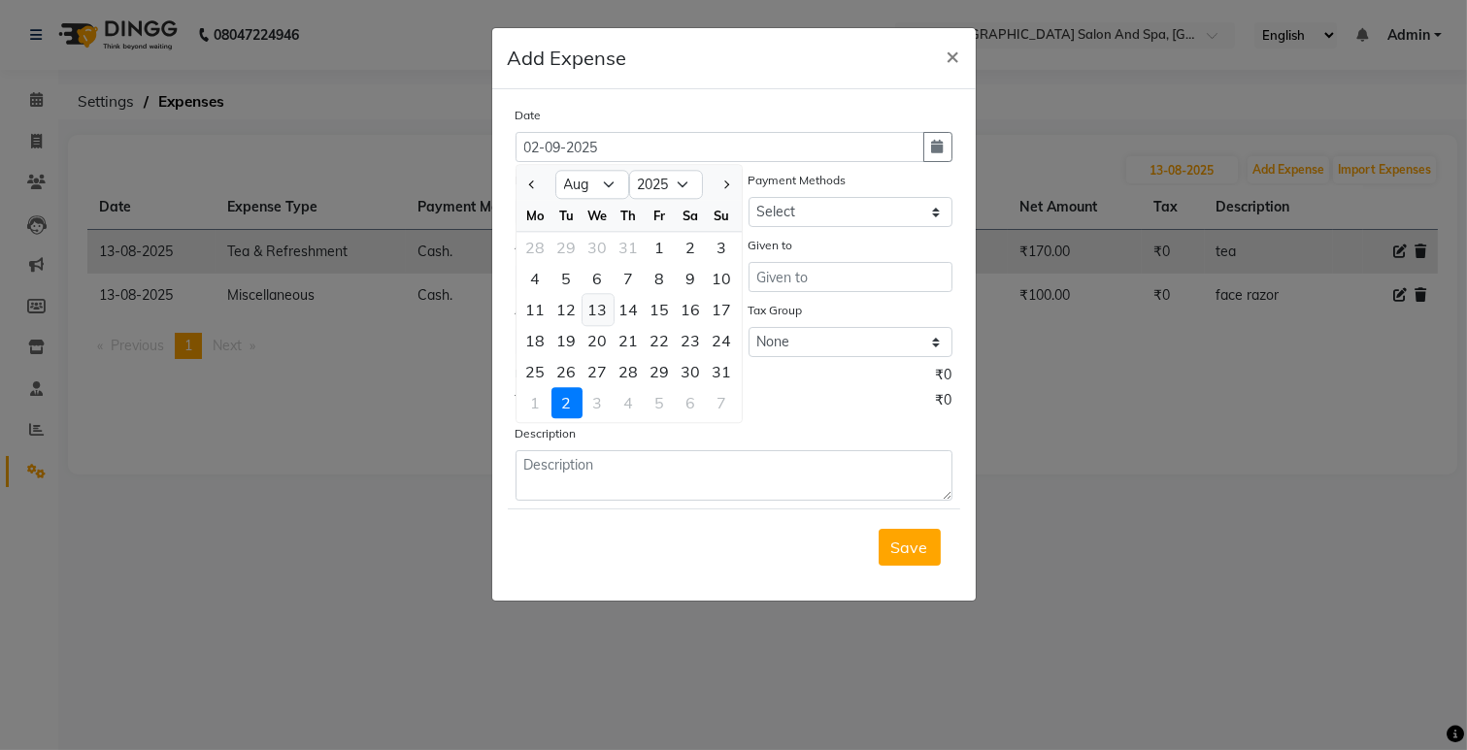
click at [597, 311] on div "13" at bounding box center [597, 309] width 31 height 31
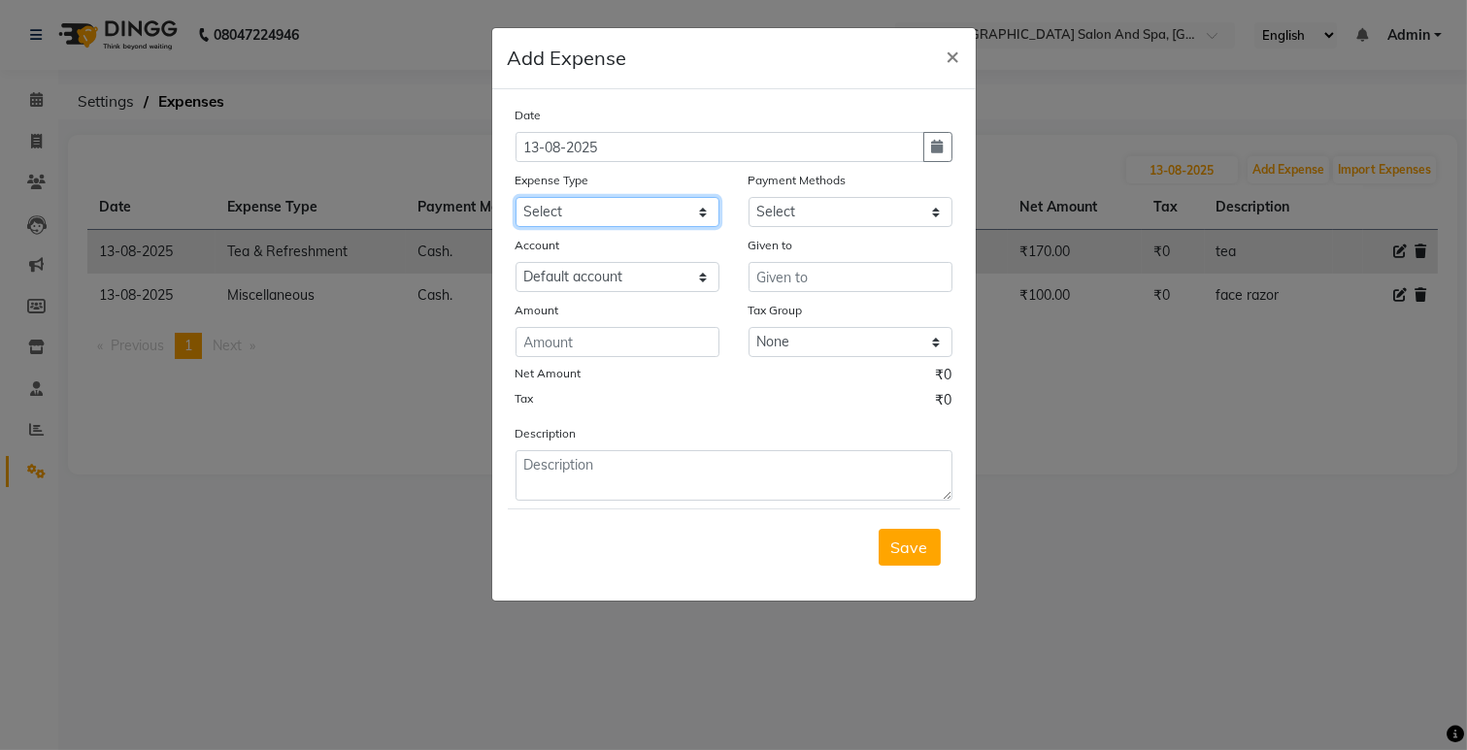
click at [586, 207] on select "Select Advance Salary Bank charges Car maintenance Cash transfer to bank Cash t…" at bounding box center [617, 212] width 204 height 30
click at [515, 197] on select "Select Advance Salary Bank charges Car maintenance Cash transfer to bank Cash t…" at bounding box center [617, 212] width 204 height 30
click at [836, 206] on select "Select Cash. Voucher CARD Wallet GPay" at bounding box center [850, 212] width 204 height 30
click at [748, 197] on select "Select Cash. Voucher CARD Wallet GPay" at bounding box center [850, 212] width 204 height 30
click at [833, 268] on input "text" at bounding box center [850, 277] width 204 height 30
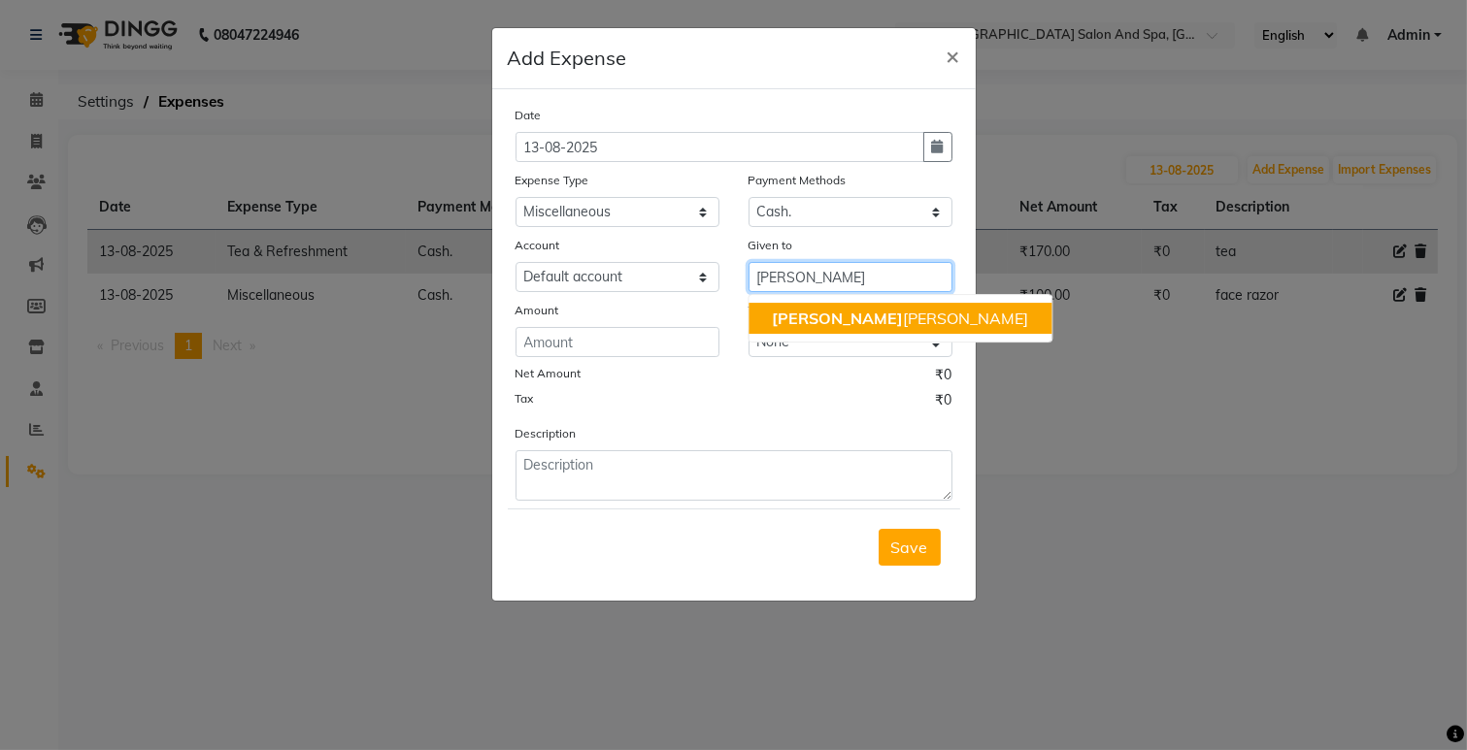
click at [855, 328] on button "[PERSON_NAME] [PERSON_NAME]" at bounding box center [899, 318] width 303 height 31
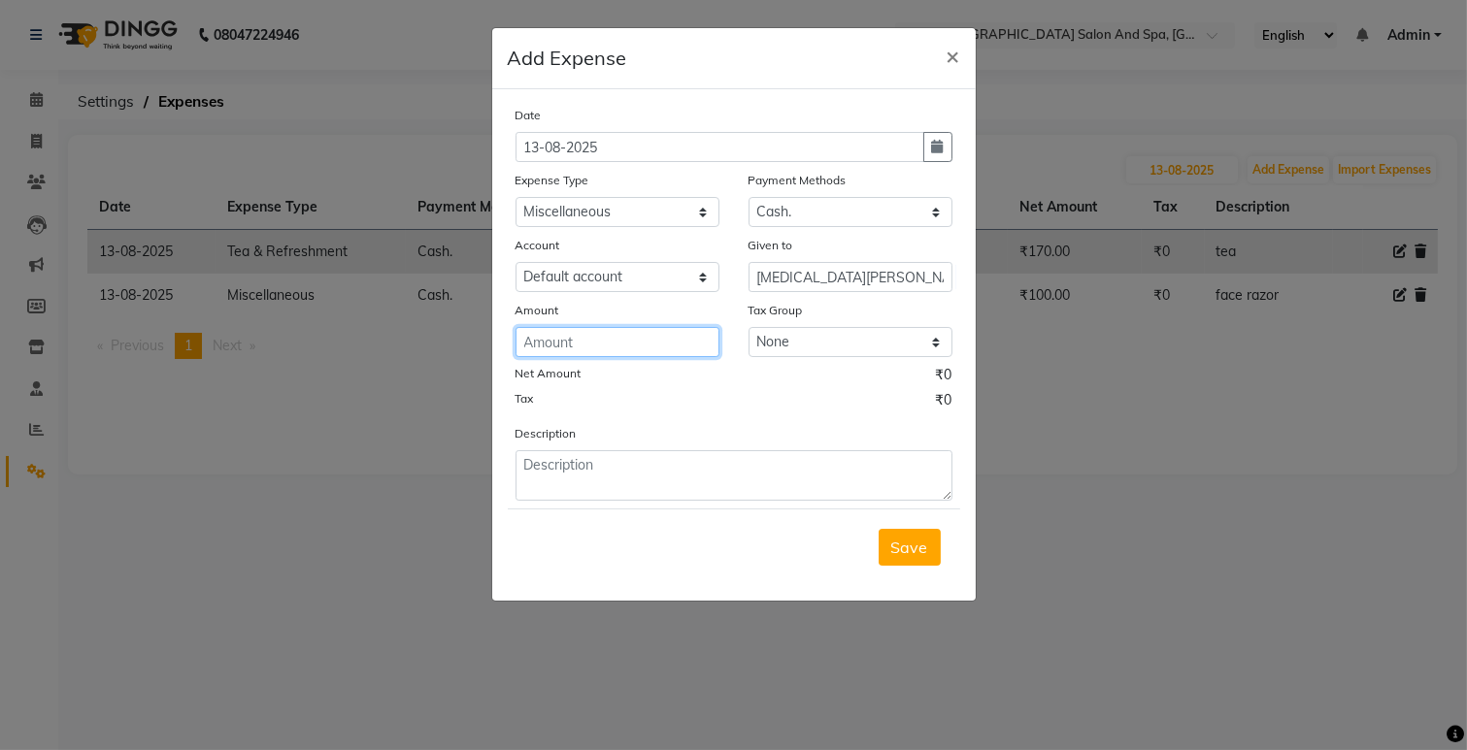
click at [599, 347] on input "number" at bounding box center [617, 342] width 204 height 30
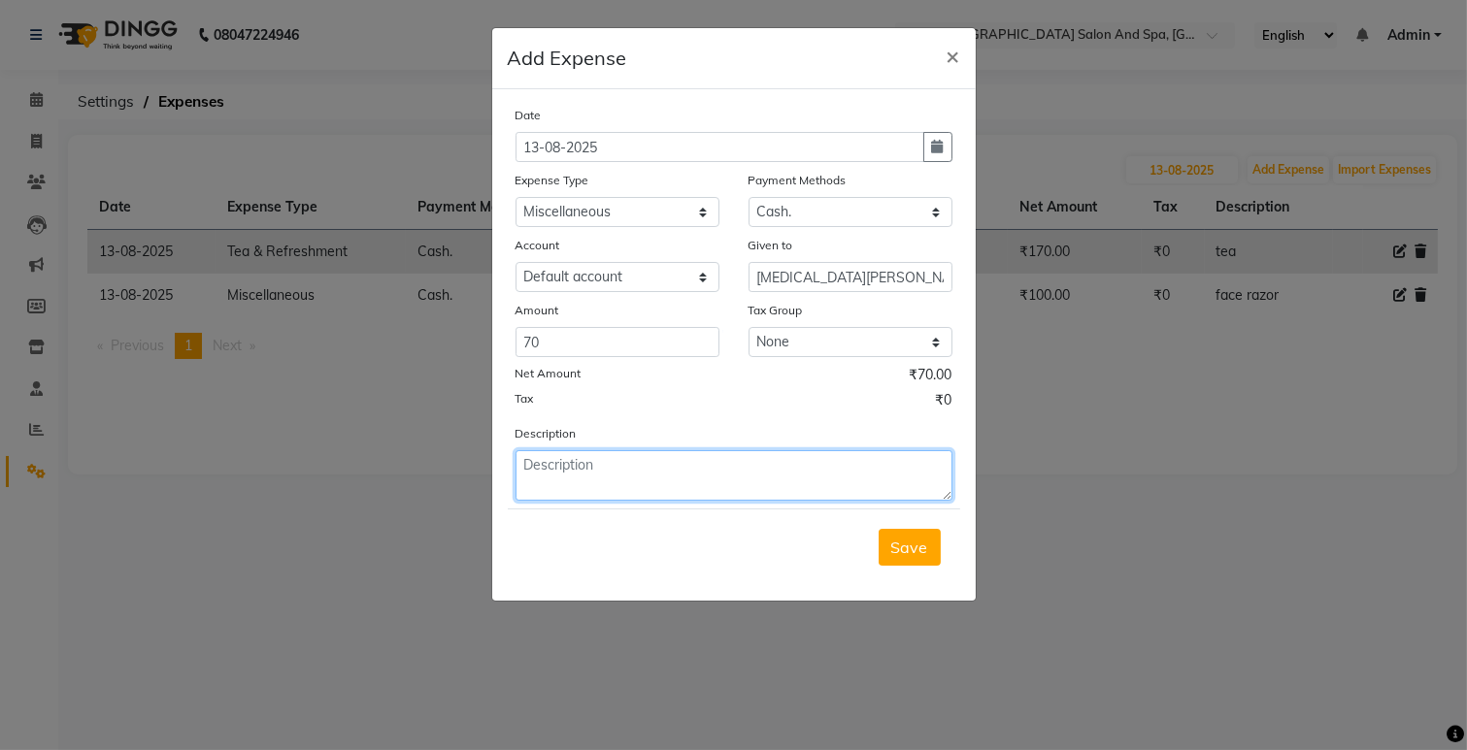
click at [556, 470] on textarea at bounding box center [733, 475] width 437 height 50
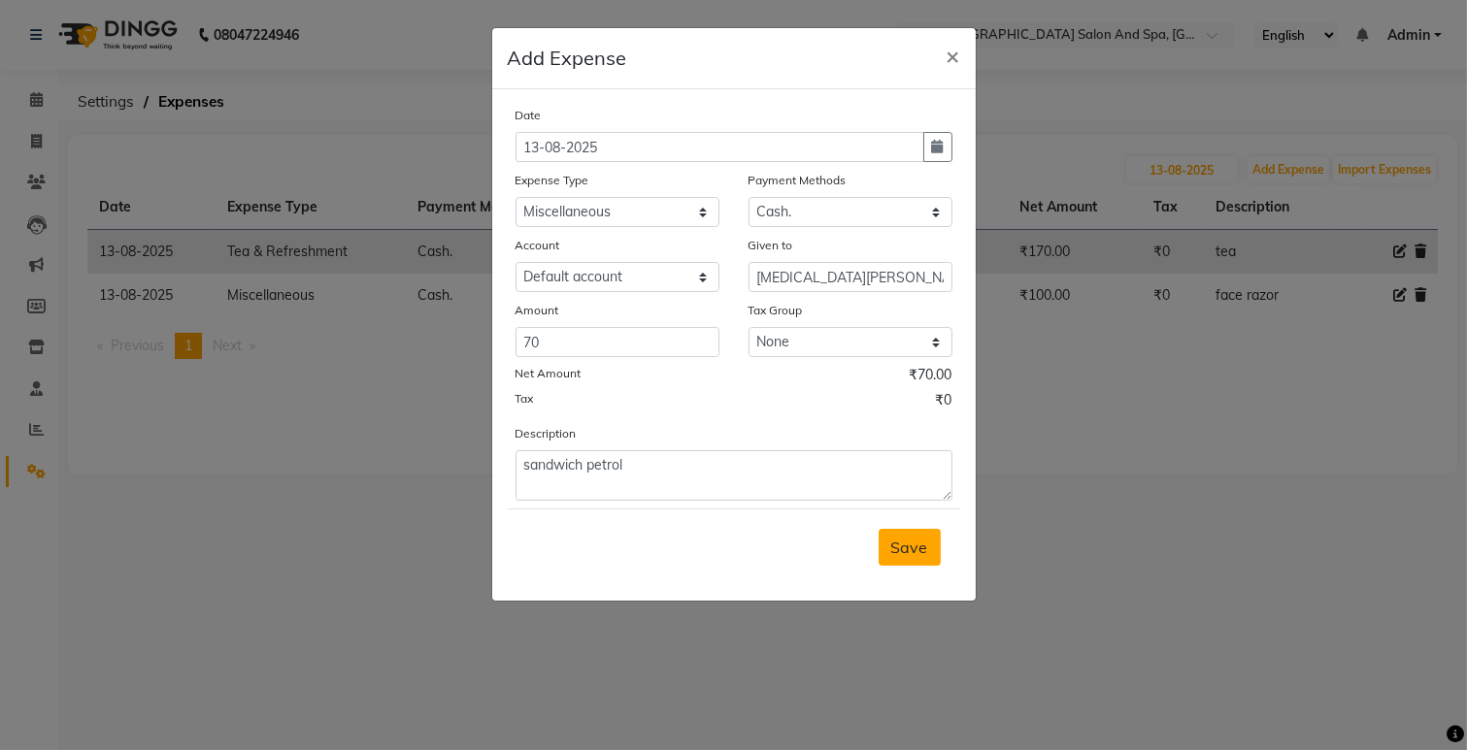
click at [914, 554] on span "Save" at bounding box center [909, 547] width 37 height 19
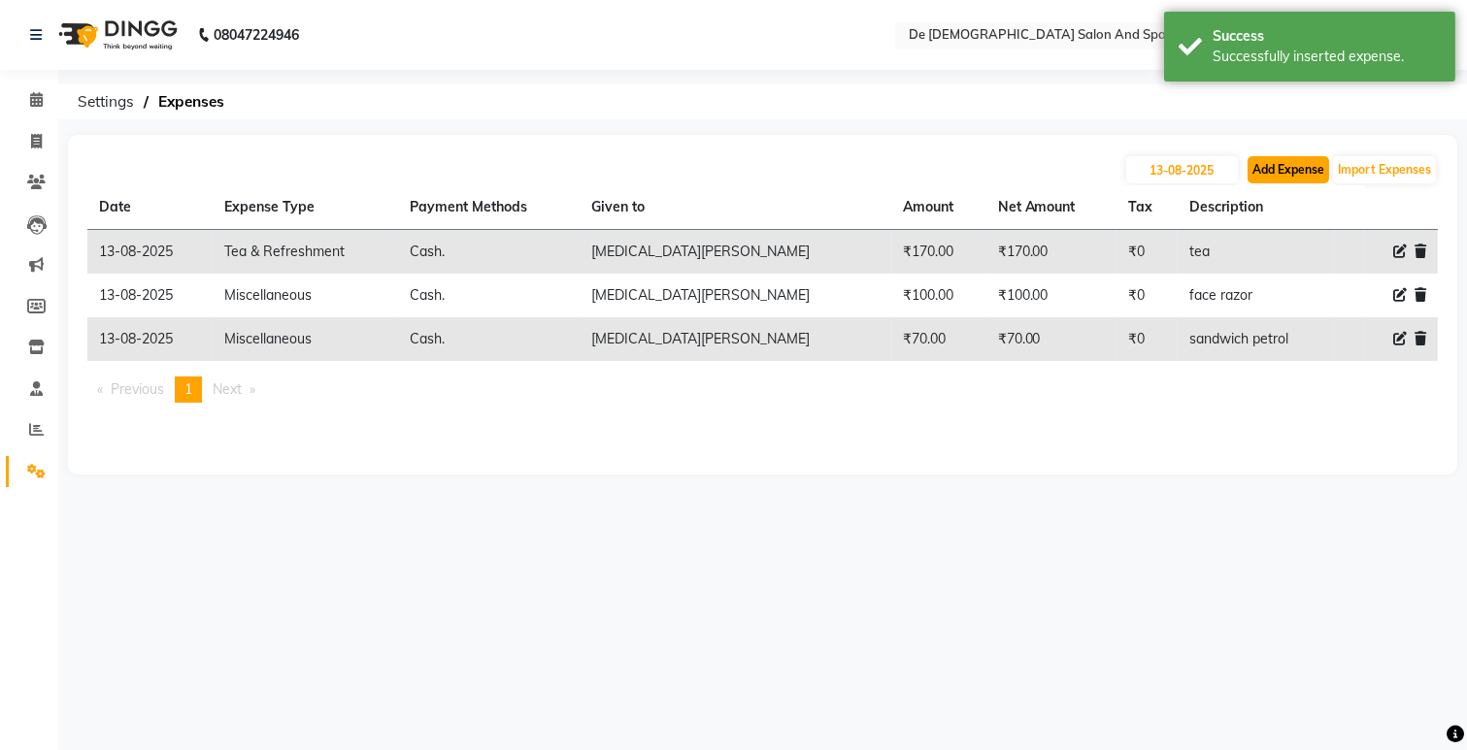
click at [1269, 165] on button "Add Expense" at bounding box center [1288, 169] width 82 height 27
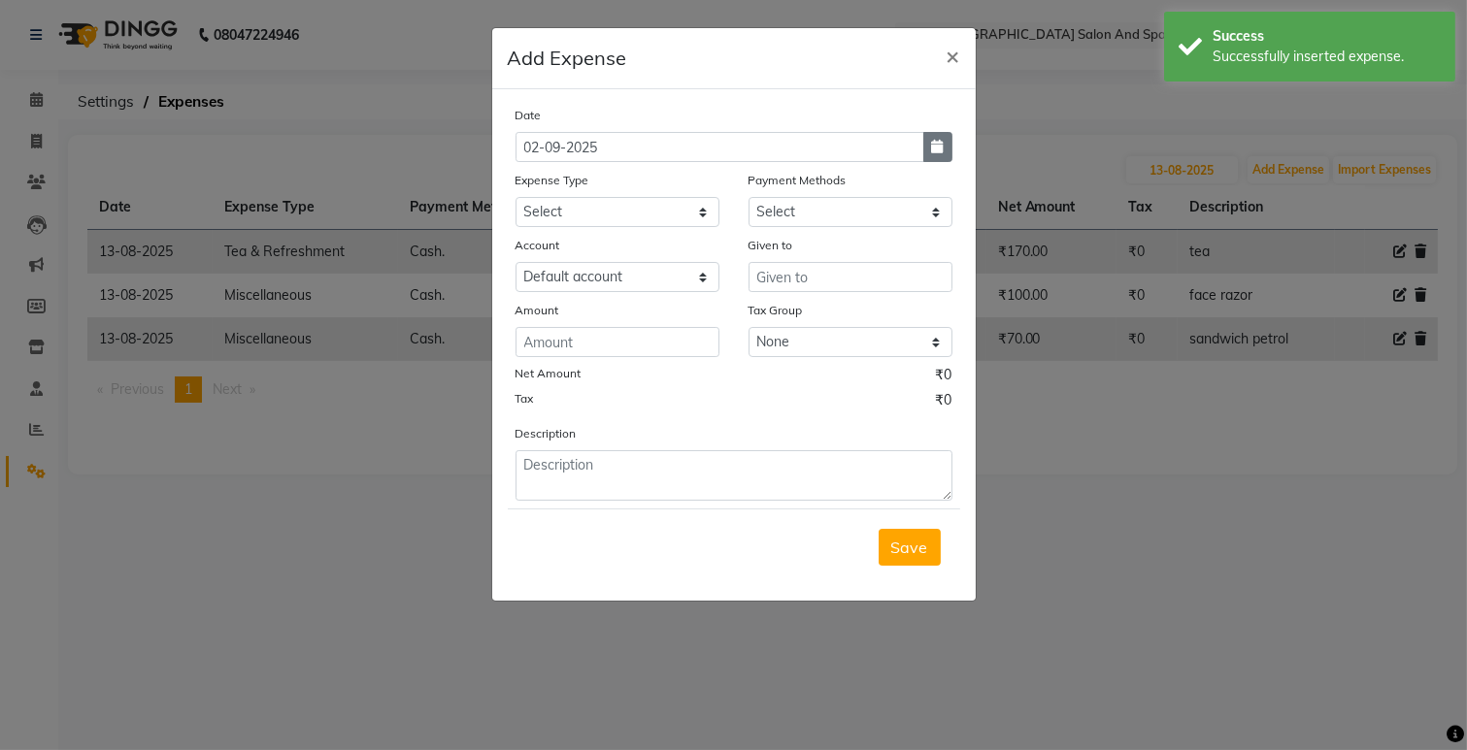
click at [947, 138] on button "button" at bounding box center [937, 147] width 29 height 30
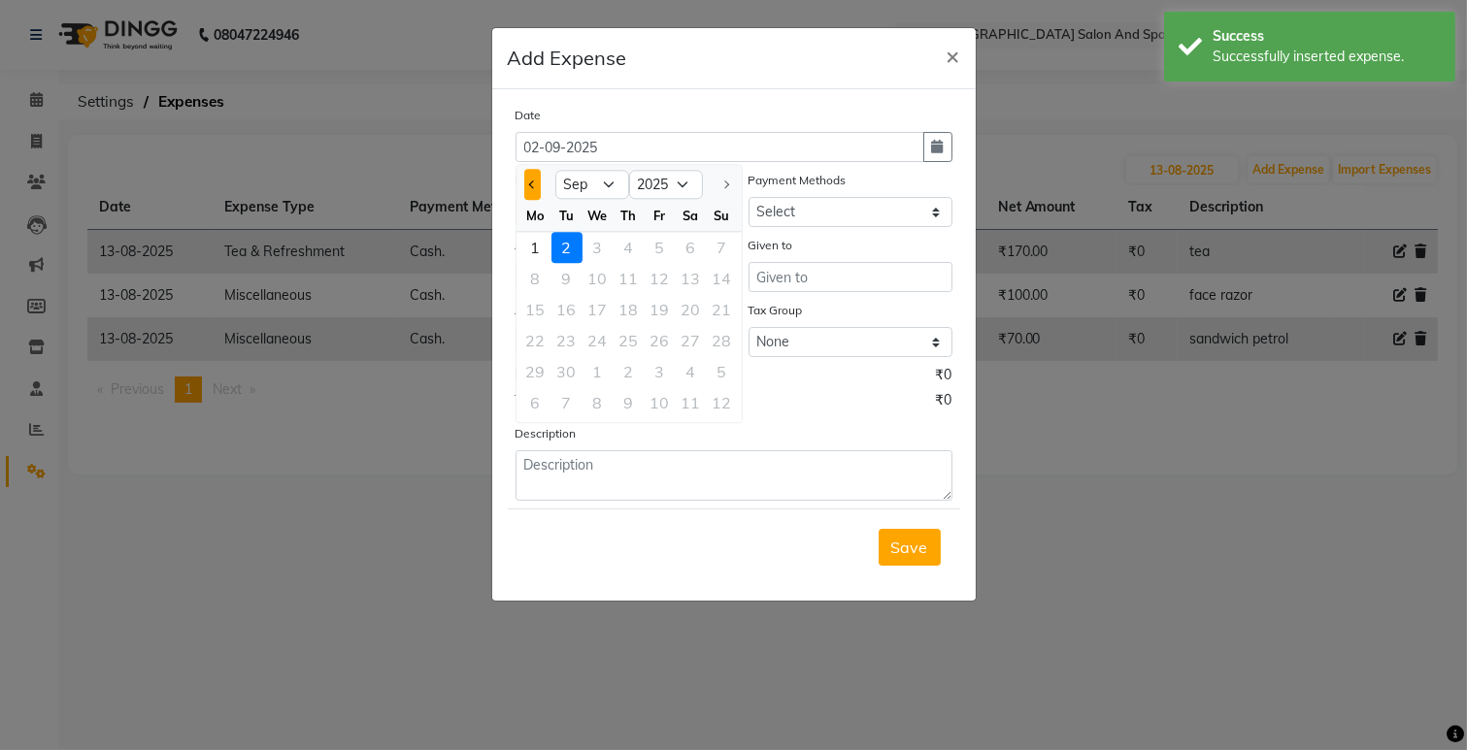
click at [527, 187] on button "Previous month" at bounding box center [532, 184] width 17 height 31
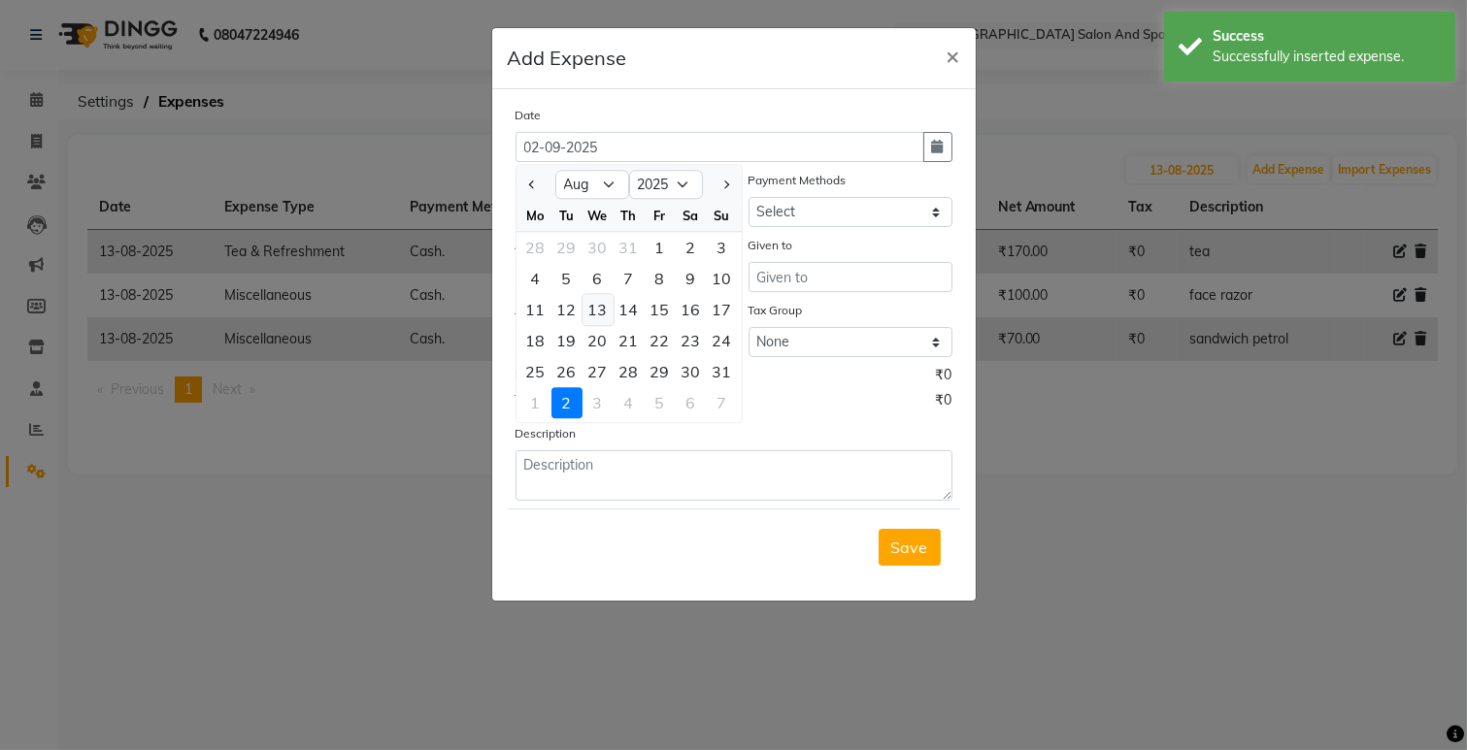
click at [600, 306] on div "13" at bounding box center [597, 309] width 31 height 31
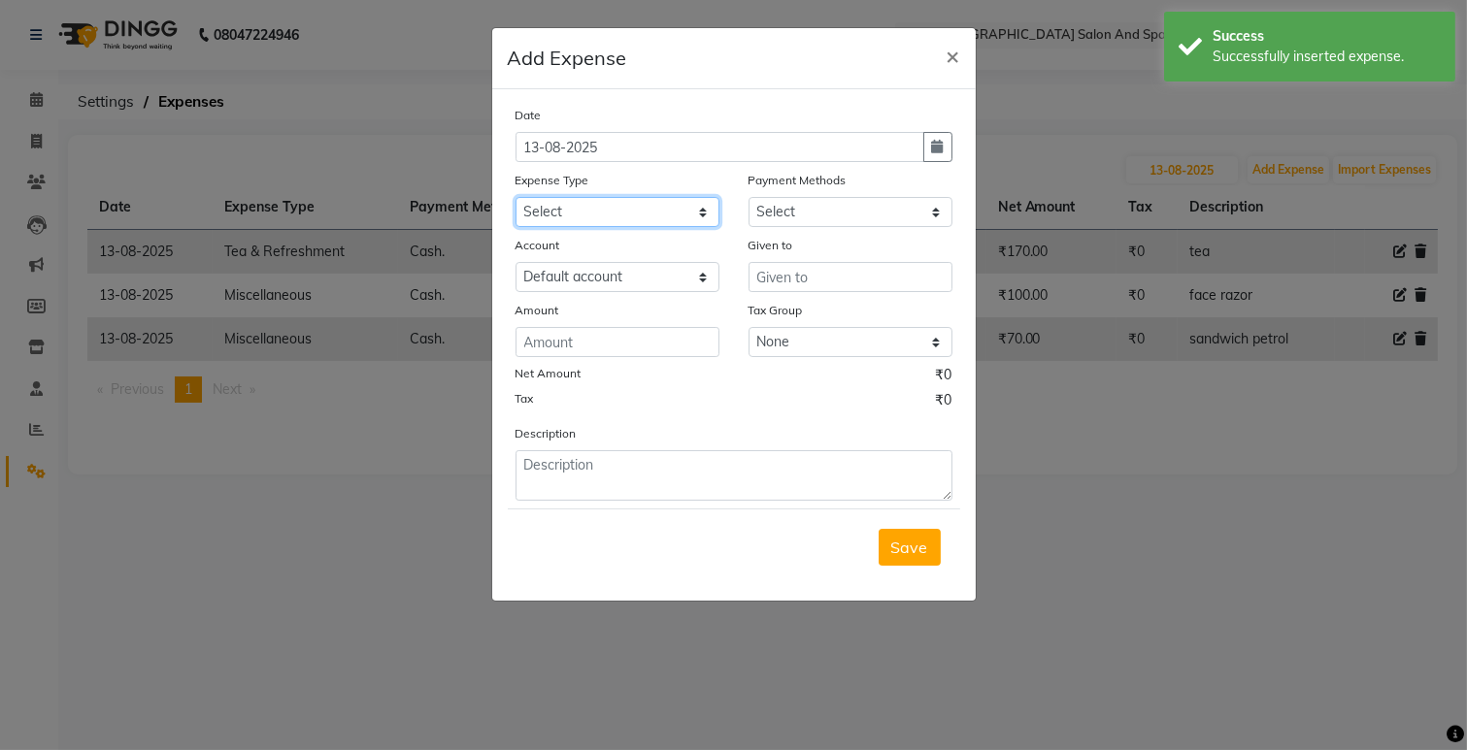
click at [596, 215] on select "Select Advance Salary Bank charges Car maintenance Cash transfer to bank Cash t…" at bounding box center [617, 212] width 204 height 30
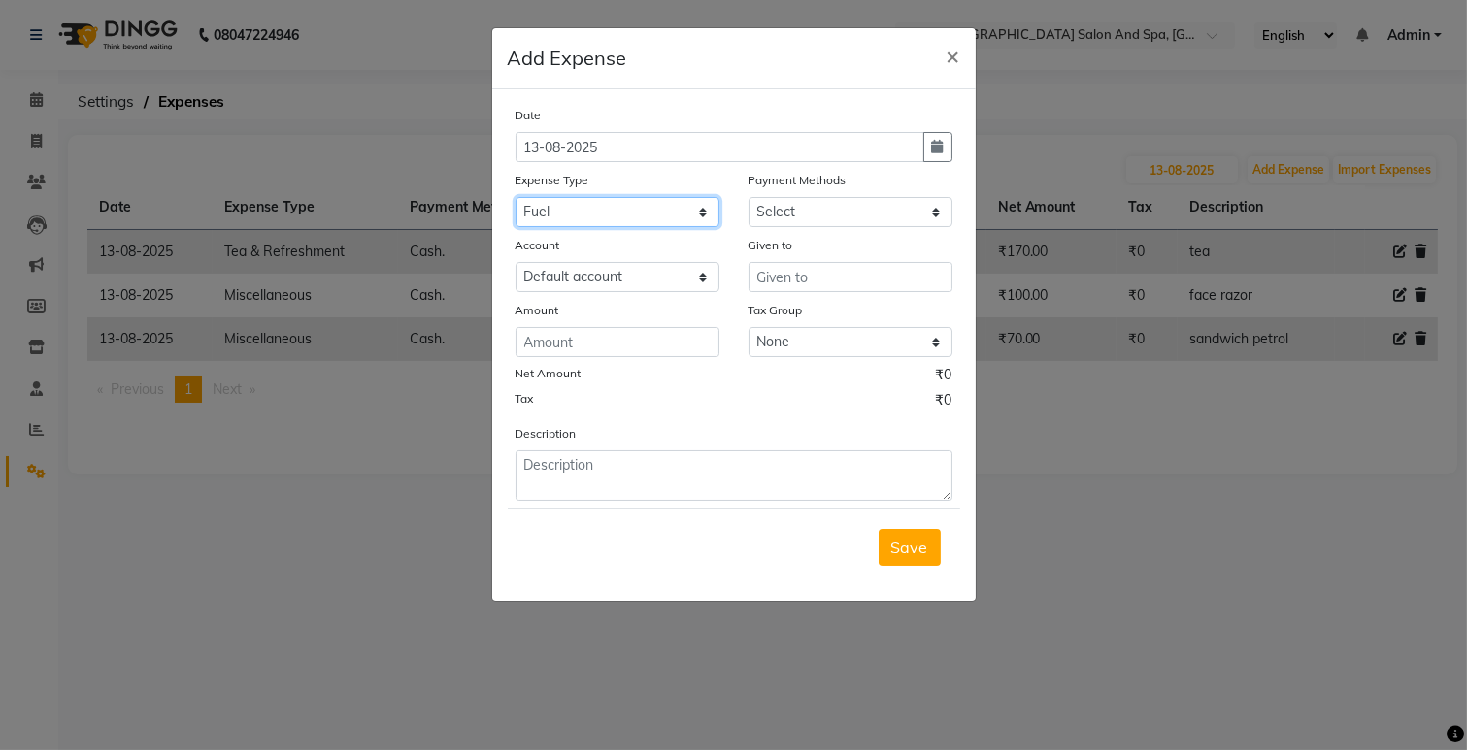
click at [515, 197] on select "Select Advance Salary Bank charges Car maintenance Cash transfer to bank Cash t…" at bounding box center [617, 212] width 204 height 30
click at [812, 215] on select "Select Cash. Voucher CARD Wallet GPay" at bounding box center [850, 212] width 204 height 30
click at [748, 197] on select "Select Cash. Voucher CARD Wallet GPay" at bounding box center [850, 212] width 204 height 30
click at [786, 278] on input "text" at bounding box center [850, 277] width 204 height 30
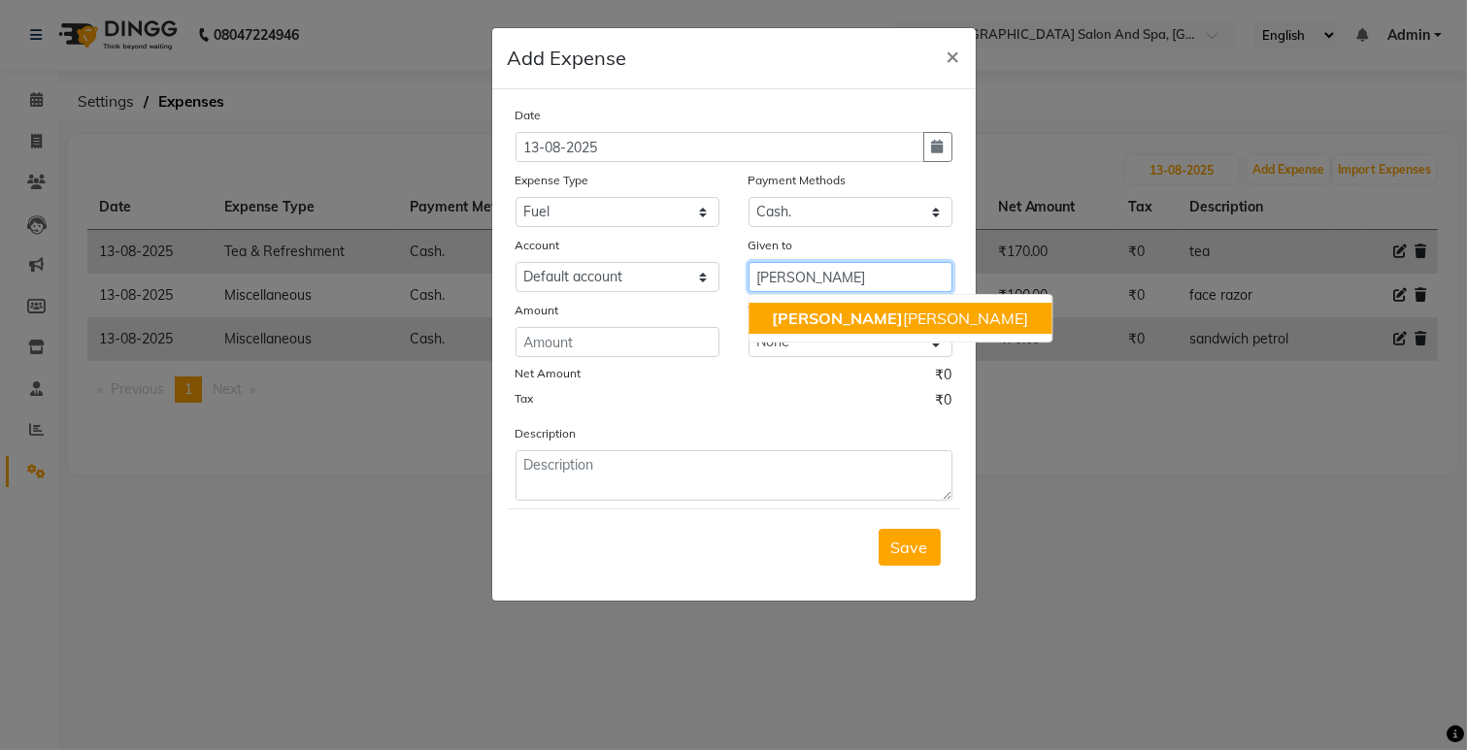
click at [793, 316] on span "[PERSON_NAME]" at bounding box center [837, 318] width 131 height 19
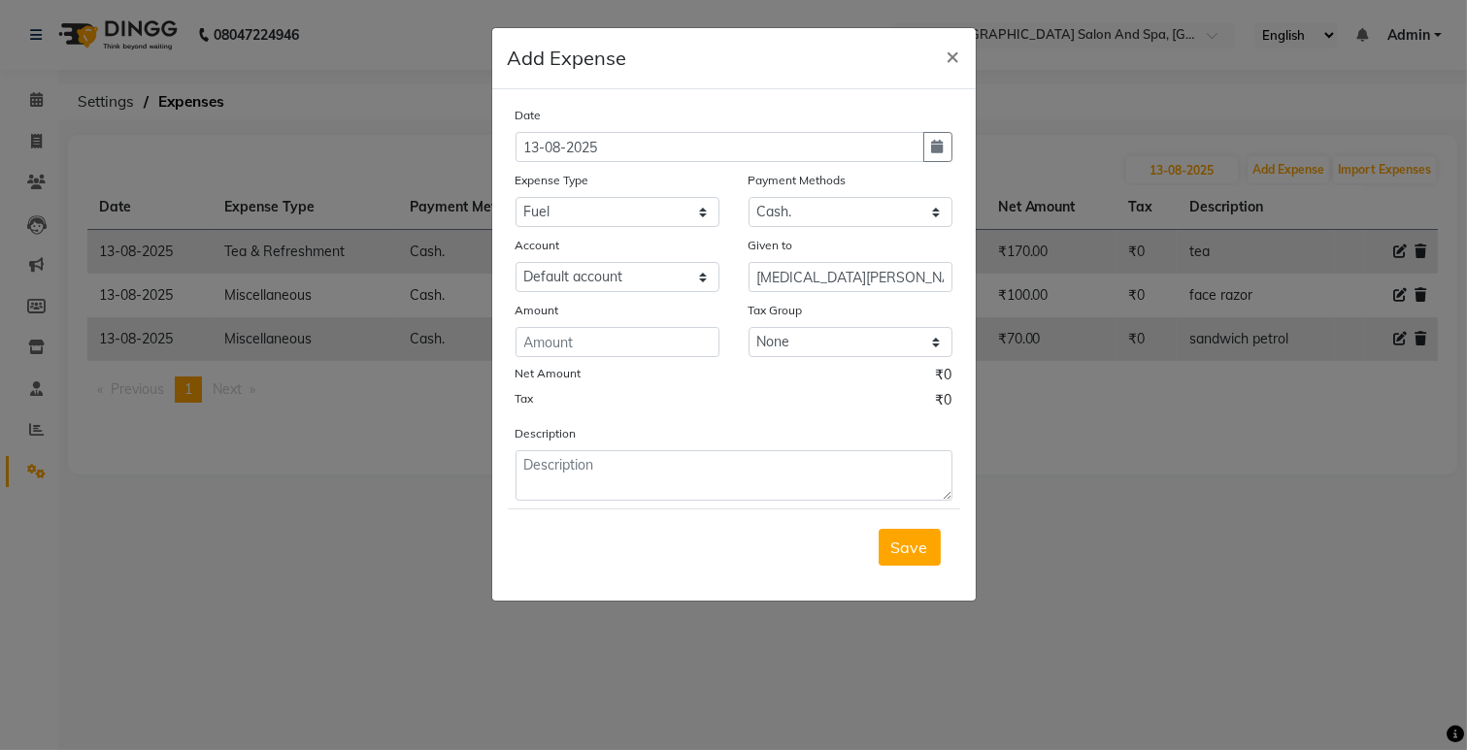
click at [637, 362] on div "Date [DATE] Expense Type Select Advance Salary Bank charges Car maintenance Cas…" at bounding box center [733, 303] width 437 height 396
click at [638, 357] on div "Date [DATE] Expense Type Select Advance Salary Bank charges Car maintenance Cas…" at bounding box center [733, 303] width 437 height 396
click at [641, 356] on input "number" at bounding box center [617, 342] width 204 height 30
click at [641, 349] on input "number" at bounding box center [617, 342] width 204 height 30
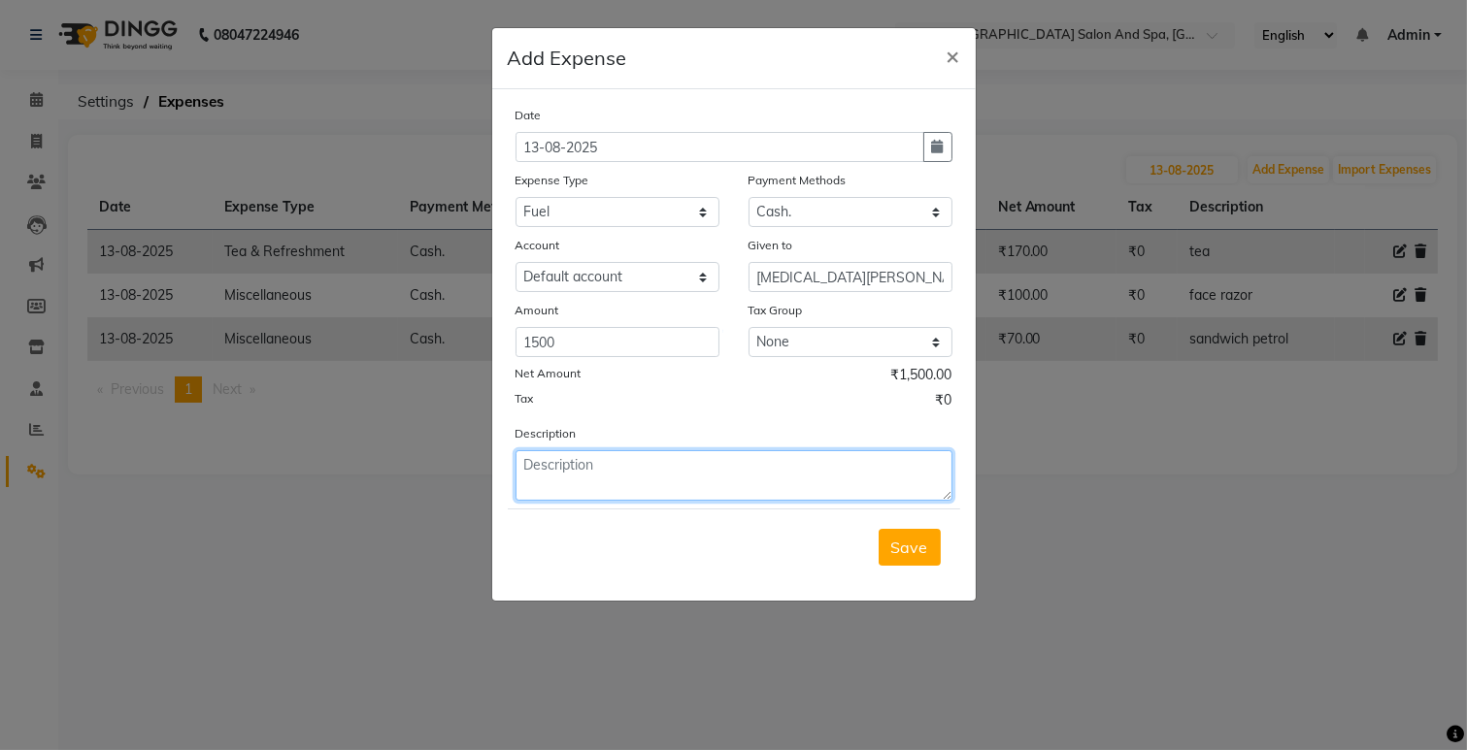
click at [676, 496] on textarea at bounding box center [733, 475] width 437 height 50
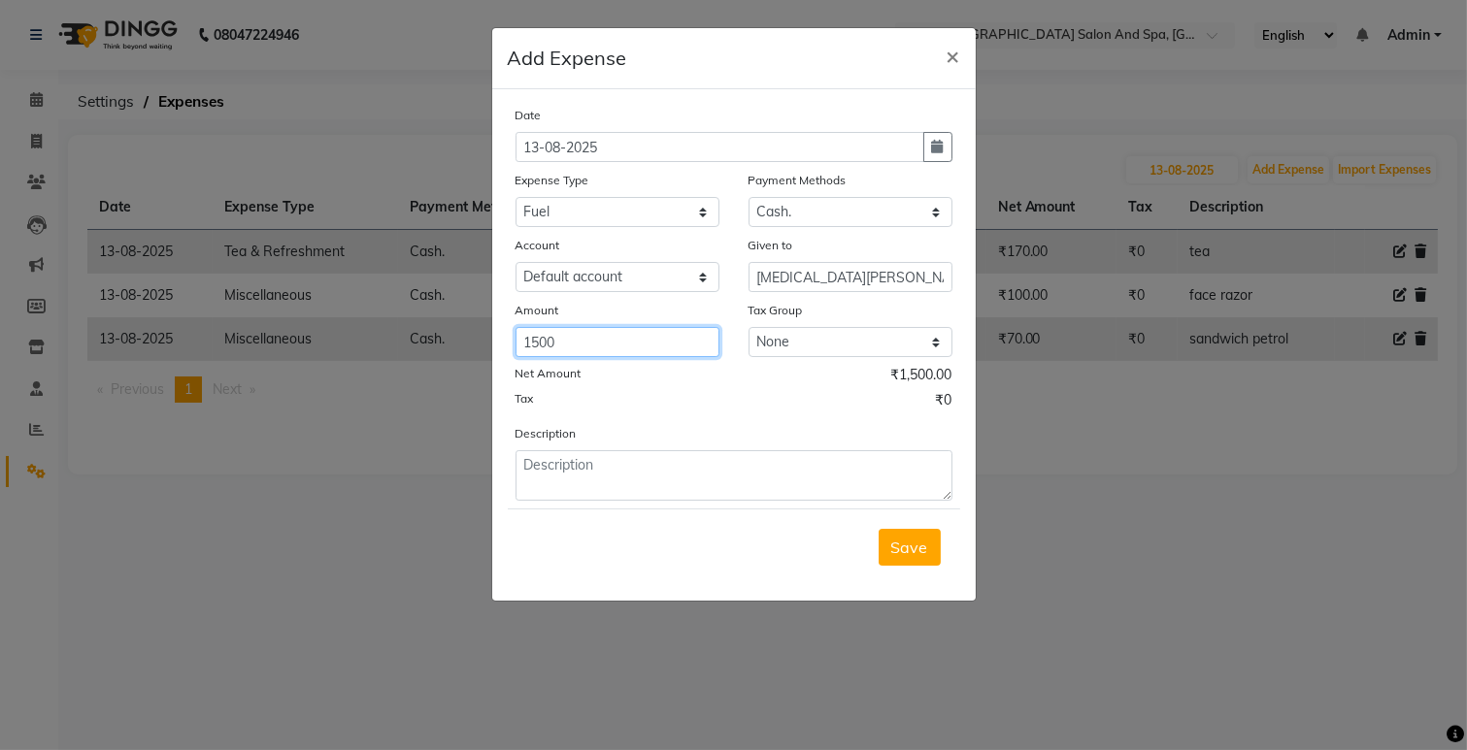
click at [600, 346] on input "1500" at bounding box center [617, 342] width 204 height 30
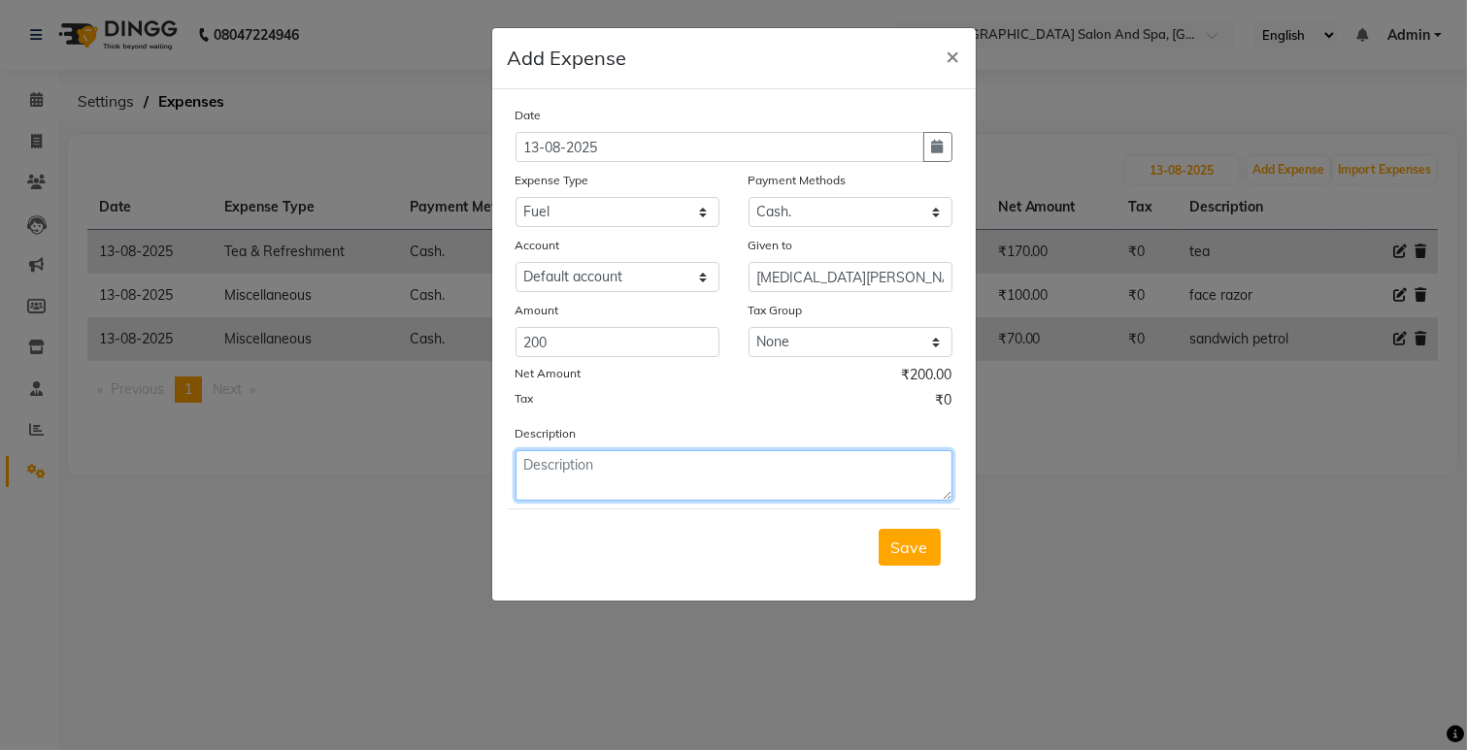
click at [525, 489] on textarea at bounding box center [733, 475] width 437 height 50
click at [907, 540] on span "Save" at bounding box center [909, 547] width 37 height 19
click at [907, 540] on div "Save" at bounding box center [734, 547] width 452 height 77
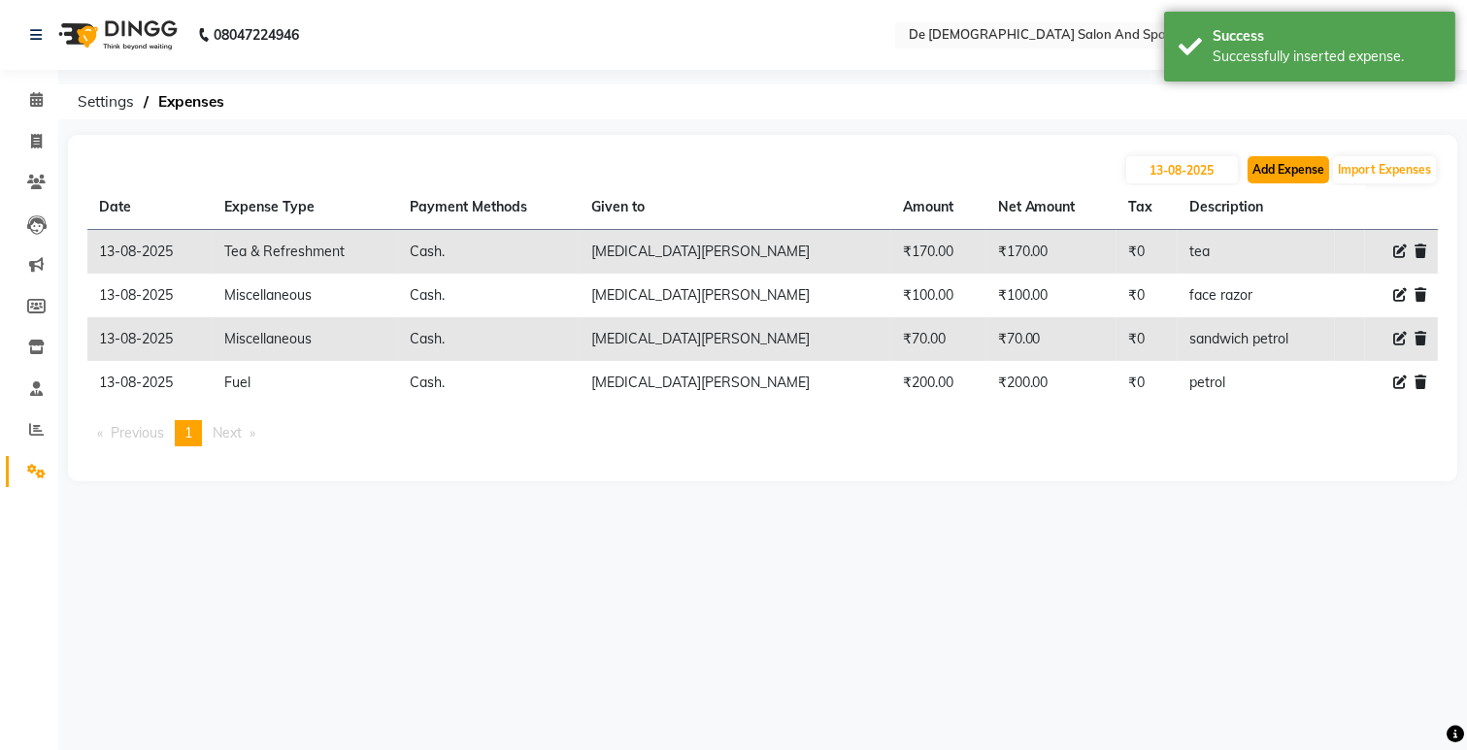
click at [1274, 159] on button "Add Expense" at bounding box center [1288, 169] width 82 height 27
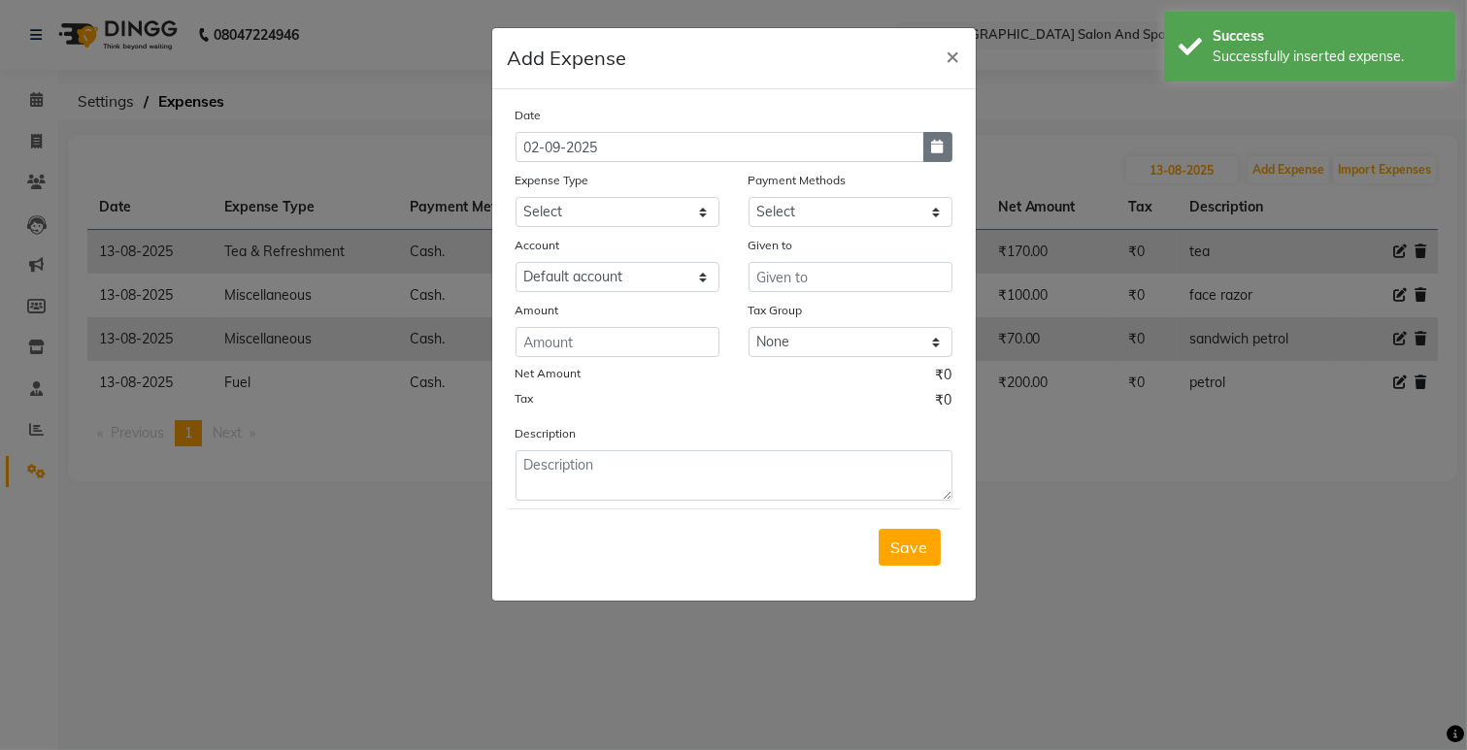
click at [923, 148] on button "button" at bounding box center [937, 147] width 29 height 30
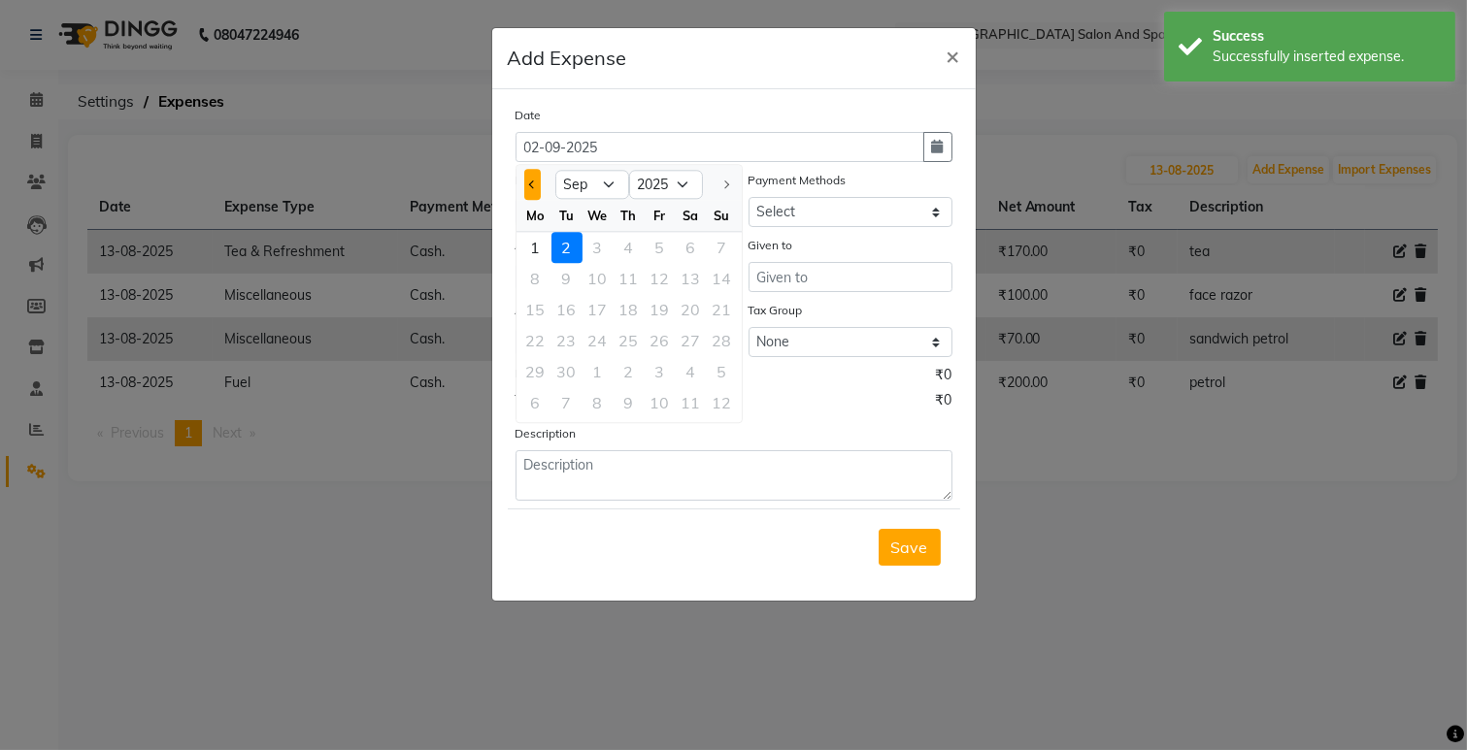
click at [536, 182] on span "Previous month" at bounding box center [532, 185] width 8 height 8
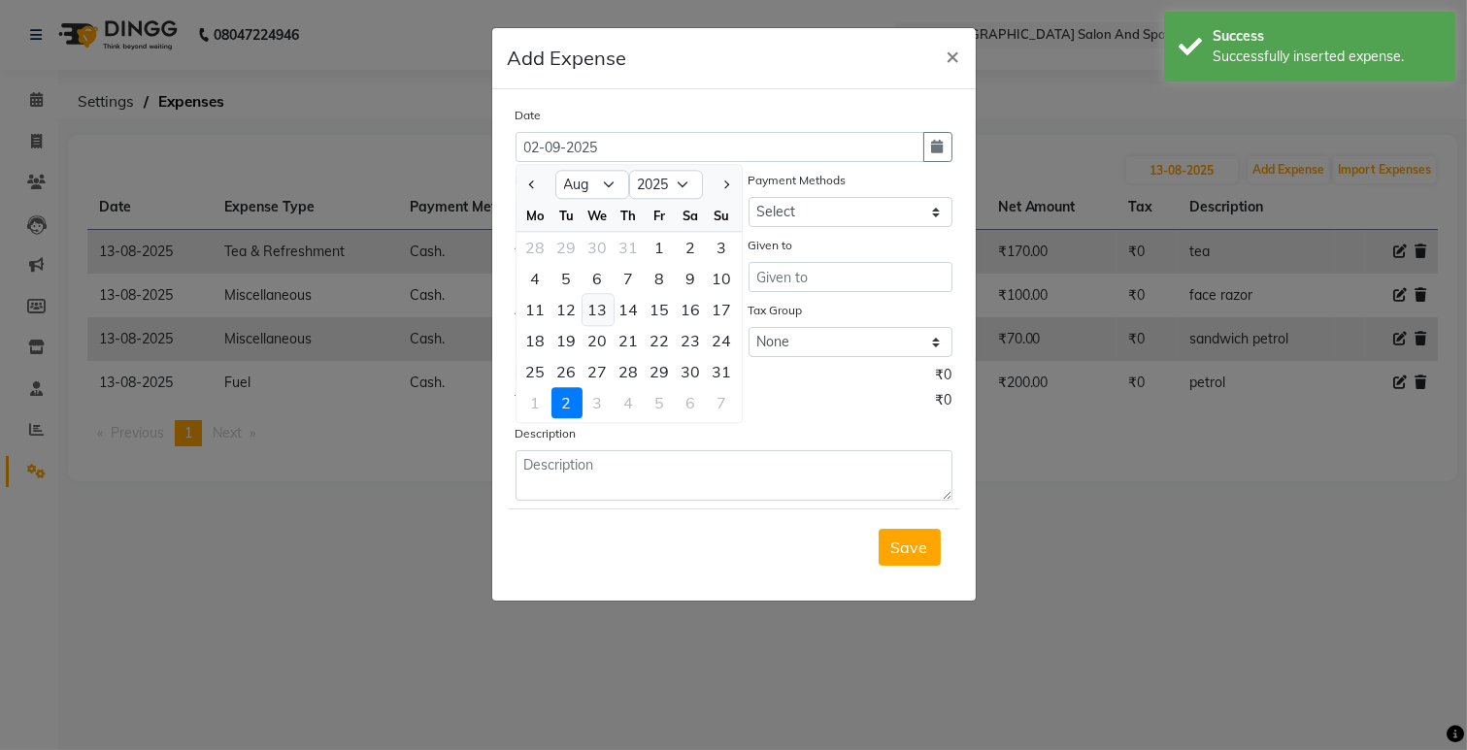
click at [602, 303] on div "13" at bounding box center [597, 309] width 31 height 31
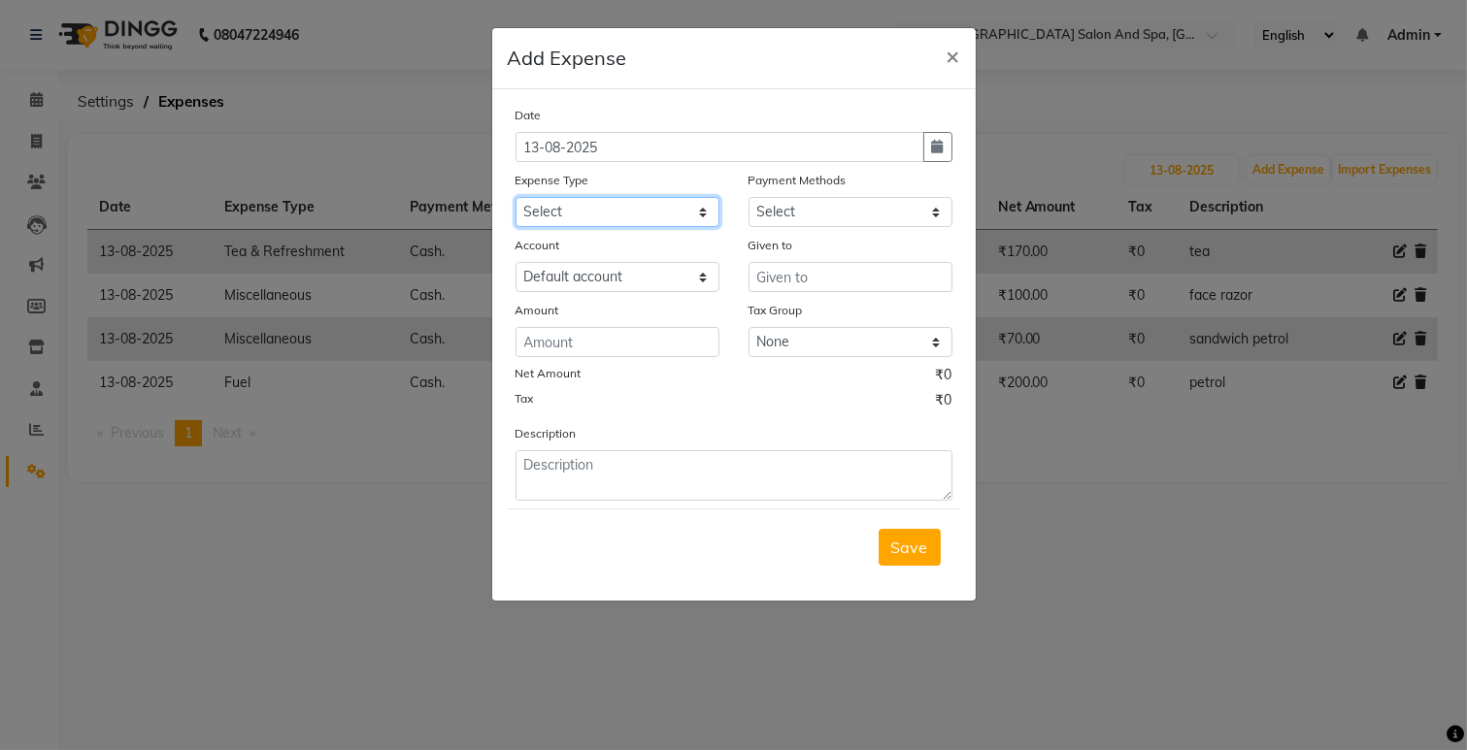
click at [625, 205] on select "Select Advance Salary Bank charges Car maintenance Cash transfer to bank Cash t…" at bounding box center [617, 212] width 204 height 30
click at [515, 197] on select "Select Advance Salary Bank charges Car maintenance Cash transfer to bank Cash t…" at bounding box center [617, 212] width 204 height 30
click at [769, 215] on select "Select Cash. Voucher CARD Wallet GPay" at bounding box center [850, 212] width 204 height 30
click at [748, 197] on select "Select Cash. Voucher CARD Wallet GPay" at bounding box center [850, 212] width 204 height 30
click at [778, 277] on input "text" at bounding box center [850, 277] width 204 height 30
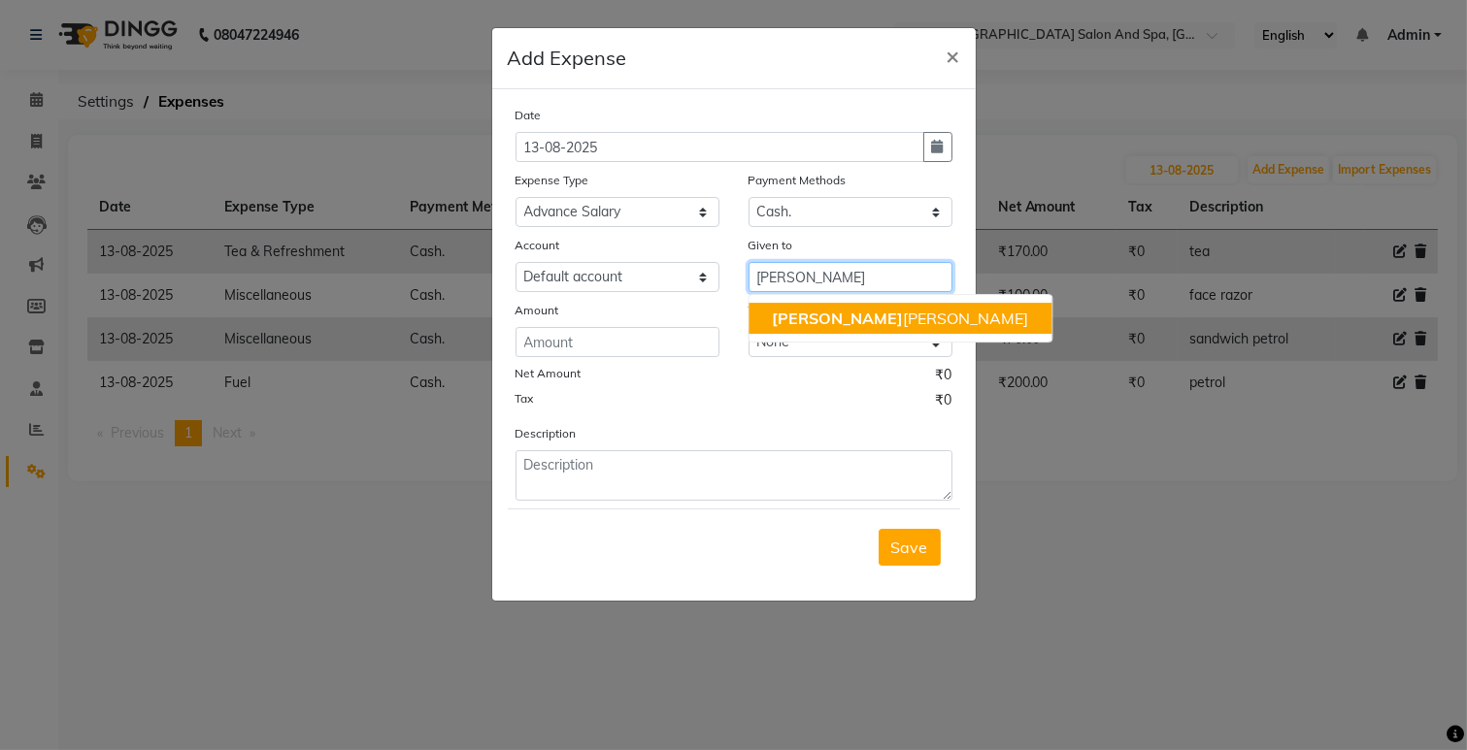
click at [769, 314] on button "[PERSON_NAME] [PERSON_NAME]" at bounding box center [899, 318] width 303 height 31
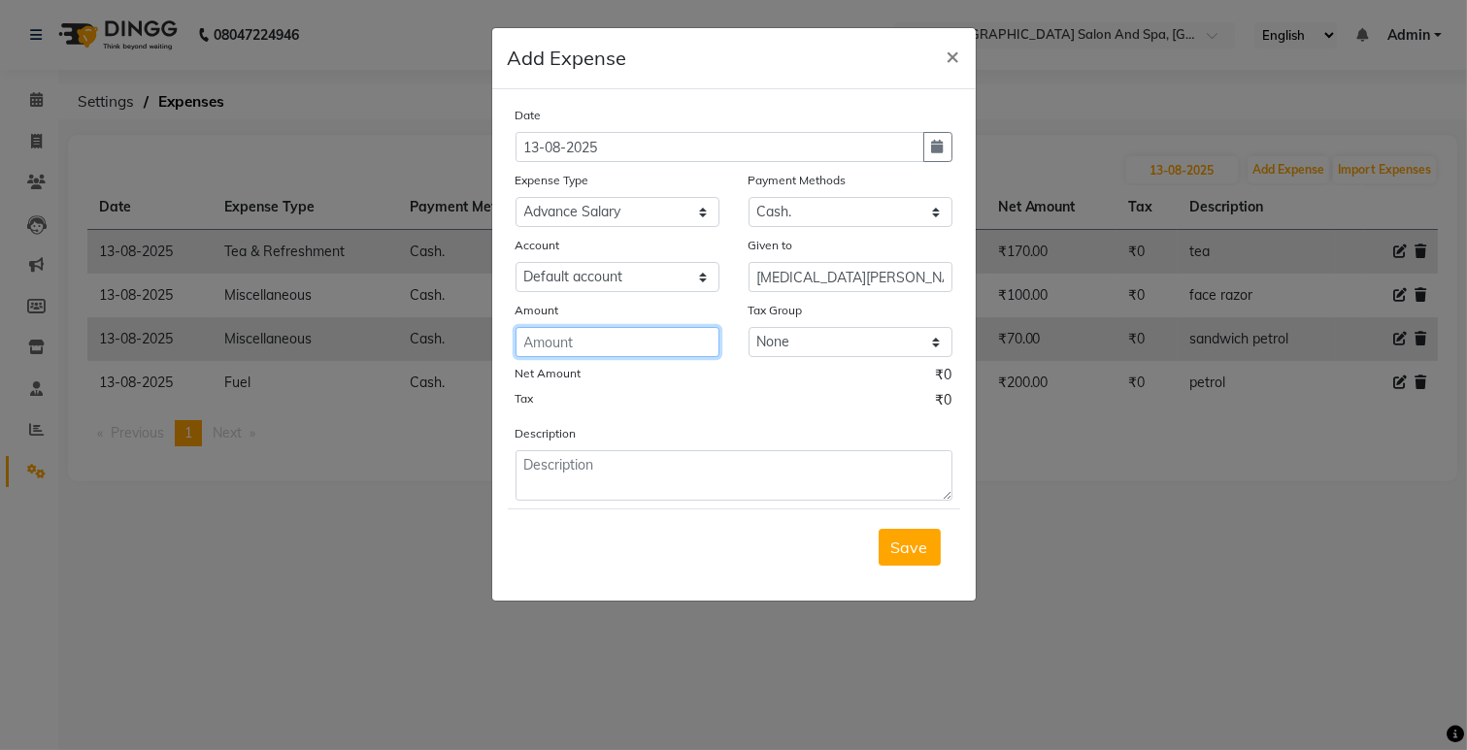
click at [671, 338] on input "number" at bounding box center [617, 342] width 204 height 30
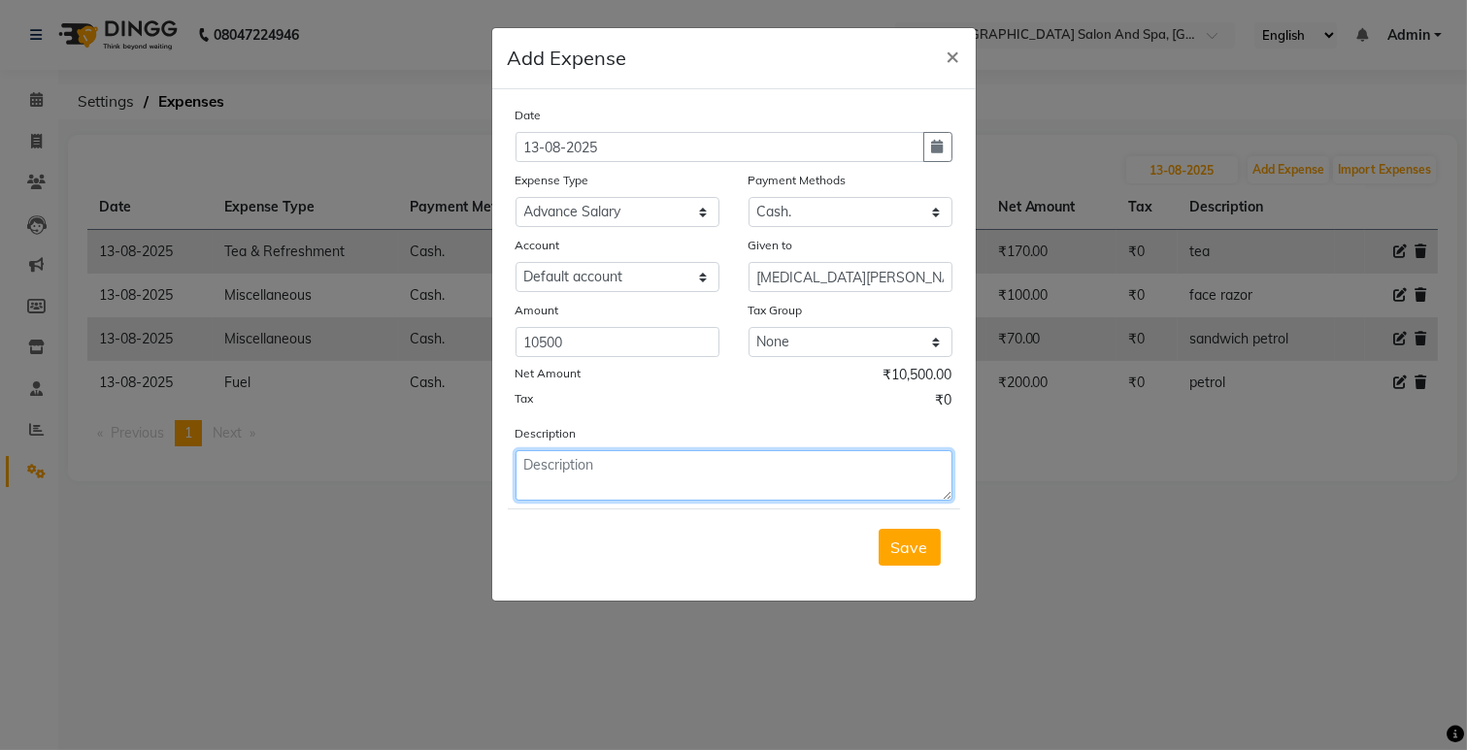
click at [671, 478] on textarea at bounding box center [733, 475] width 437 height 50
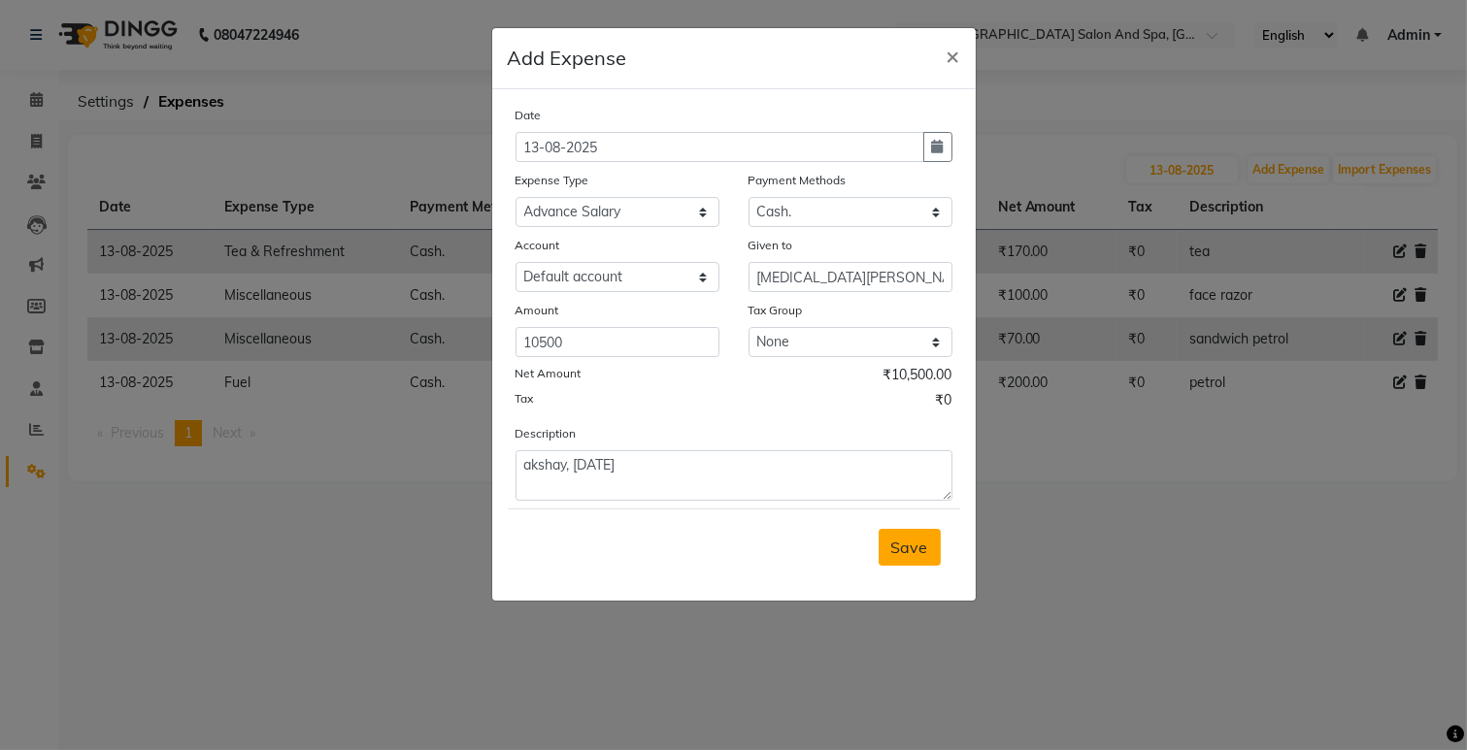
click at [914, 556] on span "Save" at bounding box center [909, 547] width 37 height 19
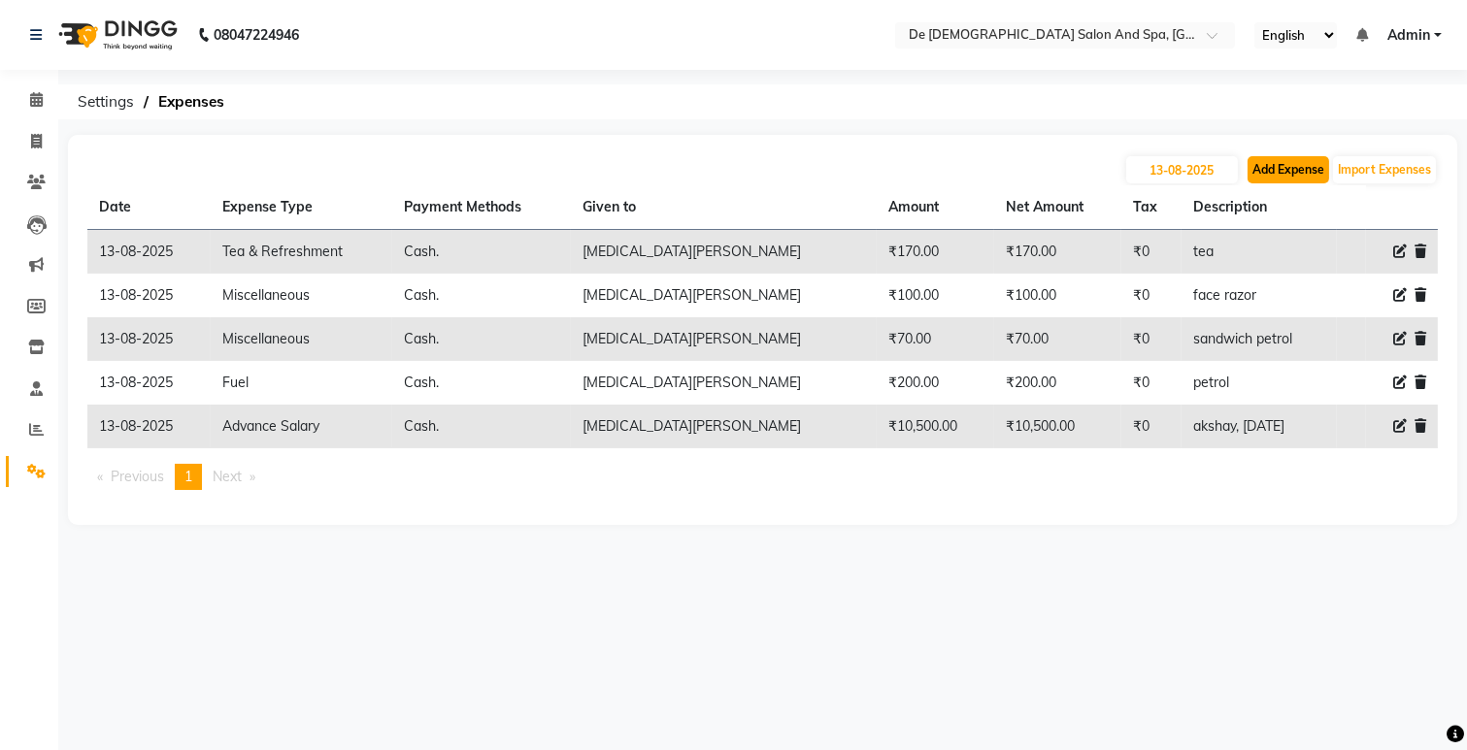
click at [1291, 160] on button "Add Expense" at bounding box center [1288, 169] width 82 height 27
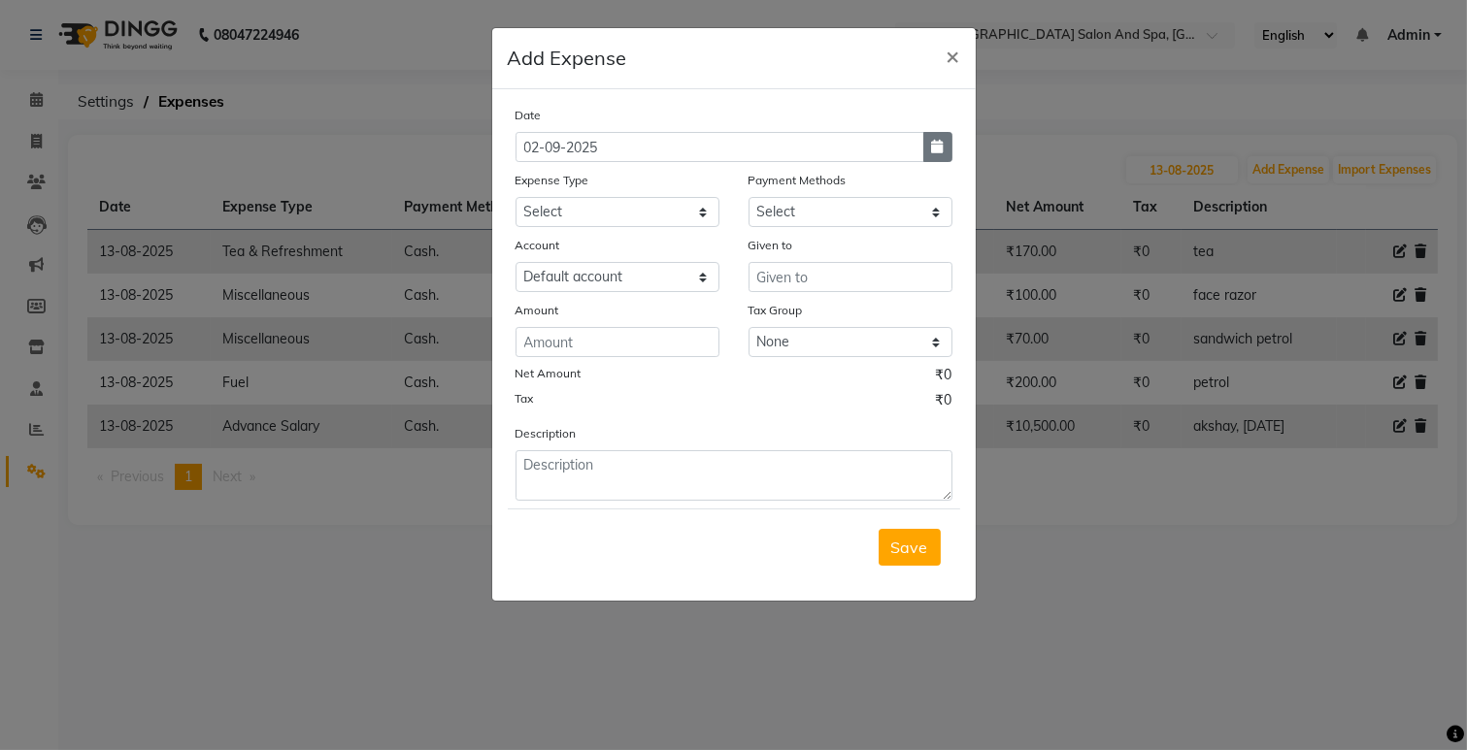
click at [945, 150] on button "button" at bounding box center [937, 147] width 29 height 30
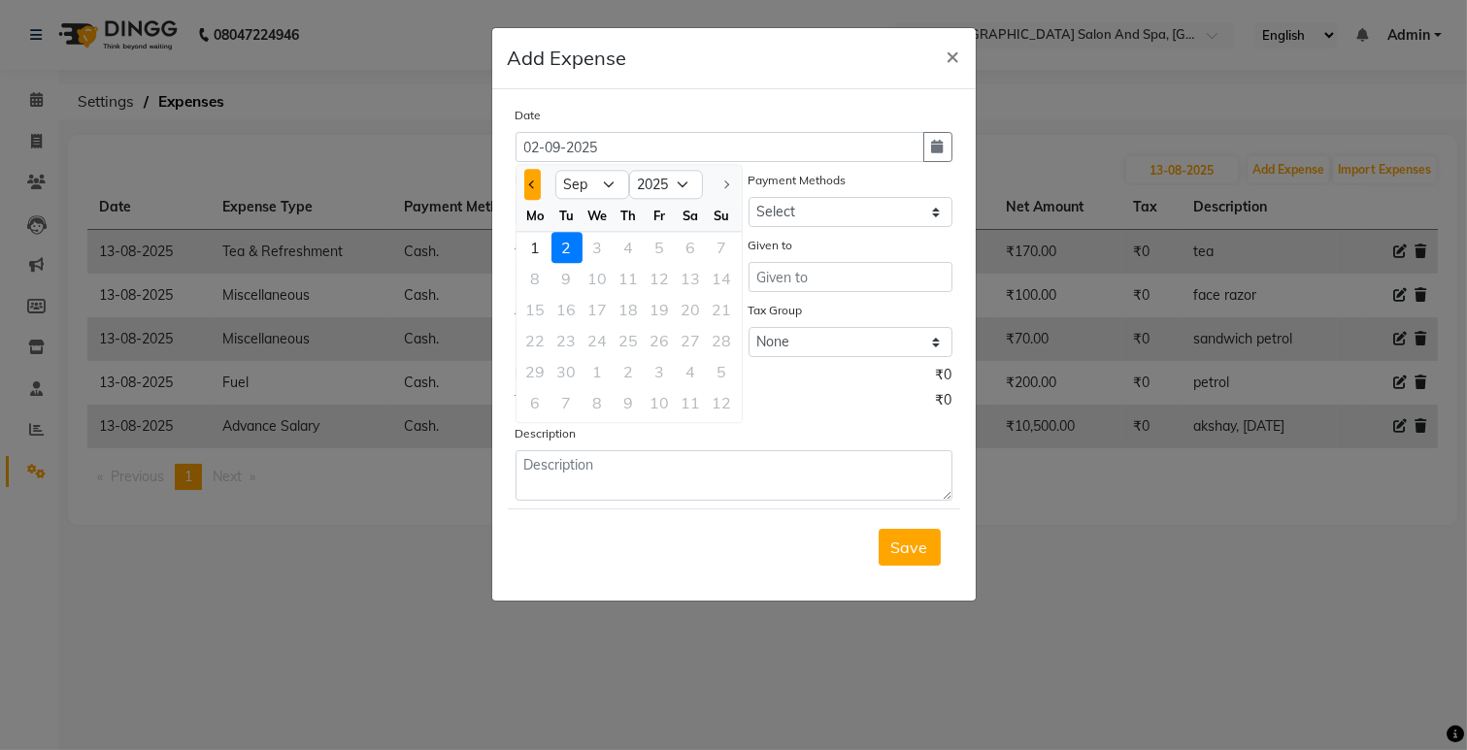
click at [528, 182] on span "Previous month" at bounding box center [532, 185] width 8 height 8
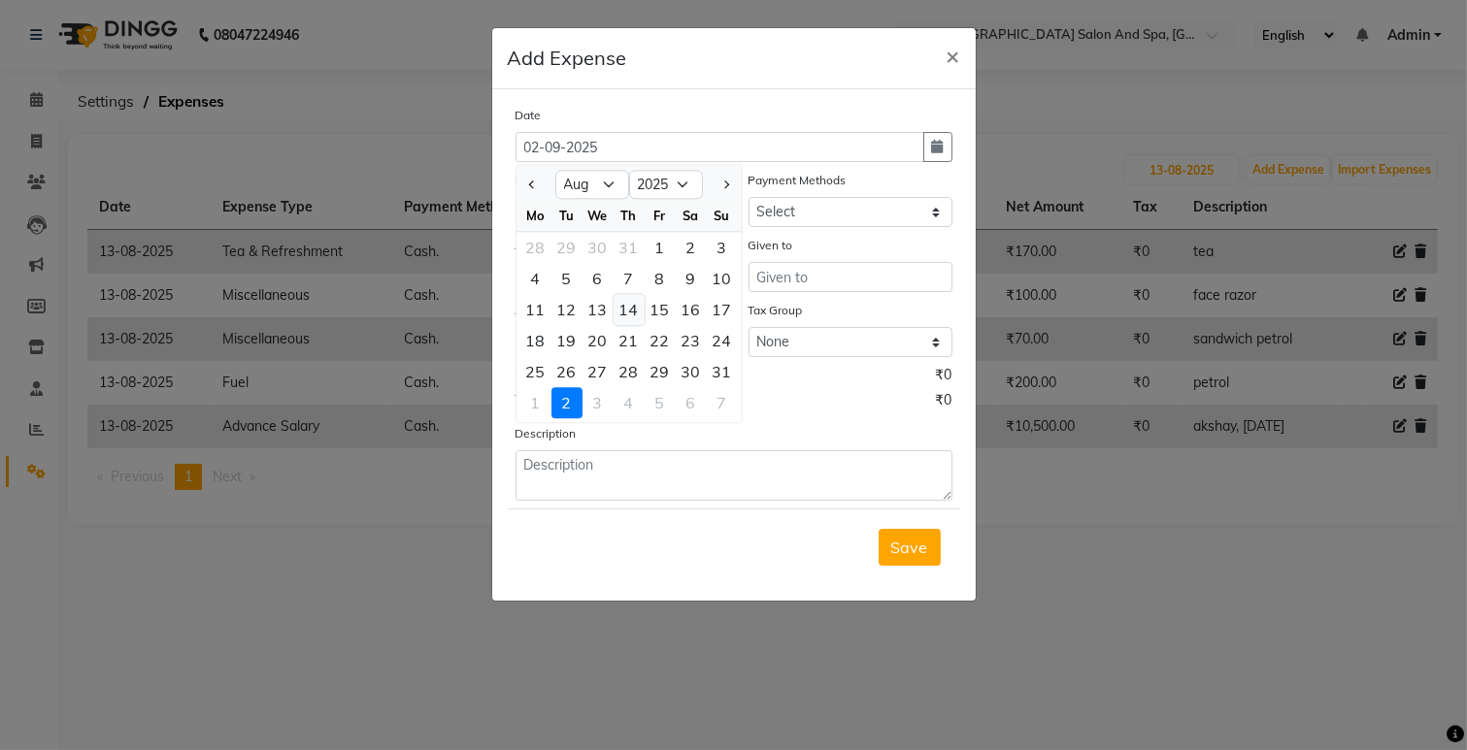
click at [633, 301] on div "14" at bounding box center [628, 309] width 31 height 31
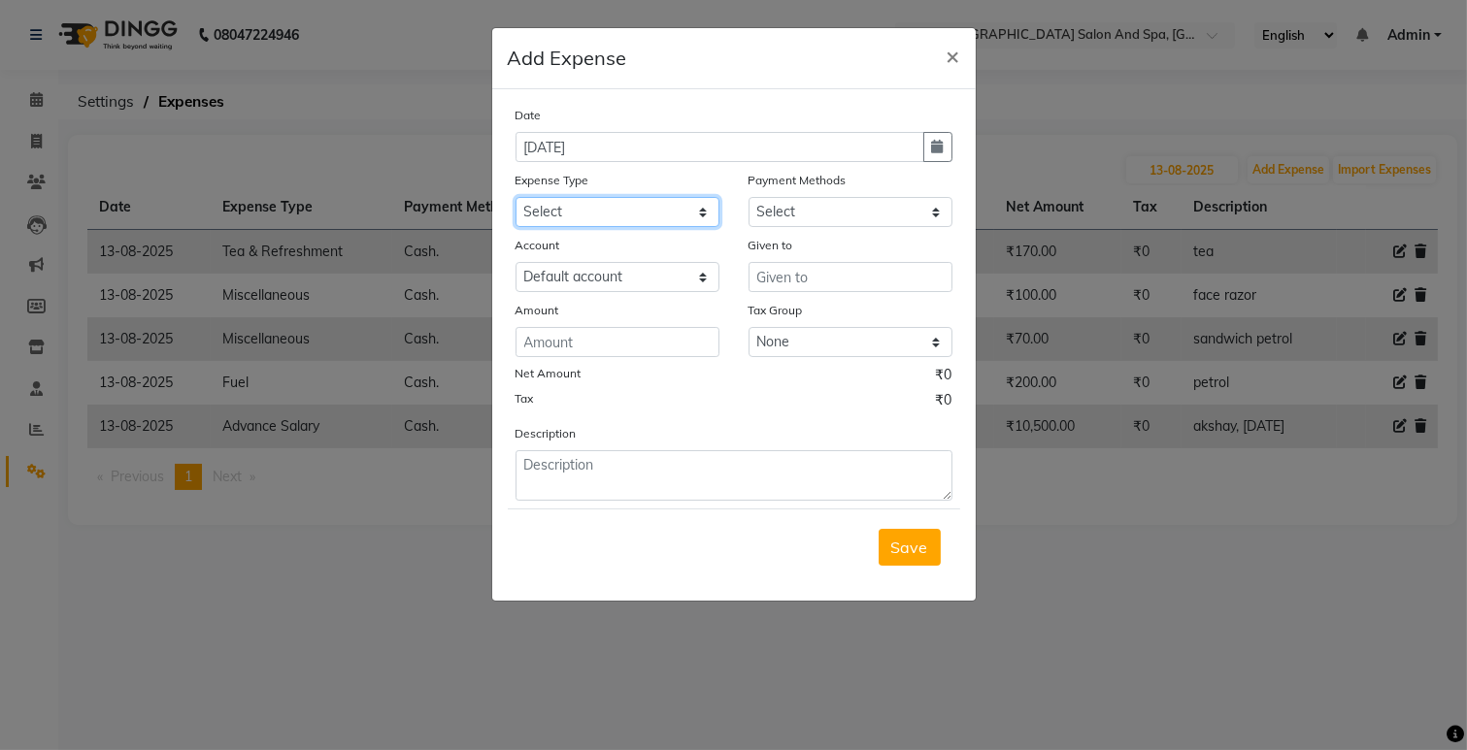
click at [696, 215] on select "Select Advance Salary Bank charges Car maintenance Cash transfer to bank Cash t…" at bounding box center [617, 212] width 204 height 30
click at [515, 197] on select "Select Advance Salary Bank charges Car maintenance Cash transfer to bank Cash t…" at bounding box center [617, 212] width 204 height 30
click at [836, 215] on select "Select Cash. Voucher CARD Wallet GPay" at bounding box center [850, 212] width 204 height 30
click at [748, 197] on select "Select Cash. Voucher CARD Wallet GPay" at bounding box center [850, 212] width 204 height 30
click at [818, 280] on input "text" at bounding box center [850, 277] width 204 height 30
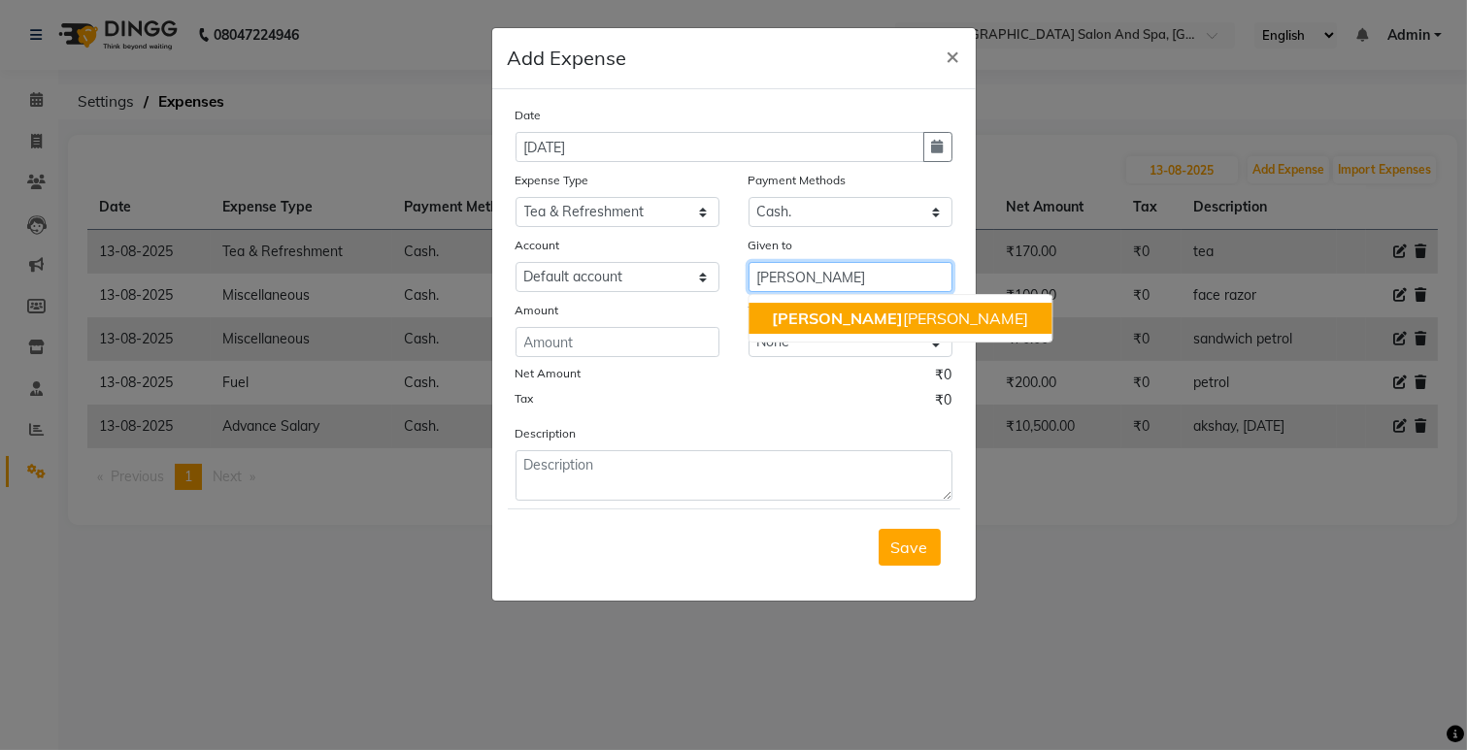
click at [793, 326] on span "[PERSON_NAME]" at bounding box center [837, 318] width 131 height 19
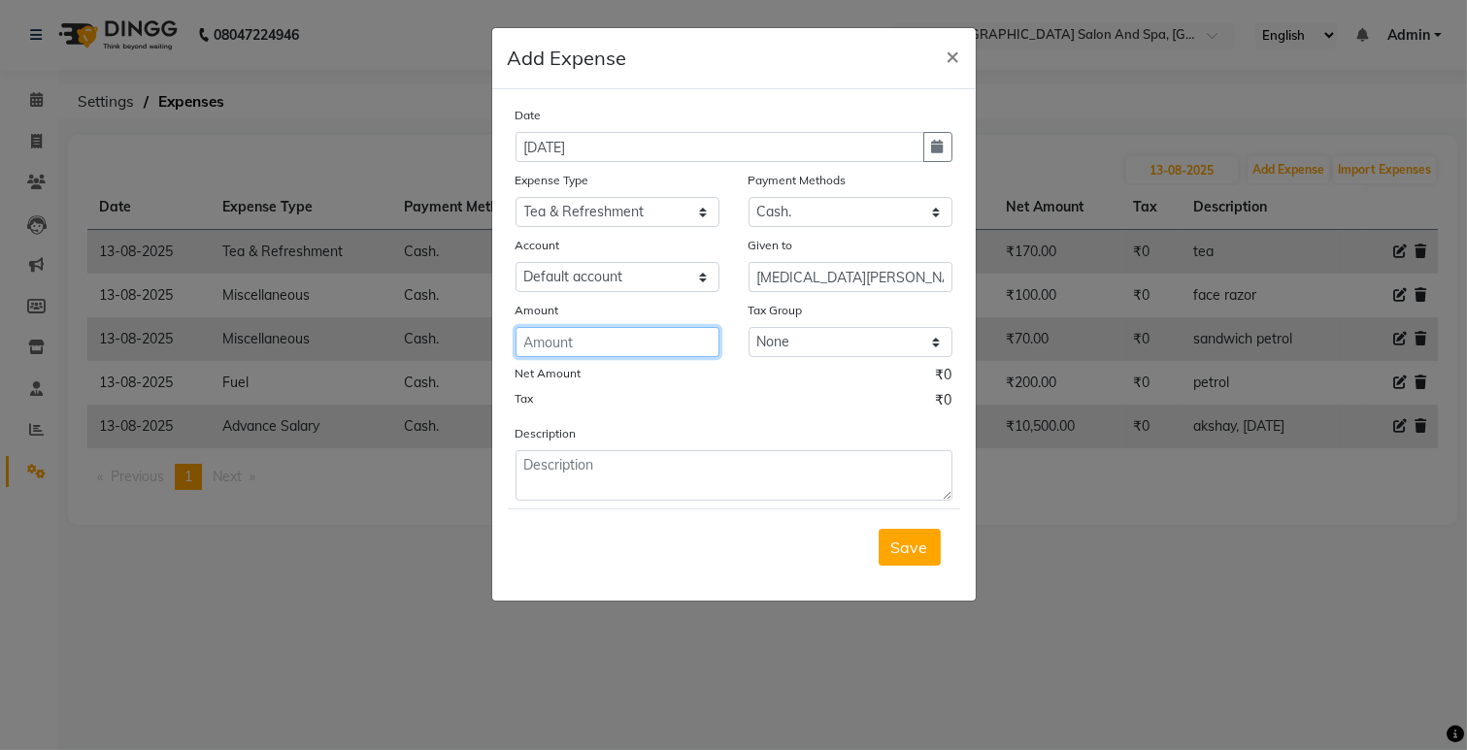
click at [589, 345] on input "number" at bounding box center [617, 342] width 204 height 30
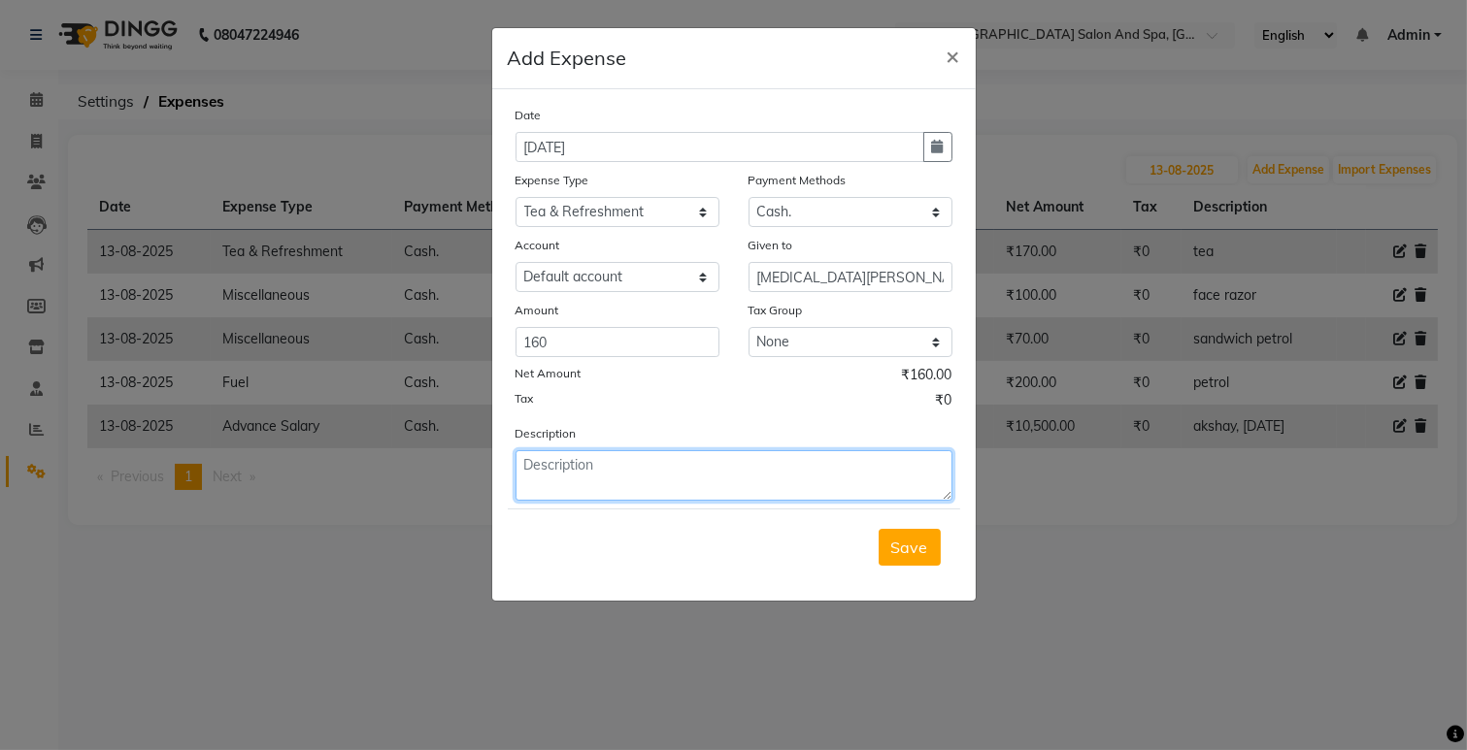
click at [527, 488] on textarea at bounding box center [733, 475] width 437 height 50
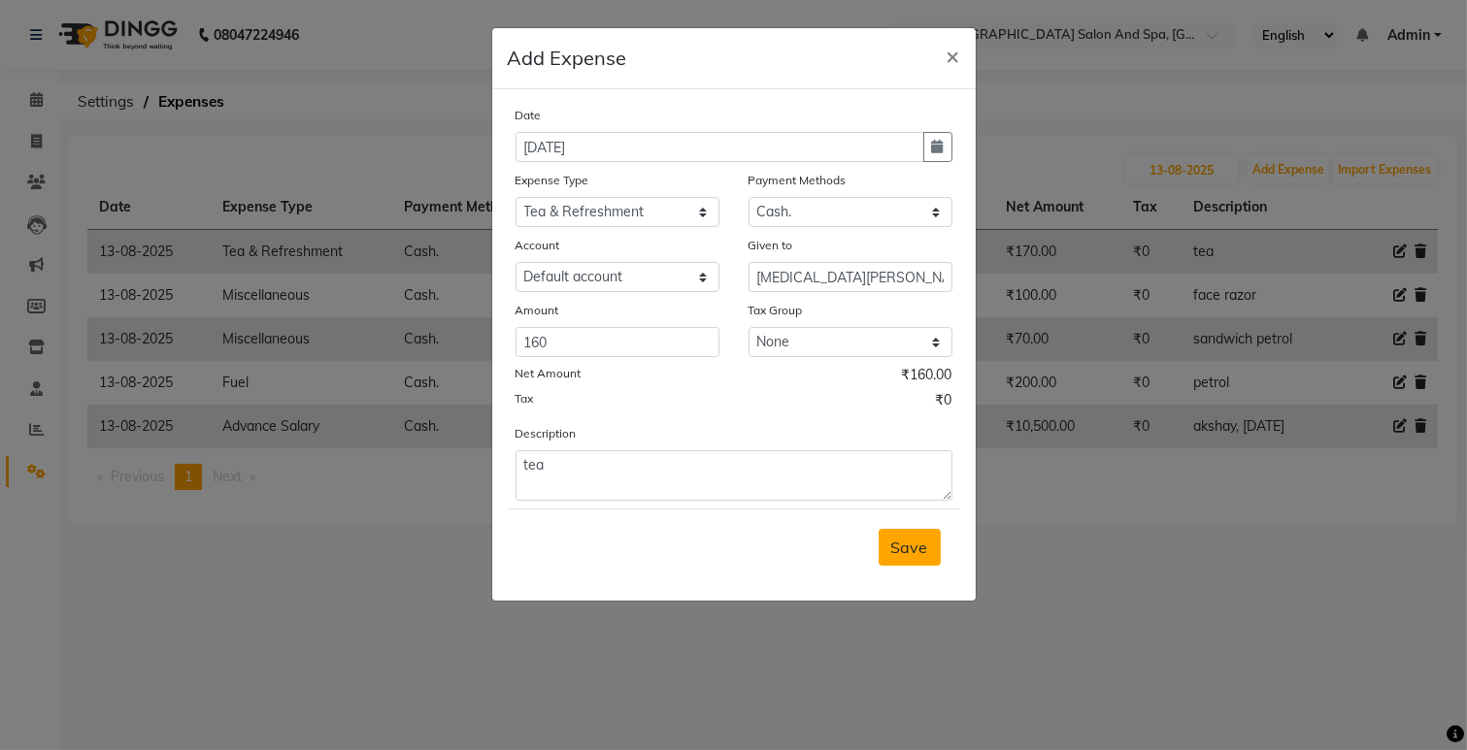
click at [909, 548] on span "Save" at bounding box center [909, 547] width 37 height 19
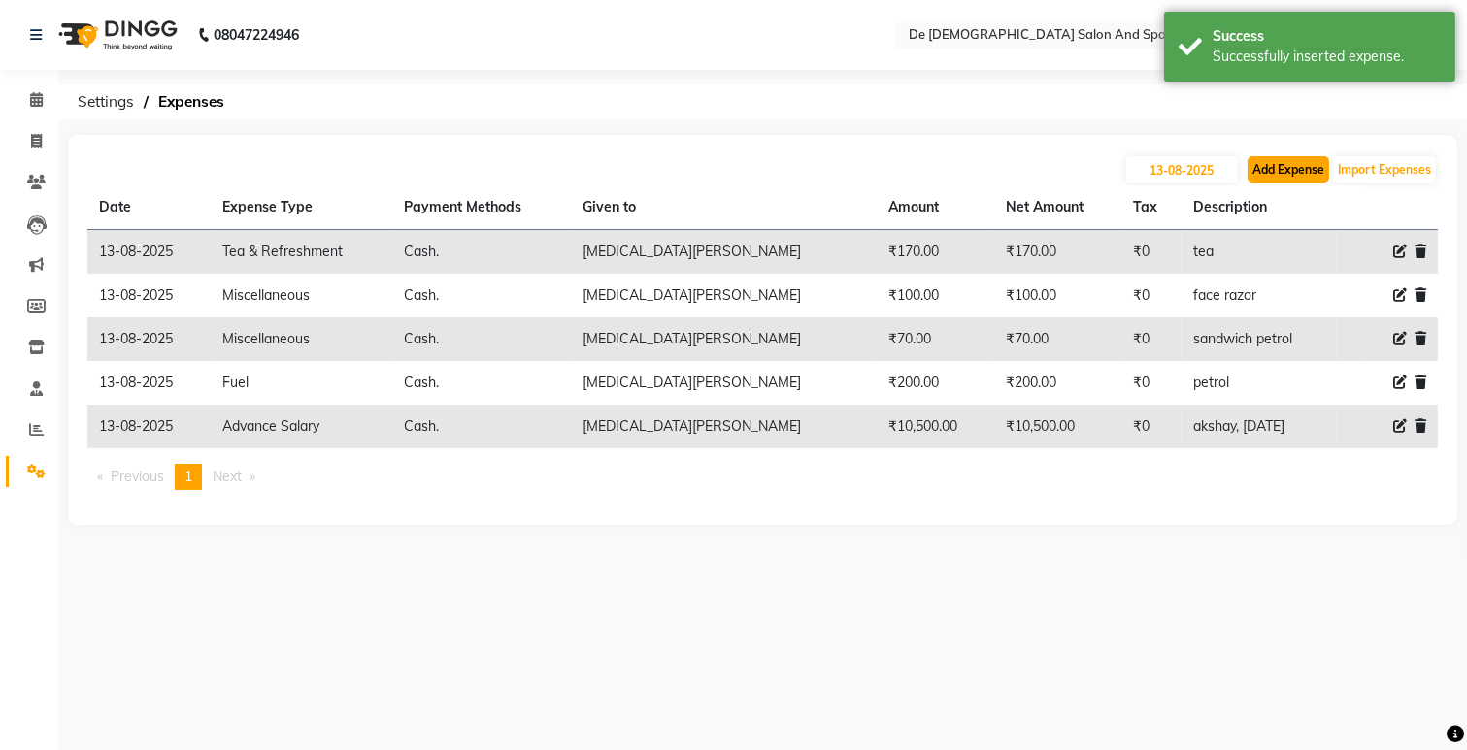
click at [1277, 171] on button "Add Expense" at bounding box center [1288, 169] width 82 height 27
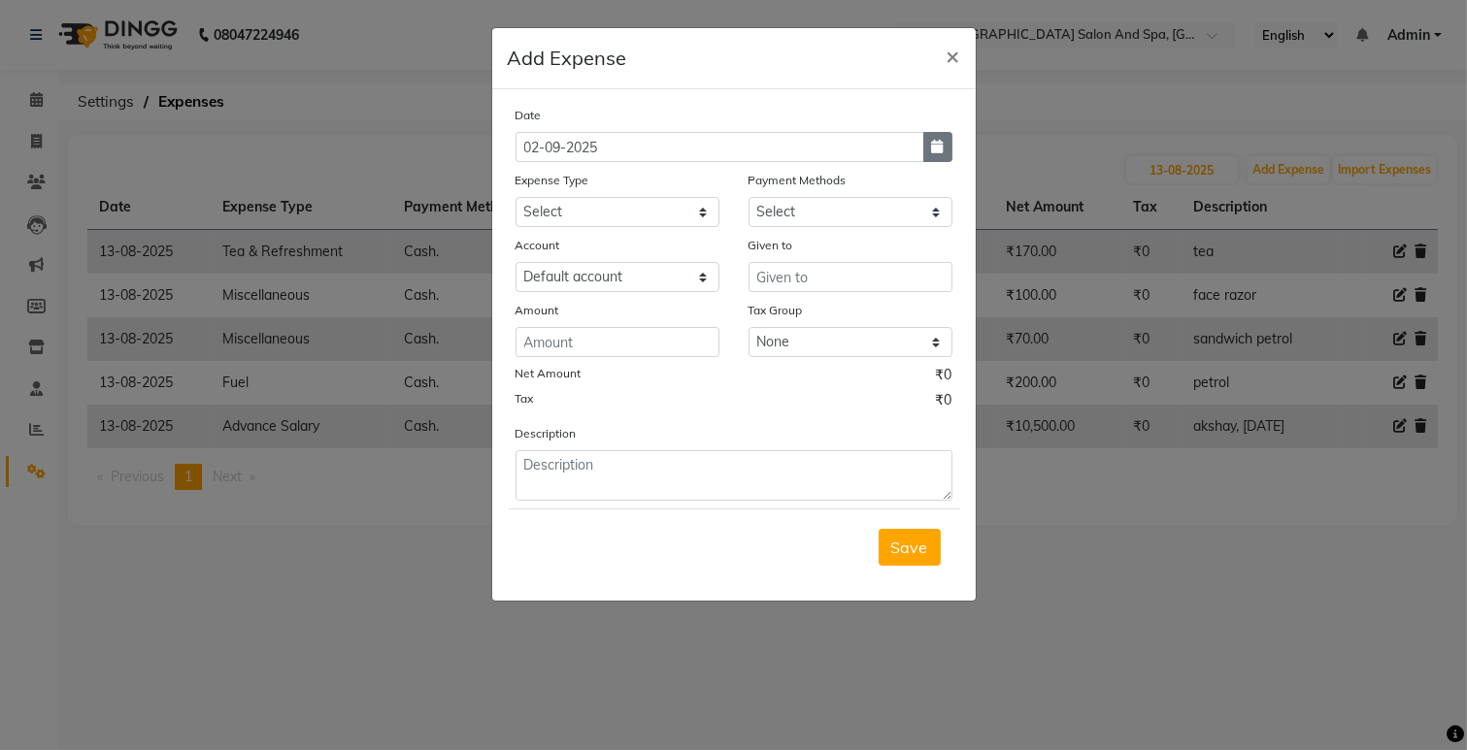
click at [939, 139] on button "button" at bounding box center [937, 147] width 29 height 30
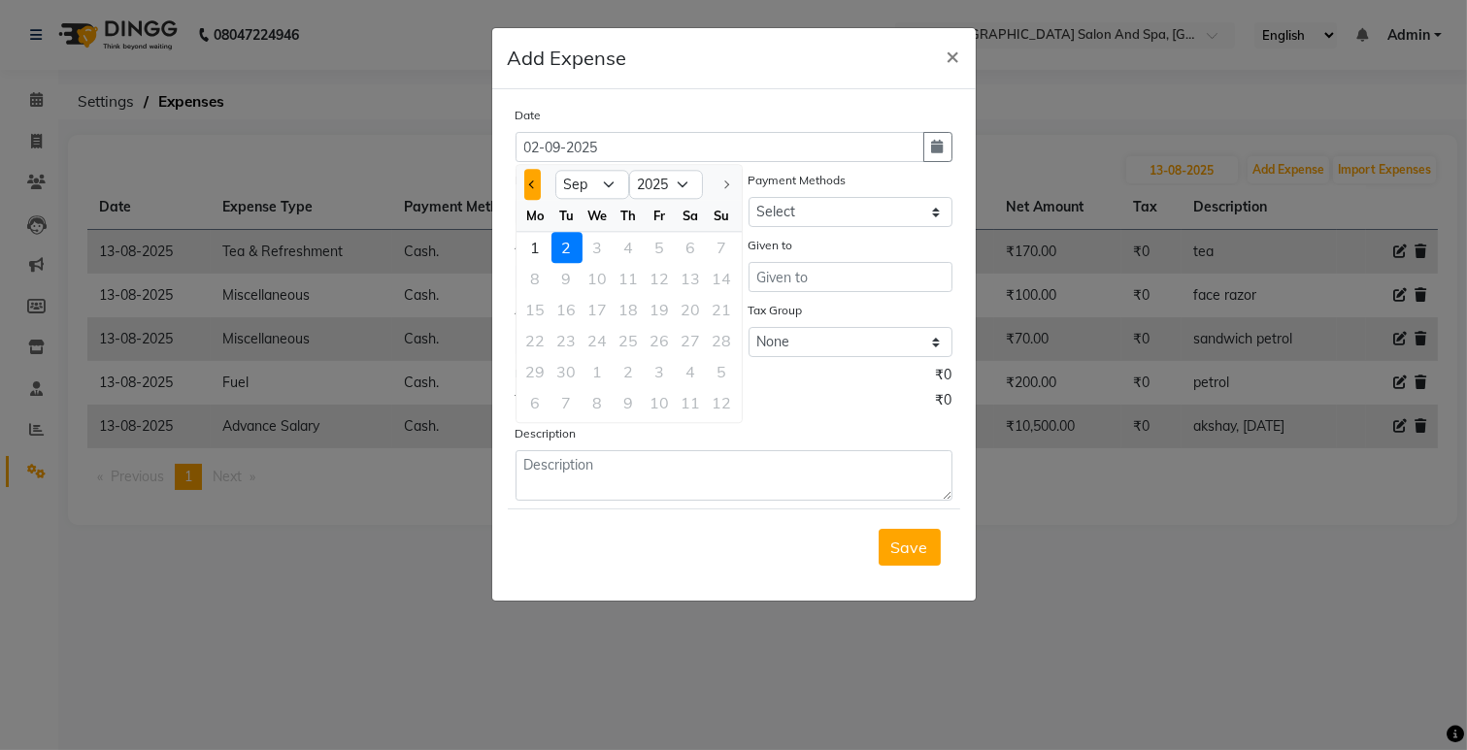
click at [530, 191] on button "Previous month" at bounding box center [532, 184] width 17 height 31
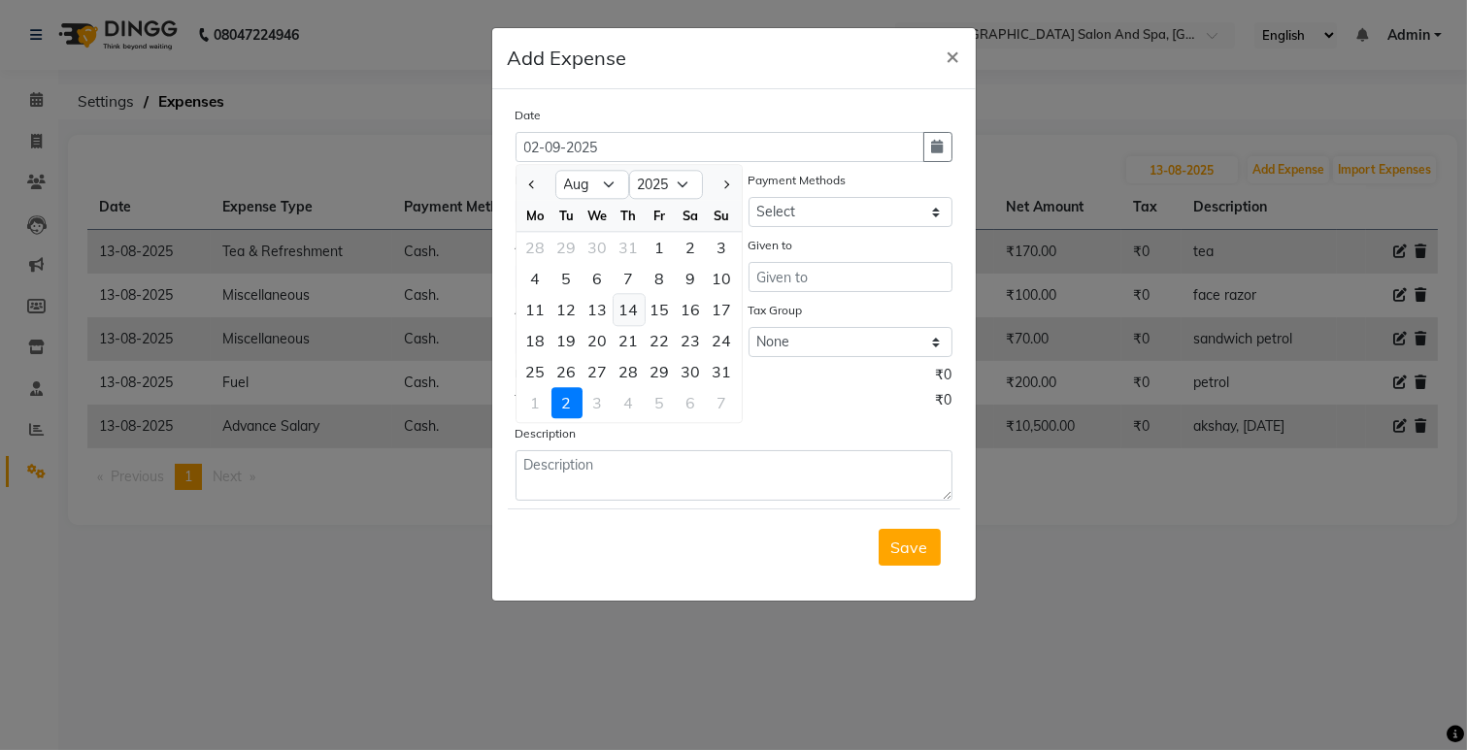
click at [625, 305] on div "14" at bounding box center [628, 309] width 31 height 31
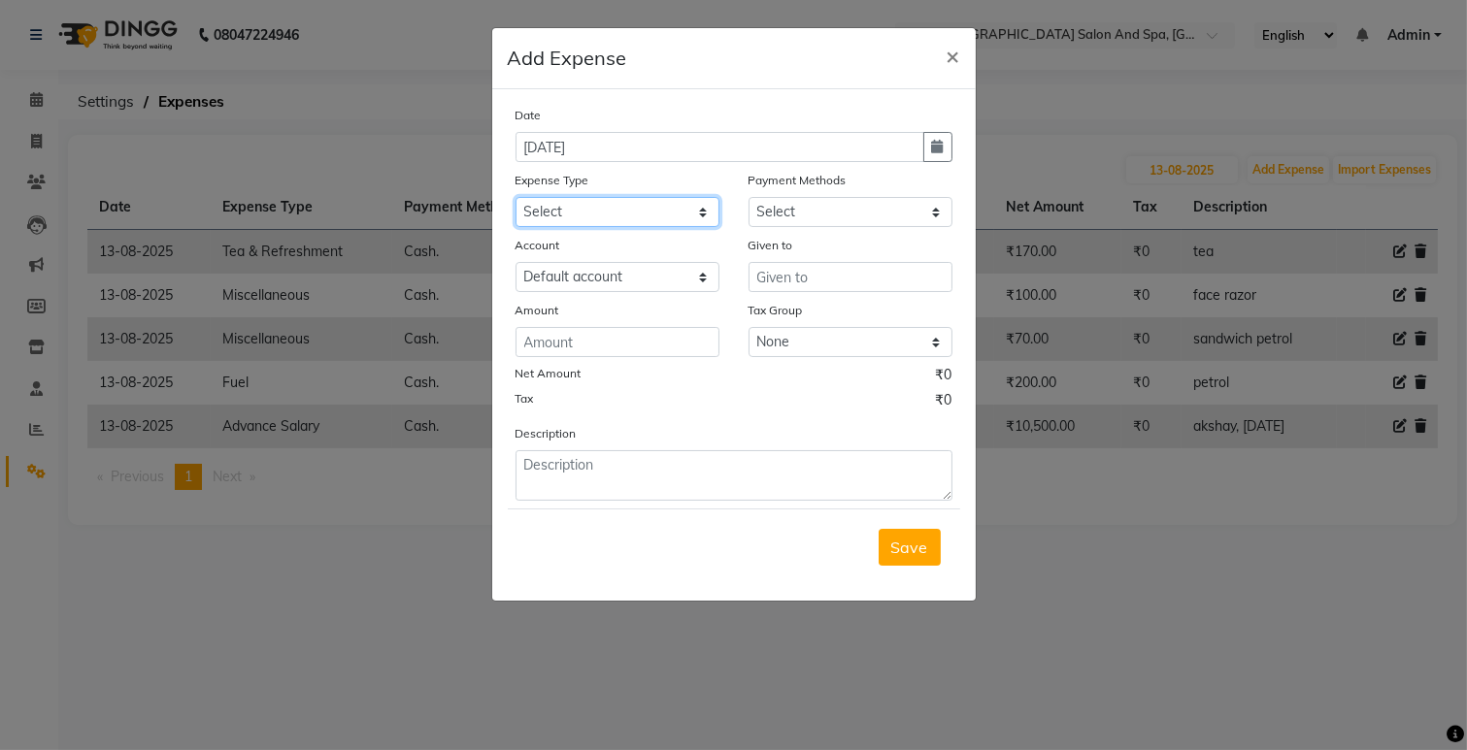
click at [677, 202] on select "Select Advance Salary Bank charges Car maintenance Cash transfer to bank Cash t…" at bounding box center [617, 212] width 204 height 30
click at [515, 197] on select "Select Advance Salary Bank charges Car maintenance Cash transfer to bank Cash t…" at bounding box center [617, 212] width 204 height 30
click at [770, 210] on select "Select Cash. Voucher CARD Wallet GPay" at bounding box center [850, 212] width 204 height 30
click at [748, 197] on select "Select Cash. Voucher CARD Wallet GPay" at bounding box center [850, 212] width 204 height 30
click at [774, 278] on input "text" at bounding box center [850, 277] width 204 height 30
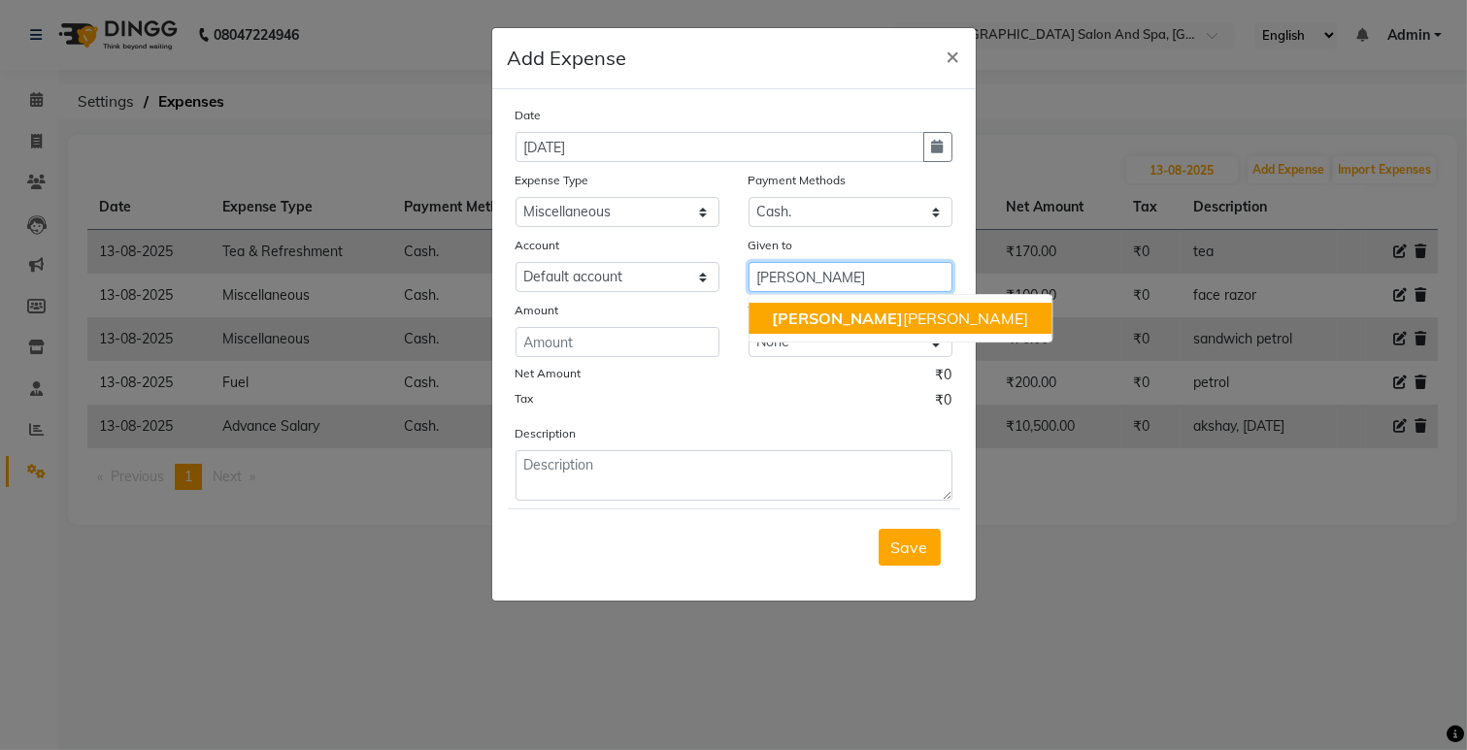
click at [791, 321] on span "[PERSON_NAME]" at bounding box center [837, 318] width 131 height 19
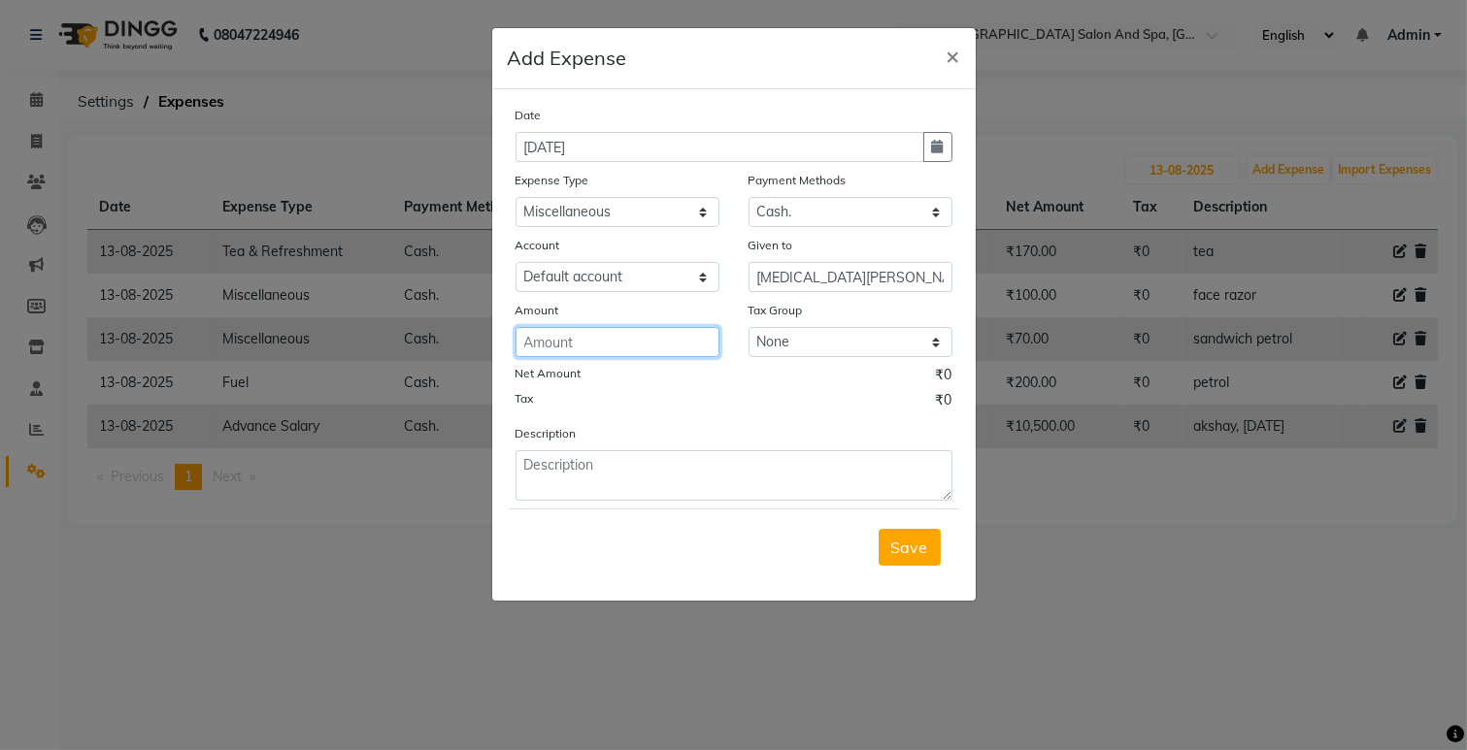
click at [684, 336] on input "number" at bounding box center [617, 342] width 204 height 30
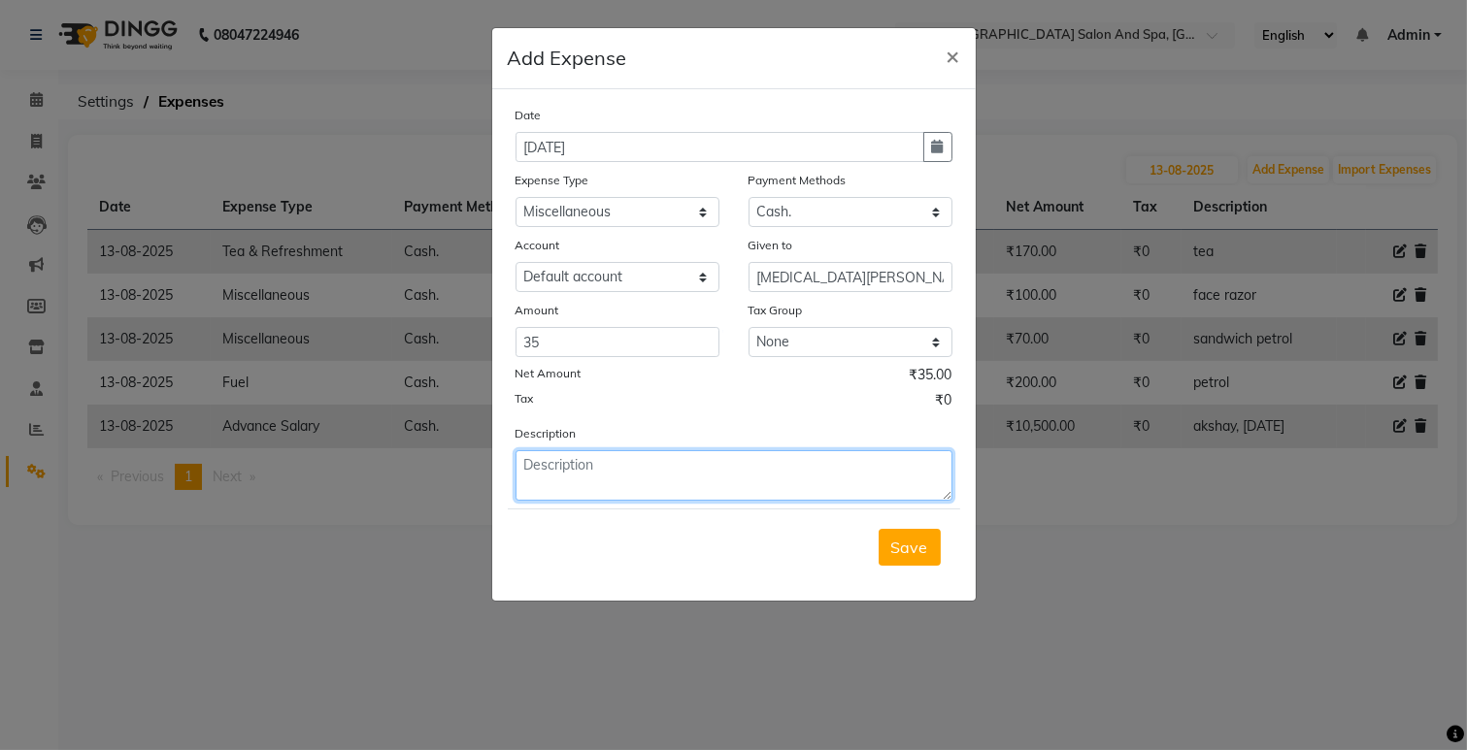
click at [610, 497] on textarea at bounding box center [733, 475] width 437 height 50
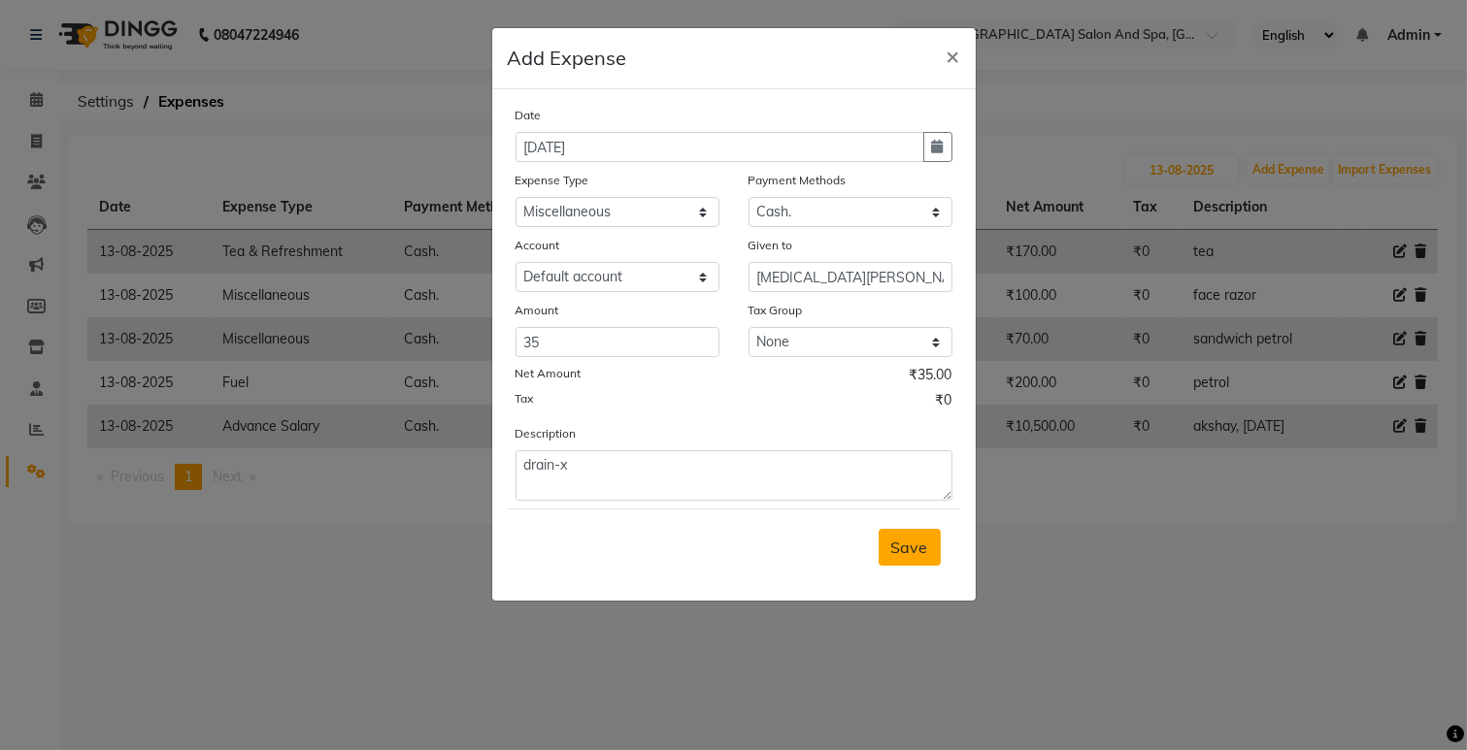
click at [924, 550] on span "Save" at bounding box center [909, 547] width 37 height 19
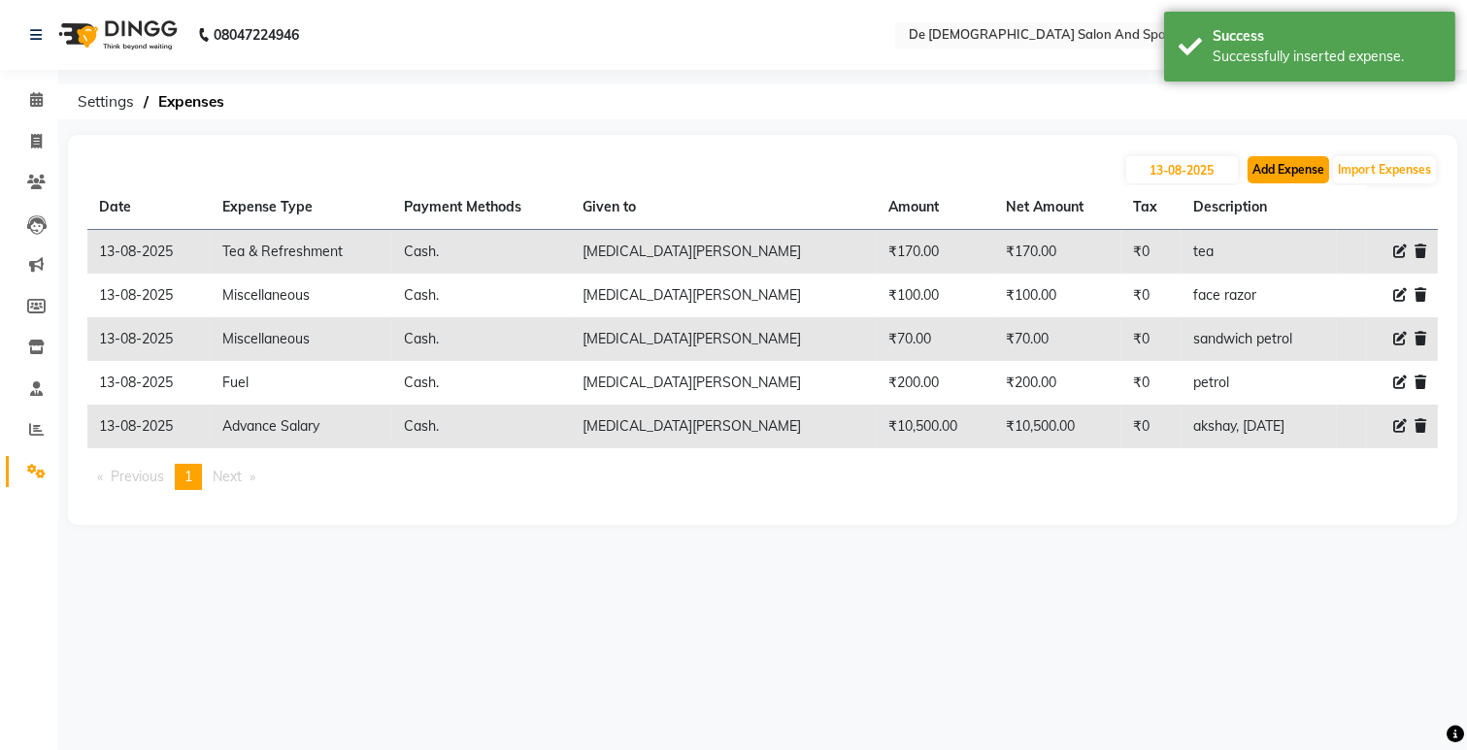
click at [1277, 176] on button "Add Expense" at bounding box center [1288, 169] width 82 height 27
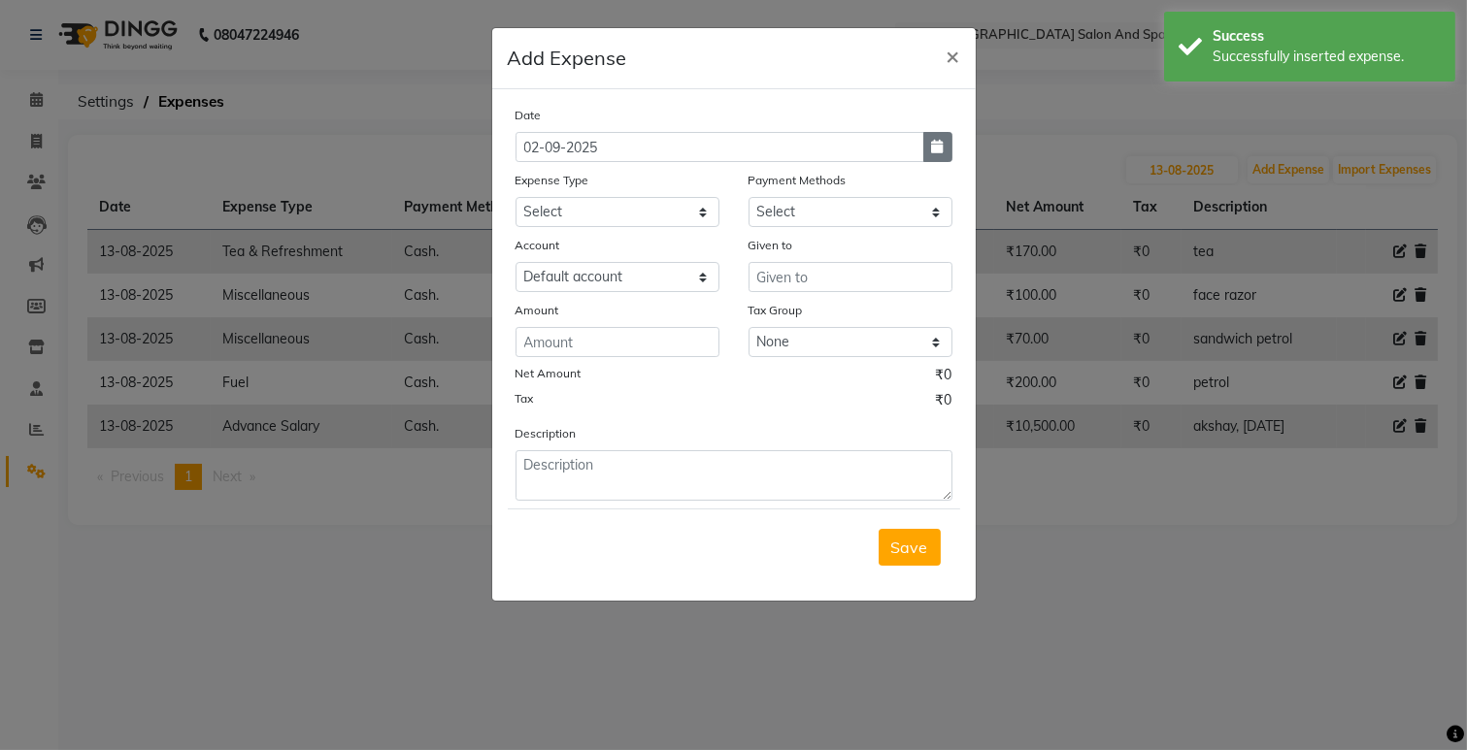
click at [942, 155] on button "button" at bounding box center [937, 147] width 29 height 30
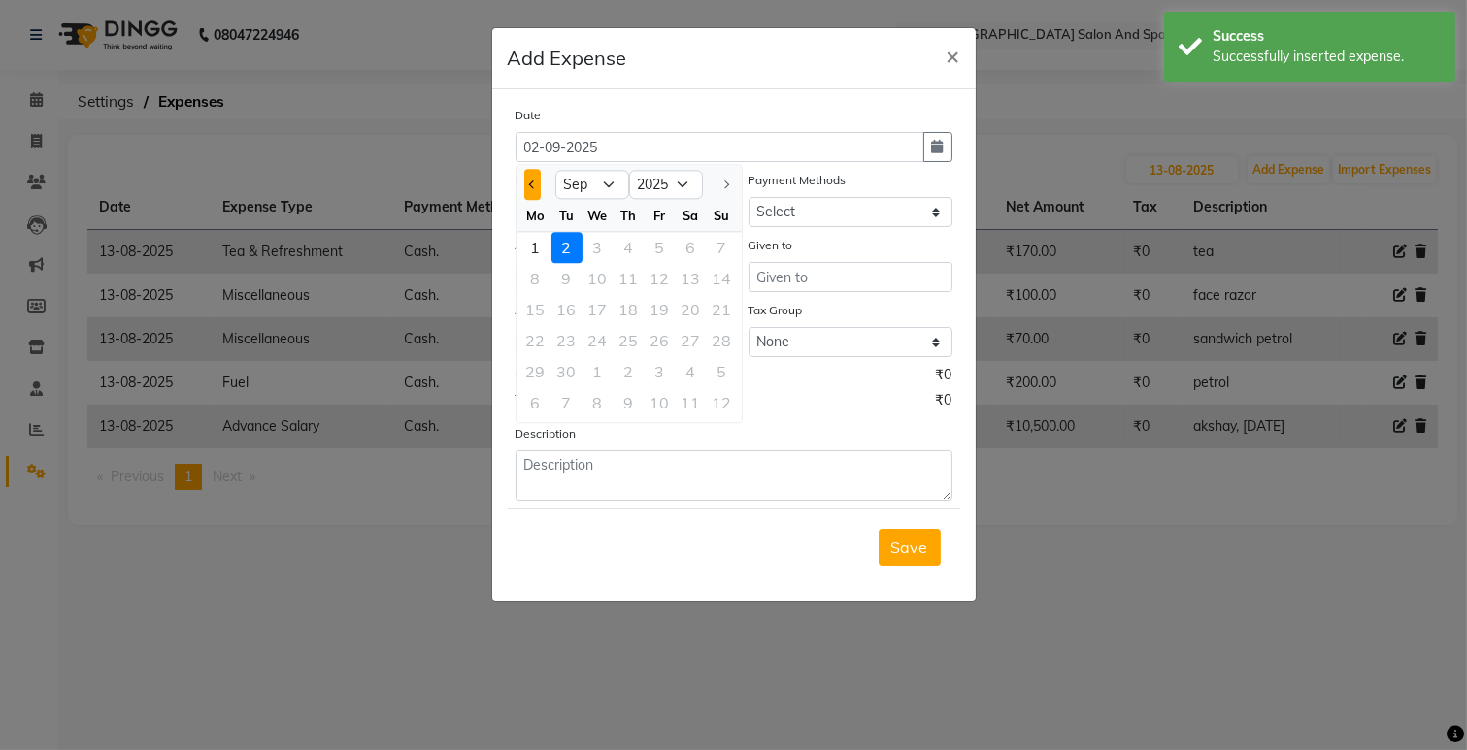
click at [540, 196] on button "Previous month" at bounding box center [532, 184] width 17 height 31
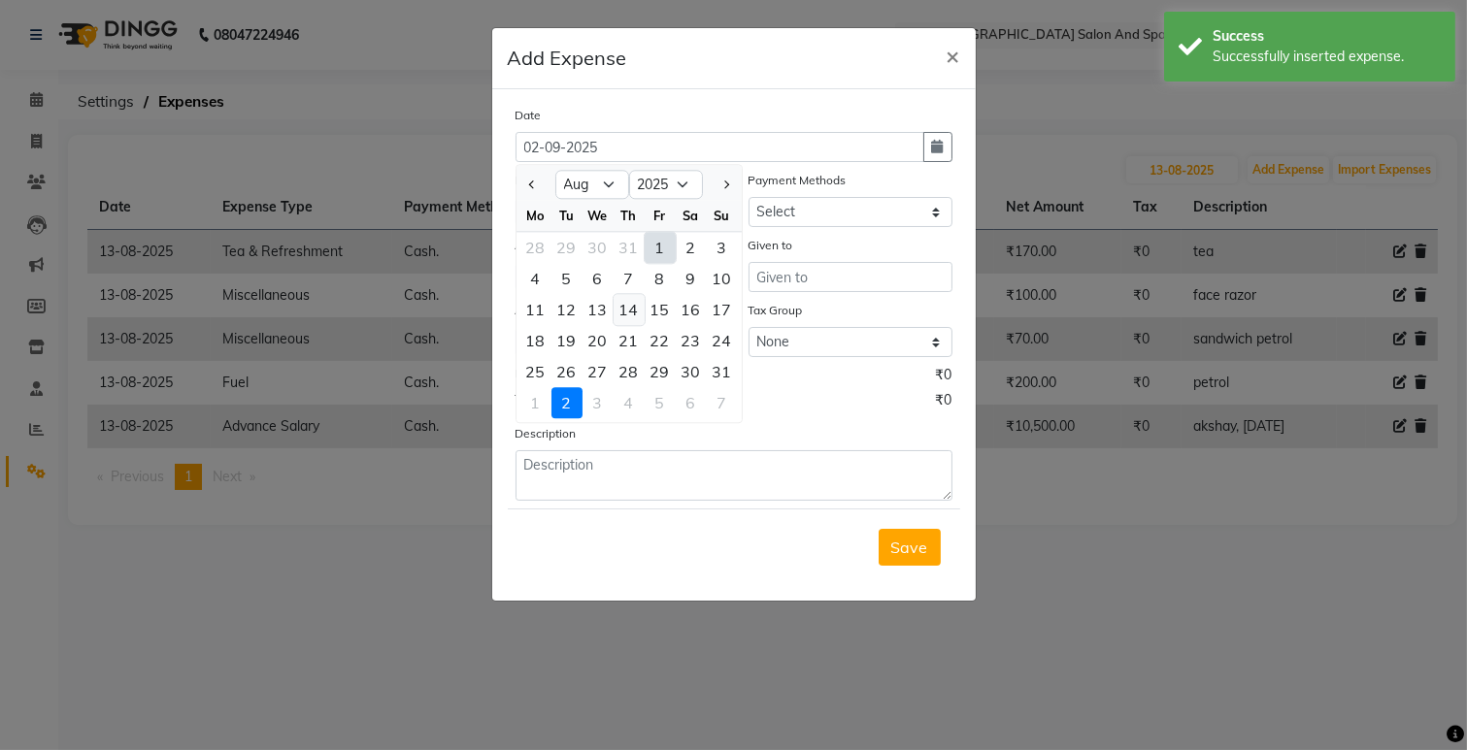
click at [619, 309] on div "14" at bounding box center [628, 309] width 31 height 31
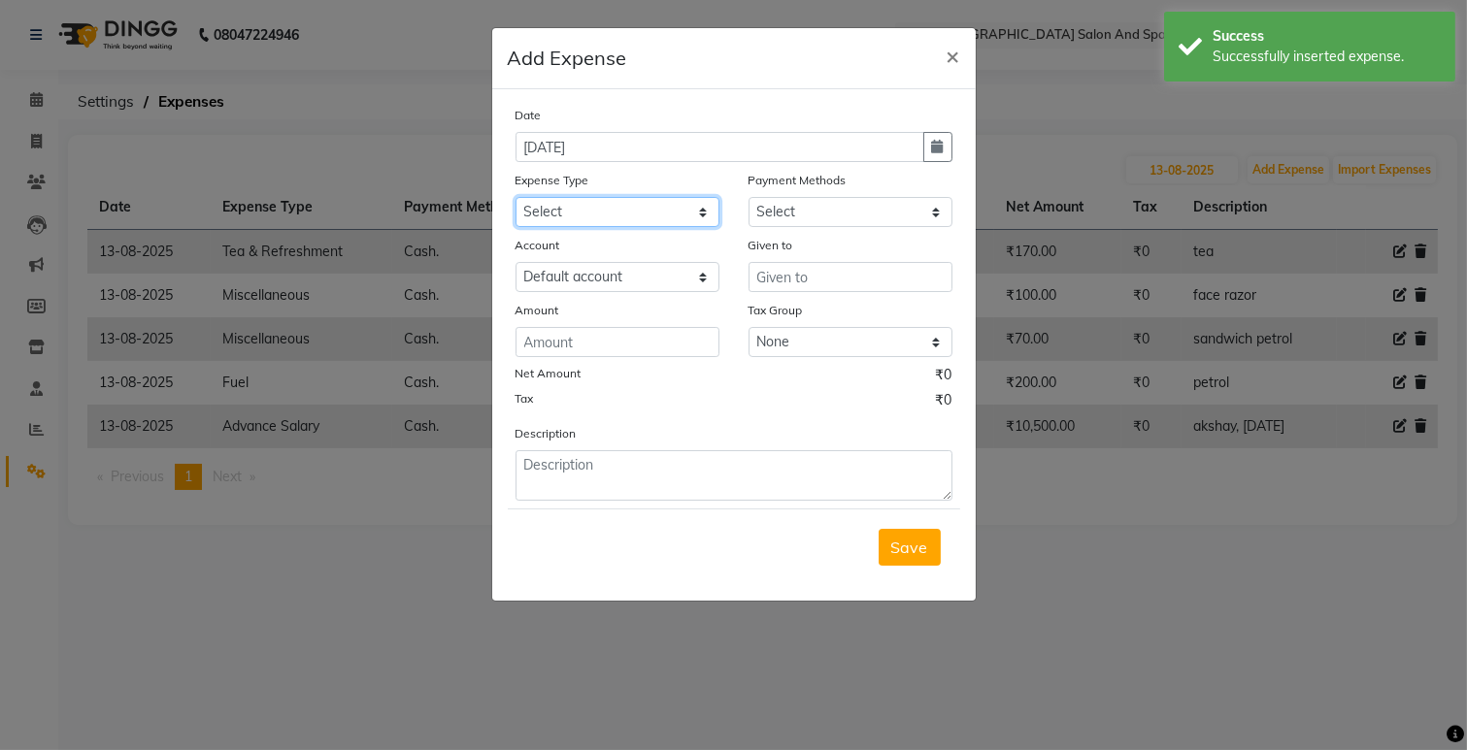
click at [615, 211] on select "Select Advance Salary Bank charges Car maintenance Cash transfer to bank Cash t…" at bounding box center [617, 212] width 204 height 30
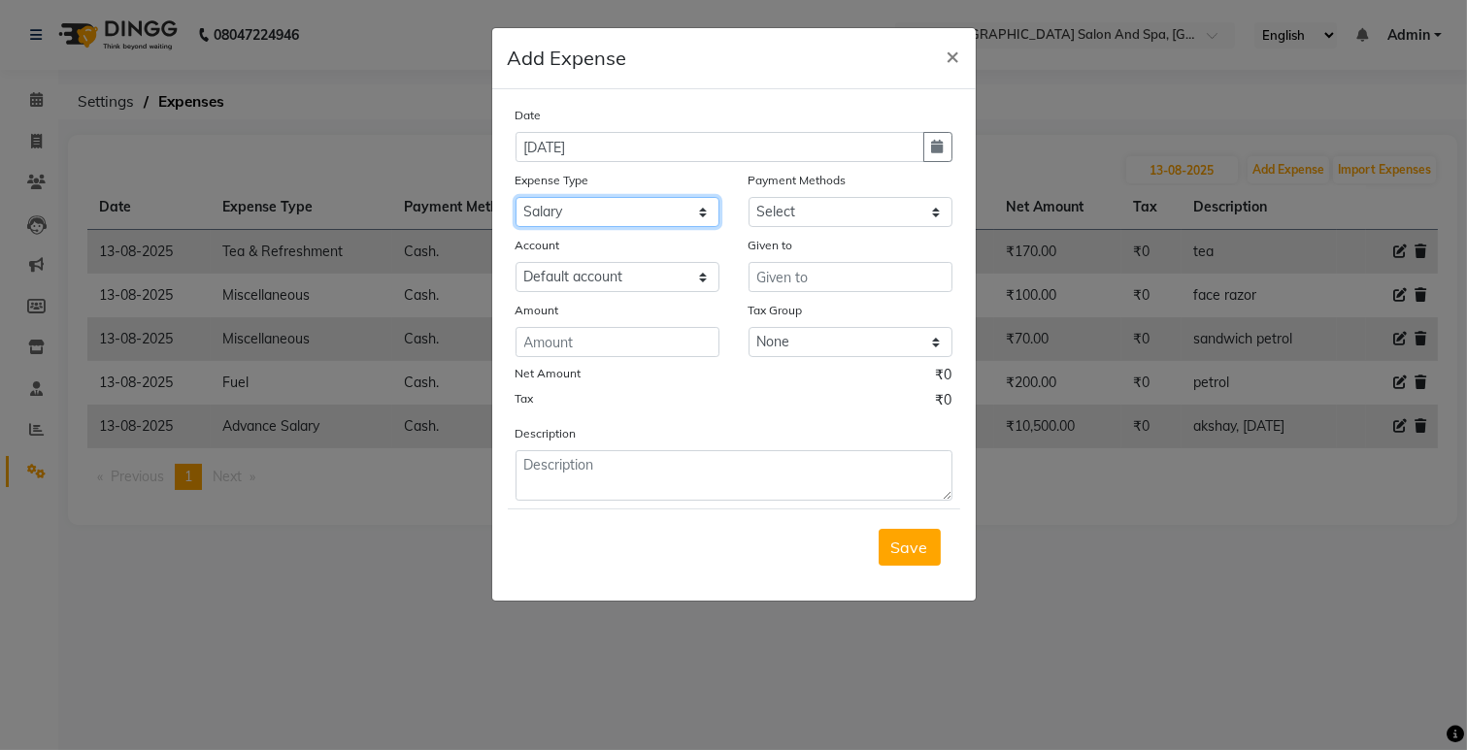
click at [515, 197] on select "Select Advance Salary Bank charges Car maintenance Cash transfer to bank Cash t…" at bounding box center [617, 212] width 204 height 30
click at [773, 215] on select "Select Cash. Voucher CARD Wallet GPay" at bounding box center [850, 212] width 204 height 30
click at [748, 197] on select "Select Cash. Voucher CARD Wallet GPay" at bounding box center [850, 212] width 204 height 30
click at [676, 267] on select "Select Default account" at bounding box center [617, 277] width 204 height 30
click at [789, 280] on input "text" at bounding box center [850, 277] width 204 height 30
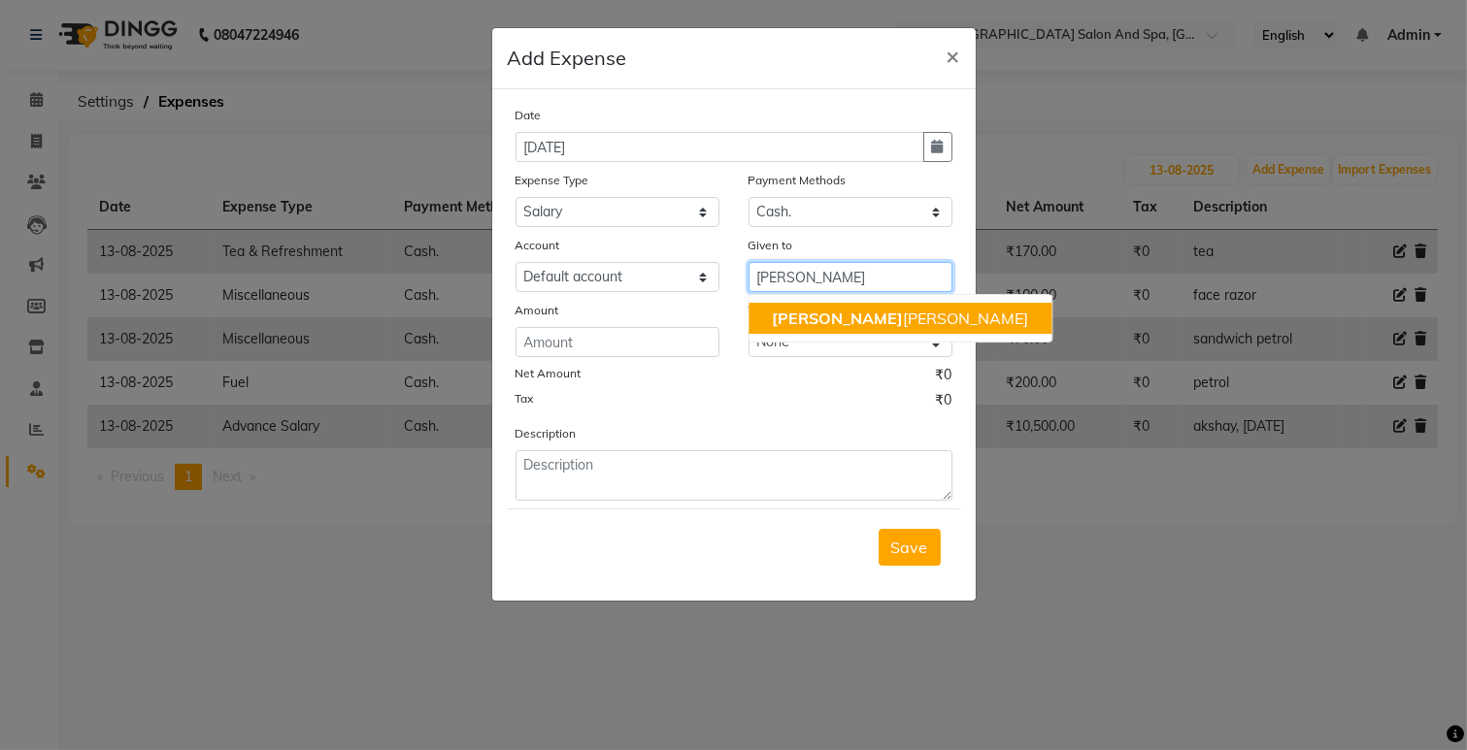
click at [788, 307] on button "[PERSON_NAME] [PERSON_NAME]" at bounding box center [899, 318] width 303 height 31
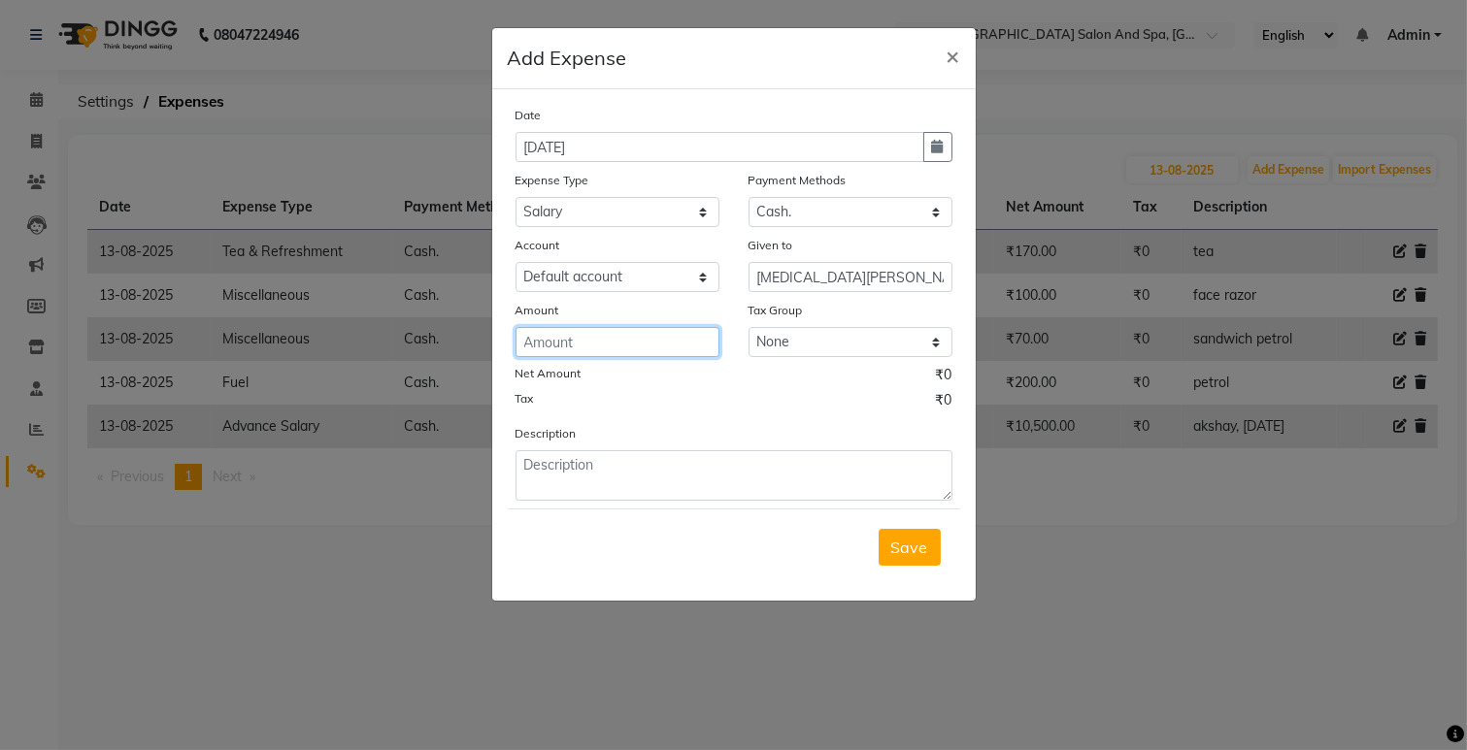
click at [622, 336] on input "number" at bounding box center [617, 342] width 204 height 30
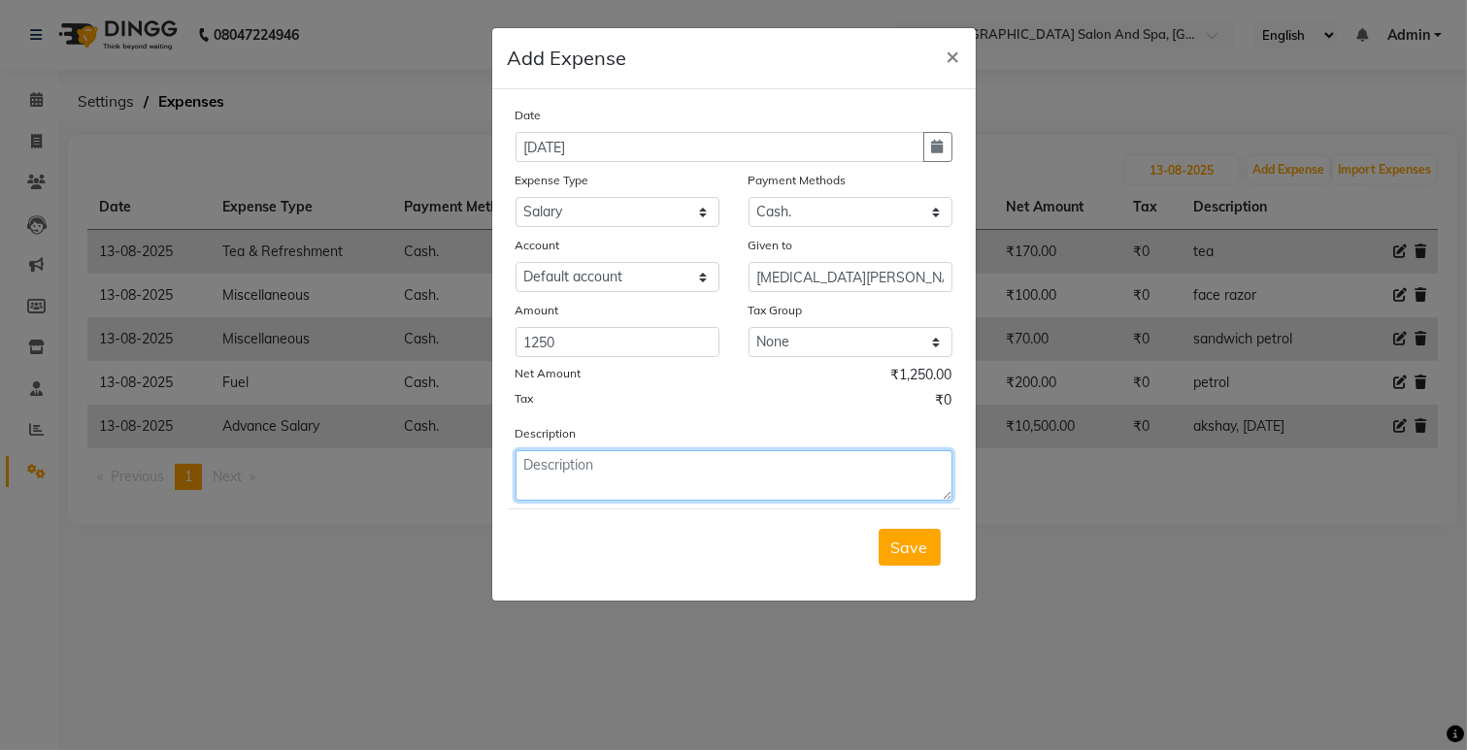
click at [610, 496] on textarea at bounding box center [733, 475] width 437 height 50
click at [912, 536] on button "Save" at bounding box center [909, 547] width 62 height 37
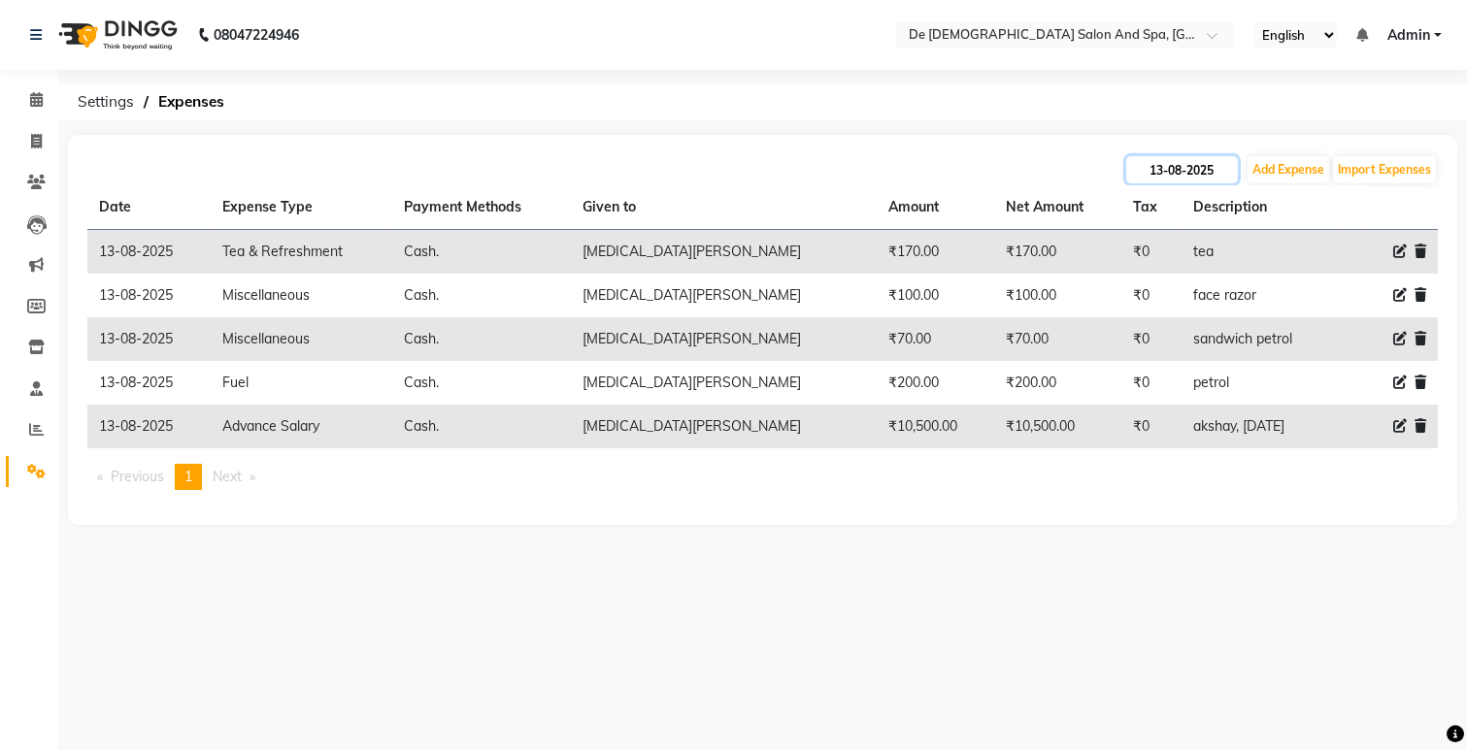
click at [1162, 170] on input "13-08-2025" at bounding box center [1182, 169] width 112 height 27
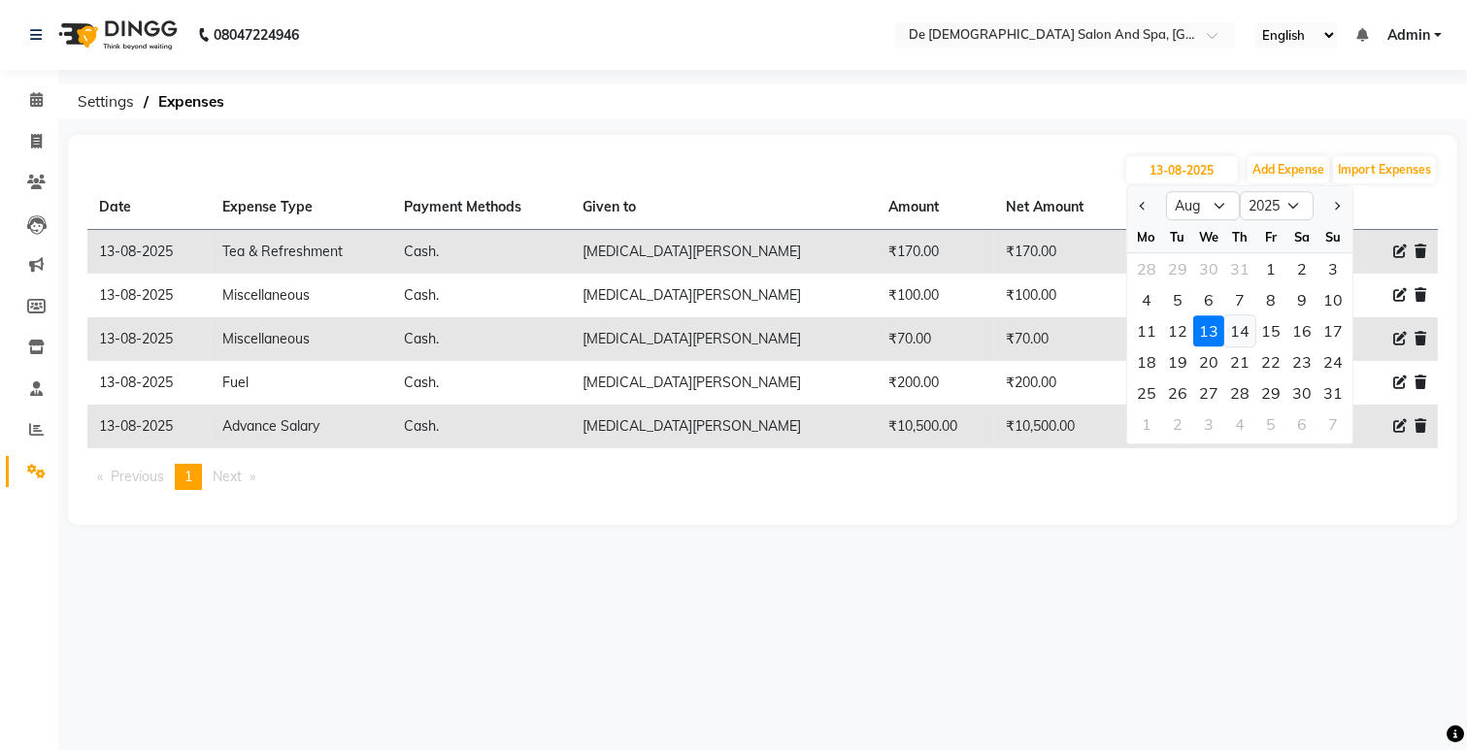
click at [1241, 322] on div "14" at bounding box center [1239, 330] width 31 height 31
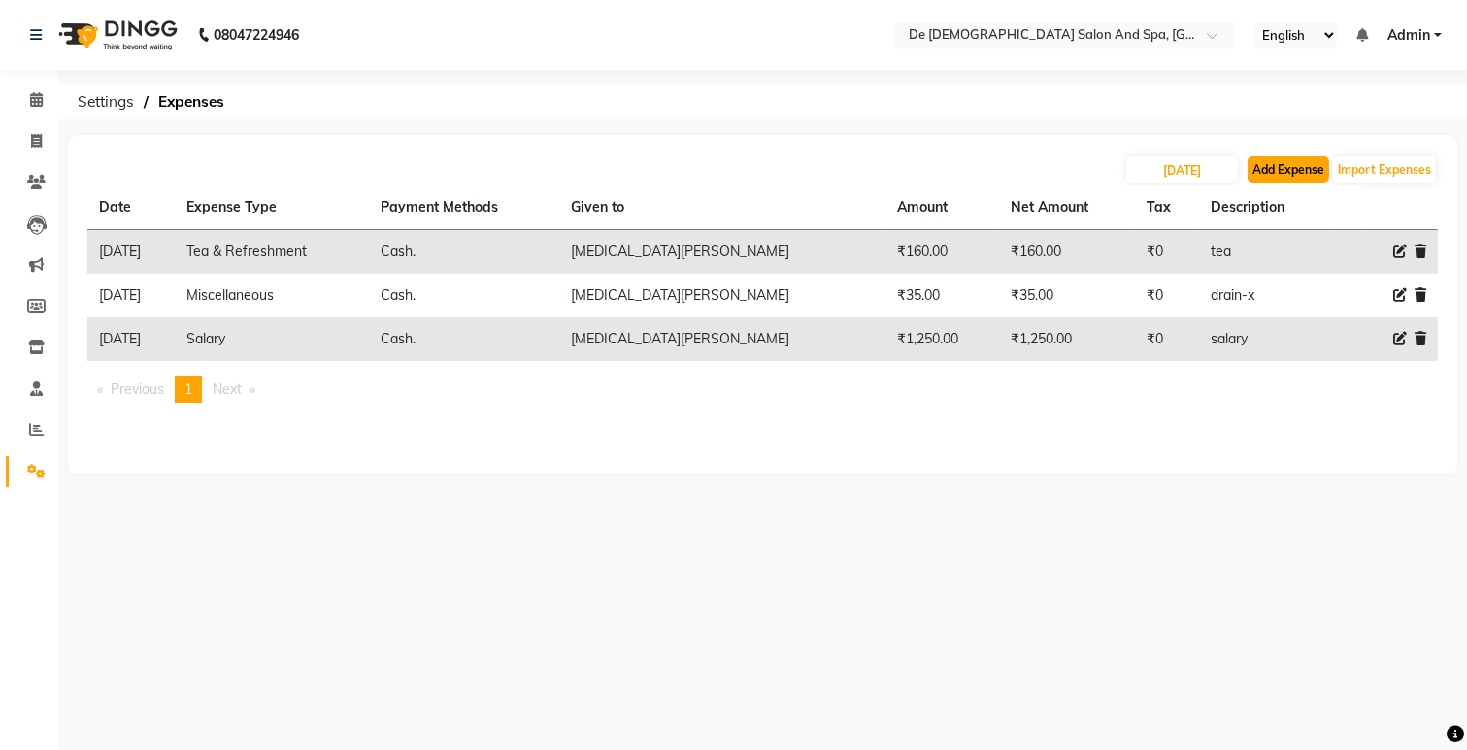
click at [1281, 171] on button "Add Expense" at bounding box center [1288, 169] width 82 height 27
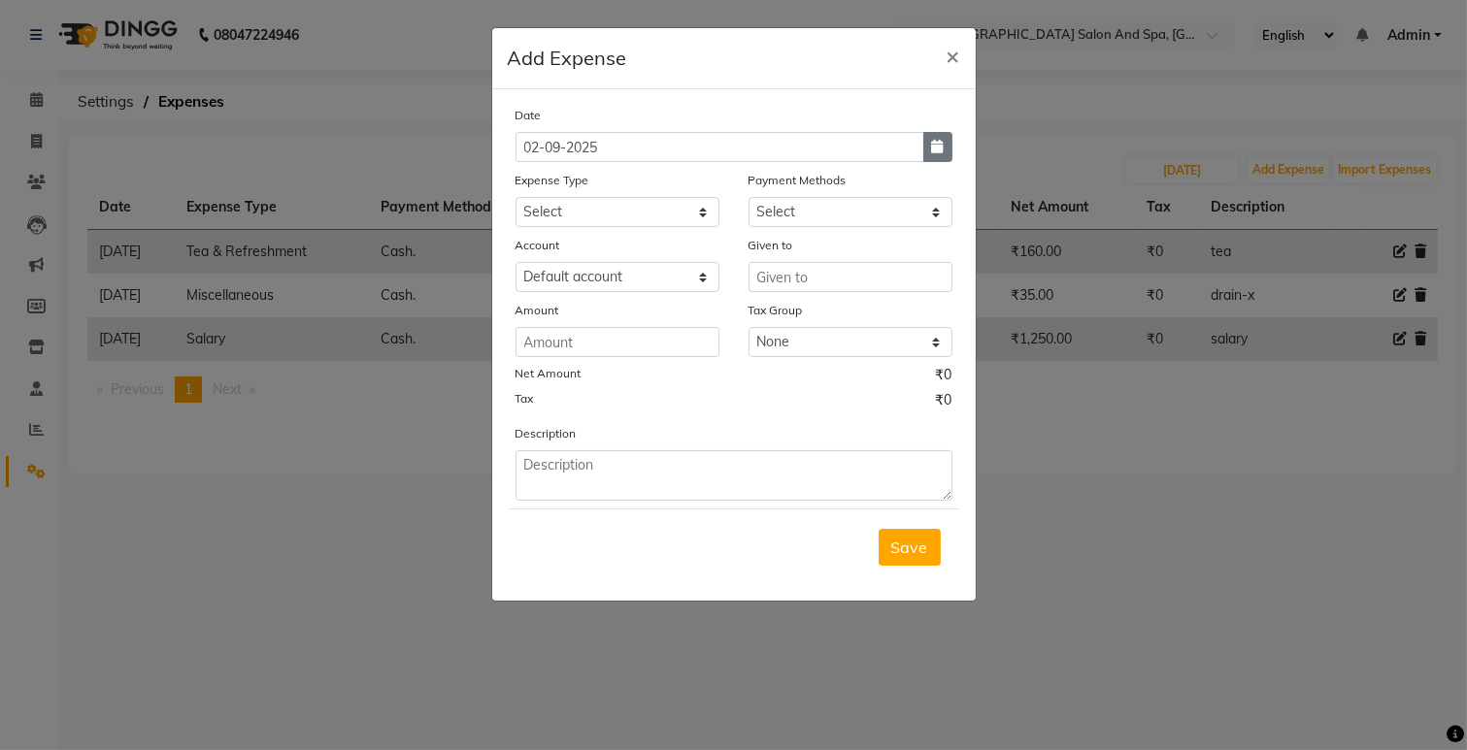
click at [929, 152] on button "button" at bounding box center [937, 147] width 29 height 30
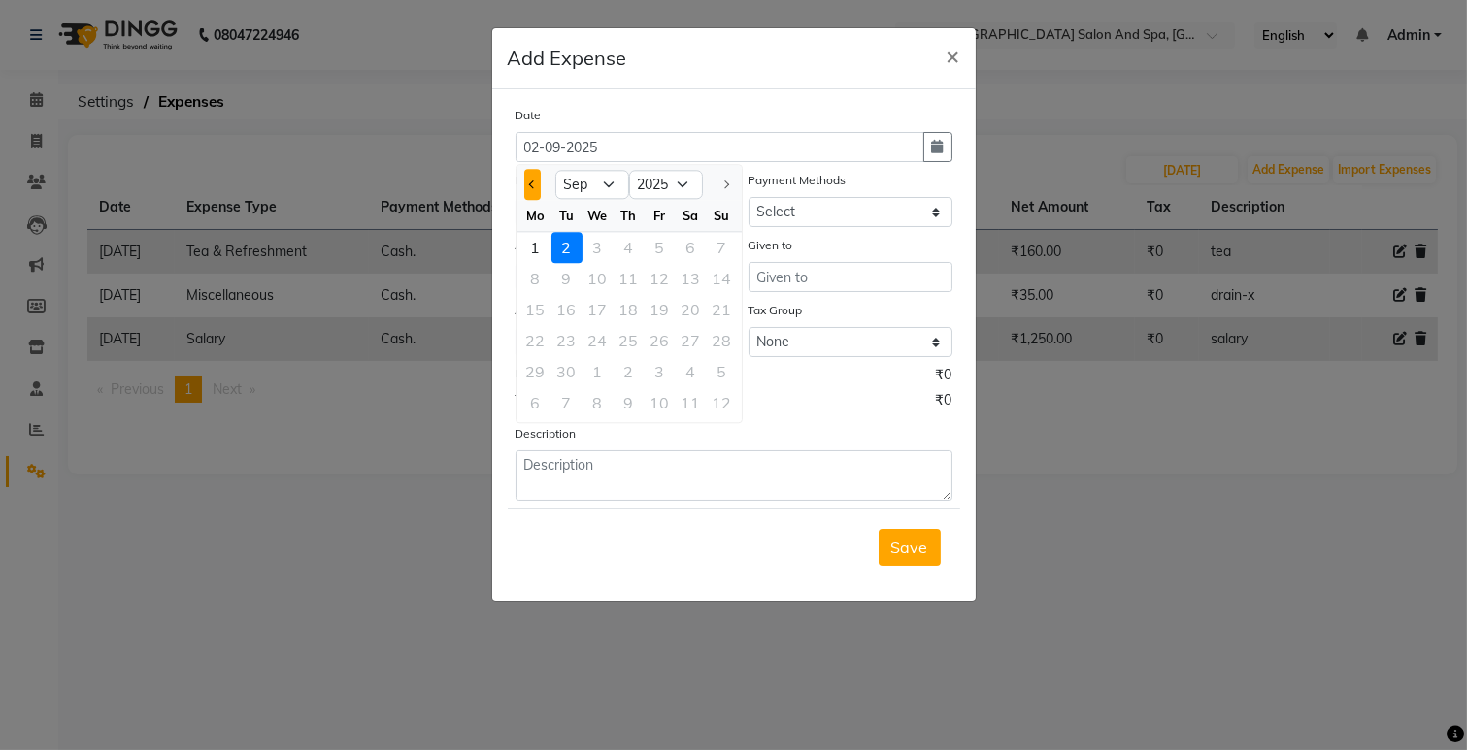
click at [529, 185] on span "Previous month" at bounding box center [532, 185] width 8 height 8
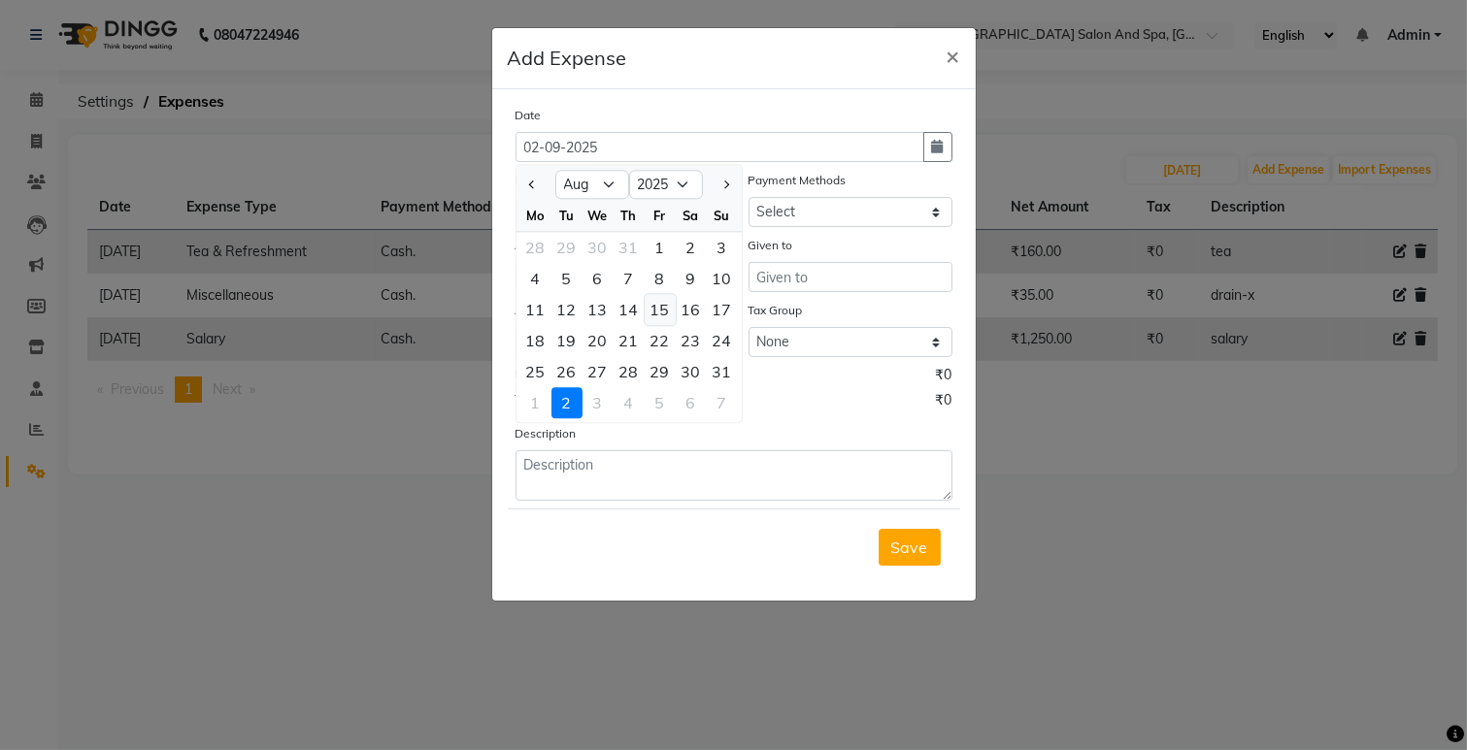
click at [667, 313] on div "15" at bounding box center [660, 309] width 31 height 31
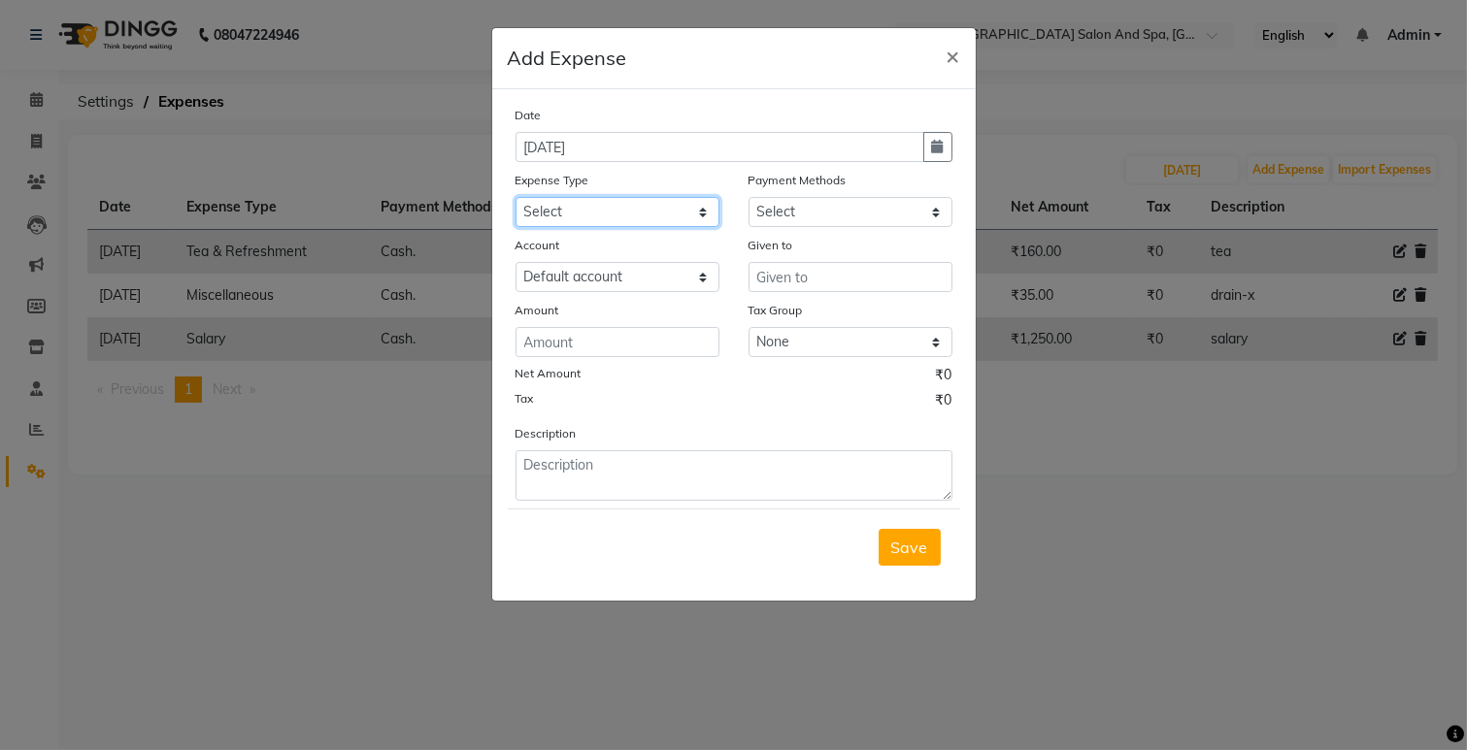
click at [579, 211] on select "Select Advance Salary Bank charges Car maintenance Cash transfer to bank Cash t…" at bounding box center [617, 212] width 204 height 30
click at [515, 197] on select "Select Advance Salary Bank charges Car maintenance Cash transfer to bank Cash t…" at bounding box center [617, 212] width 204 height 30
click at [811, 205] on select "Select Cash. Voucher CARD Wallet GPay" at bounding box center [850, 212] width 204 height 30
click at [748, 197] on select "Select Cash. Voucher CARD Wallet GPay" at bounding box center [850, 212] width 204 height 30
click at [804, 270] on input "text" at bounding box center [850, 277] width 204 height 30
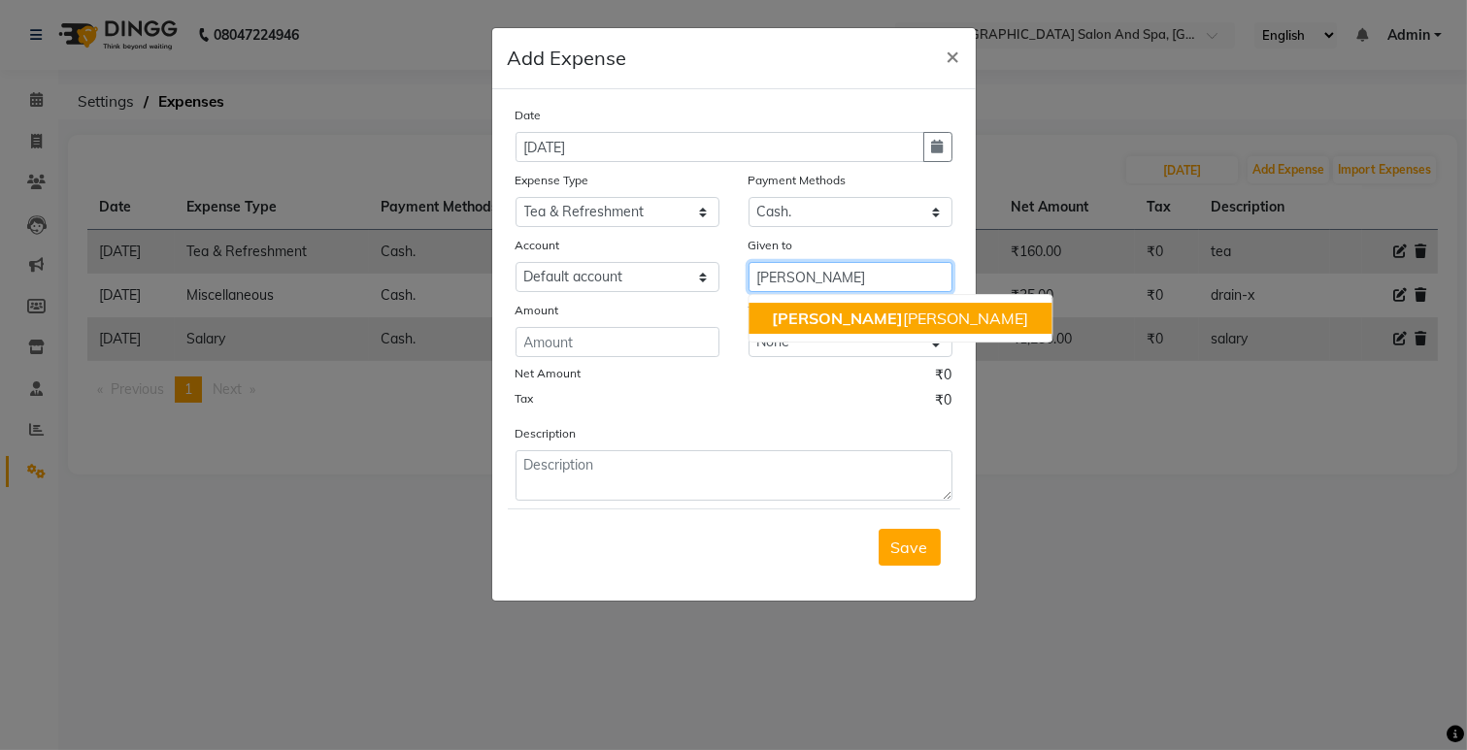
click at [801, 321] on ngb-highlight "[PERSON_NAME] [PERSON_NAME]" at bounding box center [900, 318] width 256 height 19
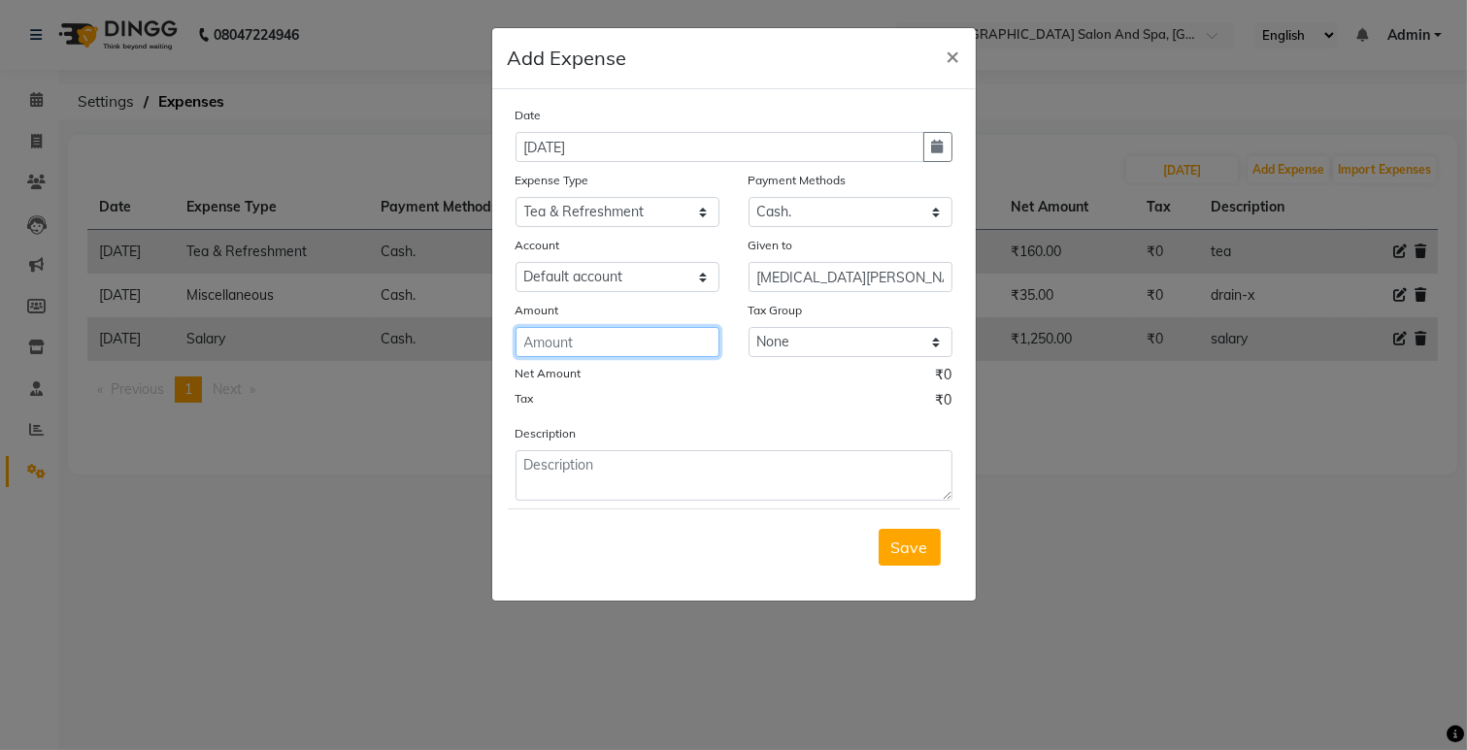
click at [681, 343] on input "number" at bounding box center [617, 342] width 204 height 30
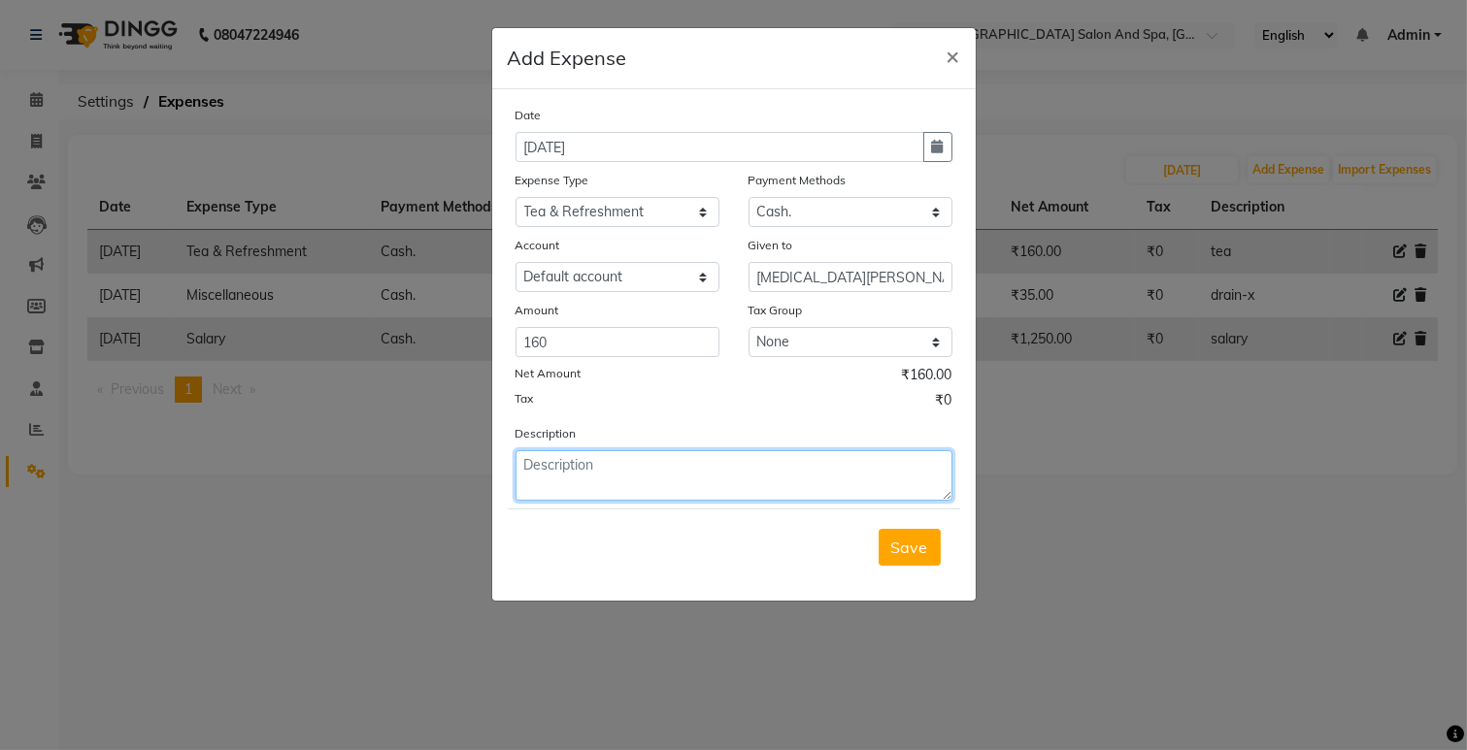
click at [583, 486] on textarea at bounding box center [733, 475] width 437 height 50
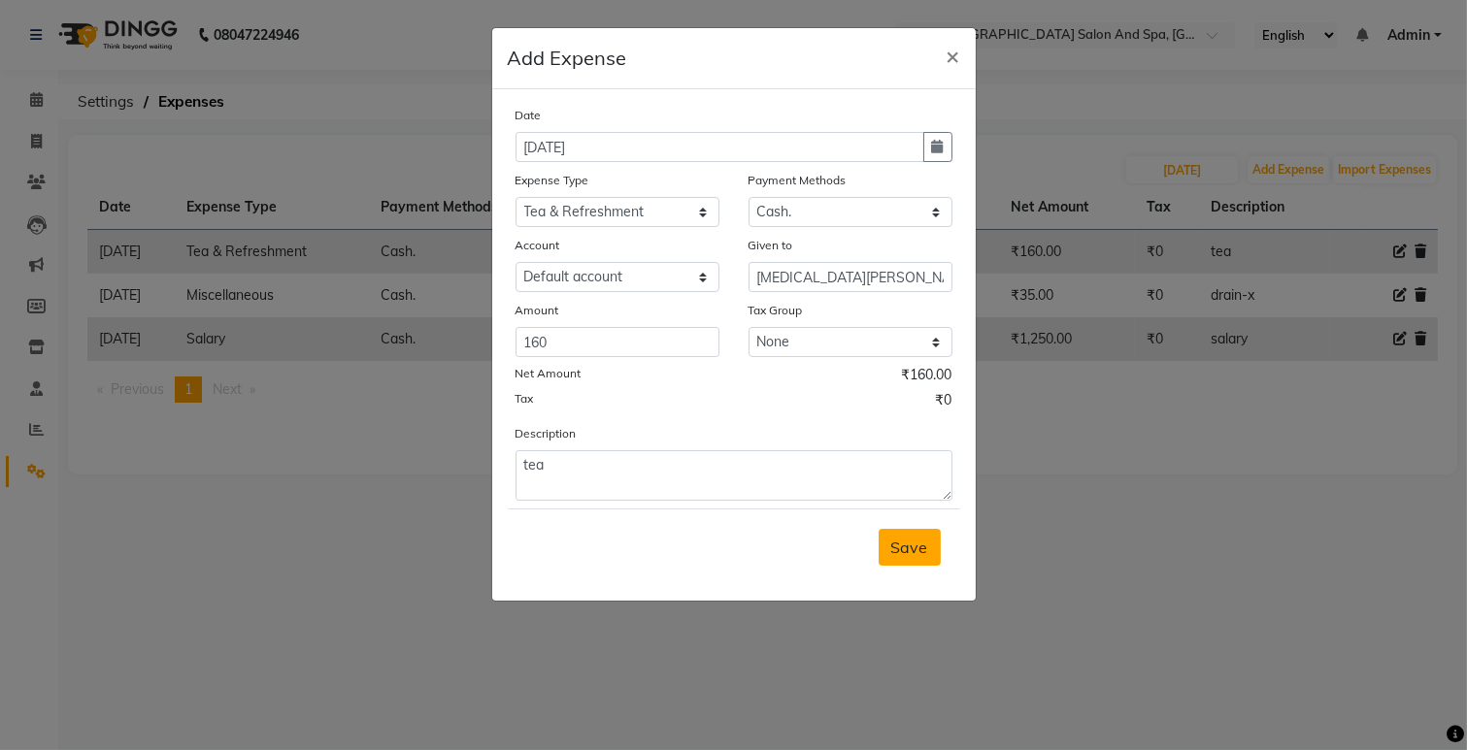
click at [923, 547] on span "Save" at bounding box center [909, 547] width 37 height 19
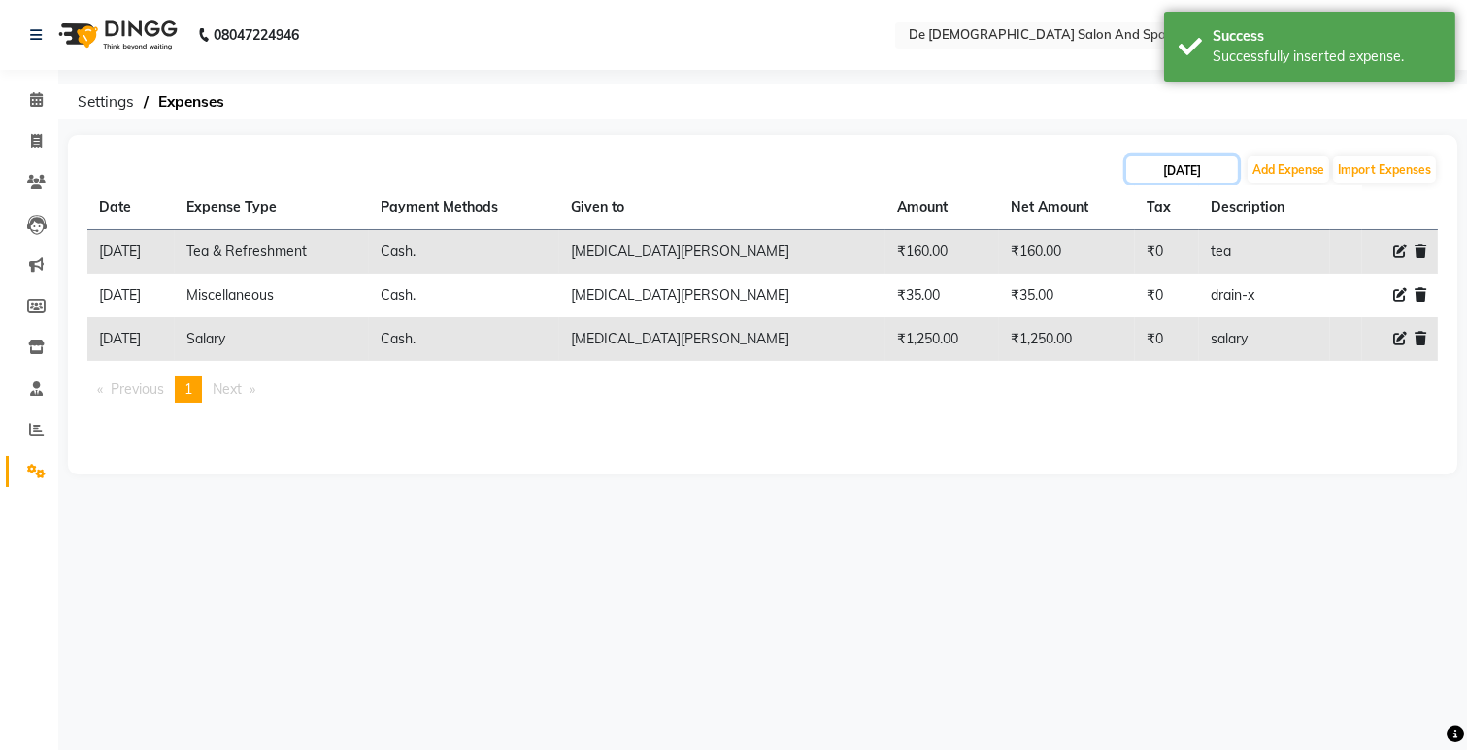
click at [1186, 171] on input "[DATE]" at bounding box center [1182, 169] width 112 height 27
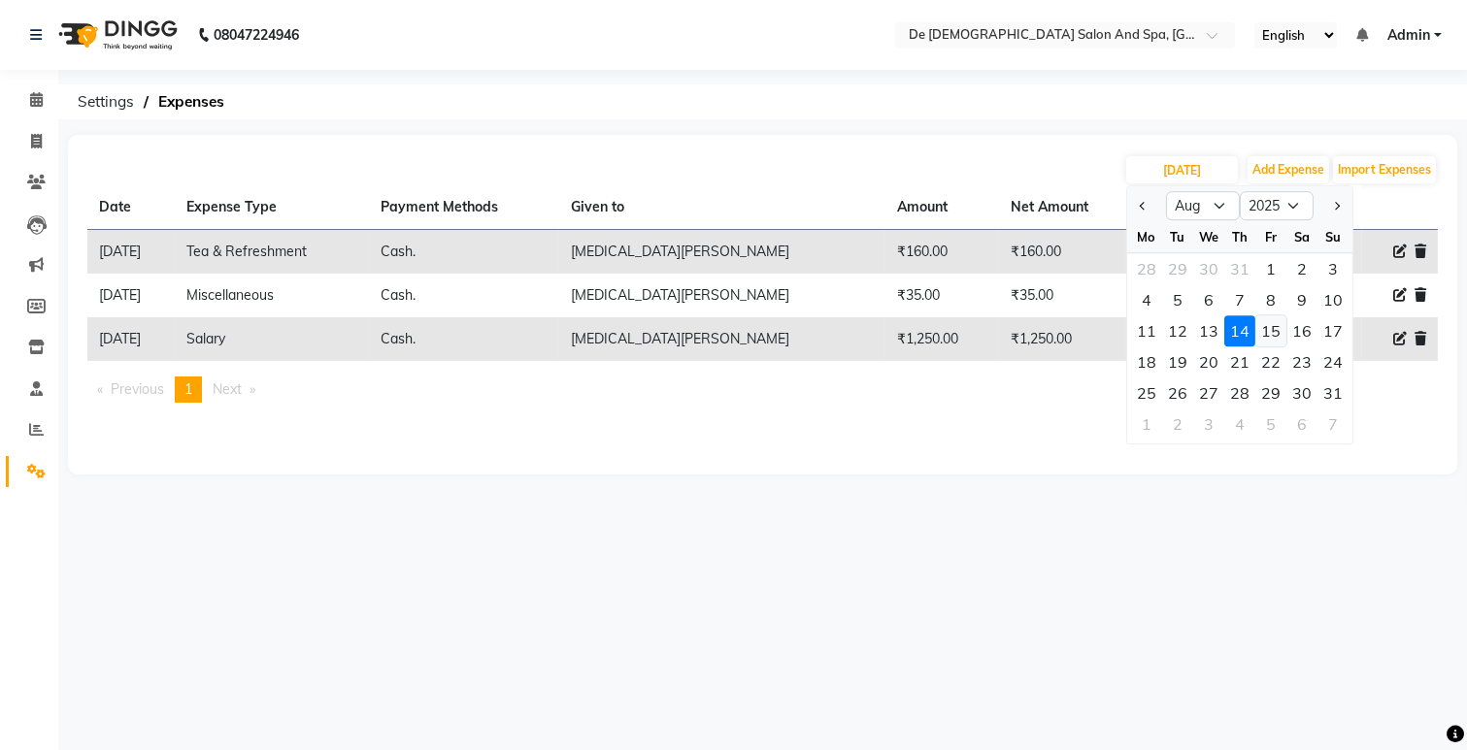
click at [1275, 325] on div "15" at bounding box center [1270, 330] width 31 height 31
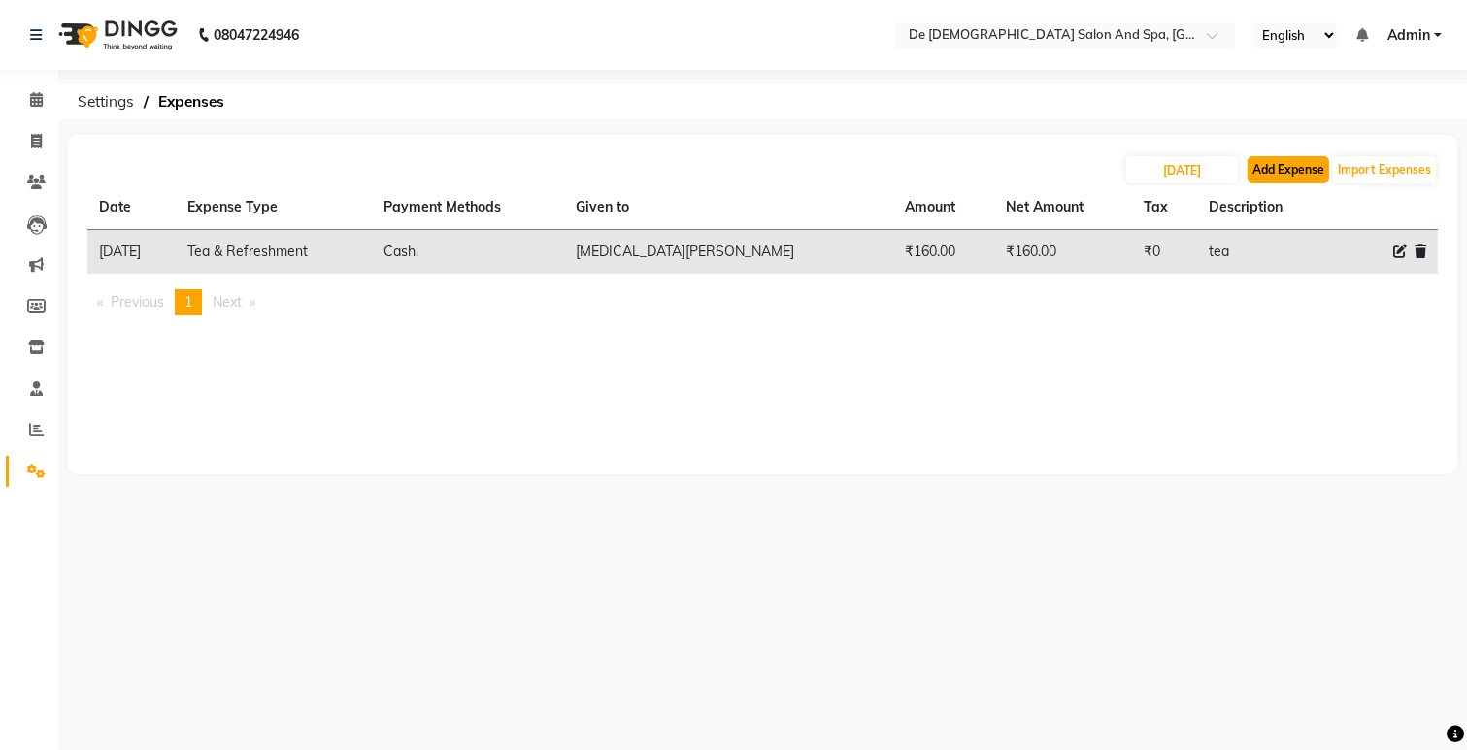
click at [1307, 169] on button "Add Expense" at bounding box center [1288, 169] width 82 height 27
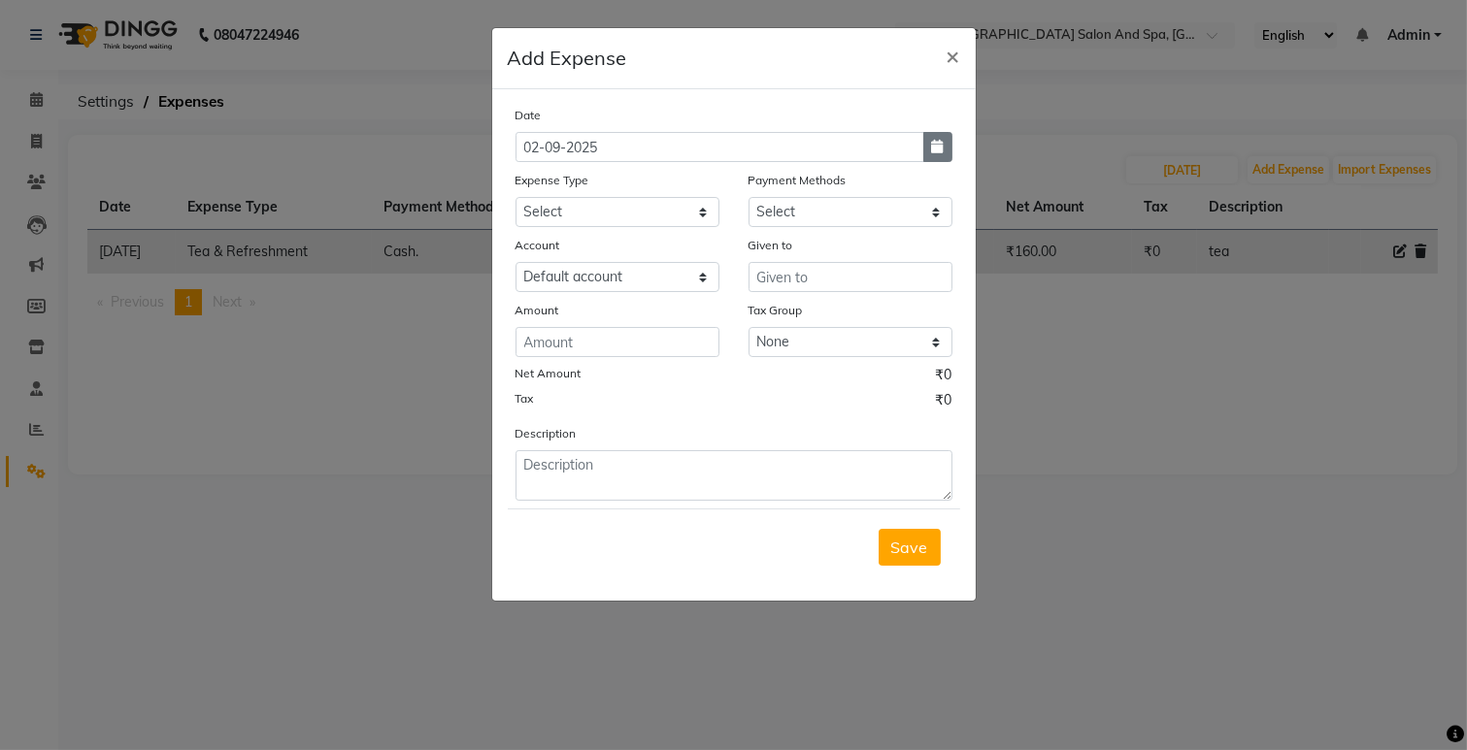
click at [938, 151] on icon "button" at bounding box center [938, 147] width 12 height 14
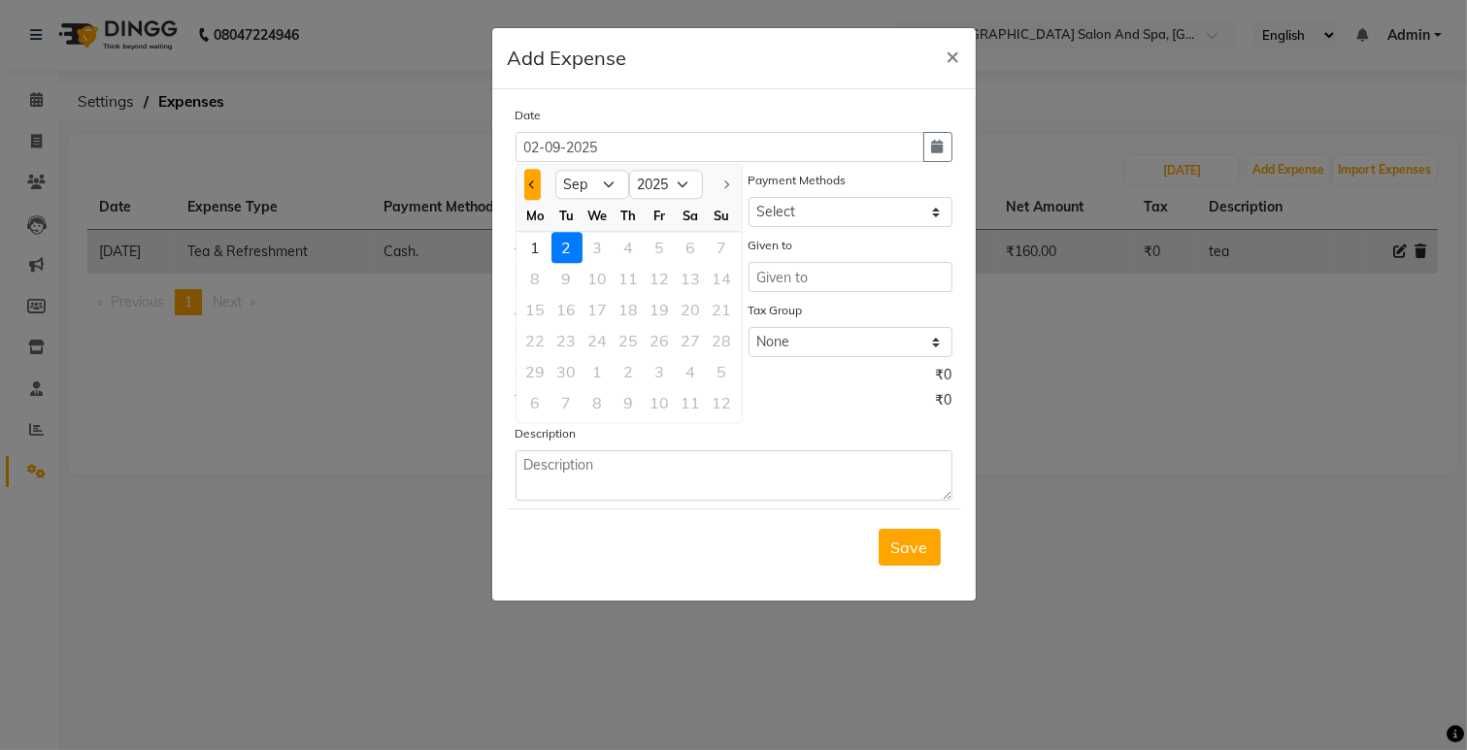
click at [525, 191] on button "Previous month" at bounding box center [532, 184] width 17 height 31
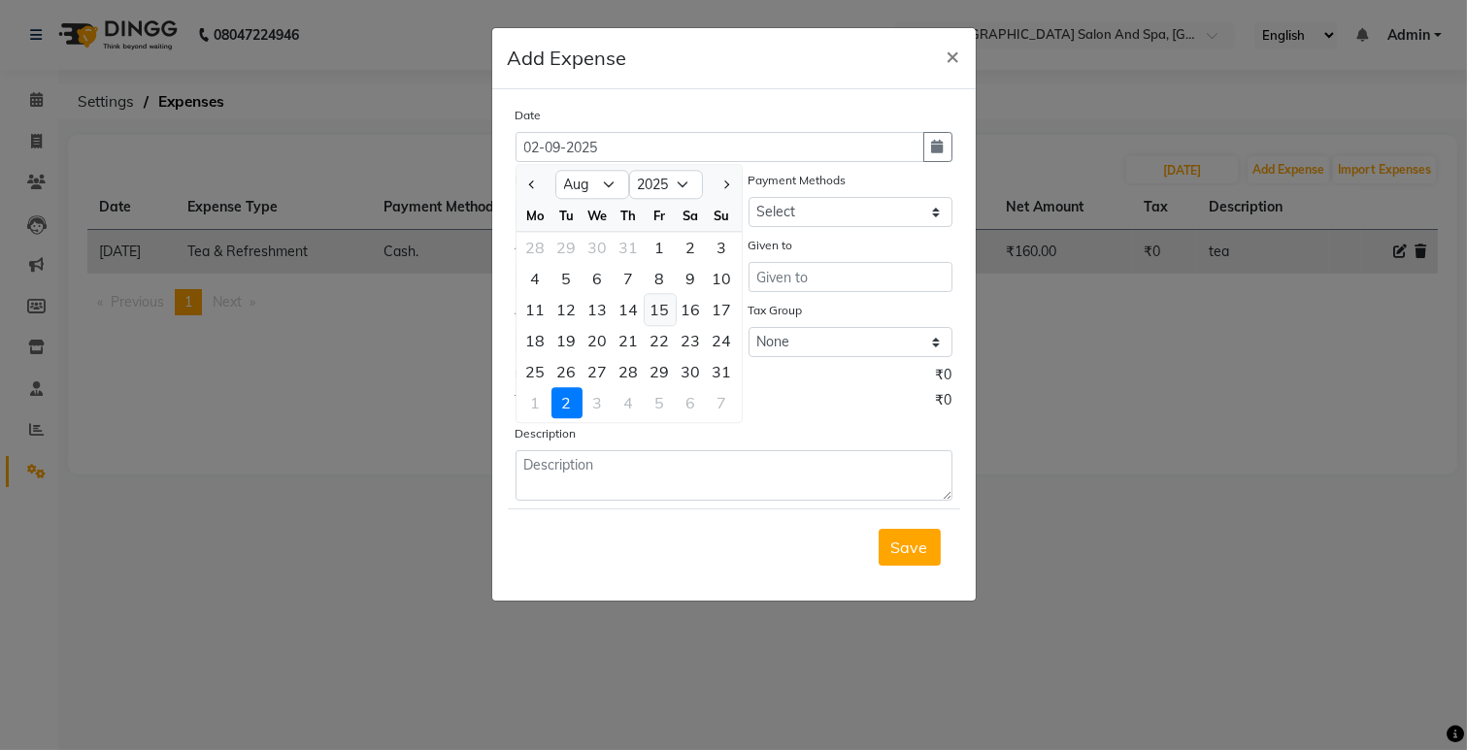
click at [661, 302] on div "15" at bounding box center [660, 309] width 31 height 31
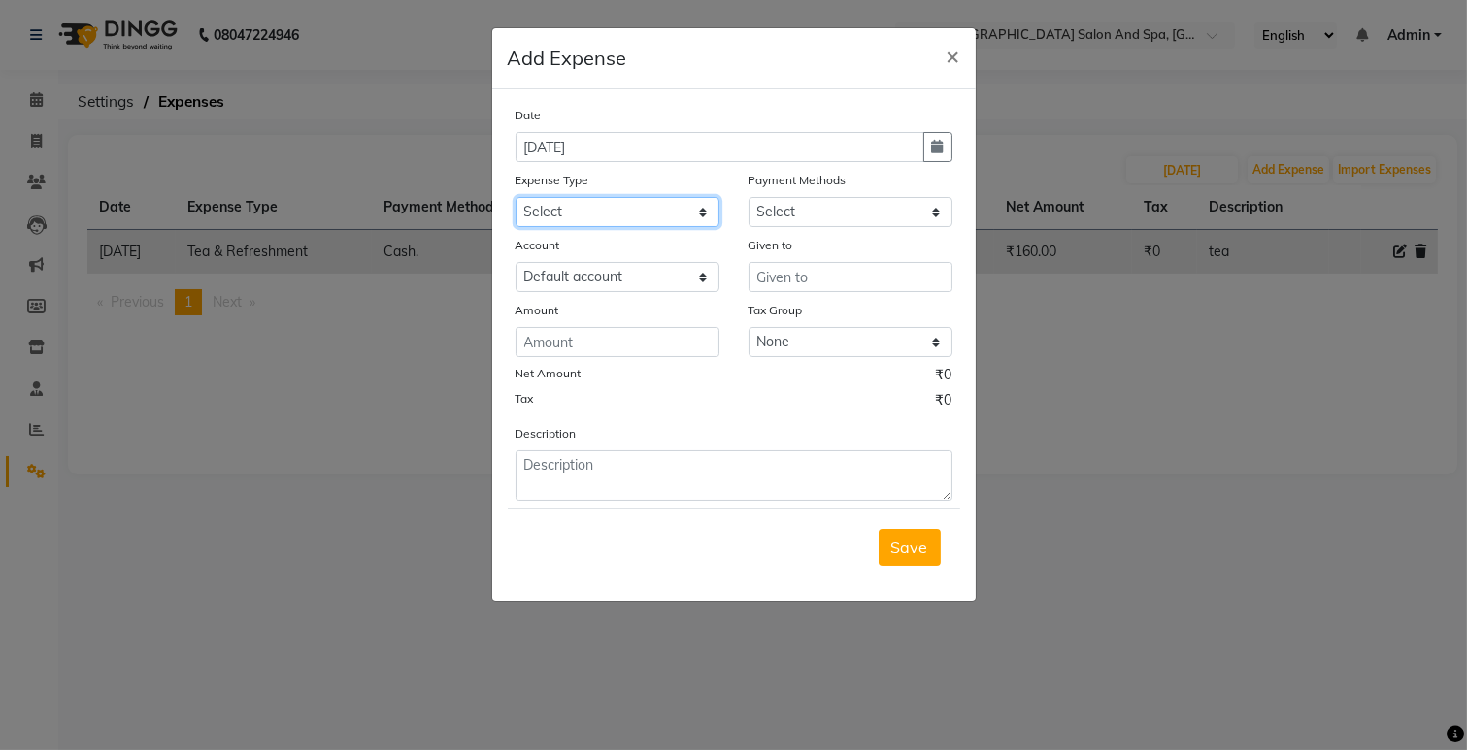
click at [627, 215] on select "Select Advance Salary Bank charges Car maintenance Cash transfer to bank Cash t…" at bounding box center [617, 212] width 204 height 30
click at [515, 197] on select "Select Advance Salary Bank charges Car maintenance Cash transfer to bank Cash t…" at bounding box center [617, 212] width 204 height 30
click at [804, 218] on select "Select Cash. Voucher CARD Wallet GPay" at bounding box center [850, 212] width 204 height 30
click at [748, 197] on select "Select Cash. Voucher CARD Wallet GPay" at bounding box center [850, 212] width 204 height 30
click at [754, 279] on input "text" at bounding box center [850, 277] width 204 height 30
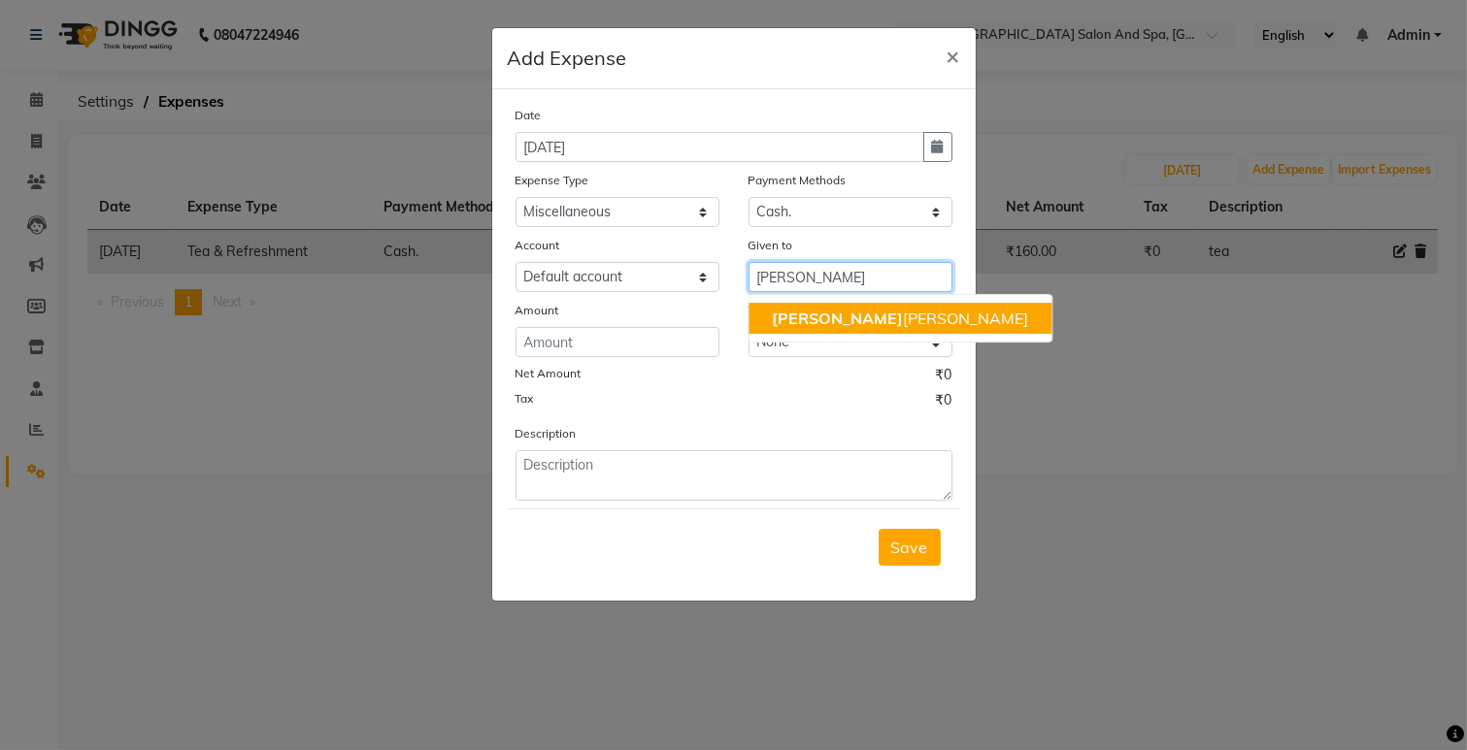
click at [779, 303] on button "[PERSON_NAME] [PERSON_NAME]" at bounding box center [899, 318] width 303 height 31
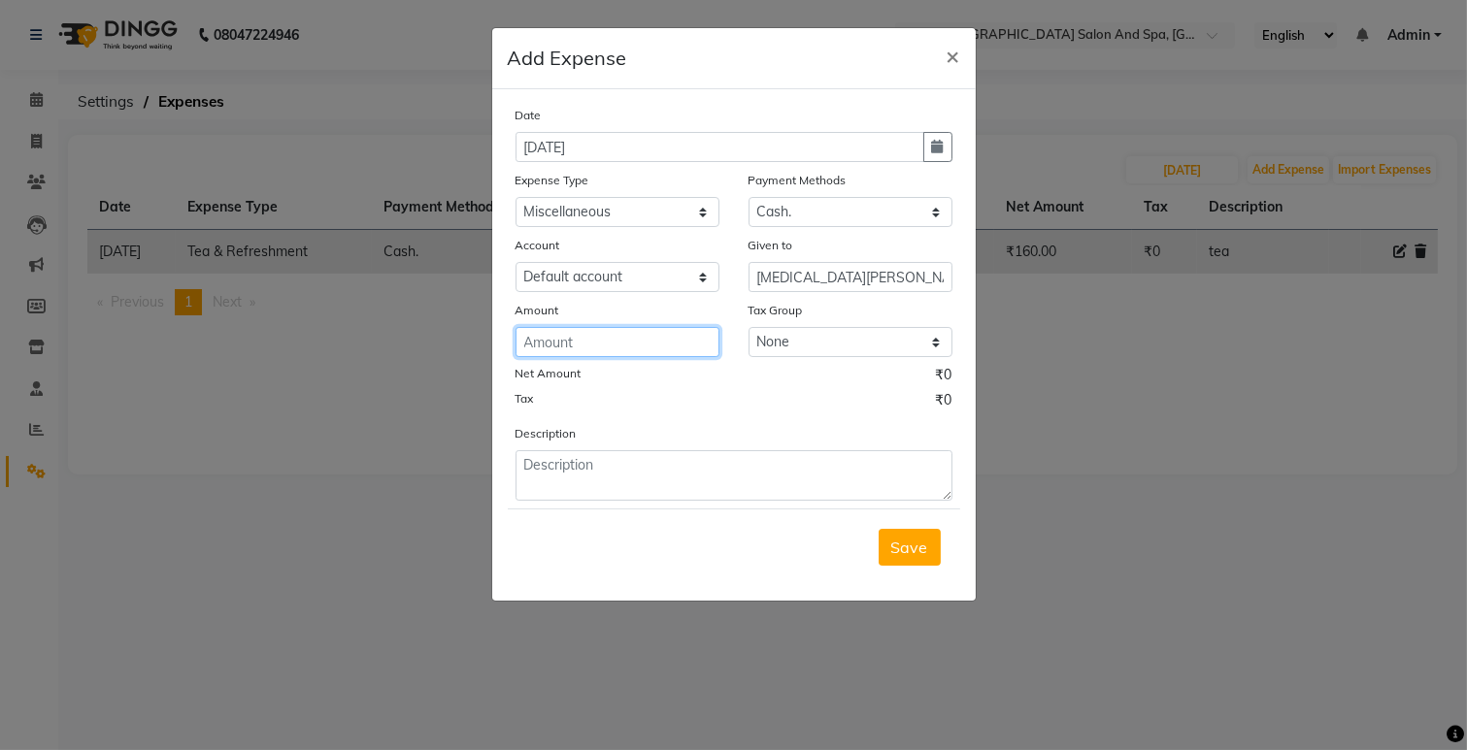
click at [685, 345] on input "number" at bounding box center [617, 342] width 204 height 30
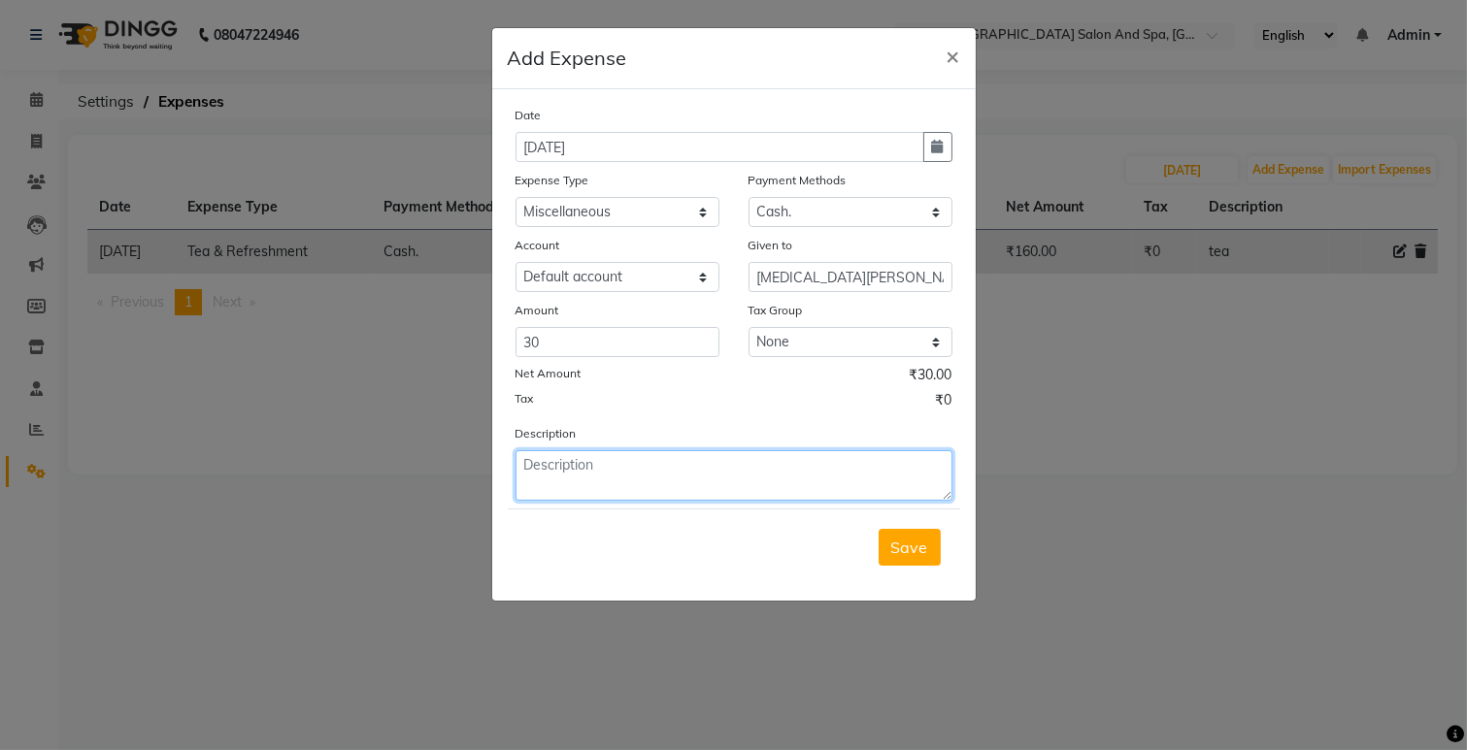
click at [546, 488] on textarea at bounding box center [733, 475] width 437 height 50
click at [922, 563] on button "Save" at bounding box center [909, 547] width 62 height 37
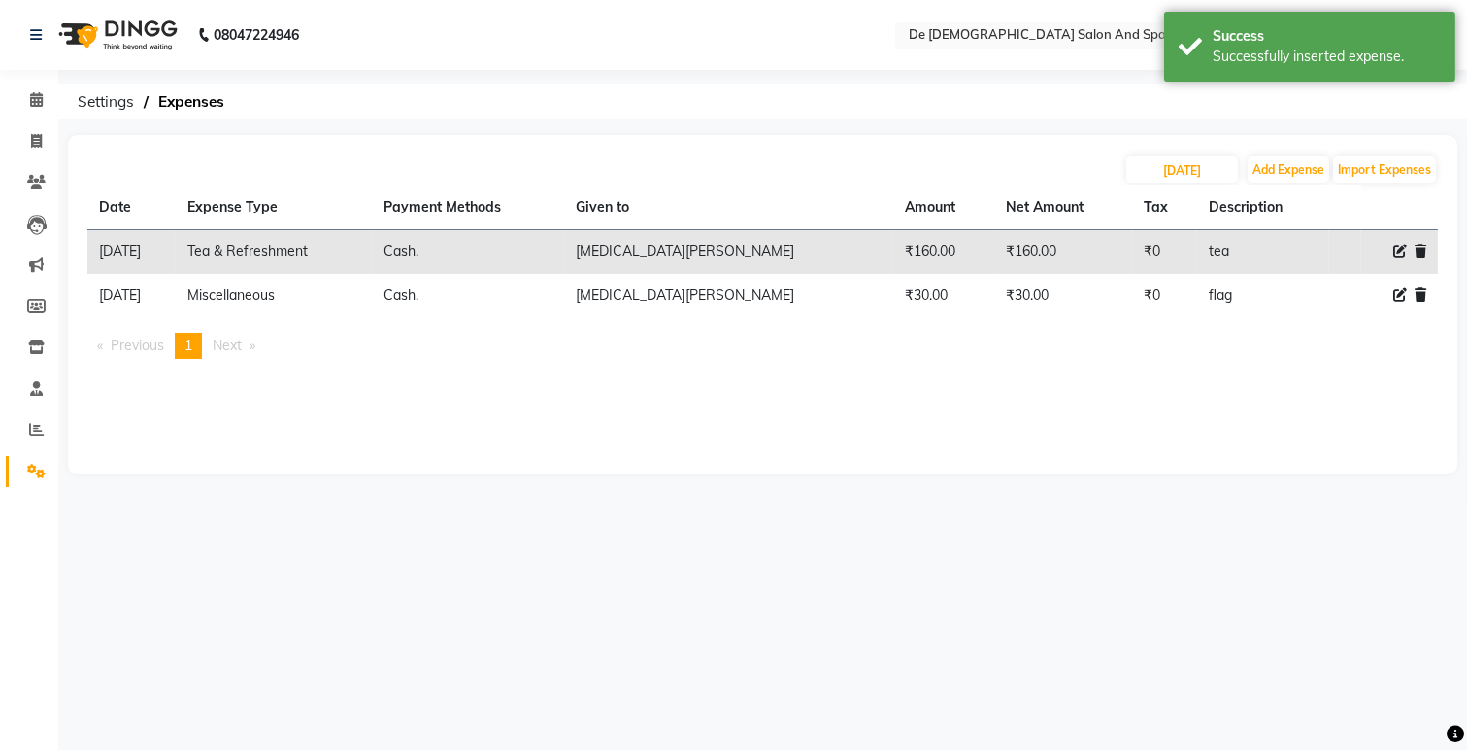
click at [1244, 167] on div "[DATE] Add Expense Import Expenses" at bounding box center [762, 169] width 1350 height 31
click at [1249, 167] on button "Add Expense" at bounding box center [1288, 169] width 82 height 27
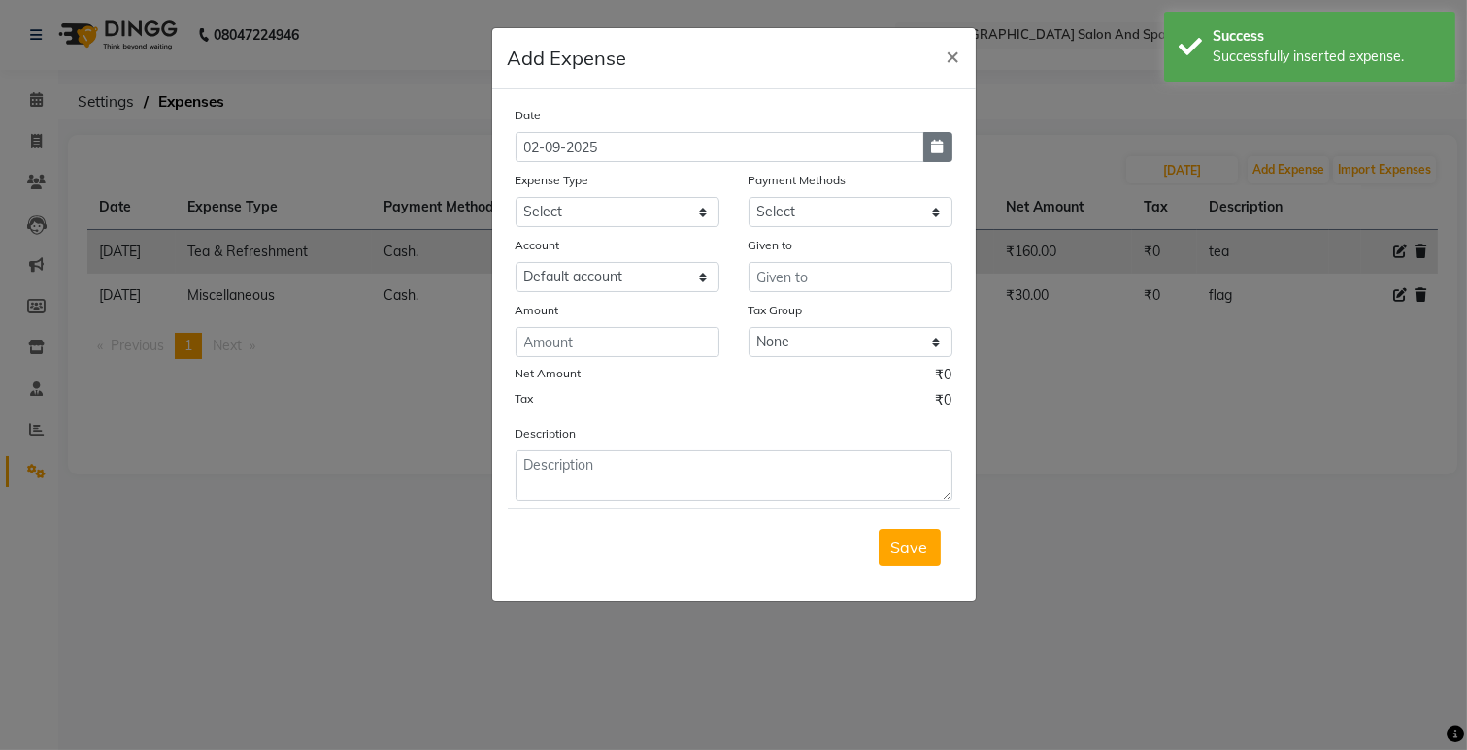
click at [936, 138] on button "button" at bounding box center [937, 147] width 29 height 30
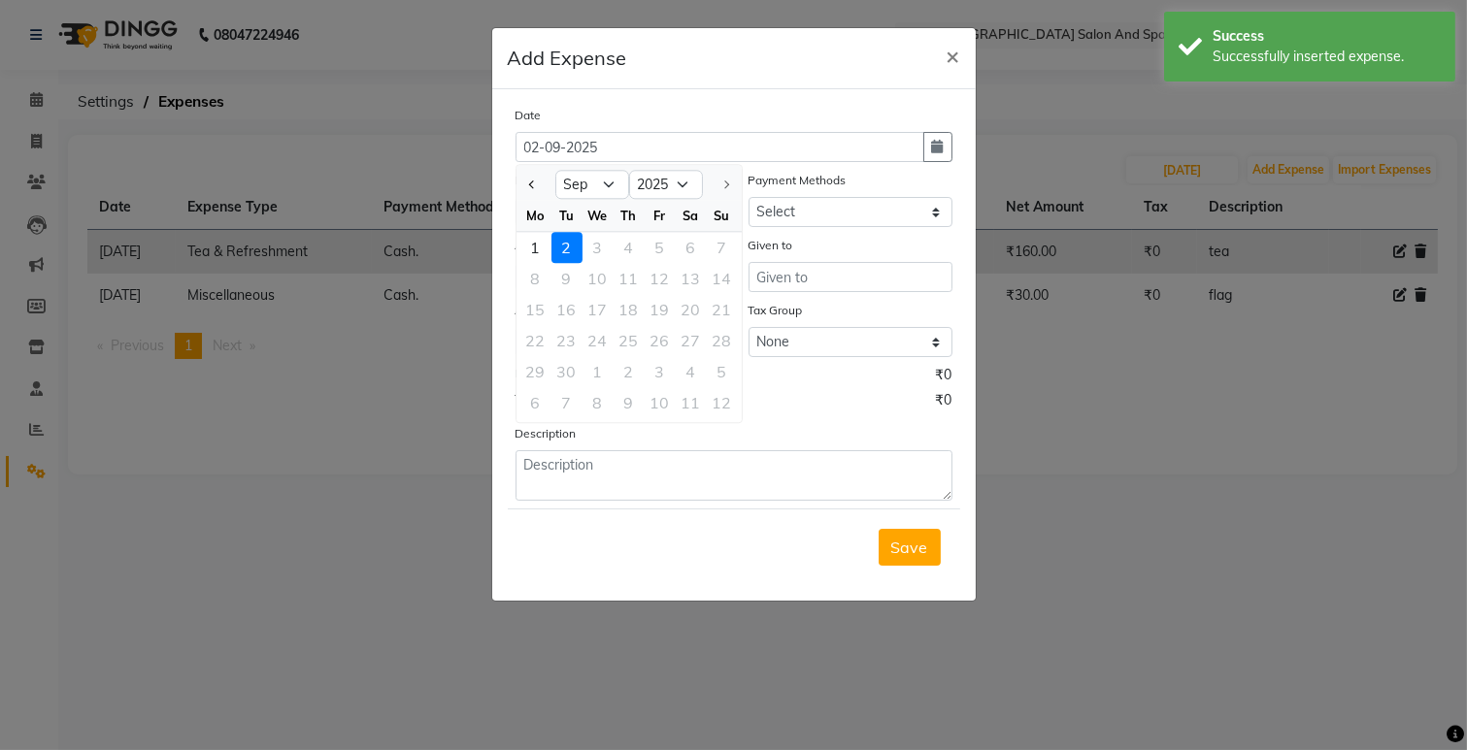
click at [530, 167] on div "Jan Feb Mar Apr May Jun [DATE] Aug [DATE] 2016 2017 2018 2019 2020 2021 2022 20…" at bounding box center [628, 182] width 225 height 35
click at [530, 181] on span "Previous month" at bounding box center [532, 185] width 8 height 8
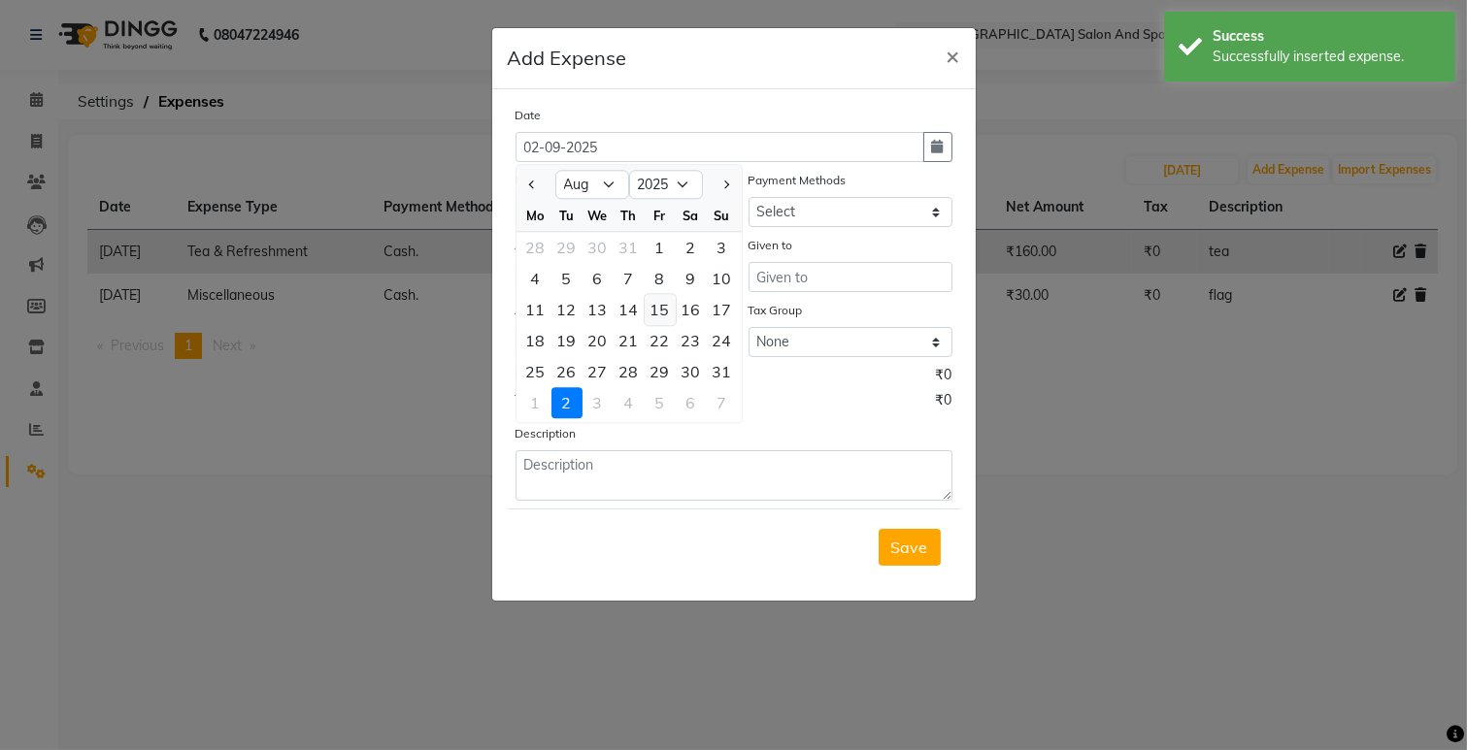
click at [662, 307] on div "15" at bounding box center [660, 309] width 31 height 31
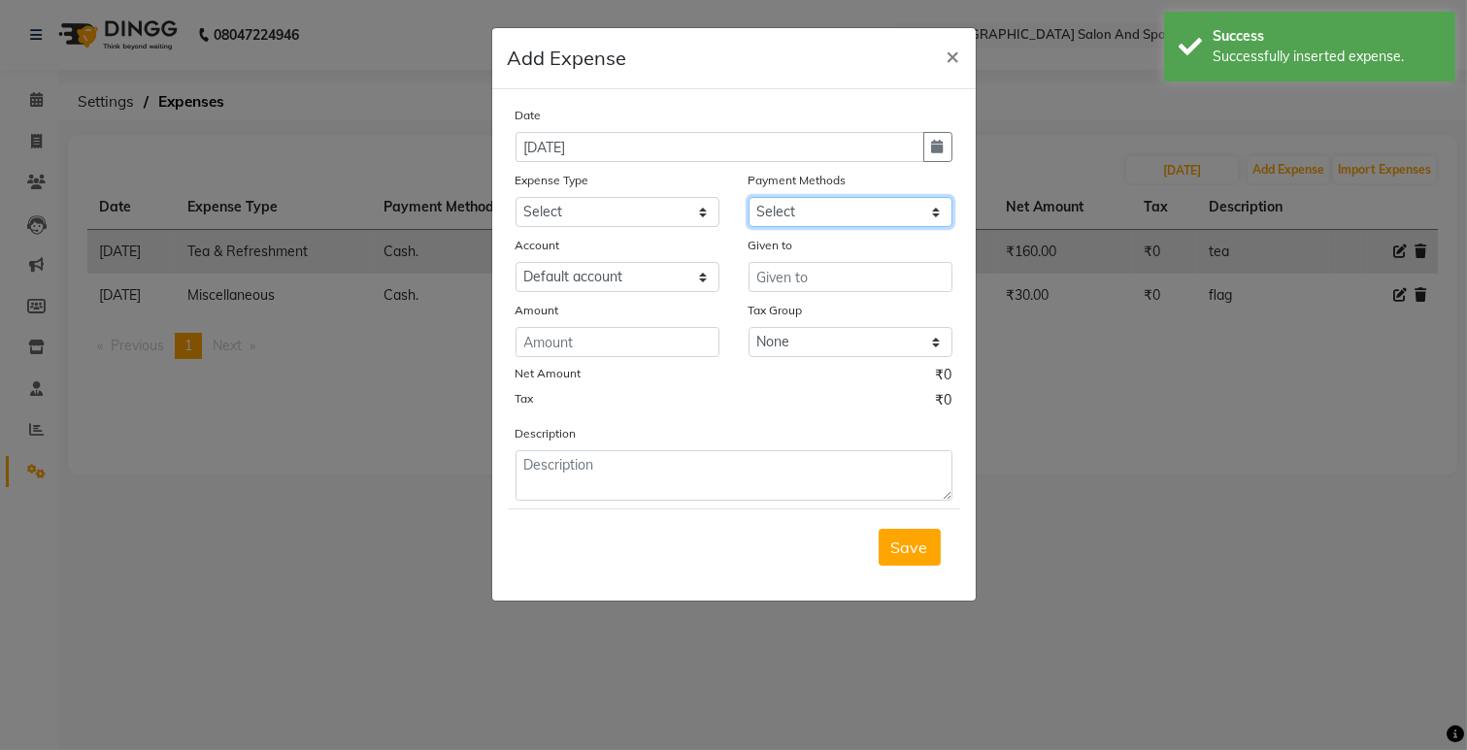
click at [769, 197] on select "Select Cash. Voucher CARD Wallet GPay" at bounding box center [850, 212] width 204 height 30
click at [748, 197] on select "Select Cash. Voucher CARD Wallet GPay" at bounding box center [850, 212] width 204 height 30
click at [764, 284] on input "text" at bounding box center [850, 277] width 204 height 30
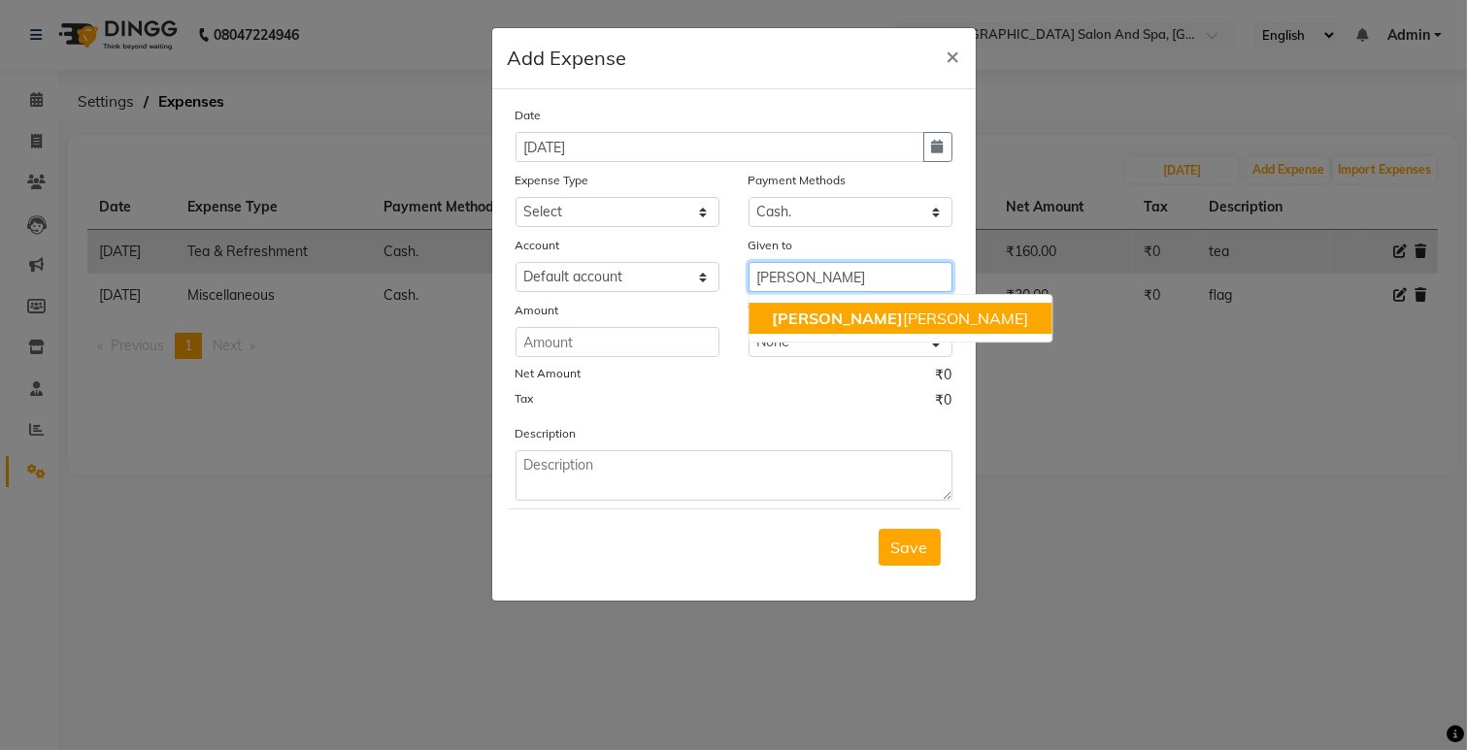
click at [764, 315] on button "[PERSON_NAME] [PERSON_NAME]" at bounding box center [899, 318] width 303 height 31
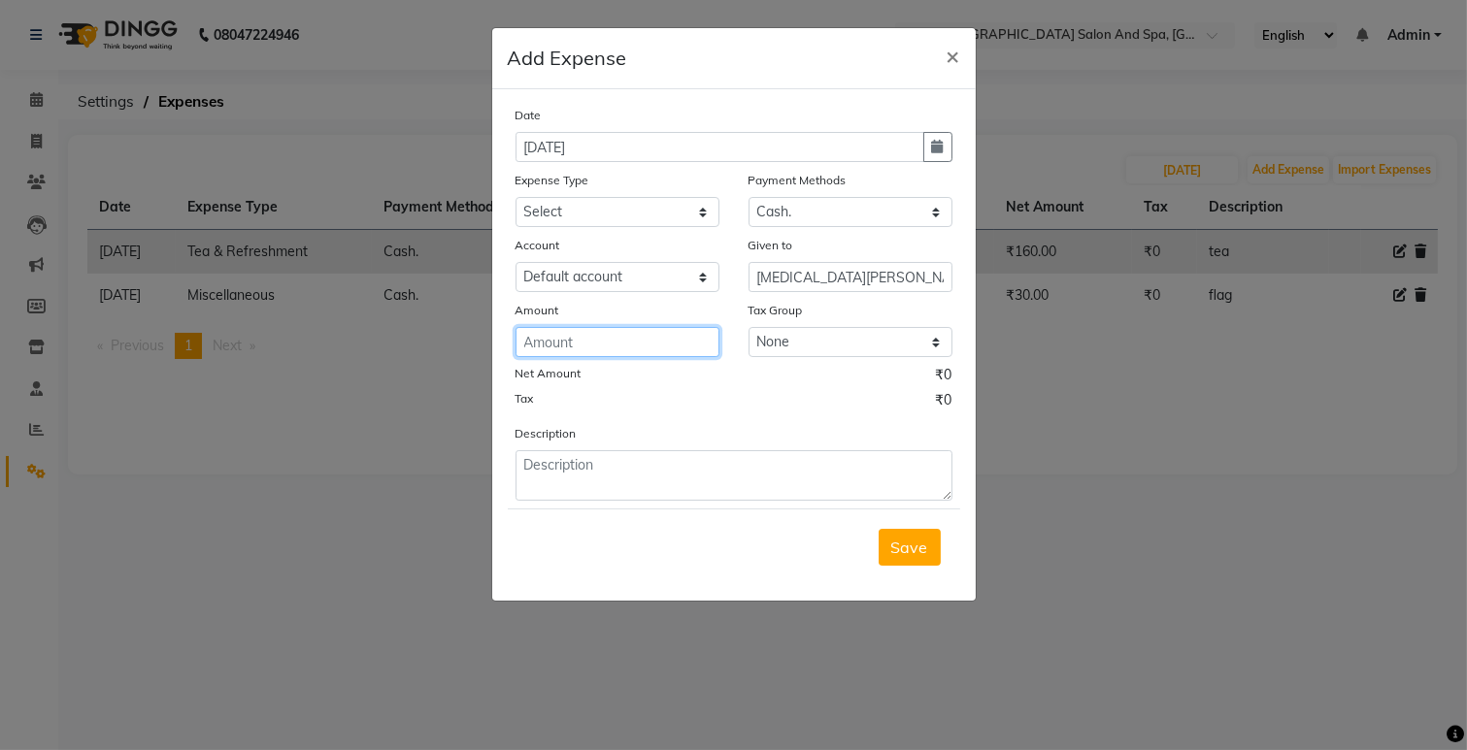
click at [693, 349] on input "number" at bounding box center [617, 342] width 204 height 30
click at [588, 198] on select "Select Advance Salary Bank charges Car maintenance Cash transfer to bank Cash t…" at bounding box center [617, 212] width 204 height 30
click at [515, 197] on select "Select Advance Salary Bank charges Car maintenance Cash transfer to bank Cash t…" at bounding box center [617, 212] width 204 height 30
click at [553, 219] on select "Select Advance Salary Bank charges Car maintenance Cash transfer to bank Cash t…" at bounding box center [617, 212] width 204 height 30
click at [515, 197] on select "Select Advance Salary Bank charges Car maintenance Cash transfer to bank Cash t…" at bounding box center [617, 212] width 204 height 30
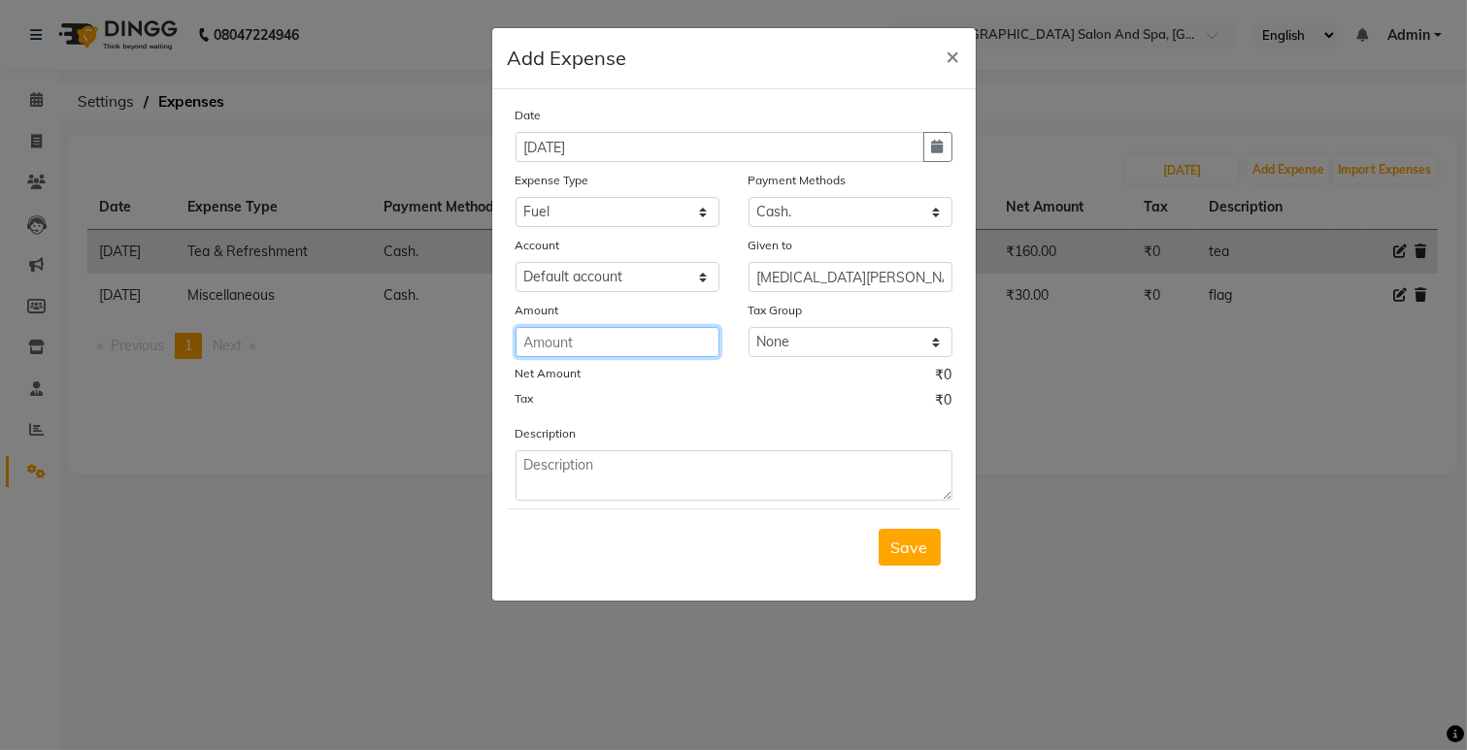
click at [580, 331] on input "number" at bounding box center [617, 342] width 204 height 30
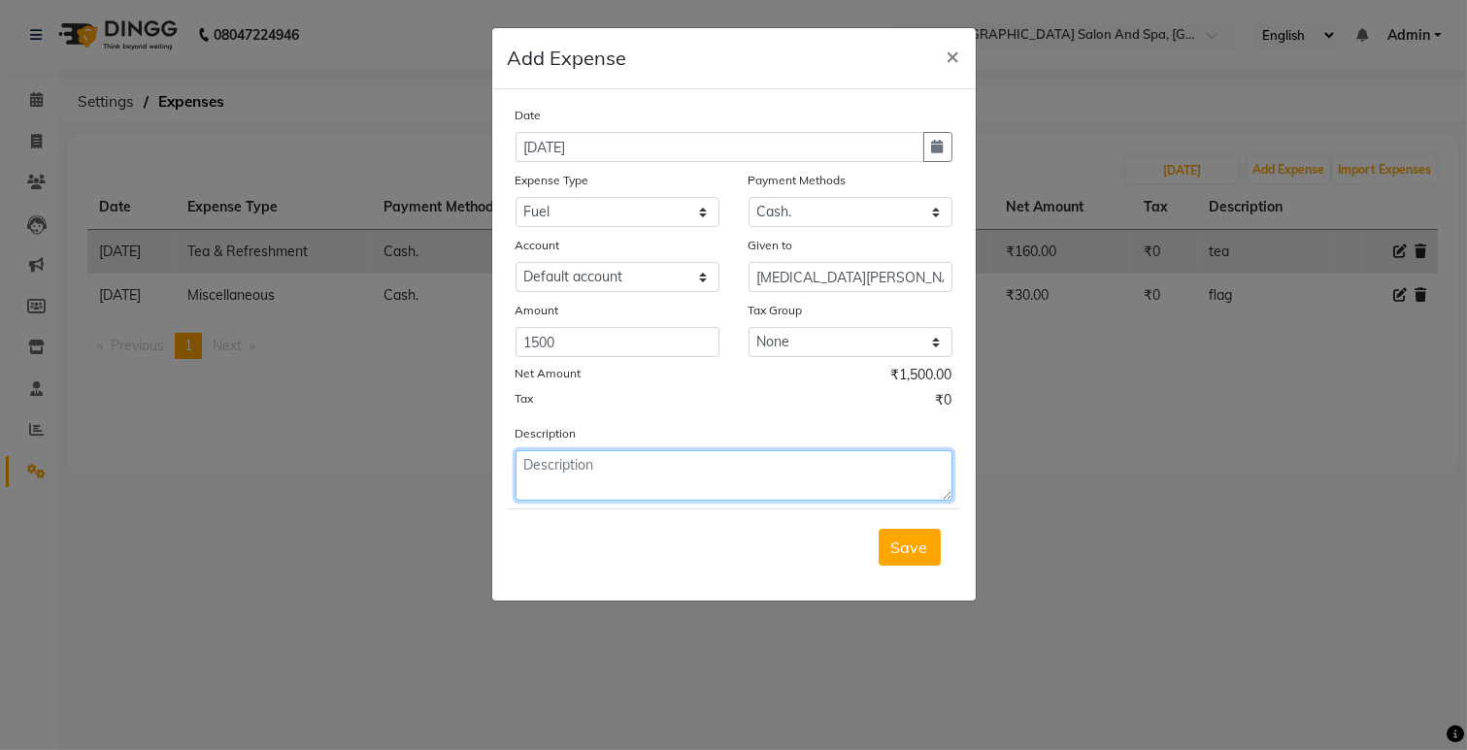
click at [574, 464] on textarea at bounding box center [733, 475] width 437 height 50
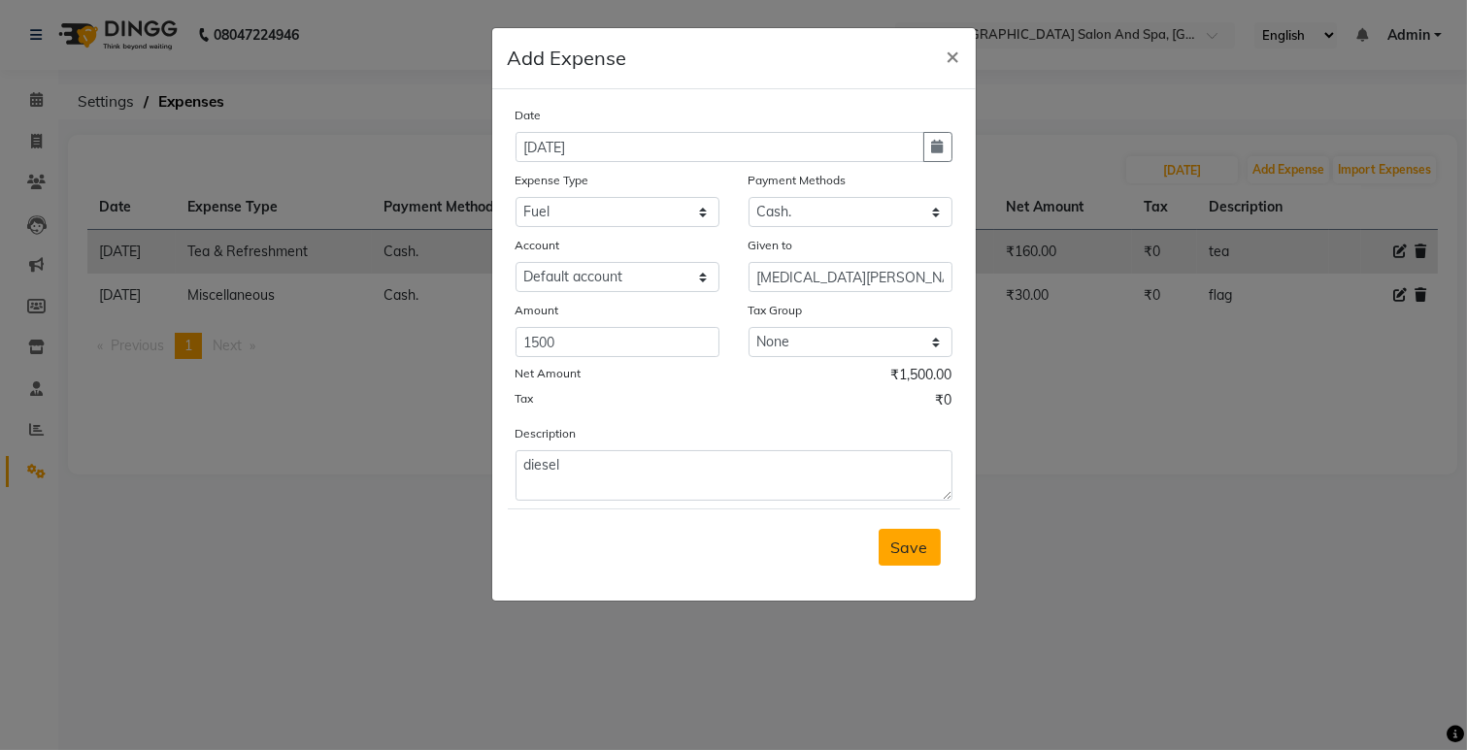
click at [909, 545] on span "Save" at bounding box center [909, 547] width 37 height 19
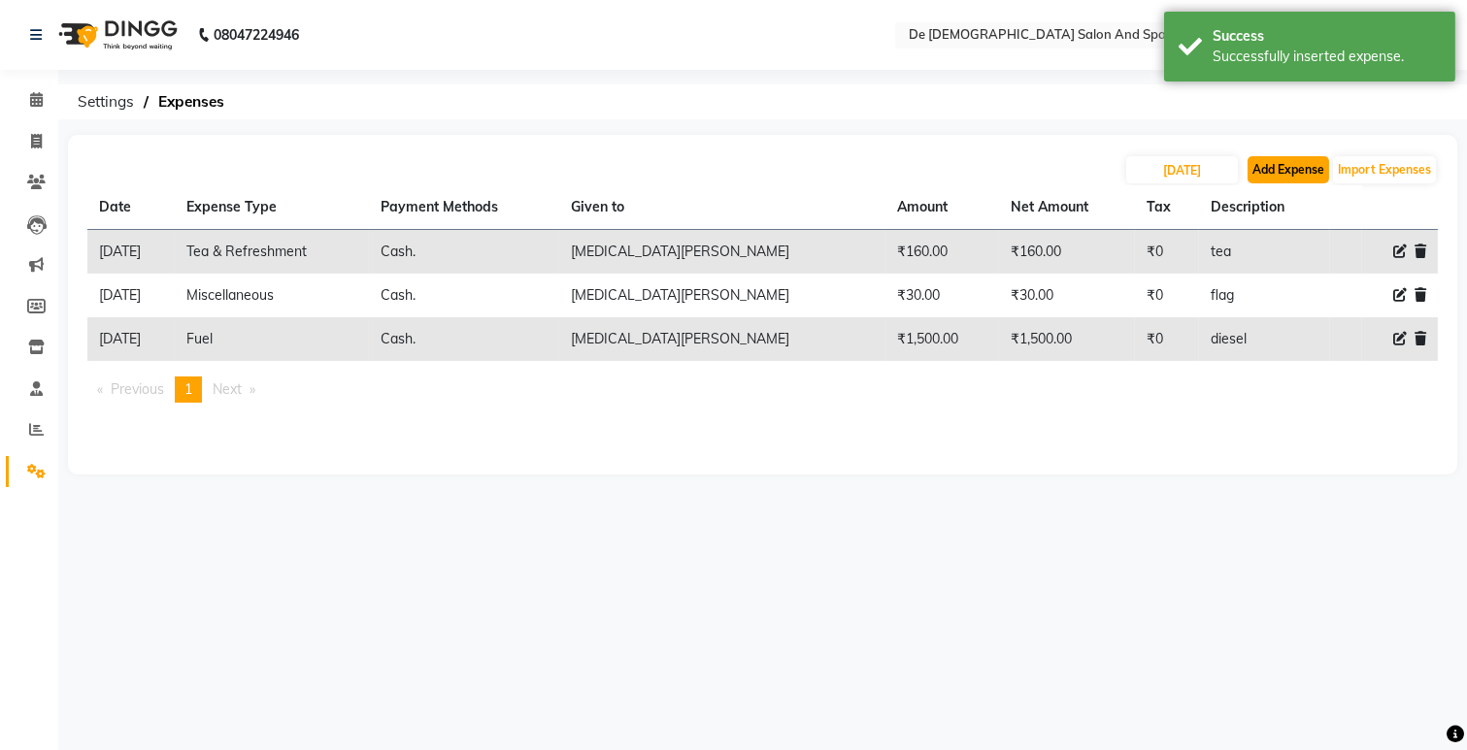
click at [1278, 156] on button "Add Expense" at bounding box center [1288, 169] width 82 height 27
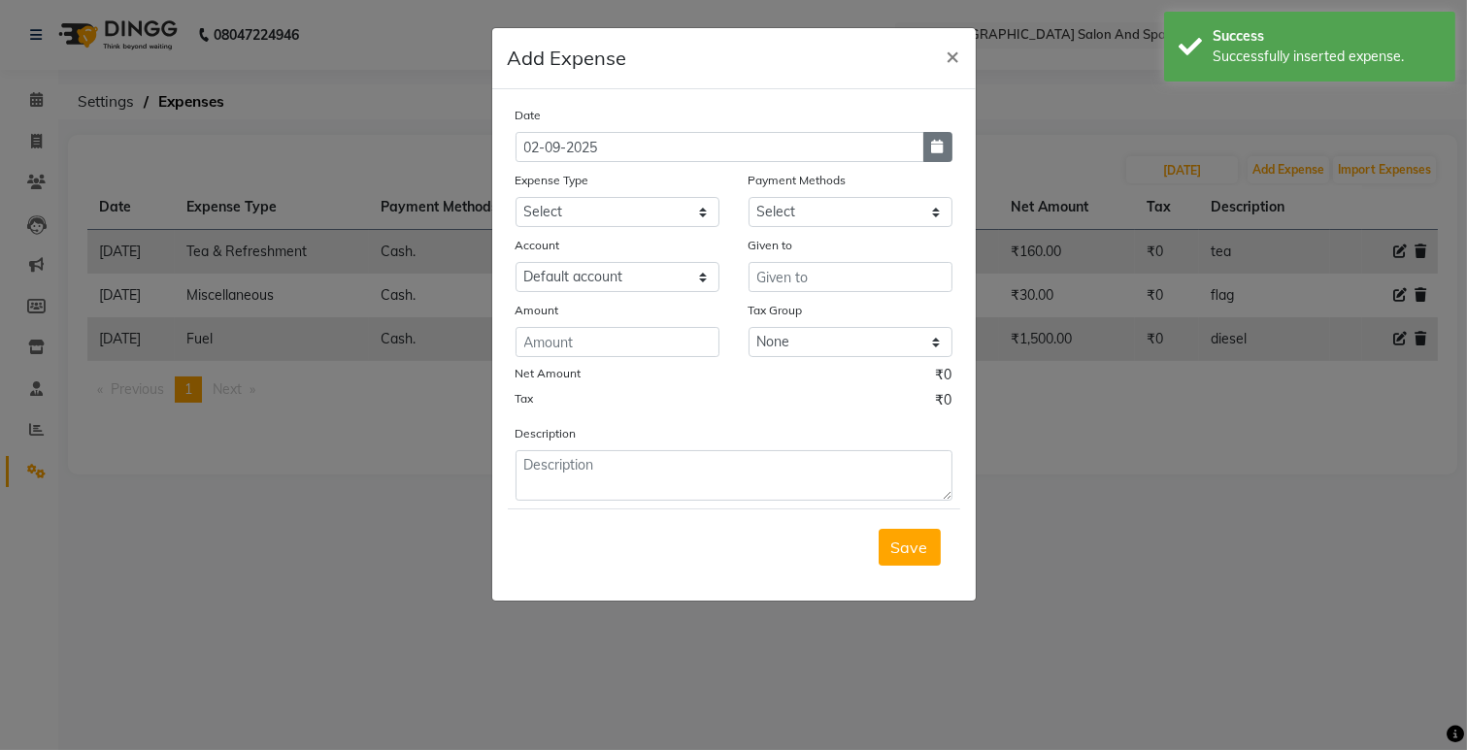
click at [945, 153] on button "button" at bounding box center [937, 147] width 29 height 30
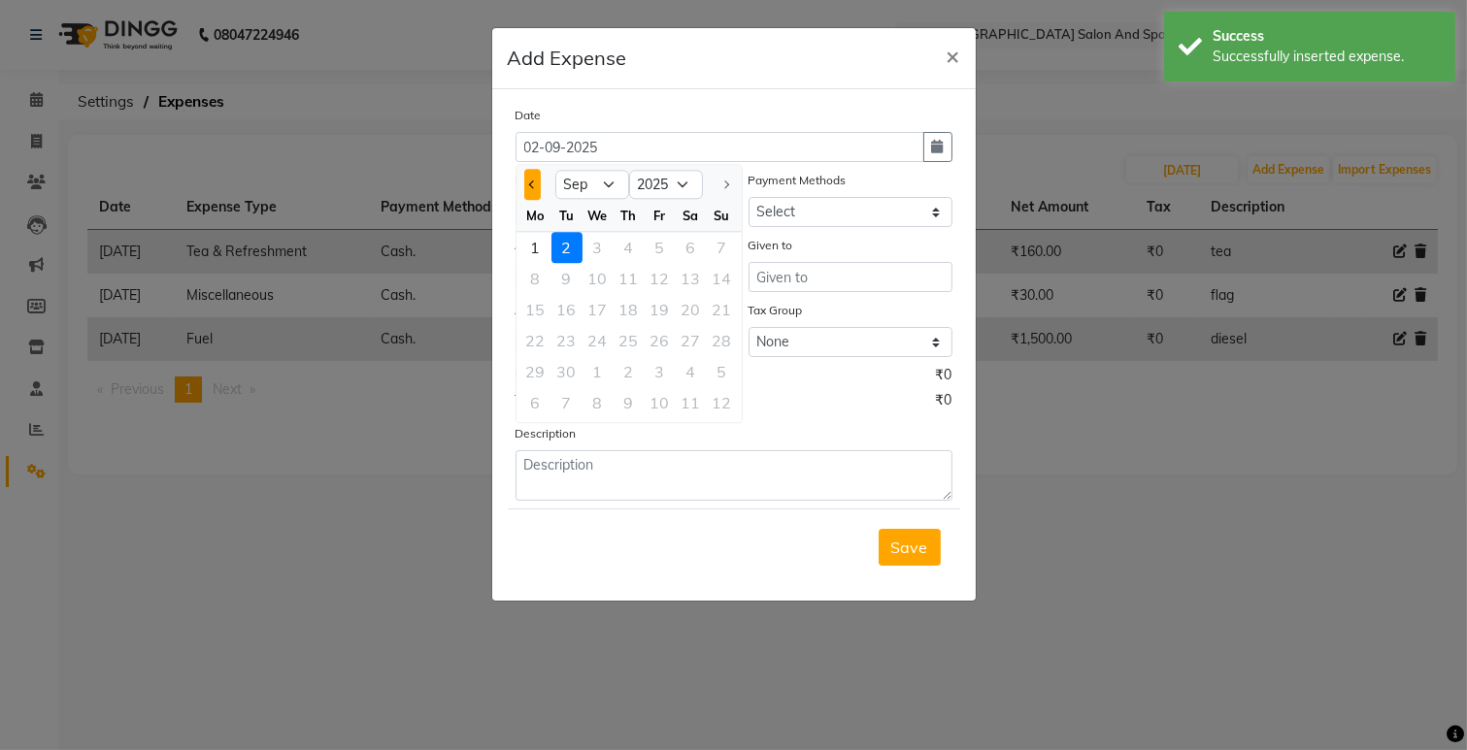
click at [529, 188] on button "Previous month" at bounding box center [532, 184] width 17 height 31
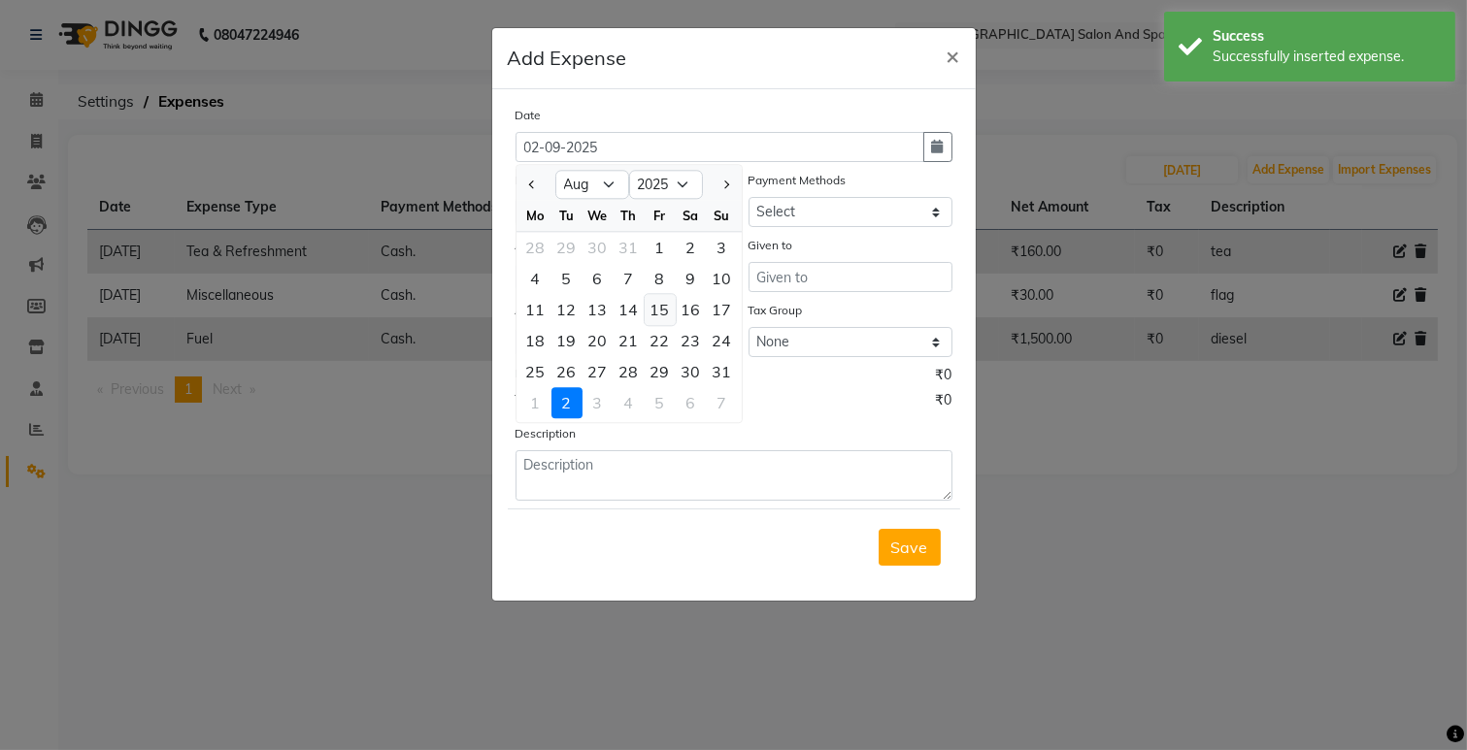
click at [660, 304] on div "15" at bounding box center [660, 309] width 31 height 31
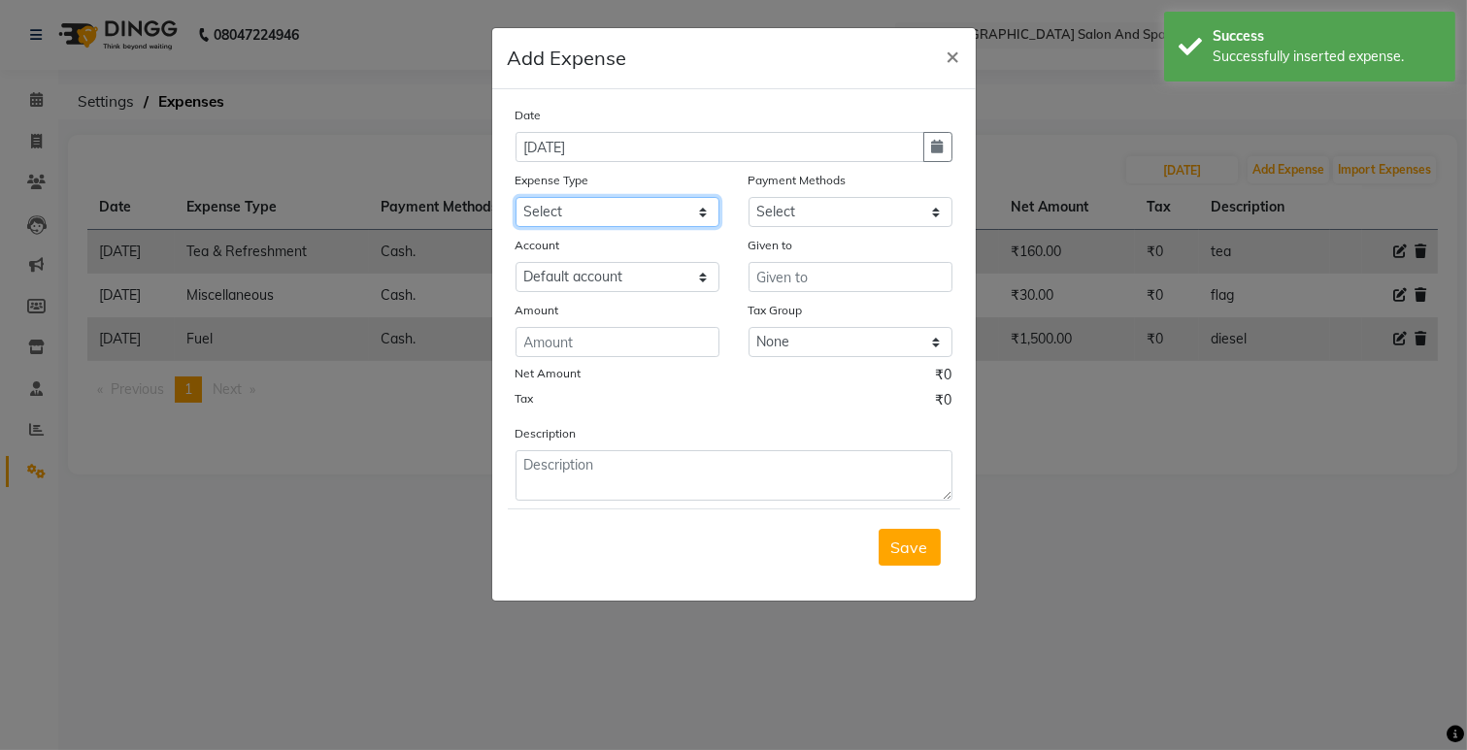
click at [619, 210] on select "Select Advance Salary Bank charges Car maintenance Cash transfer to bank Cash t…" at bounding box center [617, 212] width 204 height 30
click at [515, 197] on select "Select Advance Salary Bank charges Car maintenance Cash transfer to bank Cash t…" at bounding box center [617, 212] width 204 height 30
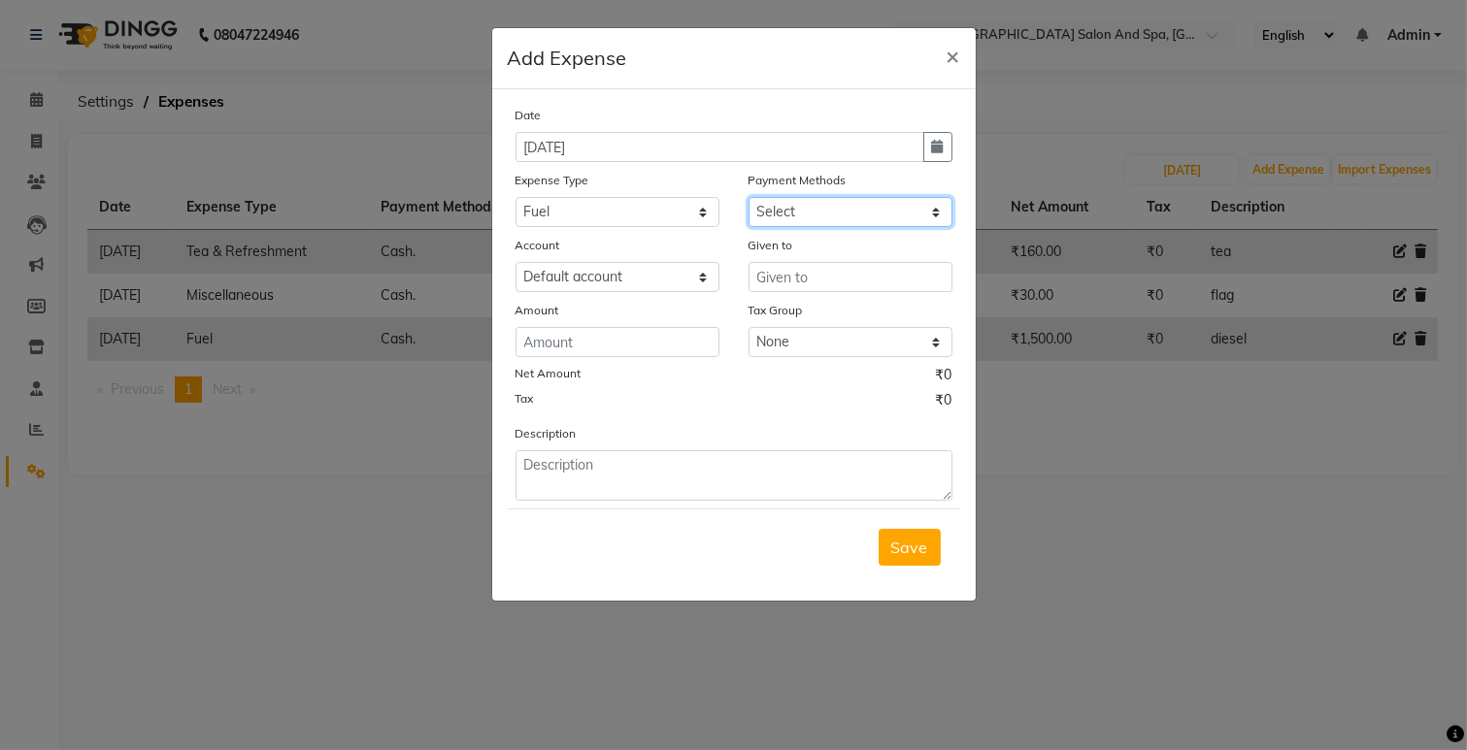
click at [761, 208] on select "Select Cash. Voucher CARD Wallet GPay" at bounding box center [850, 212] width 204 height 30
click at [748, 197] on select "Select Cash. Voucher CARD Wallet GPay" at bounding box center [850, 212] width 204 height 30
click at [793, 280] on input "text" at bounding box center [850, 277] width 204 height 30
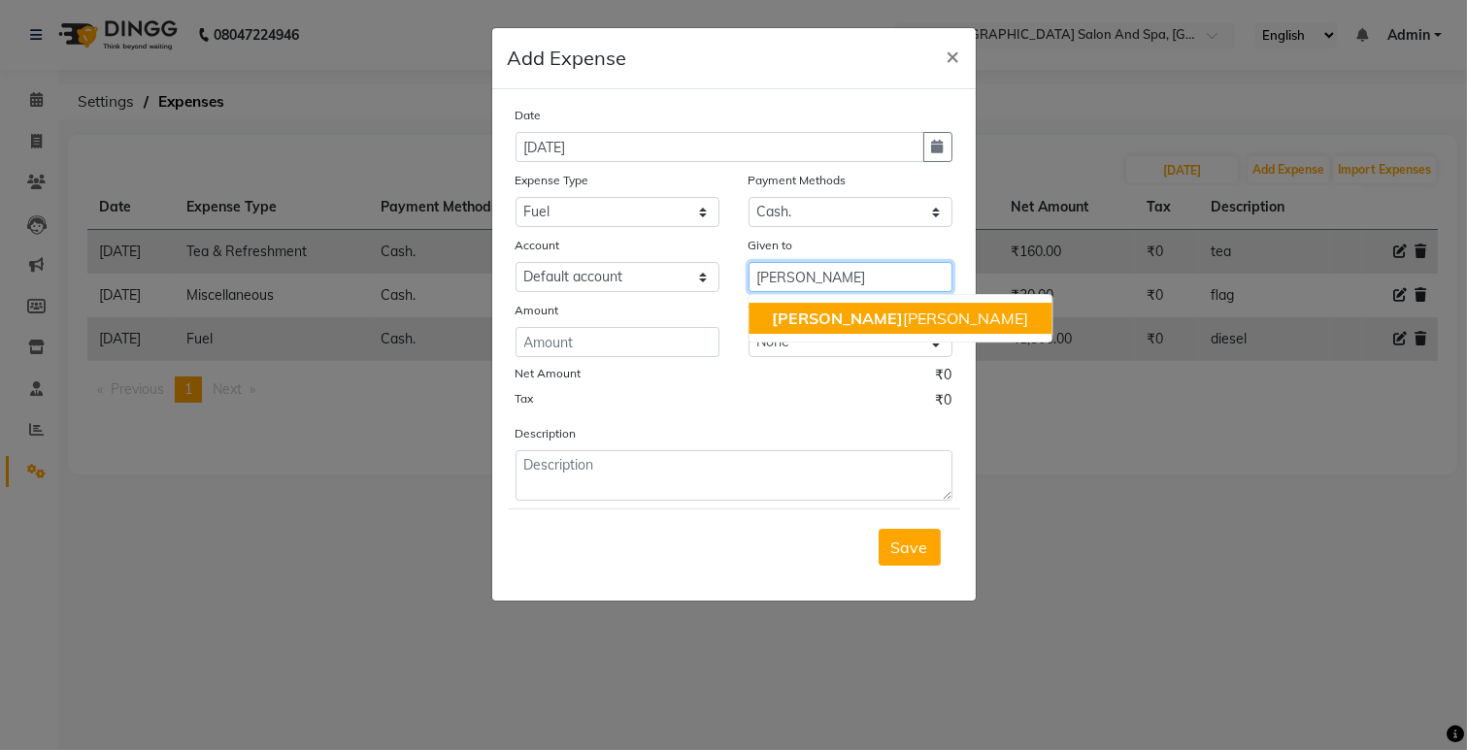
click at [790, 318] on span "[PERSON_NAME]" at bounding box center [837, 318] width 131 height 19
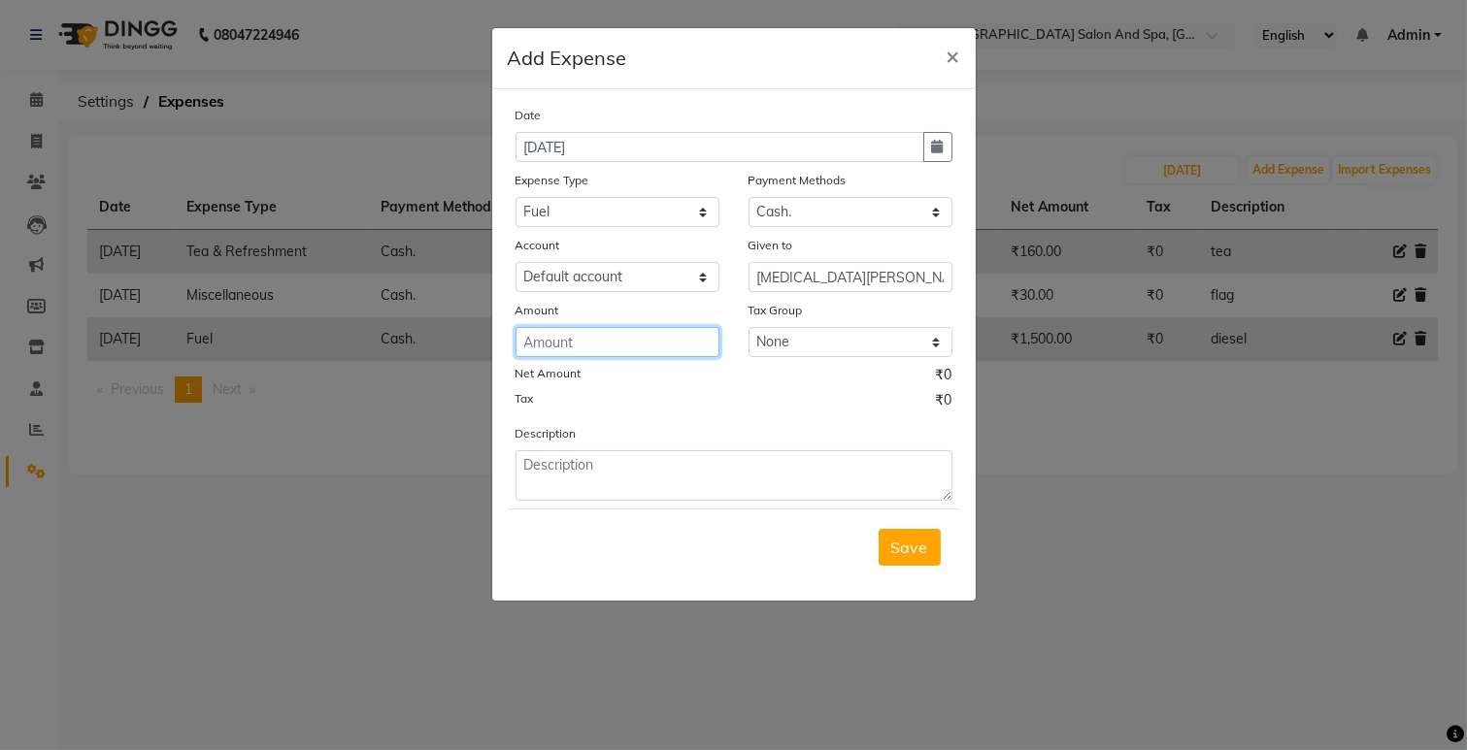
click at [692, 343] on input "number" at bounding box center [617, 342] width 204 height 30
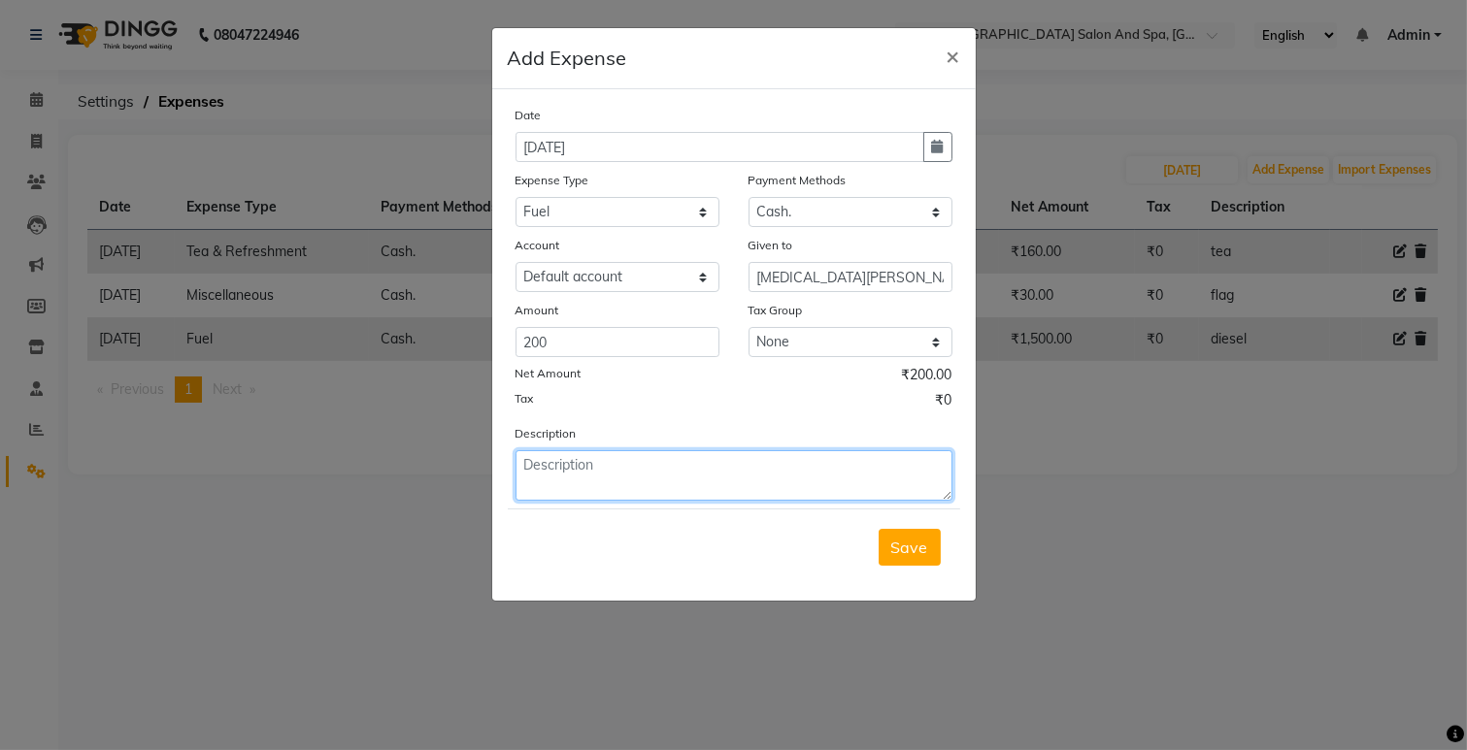
click at [651, 482] on textarea at bounding box center [733, 475] width 437 height 50
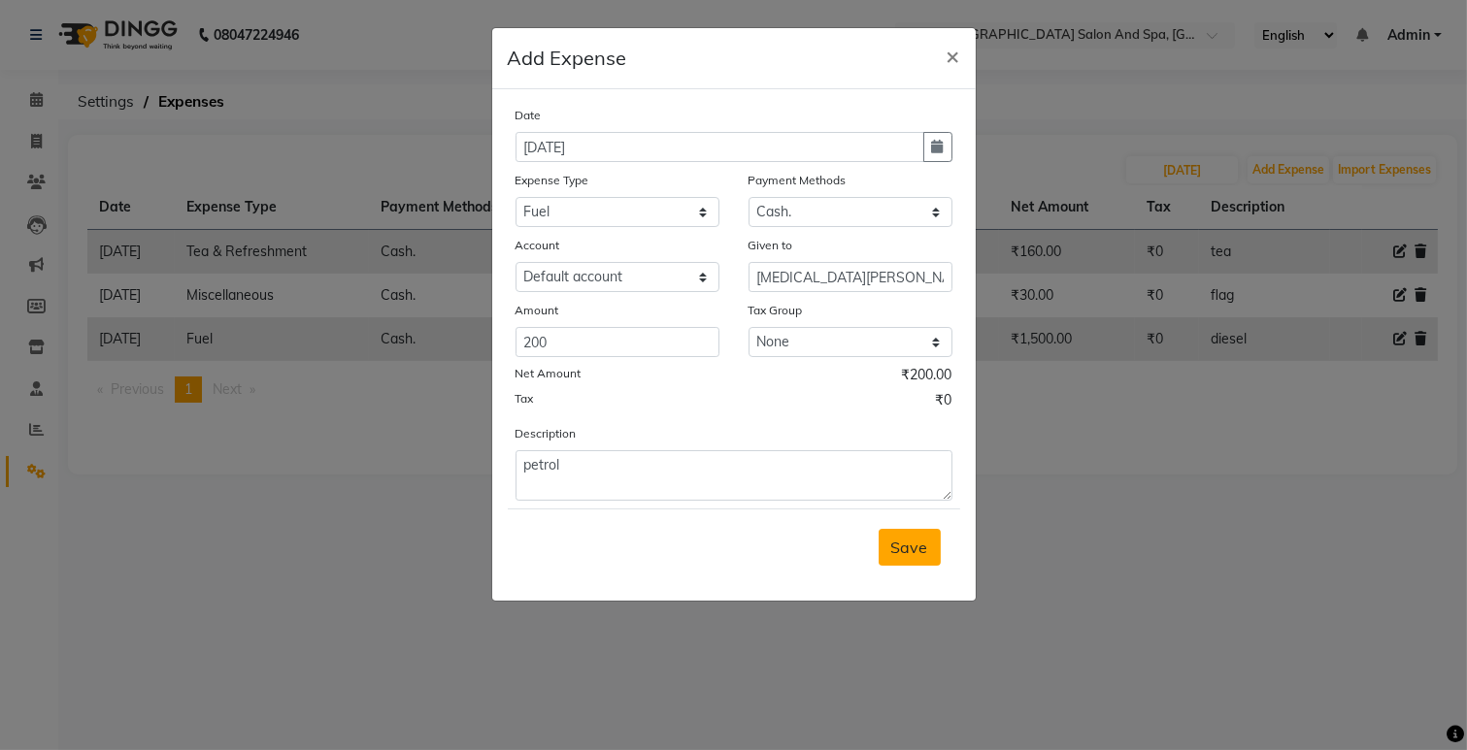
click at [918, 551] on span "Save" at bounding box center [909, 547] width 37 height 19
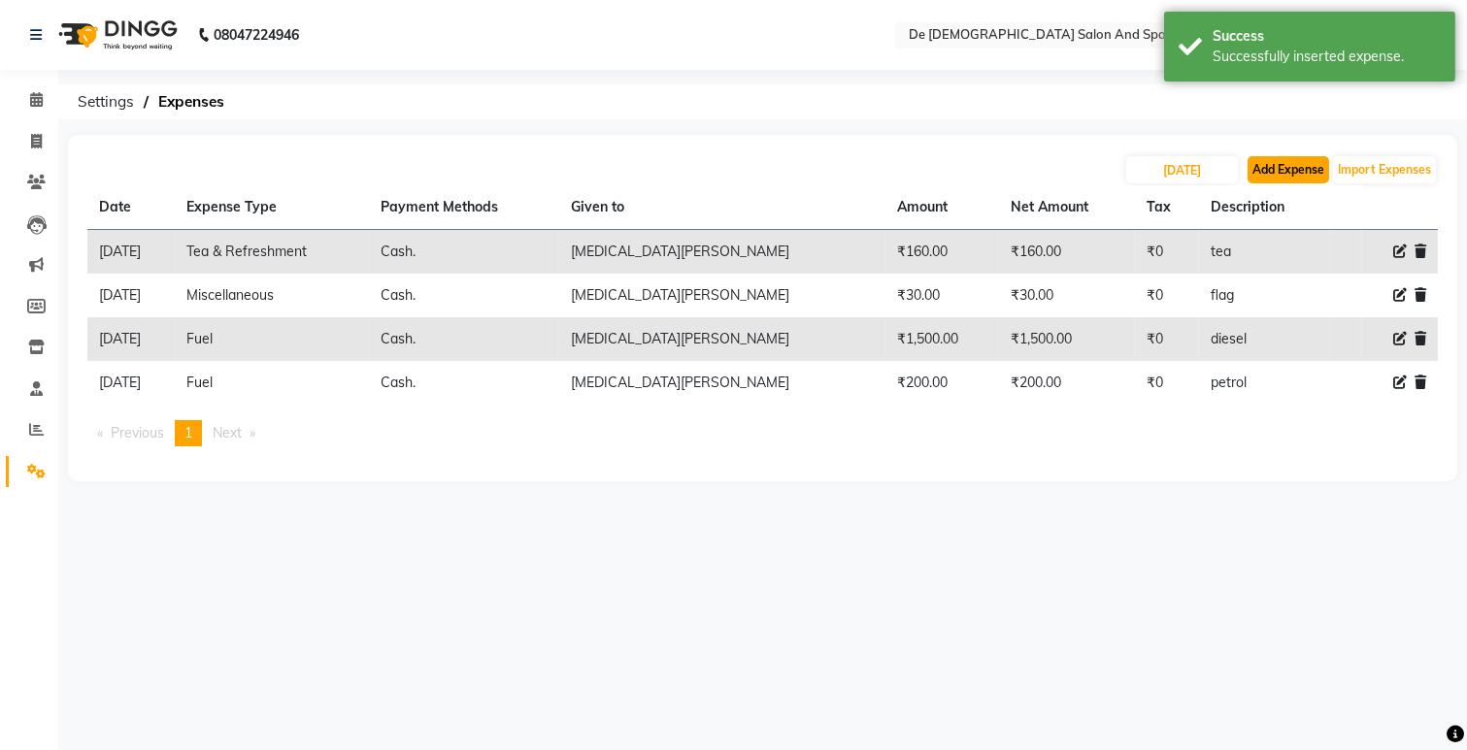
click at [1259, 170] on button "Add Expense" at bounding box center [1288, 169] width 82 height 27
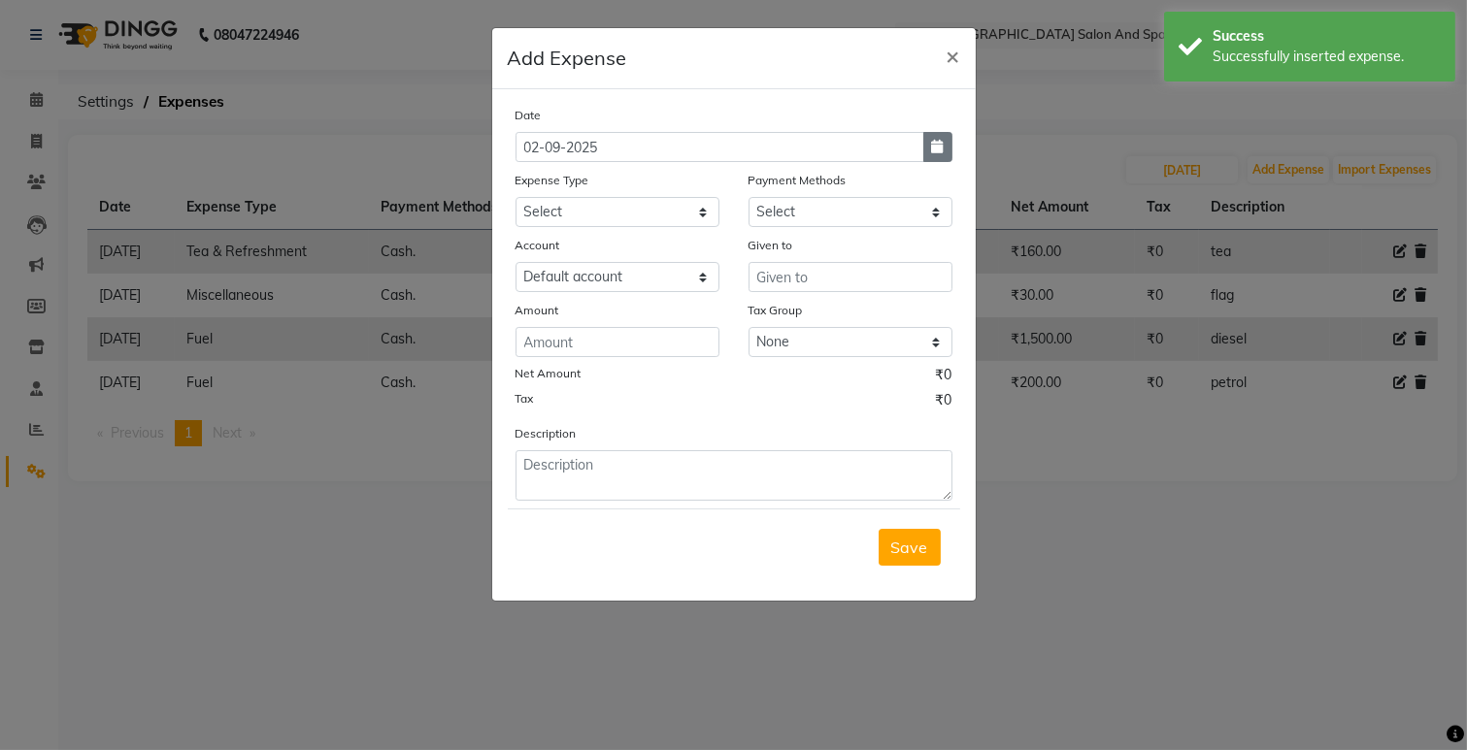
click at [935, 151] on icon "button" at bounding box center [938, 147] width 12 height 14
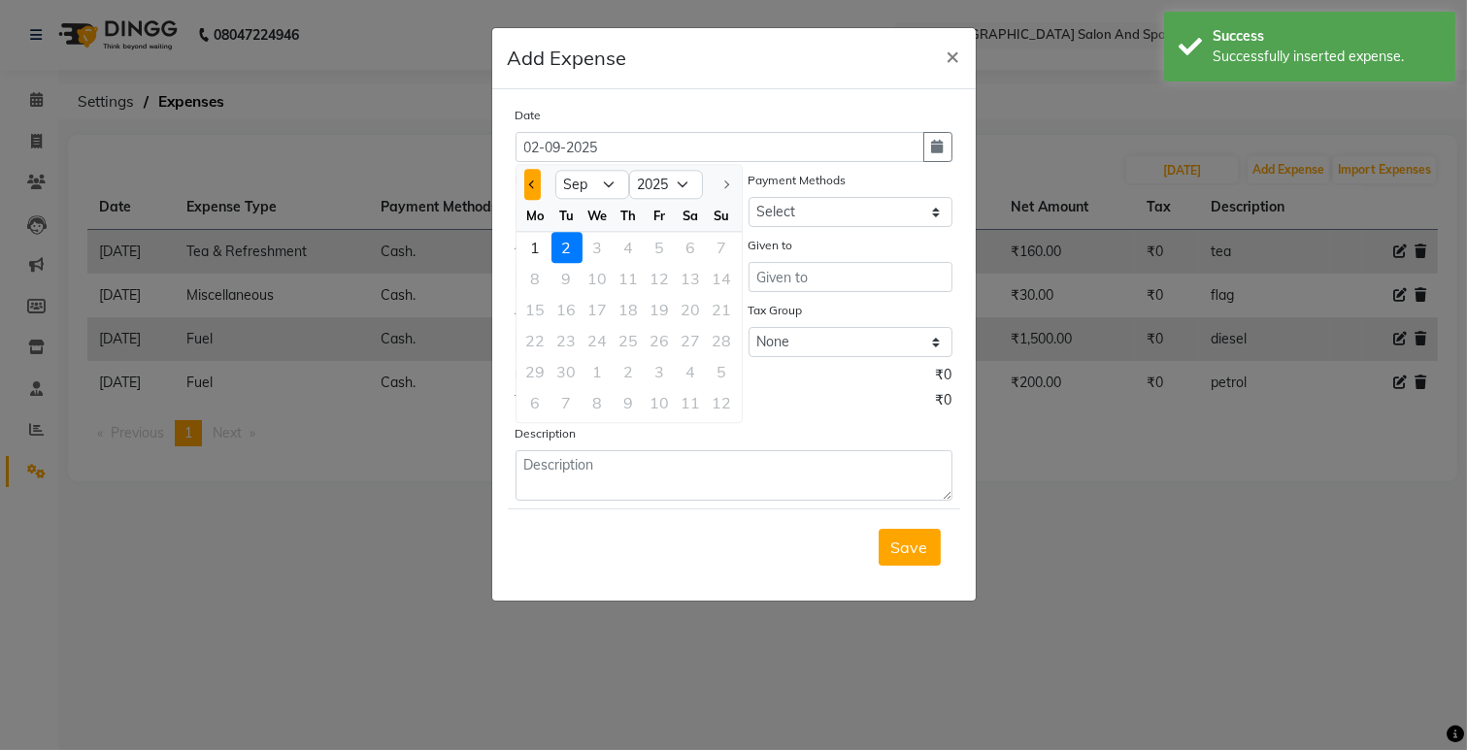
click at [531, 186] on span "Previous month" at bounding box center [532, 185] width 8 height 8
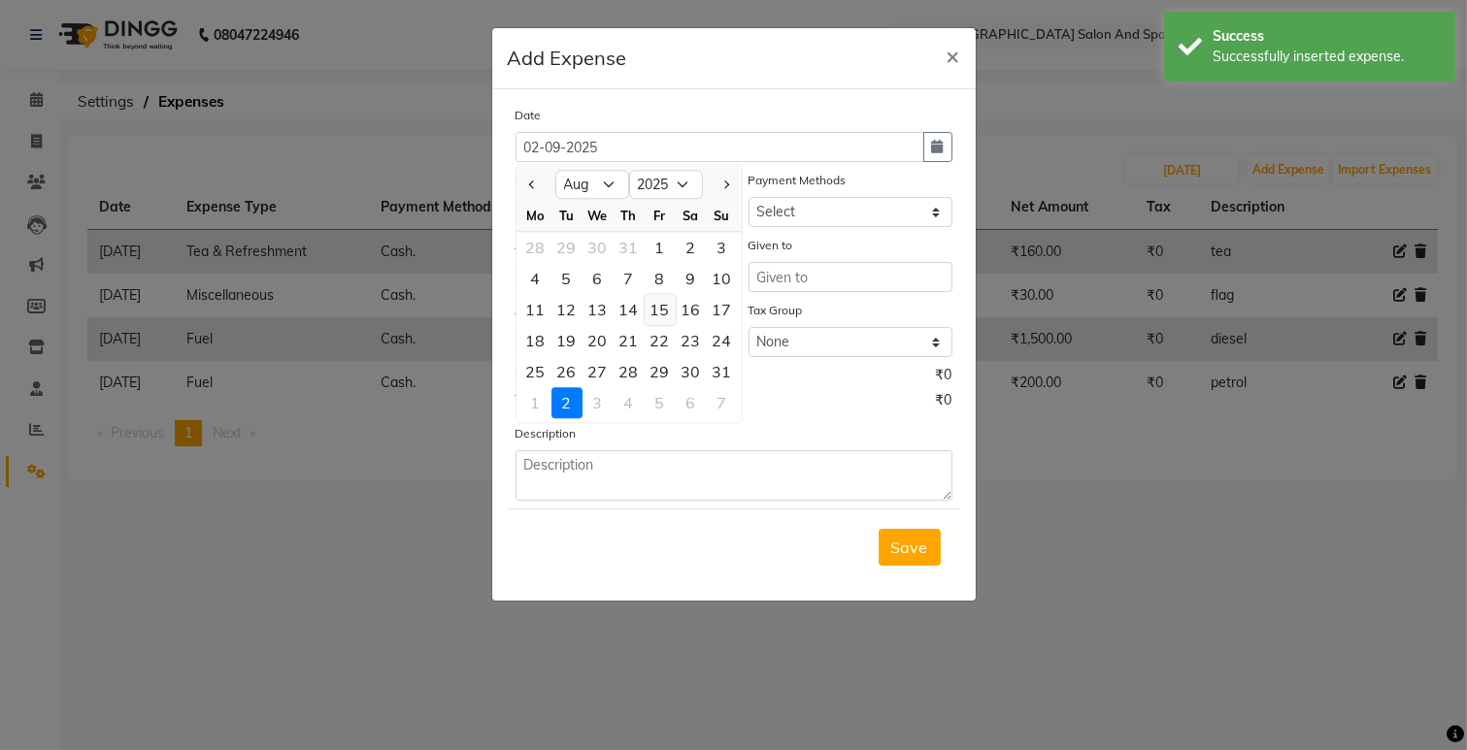
click at [670, 313] on div "15" at bounding box center [660, 309] width 31 height 31
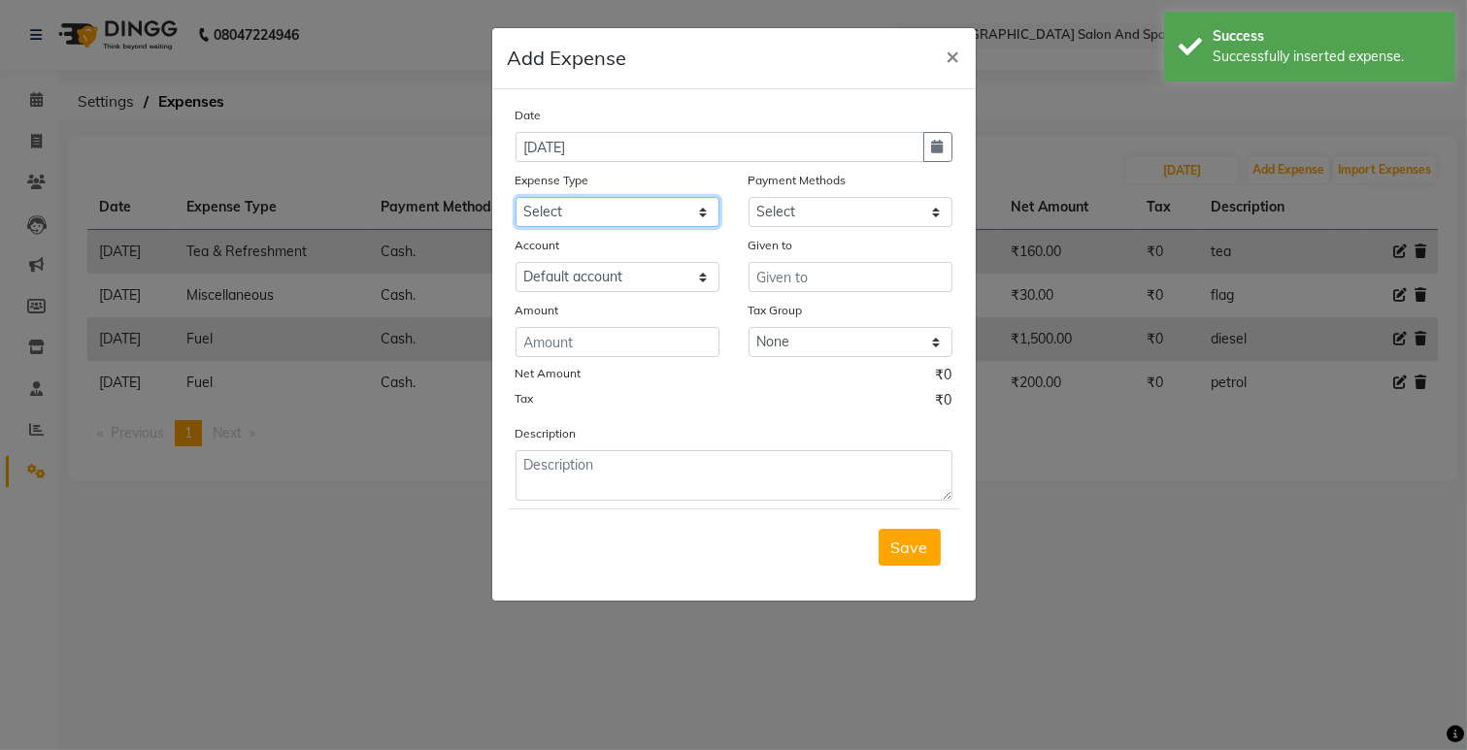
click at [692, 217] on select "Select Advance Salary Bank charges Car maintenance Cash transfer to bank Cash t…" at bounding box center [617, 212] width 204 height 30
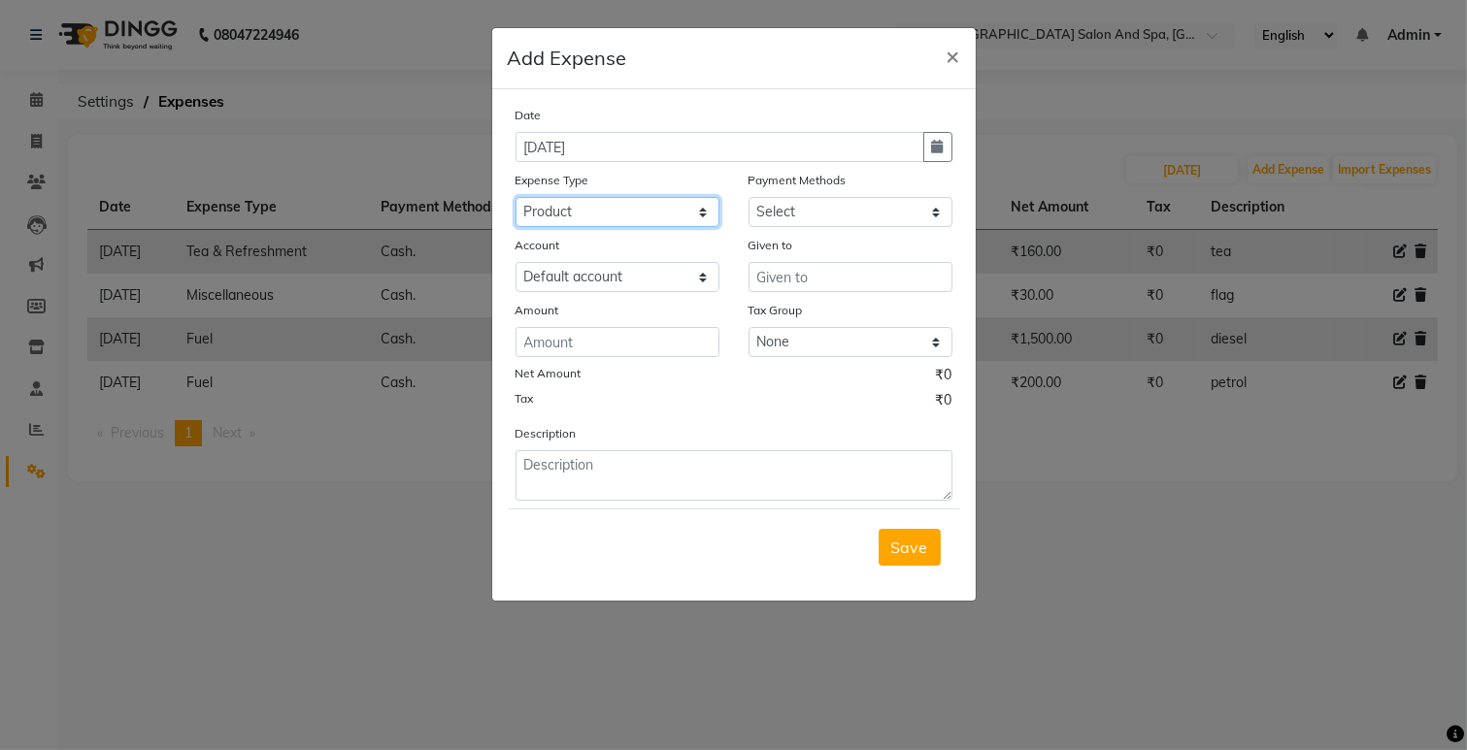
click at [515, 197] on select "Select Advance Salary Bank charges Car maintenance Cash transfer to bank Cash t…" at bounding box center [617, 212] width 204 height 30
click at [833, 215] on select "Select Cash. Voucher CARD Wallet GPay" at bounding box center [850, 212] width 204 height 30
click at [748, 197] on select "Select Cash. Voucher CARD Wallet GPay" at bounding box center [850, 212] width 204 height 30
click at [762, 272] on input "text" at bounding box center [850, 277] width 204 height 30
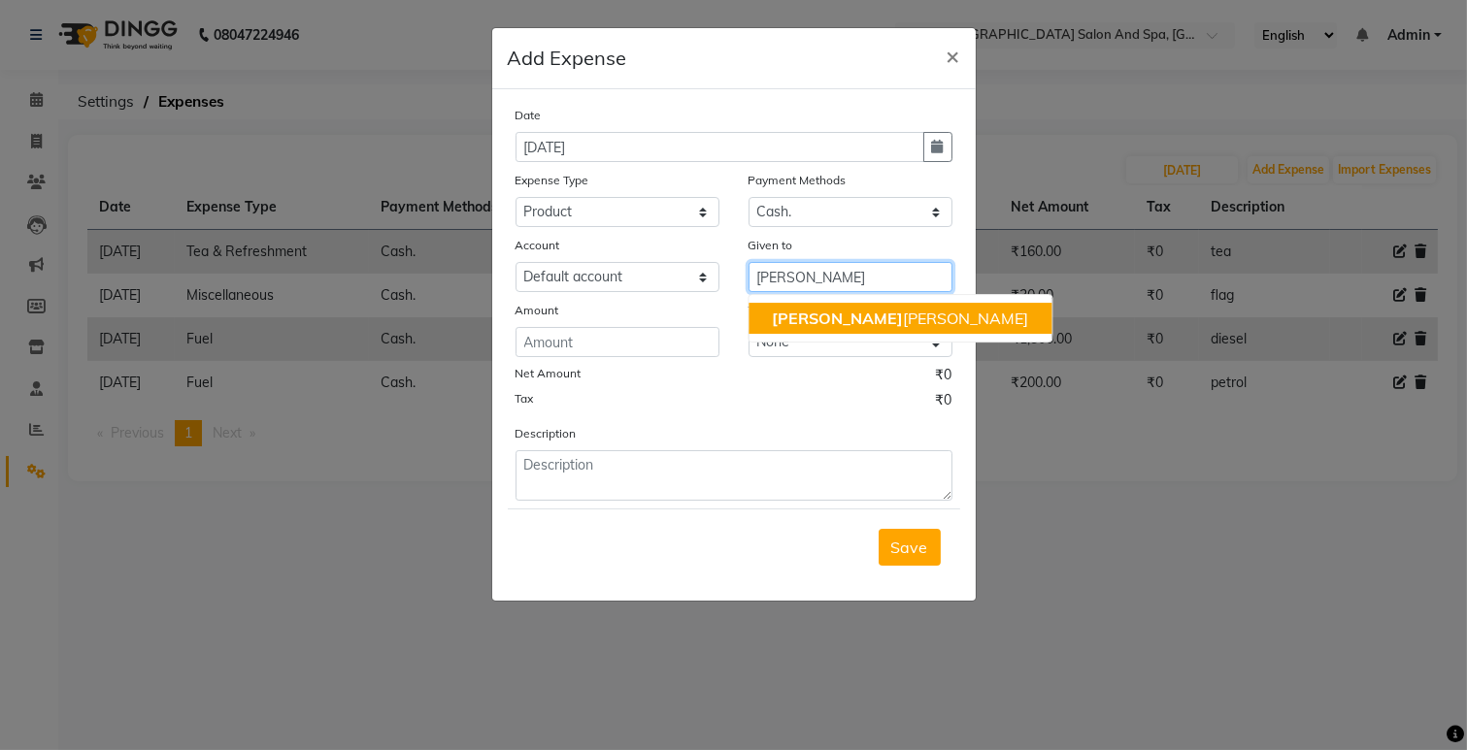
click at [770, 315] on button "[PERSON_NAME] [PERSON_NAME]" at bounding box center [899, 318] width 303 height 31
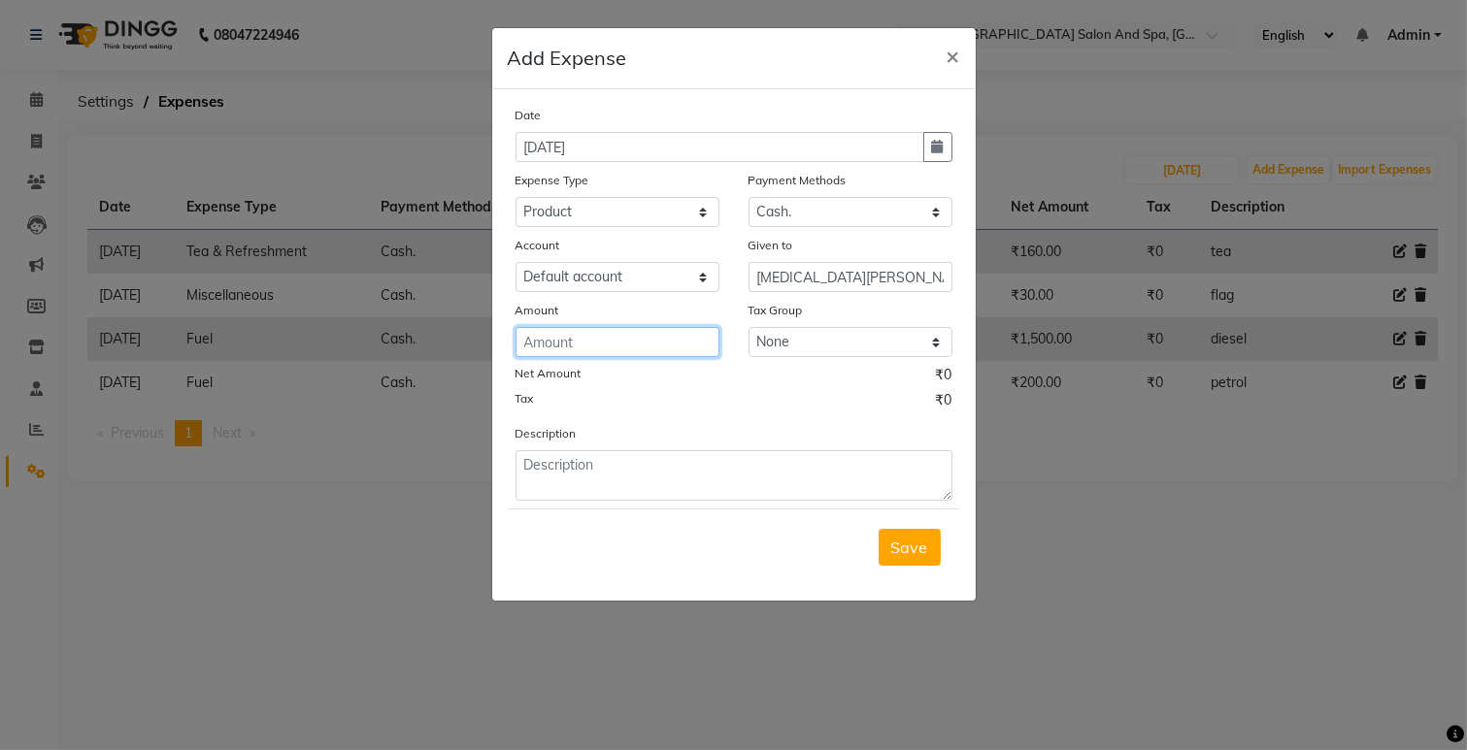
click at [617, 346] on input "number" at bounding box center [617, 342] width 204 height 30
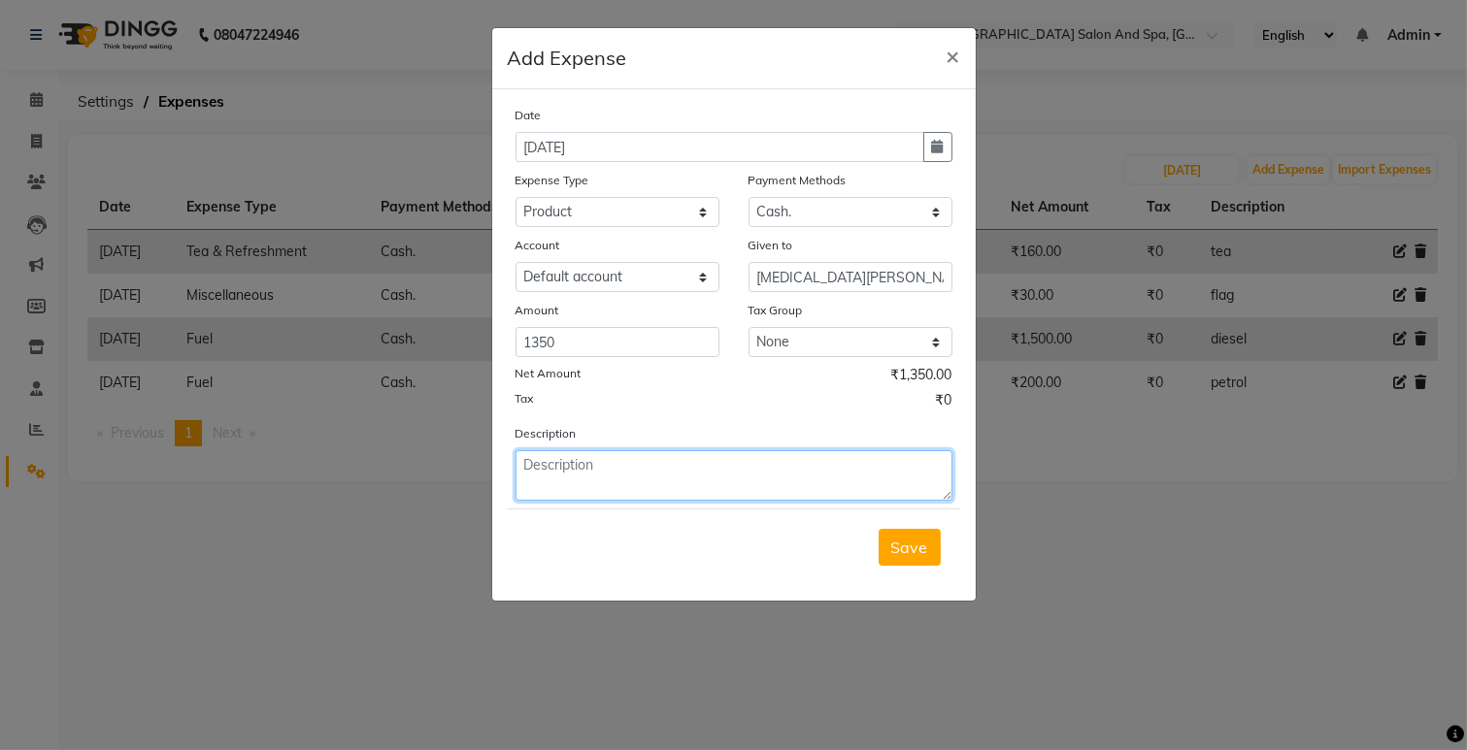
click at [670, 468] on textarea at bounding box center [733, 475] width 437 height 50
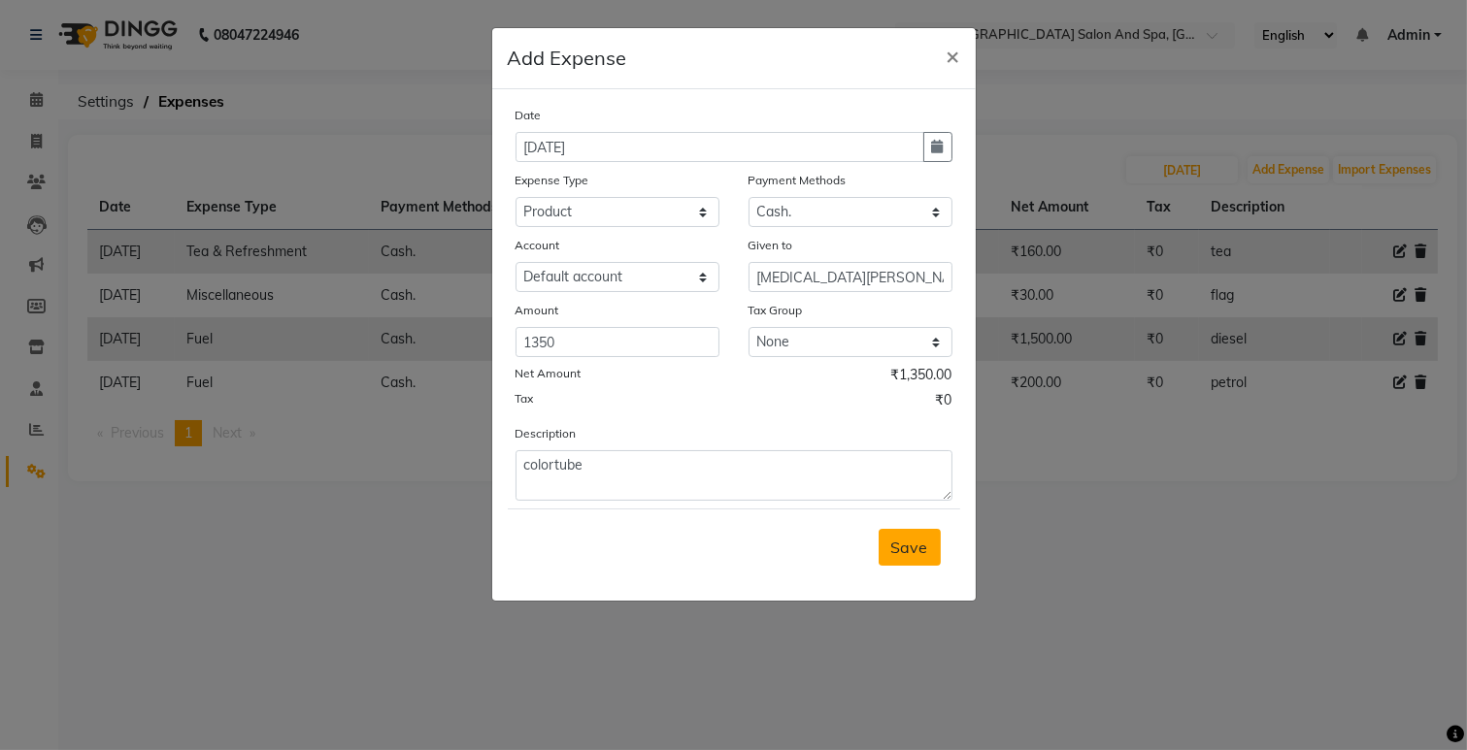
click at [903, 556] on span "Save" at bounding box center [909, 547] width 37 height 19
click at [903, 556] on div "Save" at bounding box center [734, 547] width 452 height 77
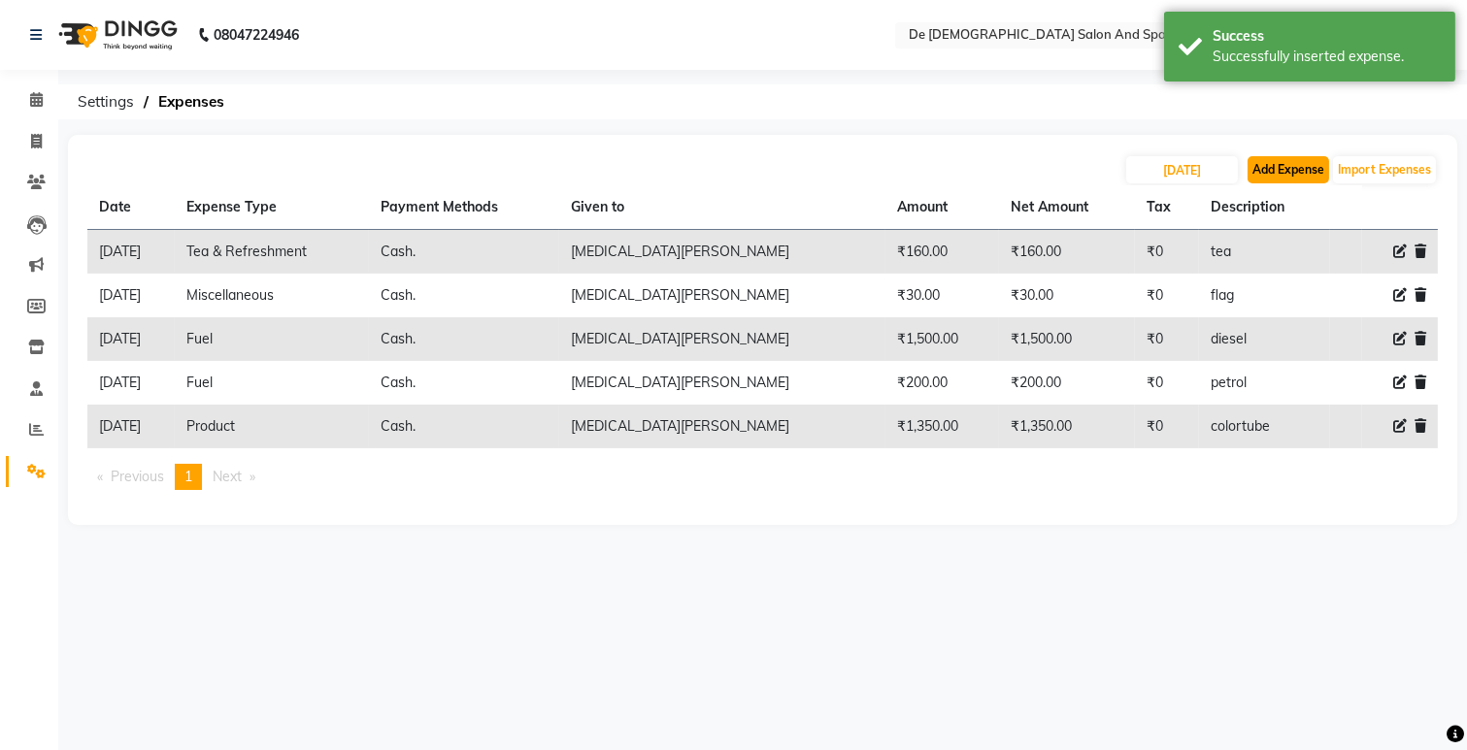
click at [1291, 165] on button "Add Expense" at bounding box center [1288, 169] width 82 height 27
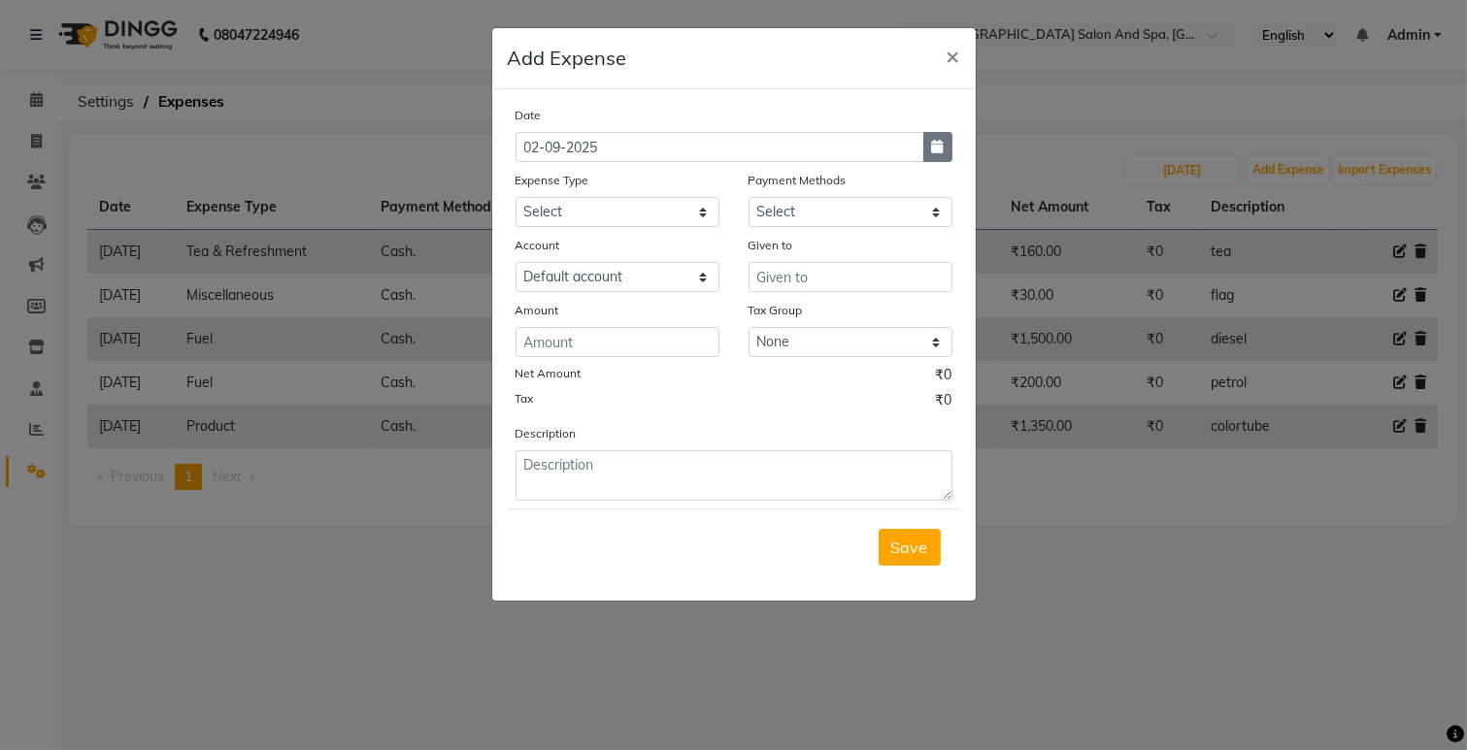
click at [932, 140] on icon "button" at bounding box center [938, 147] width 12 height 14
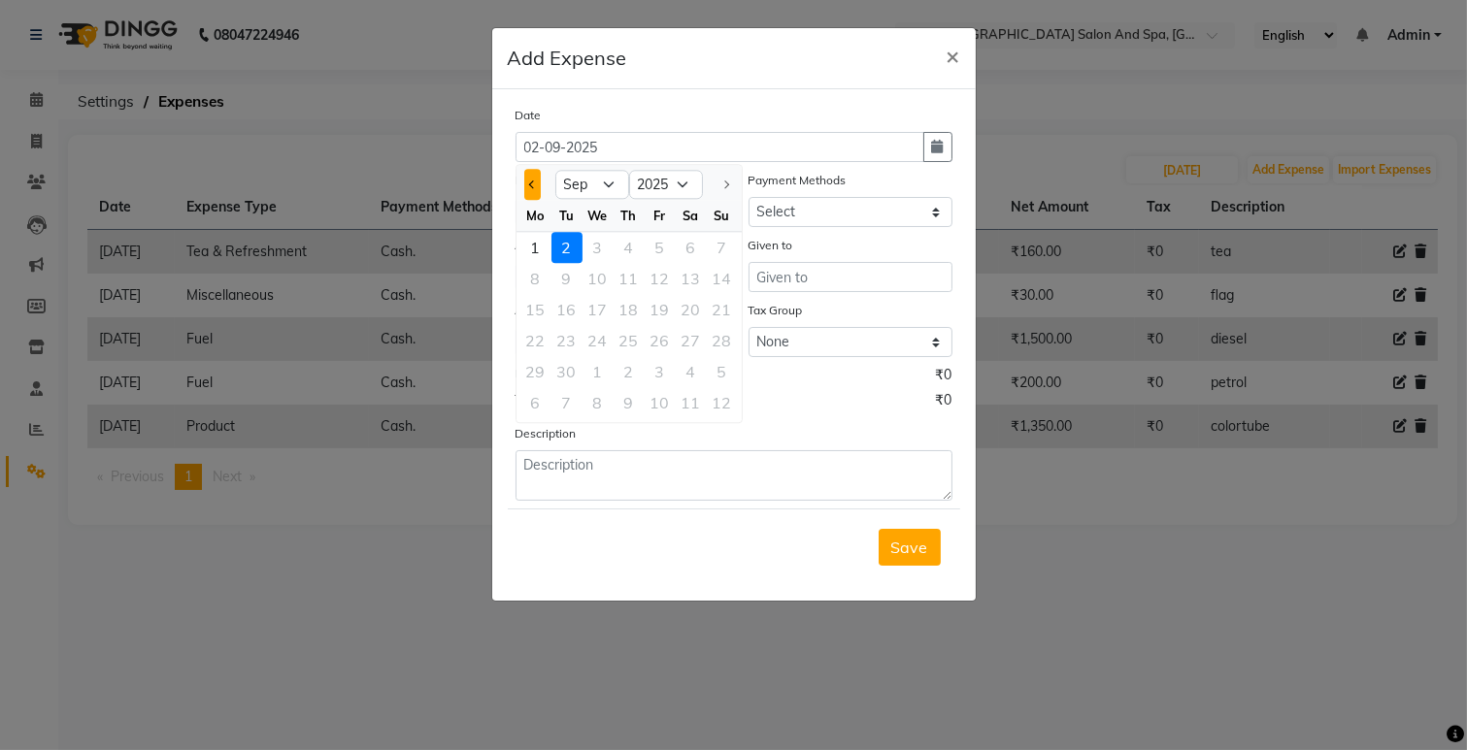
click at [538, 195] on button "Previous month" at bounding box center [532, 184] width 17 height 31
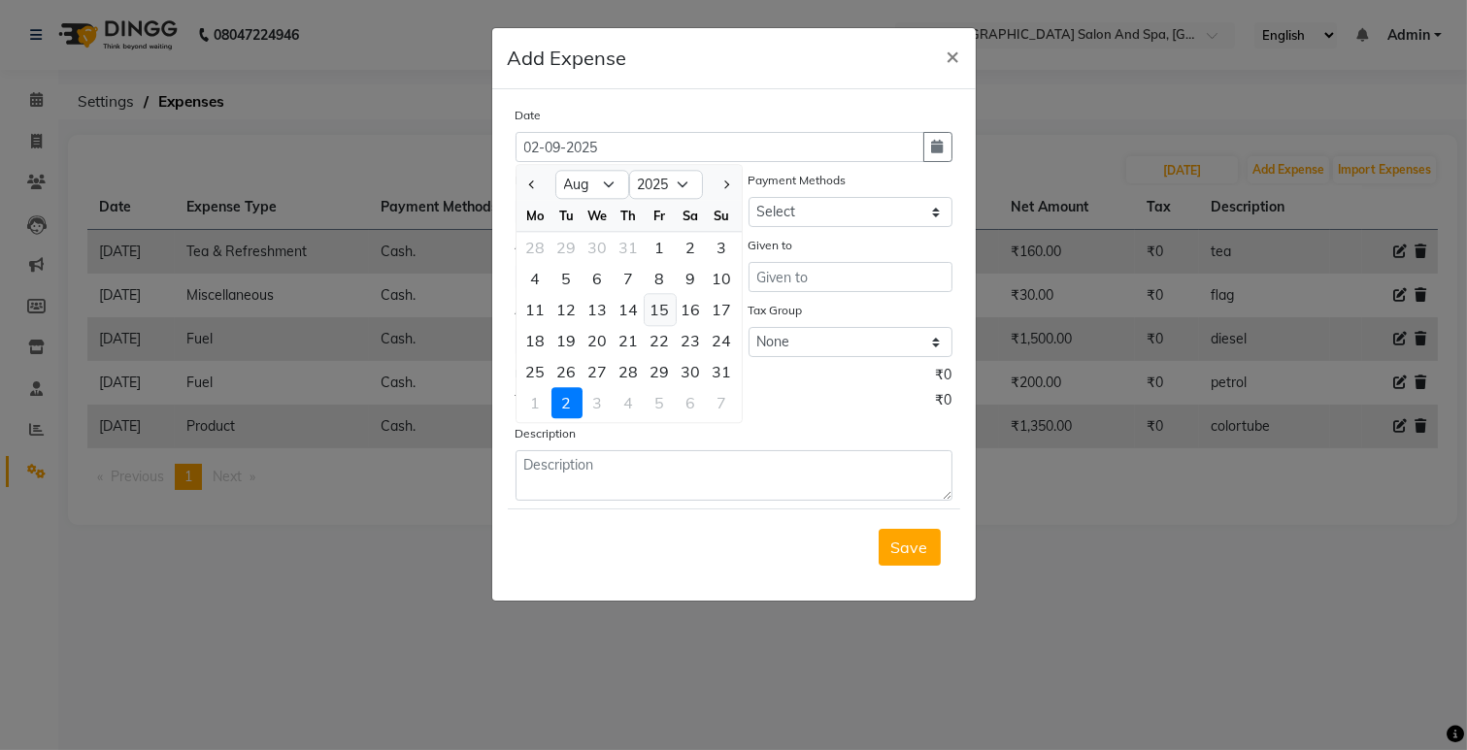
click at [656, 307] on div "15" at bounding box center [660, 309] width 31 height 31
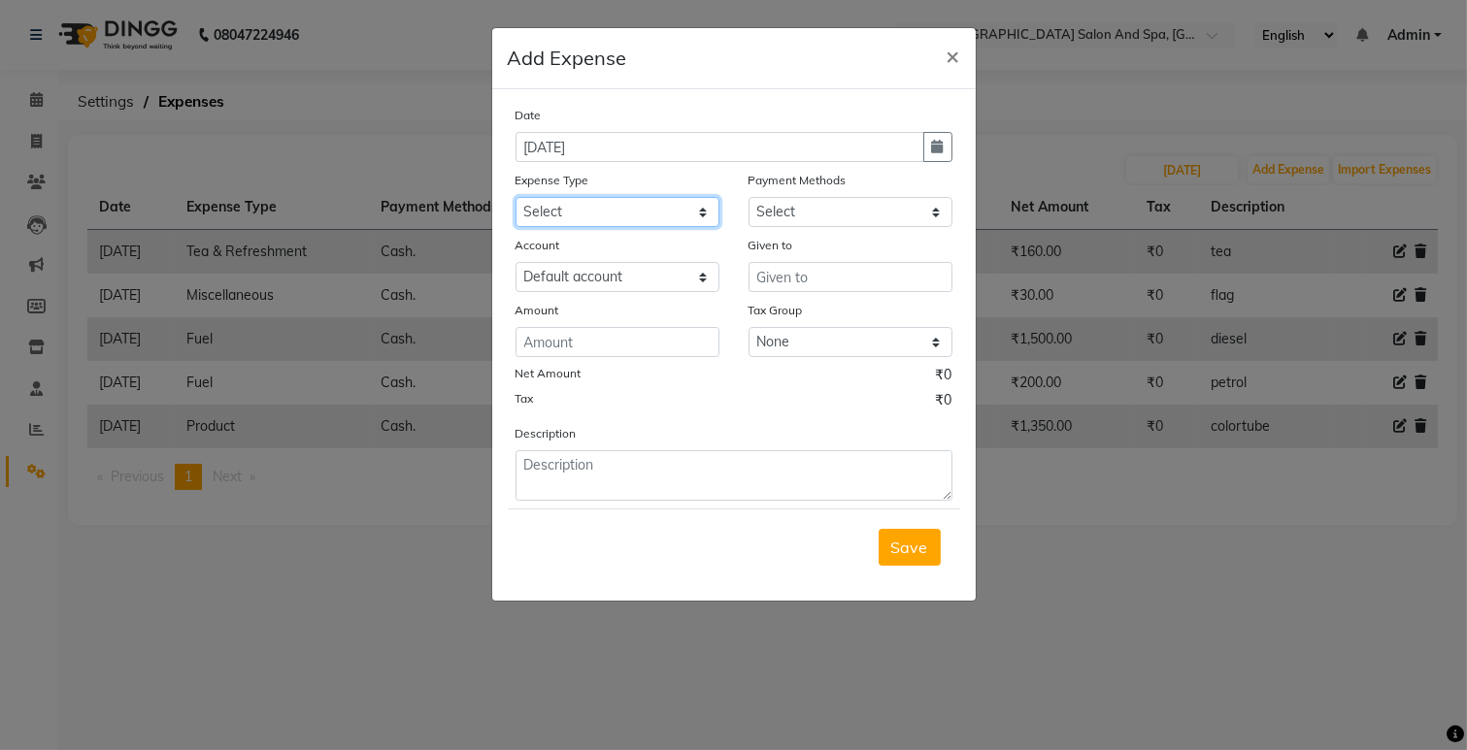
click at [655, 210] on select "Select Advance Salary Bank charges Car maintenance Cash transfer to bank Cash t…" at bounding box center [617, 212] width 204 height 30
click at [515, 197] on select "Select Advance Salary Bank charges Car maintenance Cash transfer to bank Cash t…" at bounding box center [617, 212] width 204 height 30
click at [775, 210] on select "Select Cash. Voucher CARD Wallet GPay" at bounding box center [850, 212] width 204 height 30
click at [748, 197] on select "Select Cash. Voucher CARD Wallet GPay" at bounding box center [850, 212] width 204 height 30
click at [768, 278] on input "text" at bounding box center [850, 277] width 204 height 30
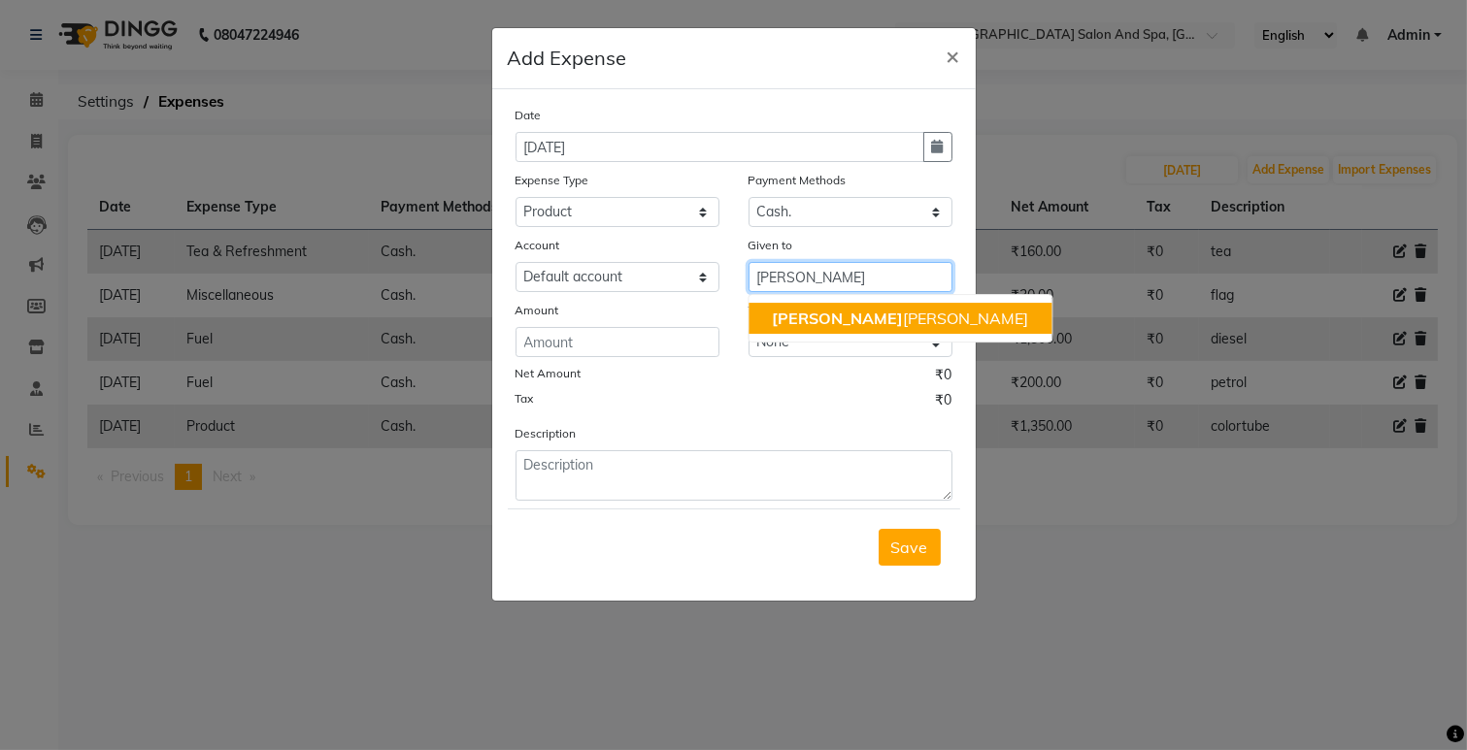
click at [798, 315] on ngb-highlight "[PERSON_NAME] [PERSON_NAME]" at bounding box center [900, 318] width 256 height 19
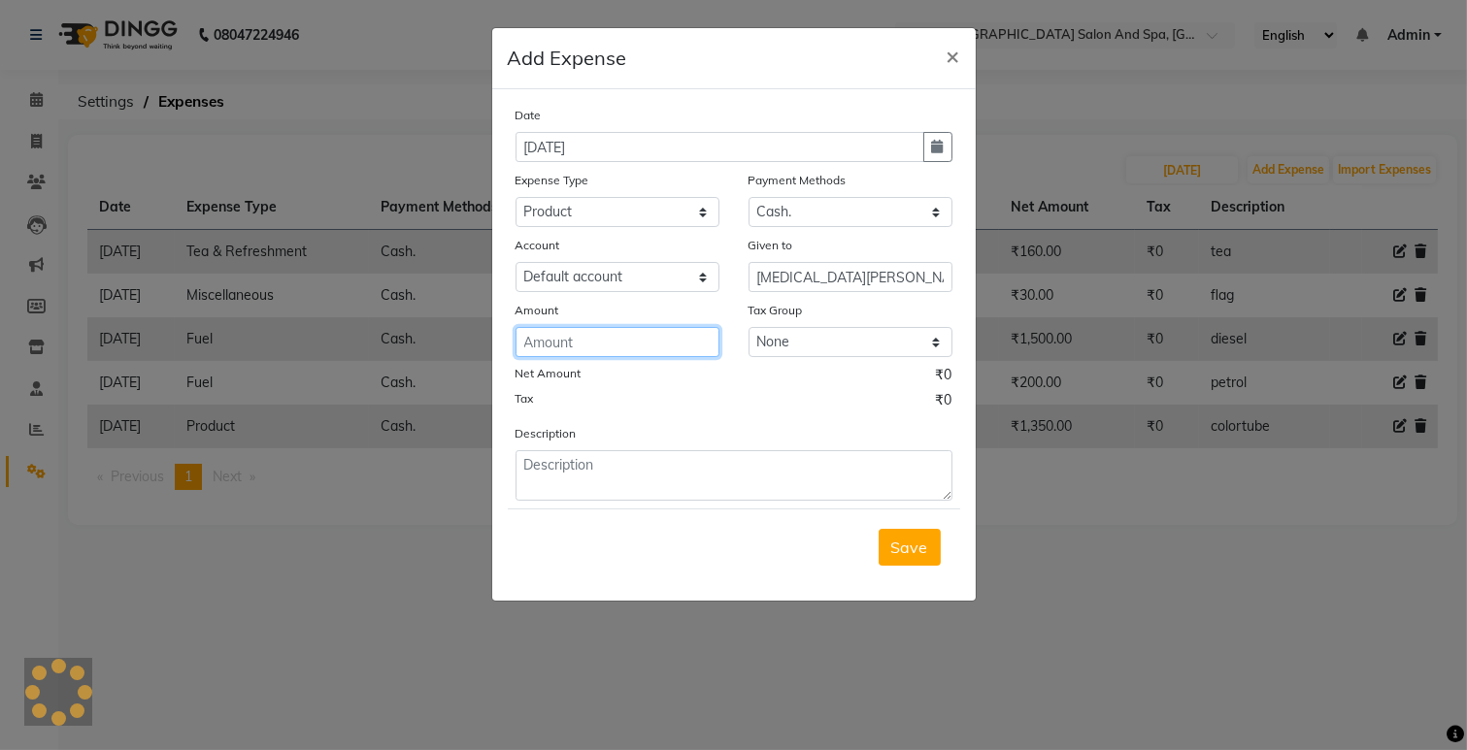
click at [693, 345] on input "number" at bounding box center [617, 342] width 204 height 30
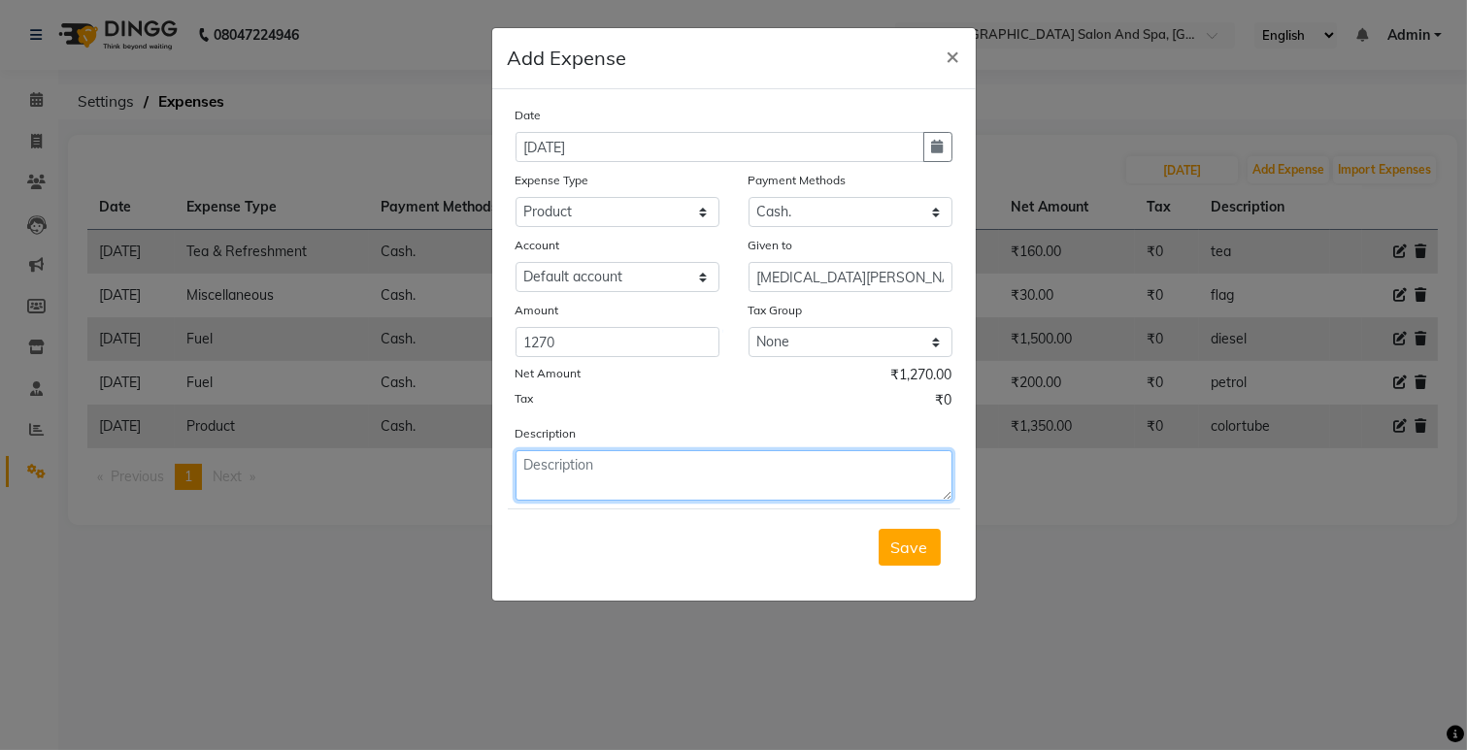
click at [673, 476] on textarea at bounding box center [733, 475] width 437 height 50
click at [910, 542] on span "Save" at bounding box center [909, 547] width 37 height 19
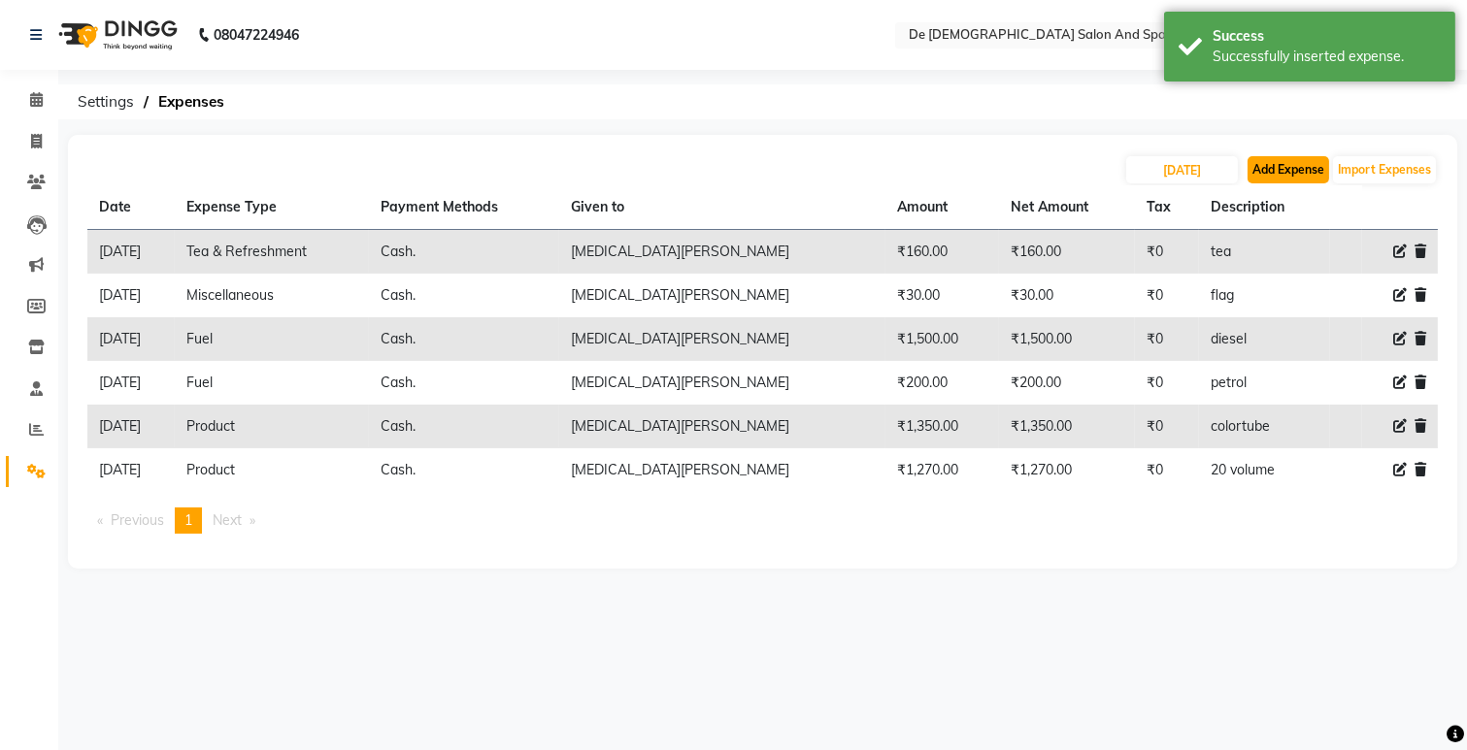
click at [1269, 182] on button "Add Expense" at bounding box center [1288, 169] width 82 height 27
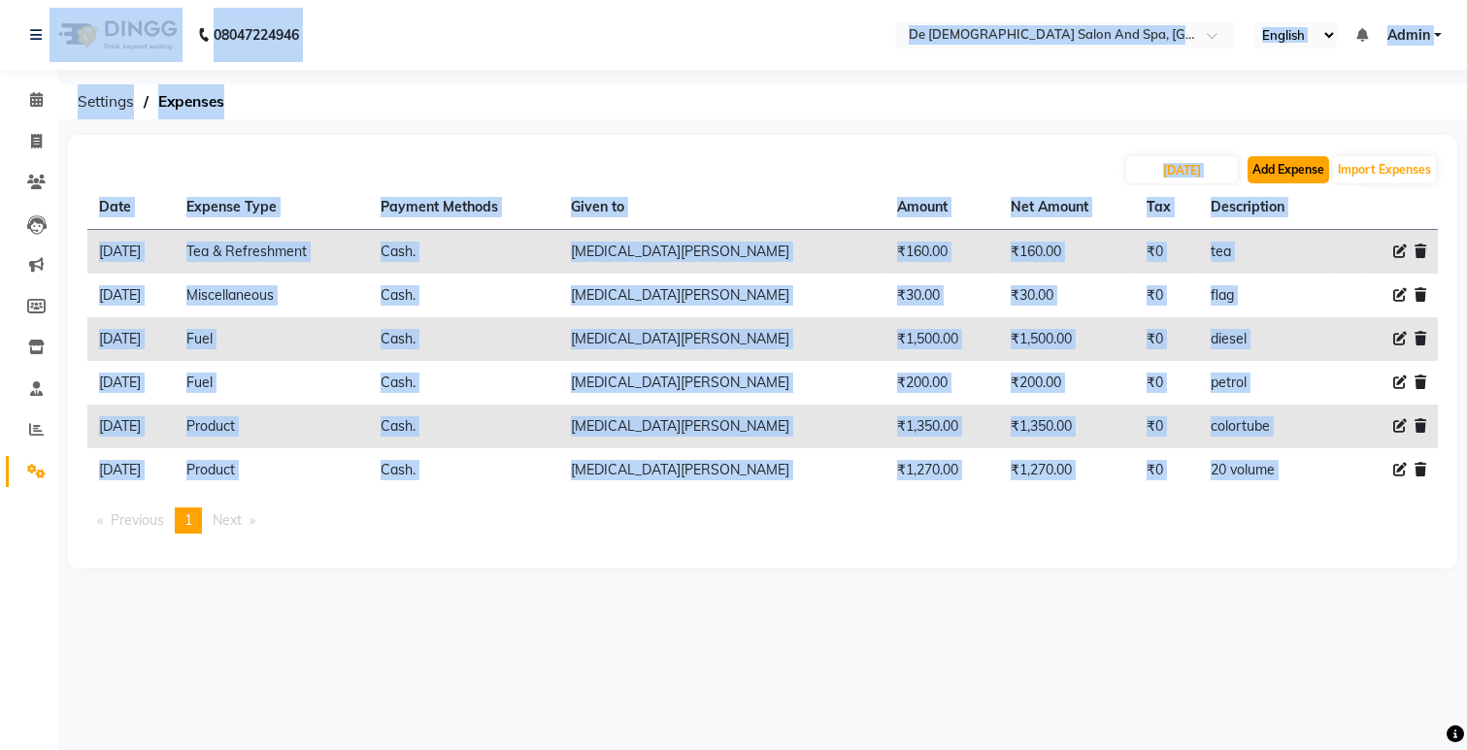
click at [1286, 158] on button "Add Expense" at bounding box center [1288, 169] width 82 height 27
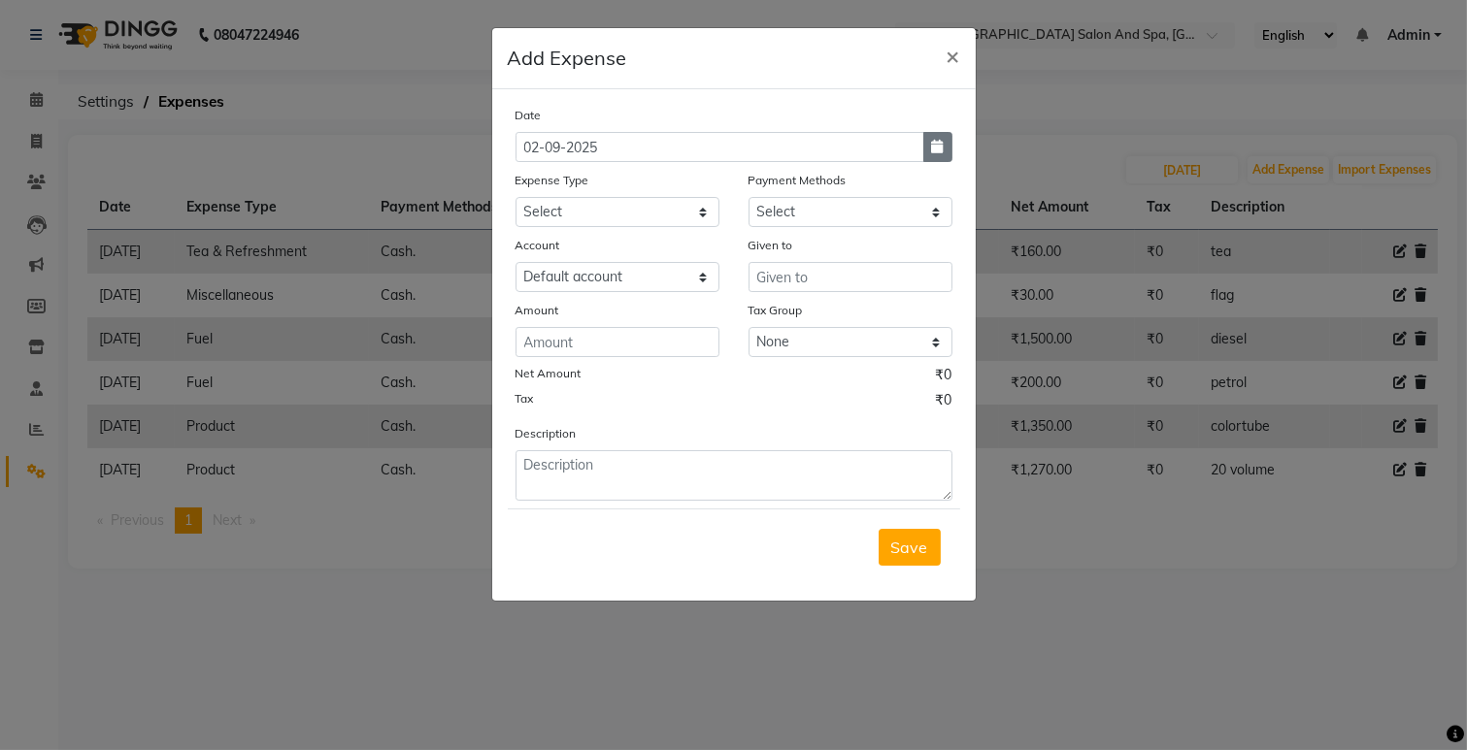
click at [943, 143] on icon "button" at bounding box center [938, 147] width 12 height 14
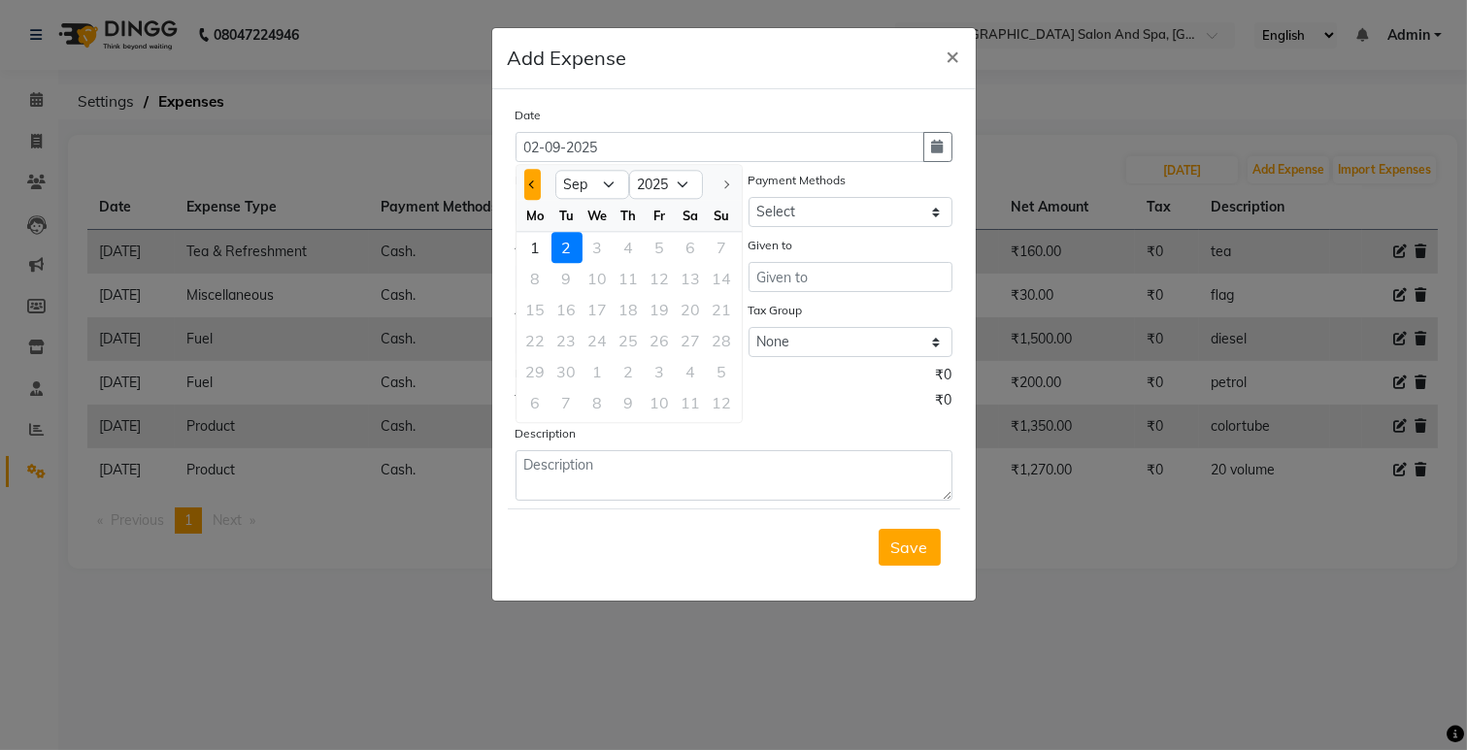
click at [527, 177] on button "Previous month" at bounding box center [532, 184] width 17 height 31
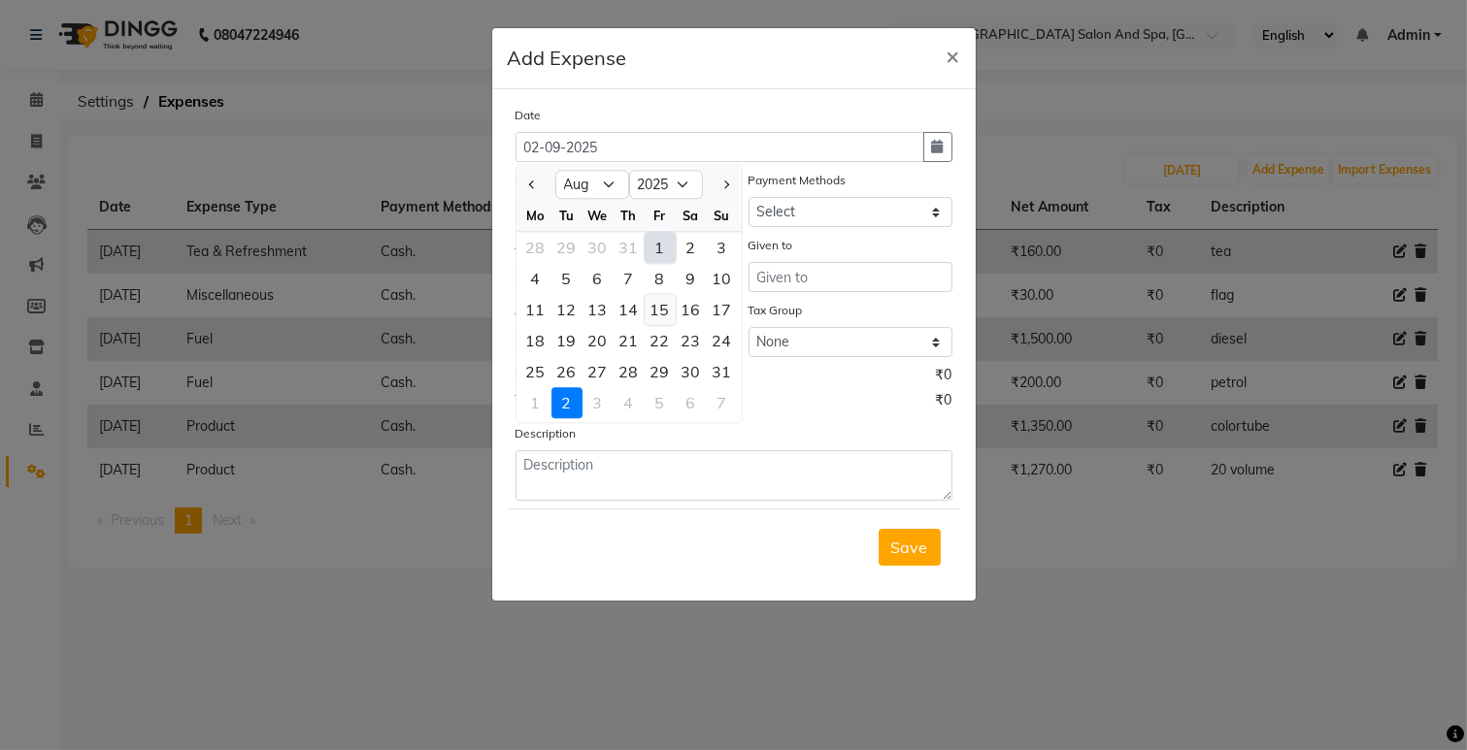
click at [667, 304] on div "15" at bounding box center [660, 309] width 31 height 31
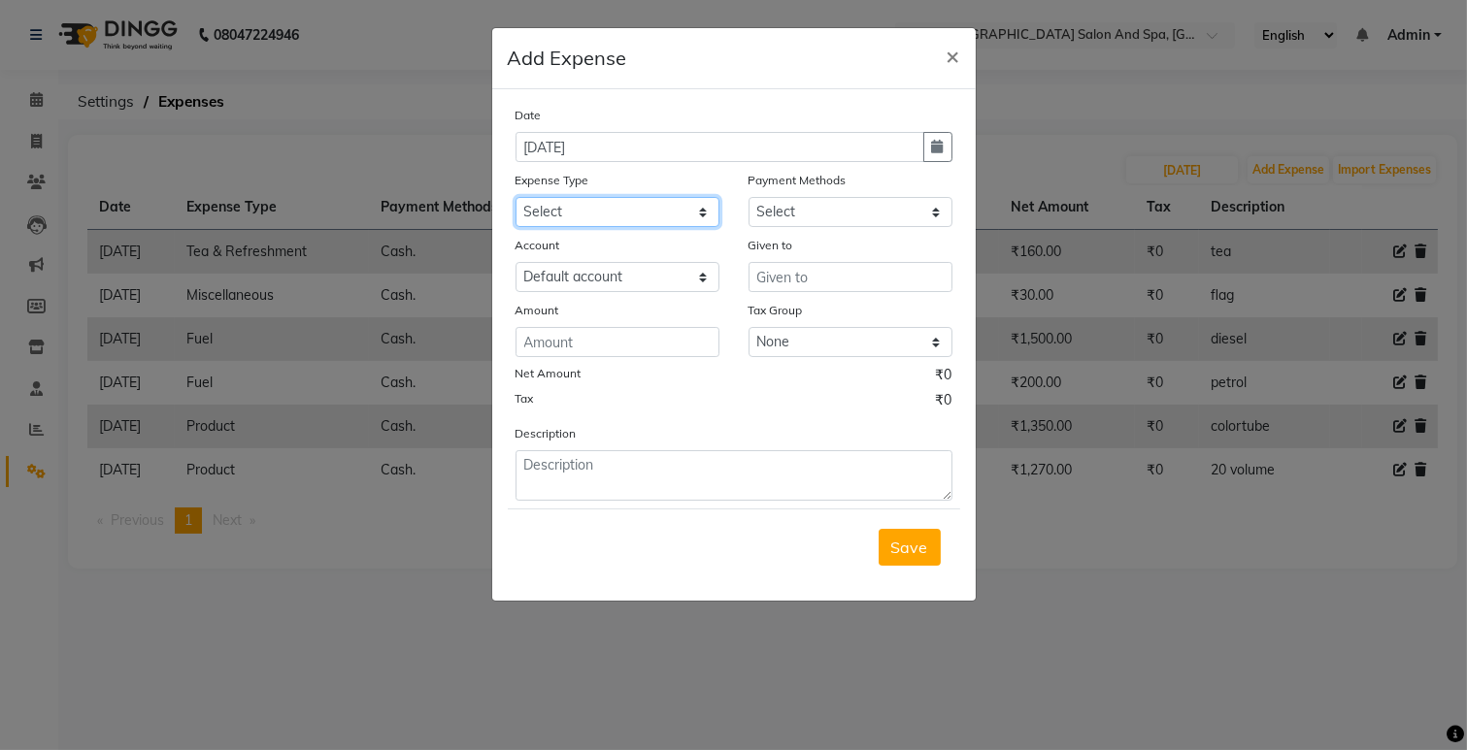
click at [589, 214] on select "Select Advance Salary Bank charges Car maintenance Cash transfer to bank Cash t…" at bounding box center [617, 212] width 204 height 30
click at [515, 197] on select "Select Advance Salary Bank charges Car maintenance Cash transfer to bank Cash t…" at bounding box center [617, 212] width 204 height 30
click at [859, 212] on select "Select Cash. Voucher CARD Wallet GPay" at bounding box center [850, 212] width 204 height 30
click at [748, 197] on select "Select Cash. Voucher CARD Wallet GPay" at bounding box center [850, 212] width 204 height 30
click at [810, 270] on input "text" at bounding box center [850, 277] width 204 height 30
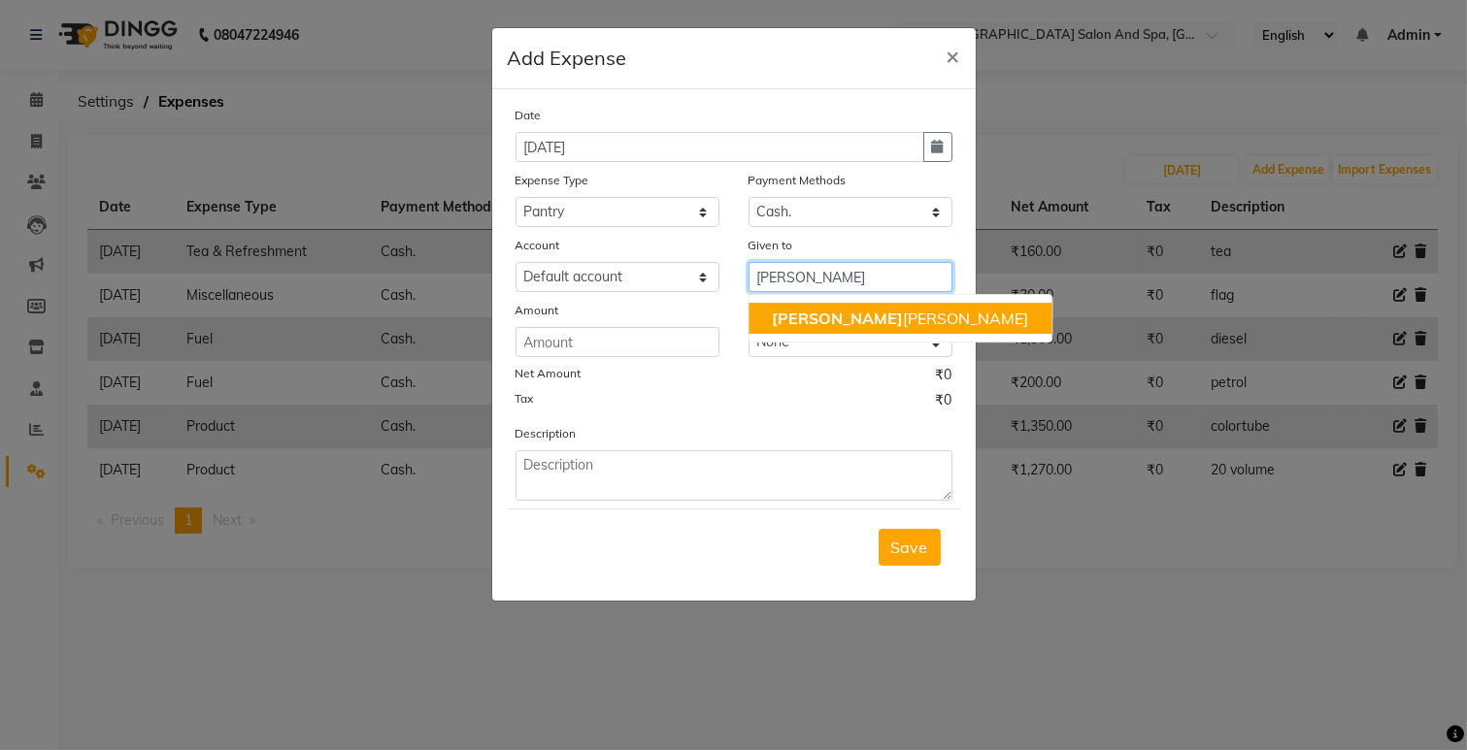
click at [797, 321] on span "[PERSON_NAME]" at bounding box center [837, 318] width 131 height 19
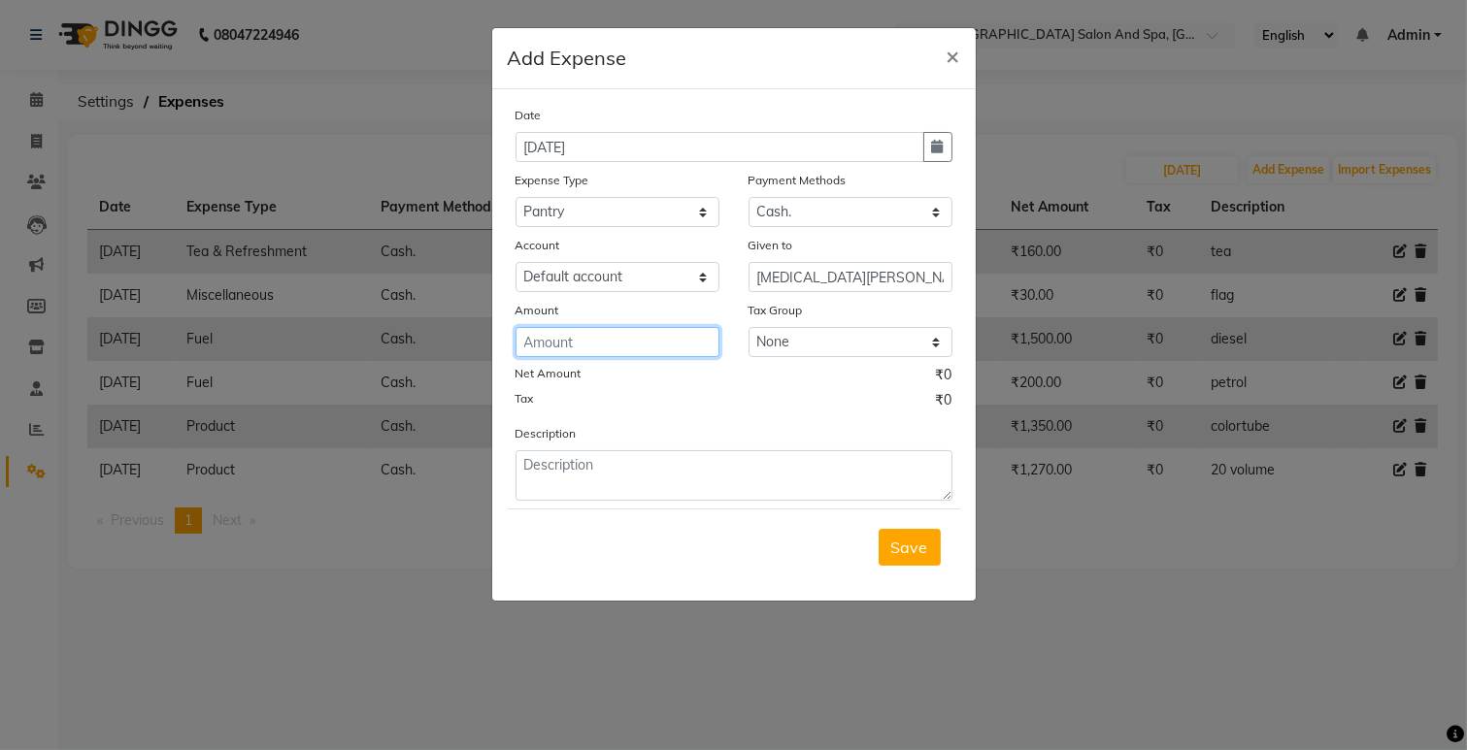
click at [648, 345] on input "number" at bounding box center [617, 342] width 204 height 30
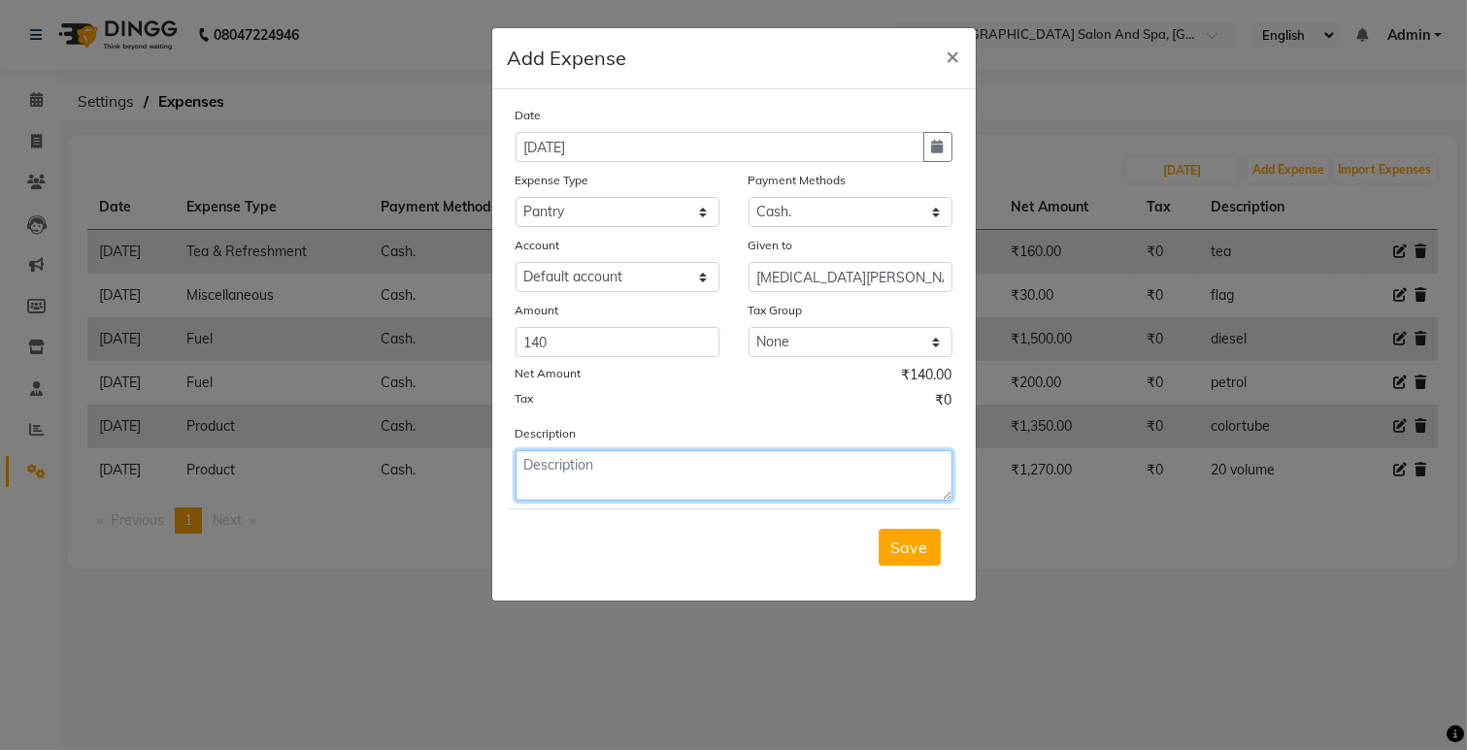
click at [586, 499] on textarea at bounding box center [733, 475] width 437 height 50
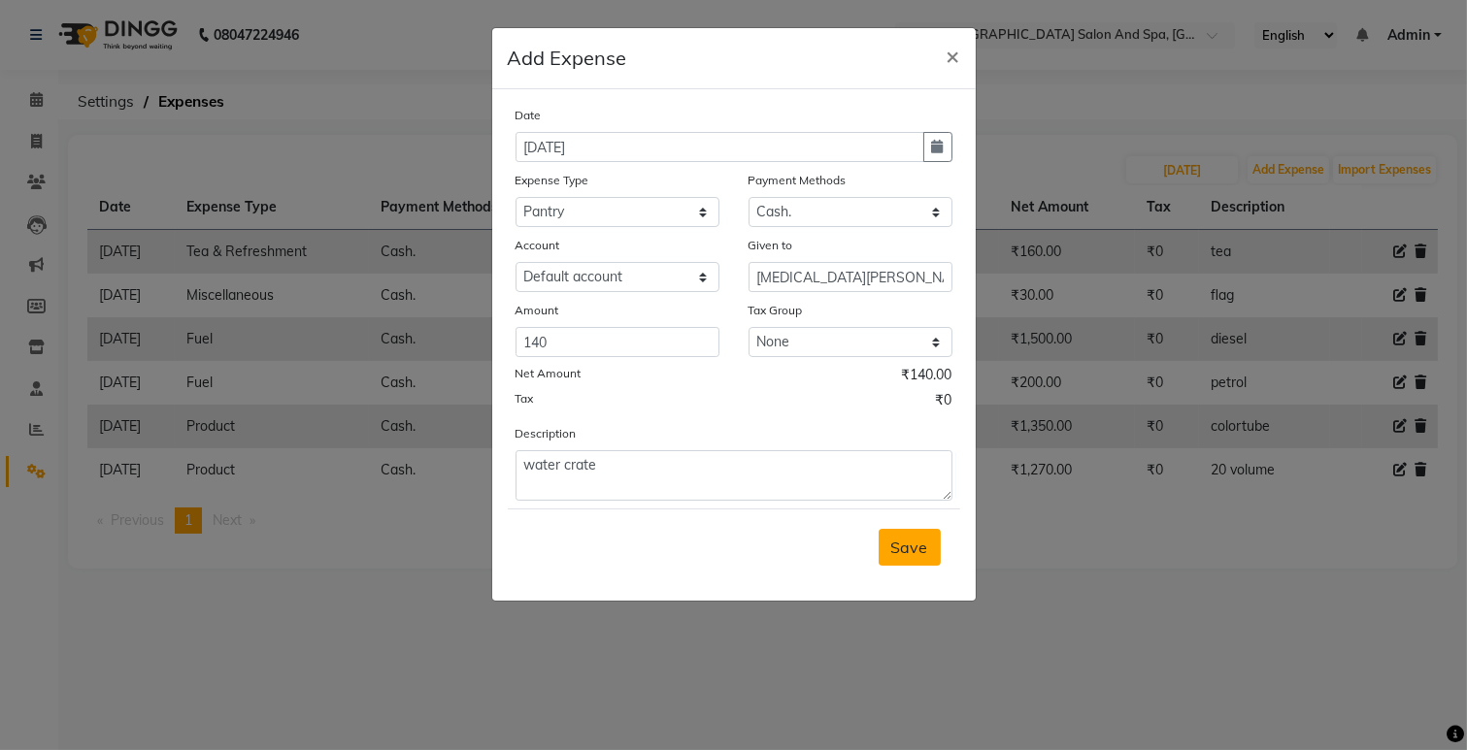
click at [915, 539] on span "Save" at bounding box center [909, 547] width 37 height 19
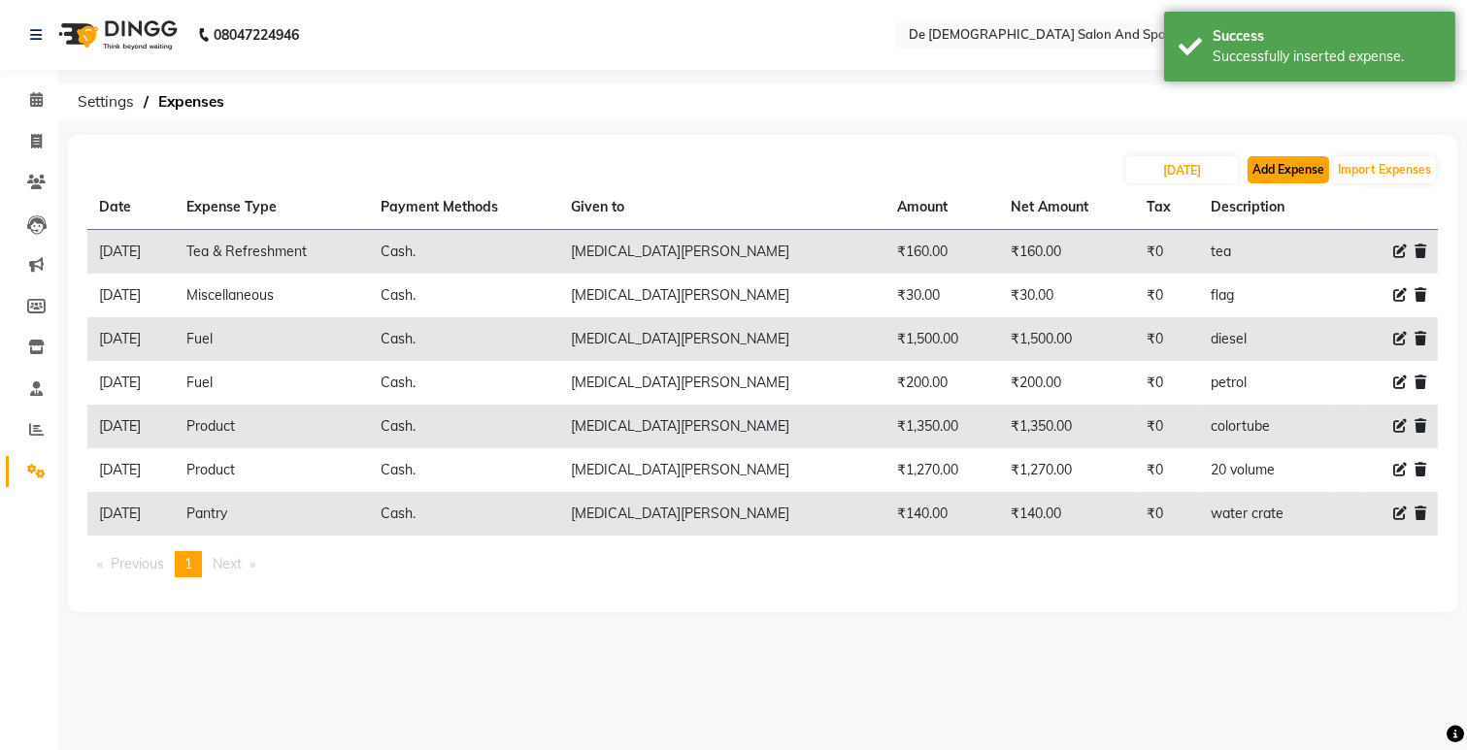
click at [1262, 181] on button "Add Expense" at bounding box center [1288, 169] width 82 height 27
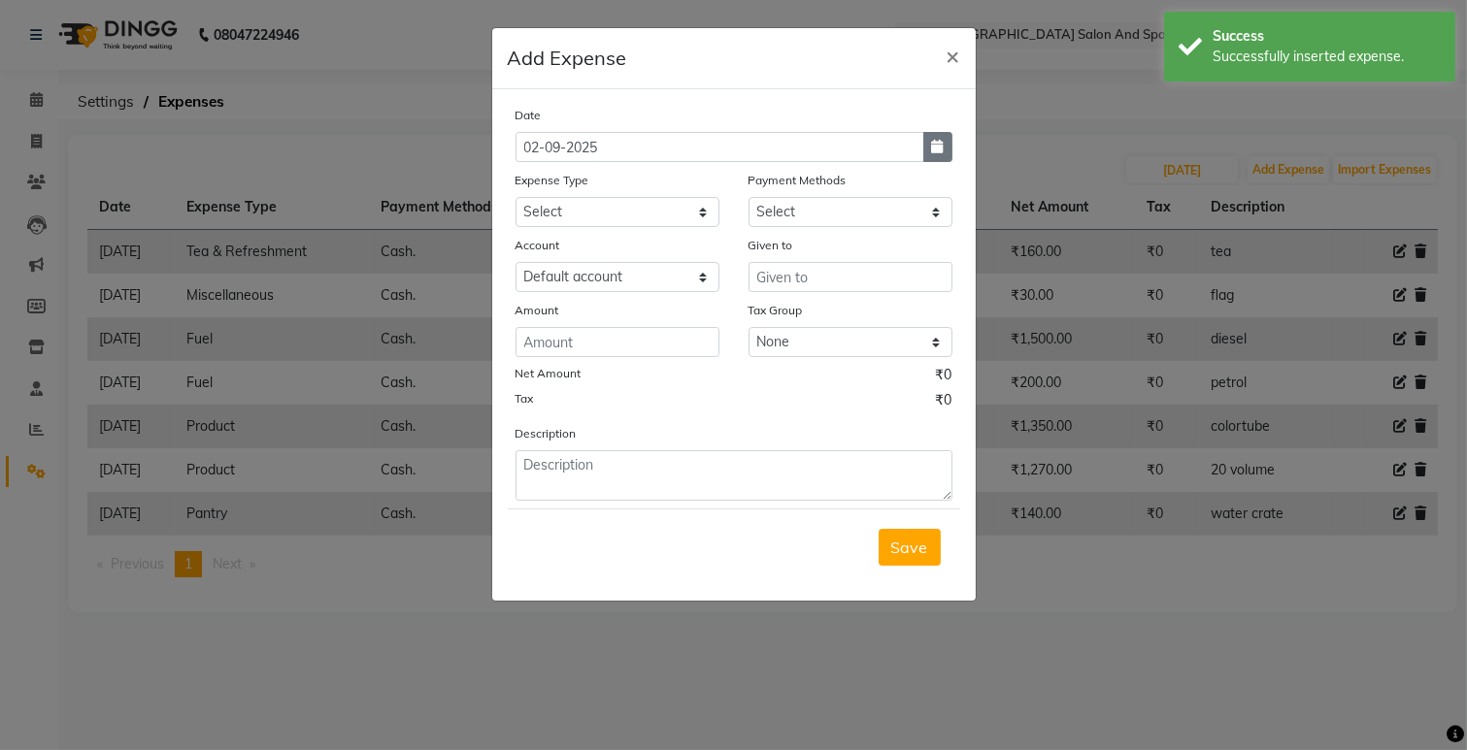
click at [937, 149] on icon "button" at bounding box center [938, 147] width 12 height 14
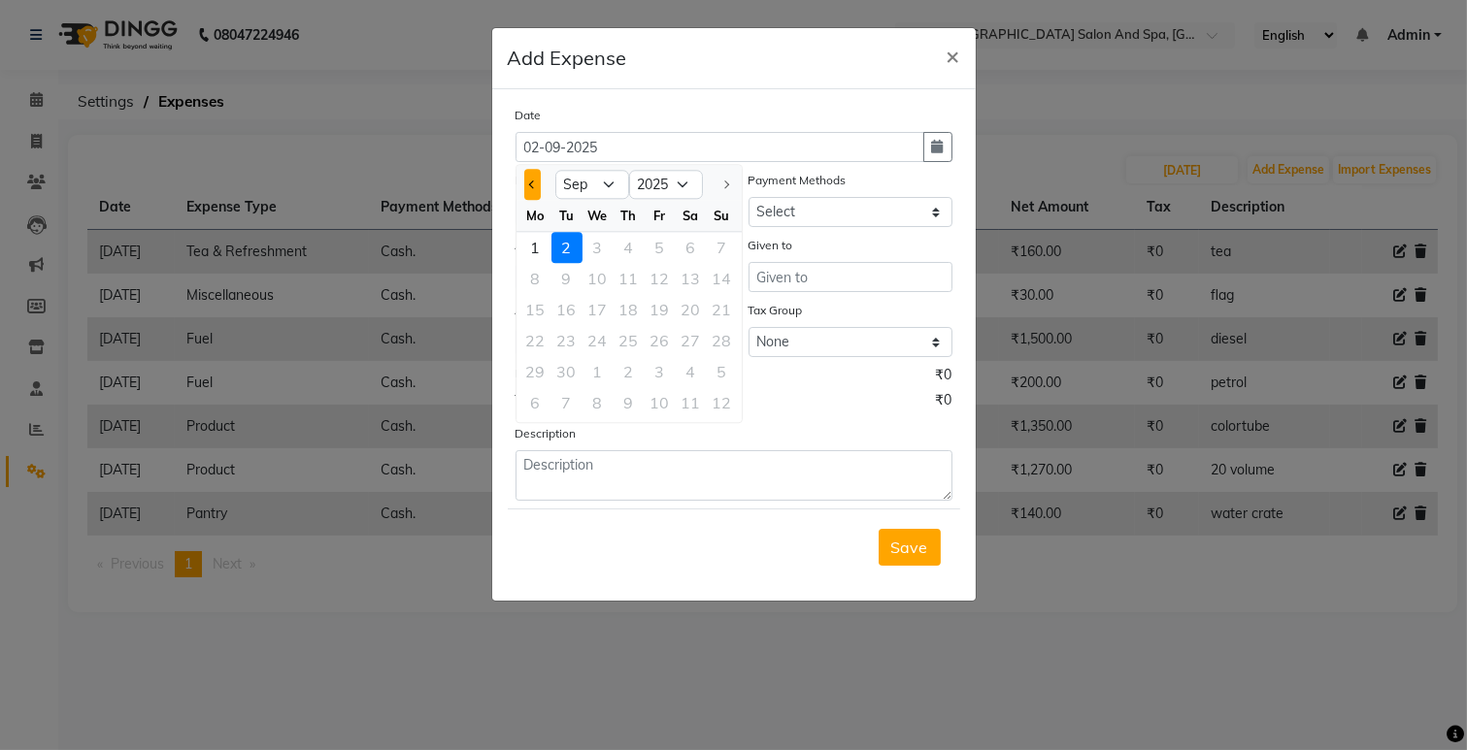
click at [537, 186] on button "Previous month" at bounding box center [532, 184] width 17 height 31
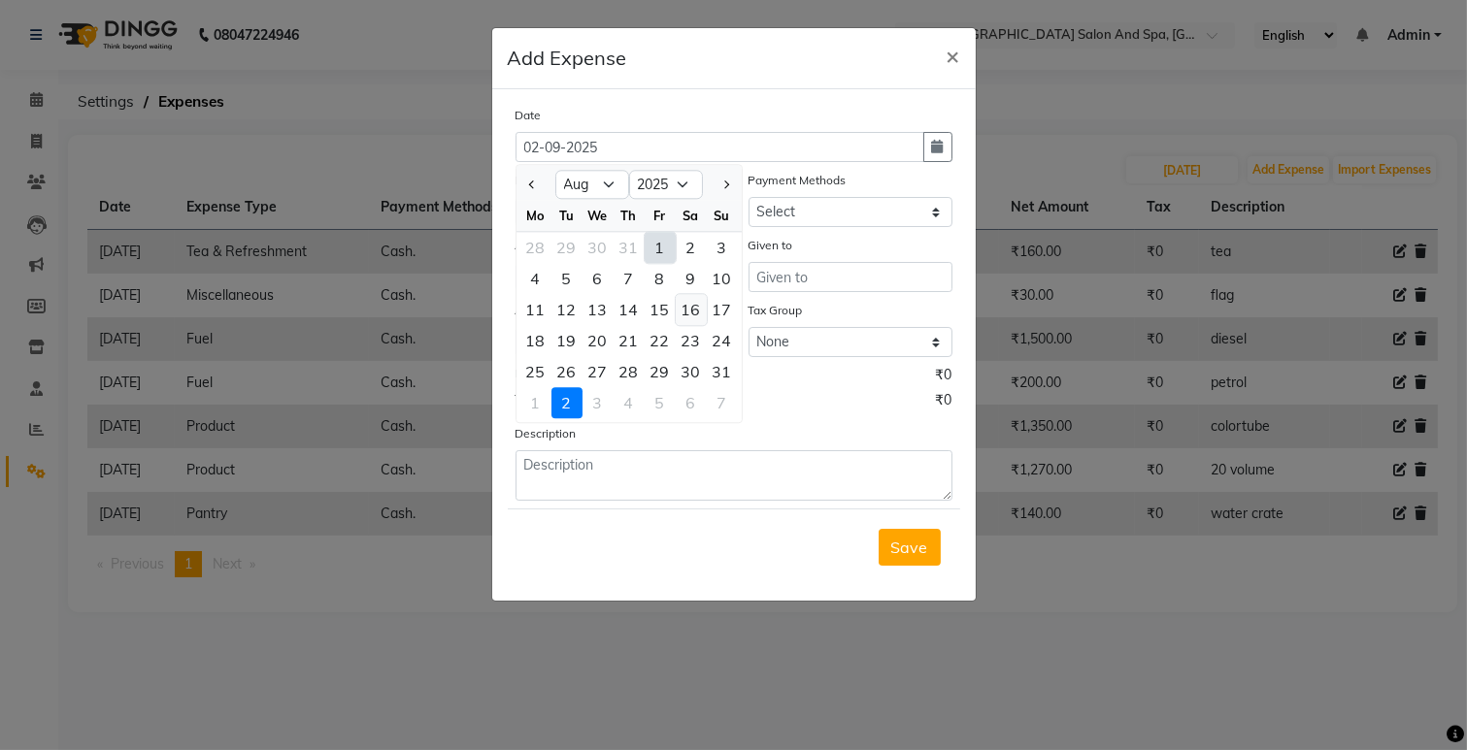
click at [689, 324] on div "16" at bounding box center [691, 309] width 31 height 31
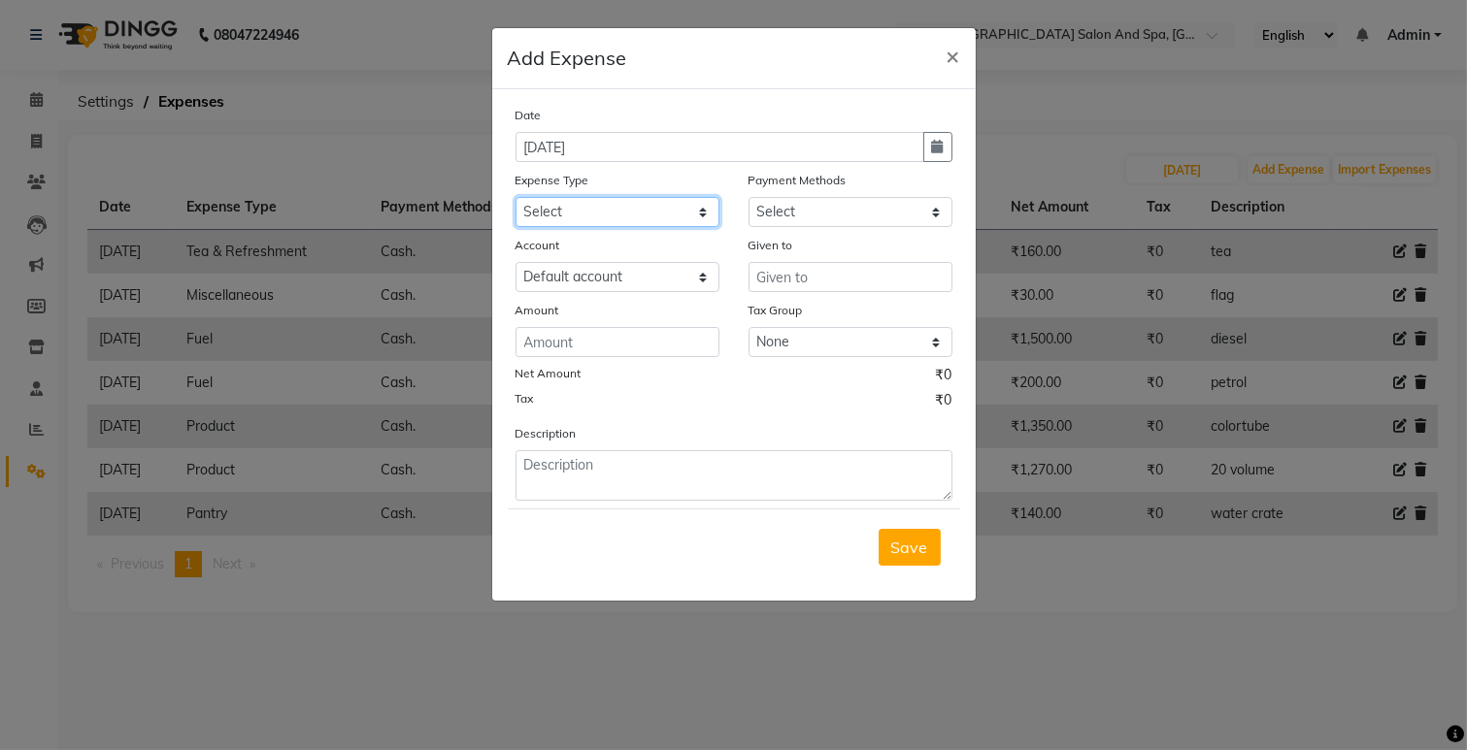
click at [666, 209] on select "Select Advance Salary Bank charges Car maintenance Cash transfer to bank Cash t…" at bounding box center [617, 212] width 204 height 30
click at [515, 197] on select "Select Advance Salary Bank charges Car maintenance Cash transfer to bank Cash t…" at bounding box center [617, 212] width 204 height 30
click at [897, 219] on select "Select Cash. Voucher CARD Wallet GPay" at bounding box center [850, 212] width 204 height 30
click at [748, 197] on select "Select Cash. Voucher CARD Wallet GPay" at bounding box center [850, 212] width 204 height 30
click at [872, 268] on input "text" at bounding box center [850, 277] width 204 height 30
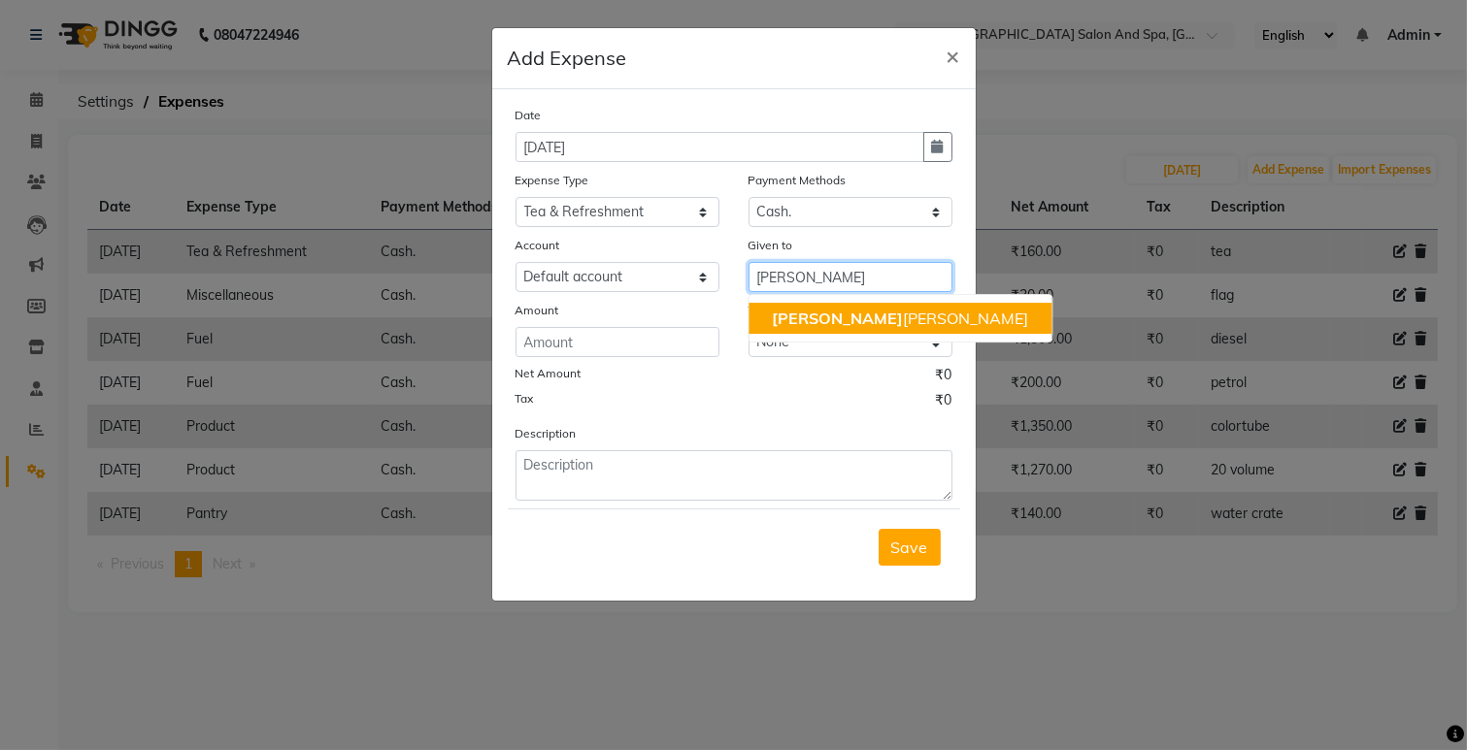
click at [836, 315] on ngb-highlight "[PERSON_NAME] [PERSON_NAME]" at bounding box center [900, 318] width 256 height 19
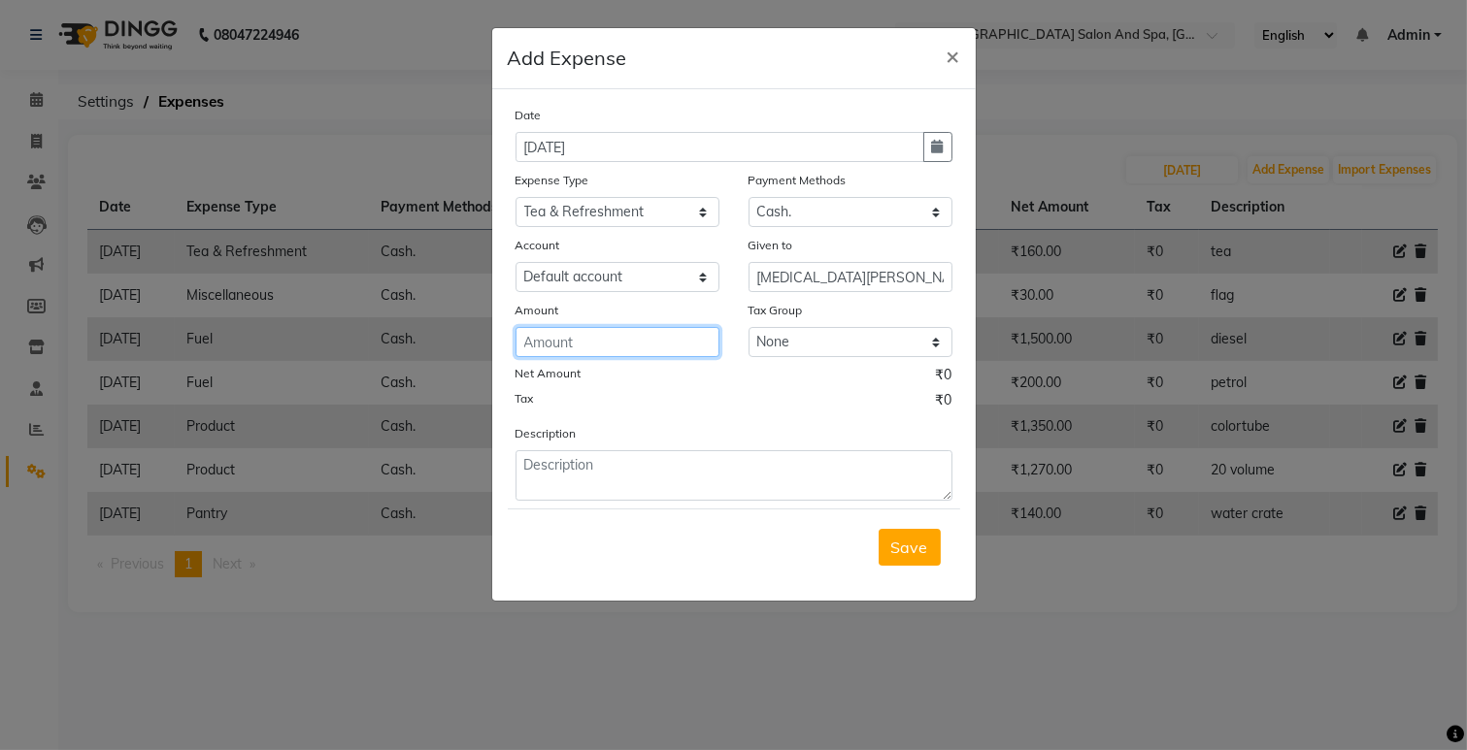
click at [681, 350] on input "number" at bounding box center [617, 342] width 204 height 30
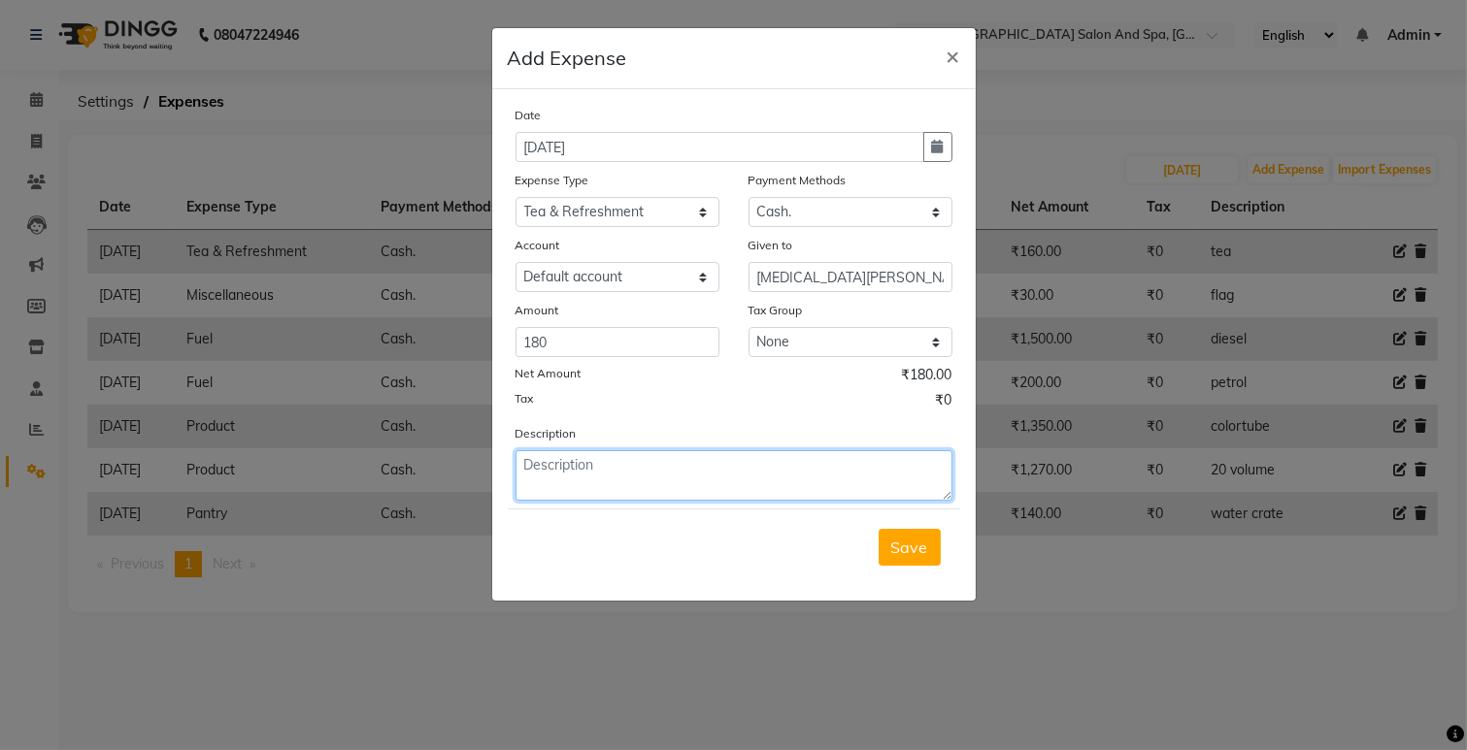
click at [610, 469] on textarea at bounding box center [733, 475] width 437 height 50
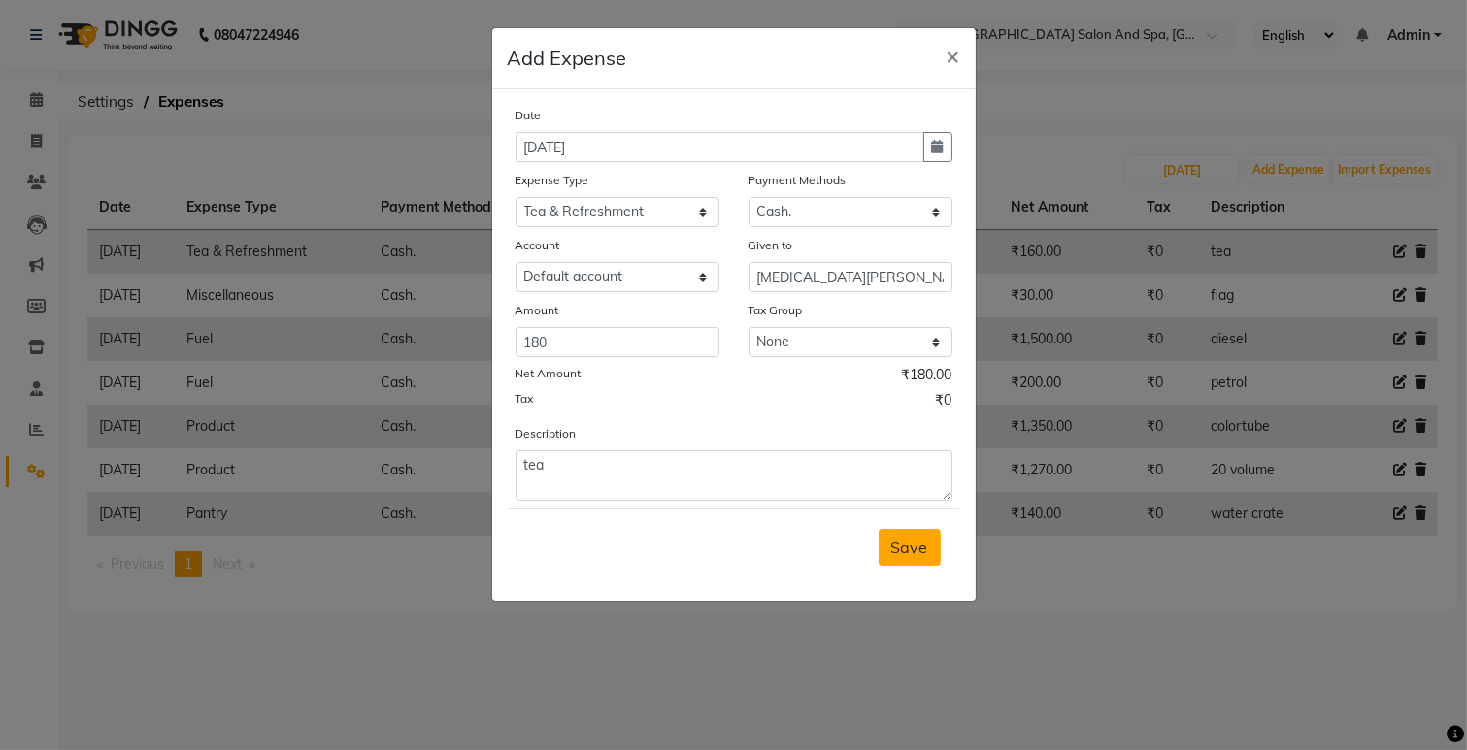
click at [905, 559] on button "Save" at bounding box center [909, 547] width 62 height 37
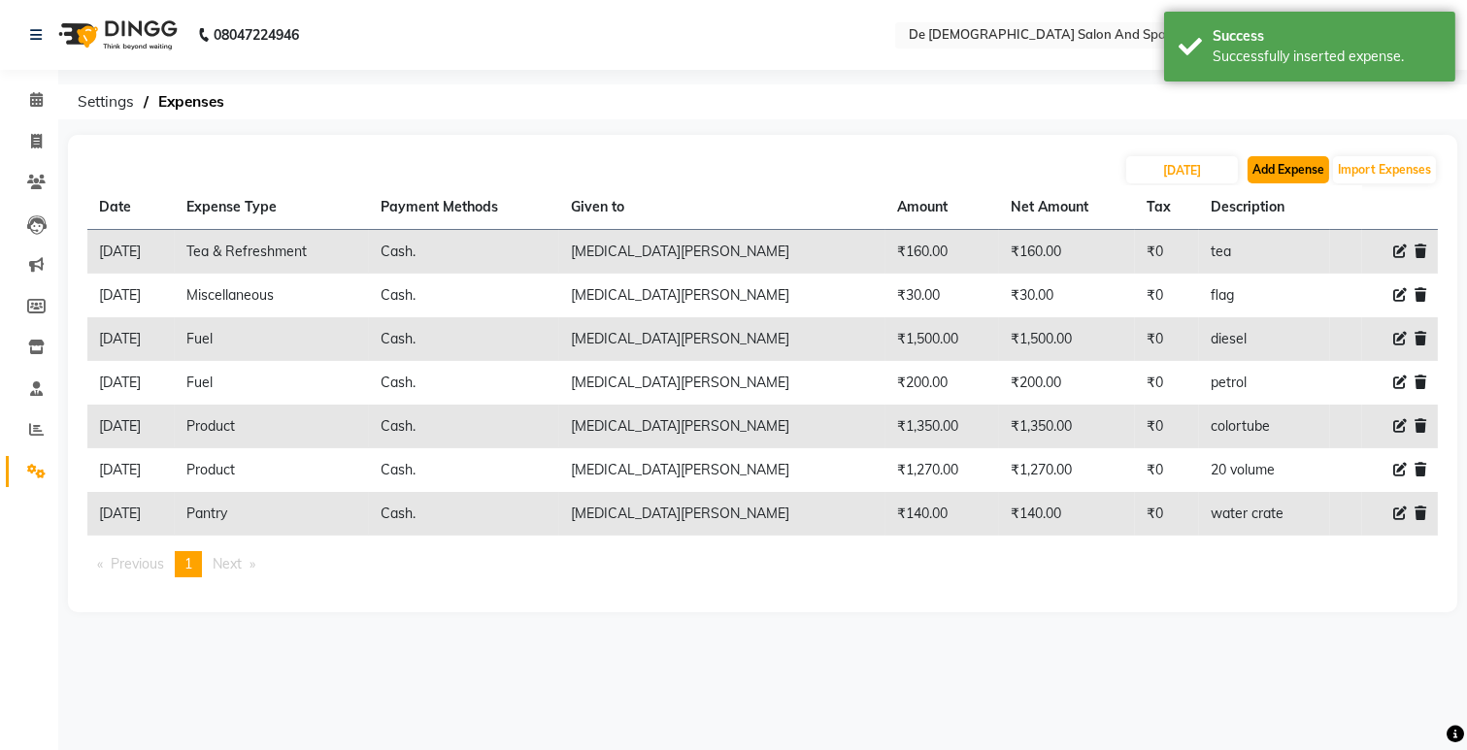
click at [1288, 172] on button "Add Expense" at bounding box center [1288, 169] width 82 height 27
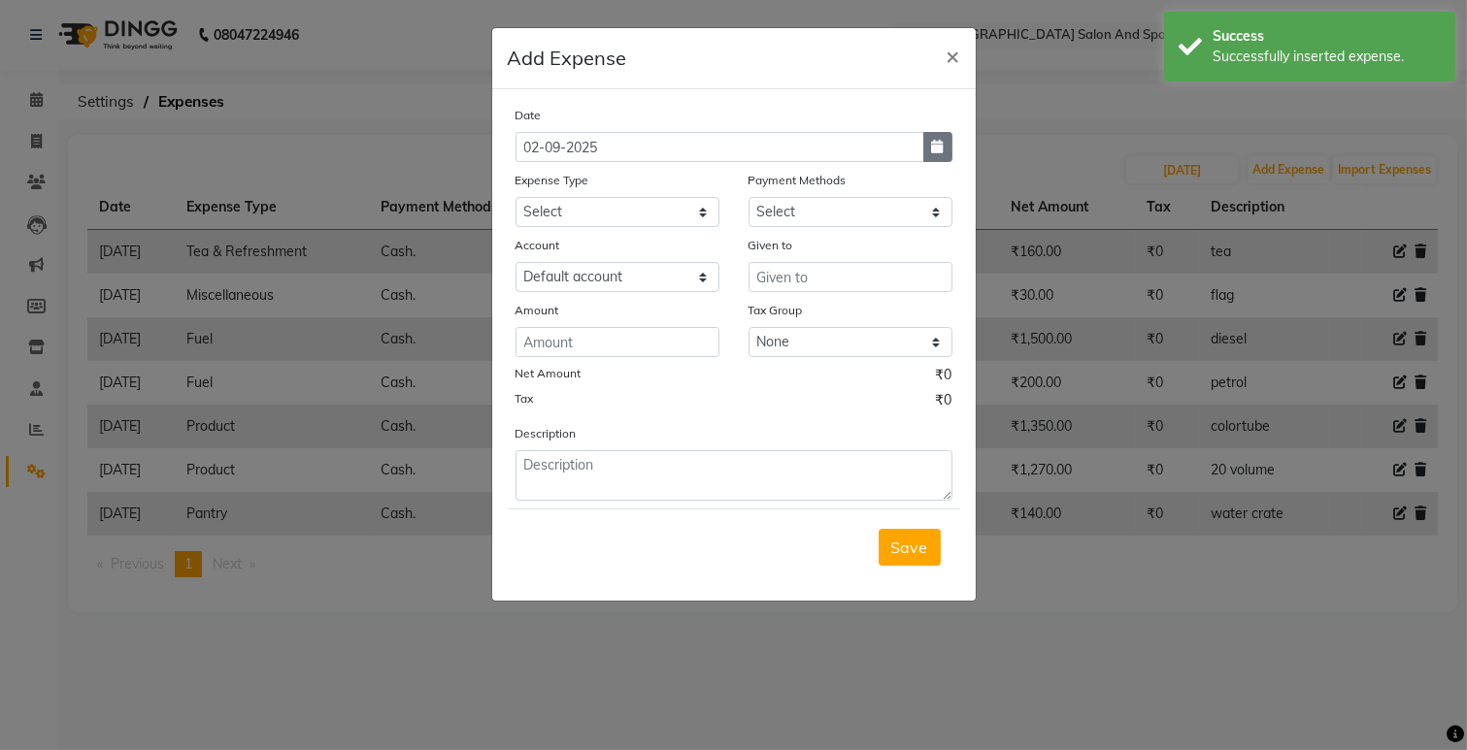
click at [939, 151] on icon "button" at bounding box center [938, 147] width 12 height 14
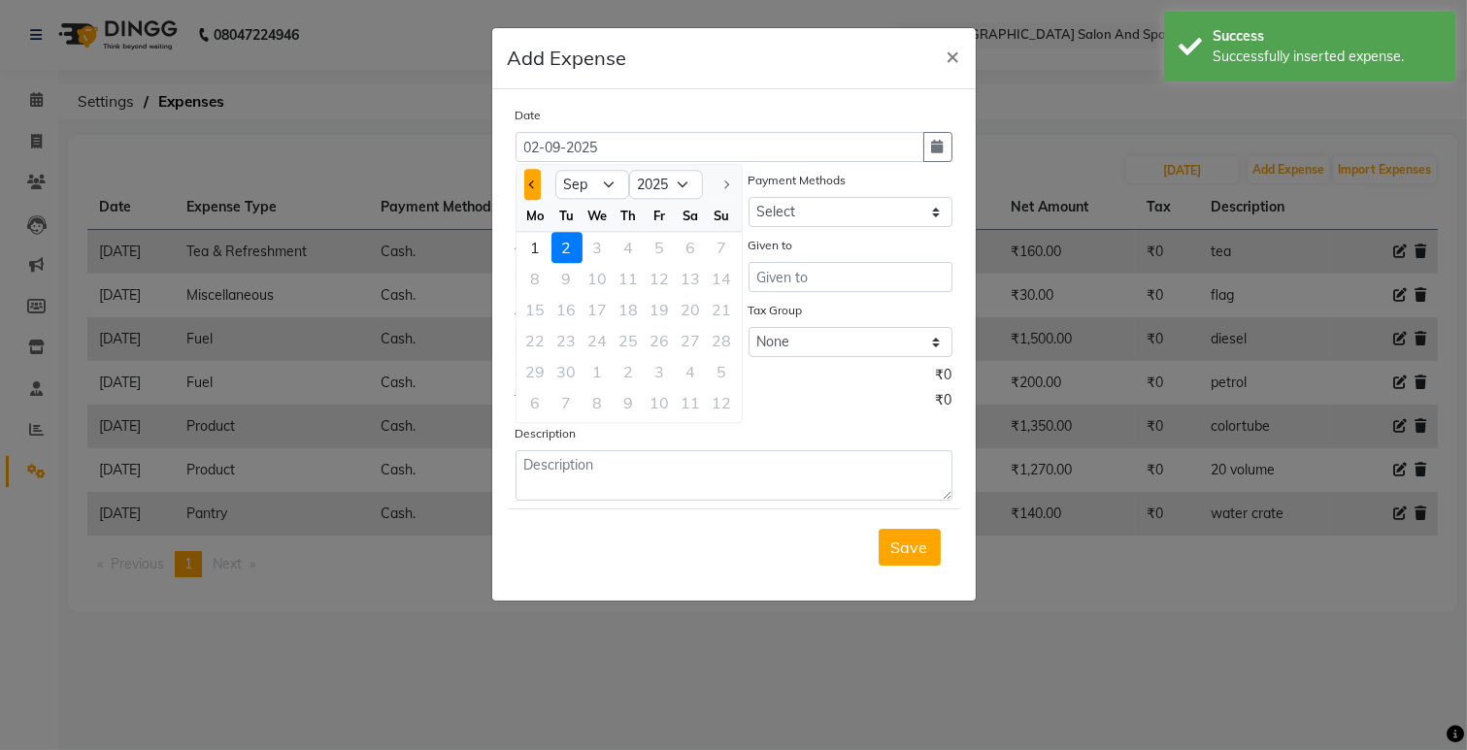
click at [530, 186] on span "Previous month" at bounding box center [532, 185] width 8 height 8
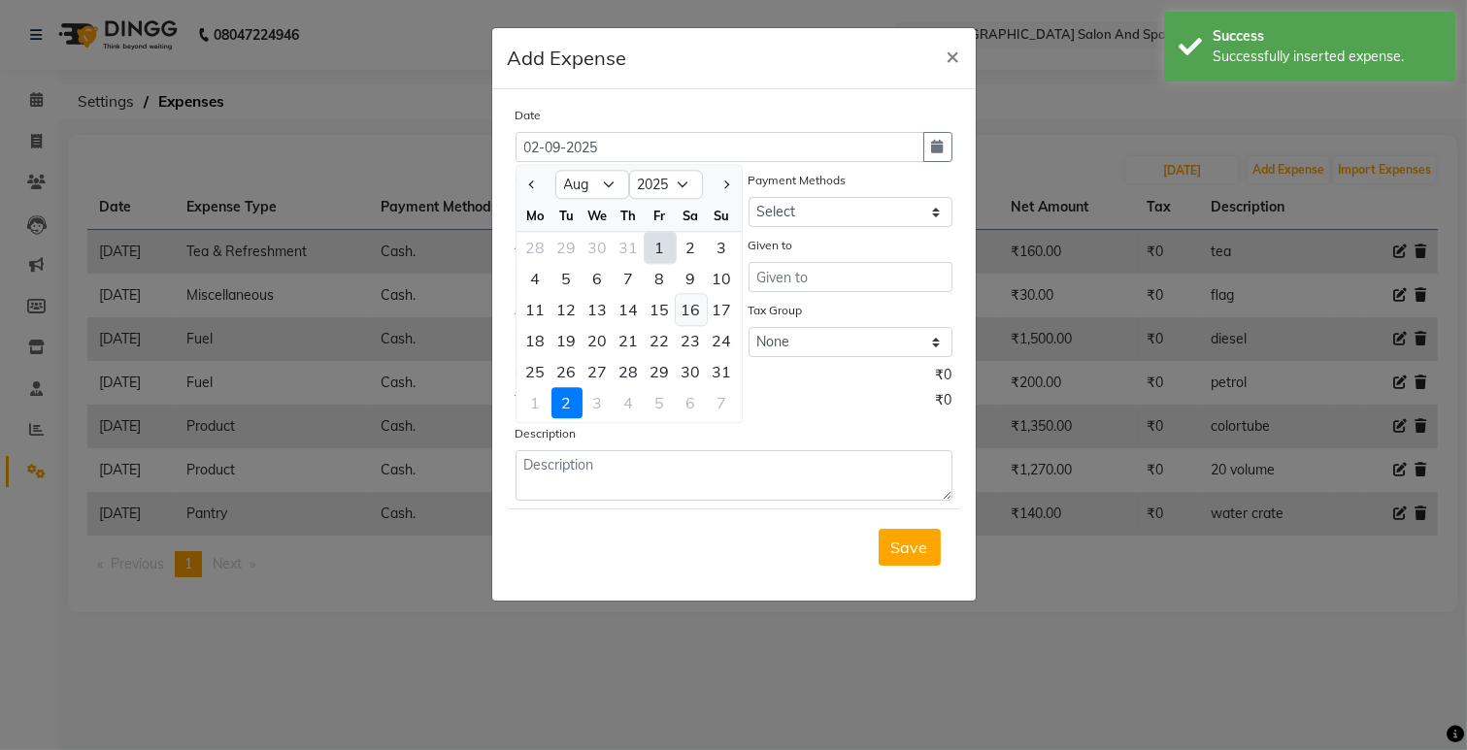
click at [702, 314] on div "16" at bounding box center [691, 309] width 31 height 31
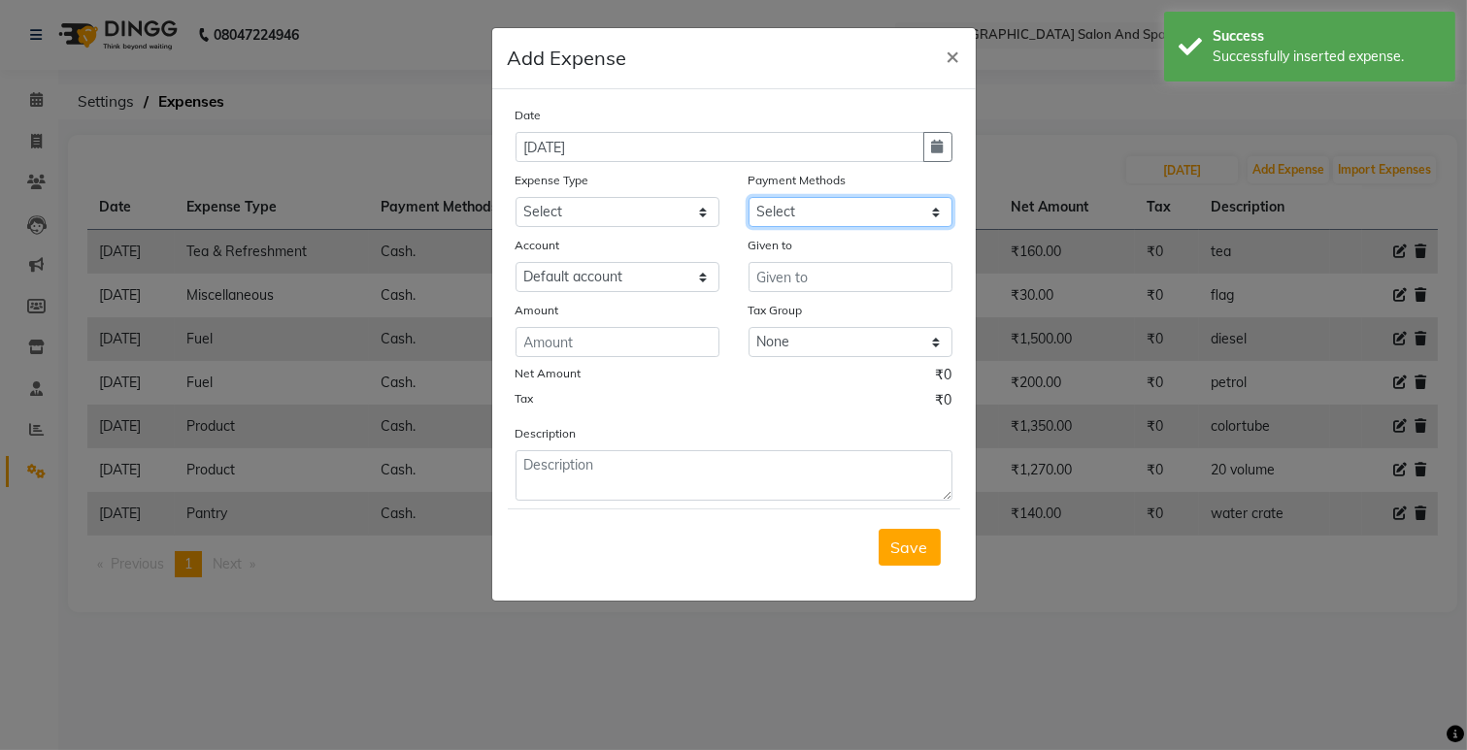
click at [798, 208] on select "Select Cash. Voucher CARD Wallet GPay" at bounding box center [850, 212] width 204 height 30
click at [748, 197] on select "Select Cash. Voucher CARD Wallet GPay" at bounding box center [850, 212] width 204 height 30
click at [804, 272] on input "text" at bounding box center [850, 277] width 204 height 30
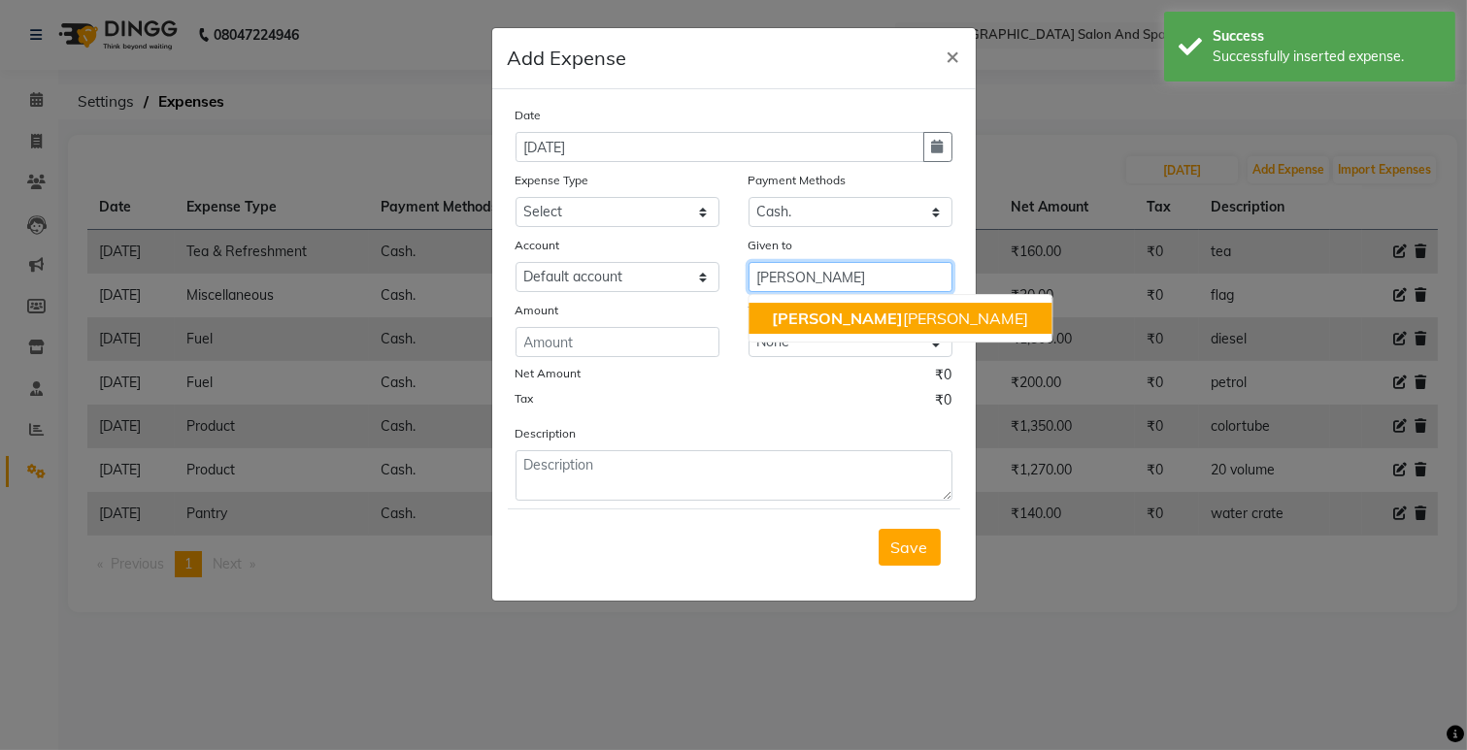
click at [781, 327] on span "[PERSON_NAME]" at bounding box center [837, 318] width 131 height 19
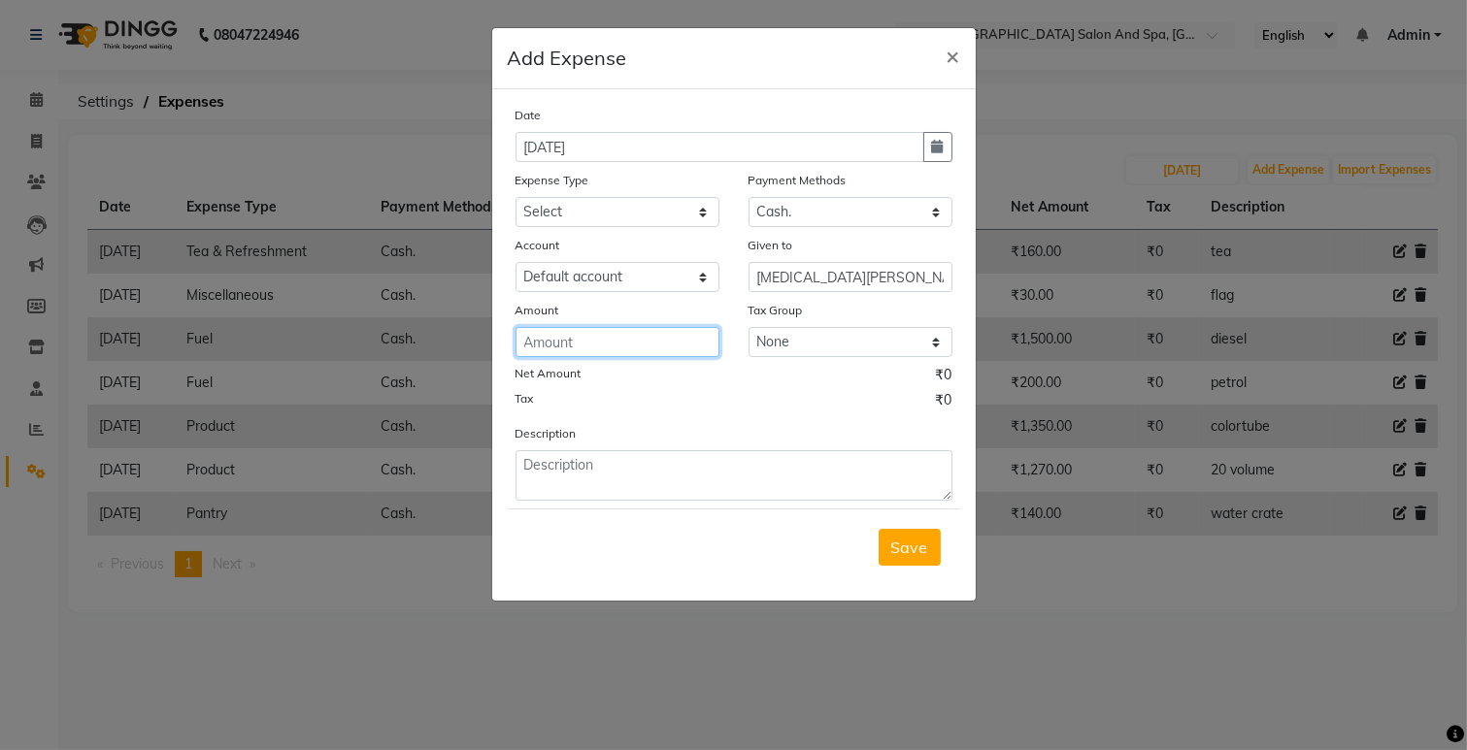
click at [681, 353] on input "number" at bounding box center [617, 342] width 204 height 30
click at [657, 215] on select "Select Advance Salary Bank charges Car maintenance Cash transfer to bank Cash t…" at bounding box center [617, 212] width 204 height 30
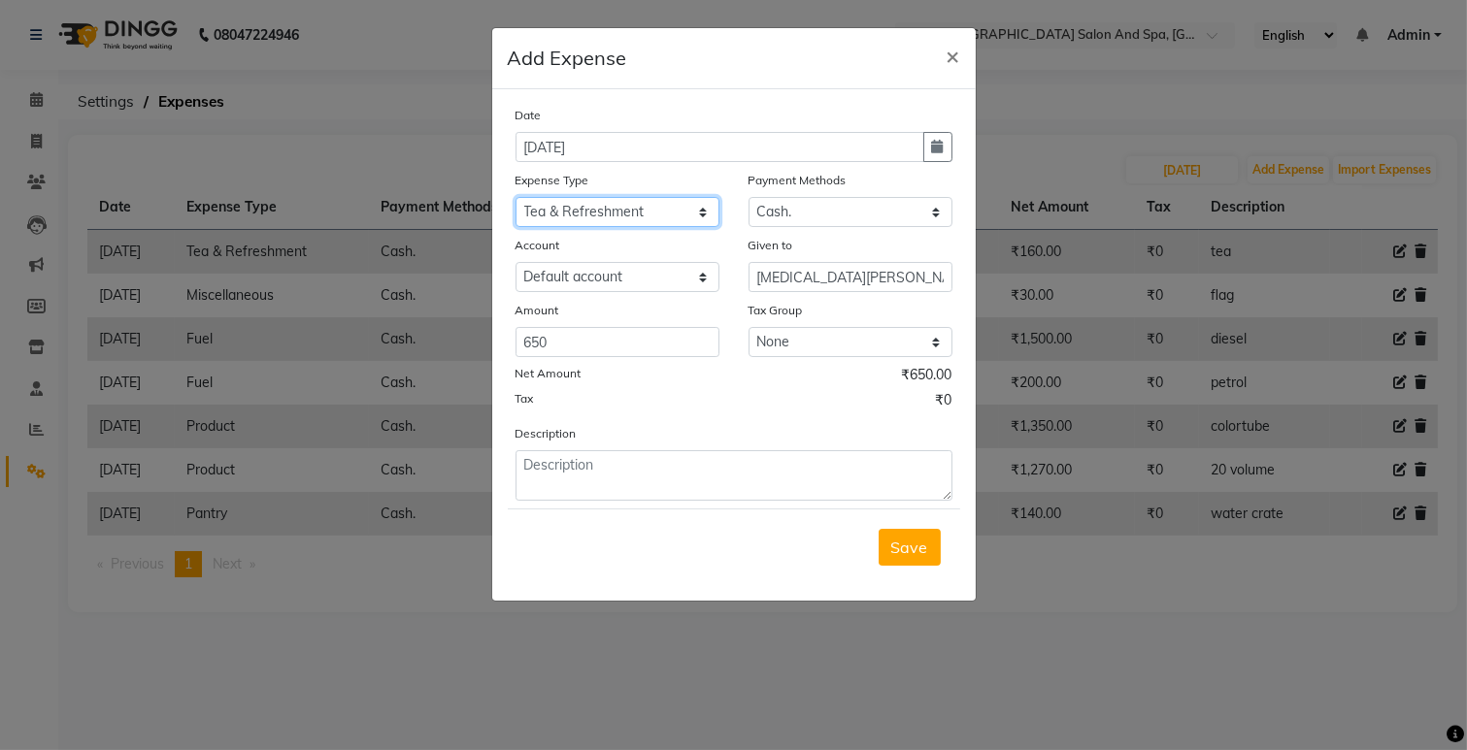
click at [515, 197] on select "Select Advance Salary Bank charges Car maintenance Cash transfer to bank Cash t…" at bounding box center [617, 212] width 204 height 30
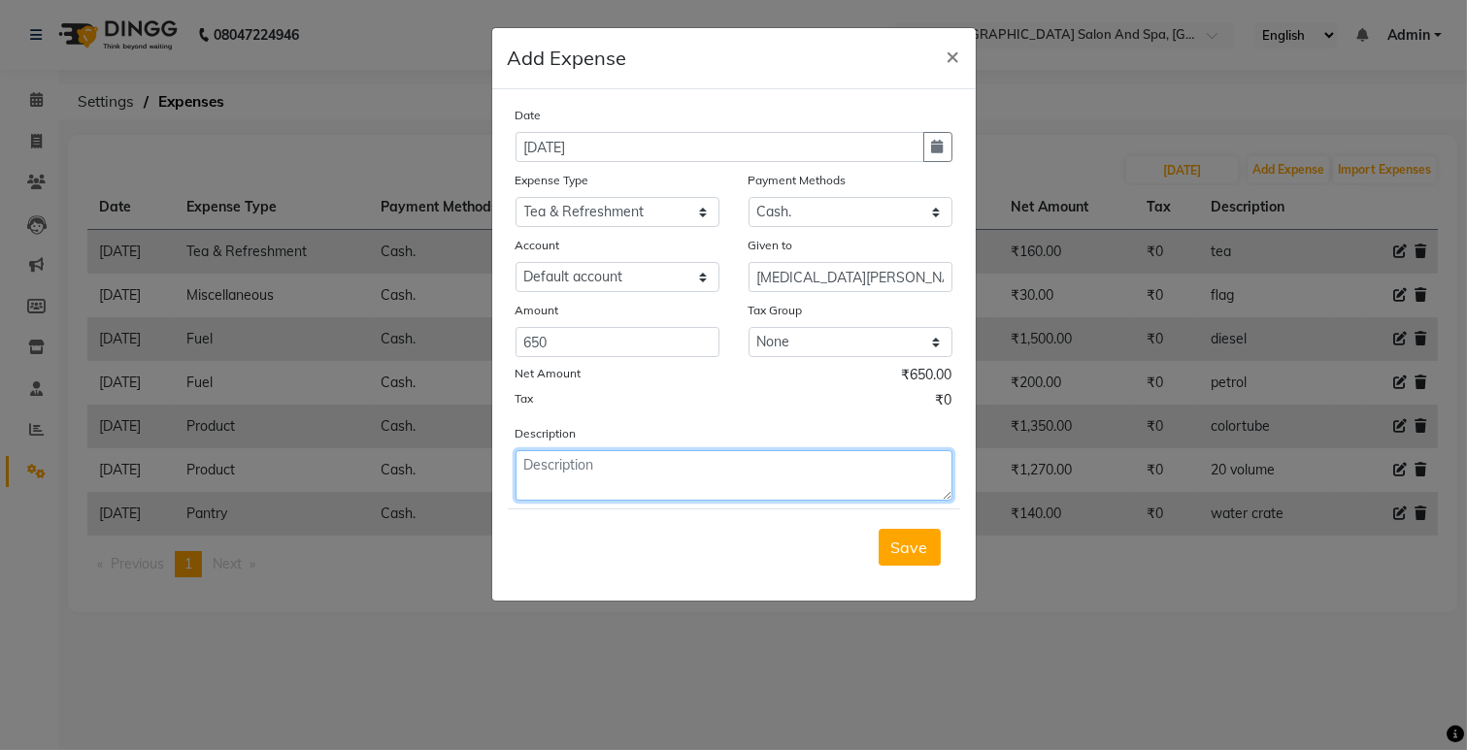
click at [568, 490] on textarea at bounding box center [733, 475] width 437 height 50
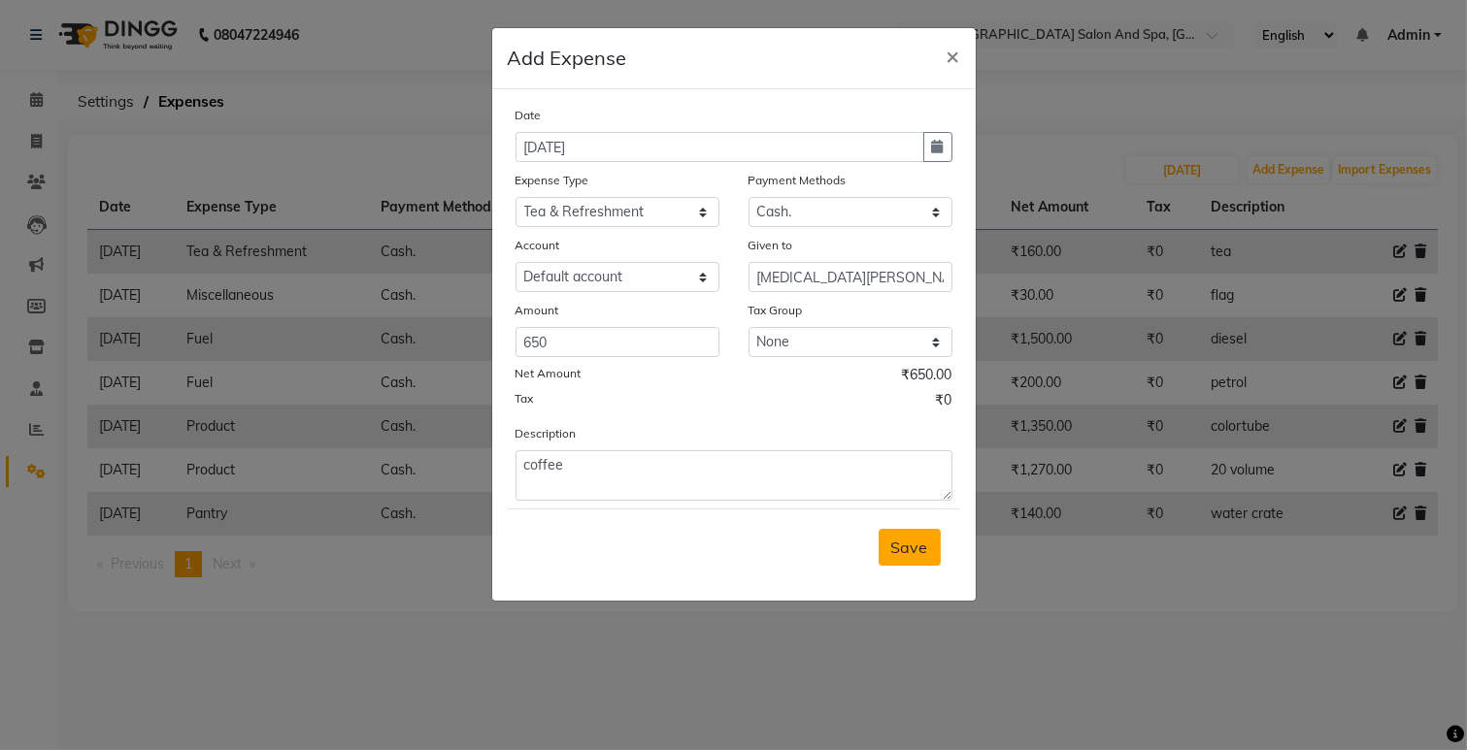
click at [910, 551] on span "Save" at bounding box center [909, 547] width 37 height 19
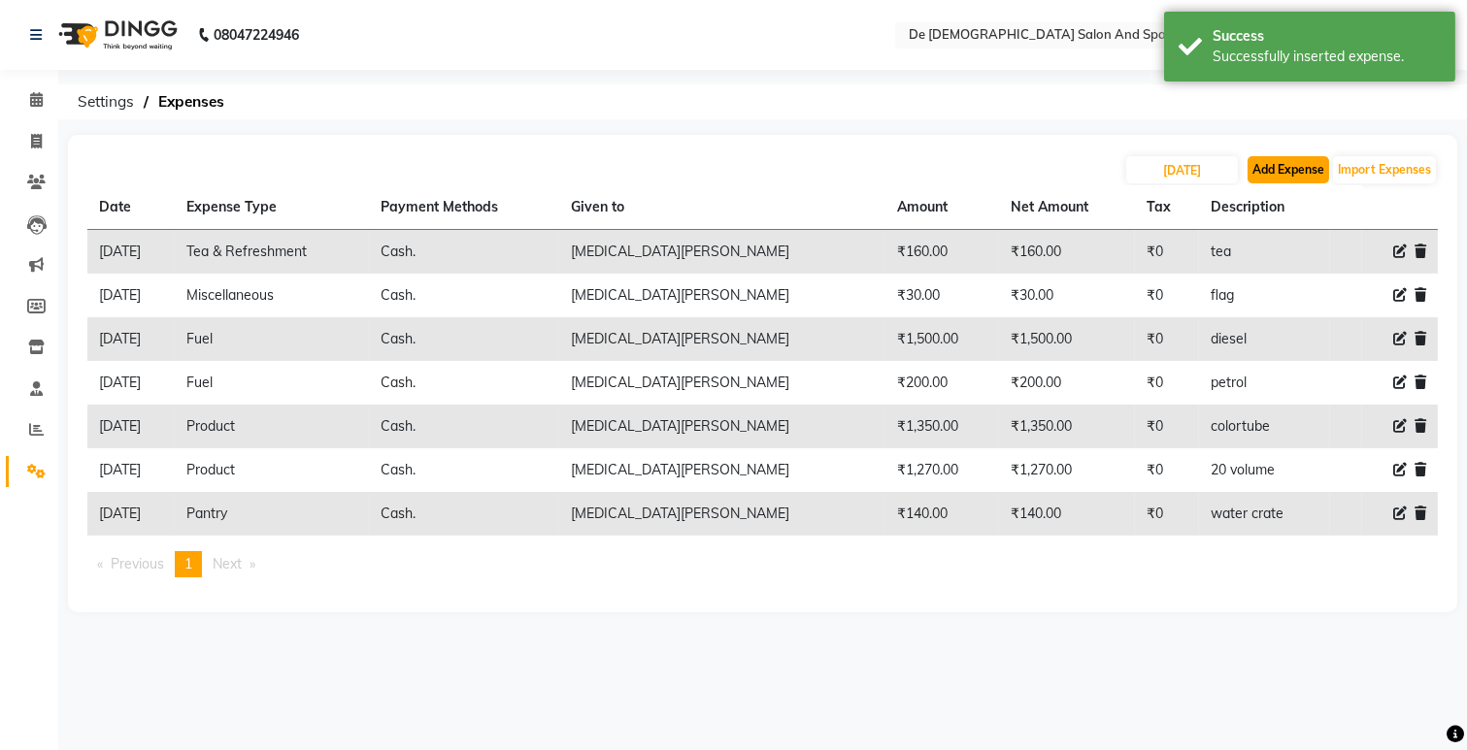
click at [1315, 159] on button "Add Expense" at bounding box center [1288, 169] width 82 height 27
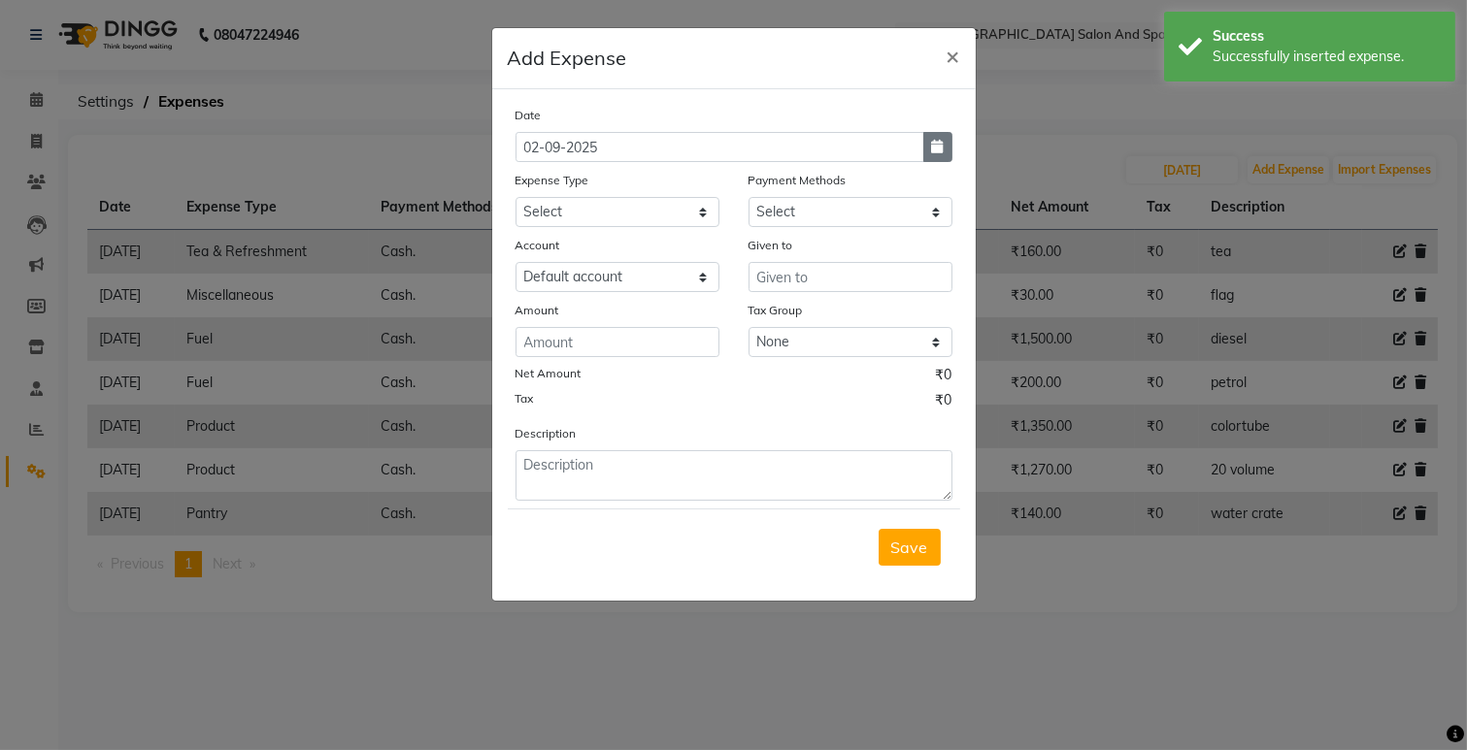
click at [940, 132] on button "button" at bounding box center [937, 147] width 29 height 30
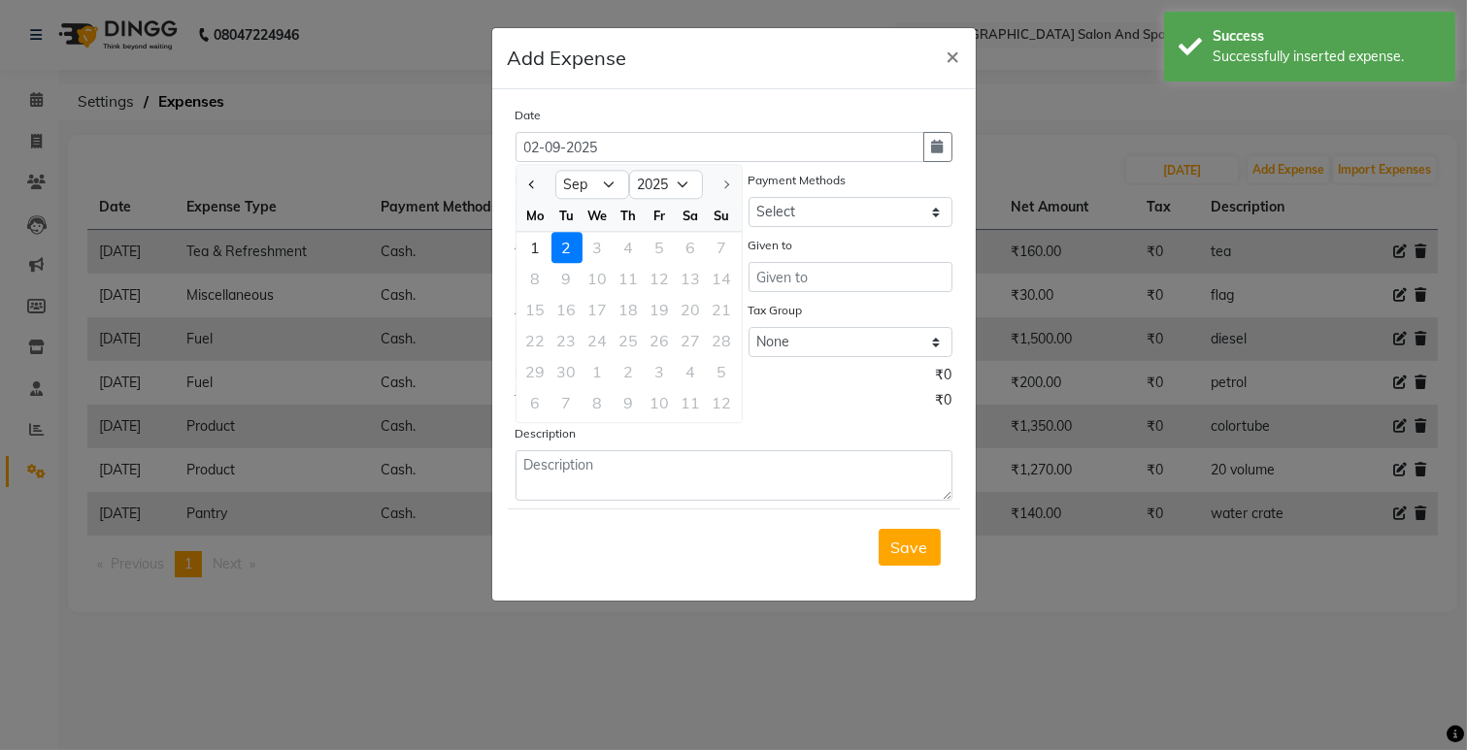
click at [520, 182] on div at bounding box center [535, 184] width 39 height 31
